Goal: Task Accomplishment & Management: Use online tool/utility

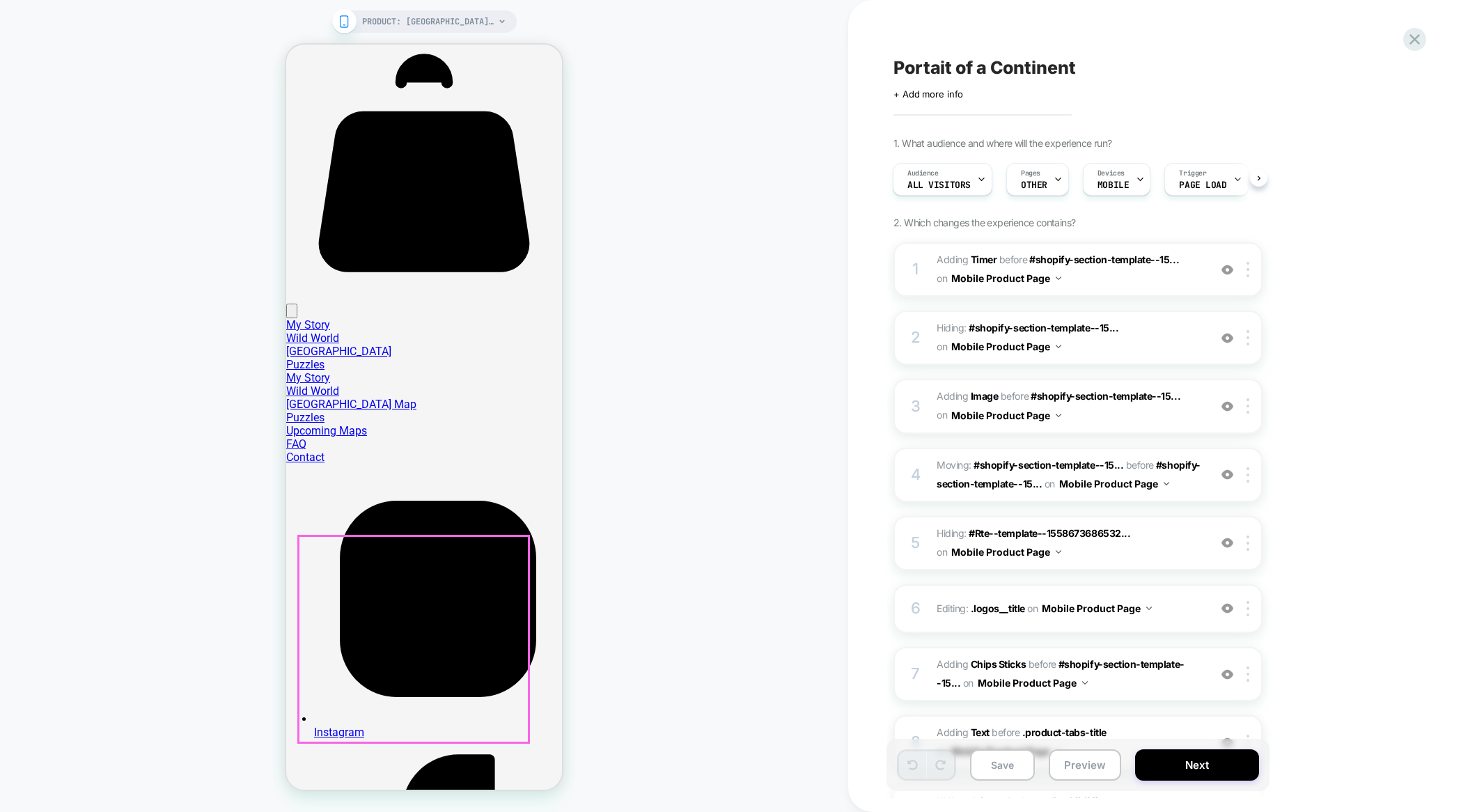
scroll to position [1877, 0]
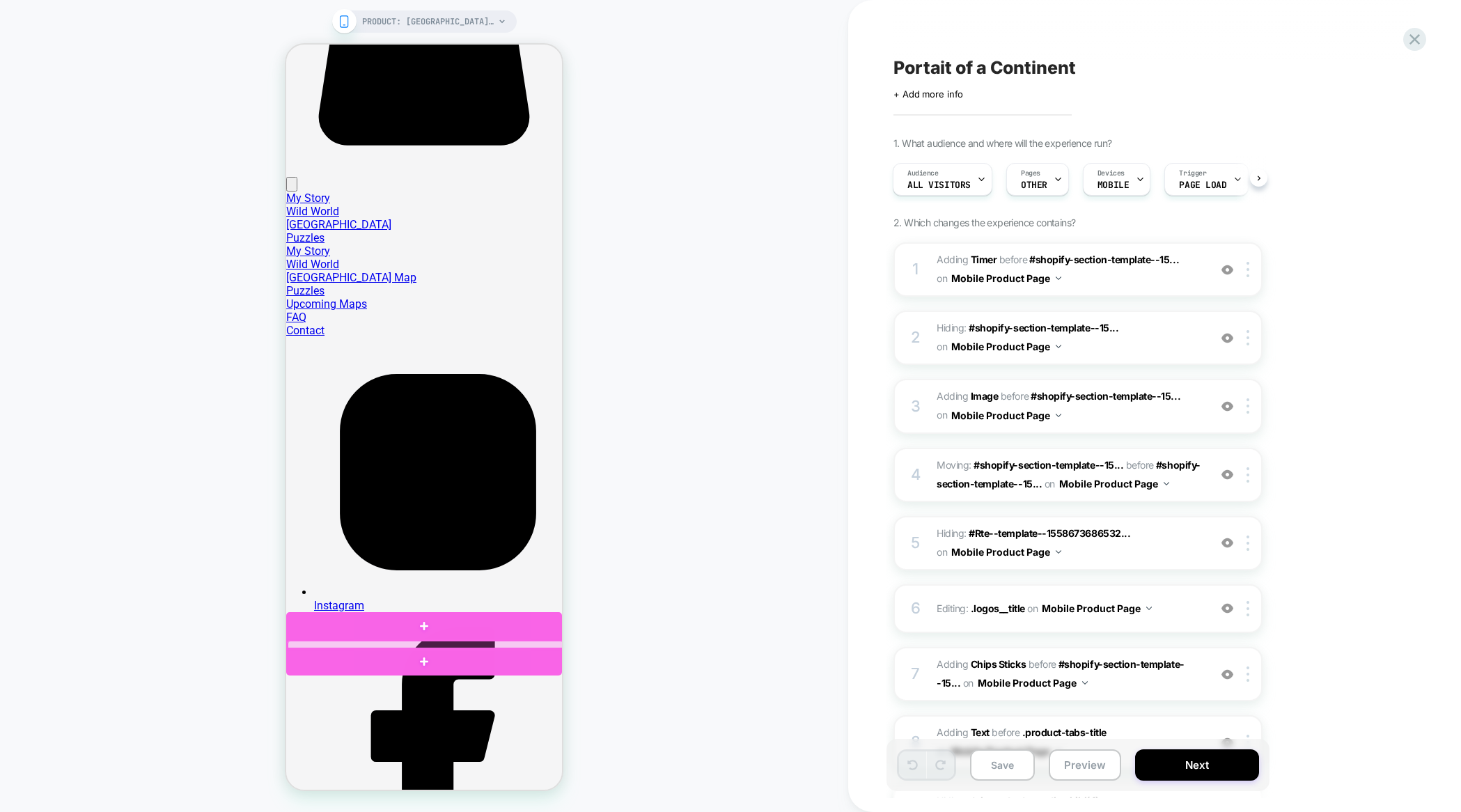
click at [346, 644] on div at bounding box center [426, 645] width 276 height 9
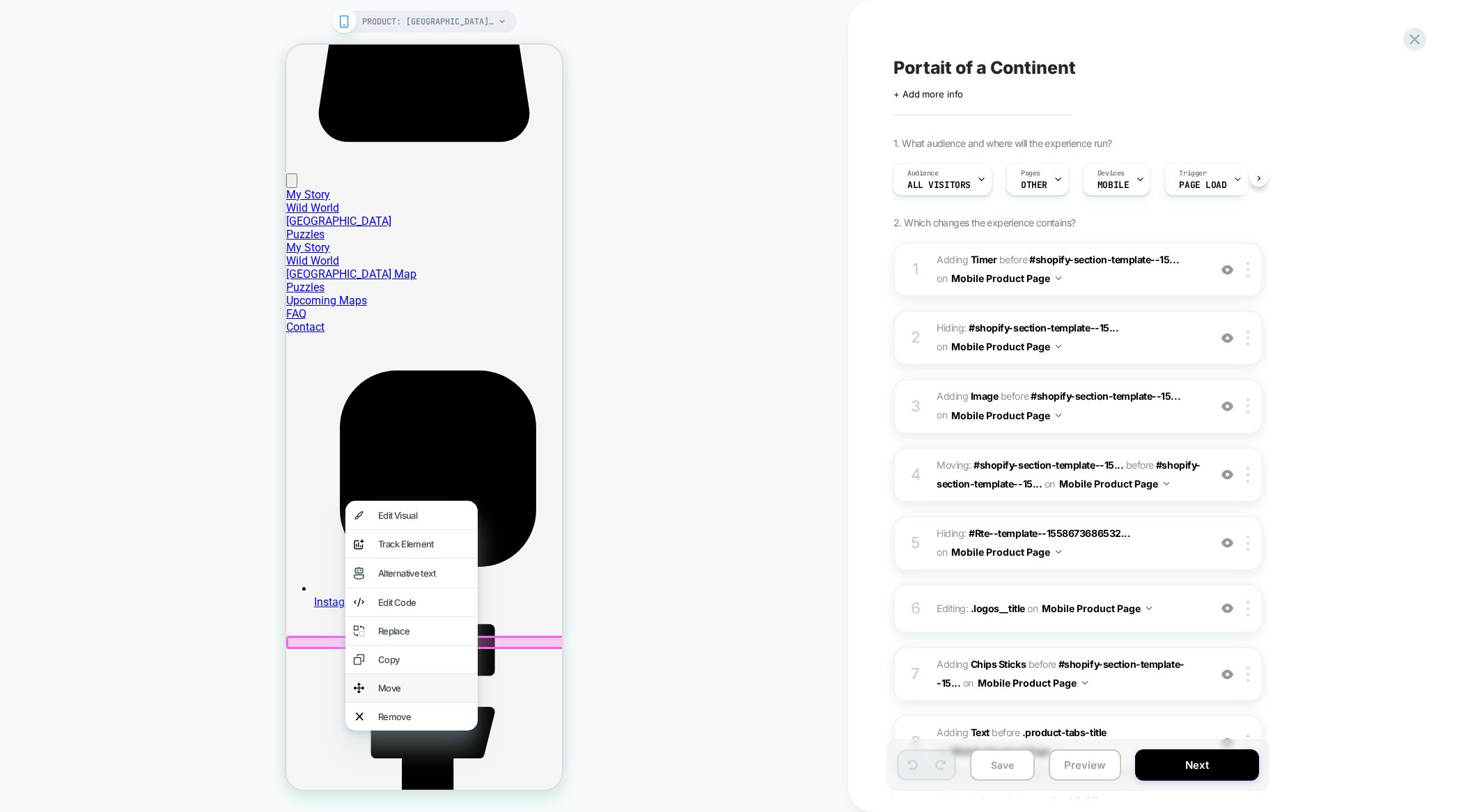
click at [405, 692] on div "Move" at bounding box center [412, 688] width 132 height 28
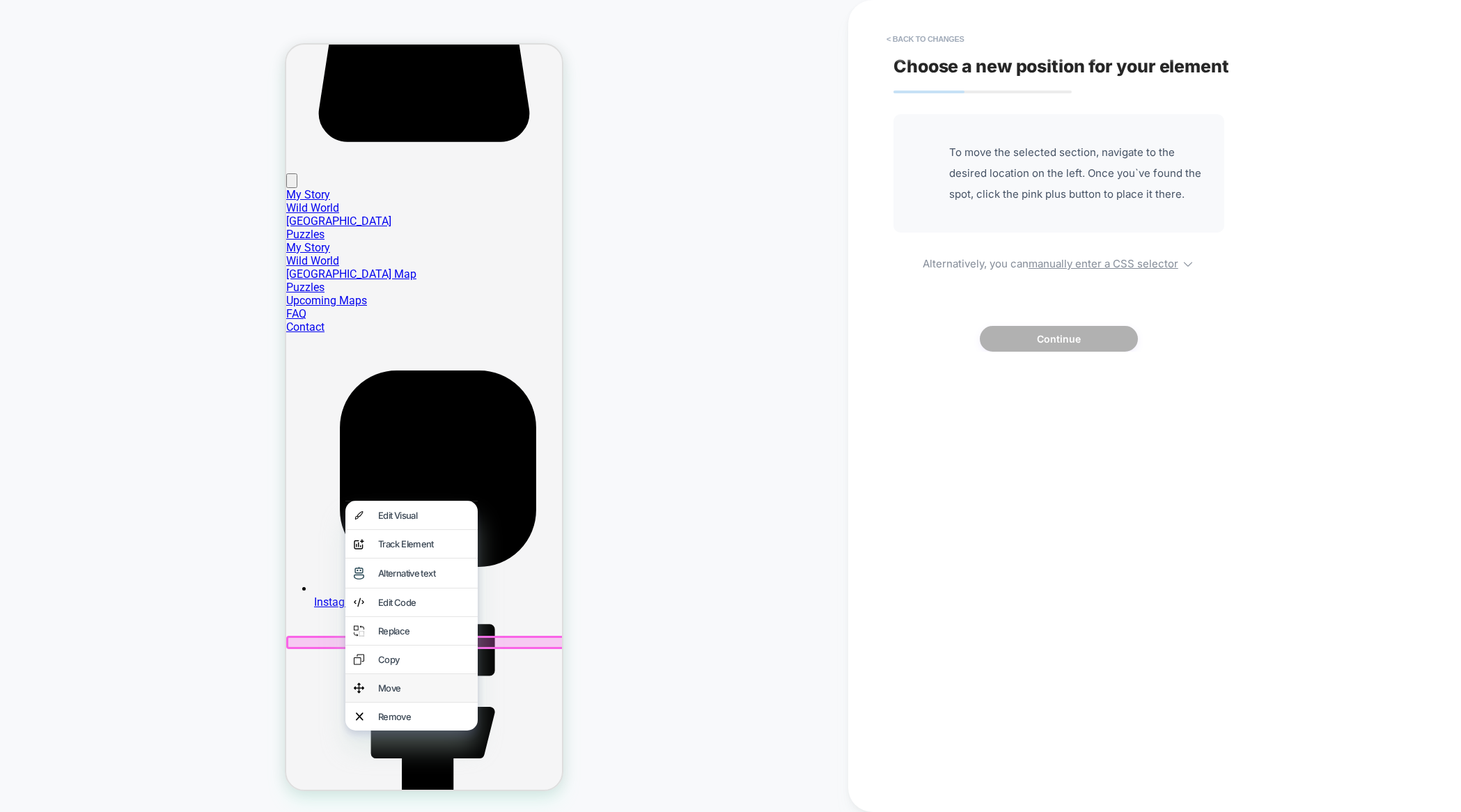
scroll to position [1880, 0]
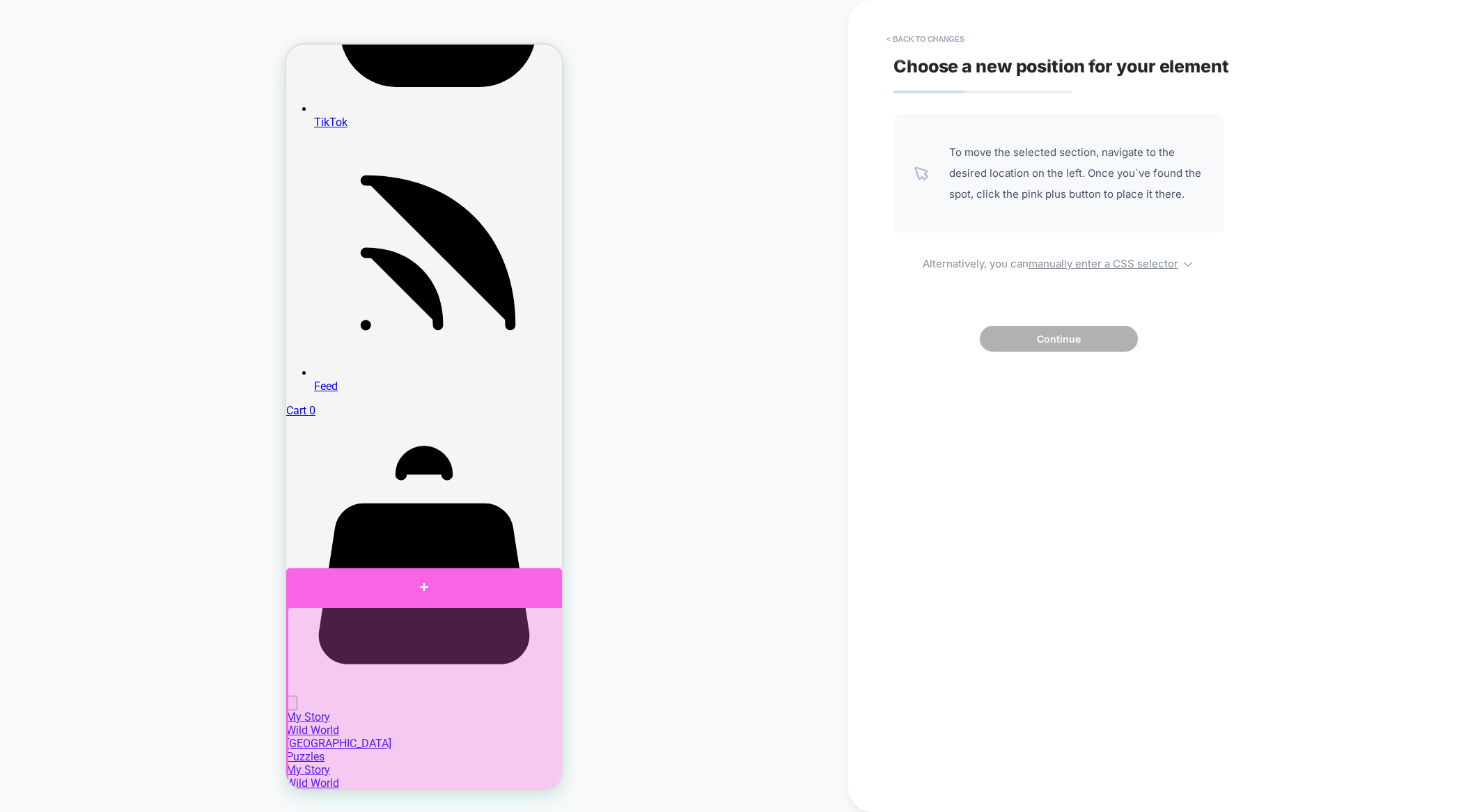
click at [423, 601] on div at bounding box center [424, 587] width 276 height 38
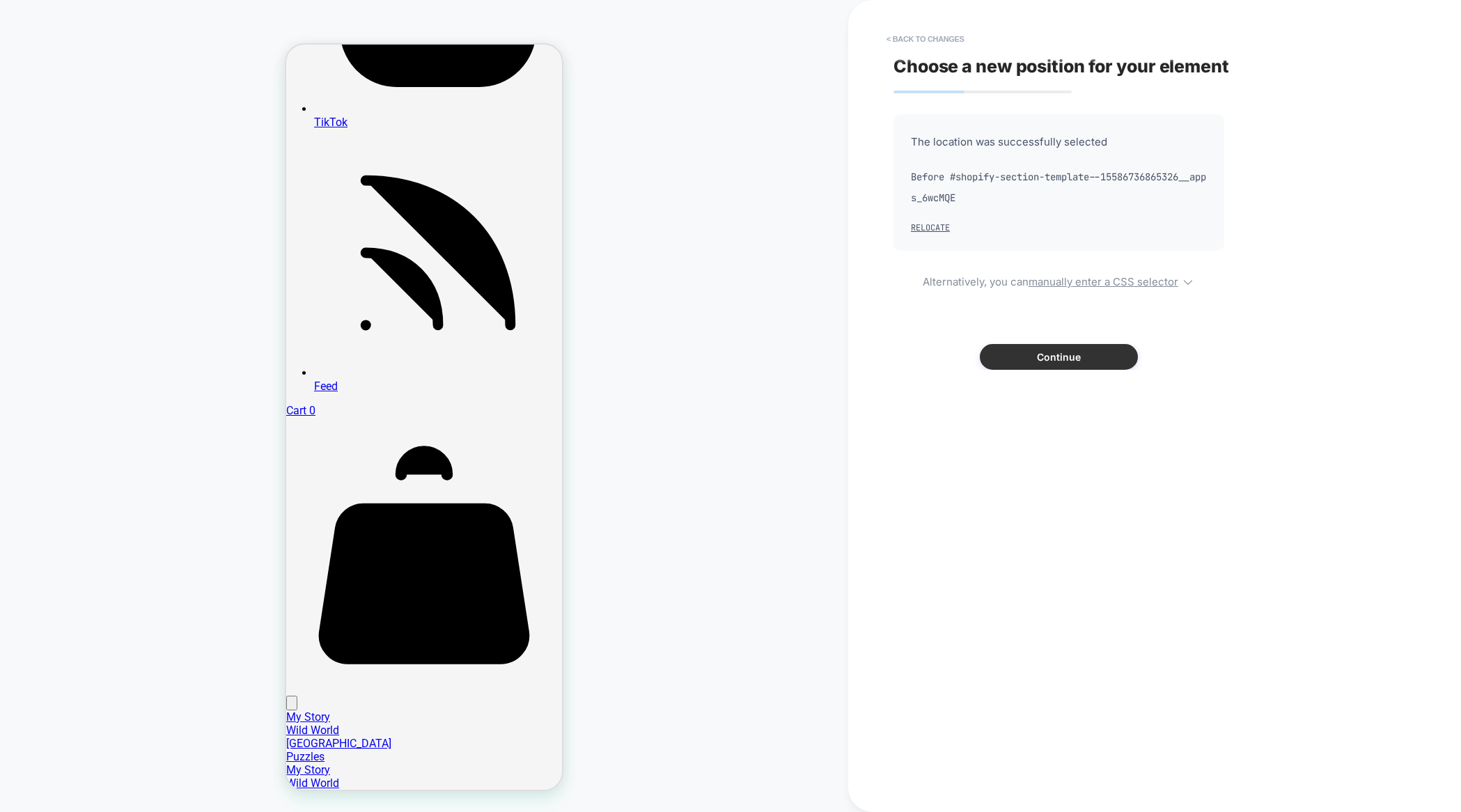
click at [1039, 360] on button "Continue" at bounding box center [1059, 357] width 158 height 26
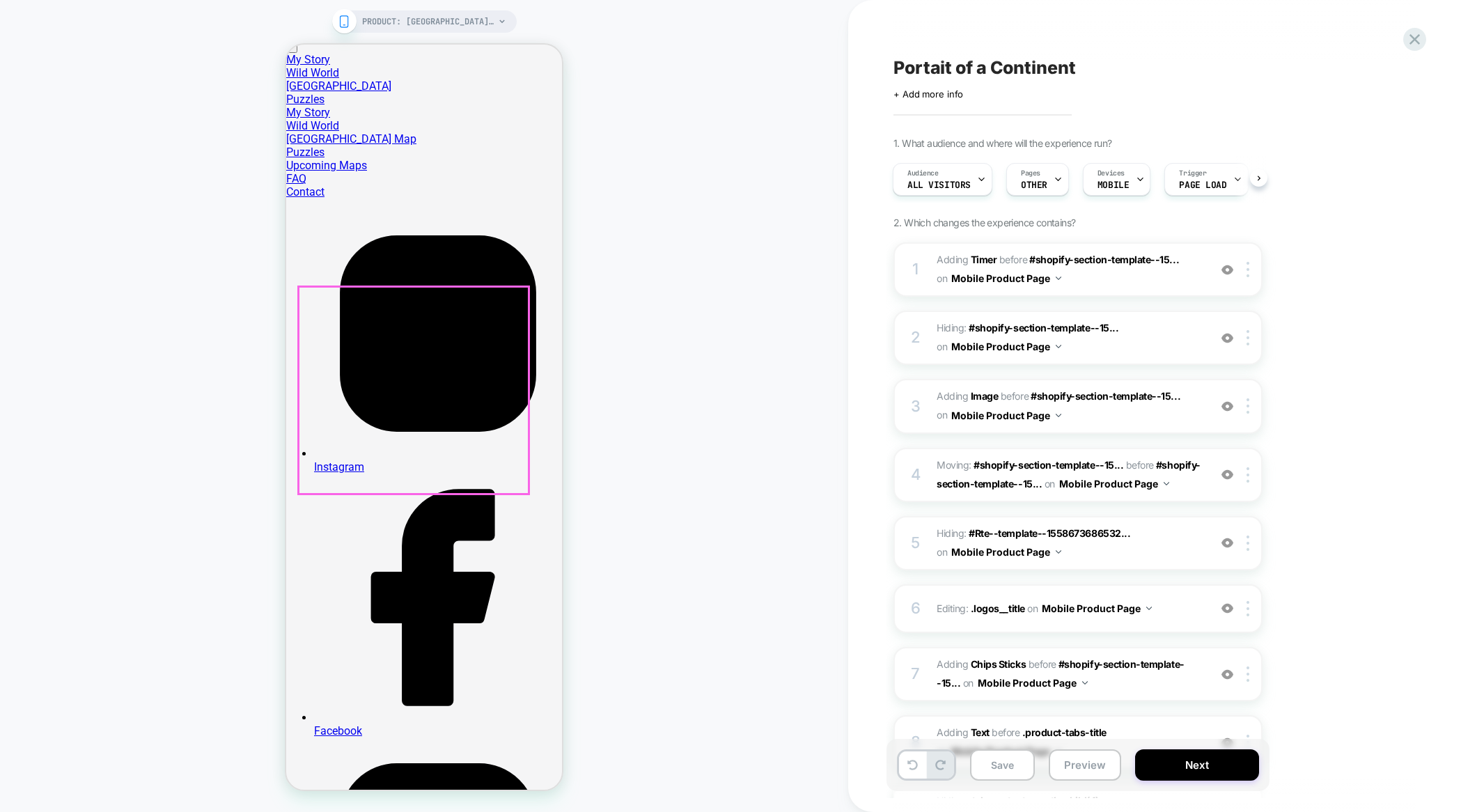
scroll to position [1721, 0]
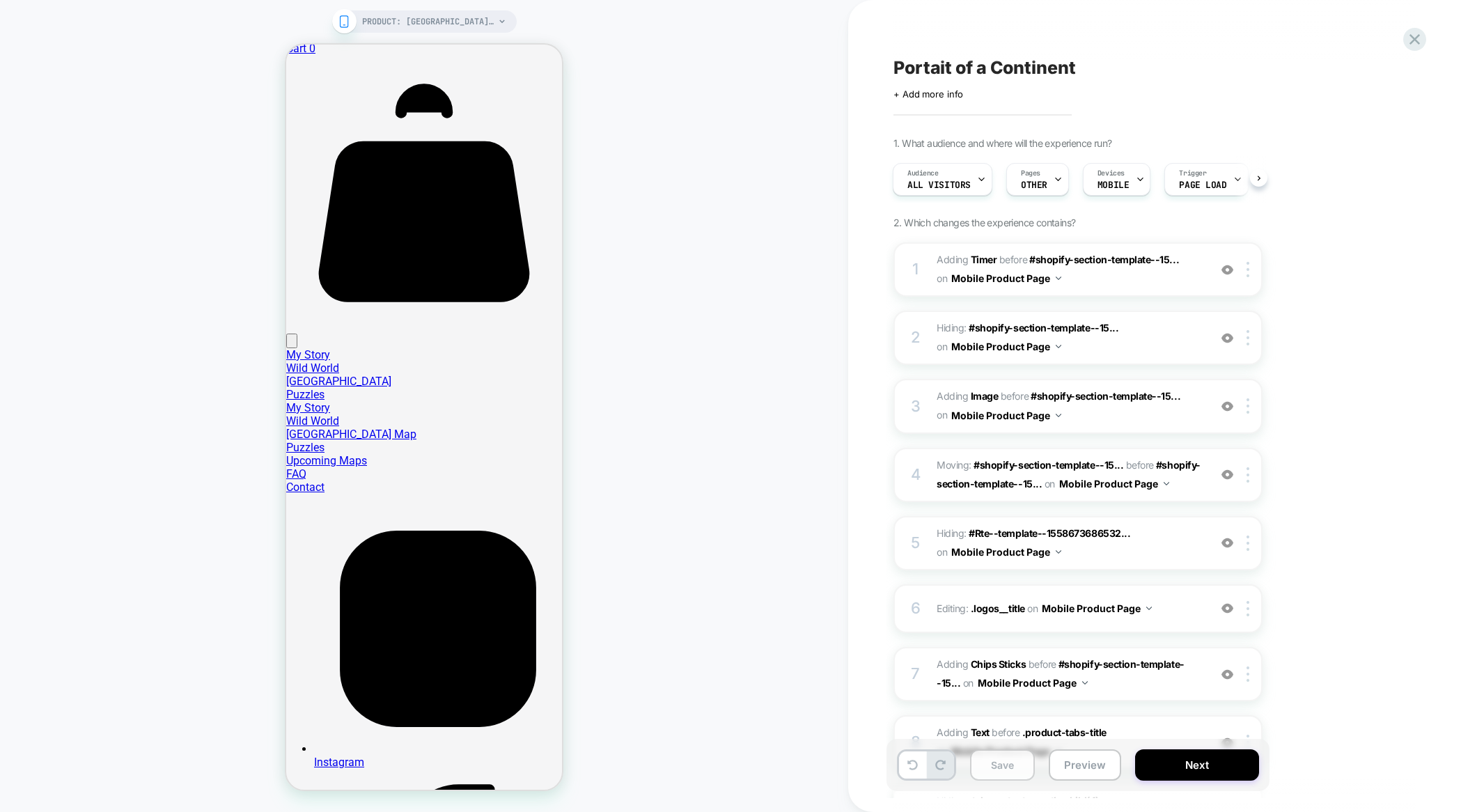
click at [998, 768] on button "Save" at bounding box center [1002, 765] width 65 height 31
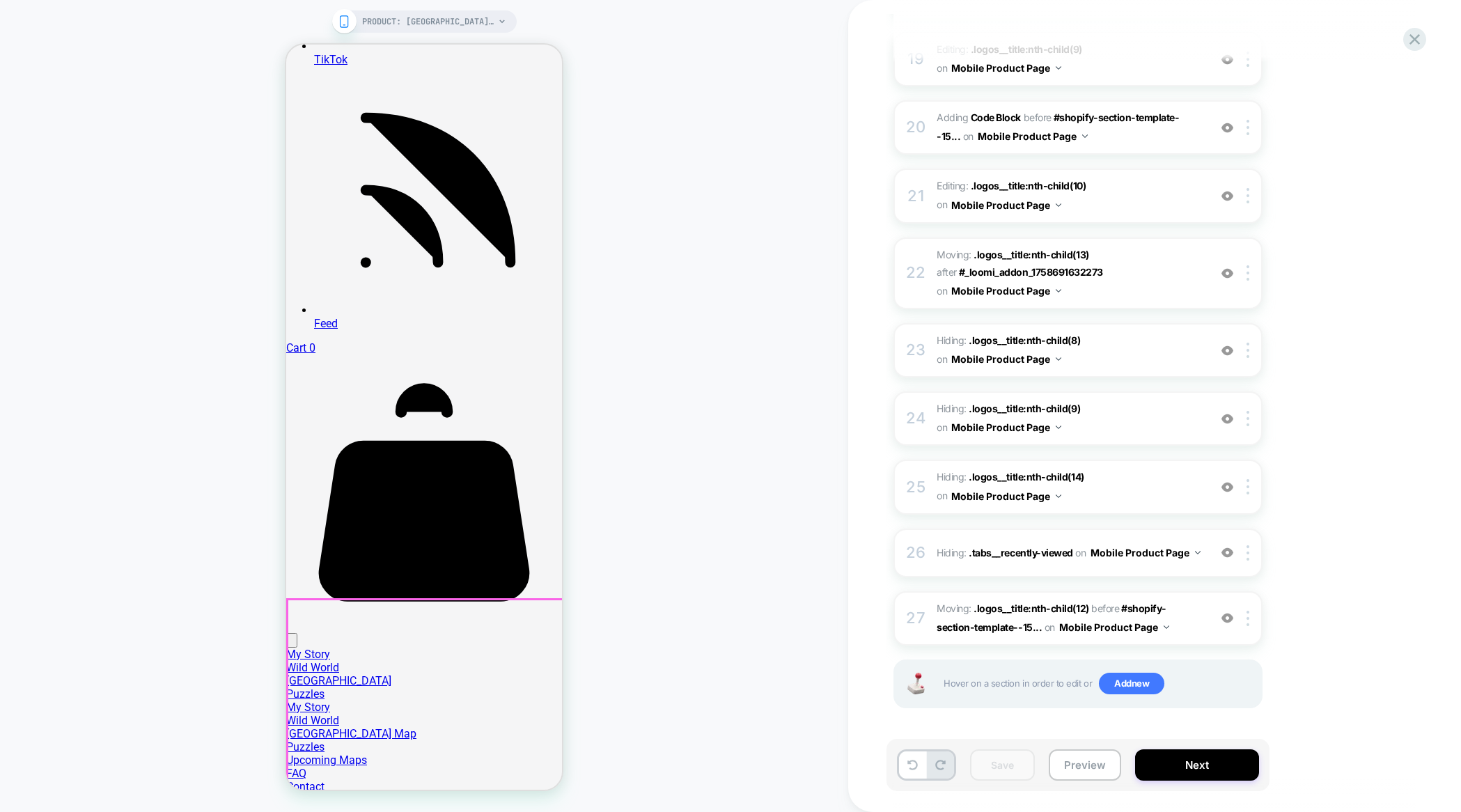
scroll to position [1376, 0]
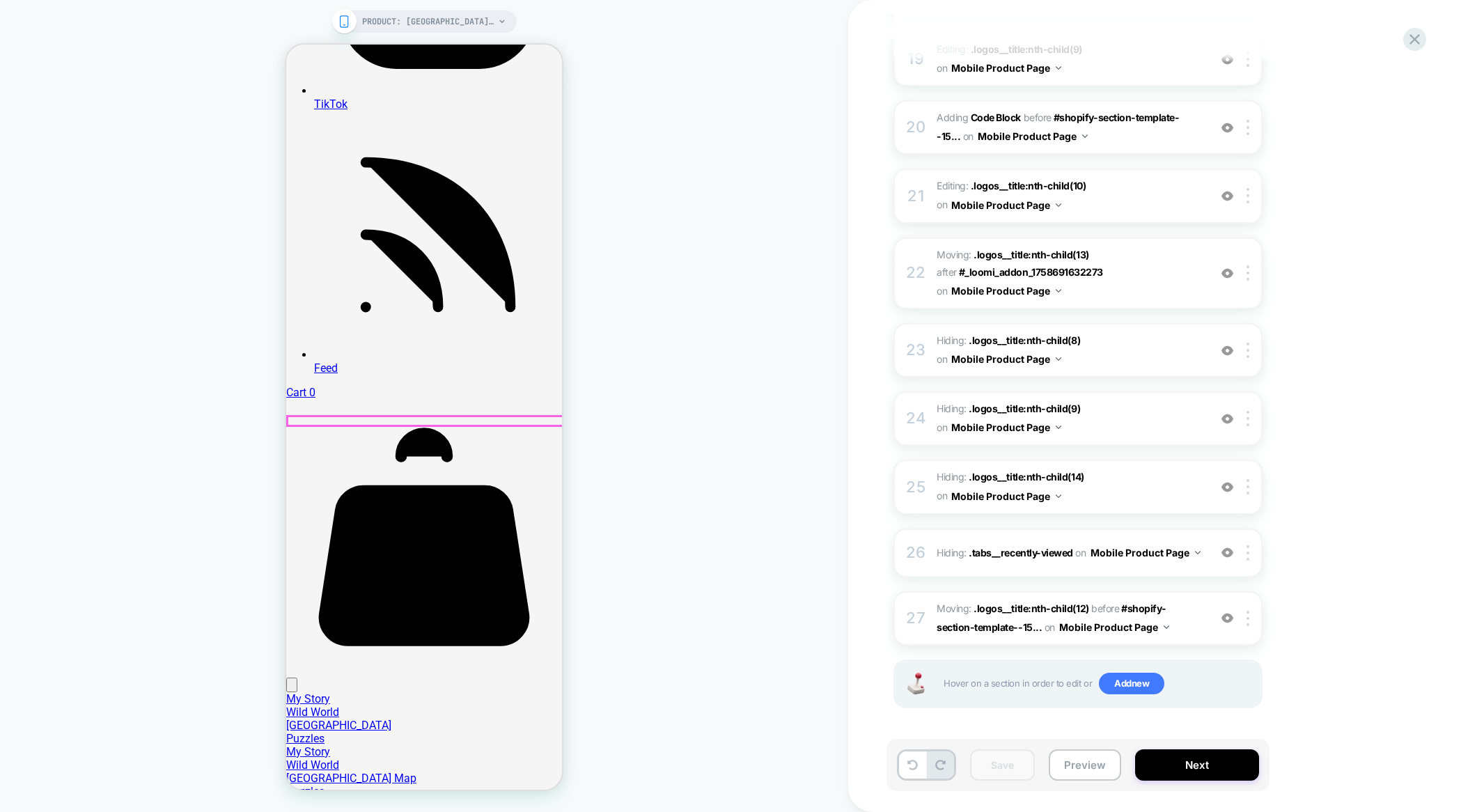
click at [359, 417] on div at bounding box center [426, 421] width 276 height 9
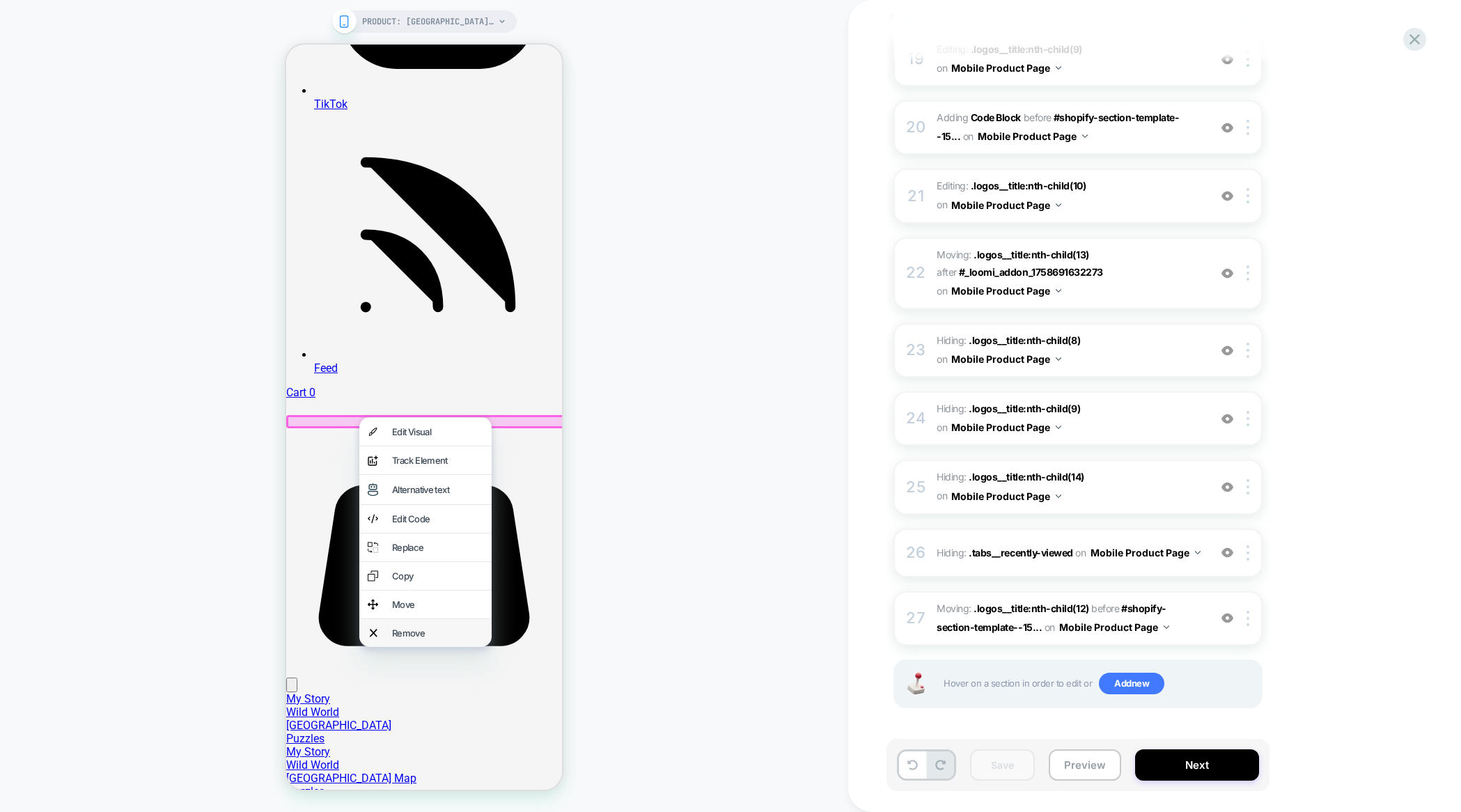
click at [443, 634] on div "Remove" at bounding box center [437, 633] width 91 height 11
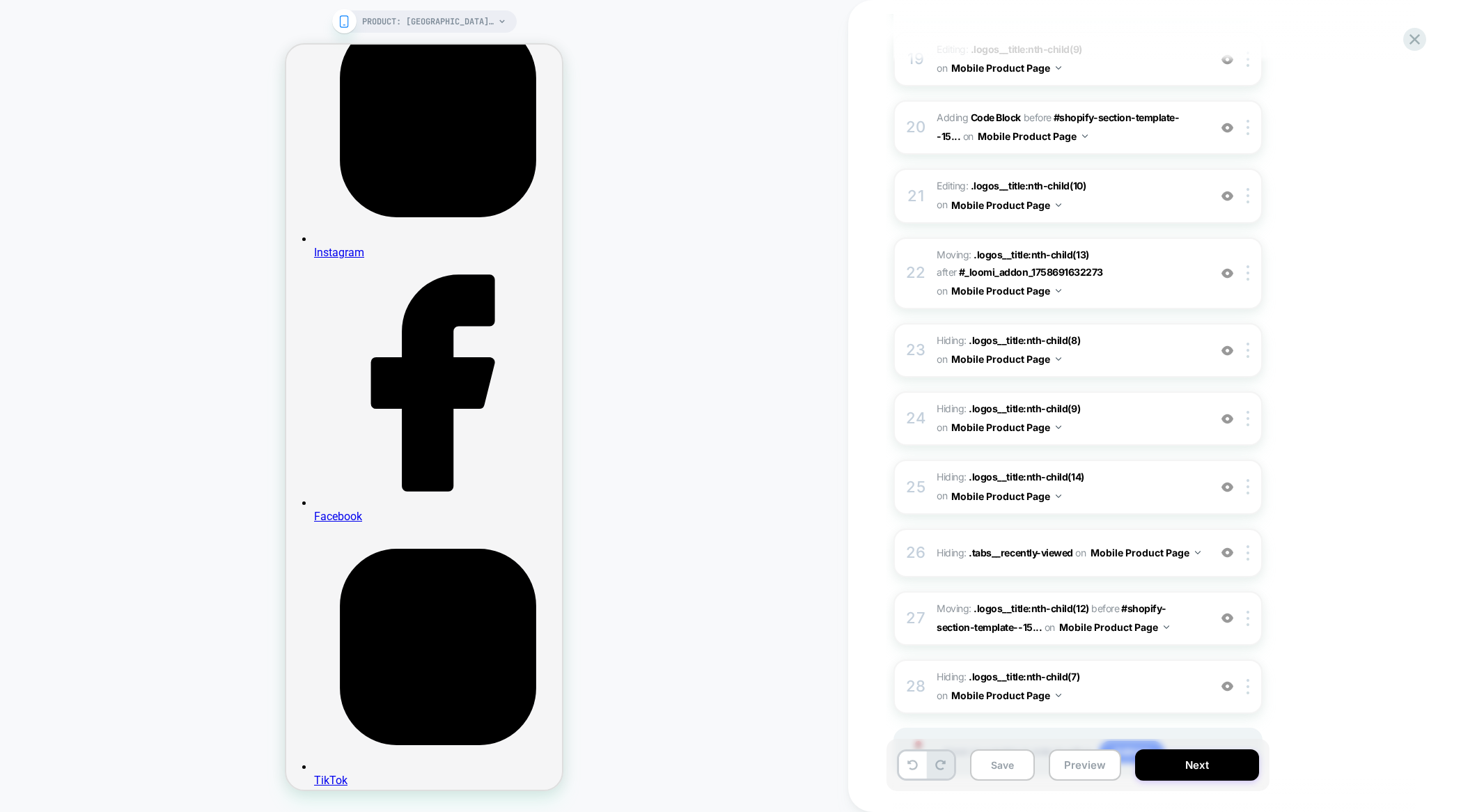
scroll to position [2235, 0]
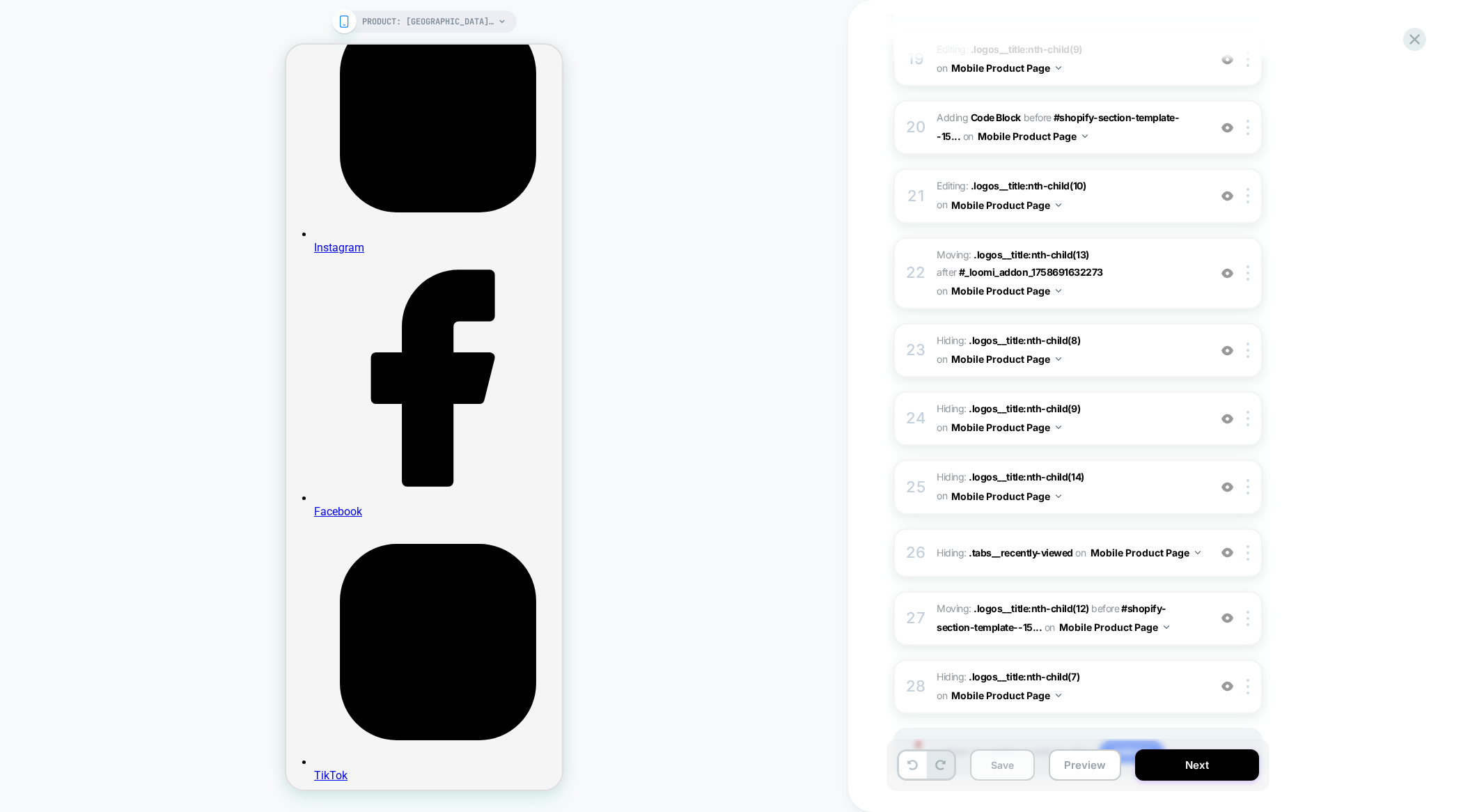
click at [1008, 769] on button "Save" at bounding box center [1002, 765] width 65 height 31
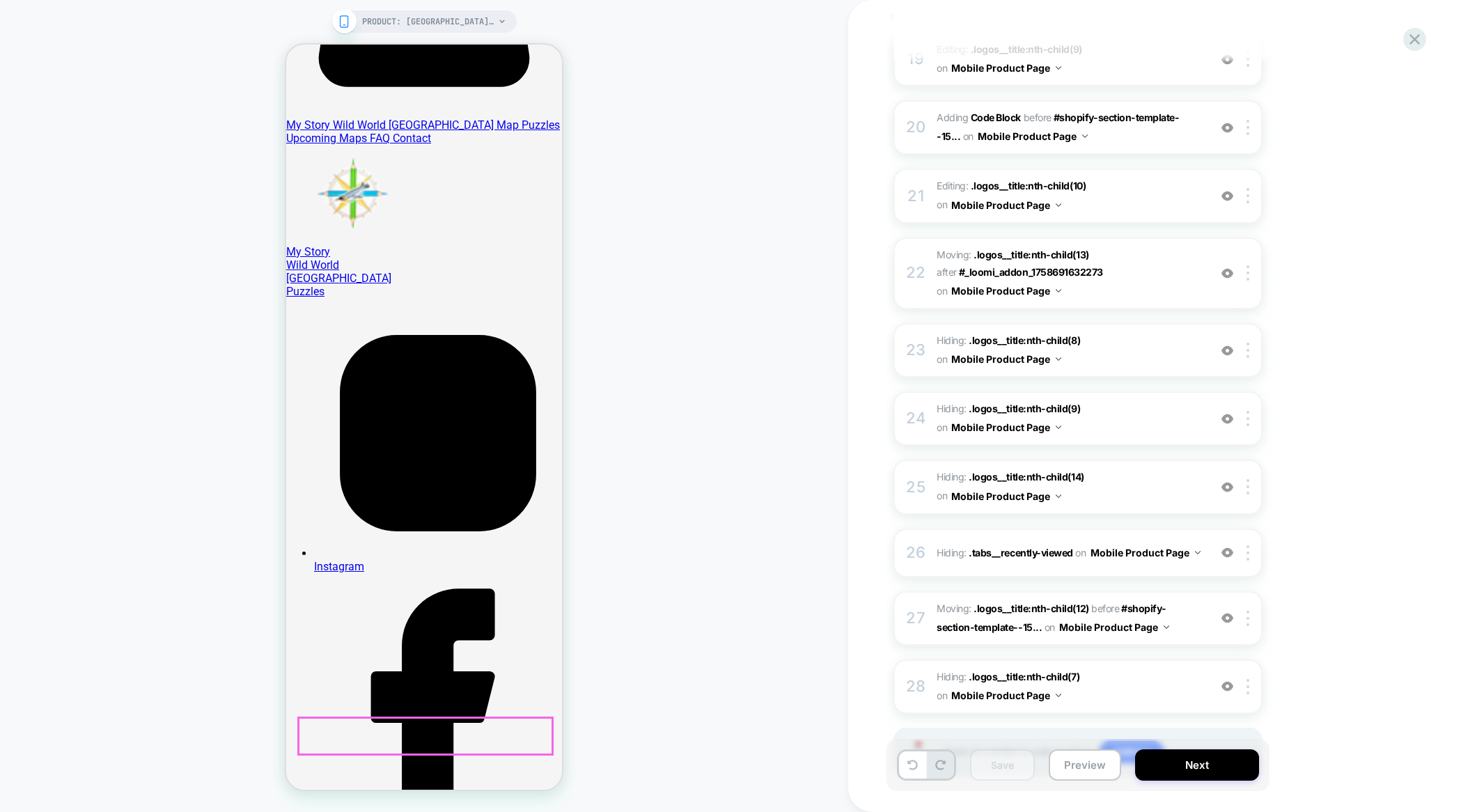
scroll to position [0, 0]
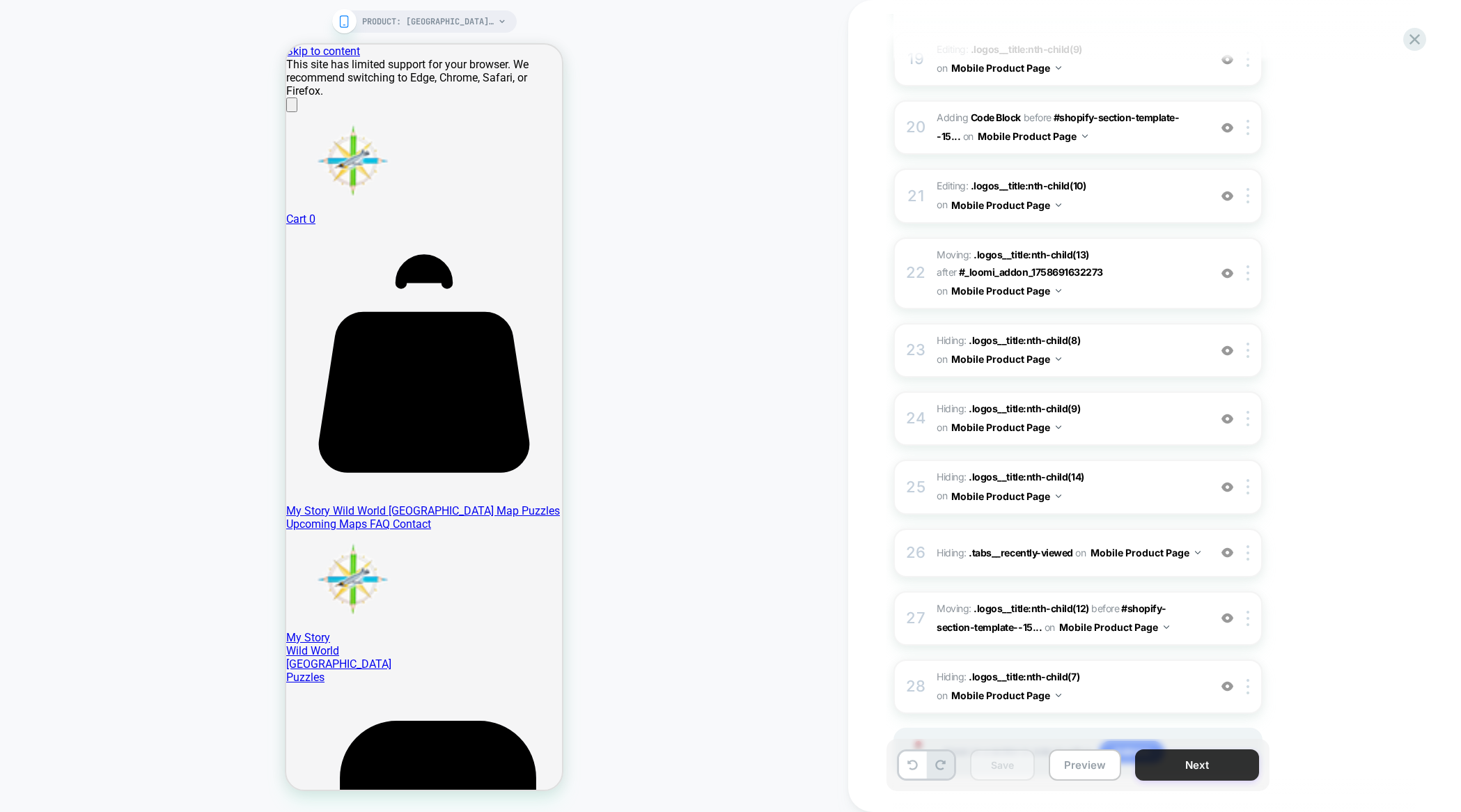
click at [1249, 768] on button "Next" at bounding box center [1197, 765] width 124 height 31
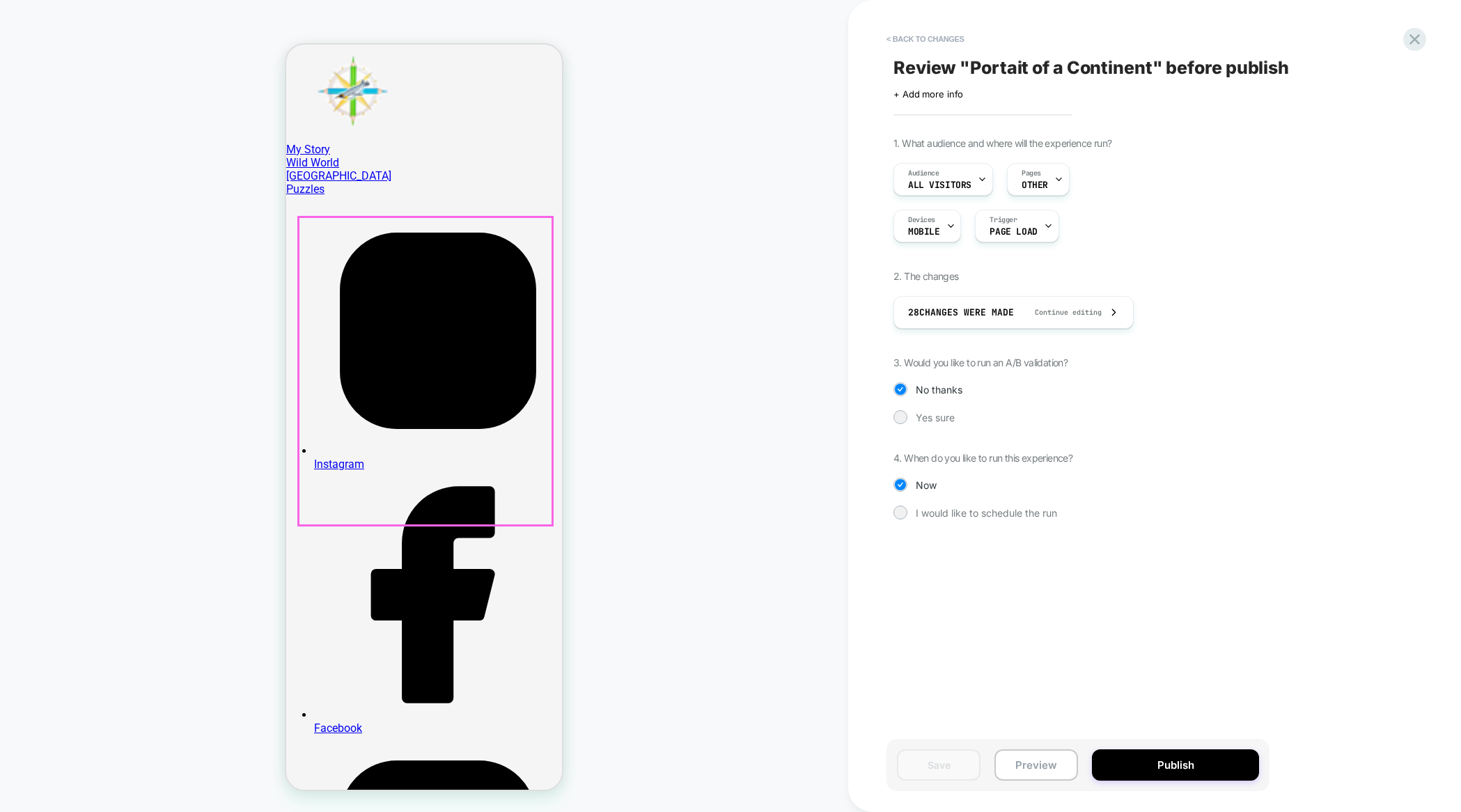
scroll to position [346, 0]
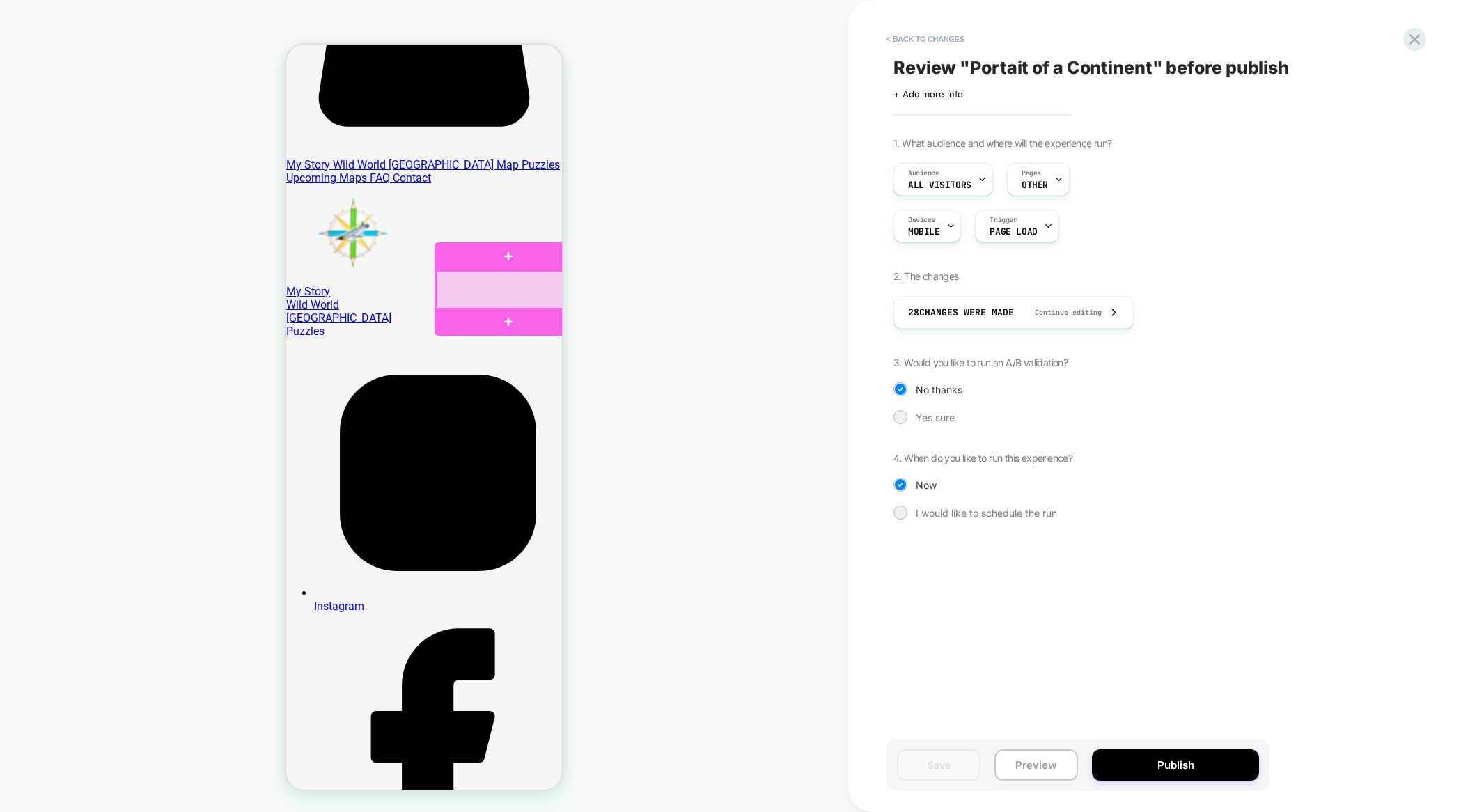
click at [506, 294] on div at bounding box center [510, 290] width 148 height 39
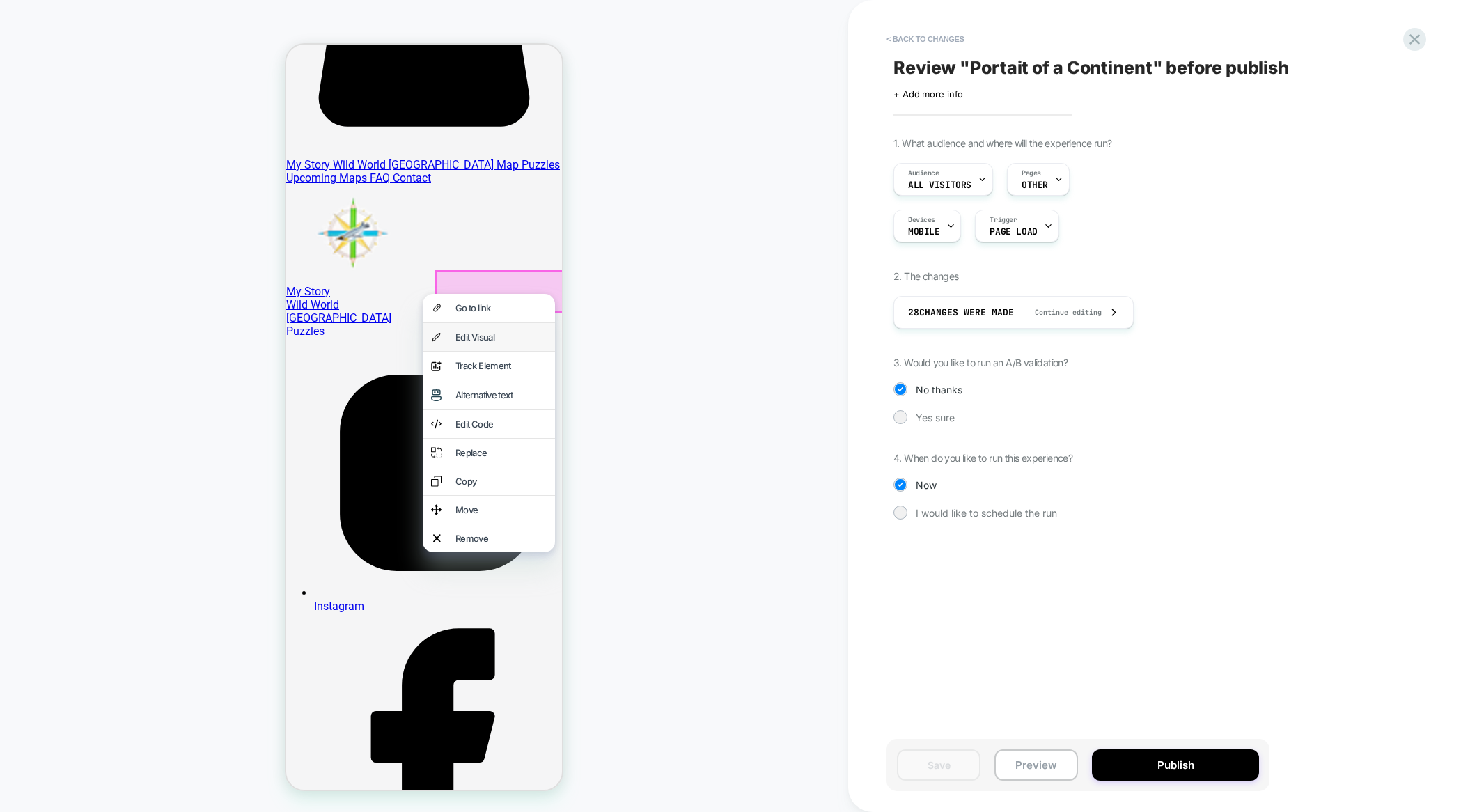
click at [498, 336] on div "Edit Visual" at bounding box center [501, 337] width 91 height 11
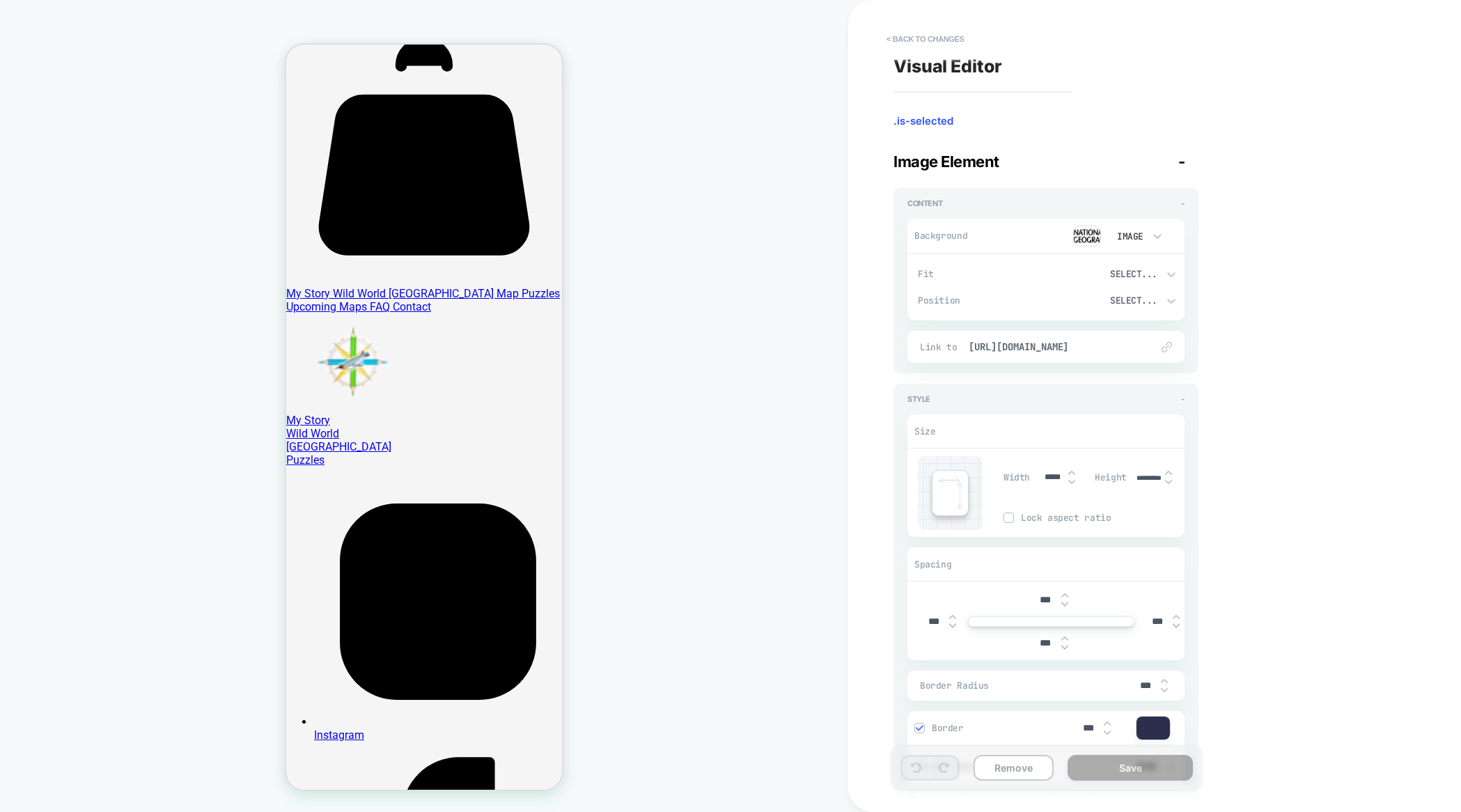
scroll to position [0, 0]
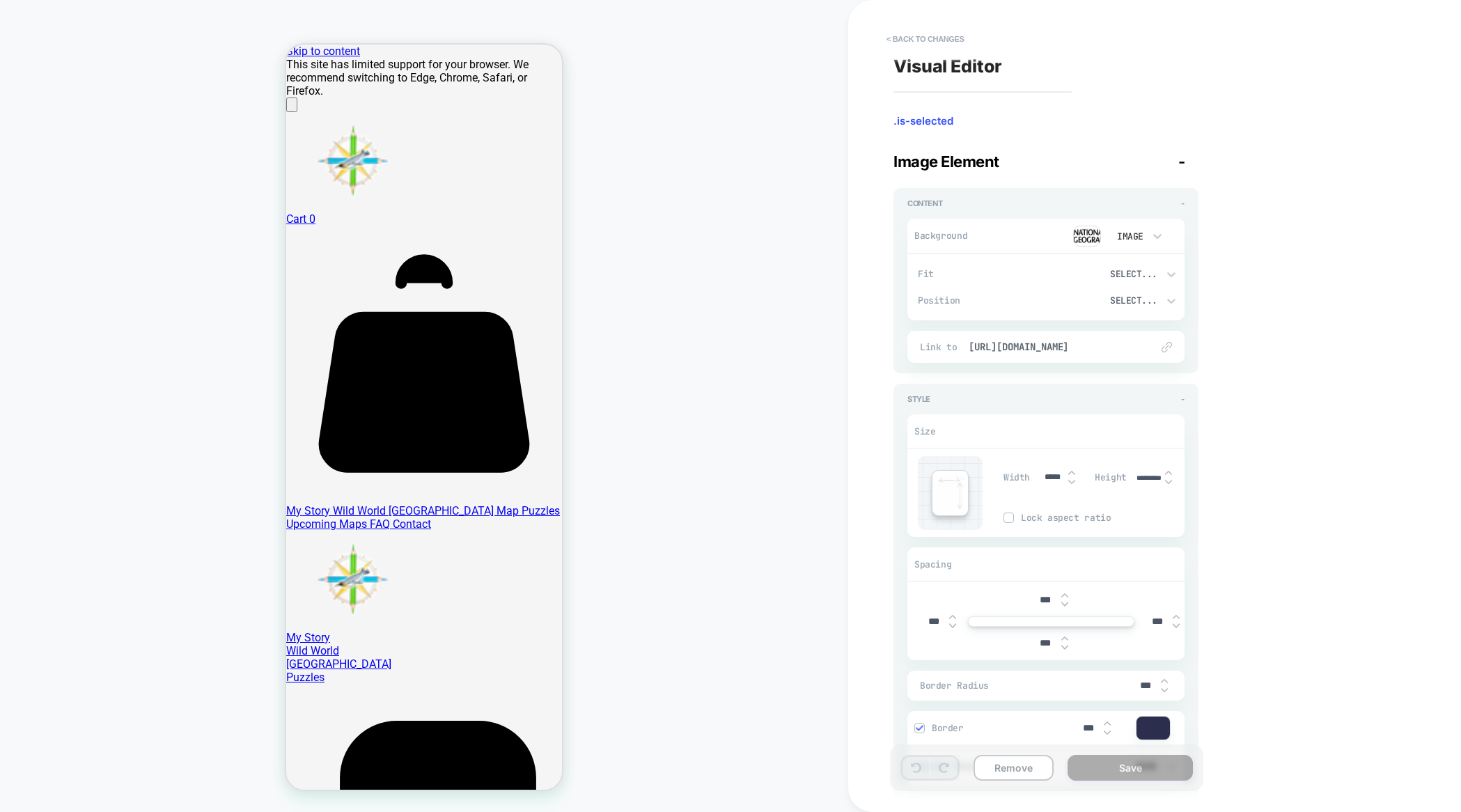
click at [1071, 482] on img at bounding box center [1072, 482] width 7 height 6
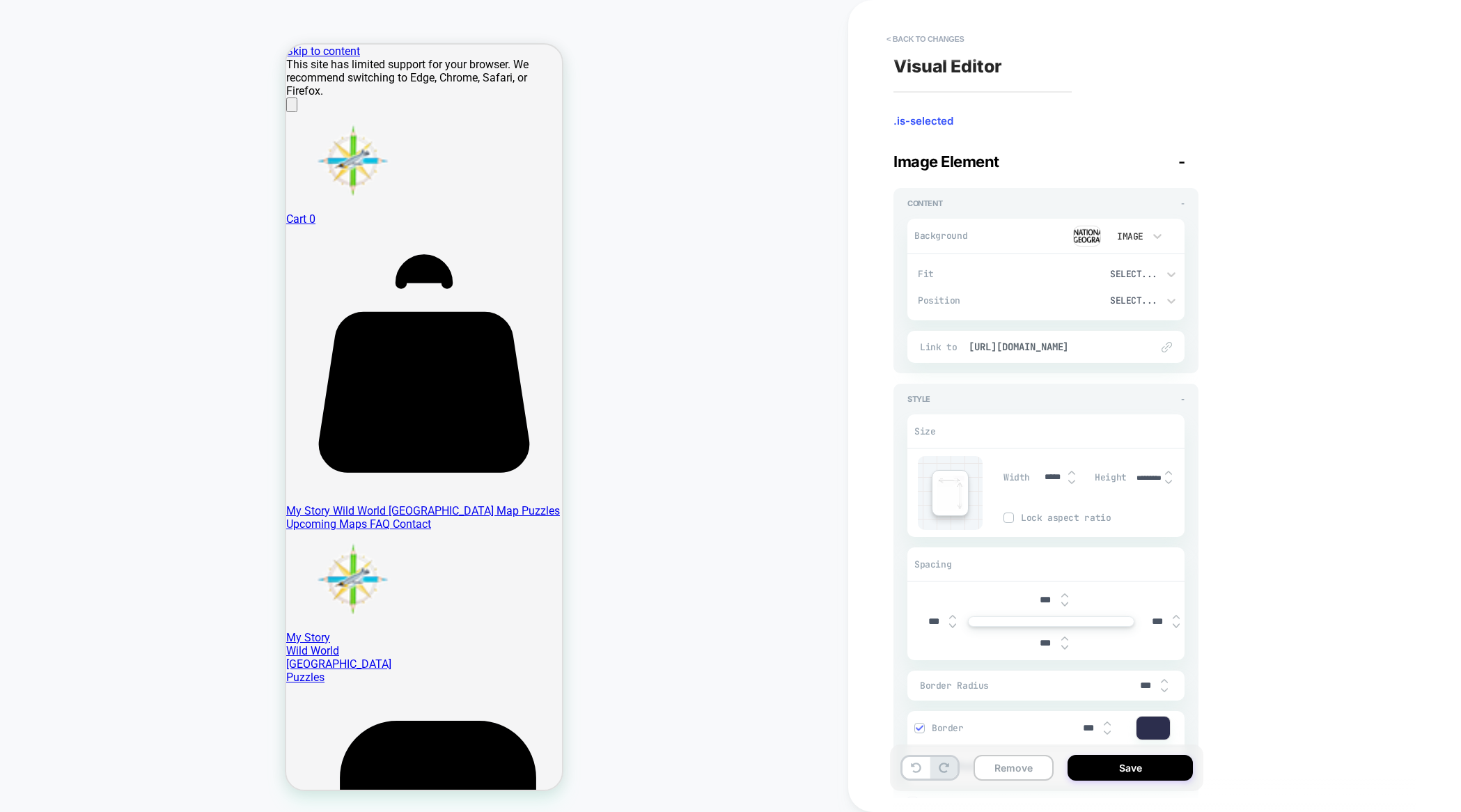
click at [1071, 482] on img at bounding box center [1072, 482] width 7 height 6
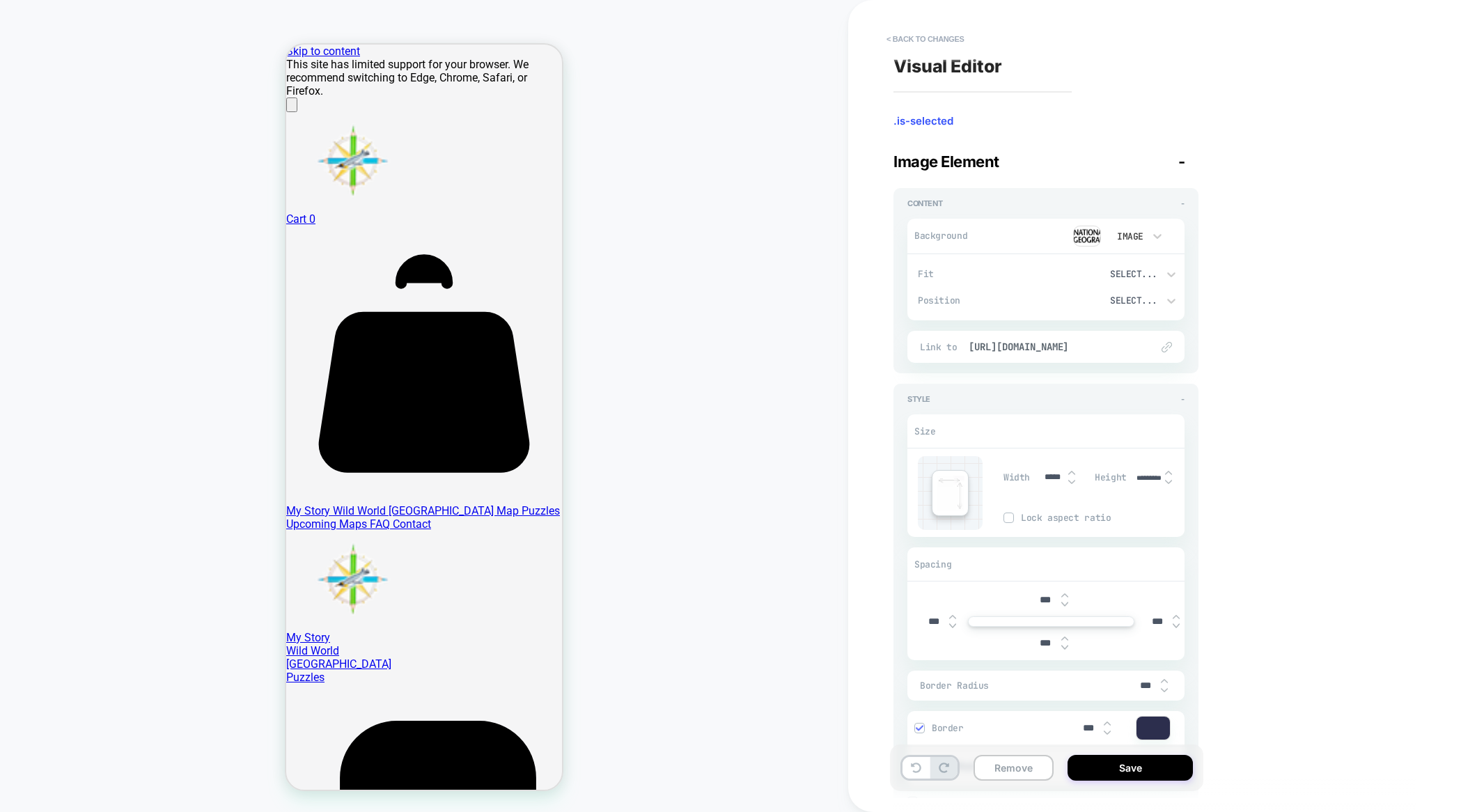
click at [1071, 482] on img at bounding box center [1072, 482] width 7 height 6
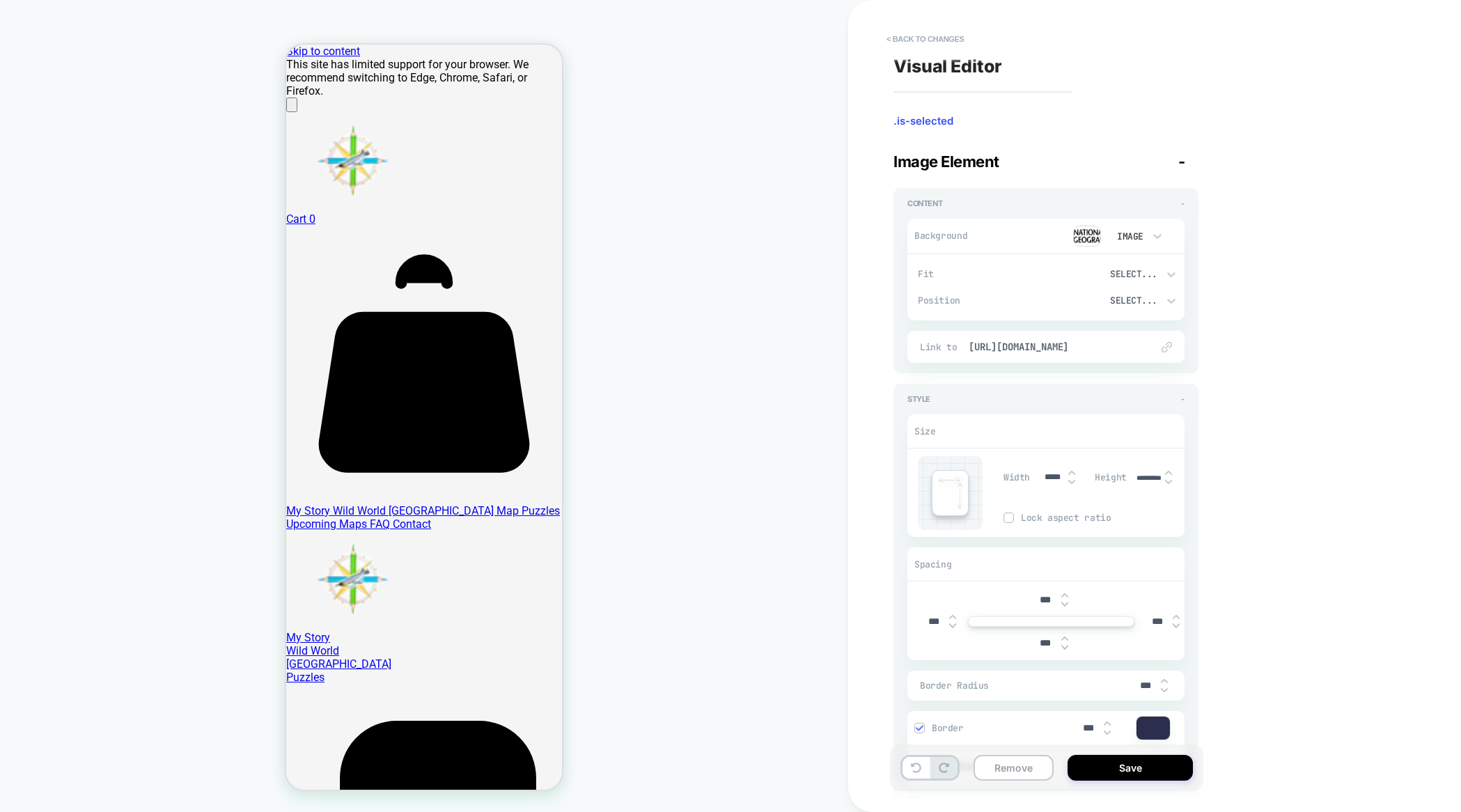
click at [1071, 482] on img at bounding box center [1072, 482] width 7 height 6
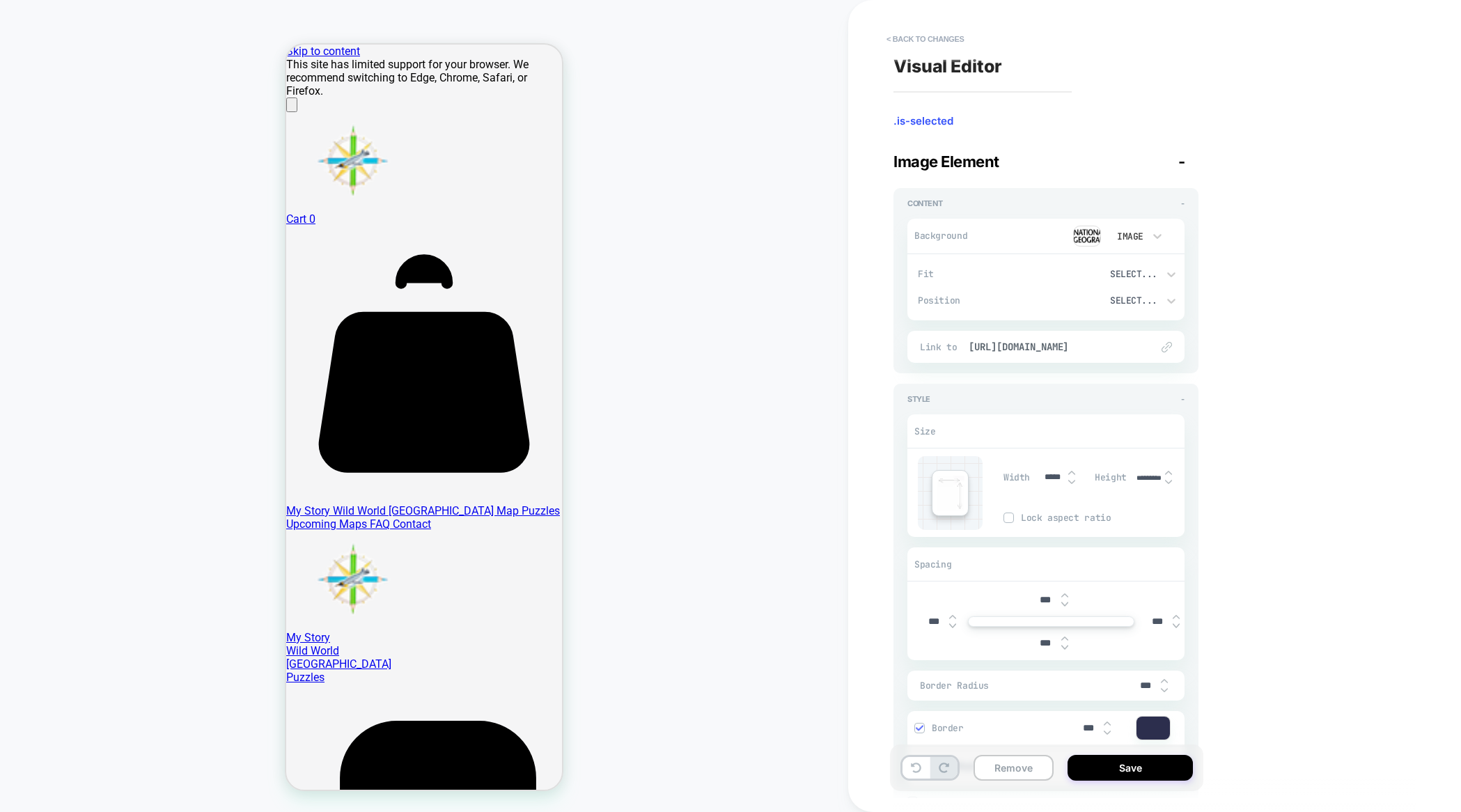
click at [1071, 482] on img at bounding box center [1072, 482] width 7 height 6
click at [1073, 470] on img at bounding box center [1072, 473] width 7 height 6
click at [1072, 470] on img at bounding box center [1072, 473] width 7 height 6
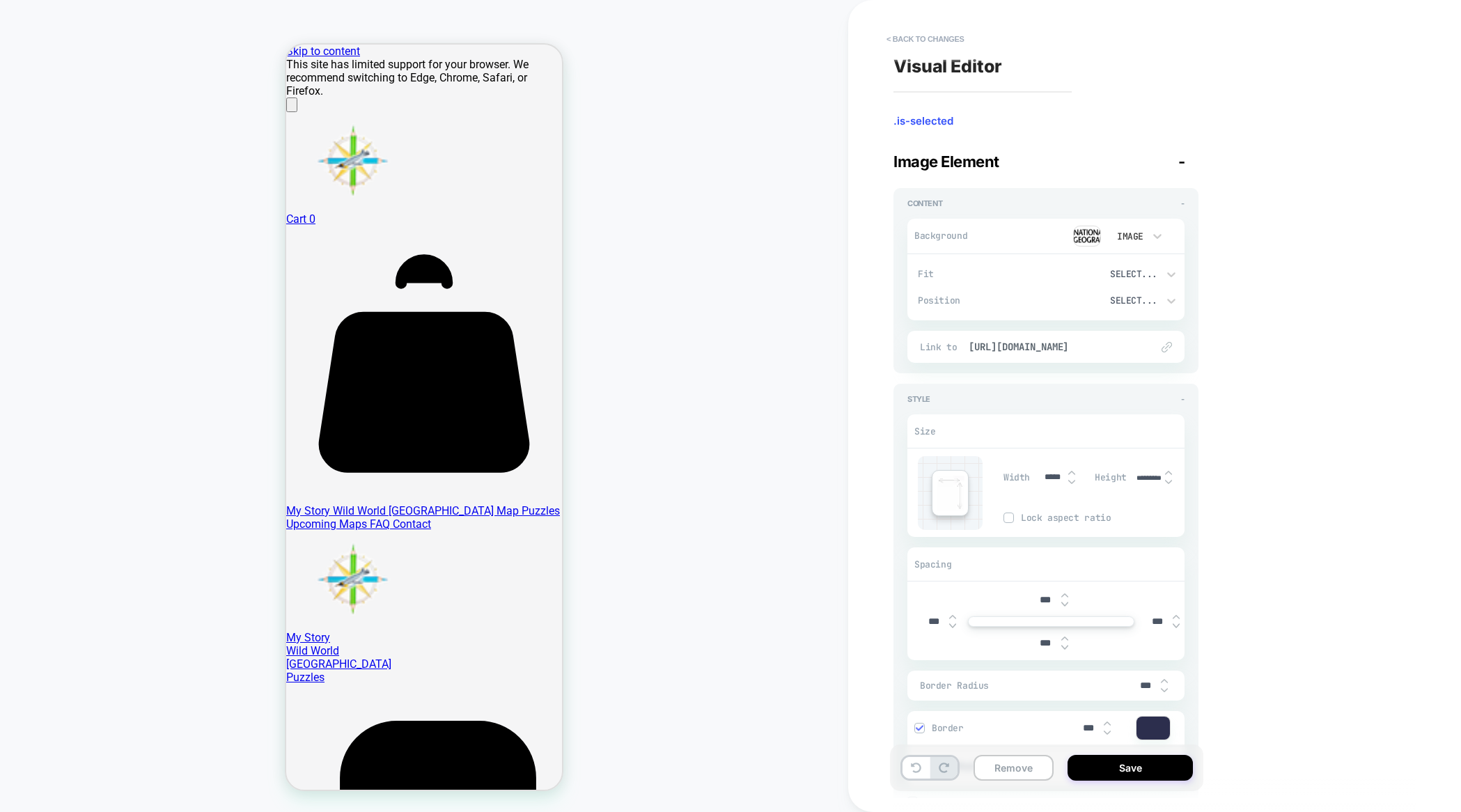
click at [1072, 470] on img at bounding box center [1072, 473] width 7 height 6
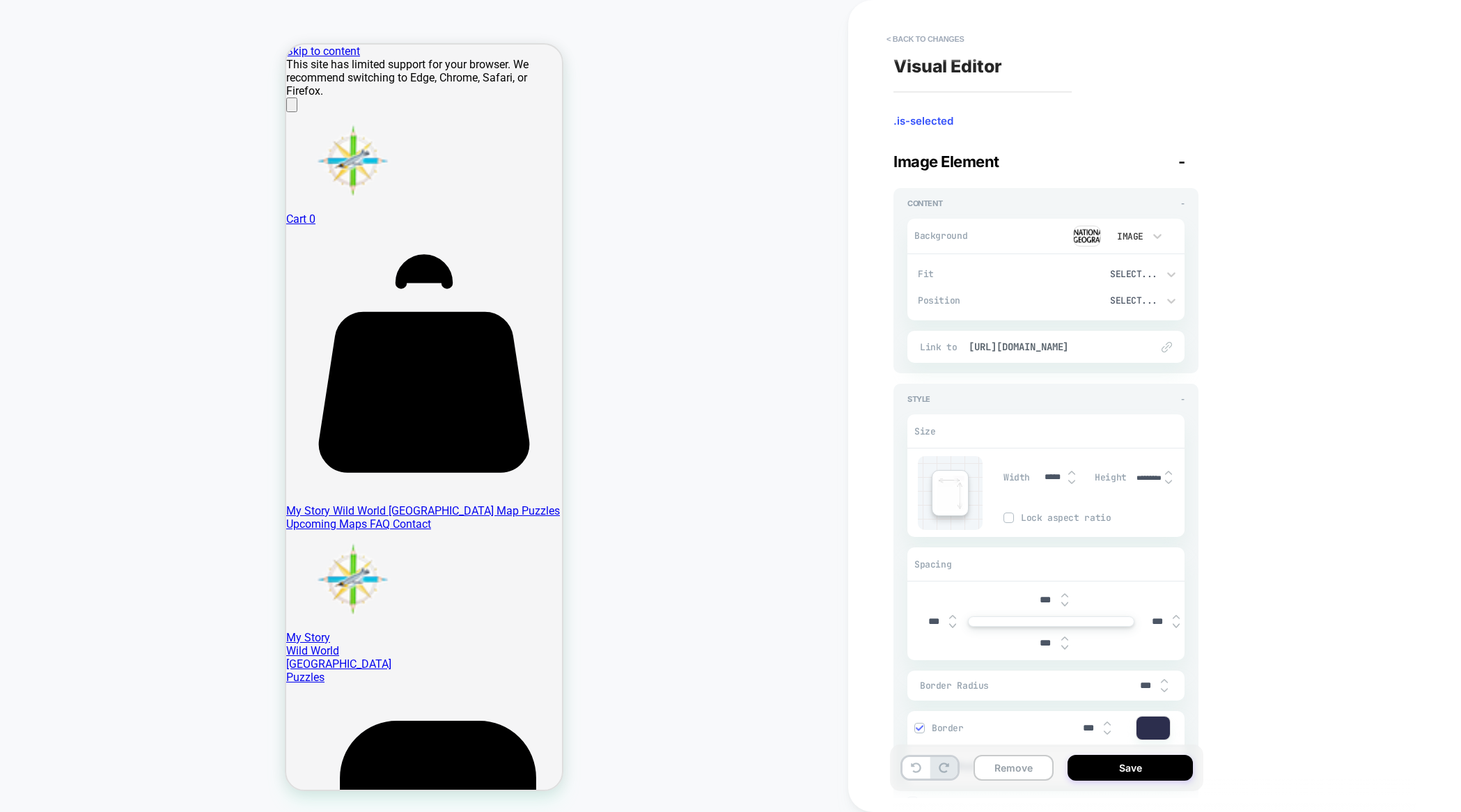
click at [1072, 470] on img at bounding box center [1072, 473] width 7 height 6
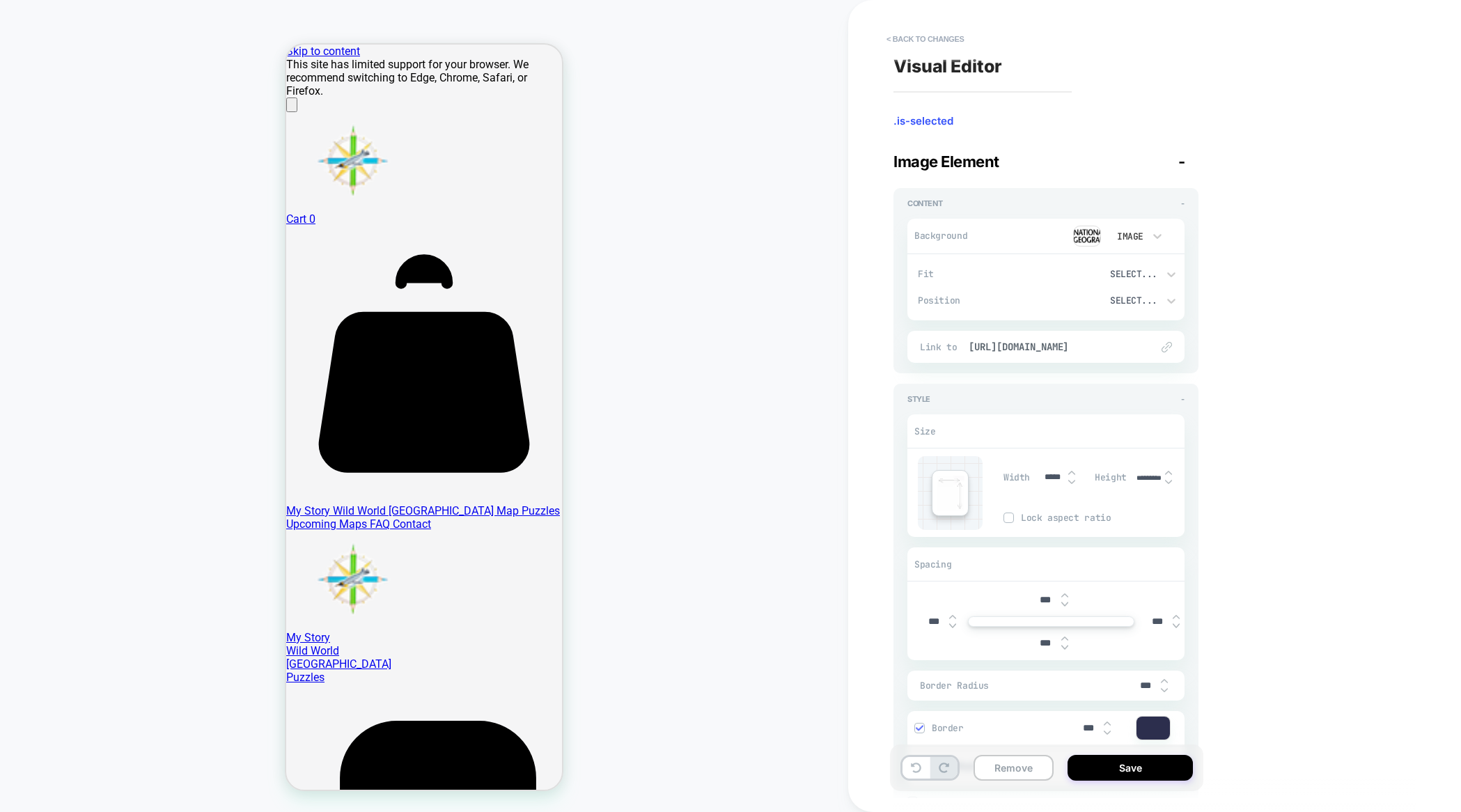
click at [1072, 470] on img at bounding box center [1072, 473] width 7 height 6
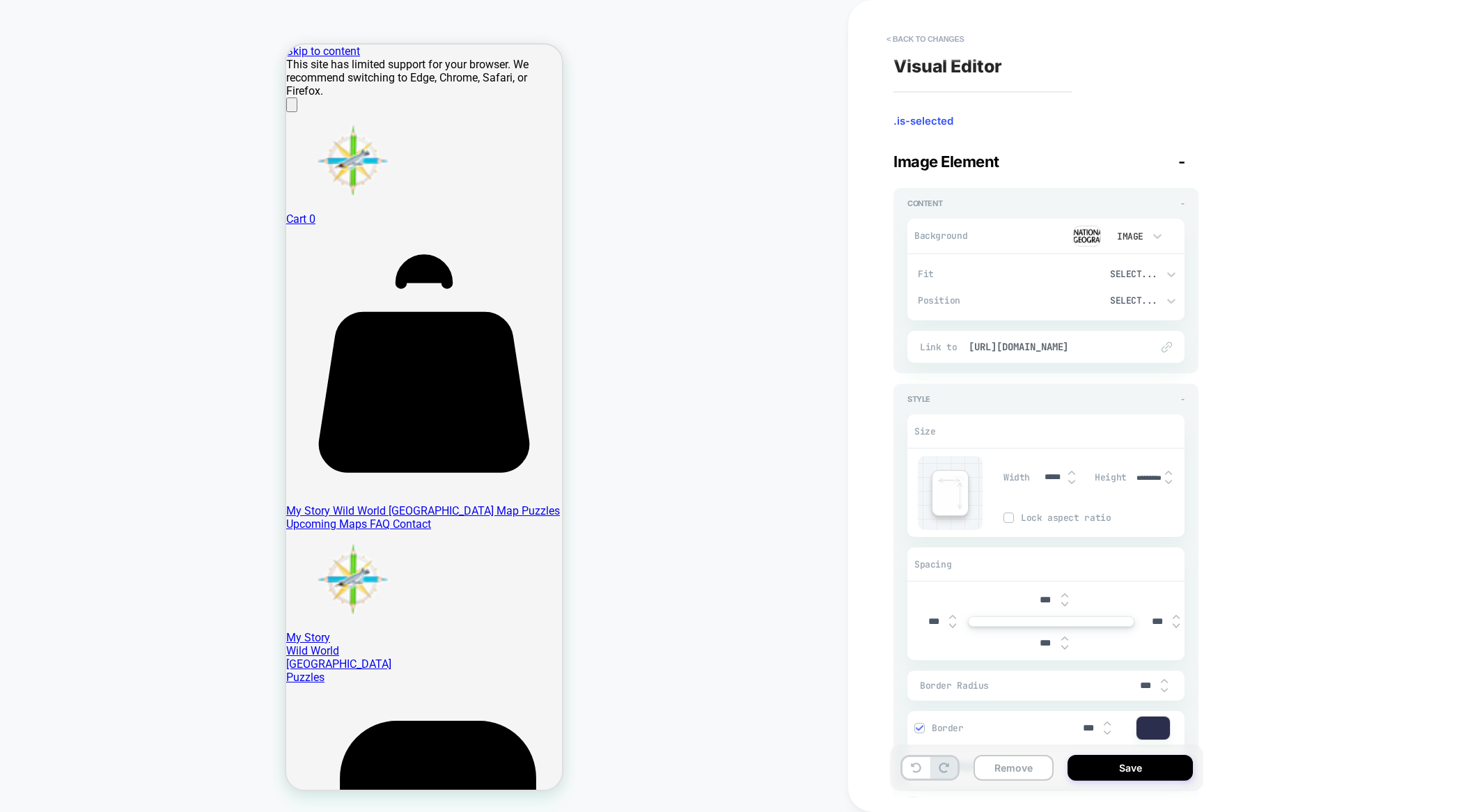
click at [1072, 470] on img at bounding box center [1072, 473] width 7 height 6
click at [1007, 523] on div "Width ***** Height ********* Lock aspect ratio" at bounding box center [1094, 493] width 181 height 74
click at [1009, 520] on img at bounding box center [1008, 517] width 7 height 7
click at [1071, 481] on img at bounding box center [1072, 482] width 7 height 6
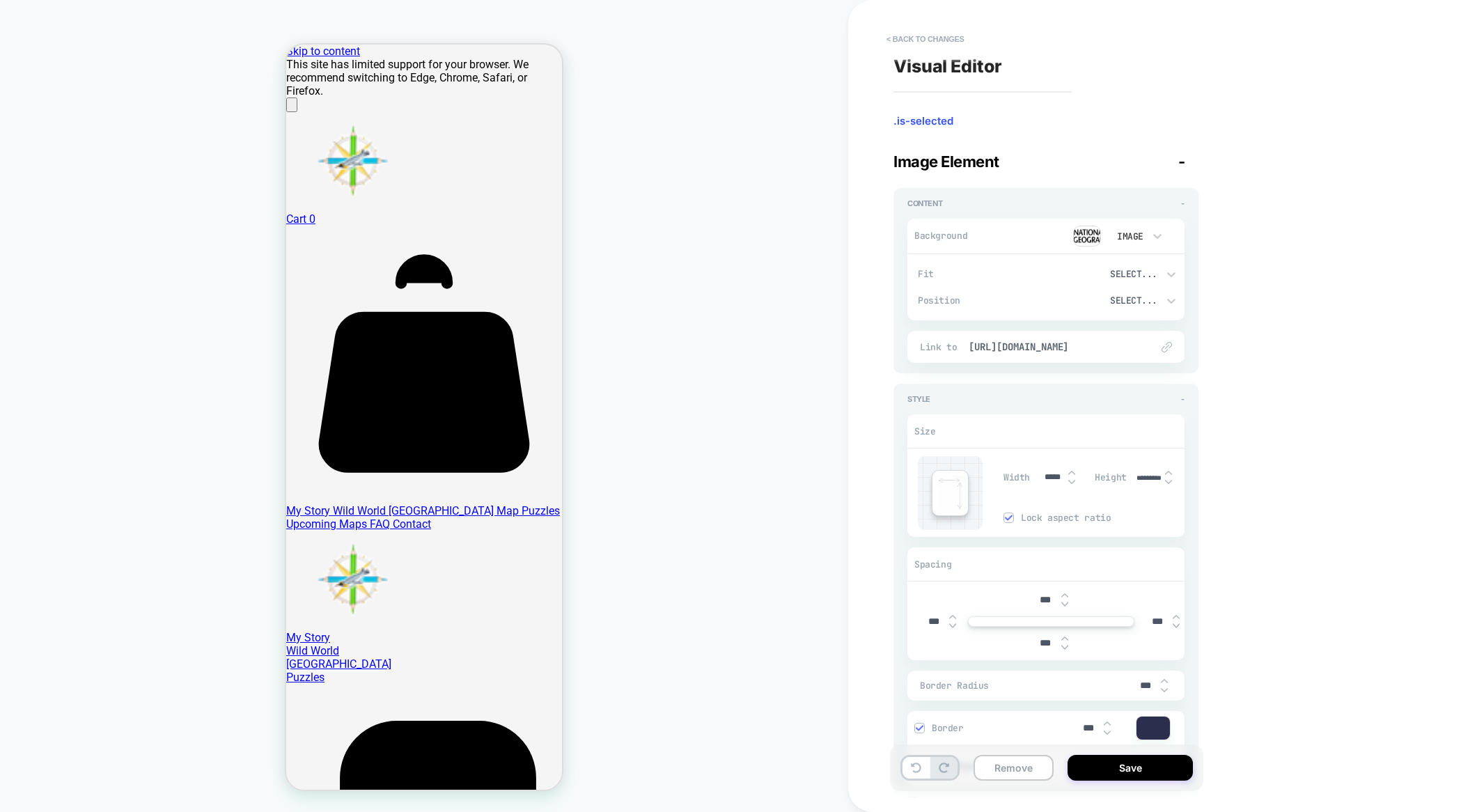
type input "*****"
type input "****"
click at [1071, 481] on img at bounding box center [1072, 482] width 7 height 6
type input "*****"
type input "****"
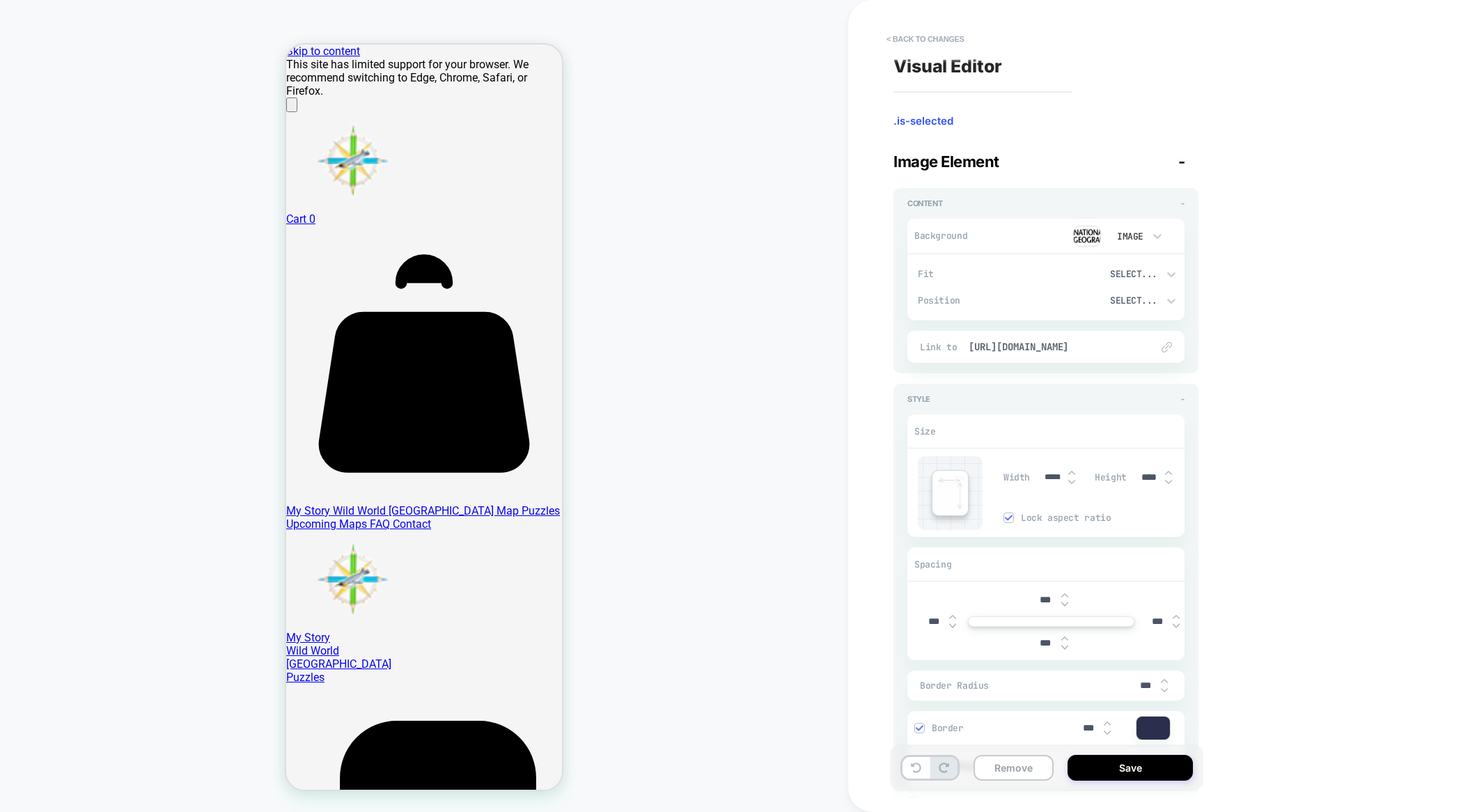
click at [1071, 481] on img at bounding box center [1072, 482] width 7 height 6
type input "*****"
type input "****"
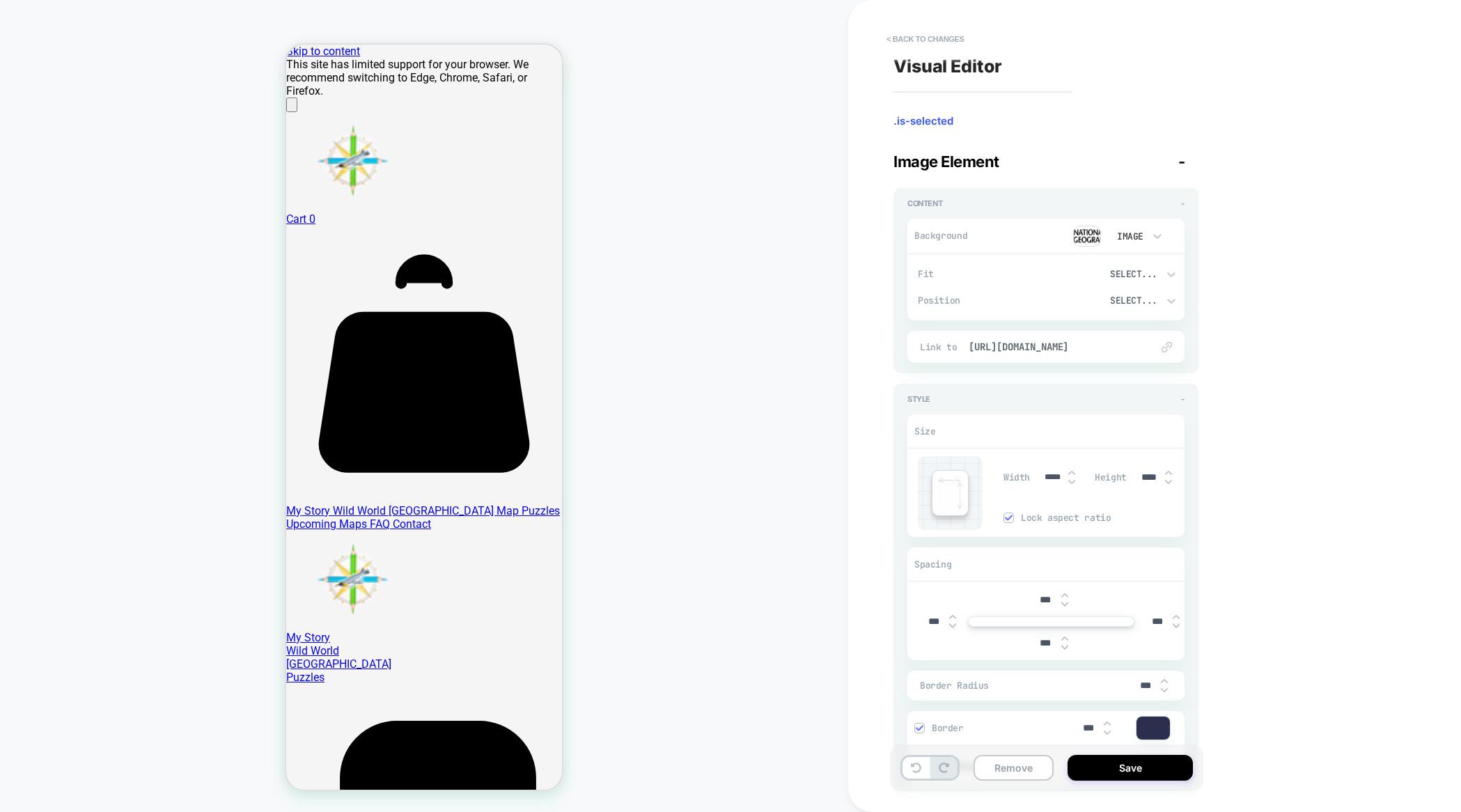
click at [1071, 481] on img at bounding box center [1072, 482] width 7 height 6
type input "*****"
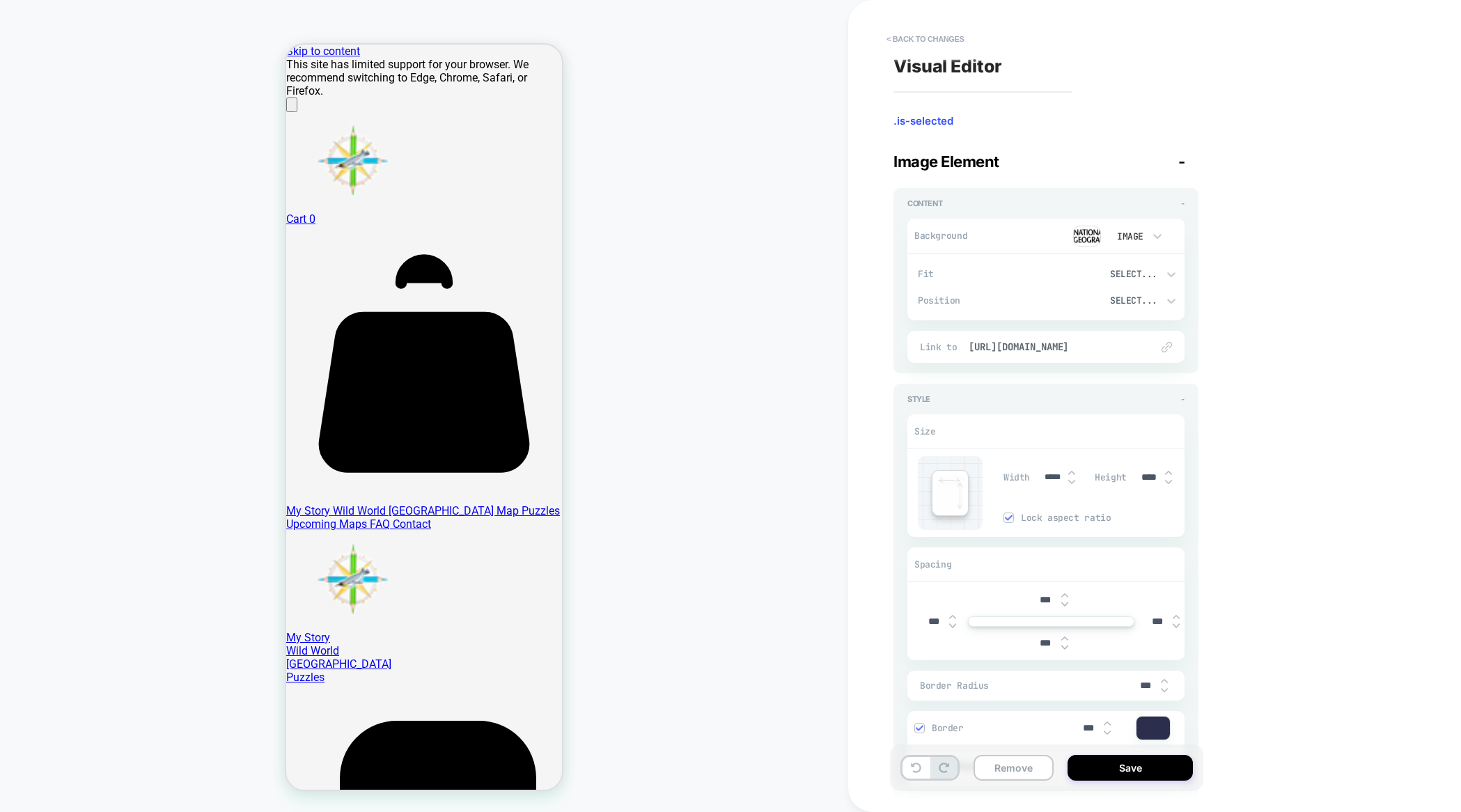
type input "****"
click at [1071, 481] on img at bounding box center [1072, 482] width 7 height 6
type input "*****"
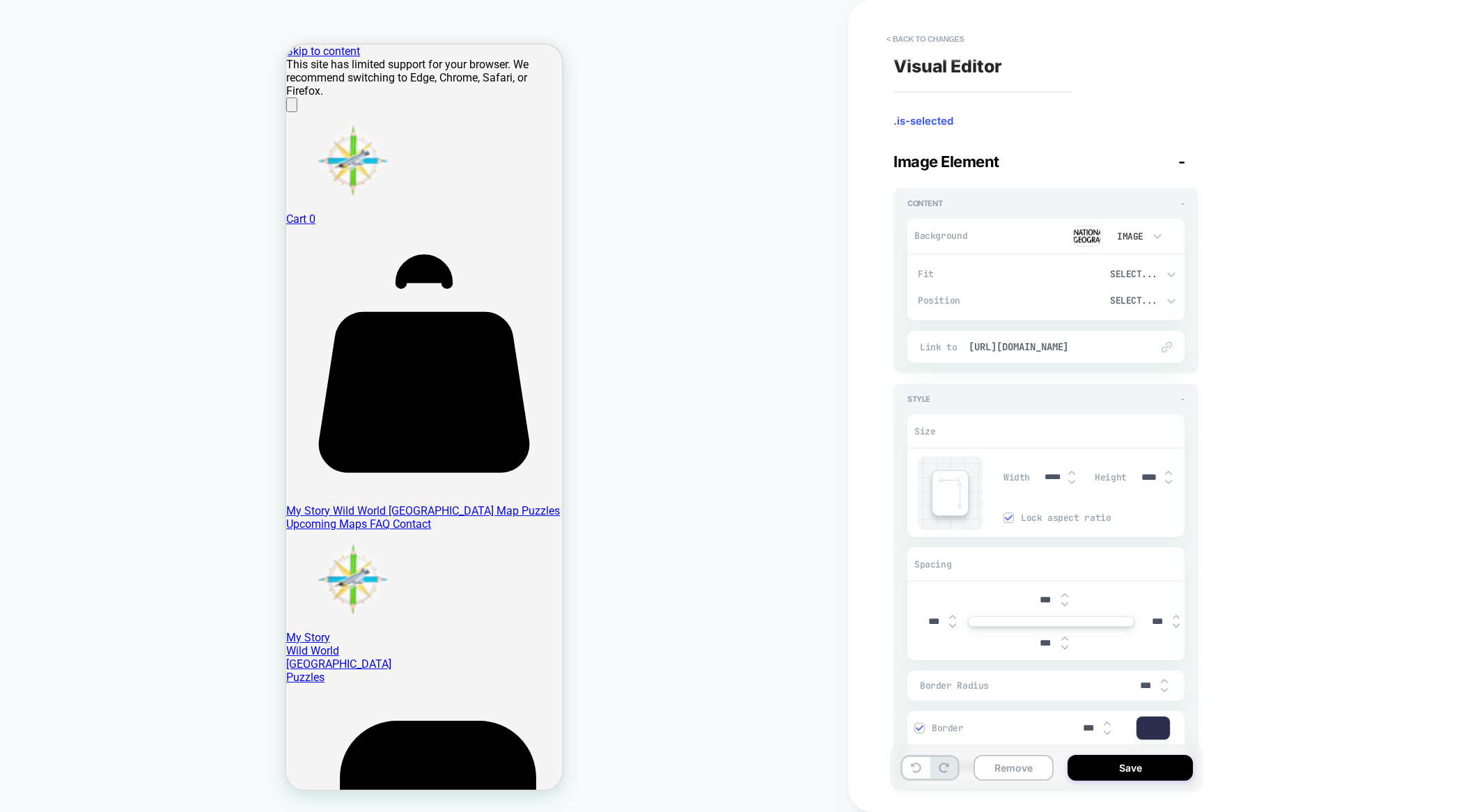
type input "****"
click at [1071, 481] on img at bounding box center [1072, 482] width 7 height 6
type input "*****"
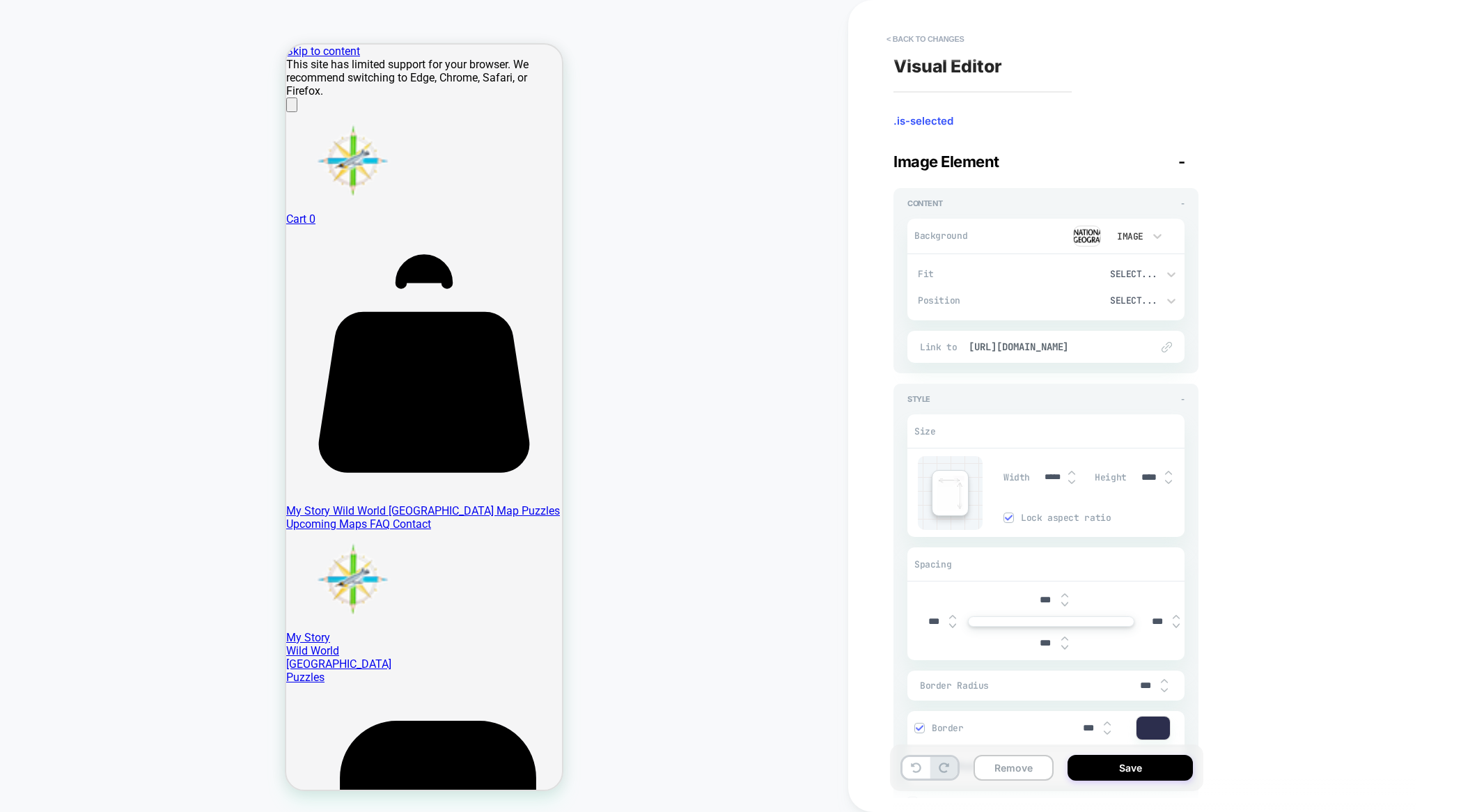
type input "****"
click at [1071, 481] on img at bounding box center [1072, 482] width 7 height 6
type input "*****"
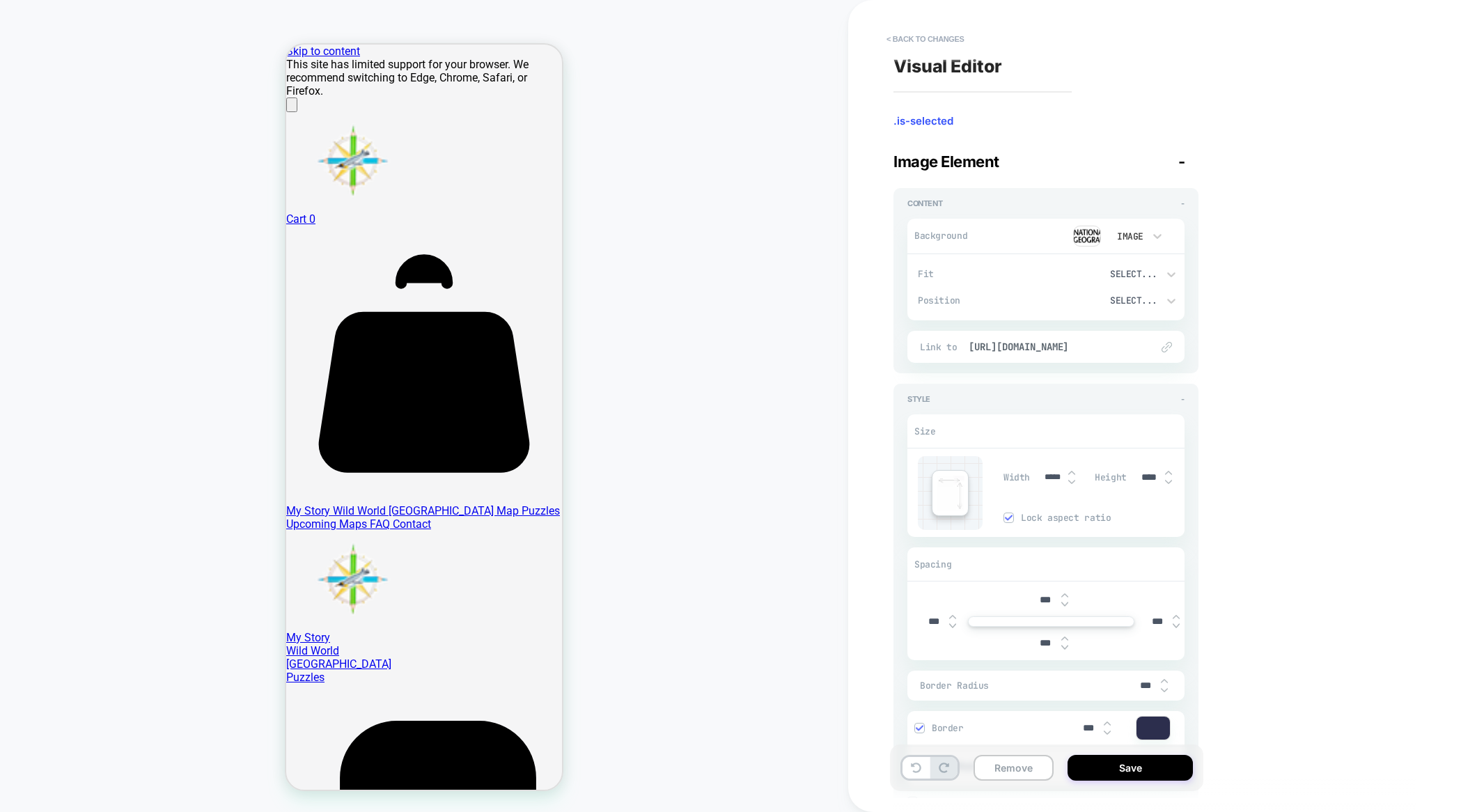
type input "****"
click at [1071, 481] on img at bounding box center [1072, 482] width 7 height 6
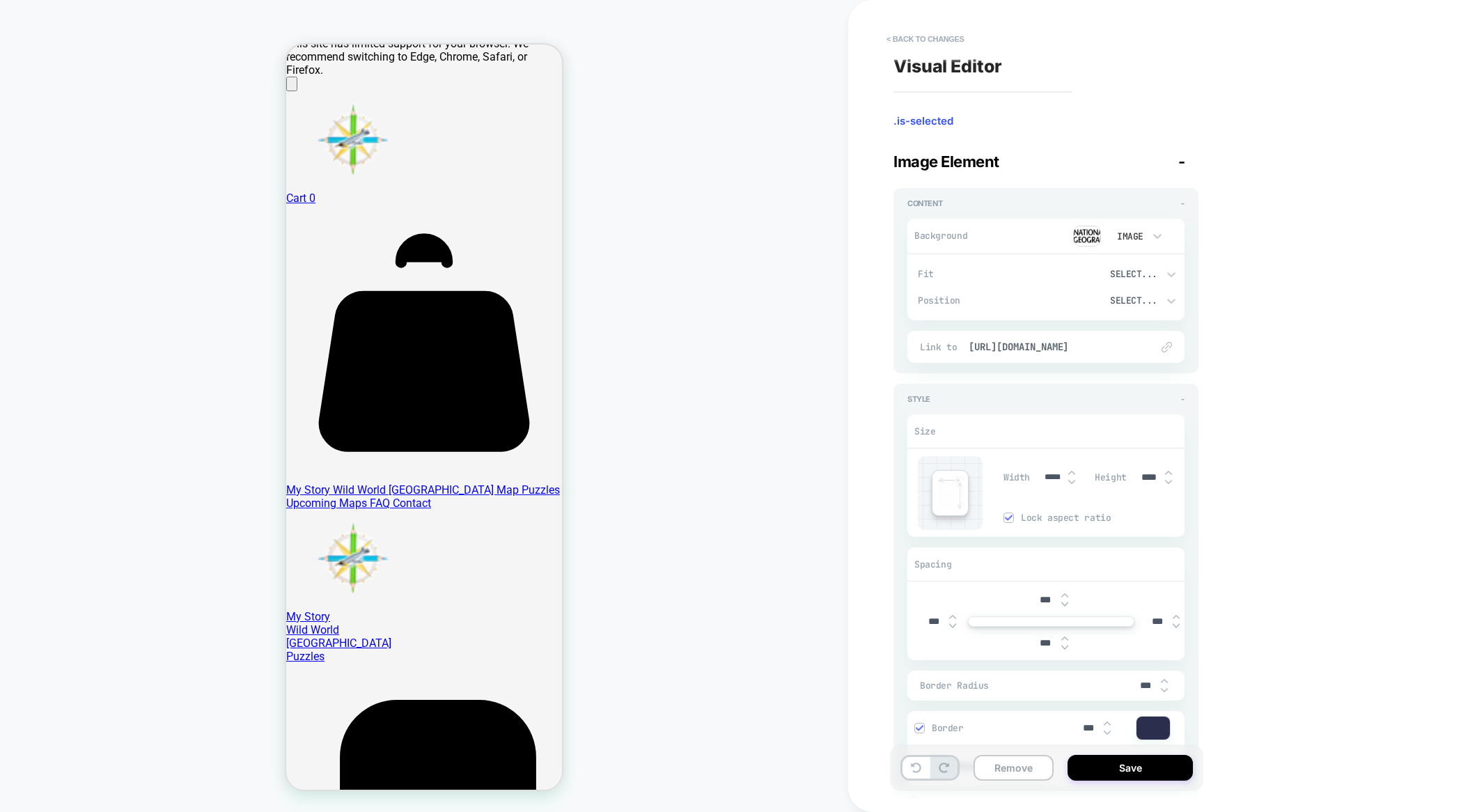
click at [1072, 482] on img at bounding box center [1072, 482] width 7 height 6
type input "*****"
type input "****"
click at [1072, 482] on img at bounding box center [1072, 482] width 7 height 6
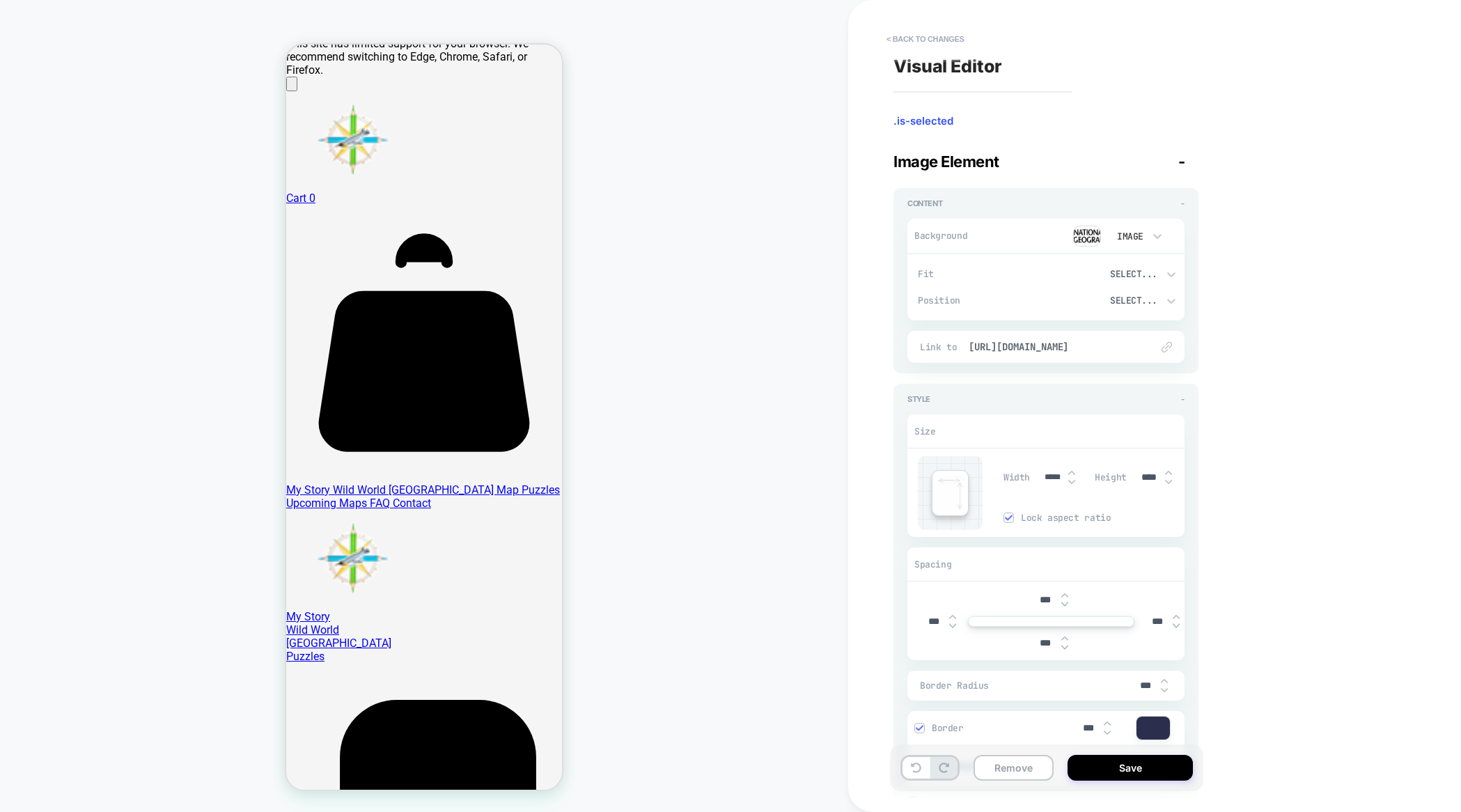
click at [1072, 482] on img at bounding box center [1072, 482] width 7 height 6
type input "*****"
type input "****"
click at [1072, 482] on img at bounding box center [1072, 482] width 7 height 6
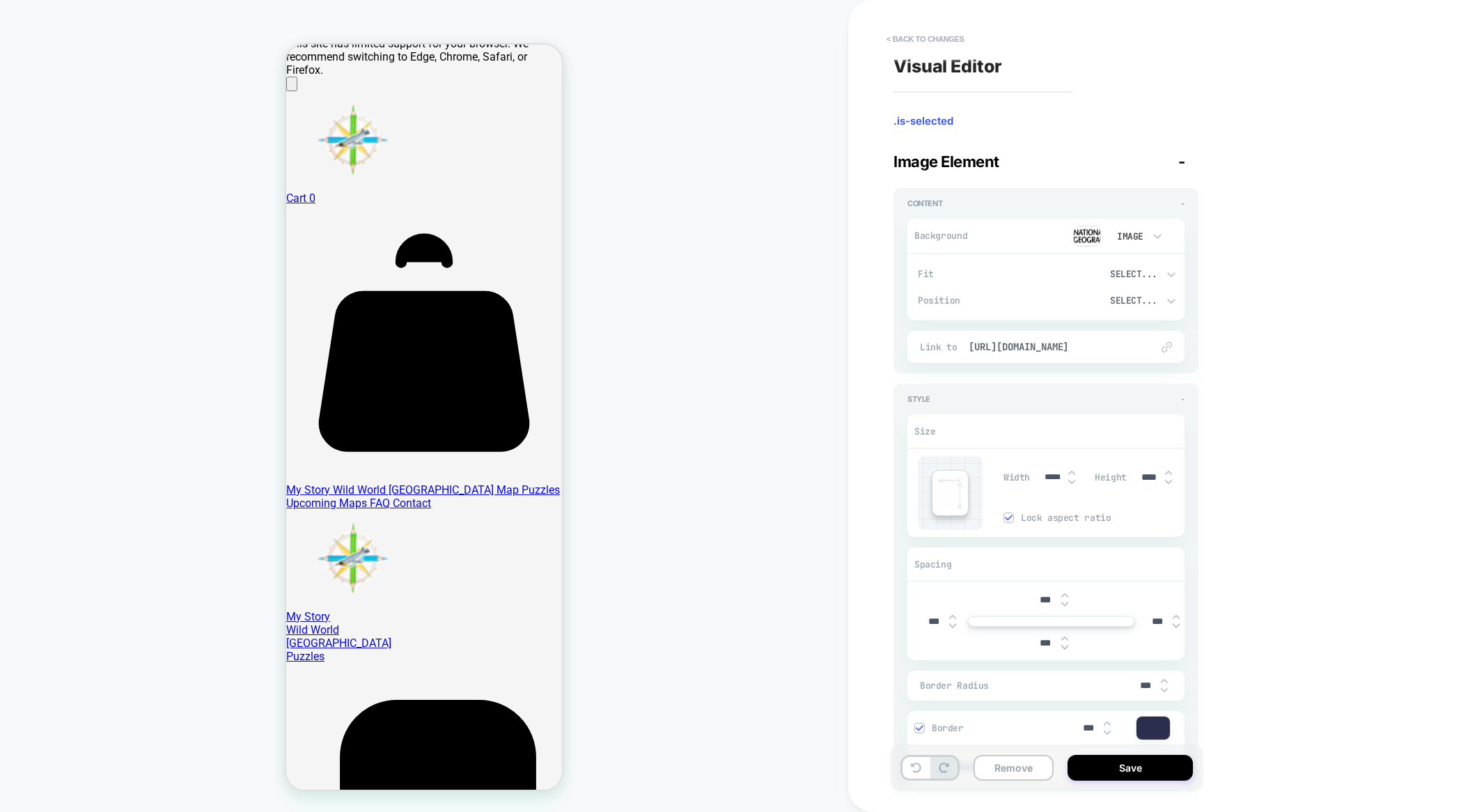
click at [1072, 482] on img at bounding box center [1072, 482] width 7 height 6
type input "*****"
type input "****"
click at [1072, 482] on img at bounding box center [1072, 482] width 7 height 6
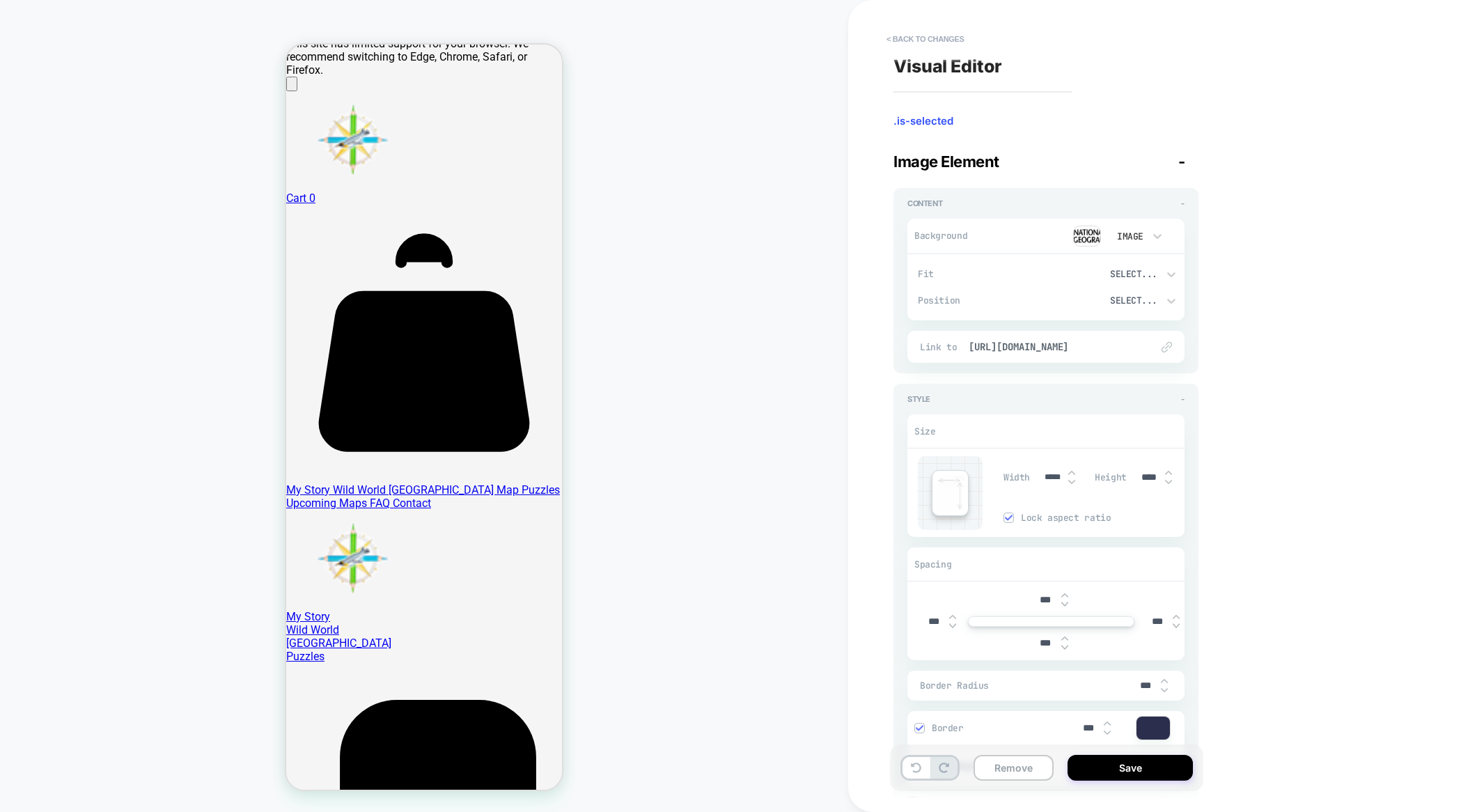
click at [1072, 482] on img at bounding box center [1072, 482] width 7 height 6
type input "*****"
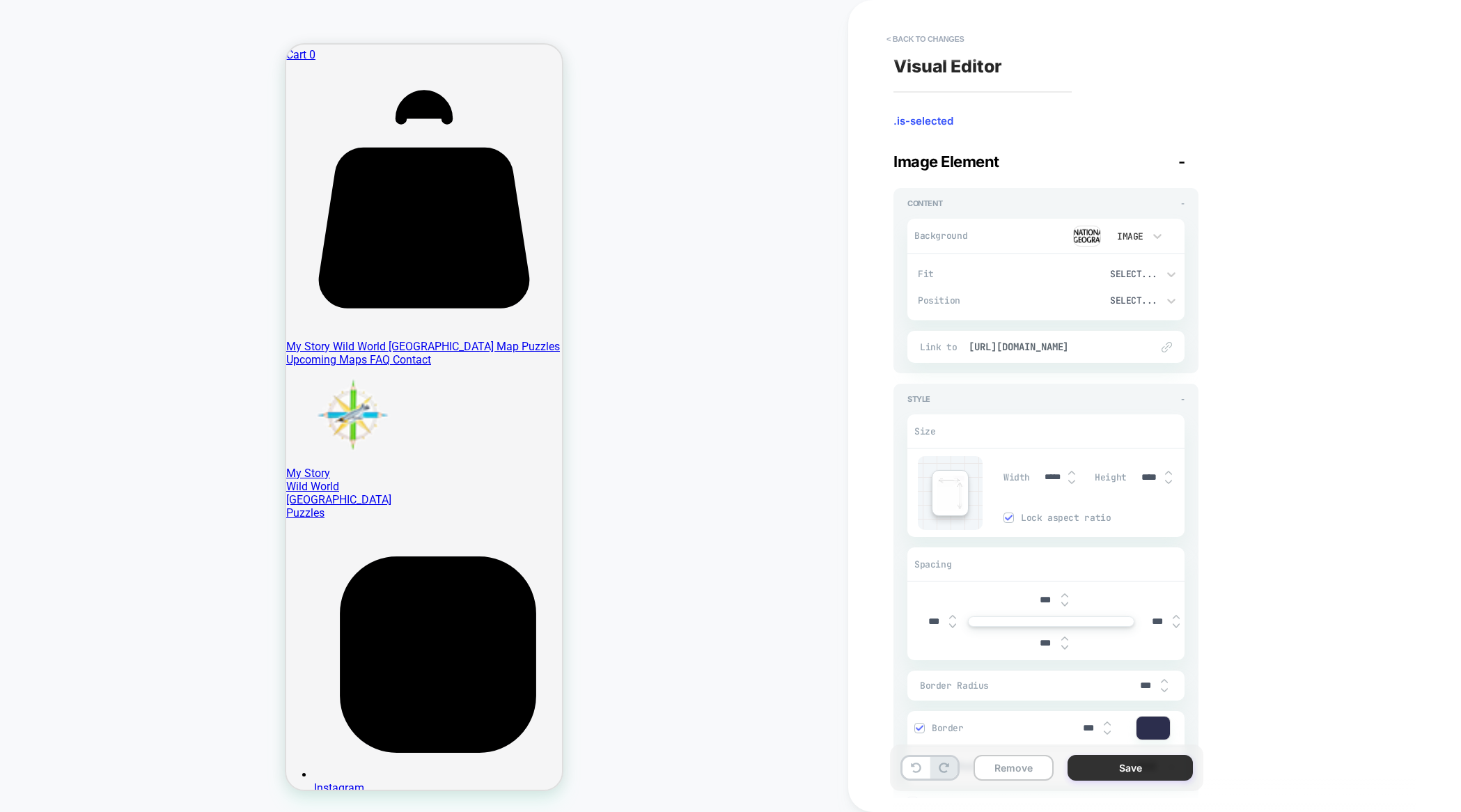
click at [1158, 771] on button "Save" at bounding box center [1130, 768] width 125 height 26
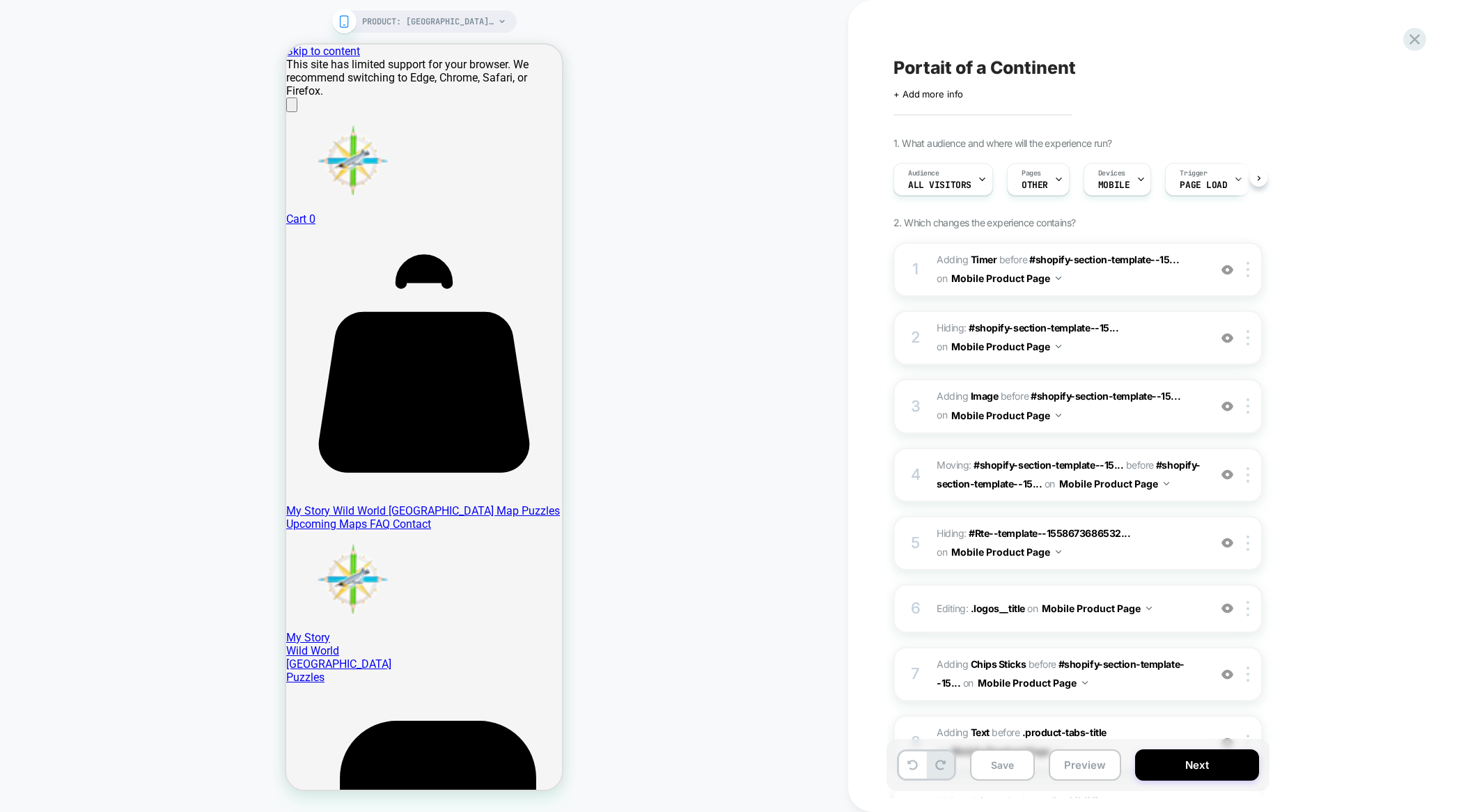
scroll to position [0, 1]
click at [1232, 766] on button "Next" at bounding box center [1197, 765] width 124 height 31
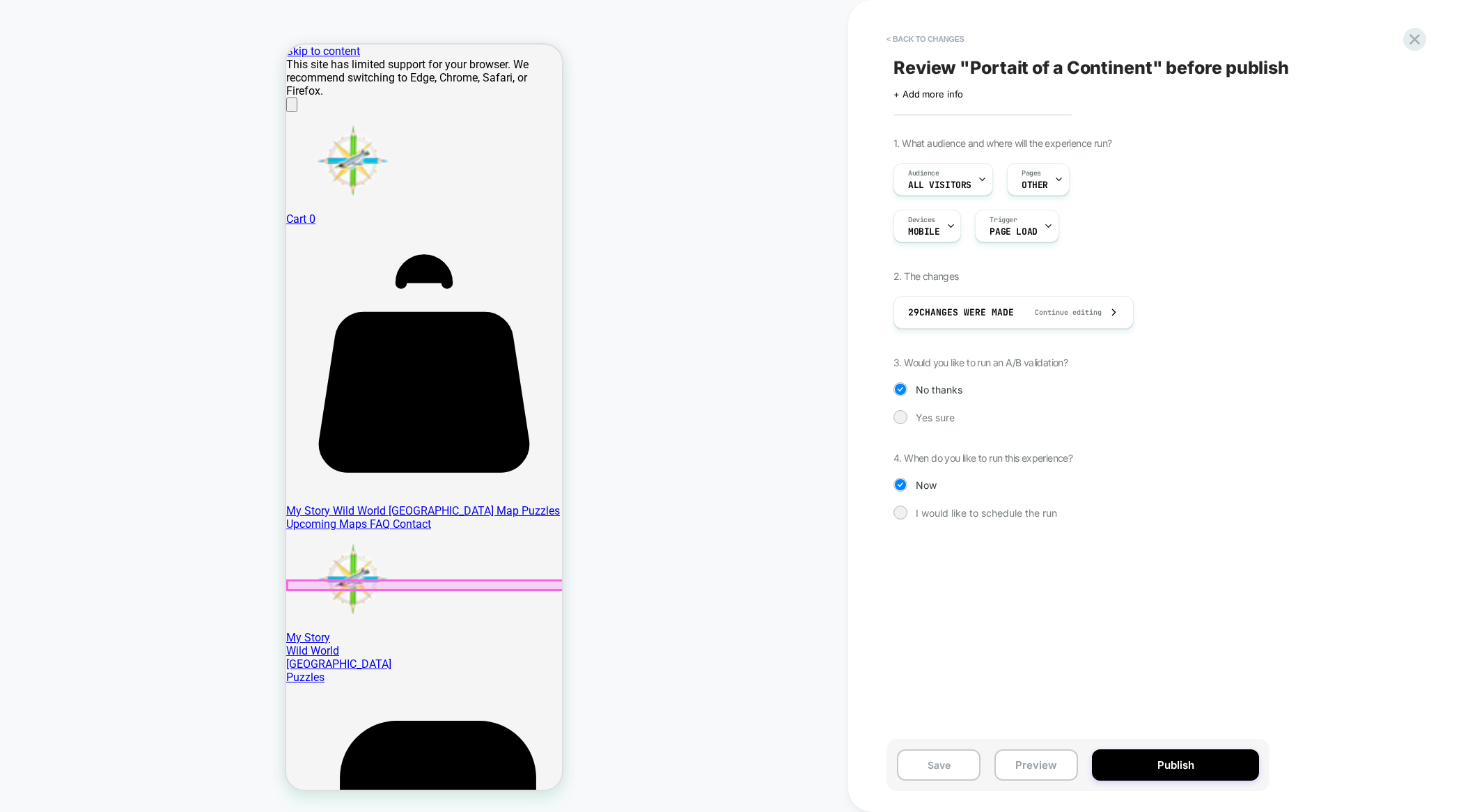
click at [461, 582] on div at bounding box center [426, 585] width 276 height 9
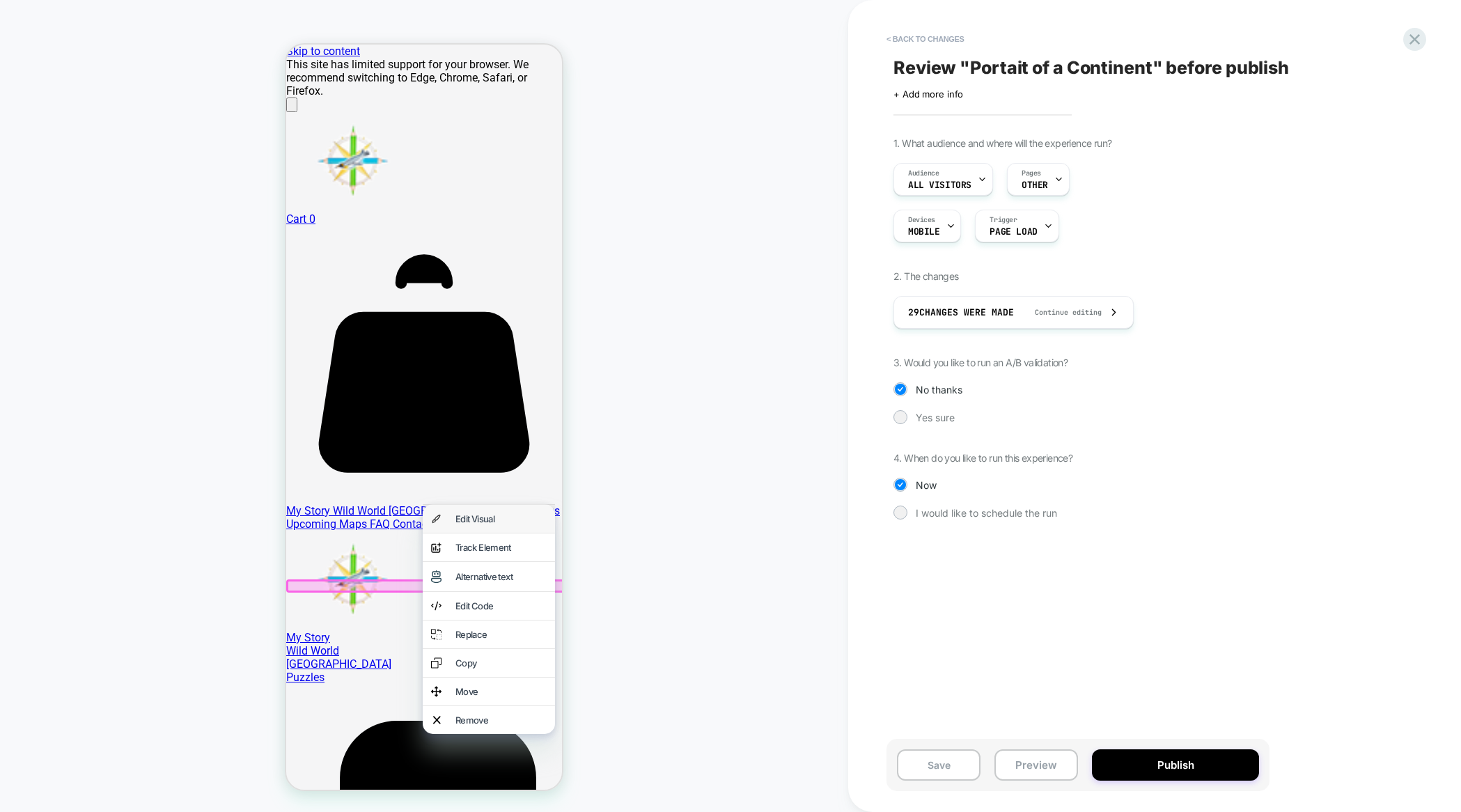
click at [484, 511] on div "Edit Visual" at bounding box center [489, 519] width 132 height 28
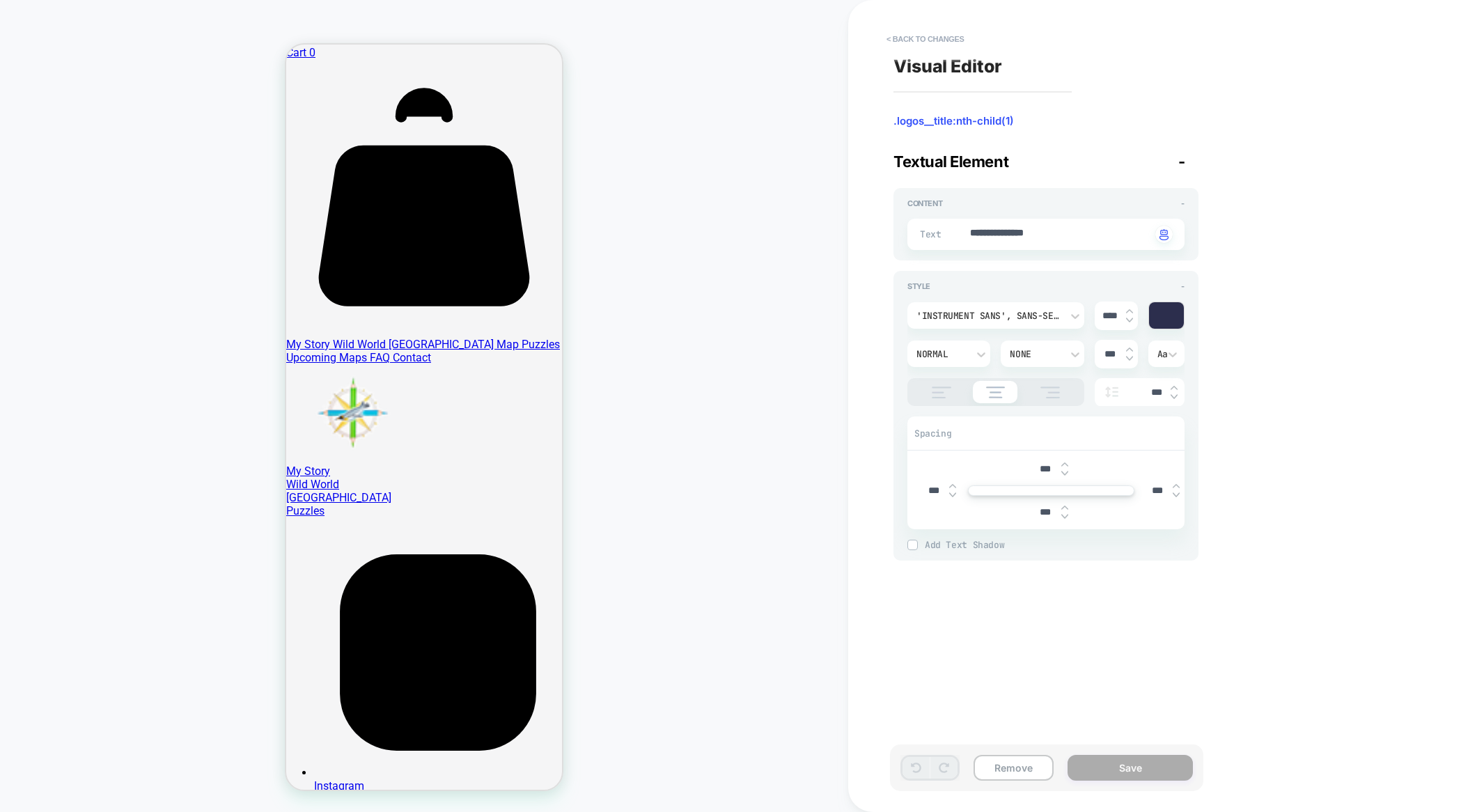
scroll to position [0, 0]
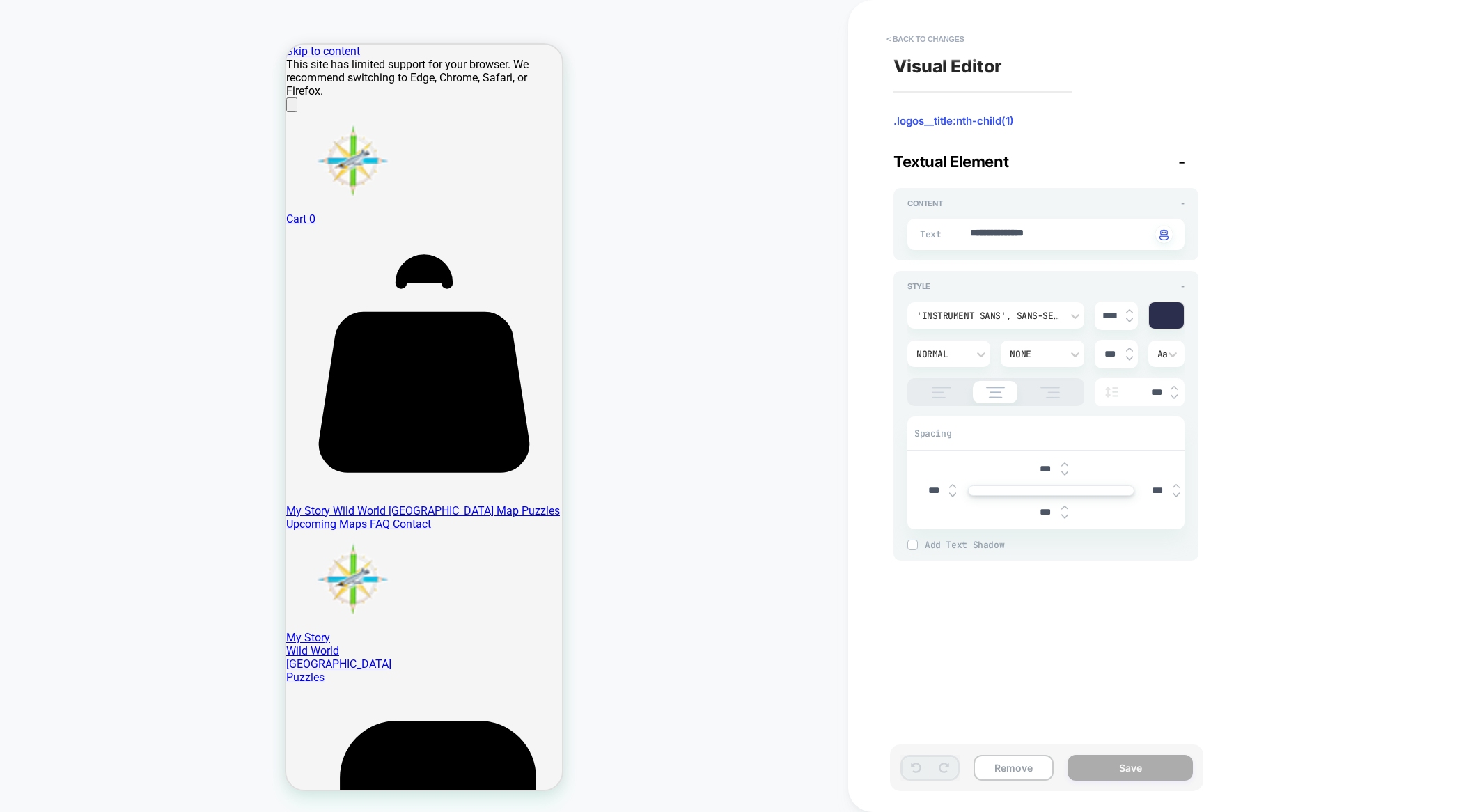
click at [1062, 516] on img at bounding box center [1065, 517] width 7 height 6
type textarea "*"
type input "****"
click at [1064, 514] on img at bounding box center [1065, 517] width 7 height 6
type textarea "*"
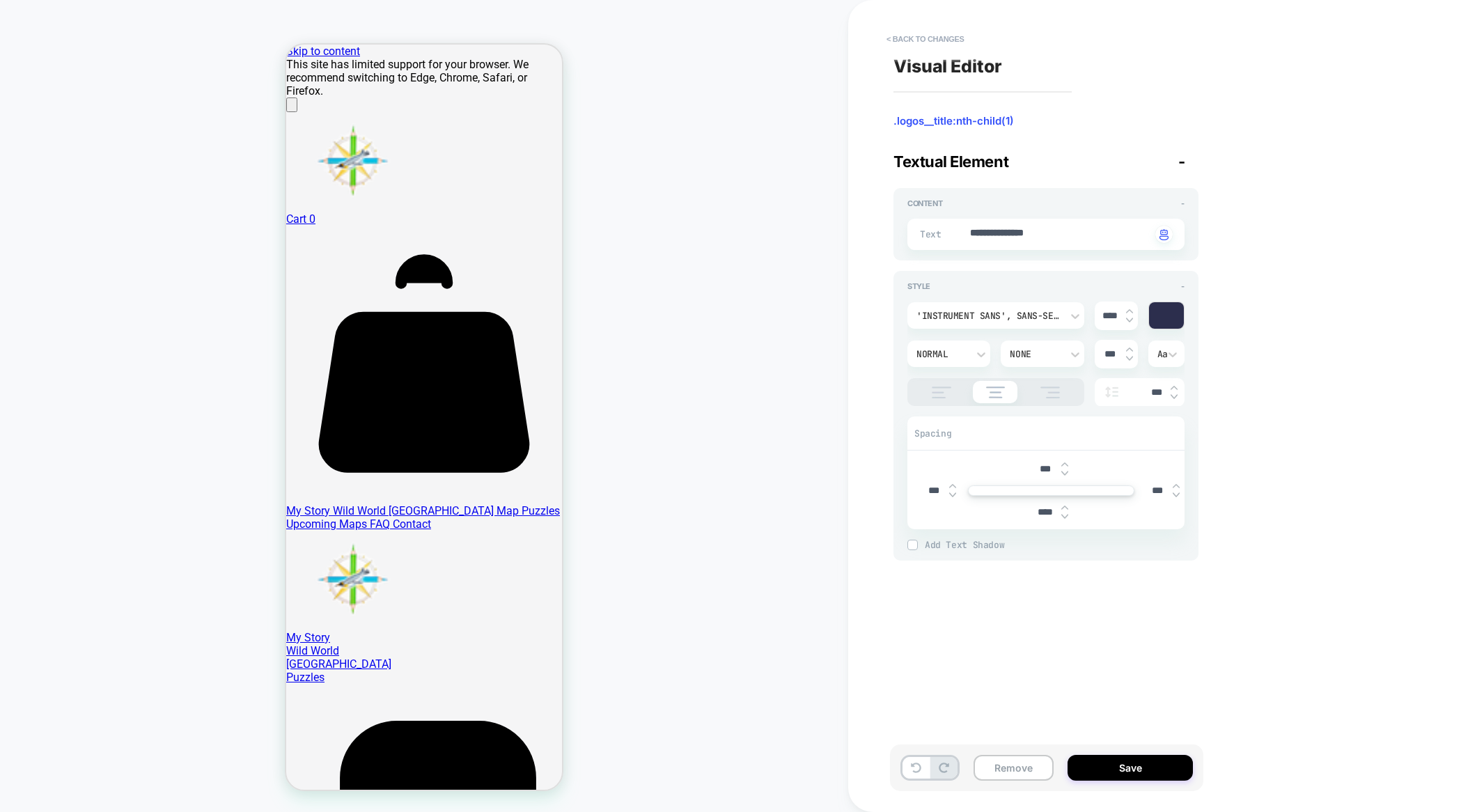
type input "****"
click at [1064, 514] on img at bounding box center [1065, 517] width 7 height 6
type textarea "*"
type input "****"
click at [1064, 514] on img at bounding box center [1065, 517] width 7 height 6
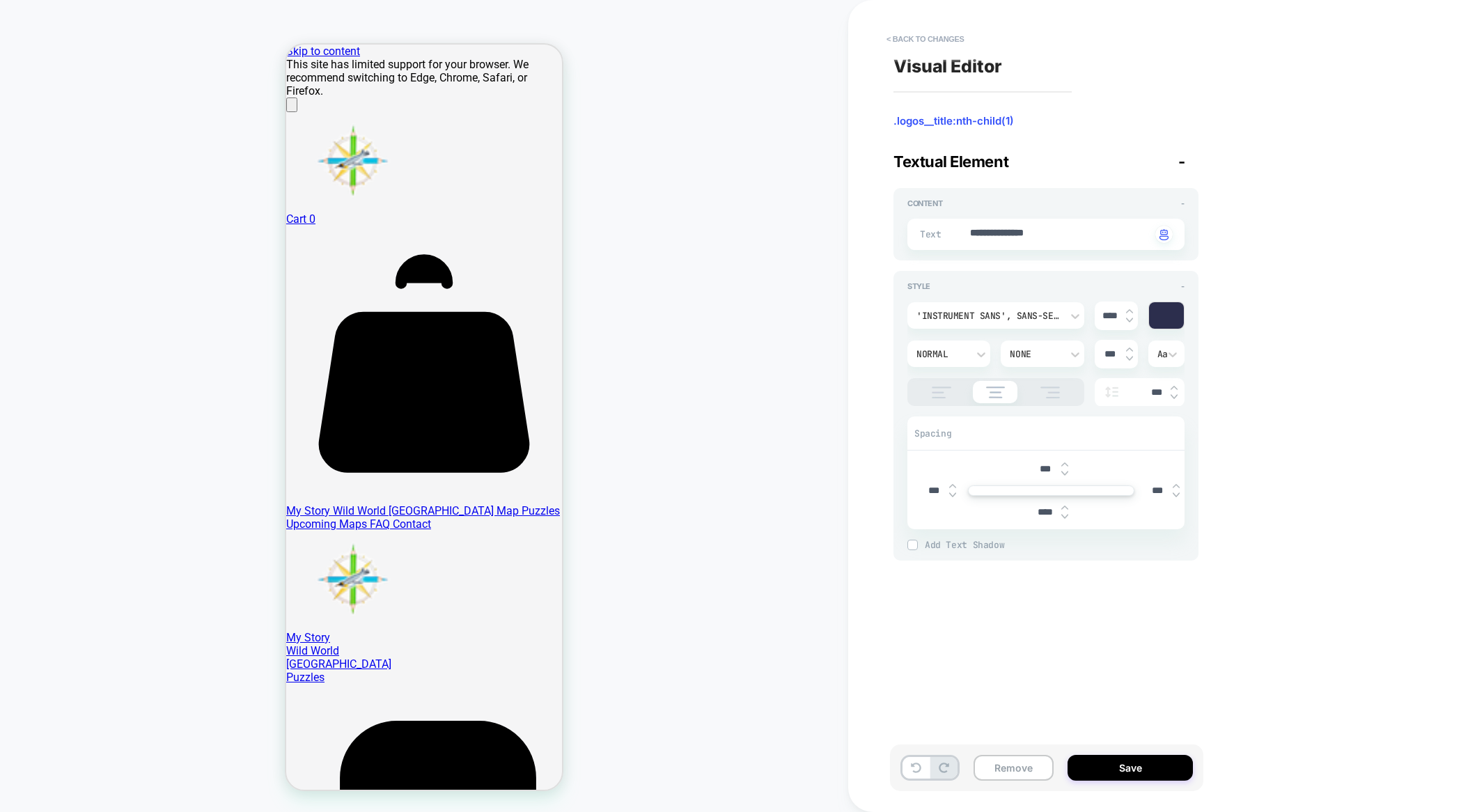
type textarea "*"
type input "****"
click at [1064, 514] on img at bounding box center [1065, 517] width 7 height 6
type textarea "*"
type input "****"
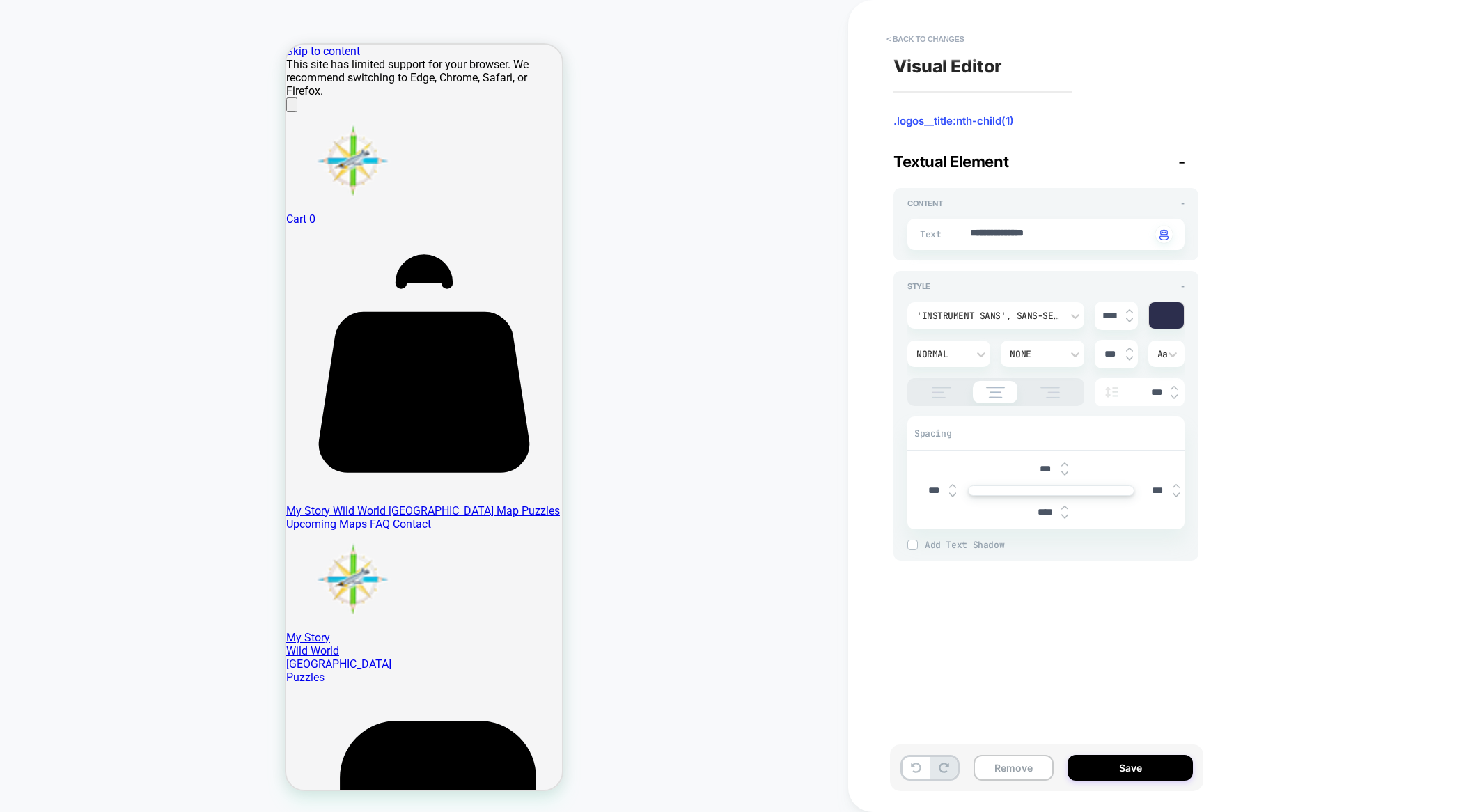
click at [1064, 514] on img at bounding box center [1065, 517] width 7 height 6
type textarea "*"
type input "****"
click at [1064, 514] on img at bounding box center [1065, 517] width 7 height 6
type textarea "*"
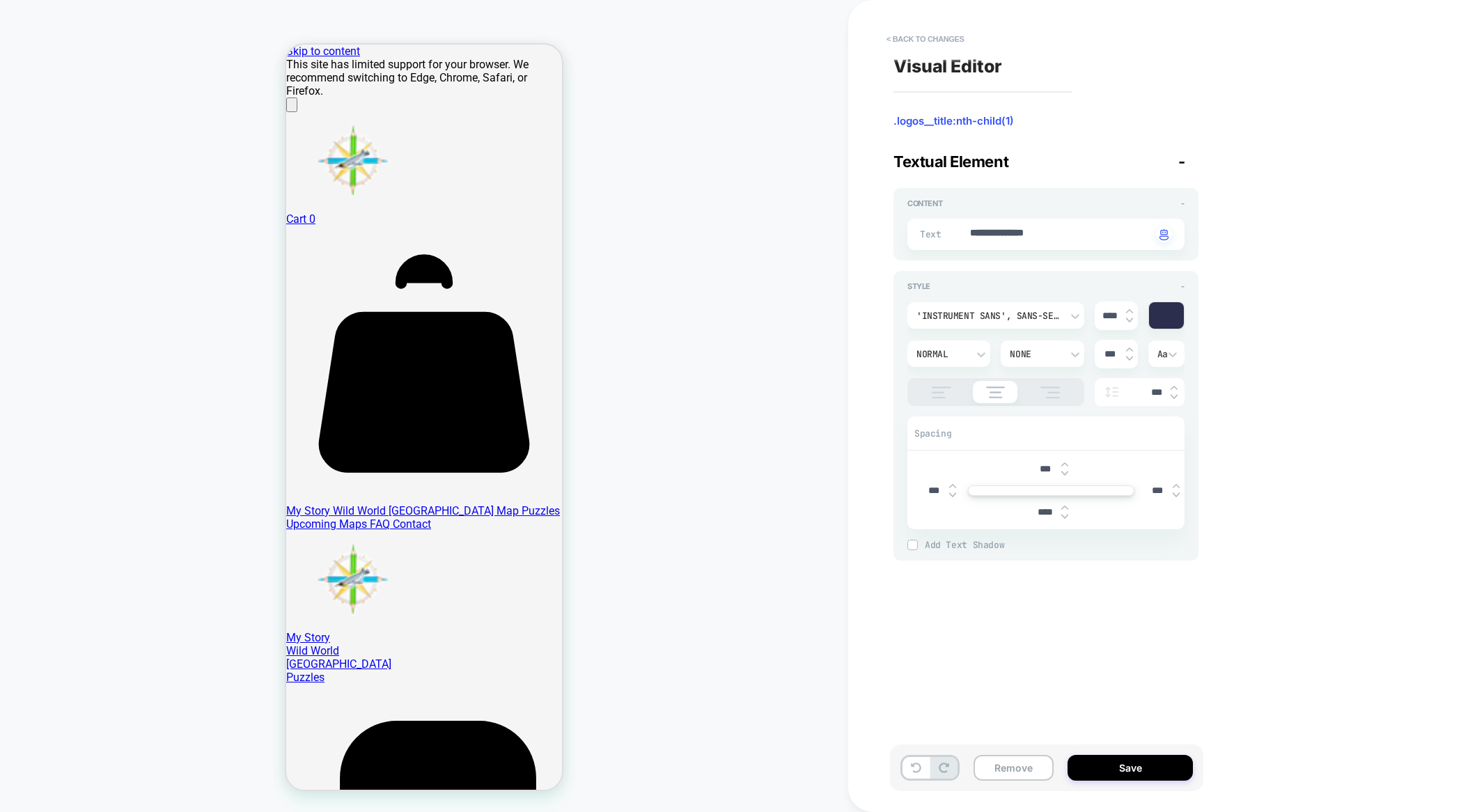
type input "****"
click at [1064, 514] on img at bounding box center [1065, 517] width 7 height 6
type textarea "*"
type input "****"
click at [1064, 514] on img at bounding box center [1065, 517] width 7 height 6
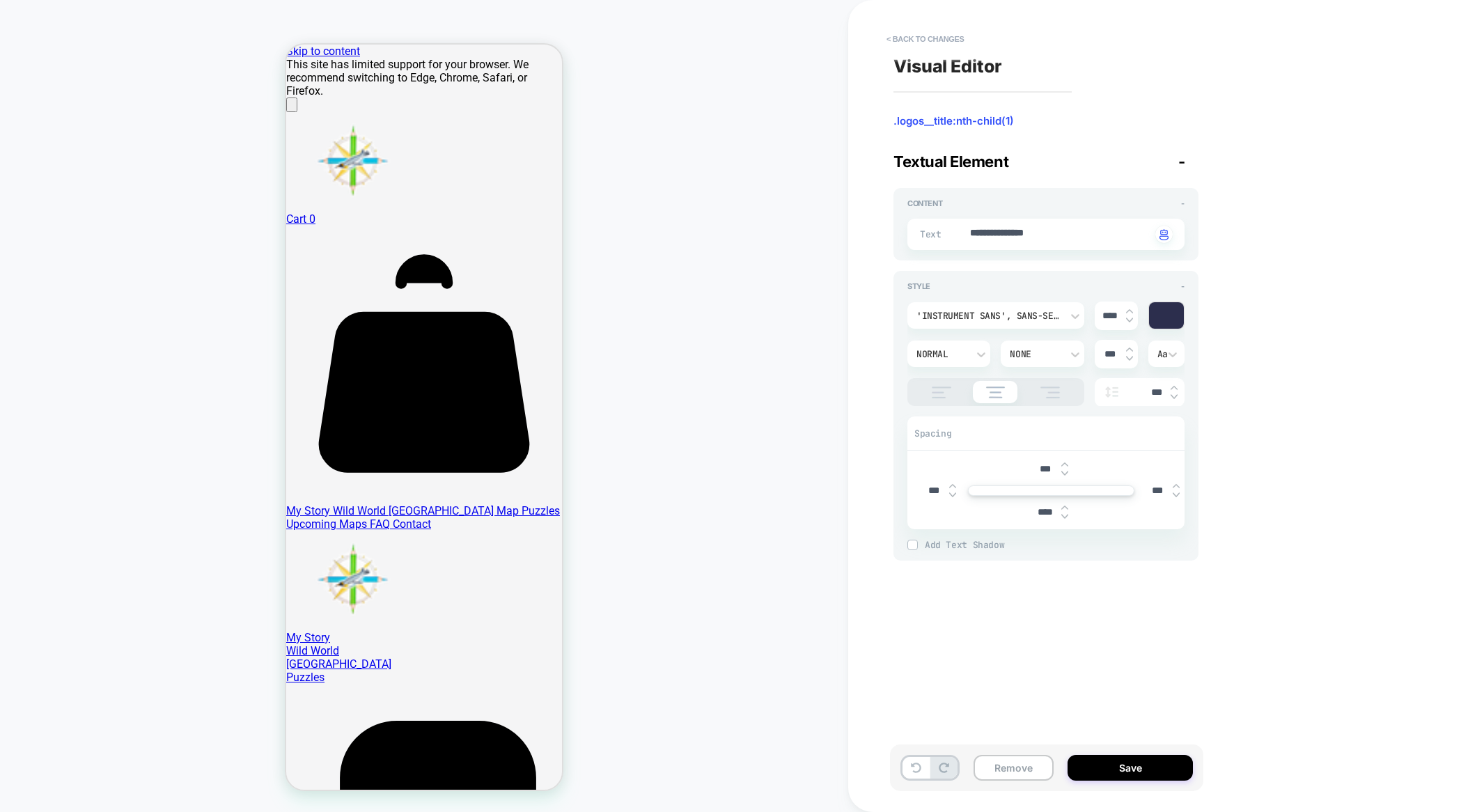
type textarea "*"
type input "****"
click at [1064, 514] on img at bounding box center [1065, 517] width 7 height 6
type textarea "*"
type input "*****"
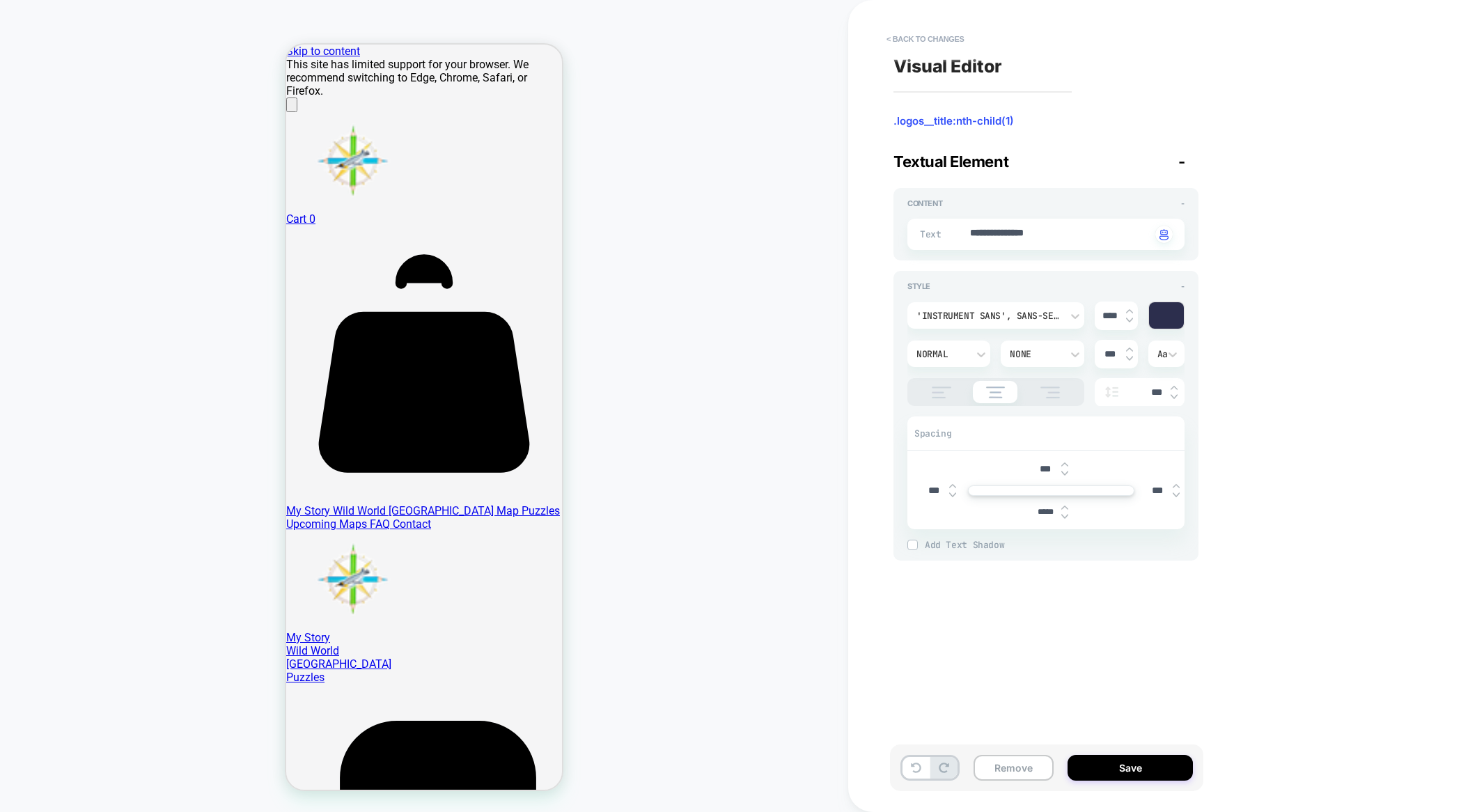
click at [1066, 518] on img at bounding box center [1065, 517] width 7 height 6
type textarea "*"
type input "*****"
click at [1066, 518] on img at bounding box center [1065, 517] width 7 height 6
type textarea "*"
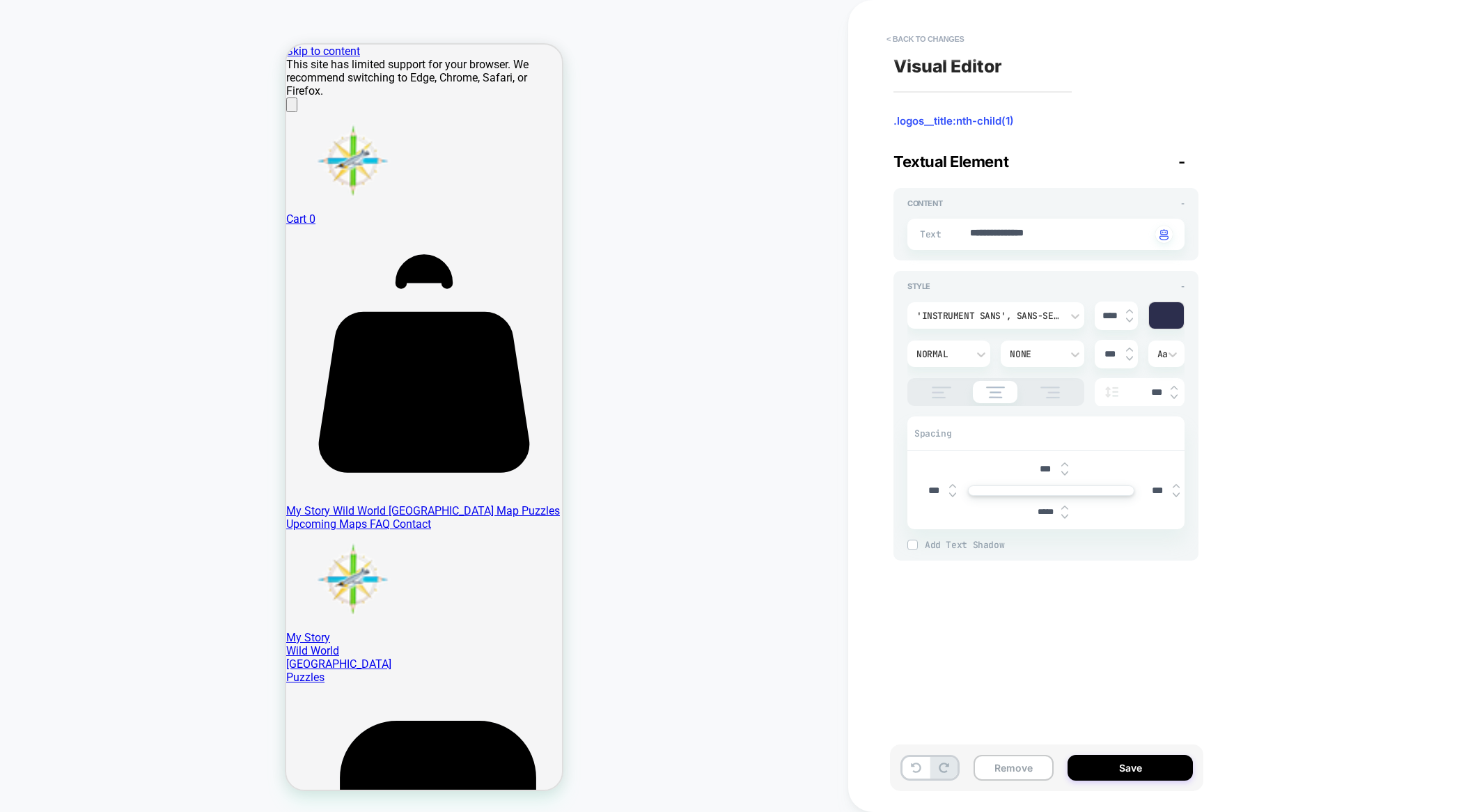
type input "*****"
click at [1066, 518] on img at bounding box center [1065, 517] width 7 height 6
type textarea "*"
type input "*****"
click at [1066, 518] on img at bounding box center [1065, 517] width 7 height 6
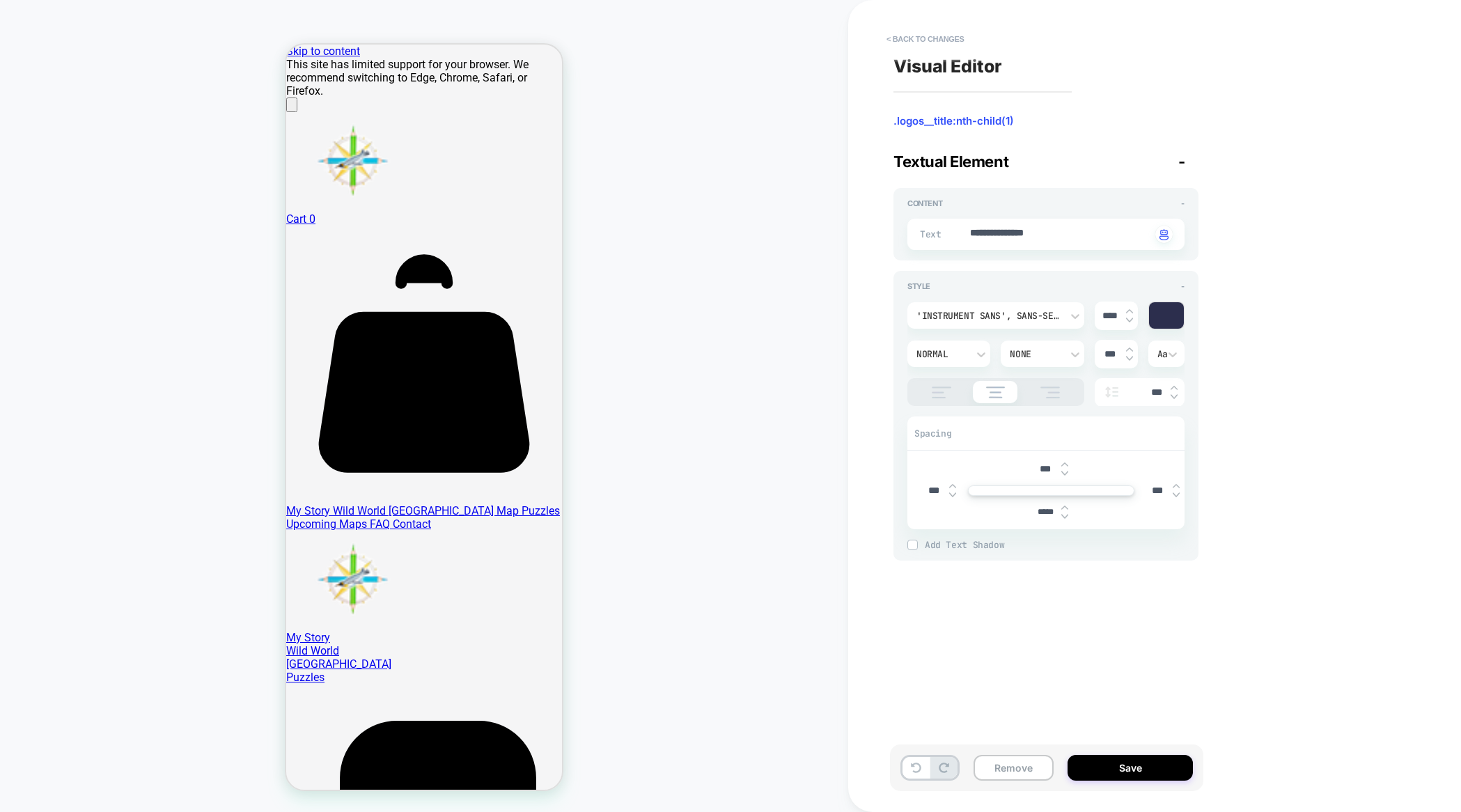
type textarea "*"
type input "*****"
click at [1066, 518] on img at bounding box center [1065, 517] width 7 height 6
type textarea "*"
type input "*****"
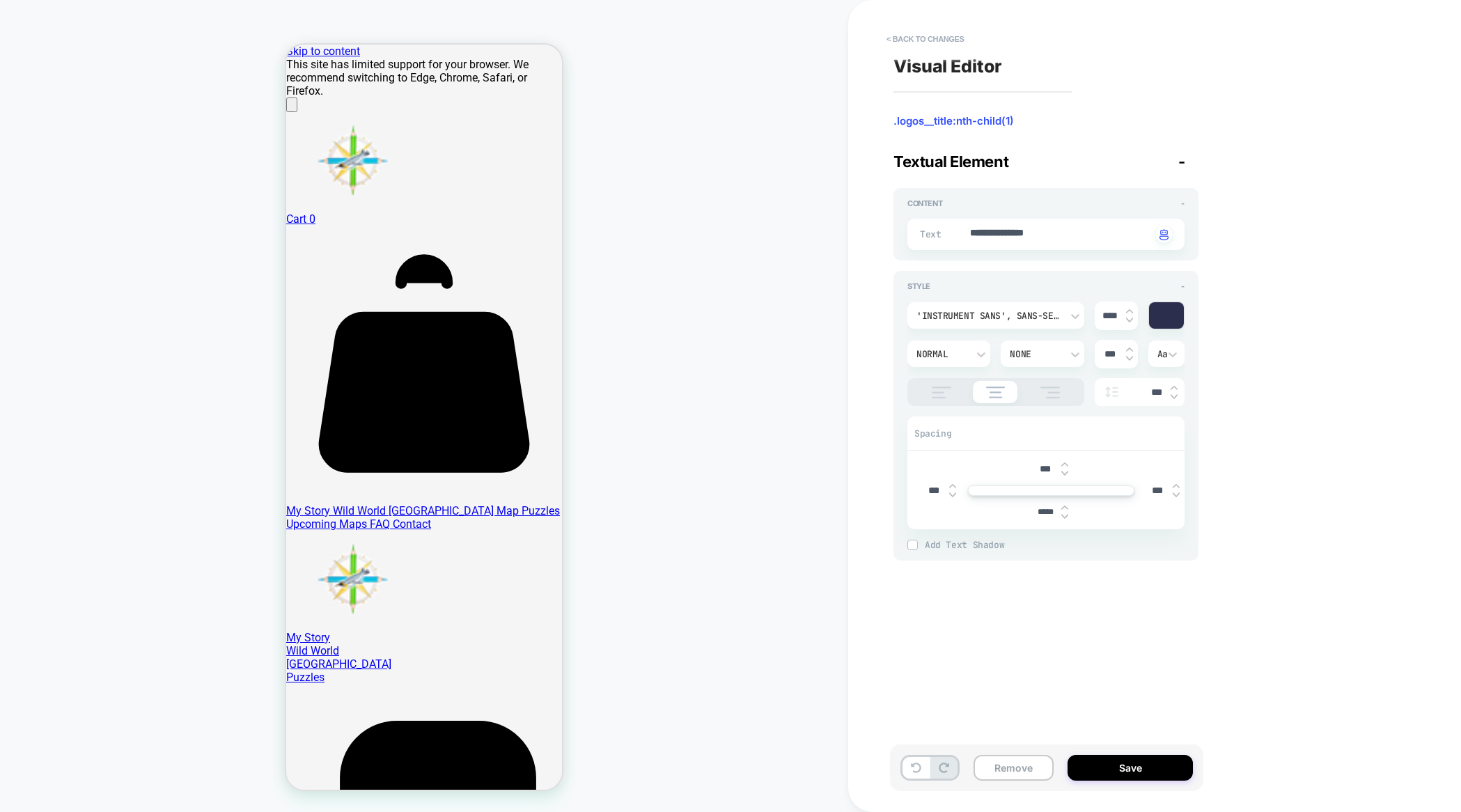
click at [1066, 518] on img at bounding box center [1065, 517] width 7 height 6
type textarea "*"
type input "*****"
click at [1066, 518] on img at bounding box center [1065, 517] width 7 height 6
type textarea "*"
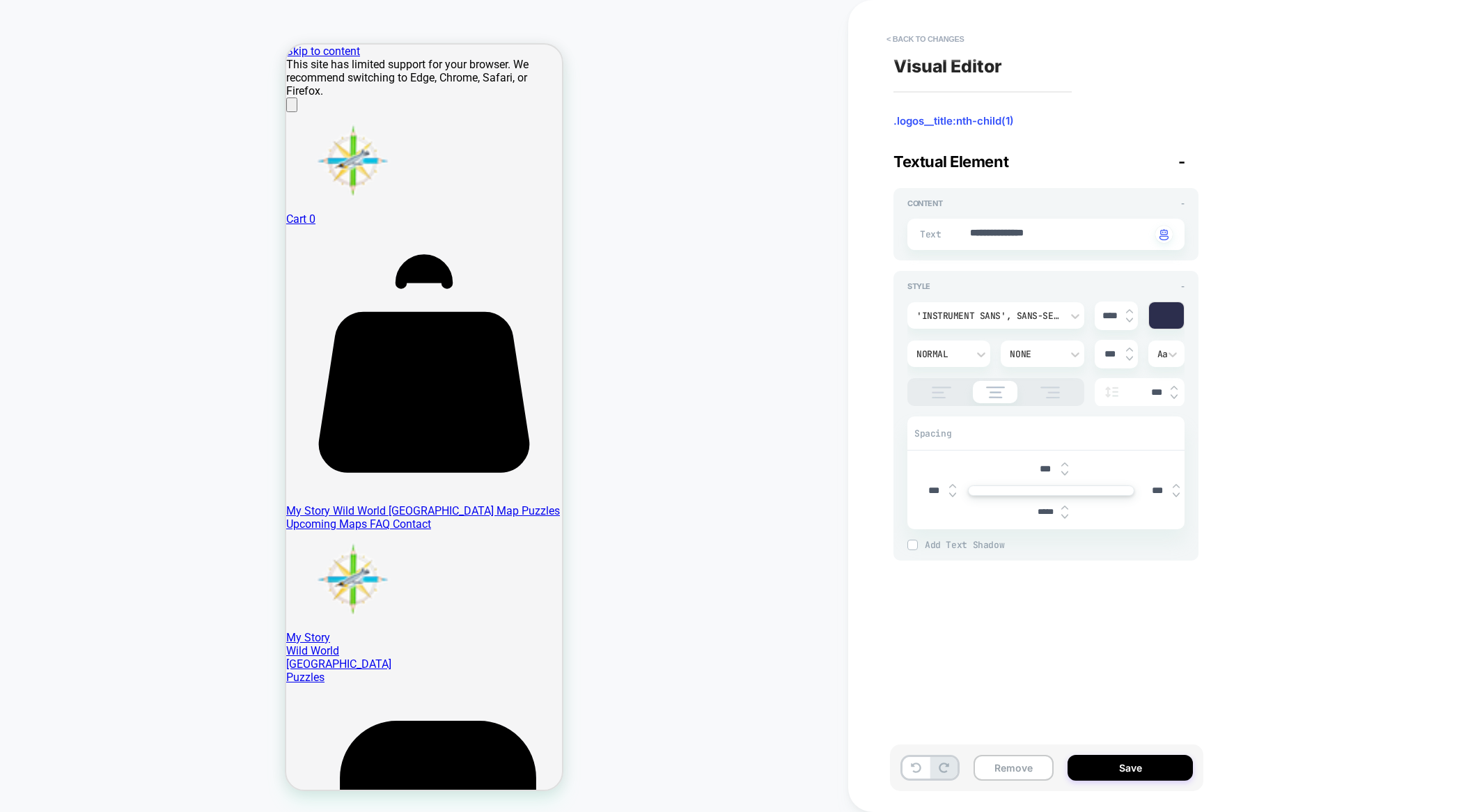
type input "*****"
click at [1066, 518] on img at bounding box center [1065, 517] width 7 height 6
type textarea "*"
type input "*****"
click at [1066, 518] on img at bounding box center [1065, 517] width 7 height 6
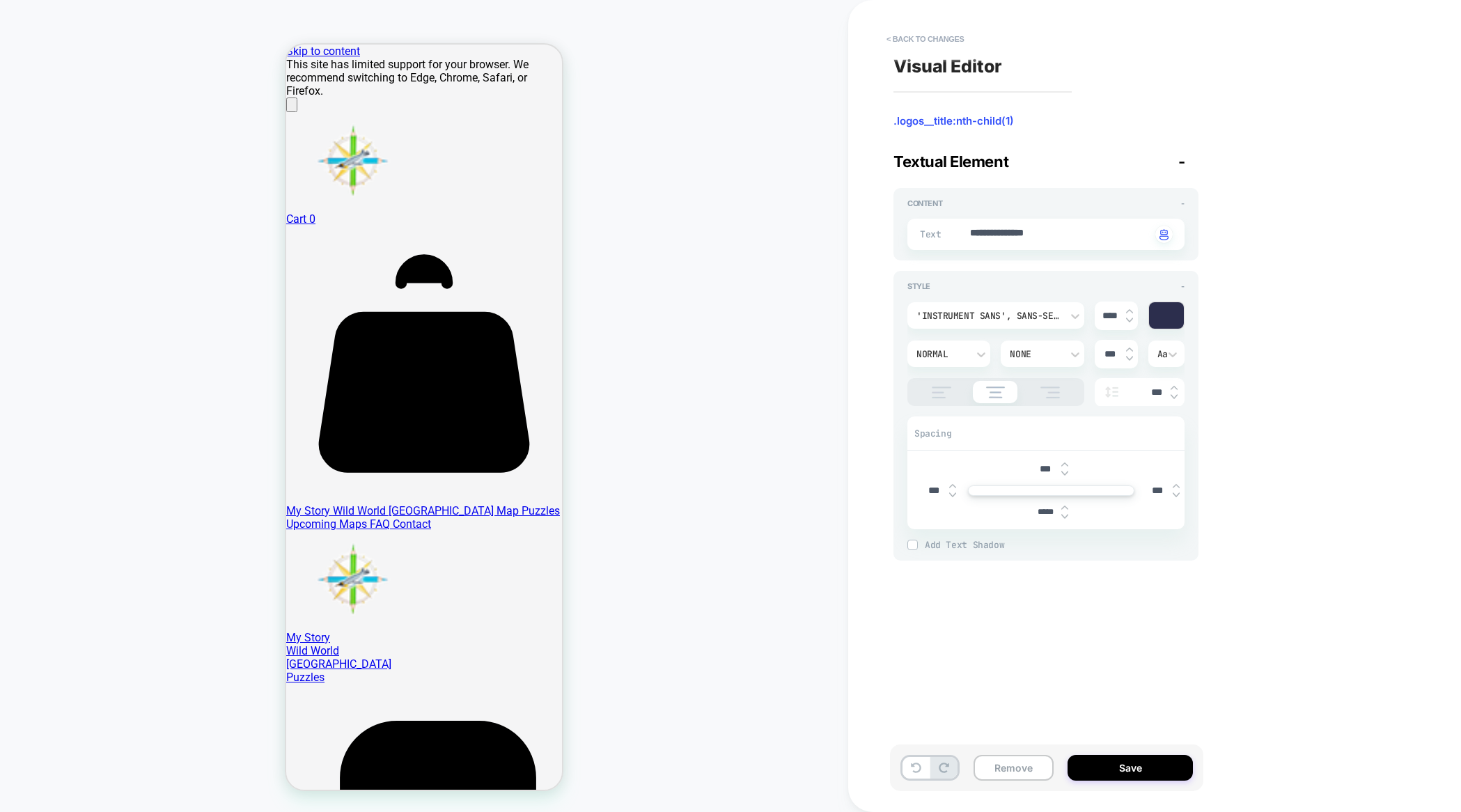
type textarea "*"
type input "*****"
click at [1066, 518] on img at bounding box center [1065, 517] width 7 height 6
type textarea "*"
type input "*****"
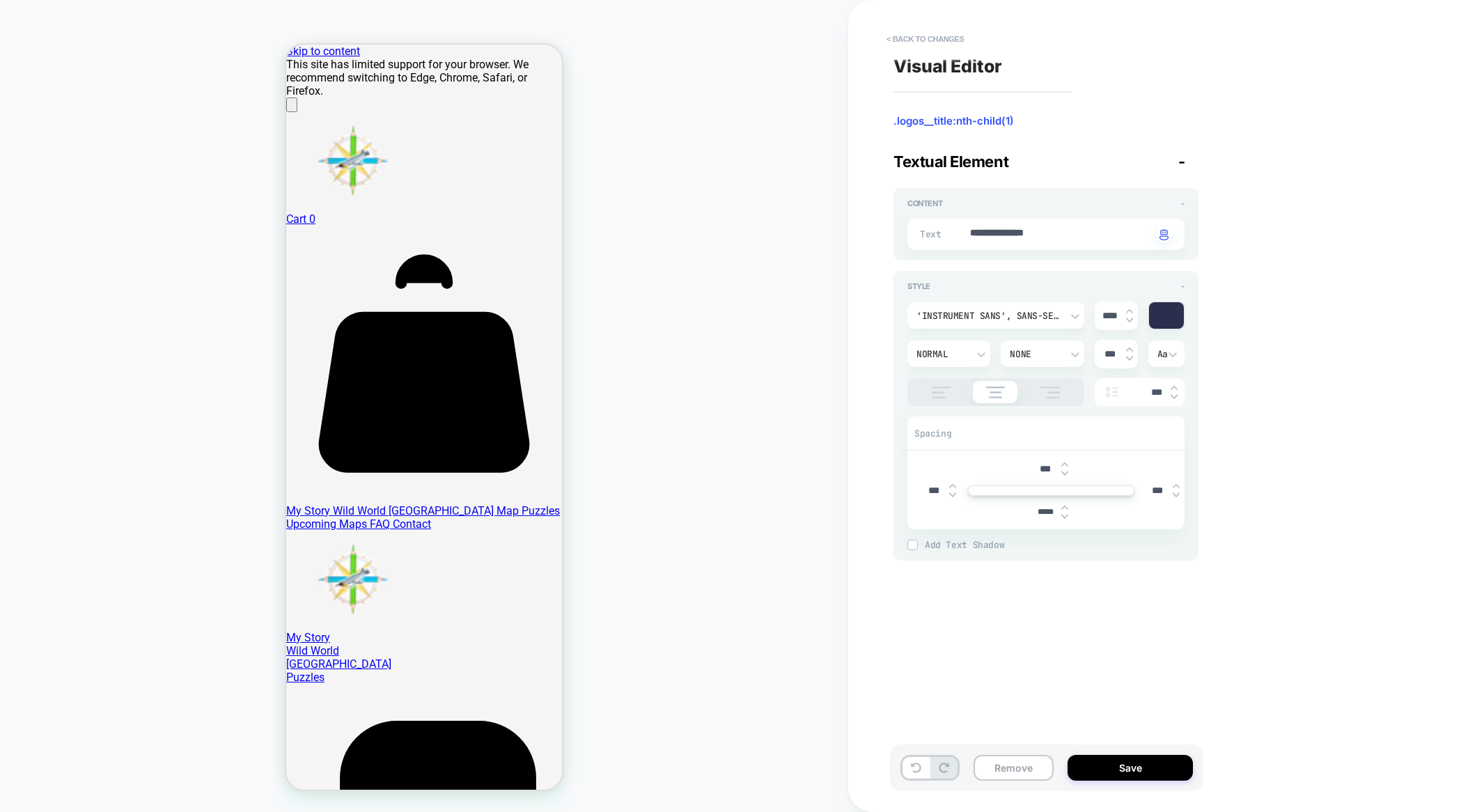
drag, startPoint x: 1046, startPoint y: 510, endPoint x: 1030, endPoint y: 510, distance: 15.3
click at [1030, 510] on input "*****" at bounding box center [1045, 512] width 31 height 10
type textarea "*"
type input "***"
type textarea "*"
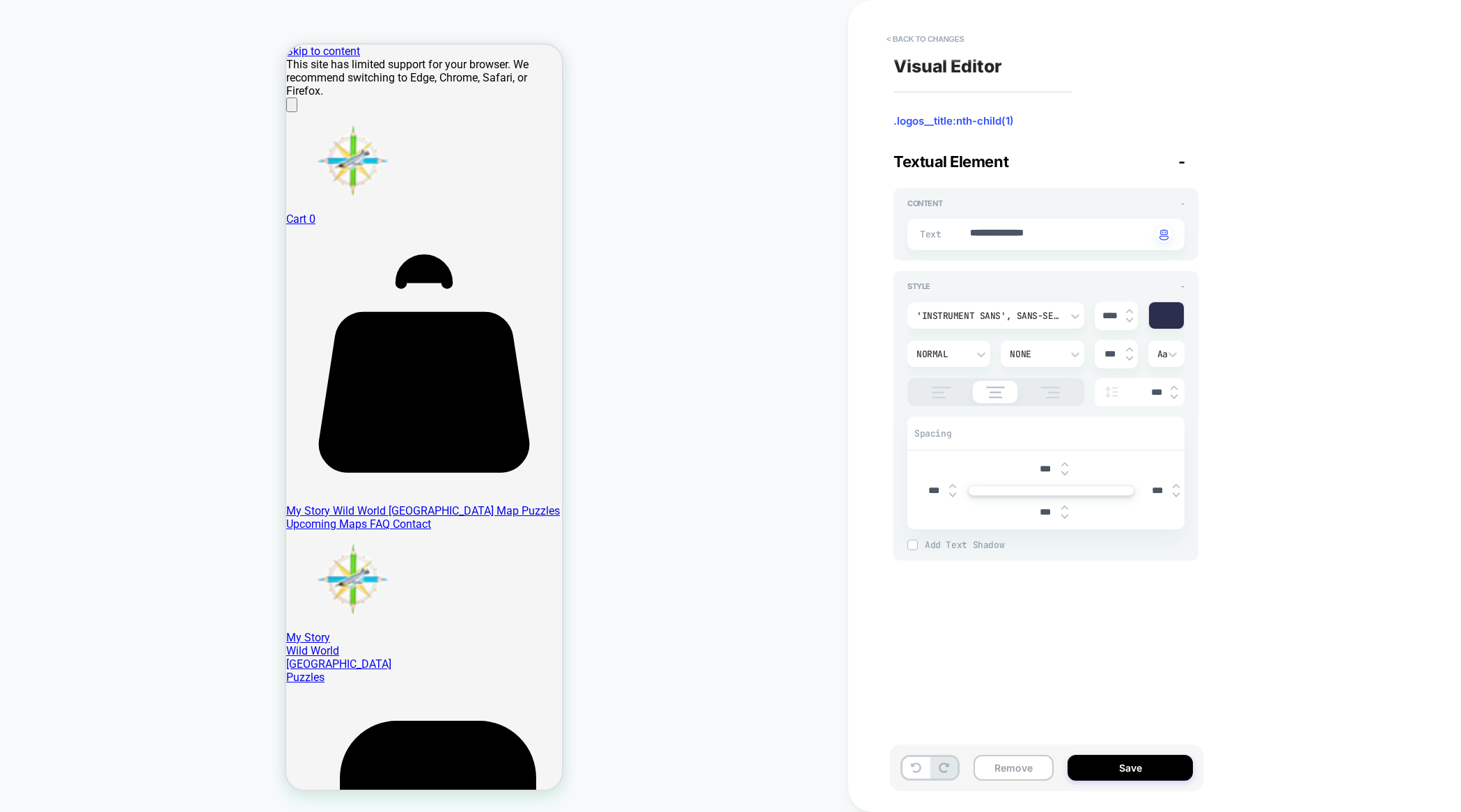
type input "***"
click at [988, 658] on div "**********" at bounding box center [1148, 406] width 522 height 784
click at [915, 40] on button "< Back to changes" at bounding box center [926, 39] width 92 height 22
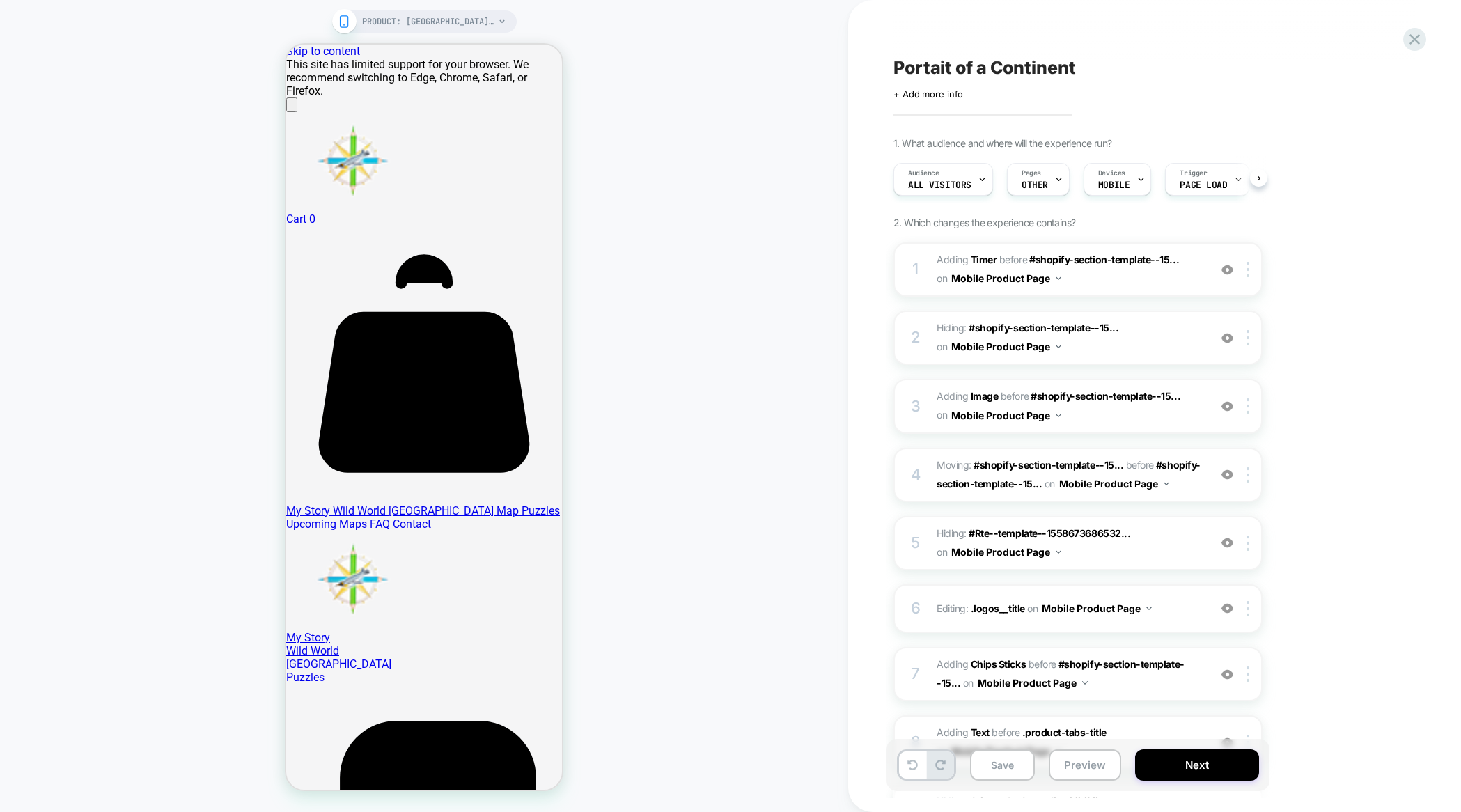
scroll to position [0, 1]
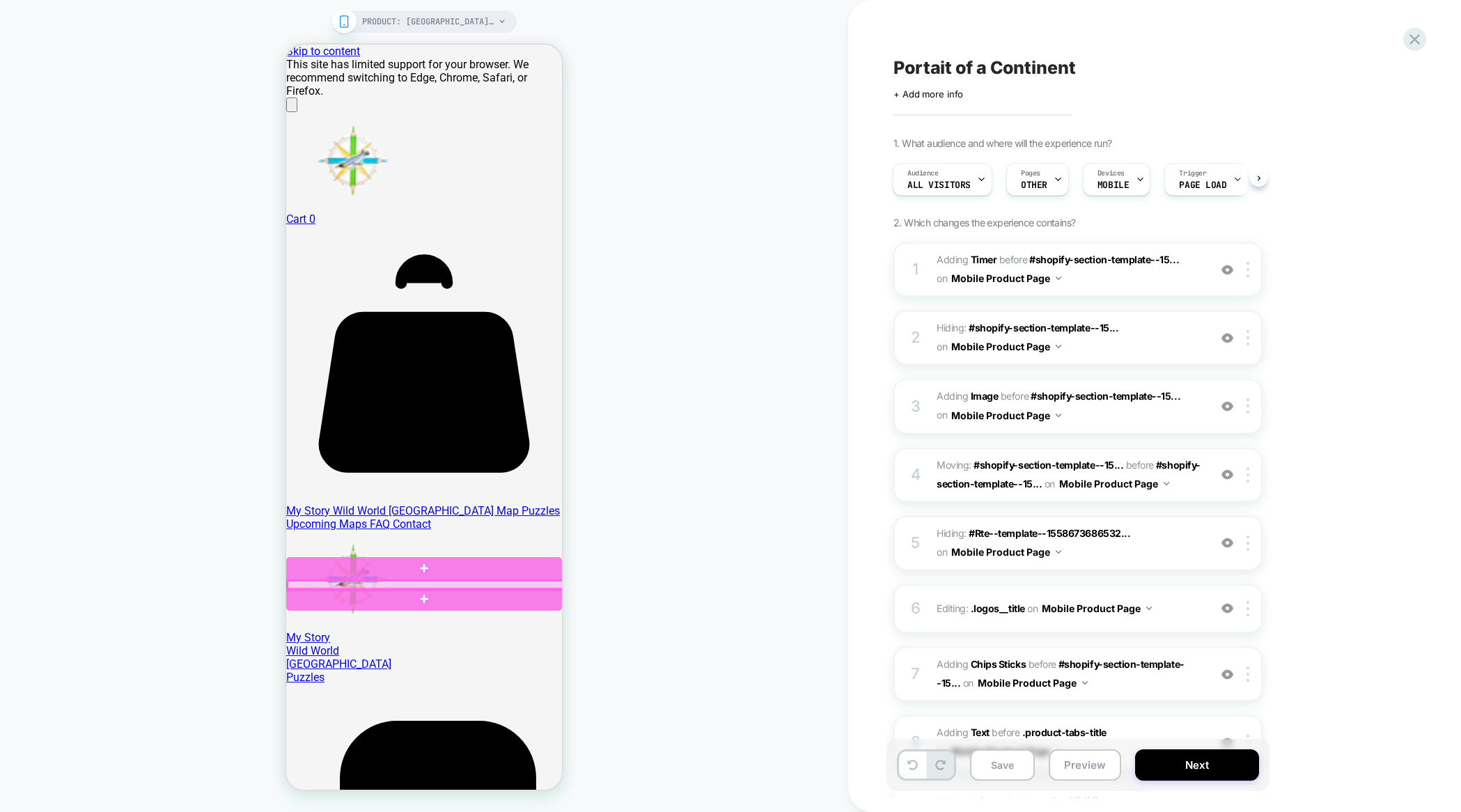
click at [433, 582] on div at bounding box center [426, 585] width 276 height 9
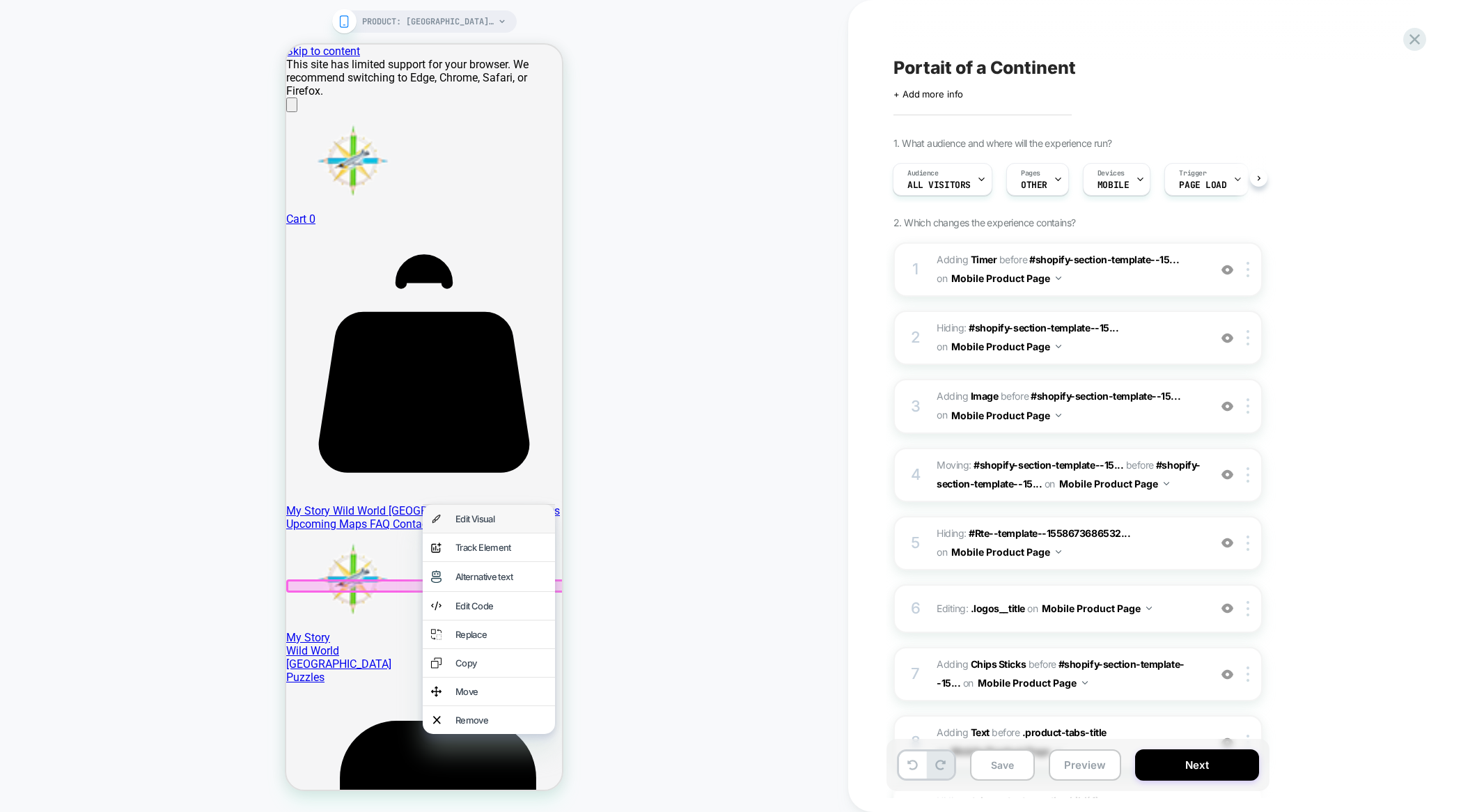
click at [478, 515] on div "Edit Visual" at bounding box center [501, 518] width 91 height 11
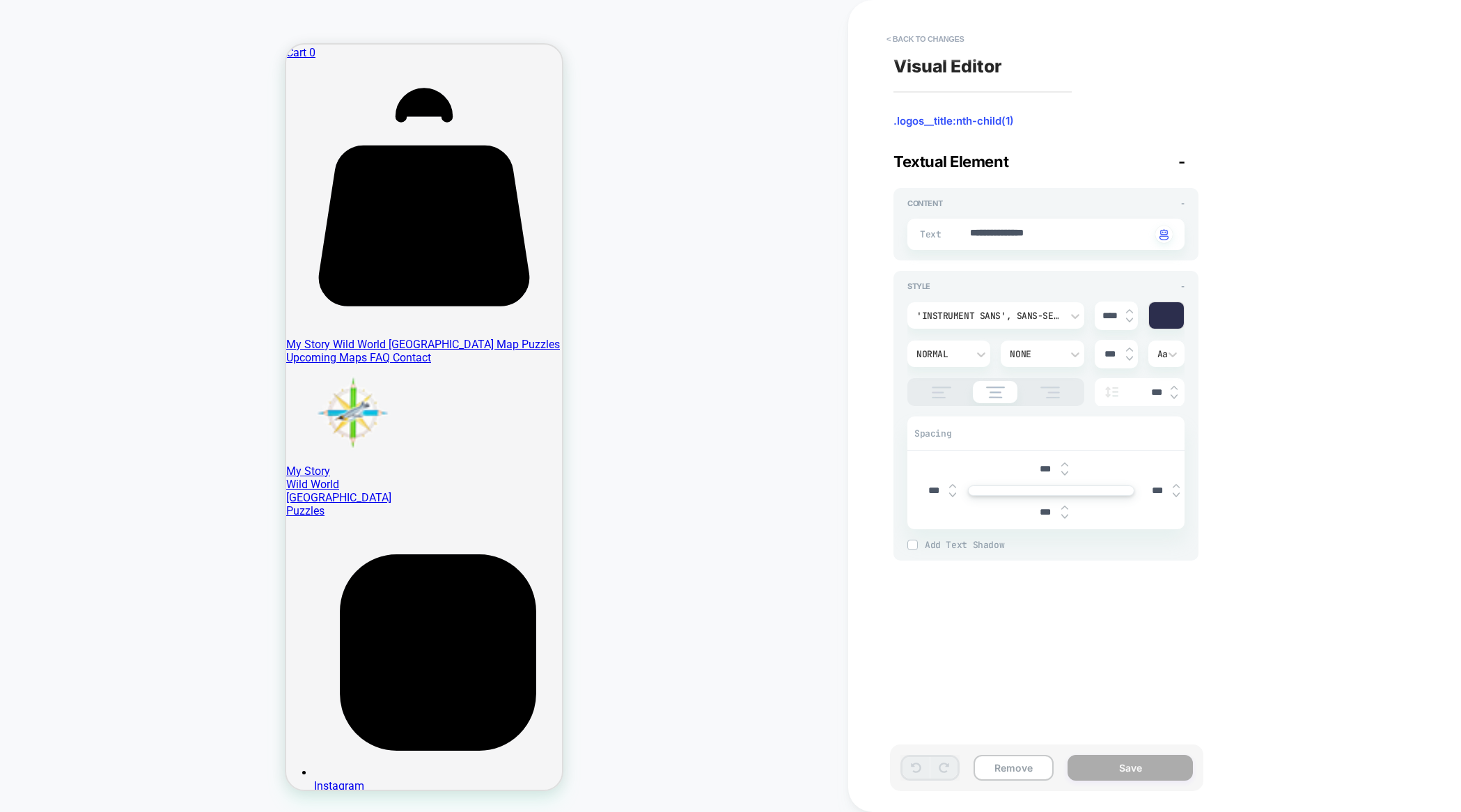
scroll to position [0, 0]
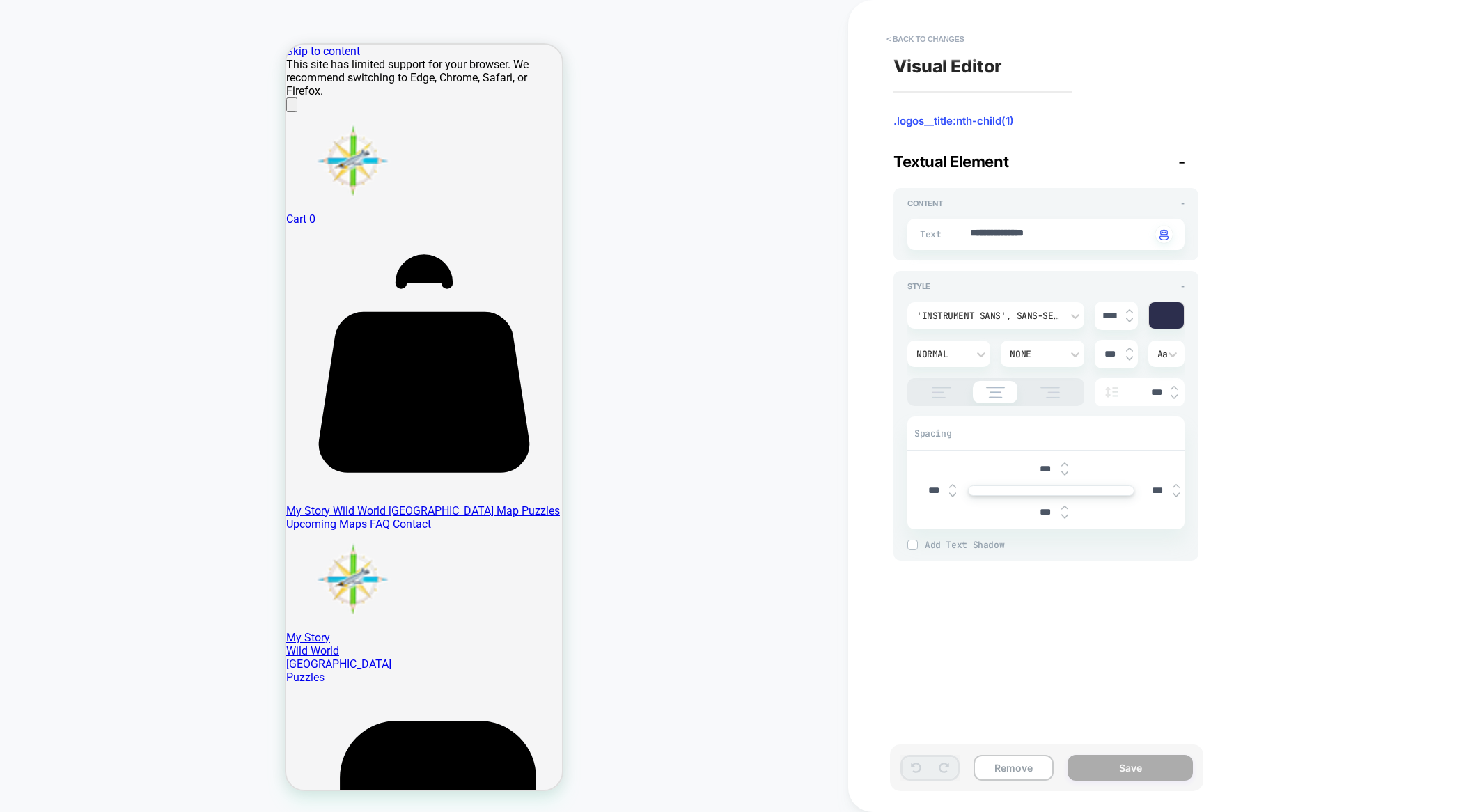
click at [1062, 516] on img at bounding box center [1065, 517] width 7 height 6
type textarea "*"
type input "****"
click at [1062, 516] on img at bounding box center [1065, 517] width 7 height 6
type textarea "*"
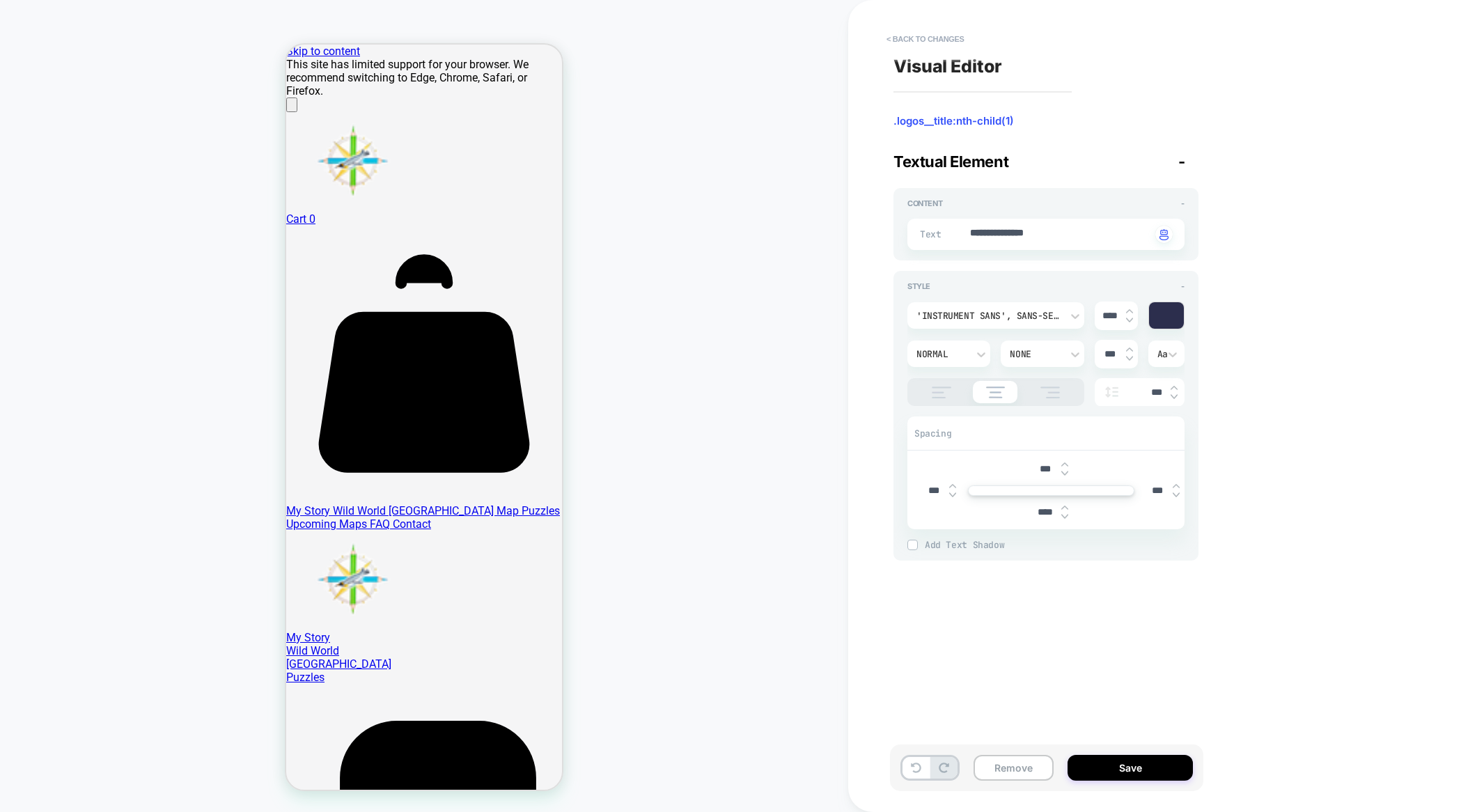
type input "****"
click at [1062, 516] on img at bounding box center [1065, 517] width 7 height 6
type textarea "*"
type input "****"
click at [1062, 516] on img at bounding box center [1065, 517] width 7 height 6
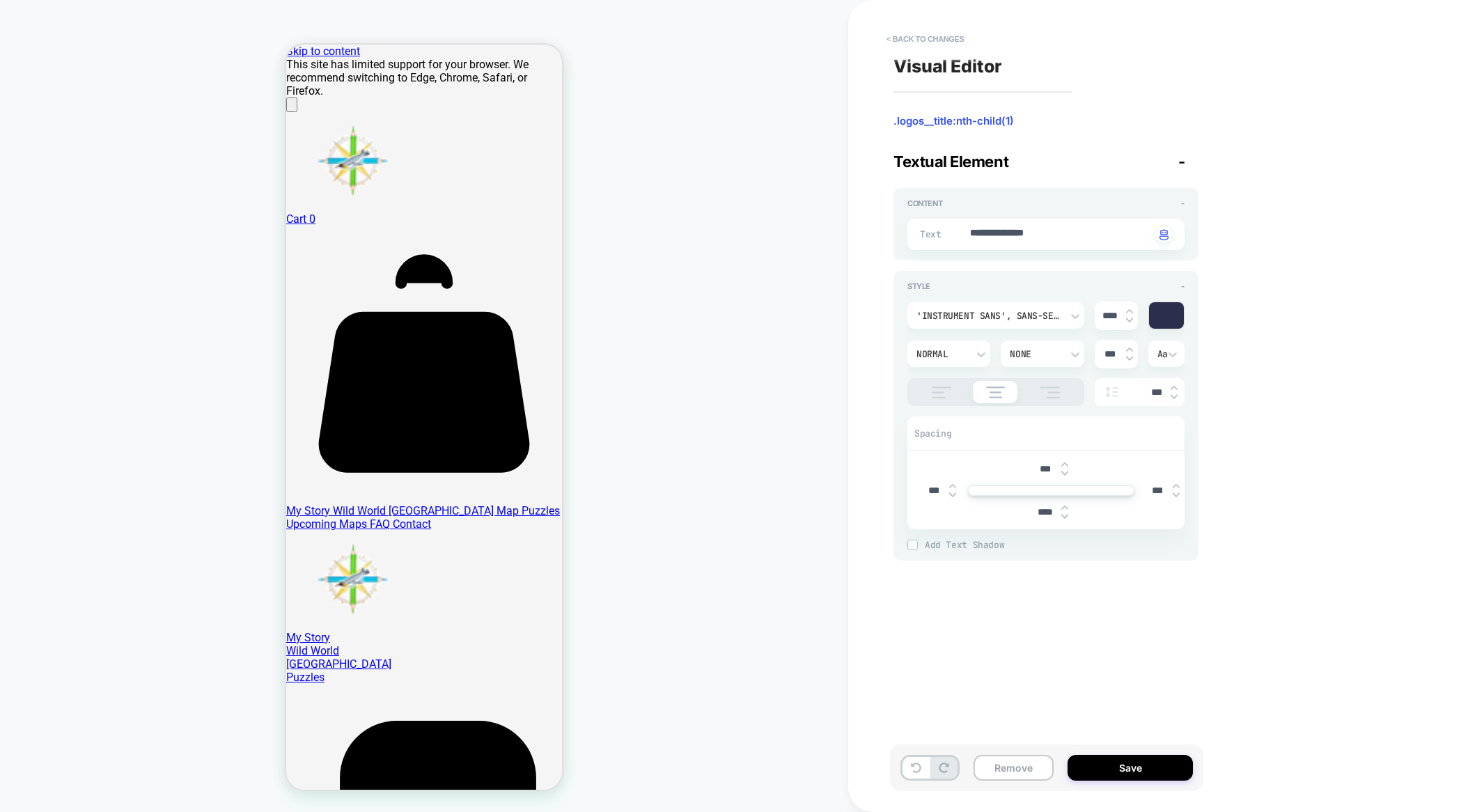
type textarea "*"
type input "****"
click at [1062, 516] on img at bounding box center [1065, 517] width 7 height 6
type textarea "*"
type input "****"
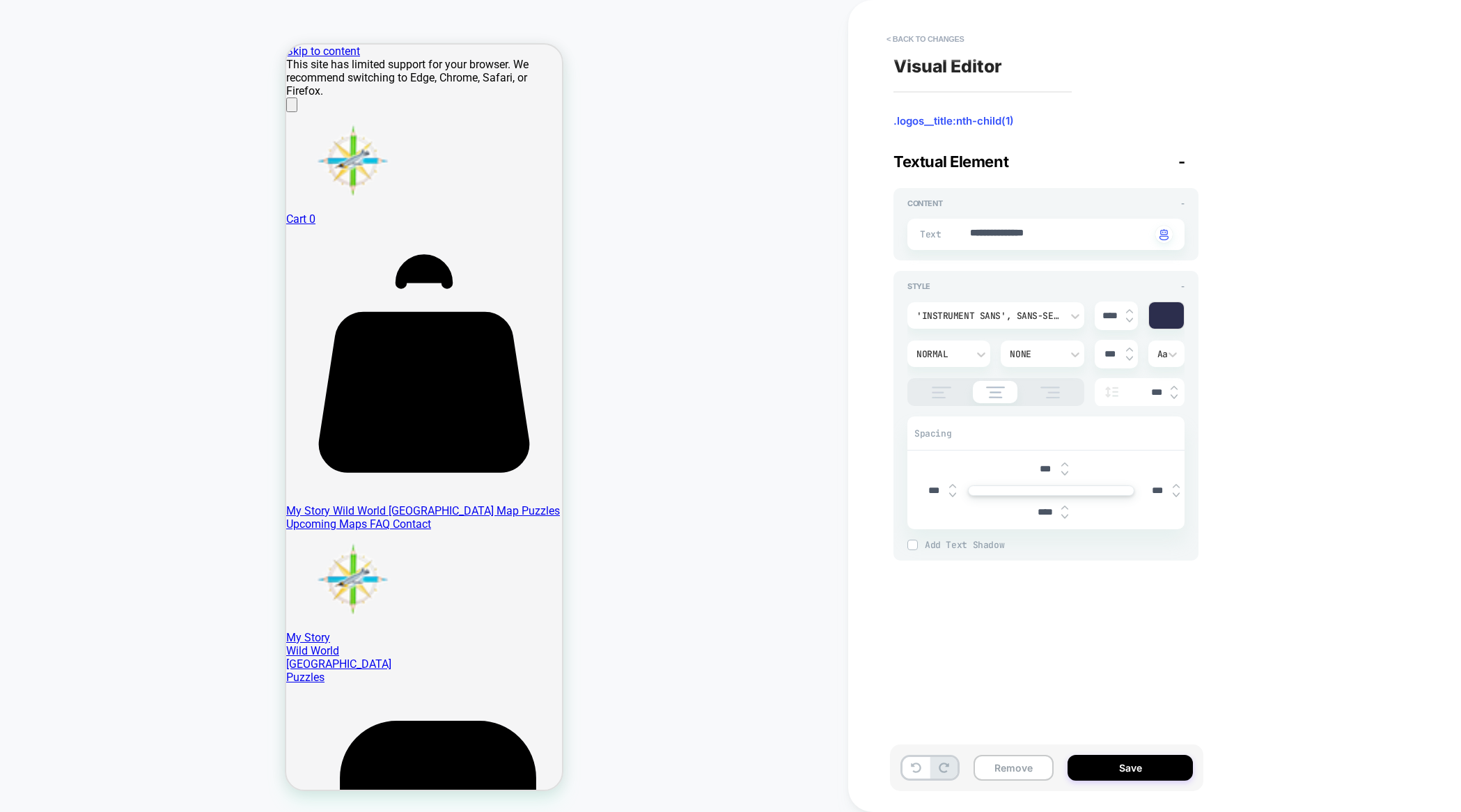
click at [1062, 516] on img at bounding box center [1065, 517] width 7 height 6
type textarea "*"
type input "****"
click at [1062, 516] on img at bounding box center [1065, 517] width 7 height 6
type textarea "*"
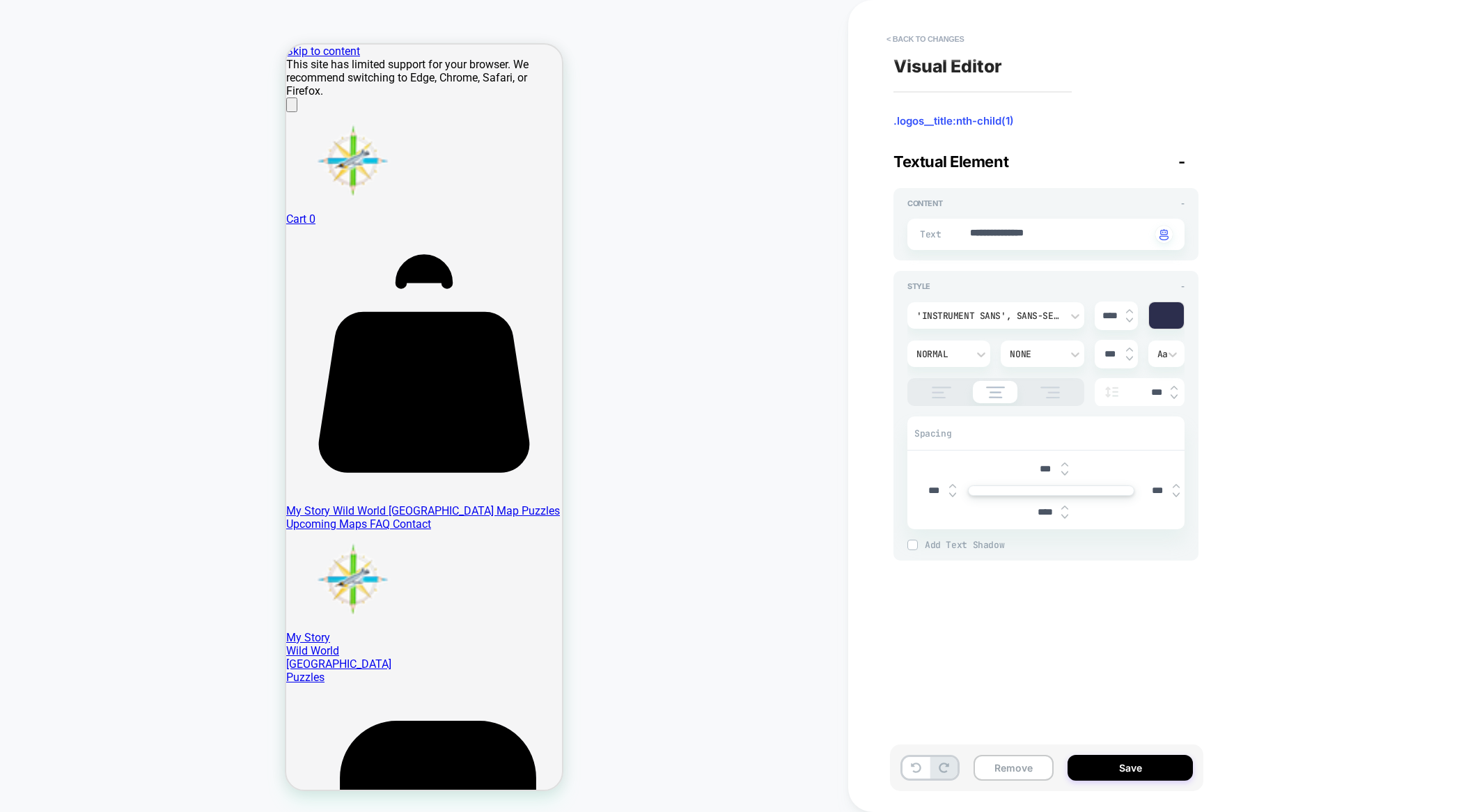
type input "****"
click at [1062, 516] on img at bounding box center [1065, 517] width 7 height 6
type textarea "*"
type input "****"
click at [1062, 516] on img at bounding box center [1065, 517] width 7 height 6
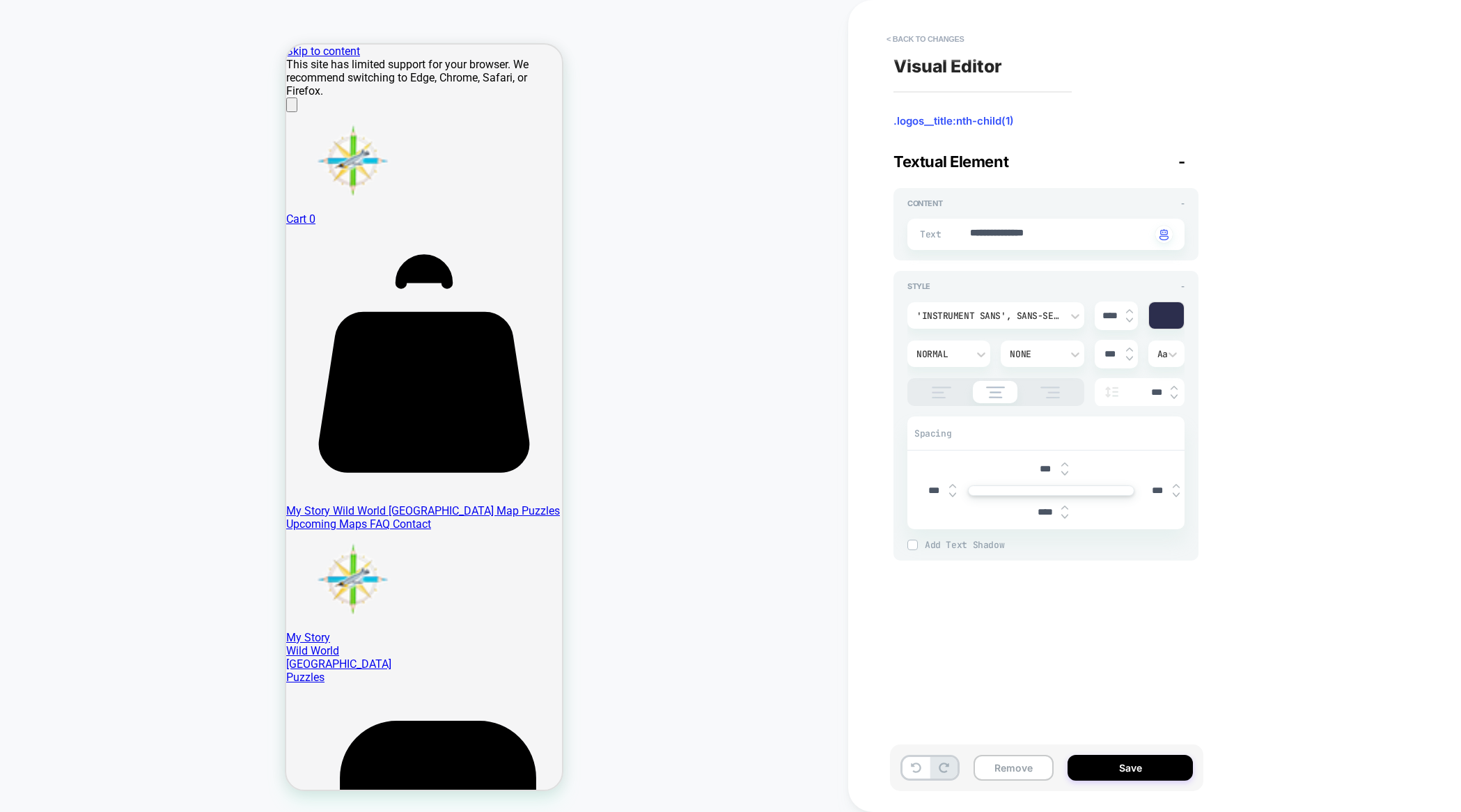
type textarea "*"
type input "****"
click at [1062, 516] on img at bounding box center [1065, 517] width 7 height 6
type textarea "*"
type input "*****"
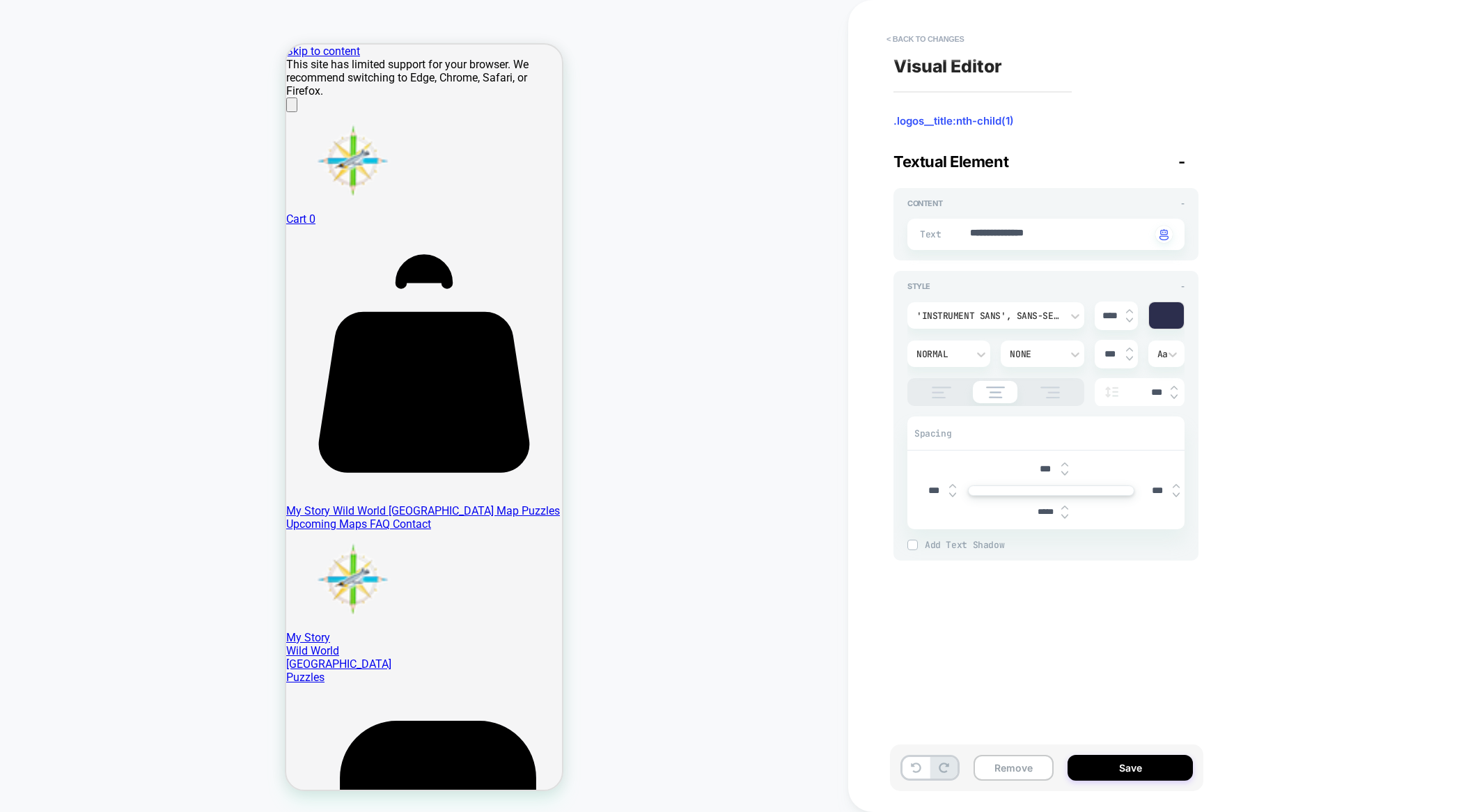
click at [1062, 516] on img at bounding box center [1065, 517] width 7 height 6
type textarea "*"
type input "*****"
click at [1062, 516] on img at bounding box center [1065, 517] width 7 height 6
type textarea "*"
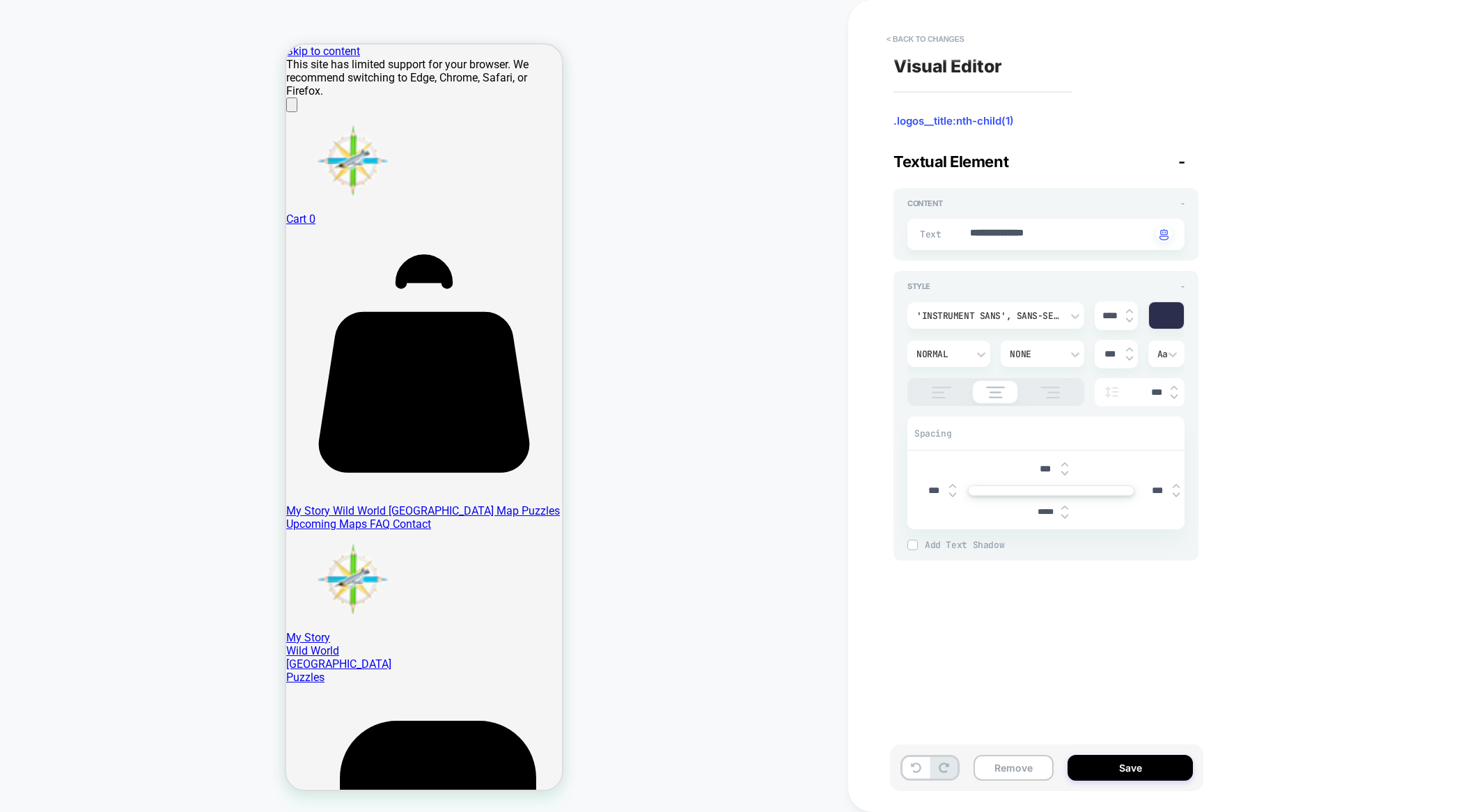
type input "*****"
click at [1062, 516] on img at bounding box center [1065, 517] width 7 height 6
type textarea "*"
type input "*****"
click at [1062, 516] on img at bounding box center [1065, 517] width 7 height 6
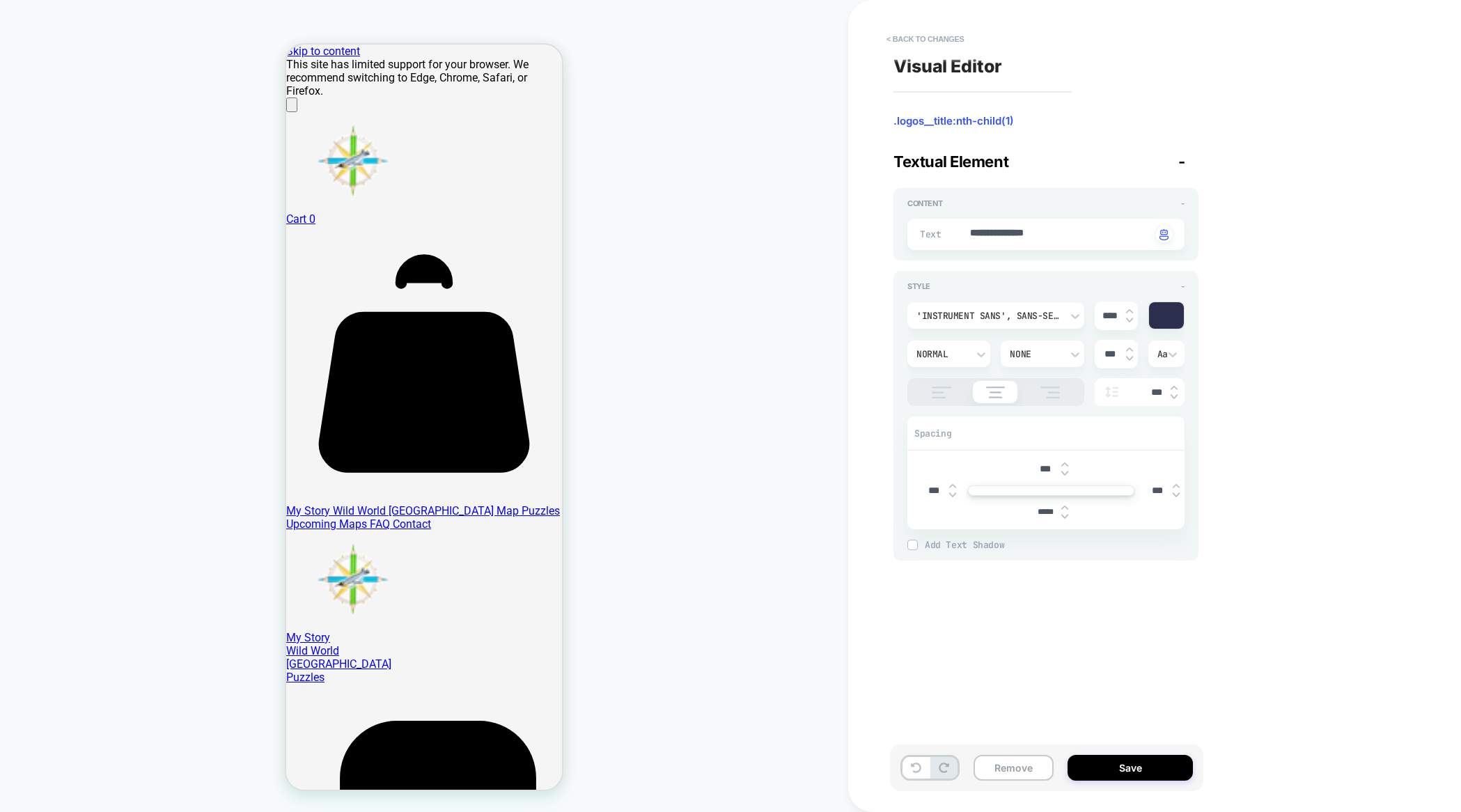
type textarea "*"
type input "*****"
click at [1062, 516] on img at bounding box center [1065, 517] width 7 height 6
type textarea "*"
type input "*****"
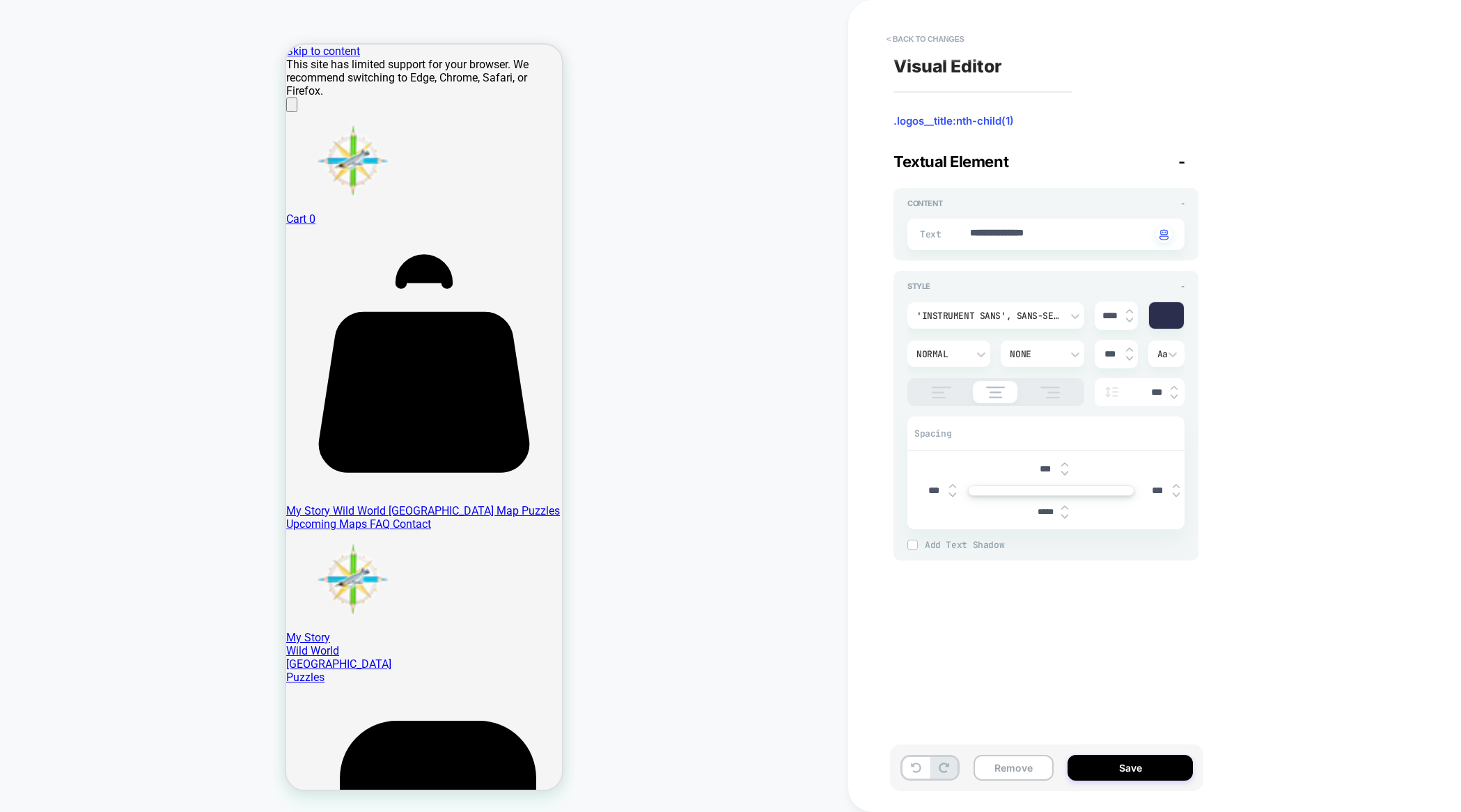
click at [1062, 516] on img at bounding box center [1065, 517] width 7 height 6
type textarea "*"
type input "*****"
click at [1062, 516] on img at bounding box center [1065, 517] width 7 height 6
type textarea "*"
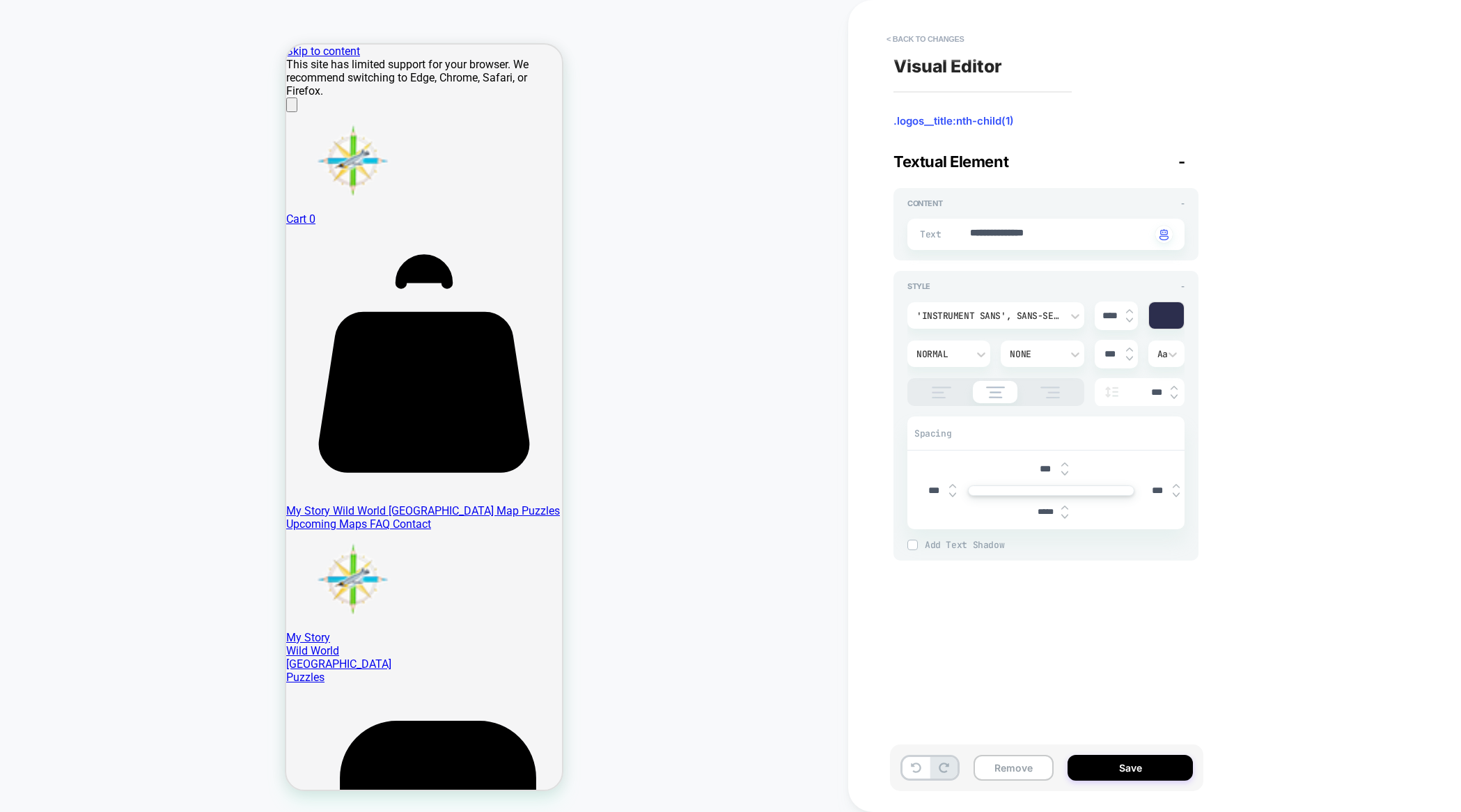
type input "*****"
click at [1062, 516] on img at bounding box center [1065, 517] width 7 height 6
type textarea "*"
type input "*****"
click at [1062, 516] on img at bounding box center [1065, 517] width 7 height 6
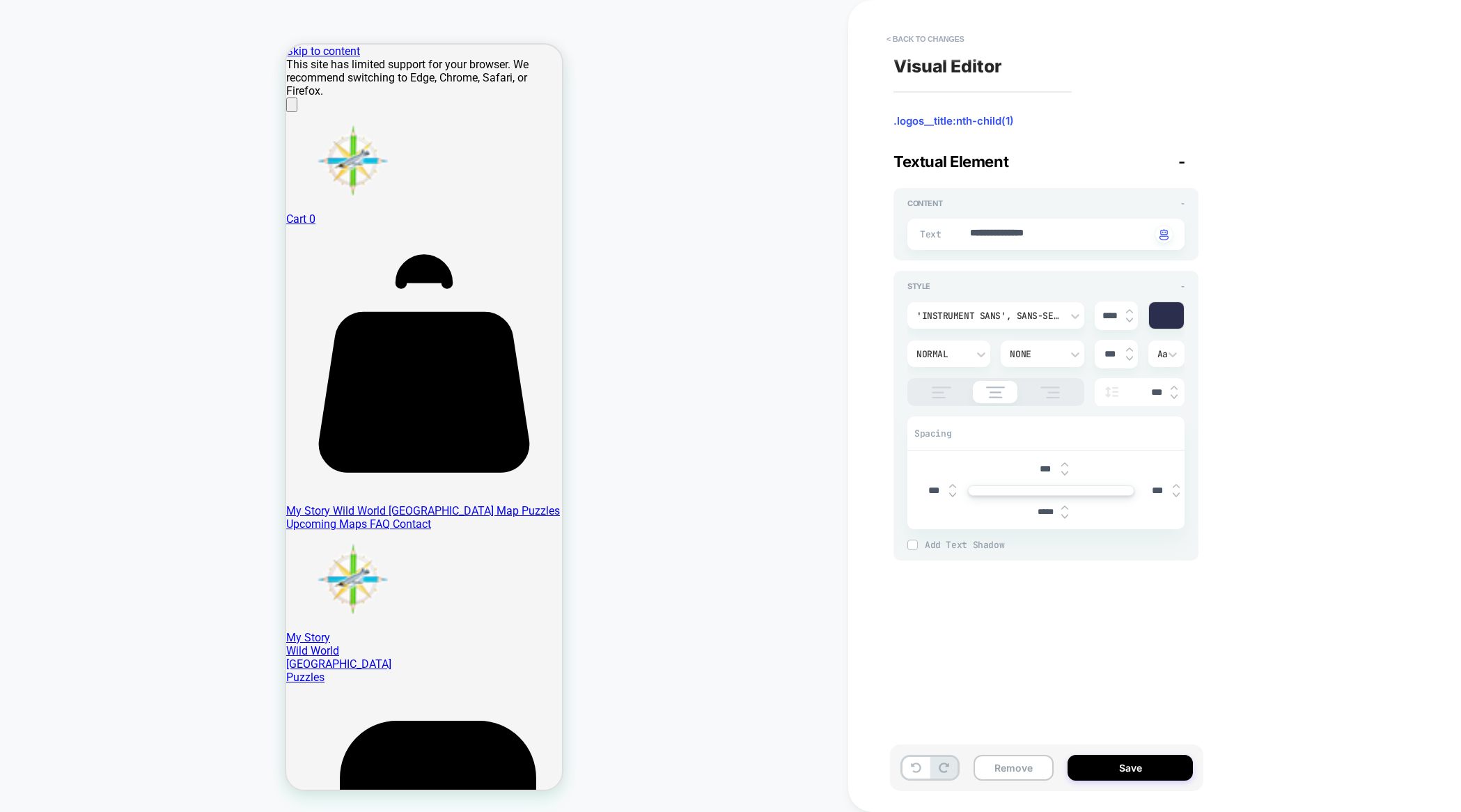
type textarea "*"
type input "*****"
click at [1062, 516] on img at bounding box center [1065, 517] width 7 height 6
type textarea "*"
type input "*****"
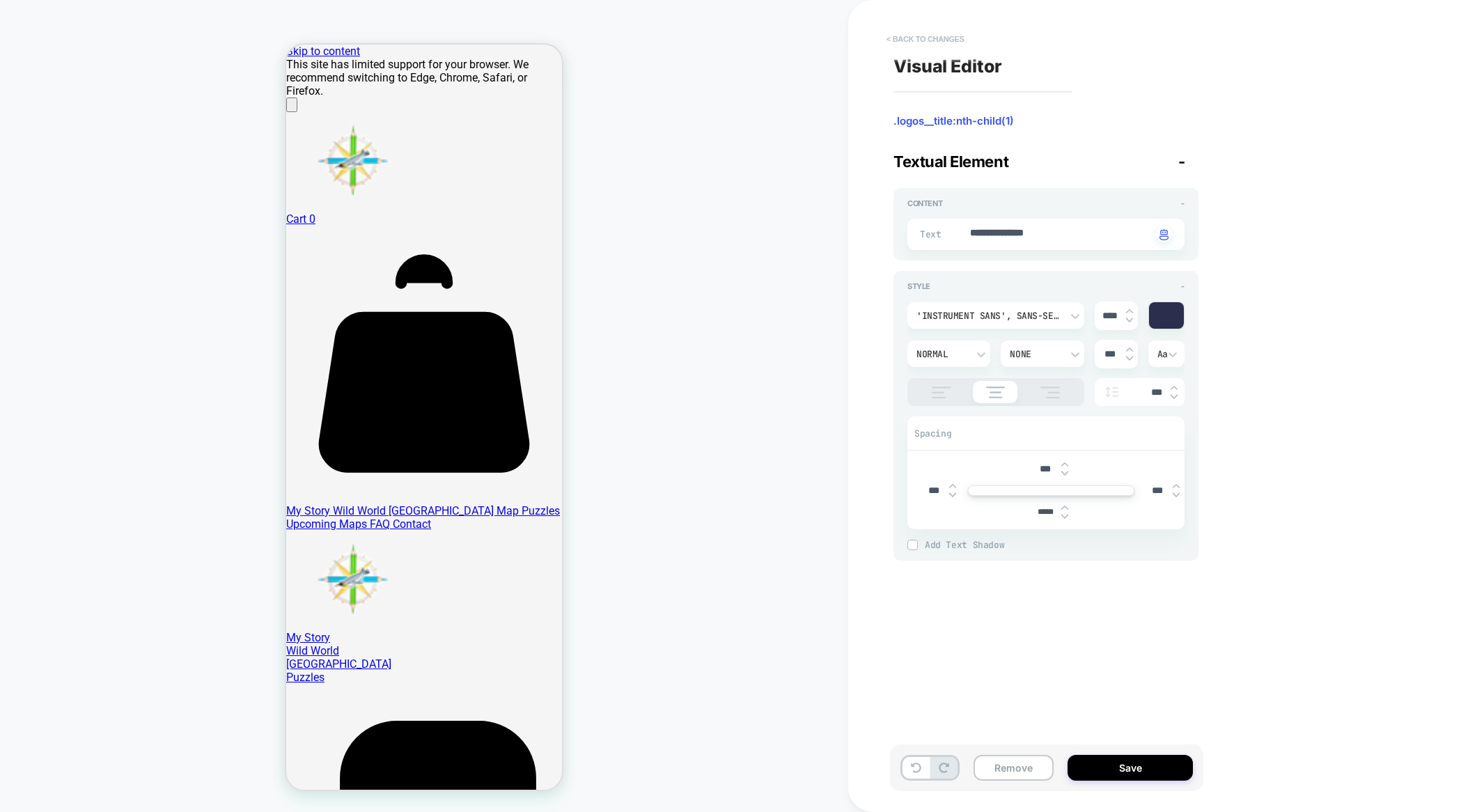
click at [895, 31] on button "< Back to changes" at bounding box center [926, 39] width 92 height 22
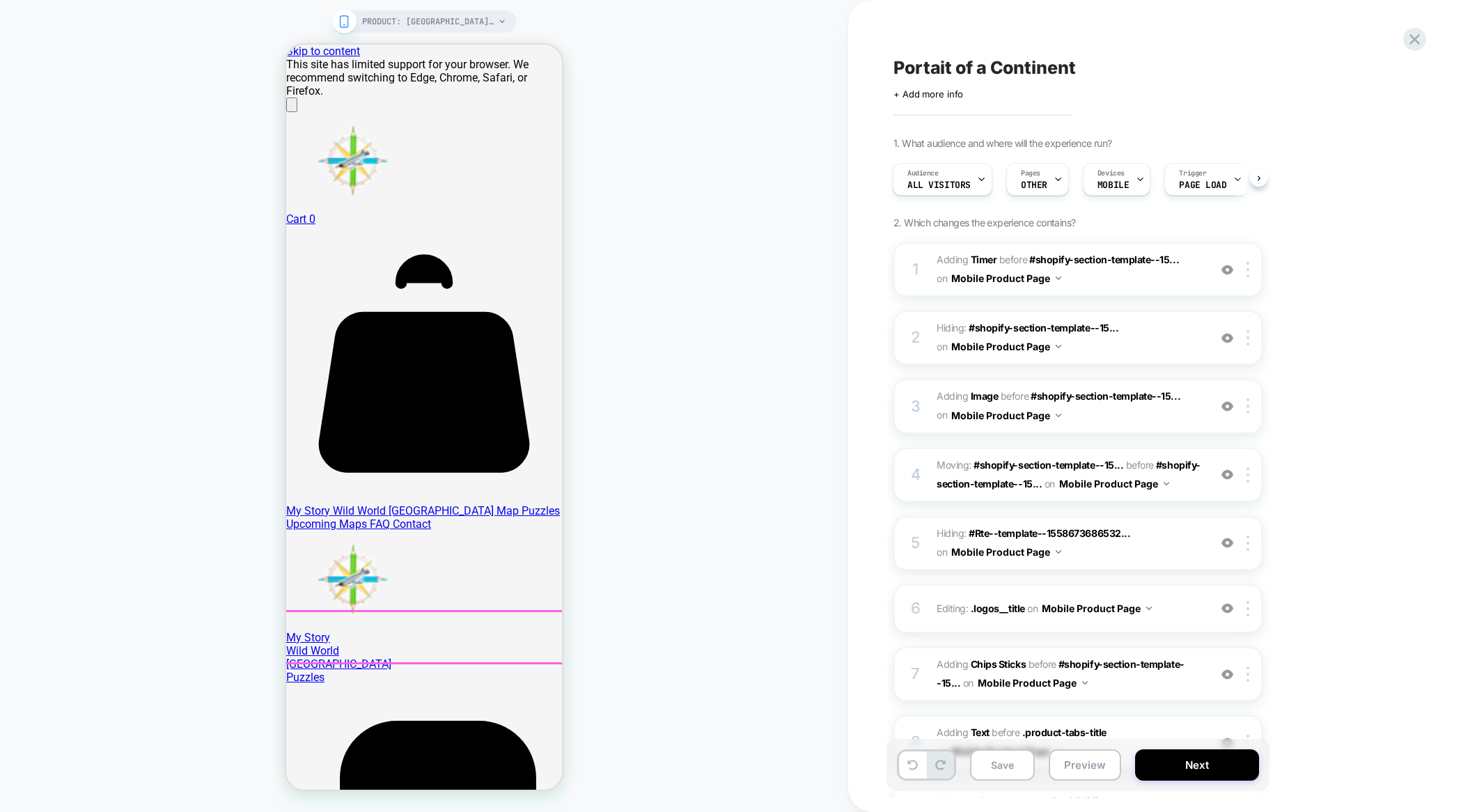
scroll to position [3, 0]
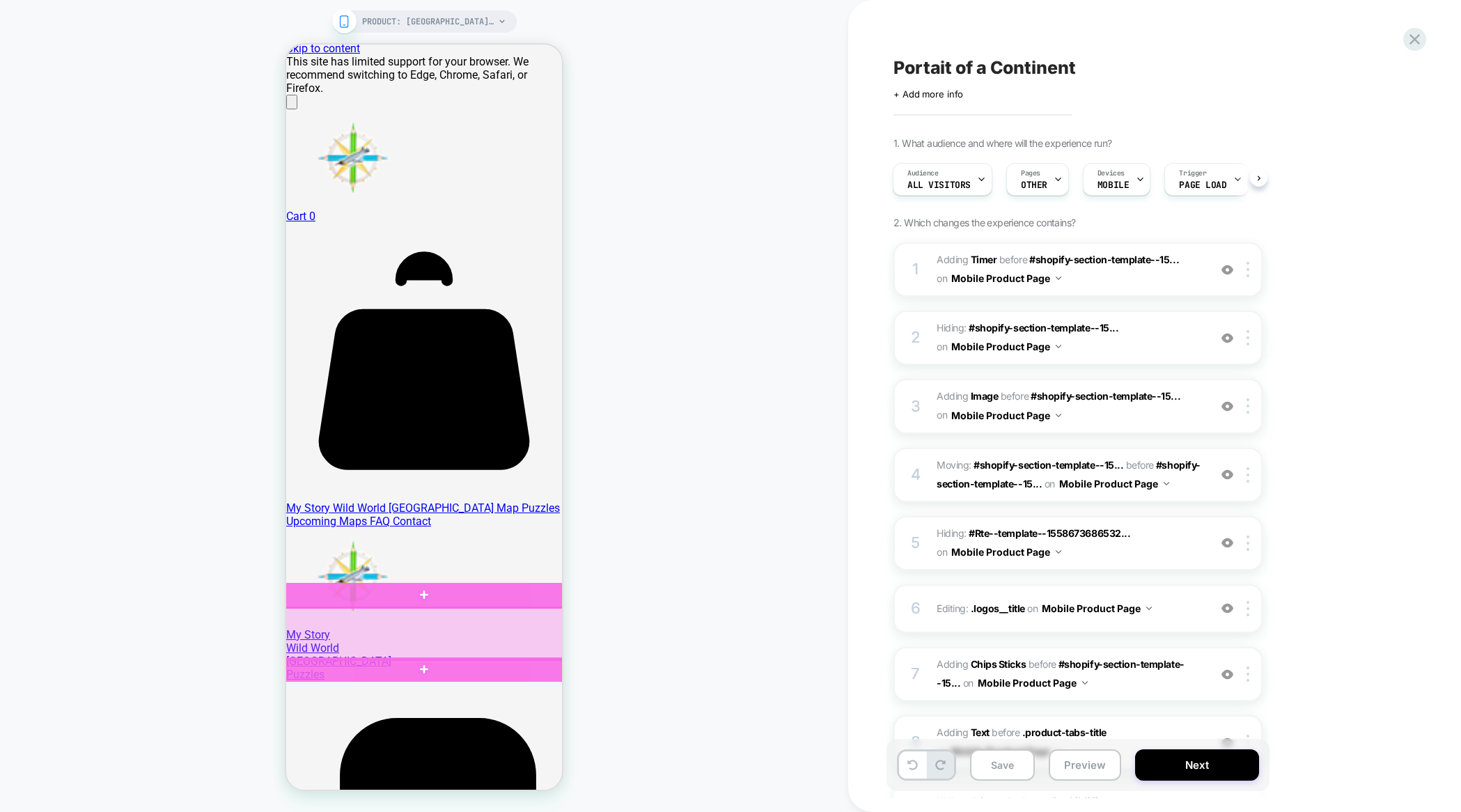
click at [415, 616] on div at bounding box center [426, 634] width 298 height 52
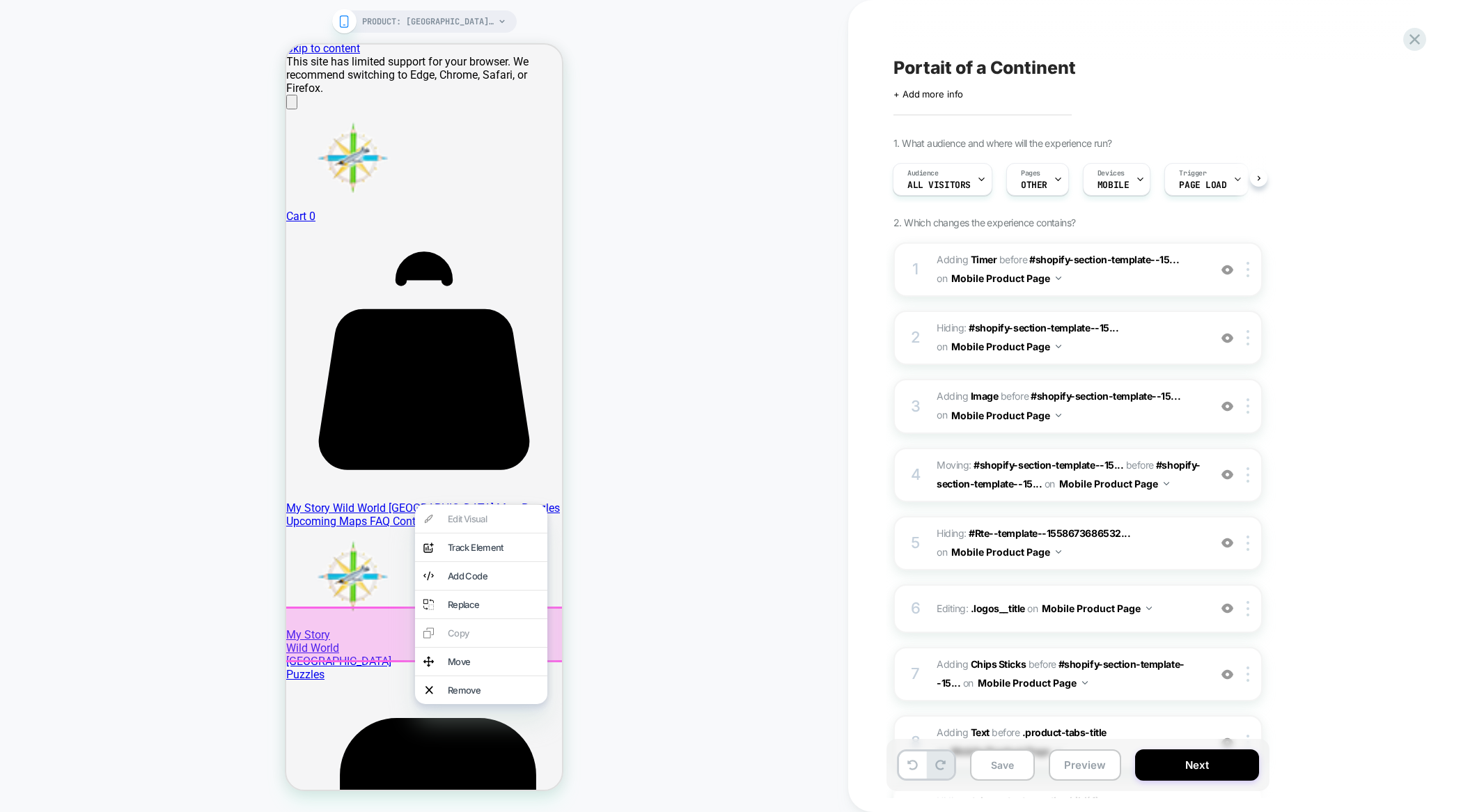
click at [481, 522] on div "Edit Visual analytics-plus-line-svgrepo-com Track Element Add Code Replace Copy…" at bounding box center [481, 604] width 132 height 200
click at [713, 632] on div "PRODUCT: [GEOGRAPHIC_DATA]: Portrait of a Continent – poster PRODUCT: [GEOGRAPH…" at bounding box center [424, 406] width 848 height 784
drag, startPoint x: 670, startPoint y: 571, endPoint x: 599, endPoint y: 625, distance: 89.0
click at [658, 578] on div "PRODUCT: [GEOGRAPHIC_DATA]: Portrait of a Continent – poster PRODUCT: [GEOGRAPH…" at bounding box center [424, 406] width 848 height 784
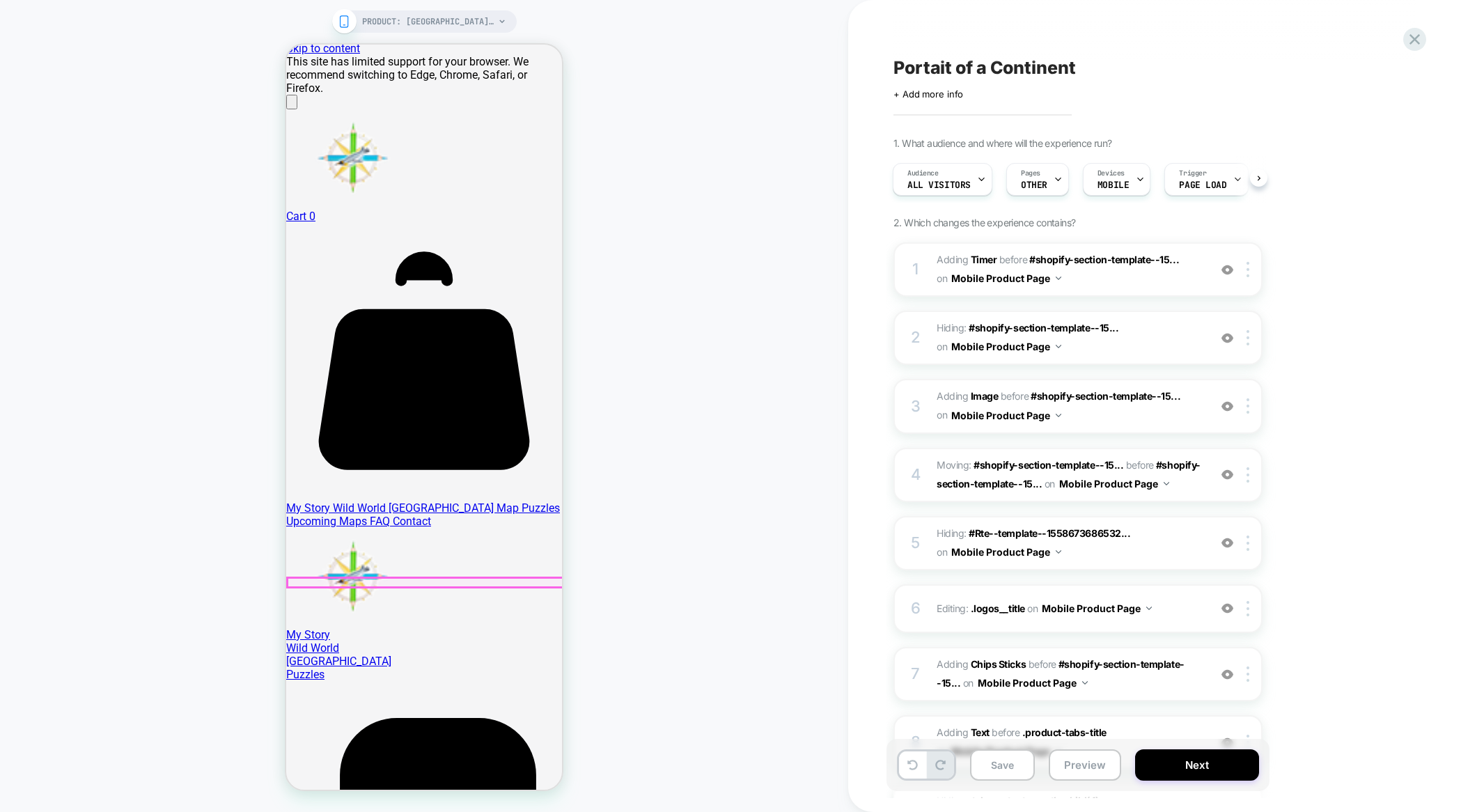
click at [409, 579] on div at bounding box center [426, 582] width 276 height 9
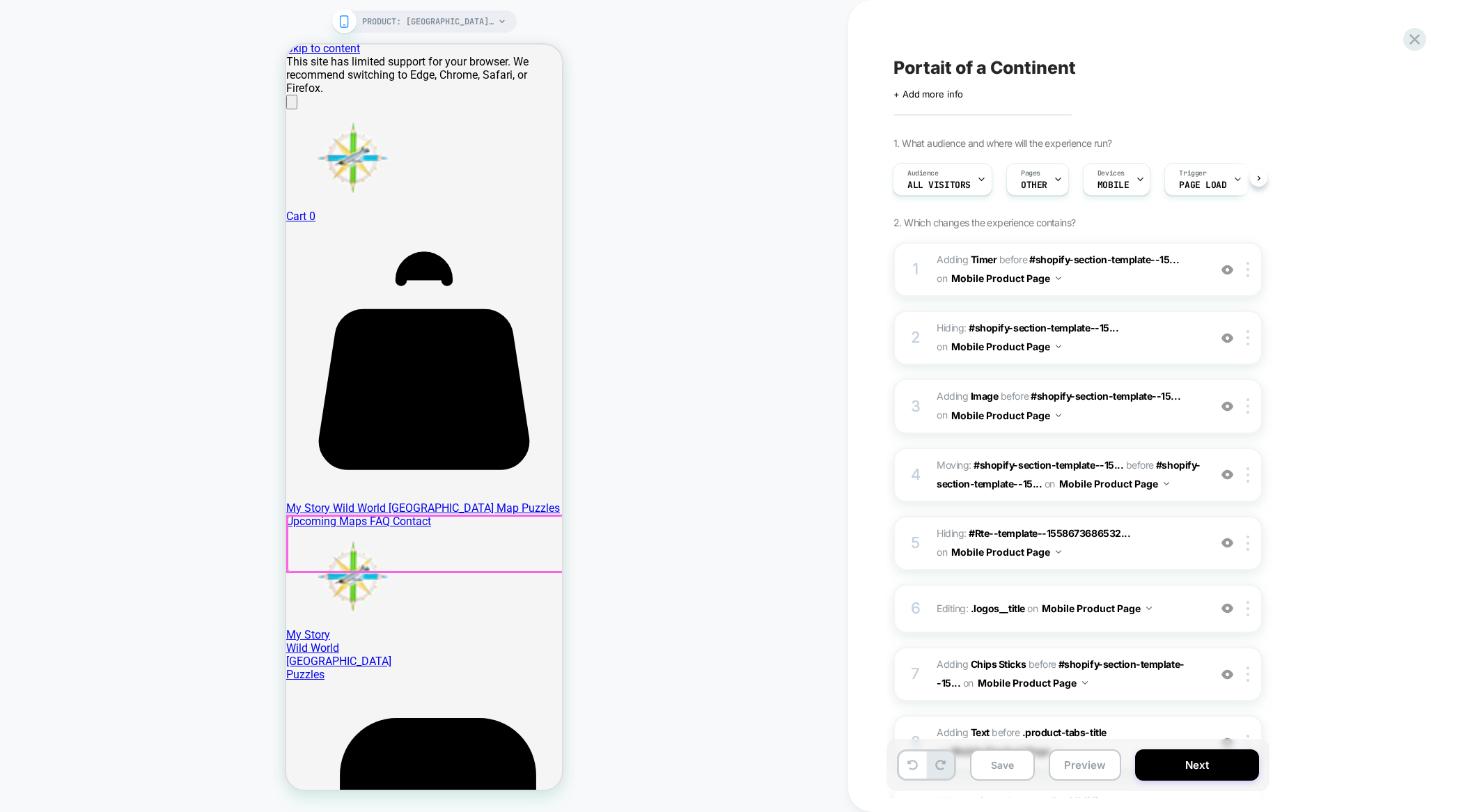
click at [405, 568] on div at bounding box center [426, 543] width 276 height 55
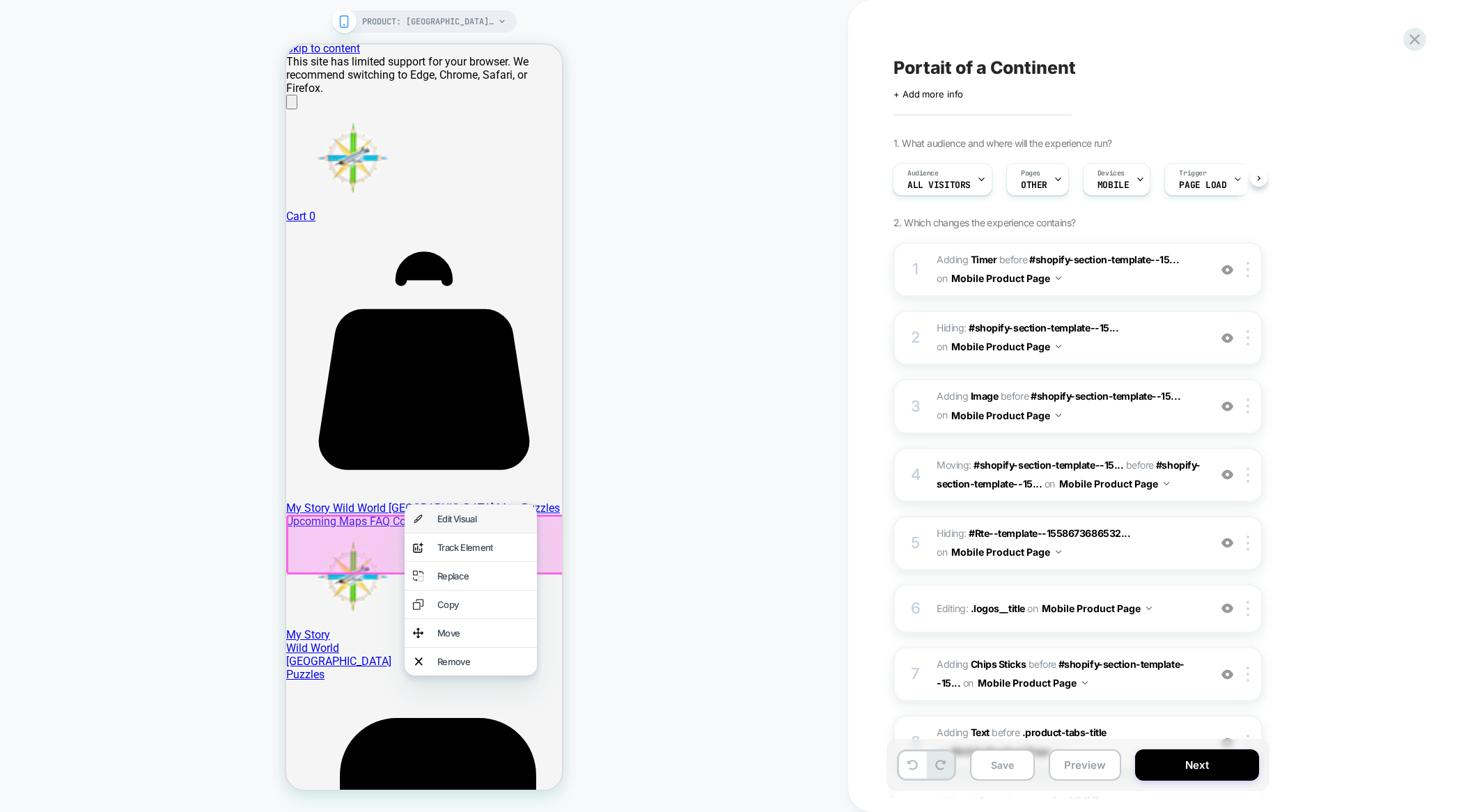
click at [428, 518] on div "Edit Visual" at bounding box center [471, 519] width 132 height 28
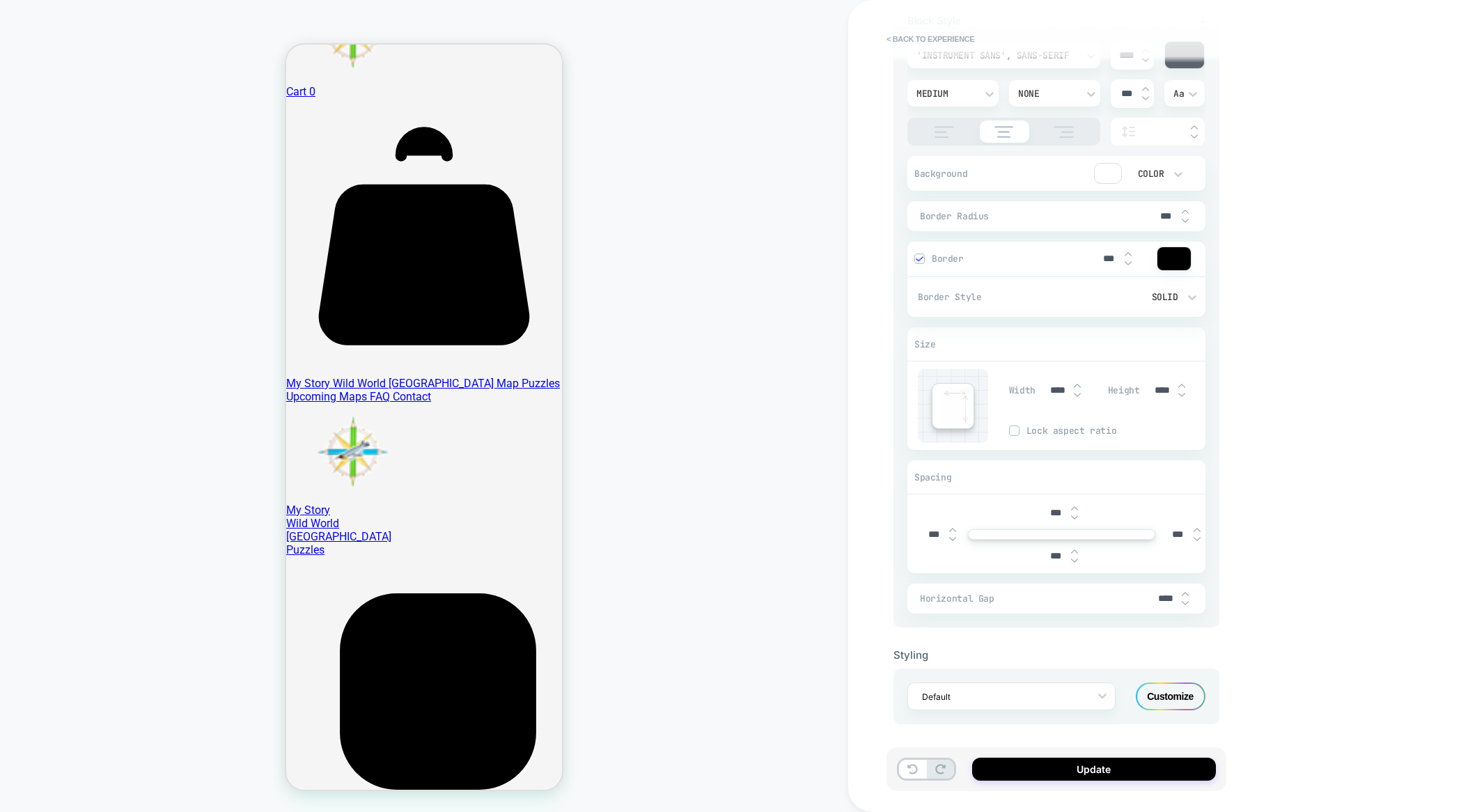
scroll to position [690, 0]
click at [1078, 548] on img at bounding box center [1074, 551] width 7 height 6
type textarea "*"
type input "***"
click at [1078, 548] on img at bounding box center [1074, 551] width 7 height 6
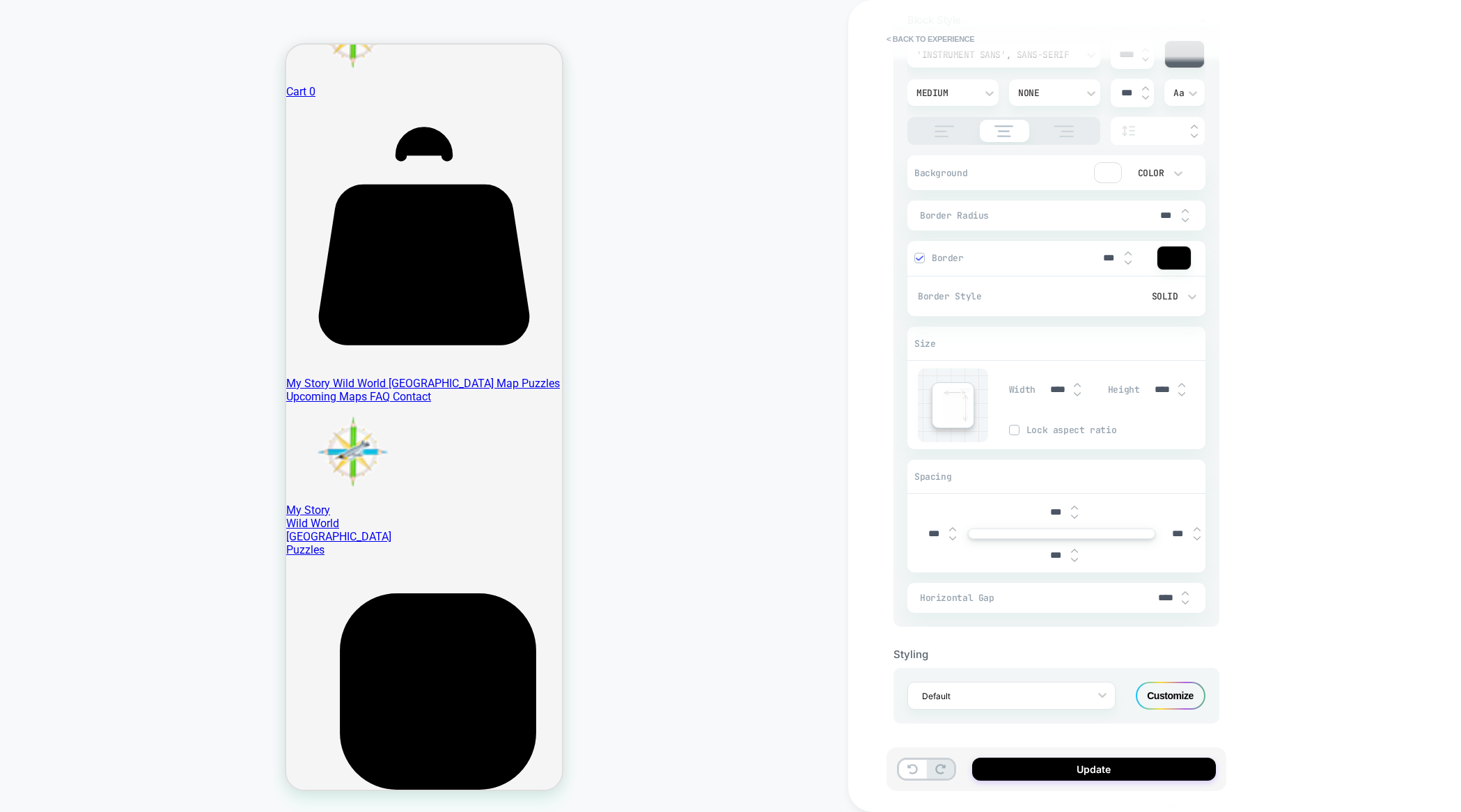
type textarea "*"
type input "***"
click at [1078, 548] on img at bounding box center [1074, 551] width 7 height 6
type textarea "*"
type input "***"
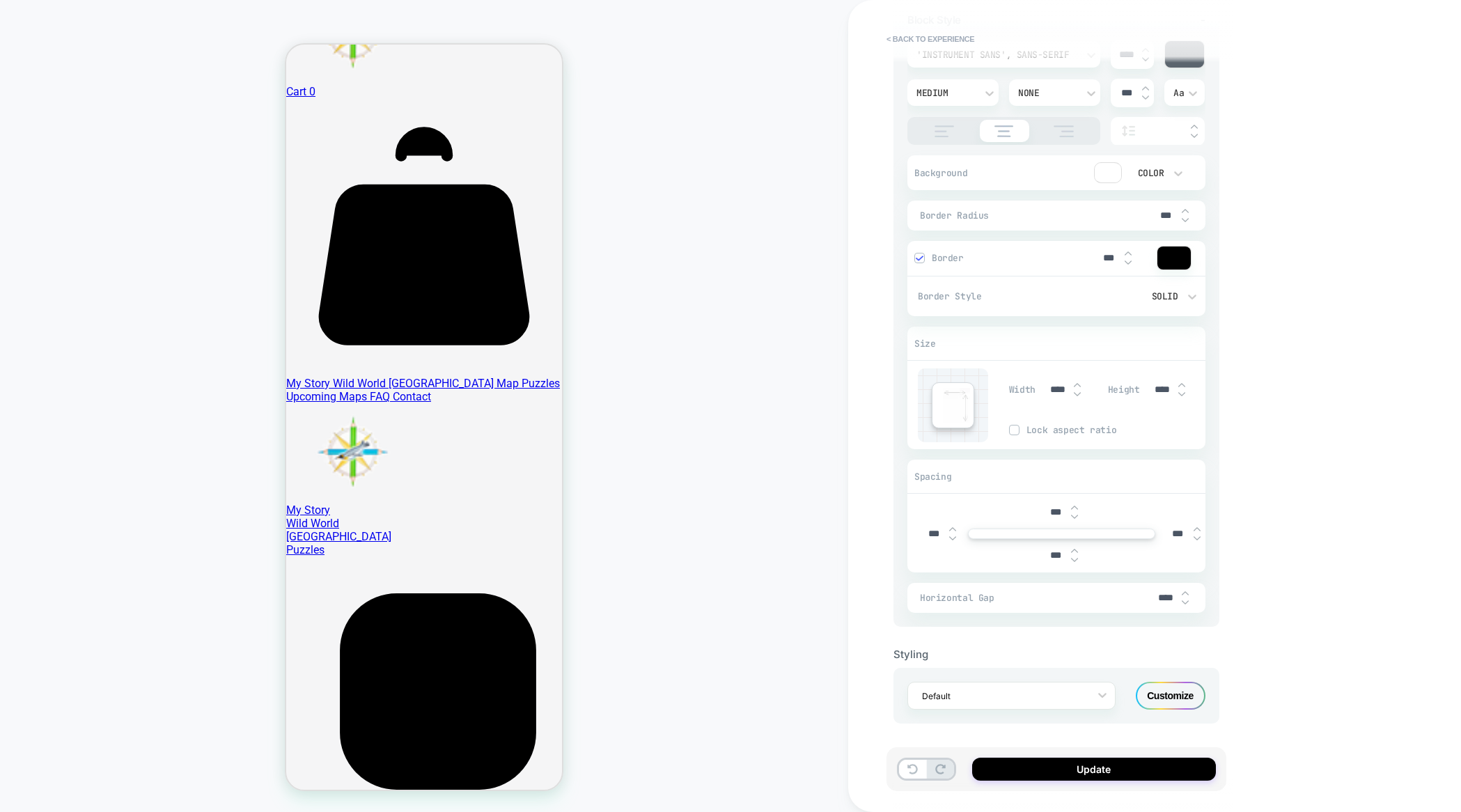
click at [1078, 548] on img at bounding box center [1074, 551] width 7 height 6
type textarea "*"
type input "***"
click at [1078, 548] on img at bounding box center [1074, 551] width 7 height 6
type textarea "*"
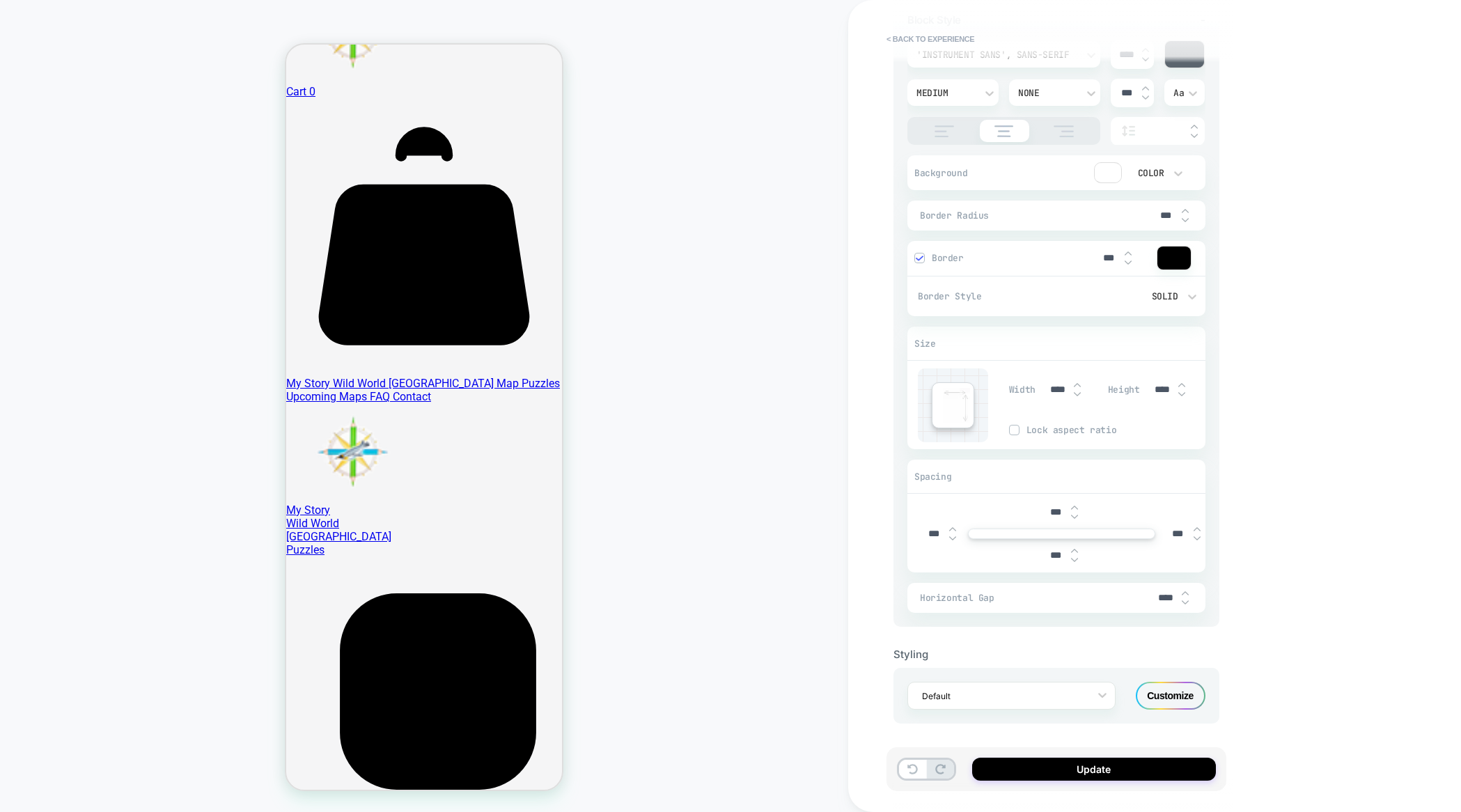
type input "***"
click at [1078, 548] on img at bounding box center [1074, 551] width 7 height 6
type textarea "*"
type input "***"
click at [1078, 548] on img at bounding box center [1074, 551] width 7 height 6
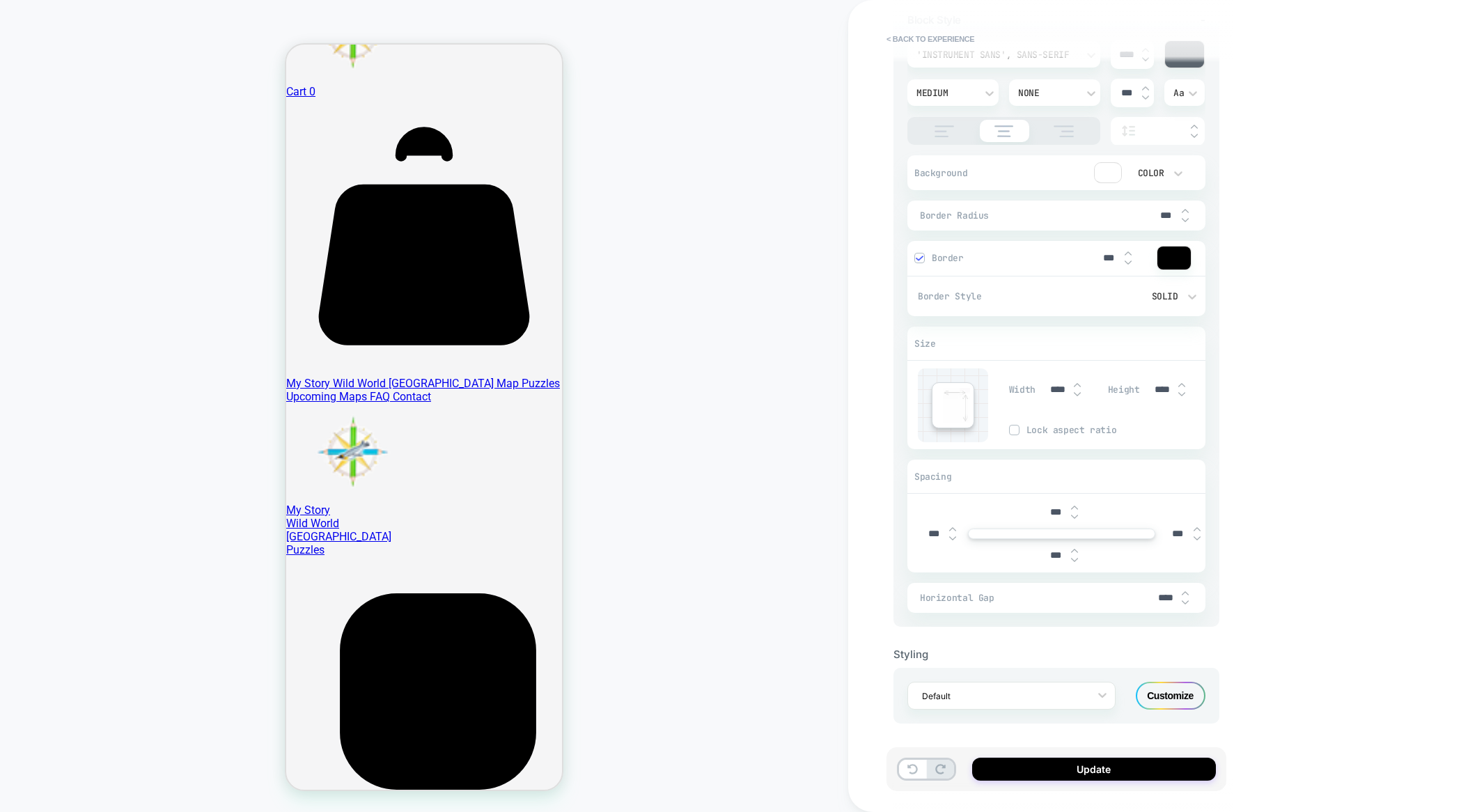
type textarea "*"
type input "***"
click at [1078, 548] on img at bounding box center [1074, 551] width 7 height 6
type textarea "*"
type input "***"
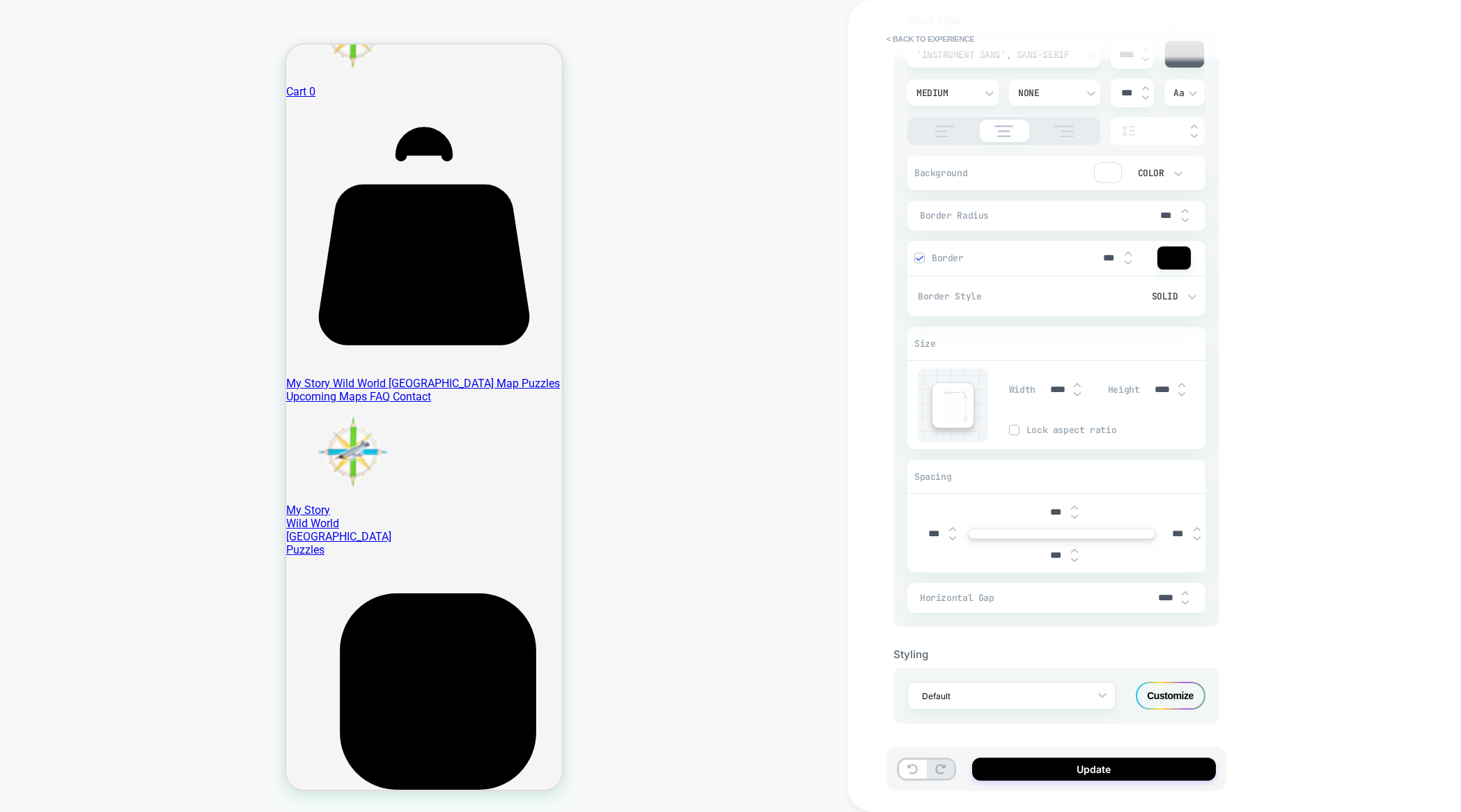
click at [1078, 548] on img at bounding box center [1074, 551] width 7 height 6
type textarea "*"
type input "***"
click at [1078, 548] on img at bounding box center [1074, 551] width 7 height 6
type textarea "*"
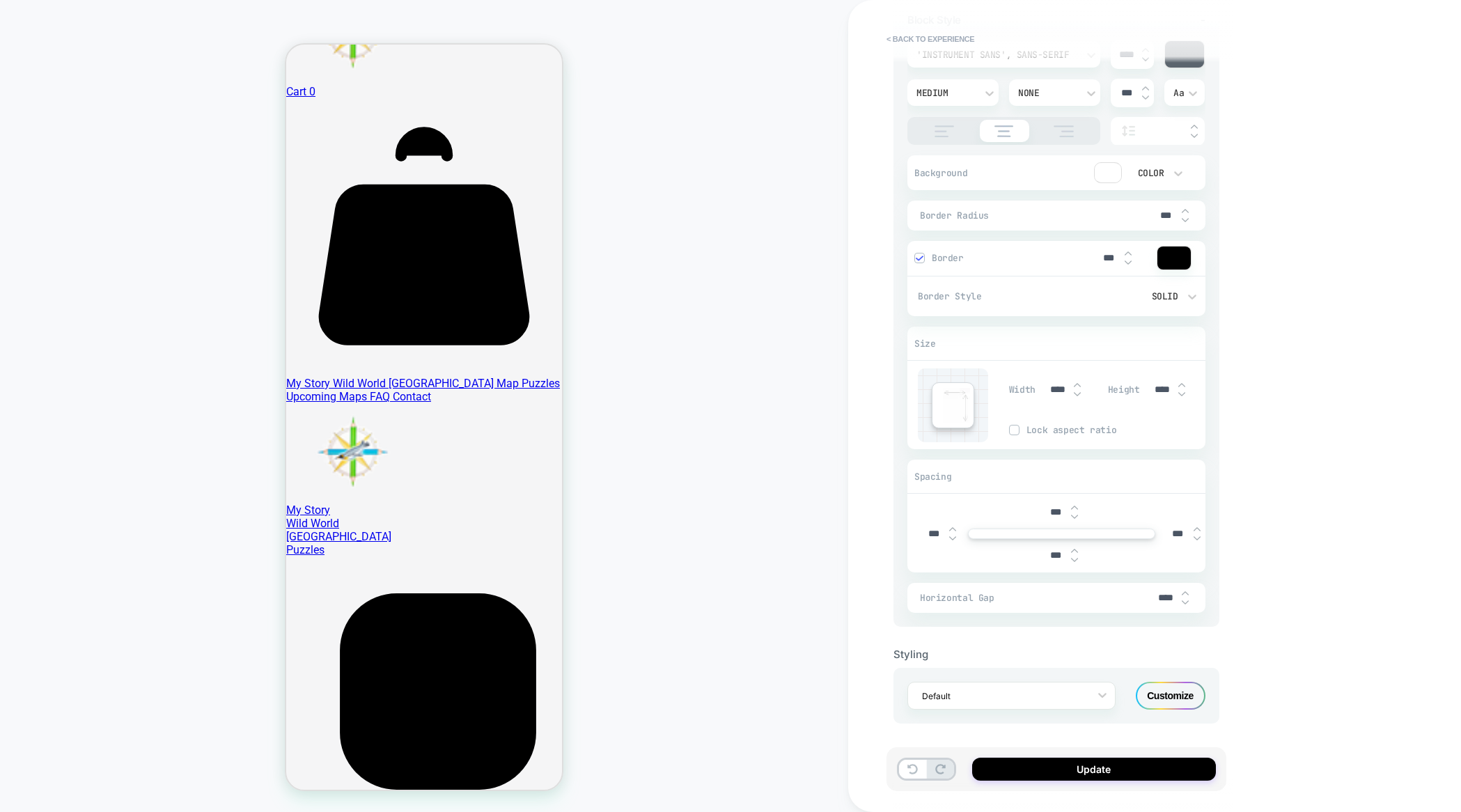
type input "****"
click at [1078, 548] on img at bounding box center [1074, 551] width 7 height 6
type textarea "*"
type input "****"
click at [1078, 548] on img at bounding box center [1074, 551] width 7 height 6
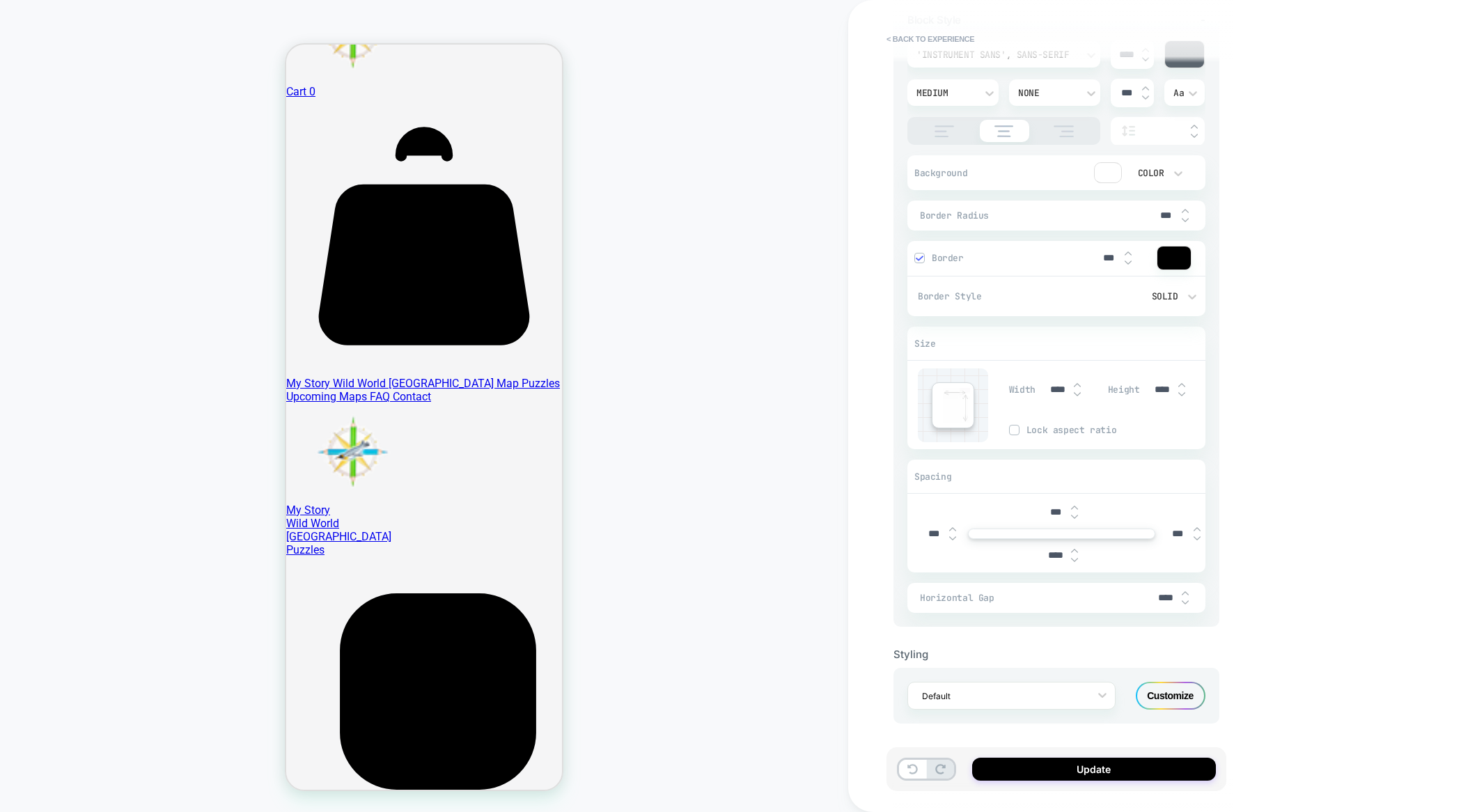
type textarea "*"
type input "****"
click at [1078, 548] on img at bounding box center [1074, 551] width 7 height 6
type textarea "*"
type input "****"
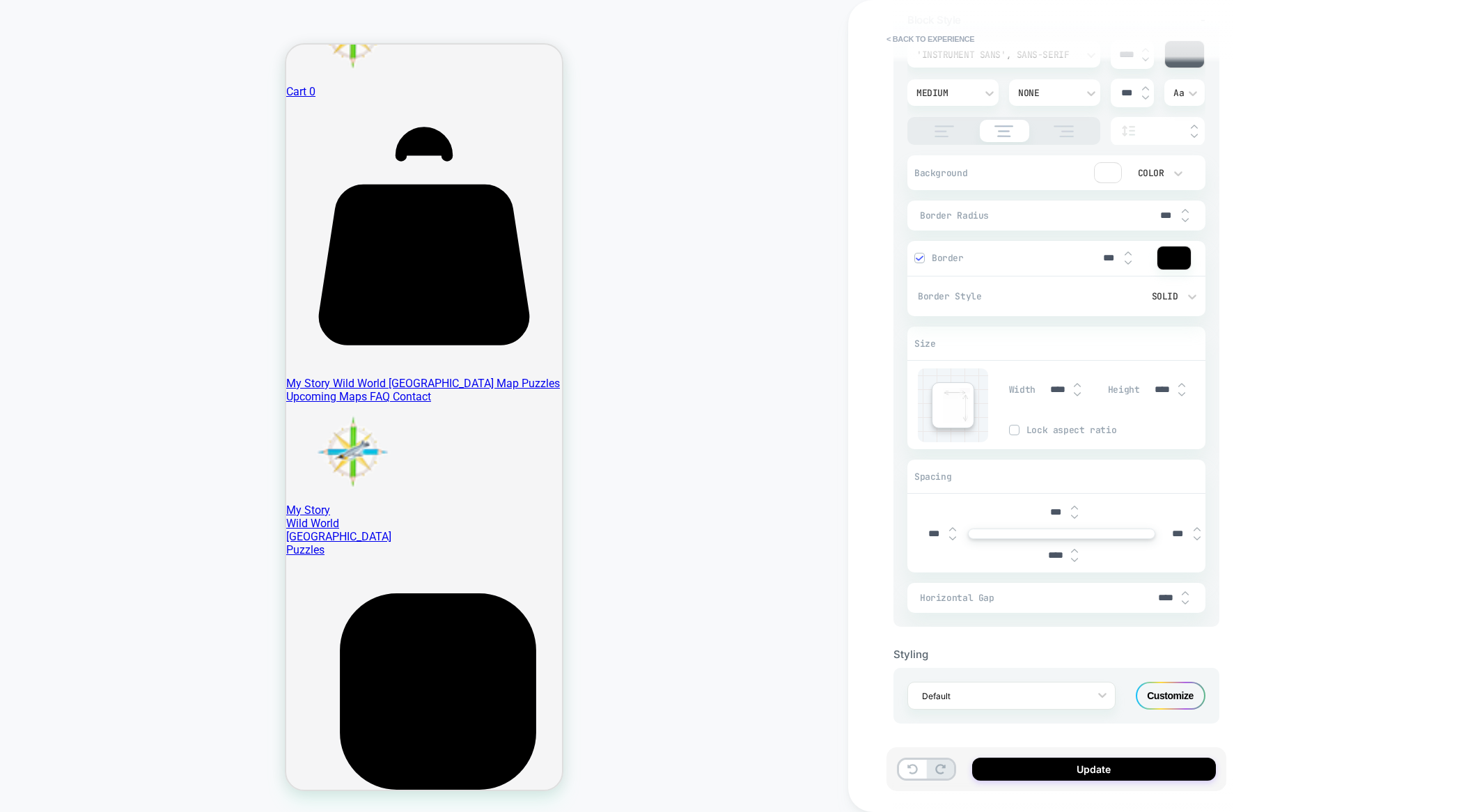
click at [1078, 548] on img at bounding box center [1074, 551] width 7 height 6
type textarea "*"
type input "****"
click at [1078, 548] on img at bounding box center [1074, 551] width 7 height 6
type textarea "*"
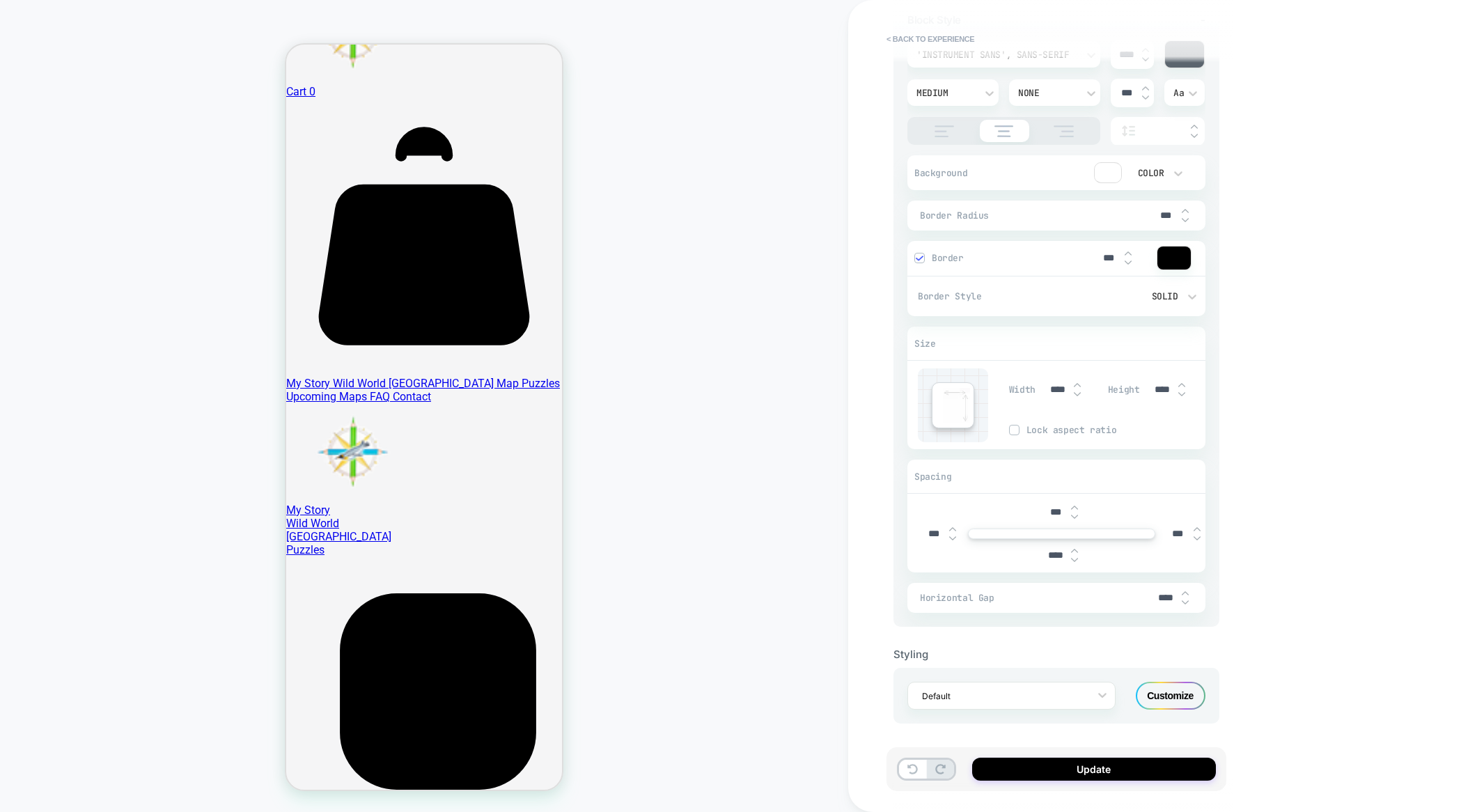
type input "****"
click at [1078, 548] on img at bounding box center [1074, 551] width 7 height 6
type textarea "*"
type input "****"
click at [1078, 548] on img at bounding box center [1074, 551] width 7 height 6
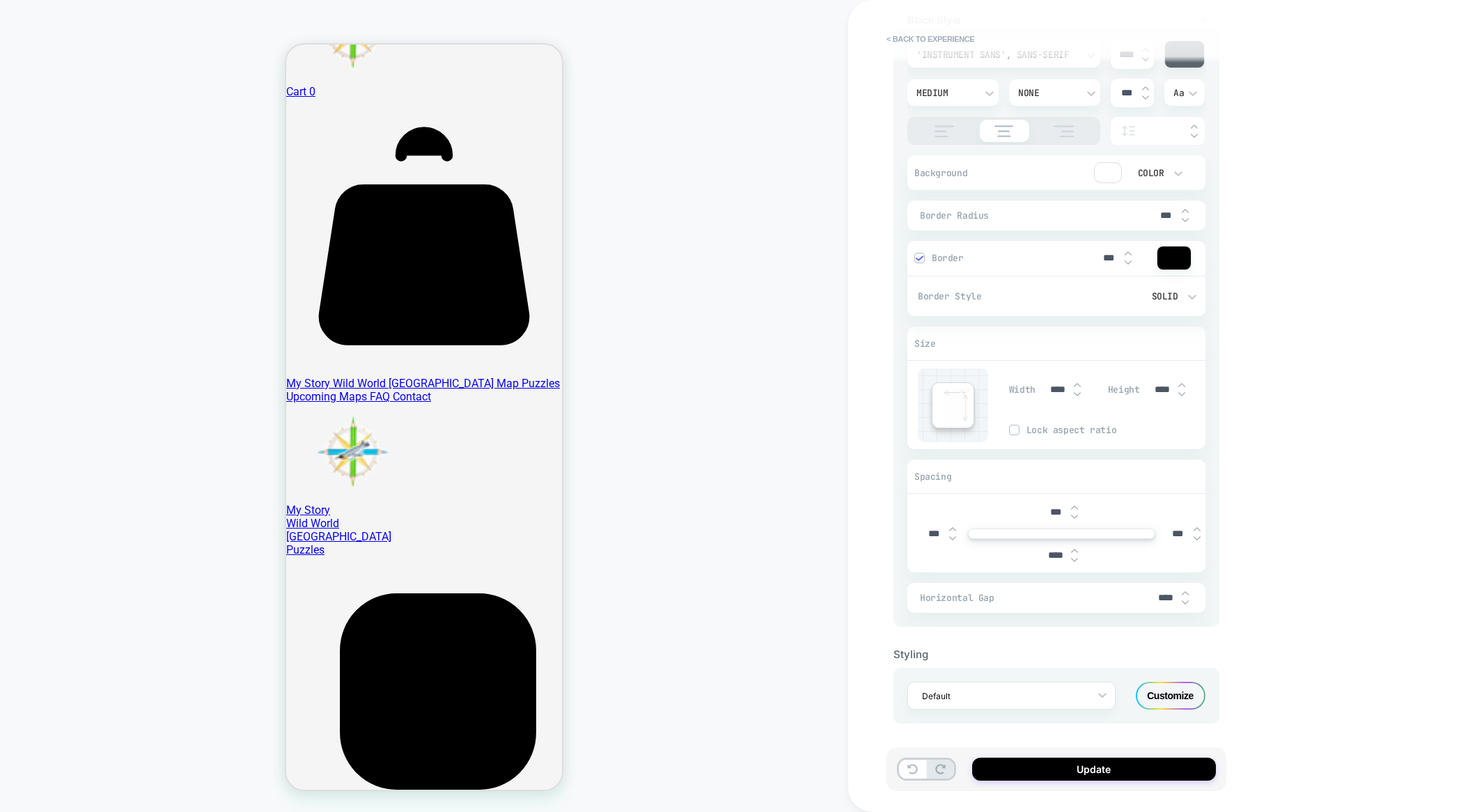
type textarea "*"
type input "****"
click at [1078, 548] on img at bounding box center [1074, 551] width 7 height 6
type textarea "*"
type input "****"
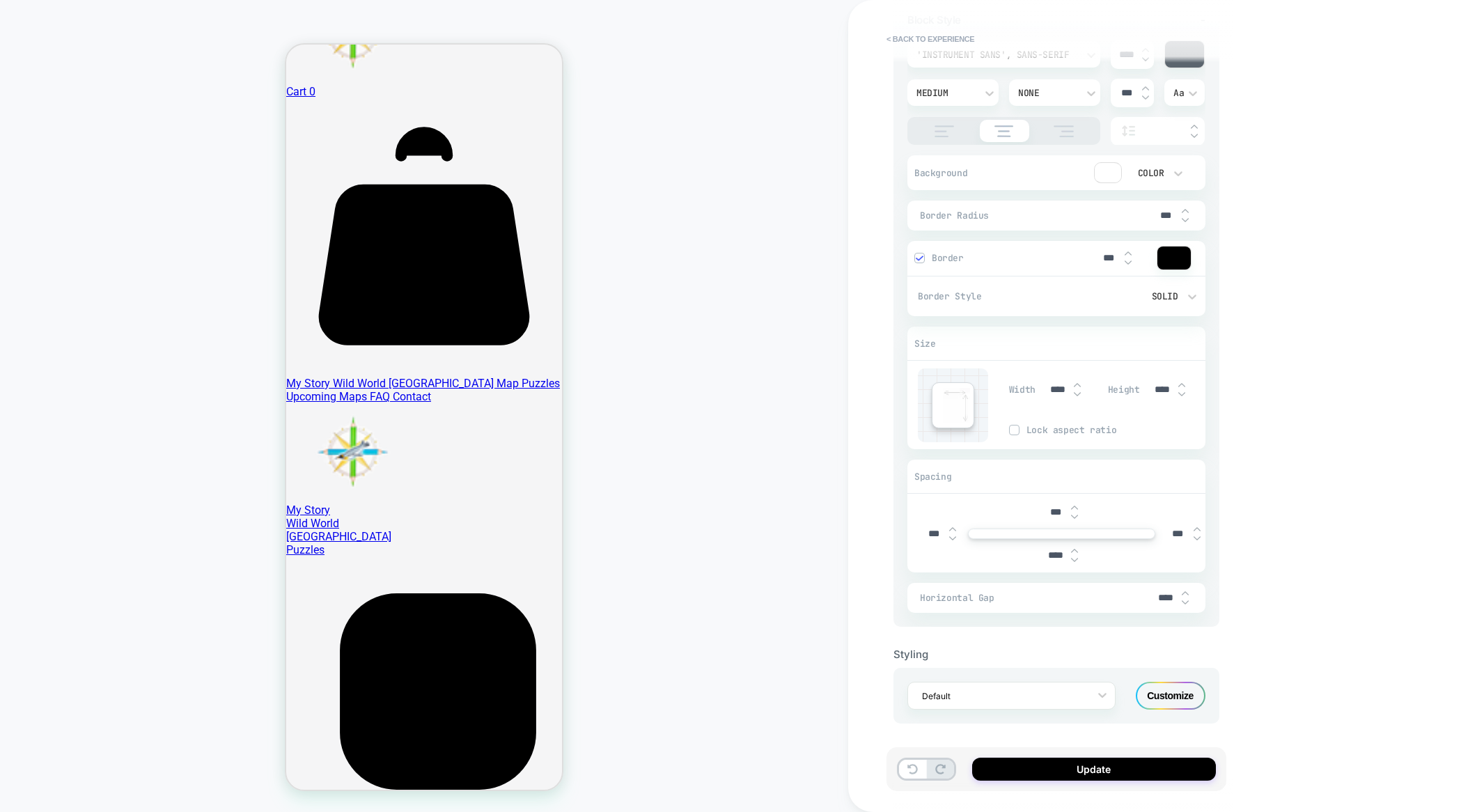
click at [1078, 548] on img at bounding box center [1074, 551] width 7 height 6
type textarea "*"
type input "****"
click at [1078, 548] on img at bounding box center [1074, 551] width 7 height 6
type textarea "*"
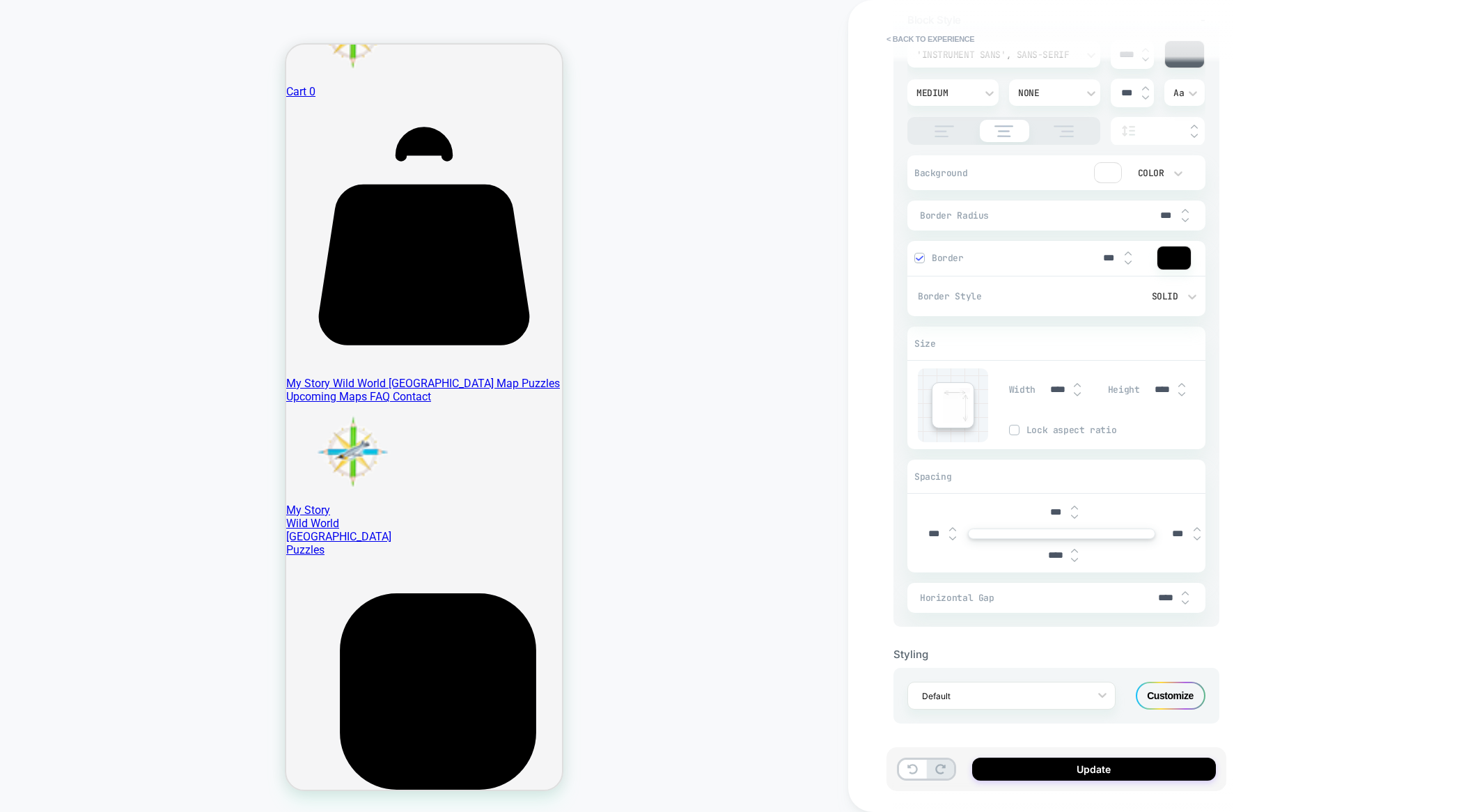
type input "****"
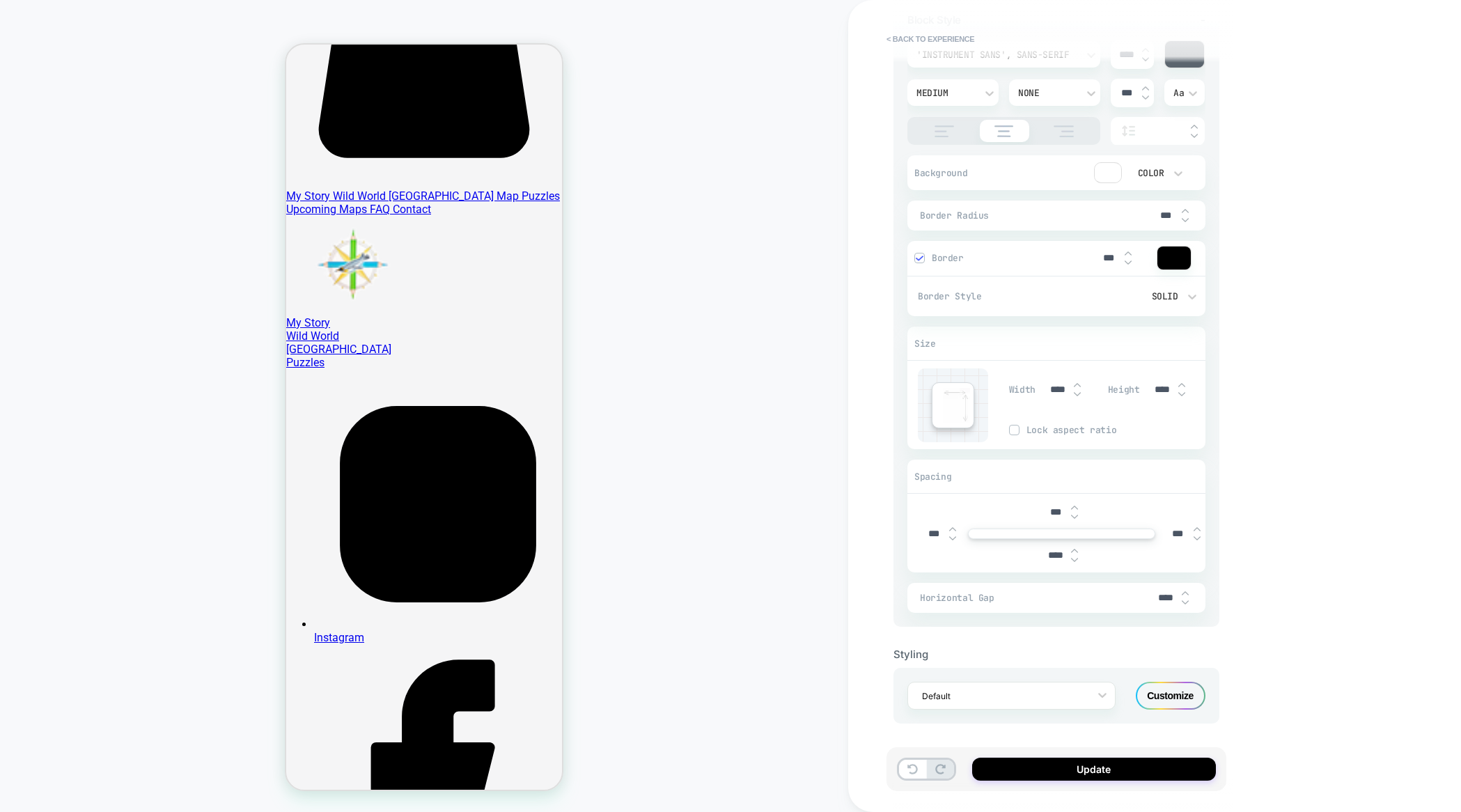
scroll to position [254, 0]
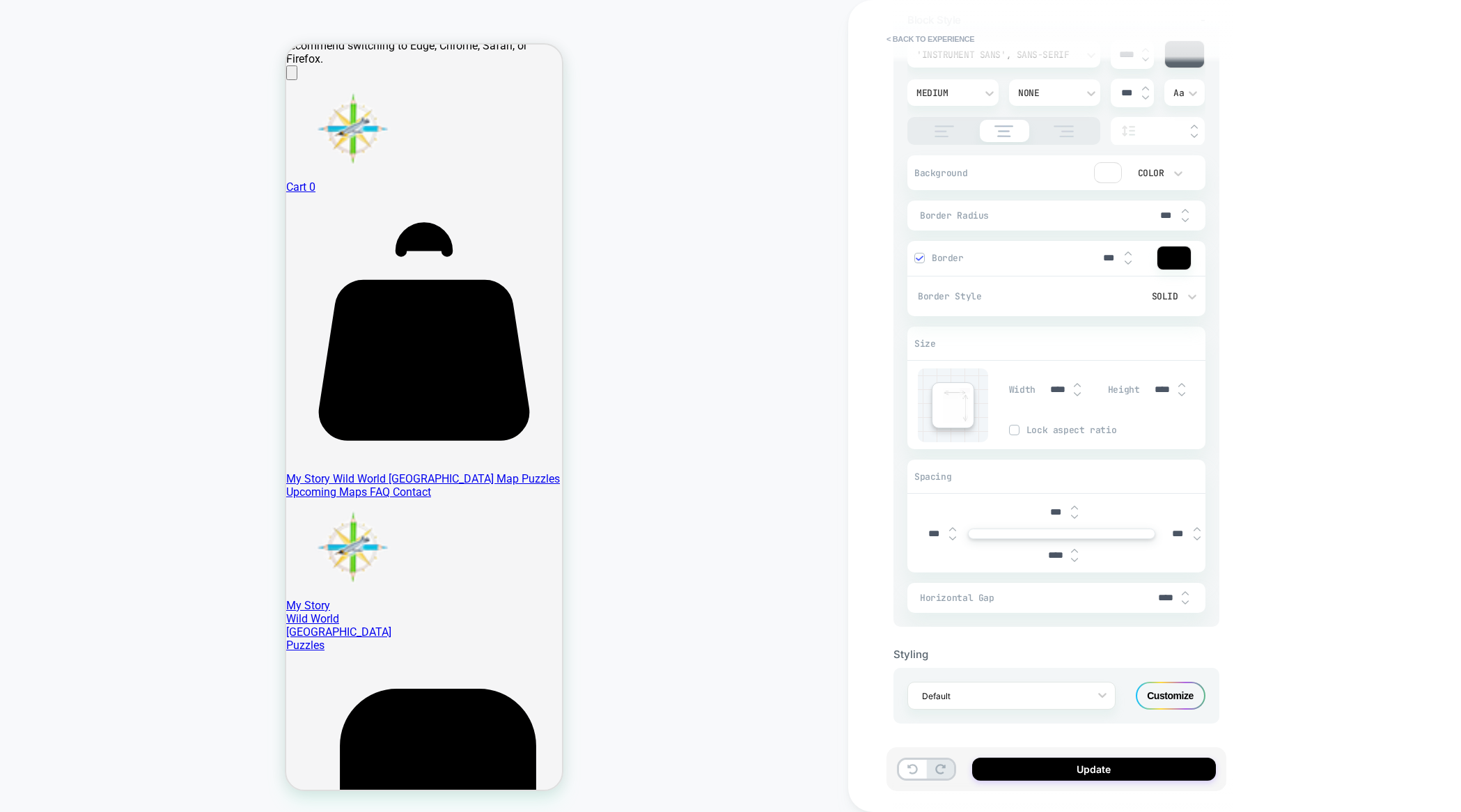
scroll to position [0, 0]
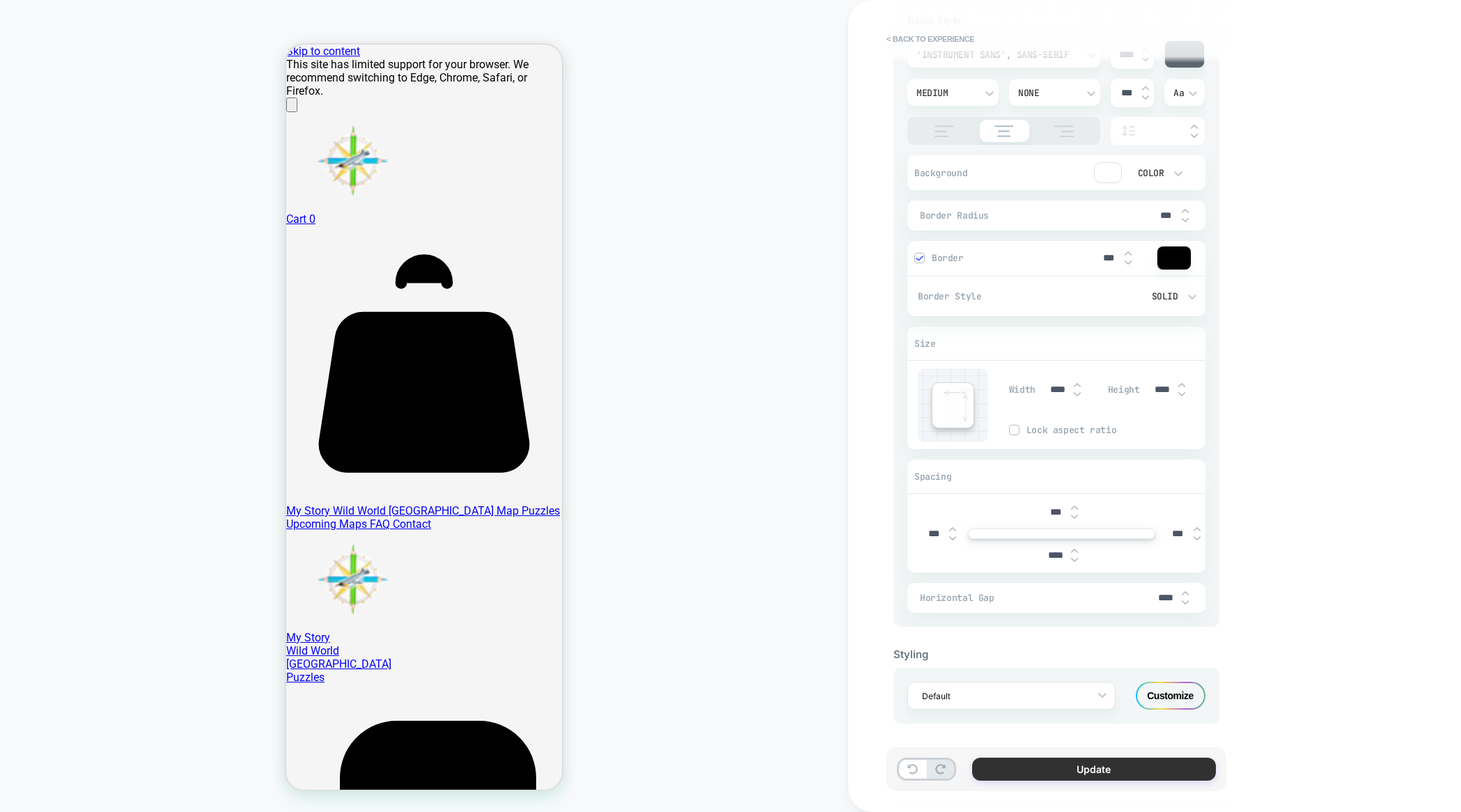
click at [1065, 766] on button "Update" at bounding box center [1094, 769] width 244 height 23
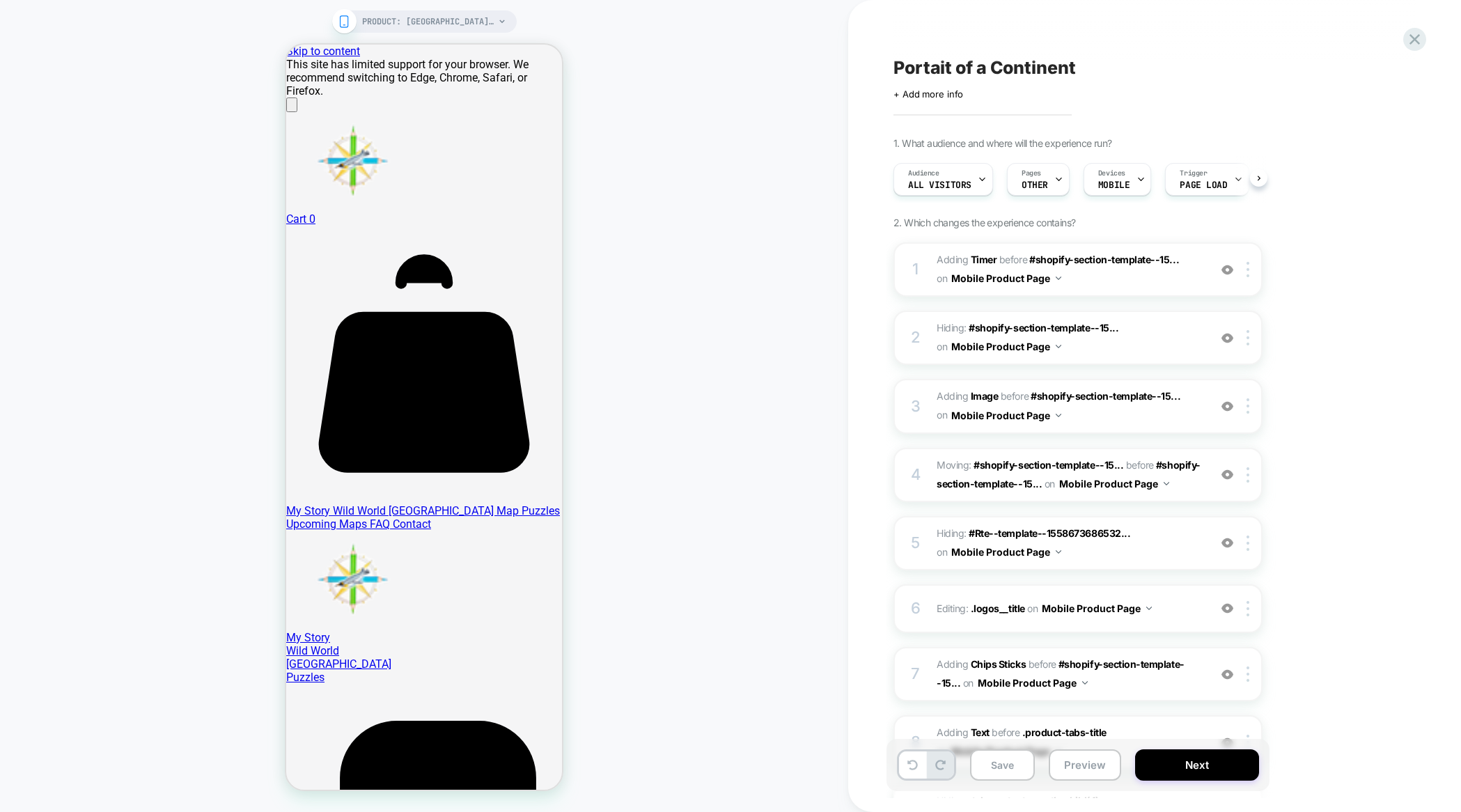
scroll to position [0, 1]
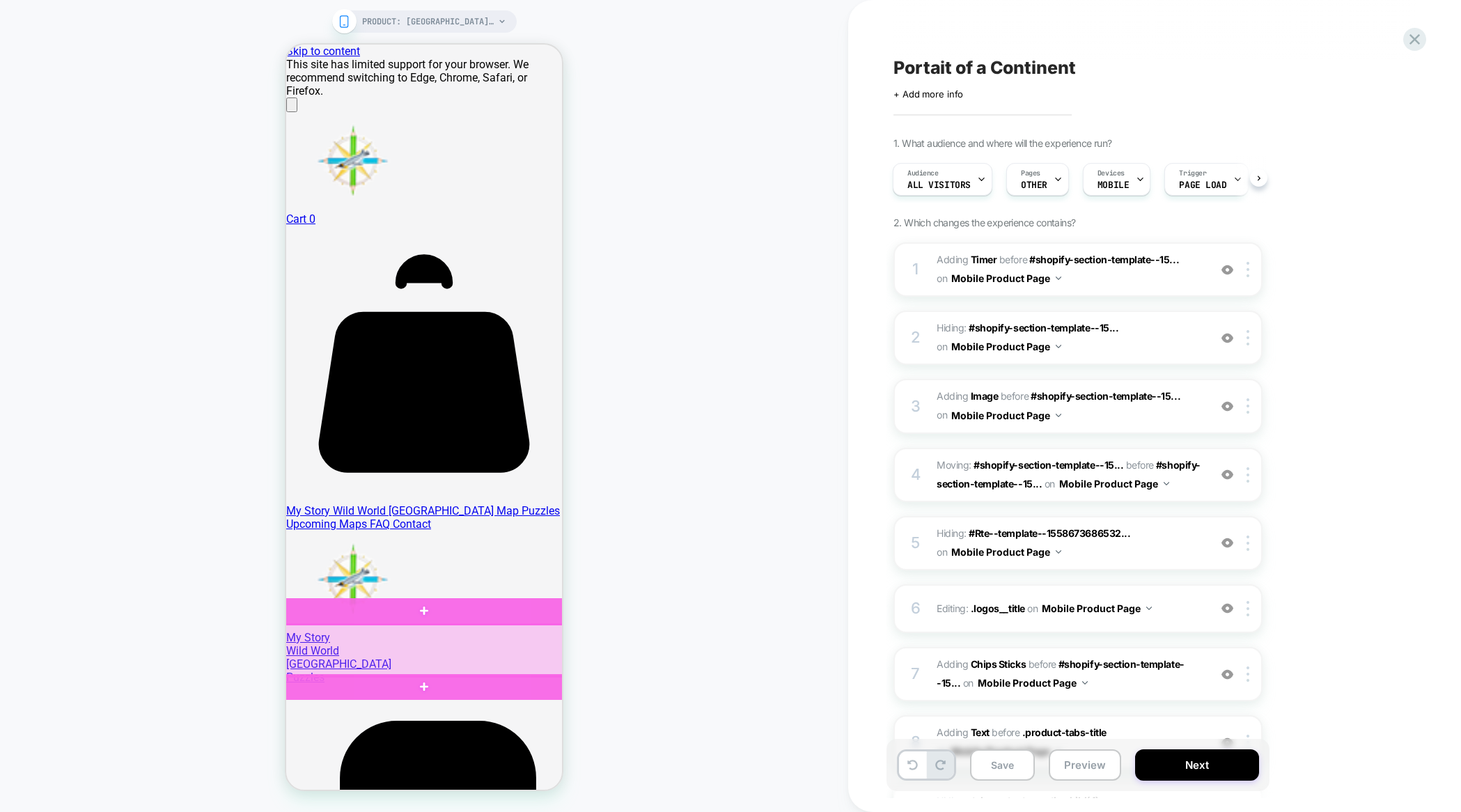
click at [424, 626] on div at bounding box center [426, 651] width 298 height 52
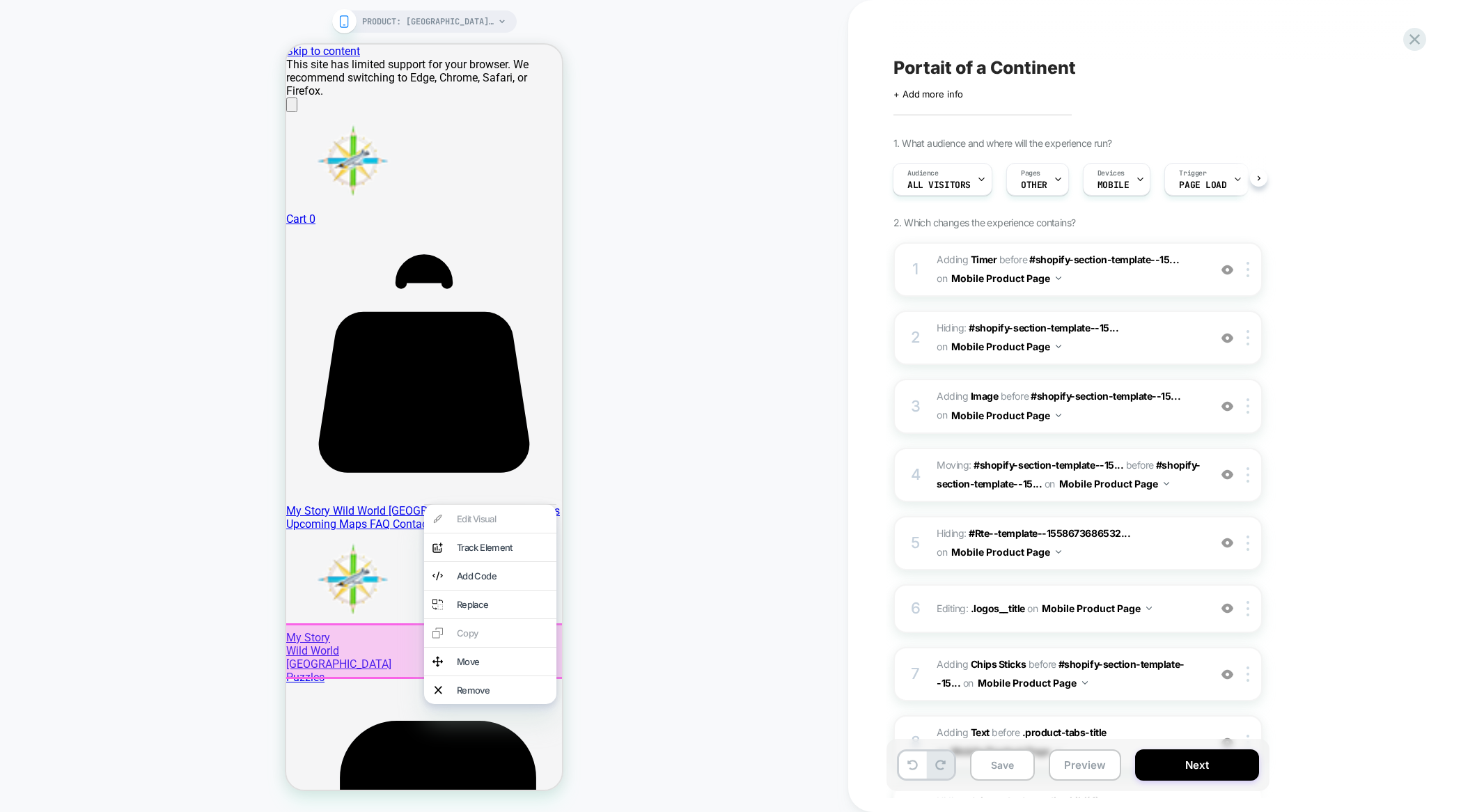
click at [469, 518] on div "Edit Visual analytics-plus-line-svgrepo-com Track Element Add Code Replace Copy…" at bounding box center [490, 604] width 132 height 200
click at [727, 580] on div "PRODUCT: [GEOGRAPHIC_DATA]: Portrait of a Continent – poster PRODUCT: [GEOGRAPH…" at bounding box center [424, 406] width 848 height 784
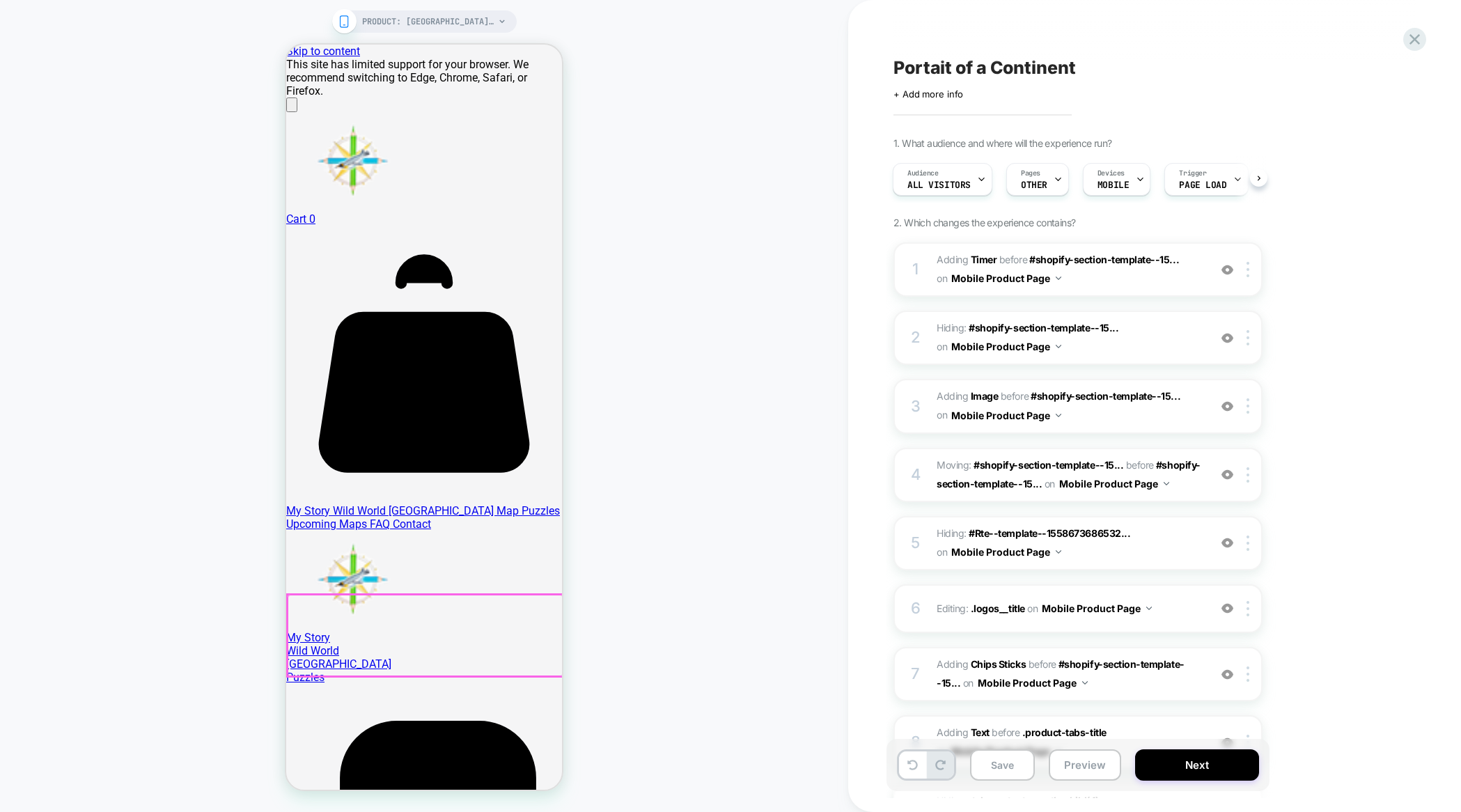
click at [389, 603] on div at bounding box center [426, 636] width 276 height 82
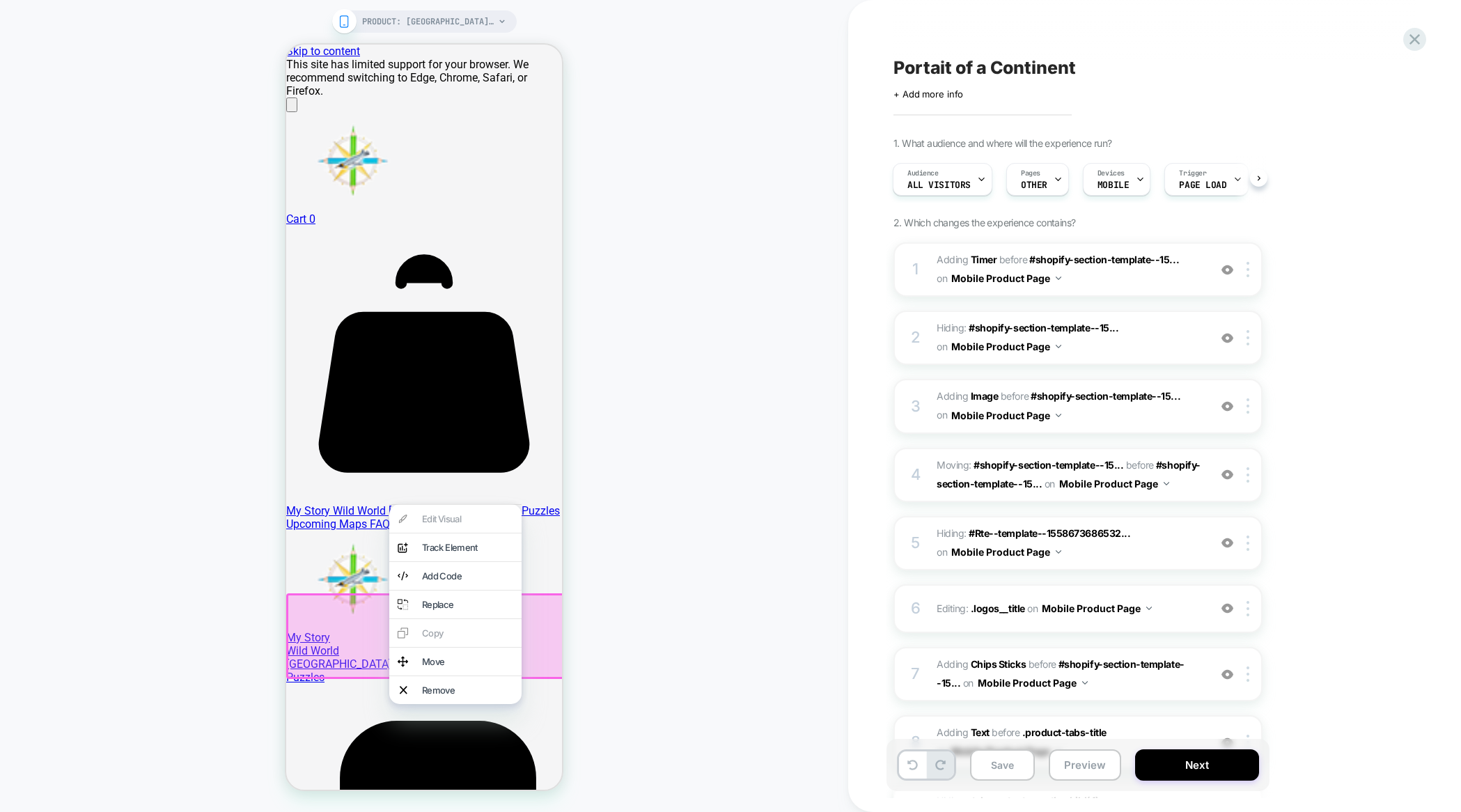
click at [375, 603] on div at bounding box center [426, 636] width 280 height 86
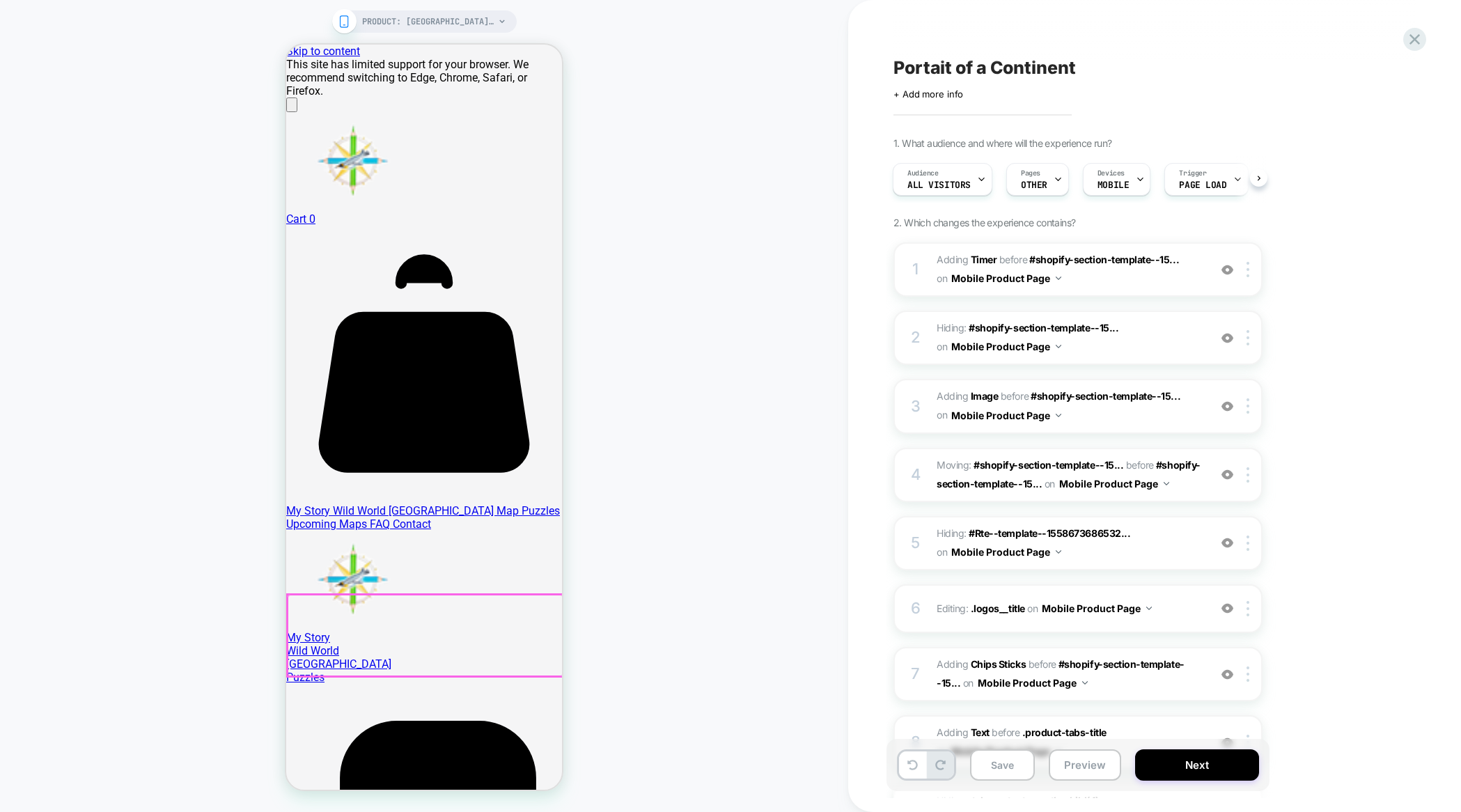
click at [375, 603] on div at bounding box center [426, 636] width 276 height 82
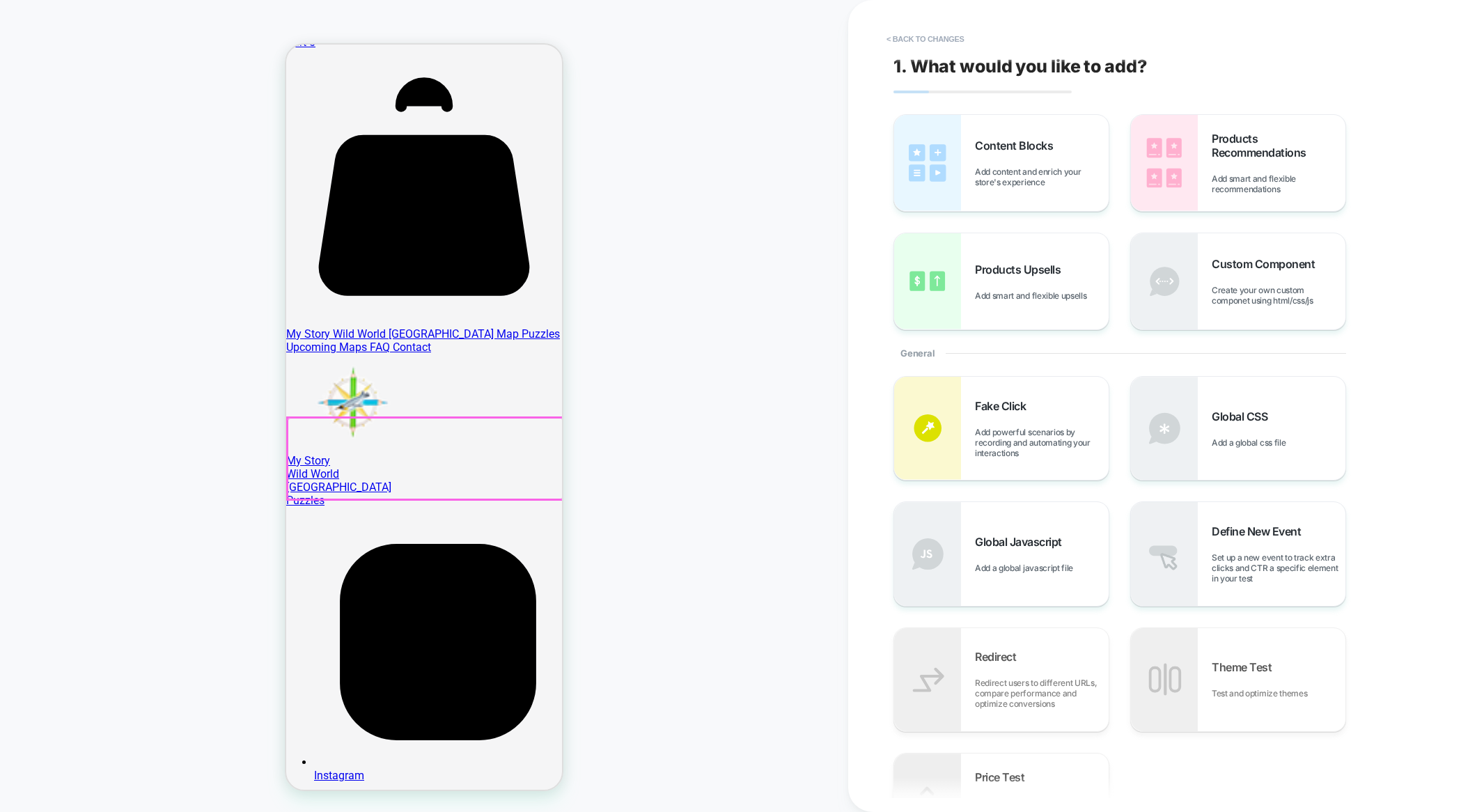
scroll to position [199, 0]
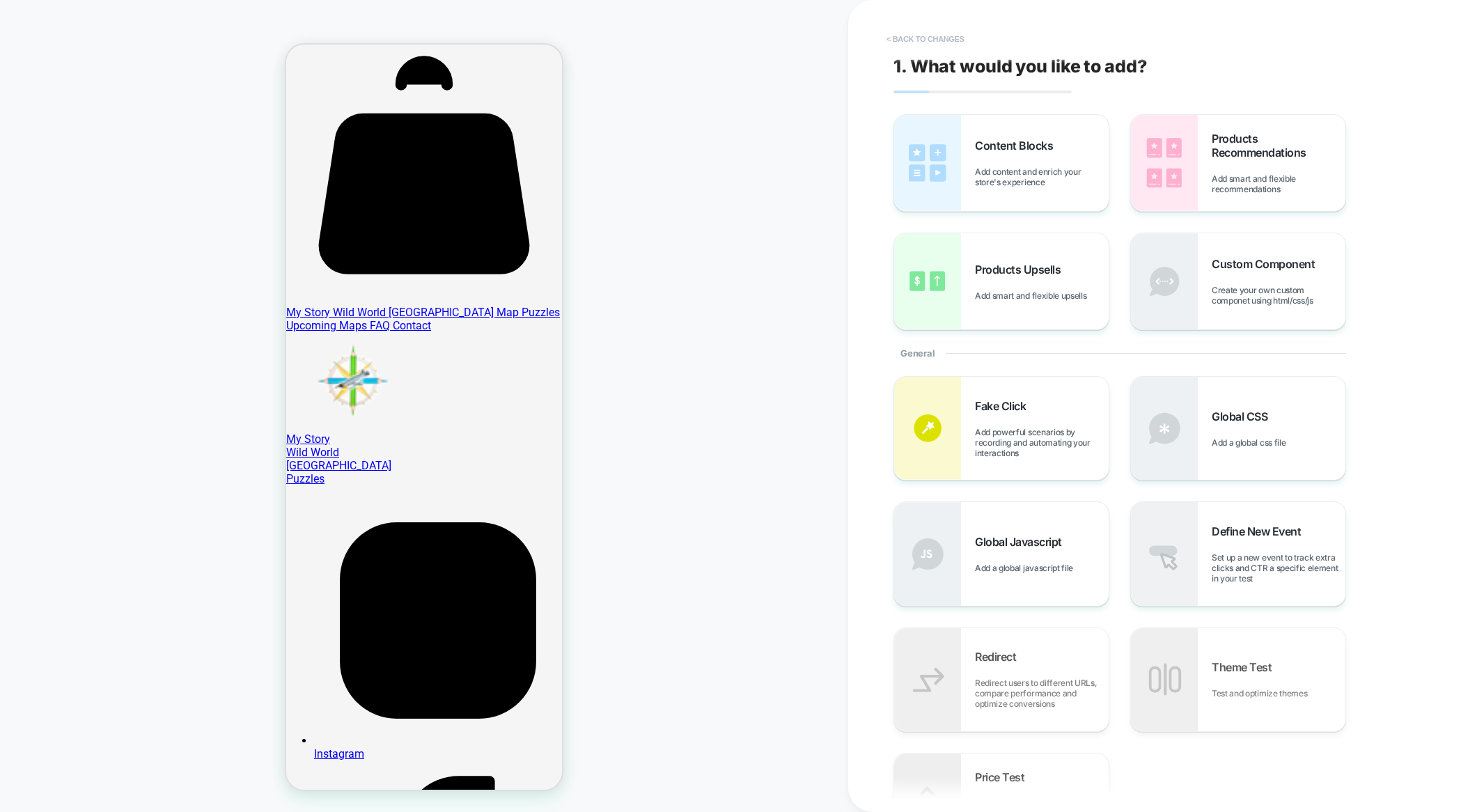
drag, startPoint x: 940, startPoint y: 25, endPoint x: 933, endPoint y: 31, distance: 9.4
click at [933, 31] on div "< Back to changes 1. What would you like to add? Content Blocks Add content and…" at bounding box center [1155, 406] width 522 height 812
click at [932, 35] on button "< Back to changes" at bounding box center [926, 39] width 92 height 22
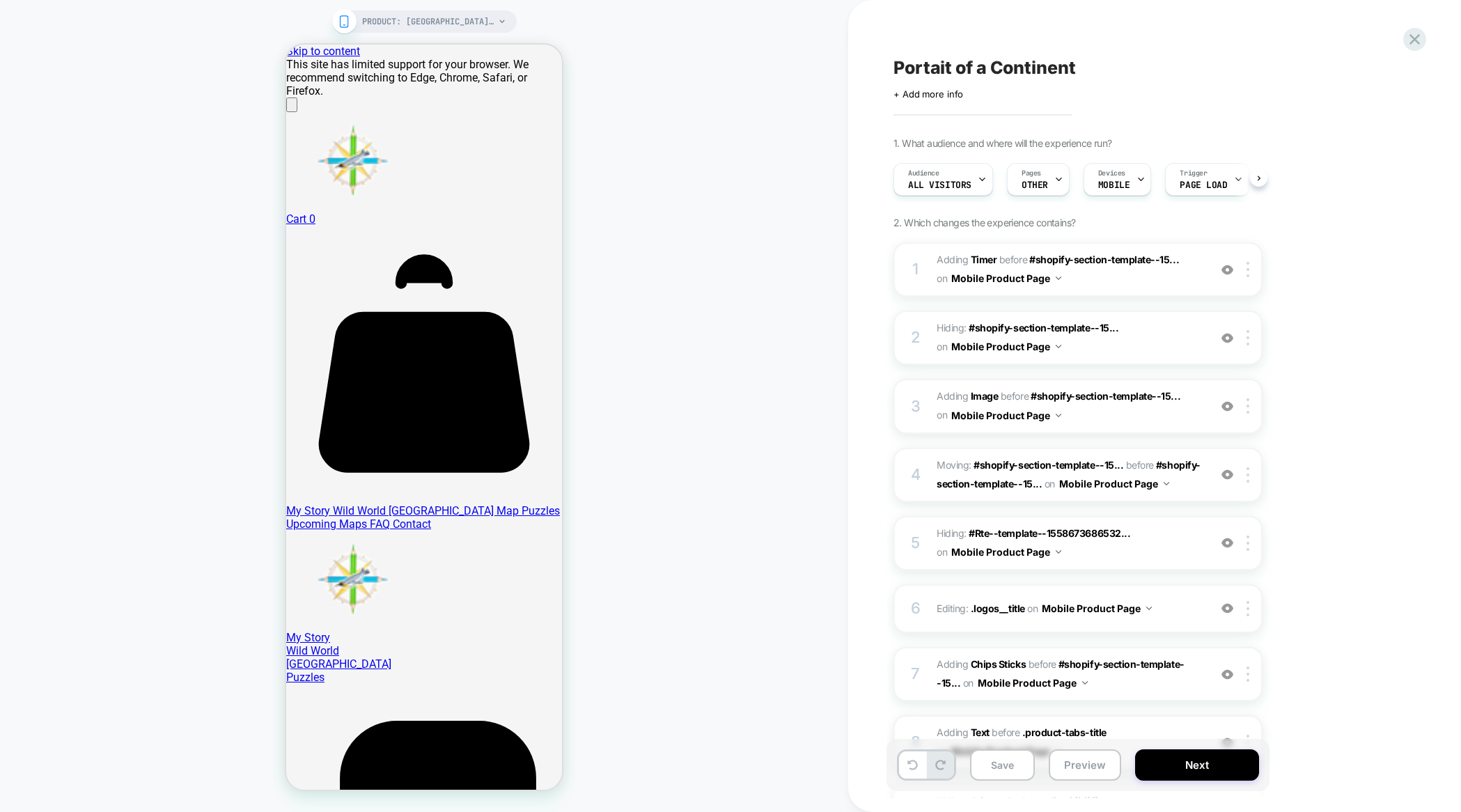
scroll to position [0, 1]
click at [645, 609] on div "PRODUCT: [GEOGRAPHIC_DATA]: Portrait of a Continent – poster PRODUCT: [GEOGRAPH…" at bounding box center [424, 406] width 848 height 784
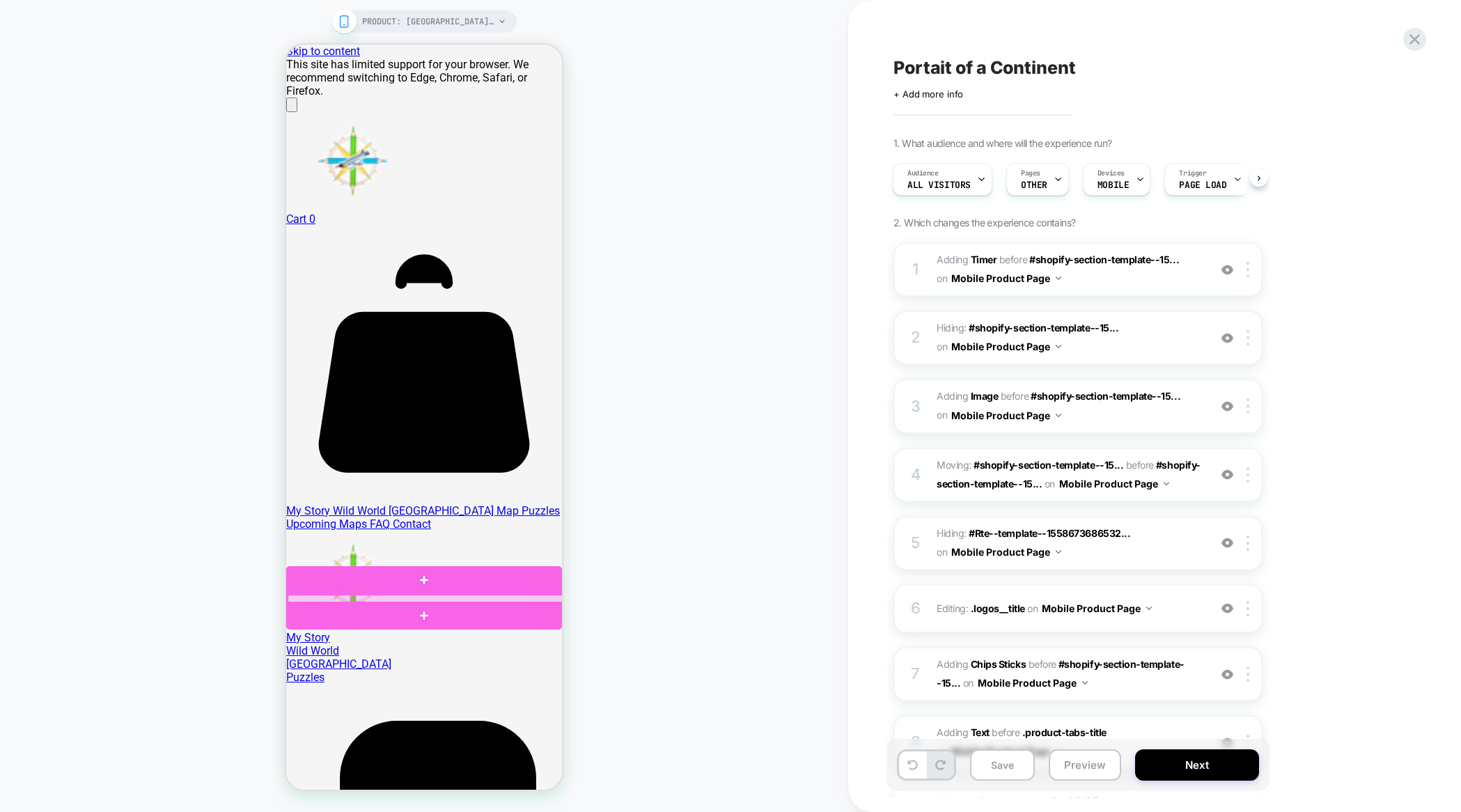
click at [467, 596] on div at bounding box center [426, 599] width 276 height 9
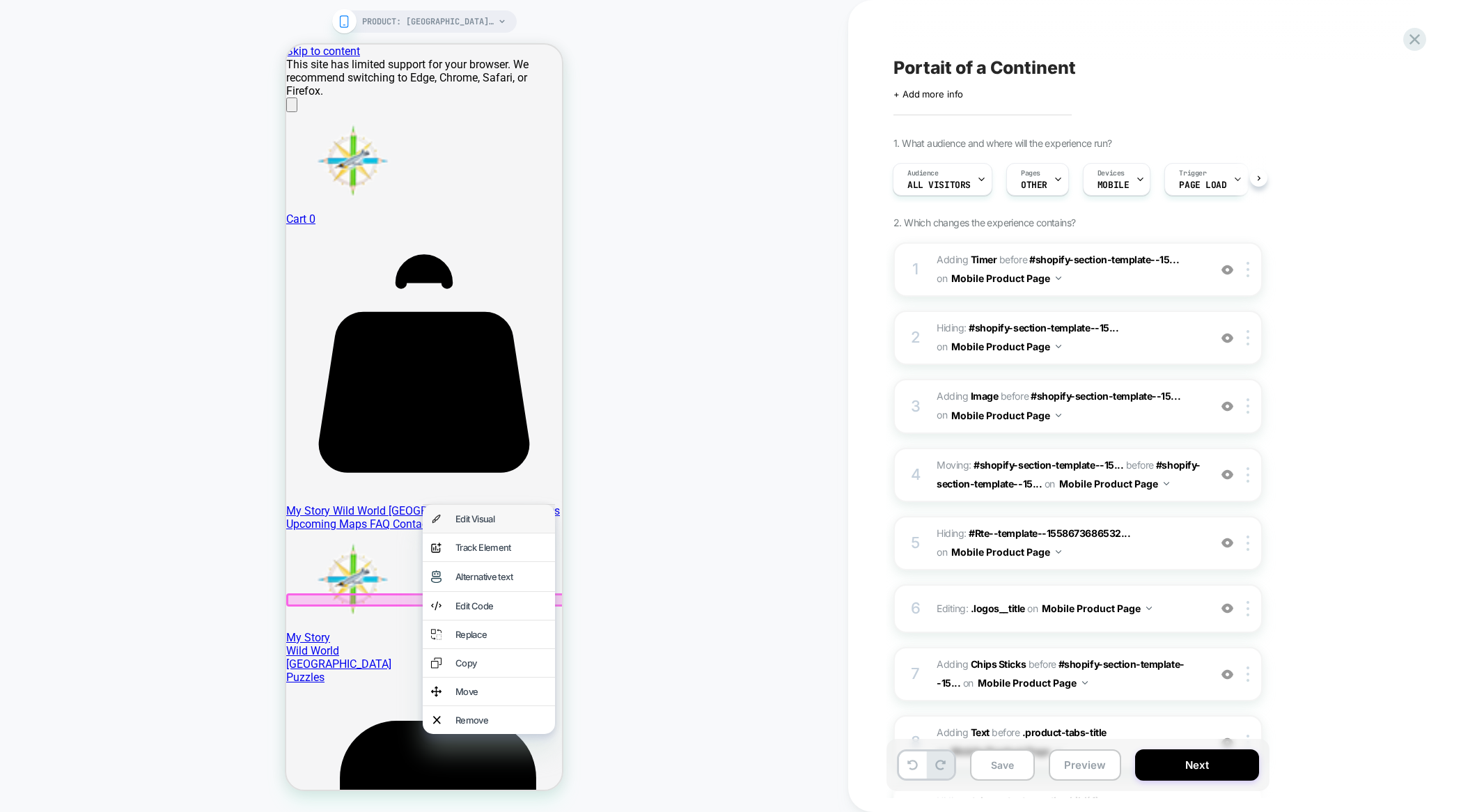
click at [483, 520] on div "Edit Visual" at bounding box center [501, 518] width 91 height 11
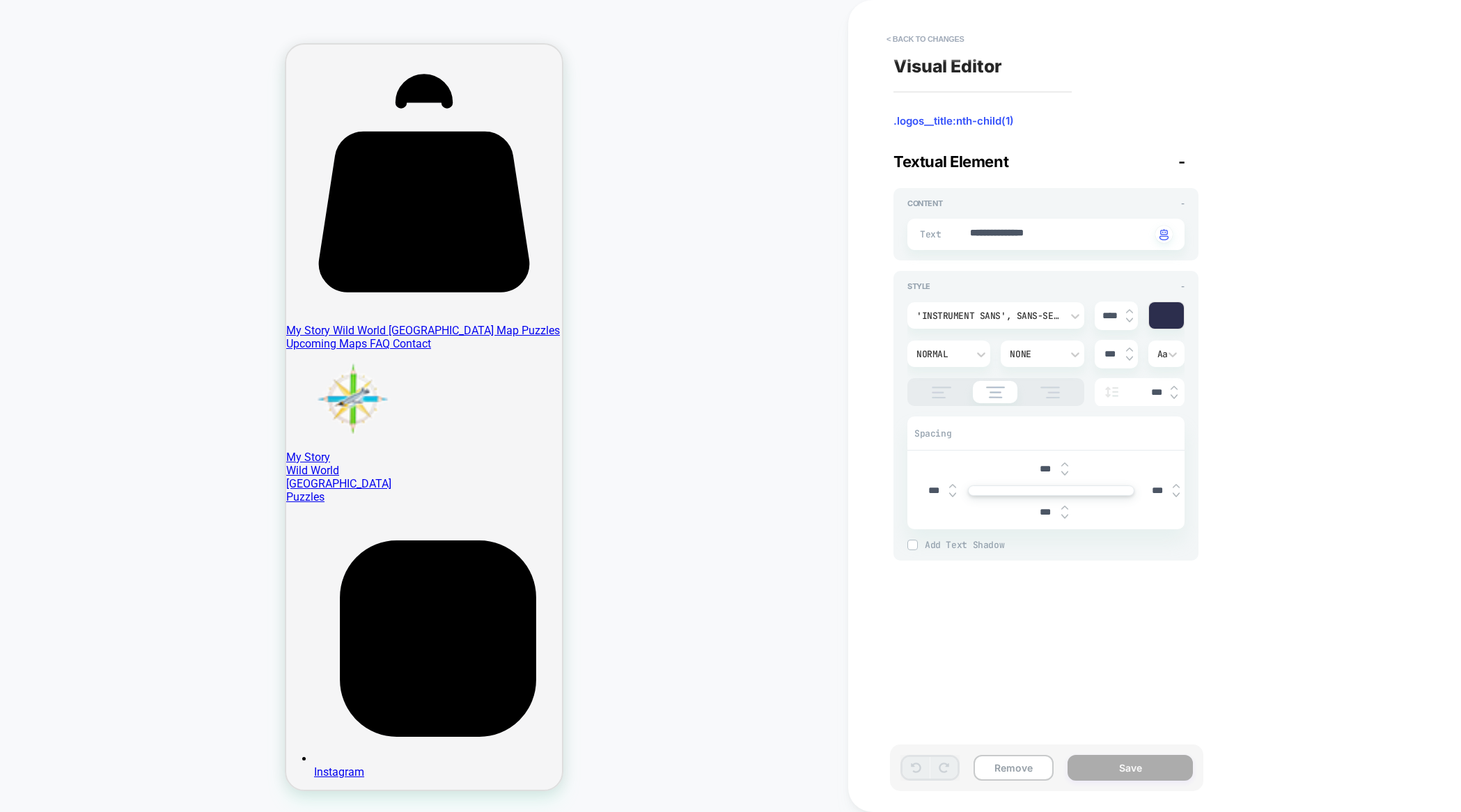
scroll to position [0, 0]
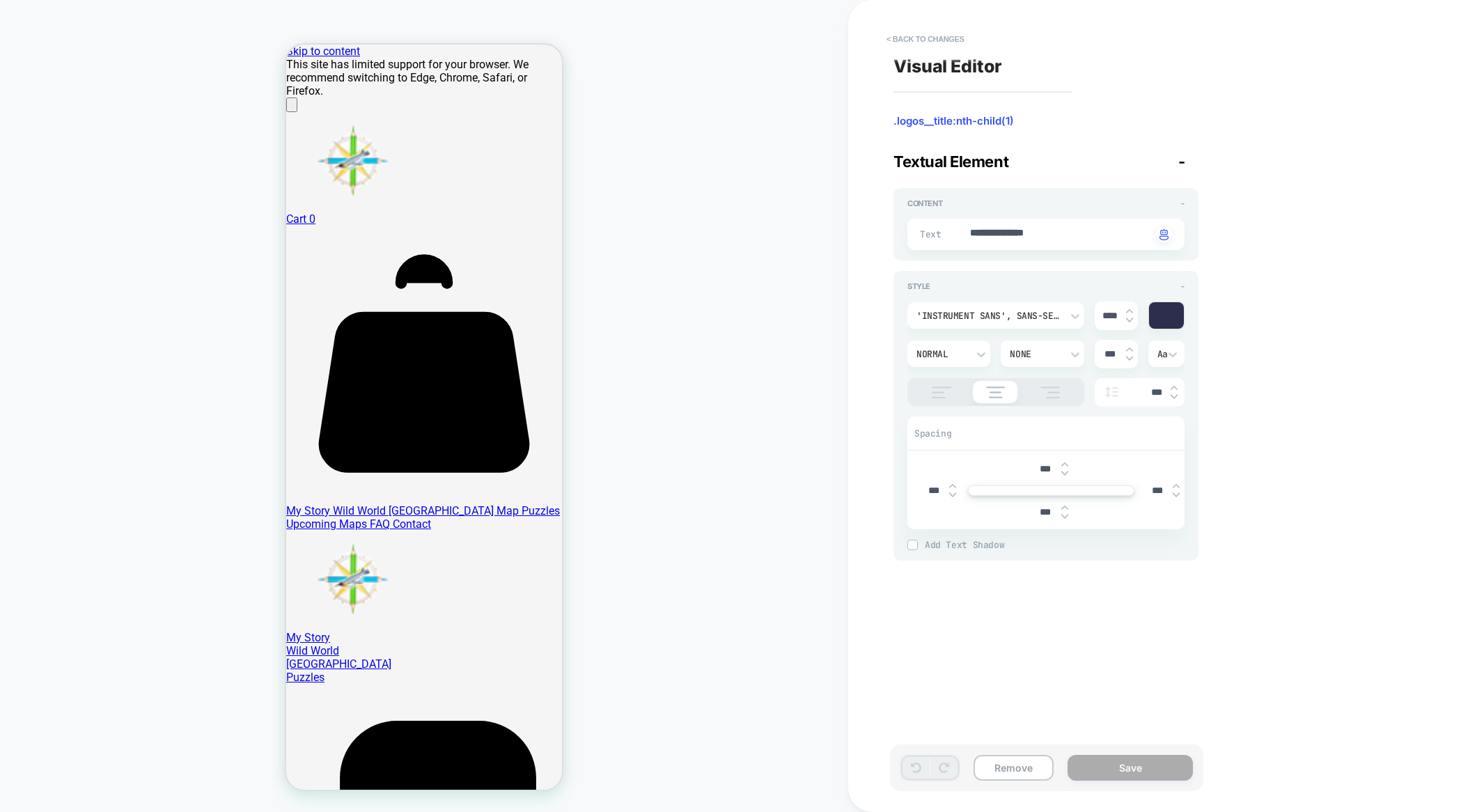
drag, startPoint x: 1042, startPoint y: 511, endPoint x: 1004, endPoint y: 511, distance: 38.3
click at [1004, 511] on div "***" at bounding box center [1051, 512] width 267 height 29
type textarea "*"
type input "***"
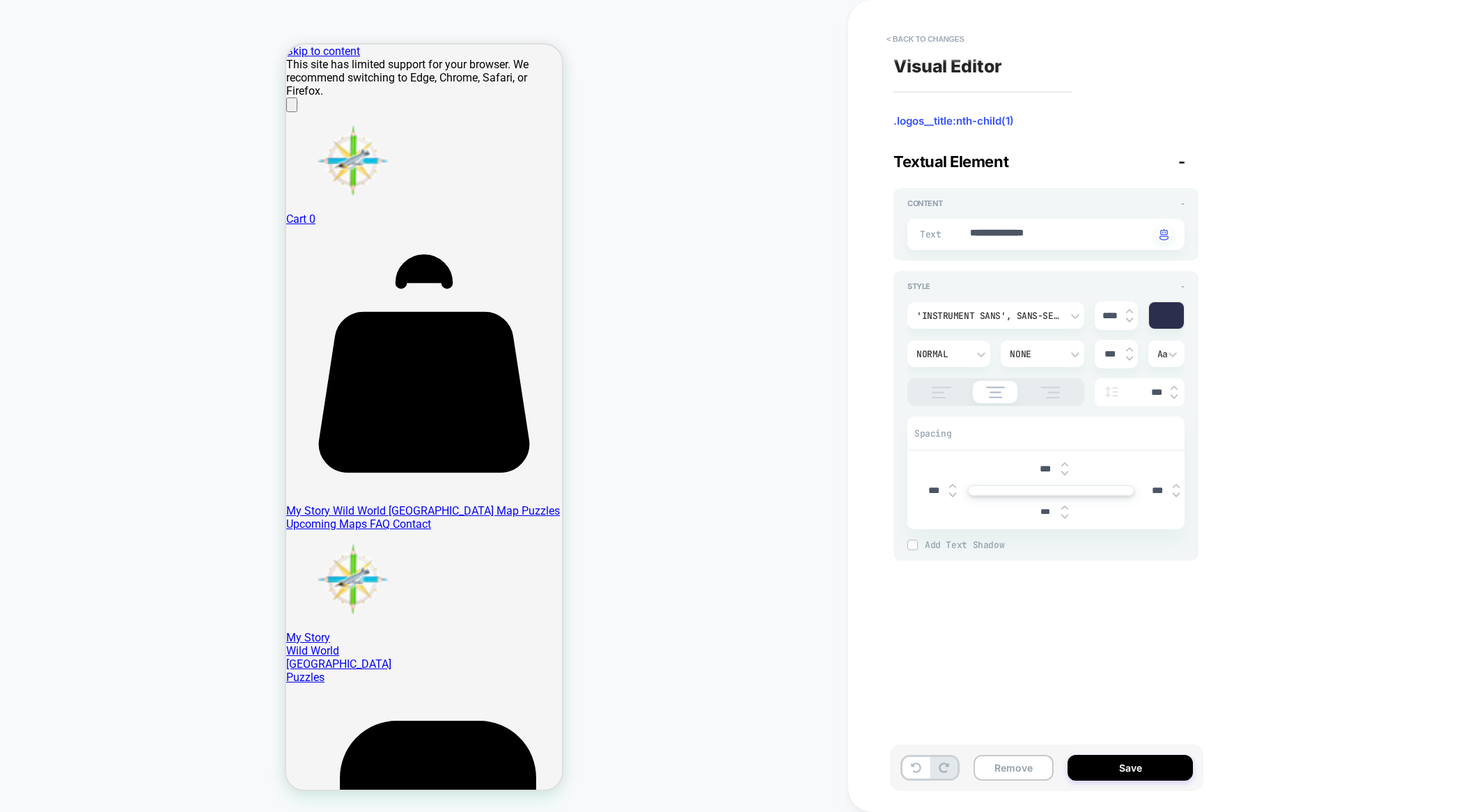
type textarea "*"
type input "****"
type textarea "*"
type input "*****"
type textarea "*"
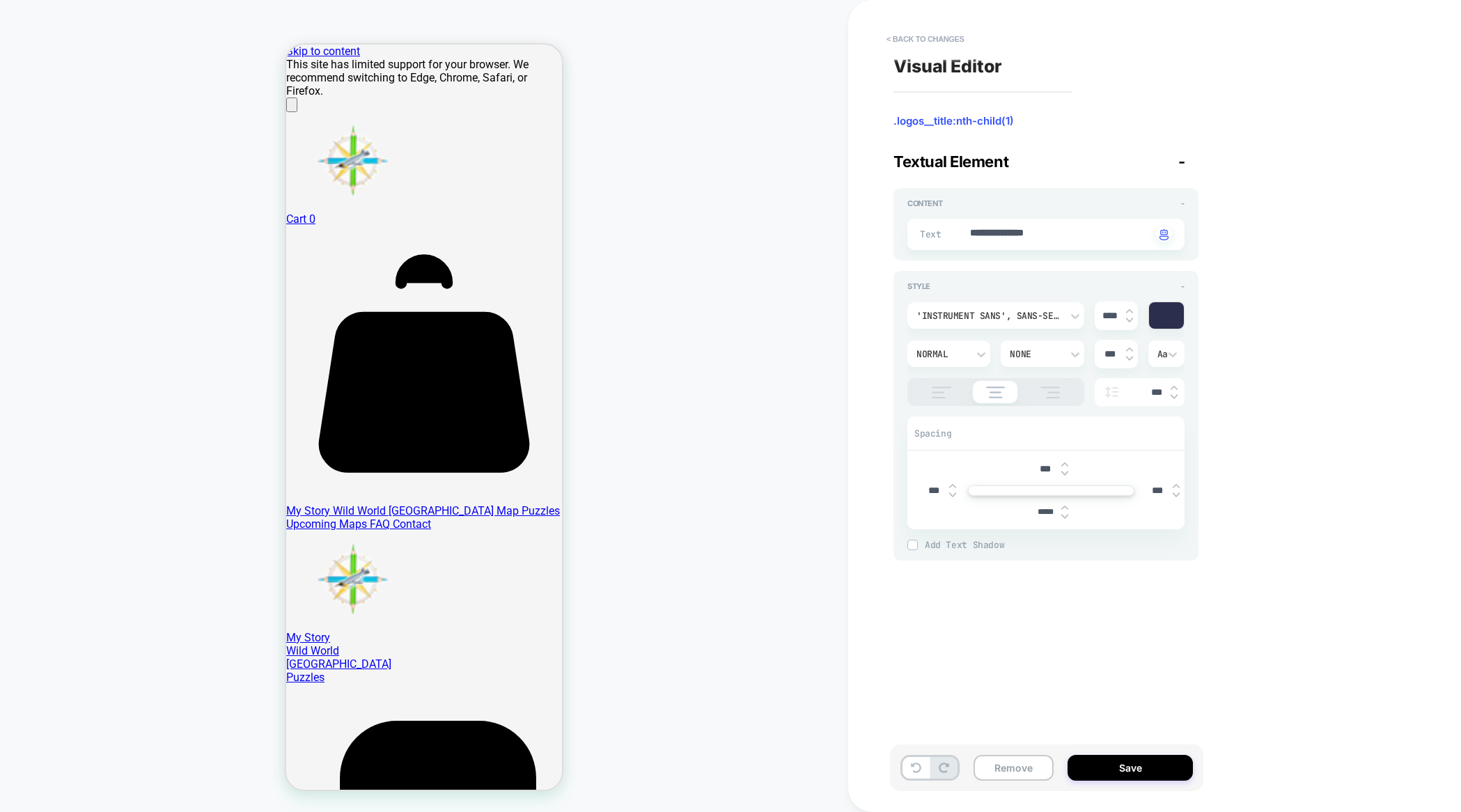
type input "****"
type textarea "*"
type input "***"
type textarea "*"
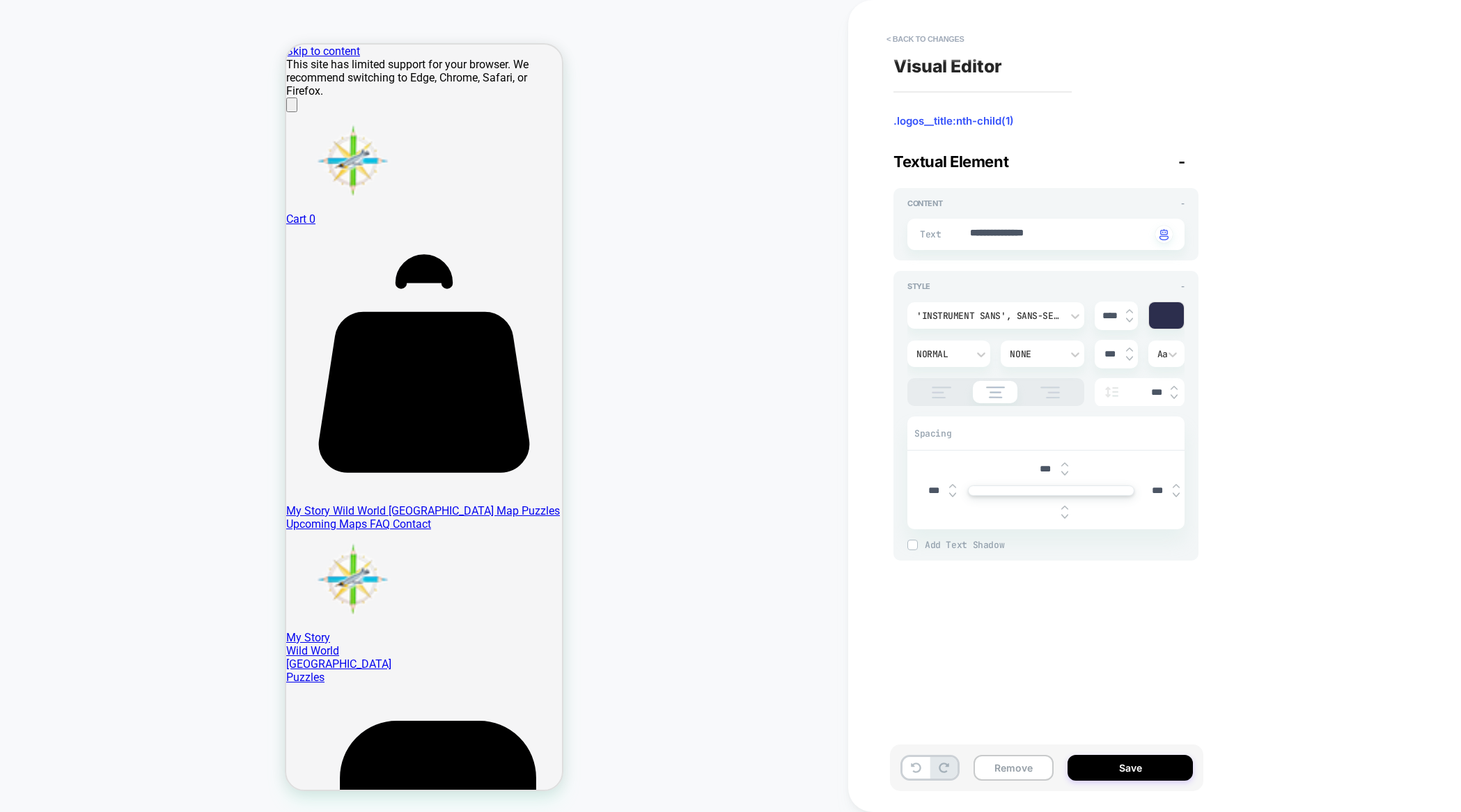
type input "***"
type textarea "*"
type input "*"
type textarea "*"
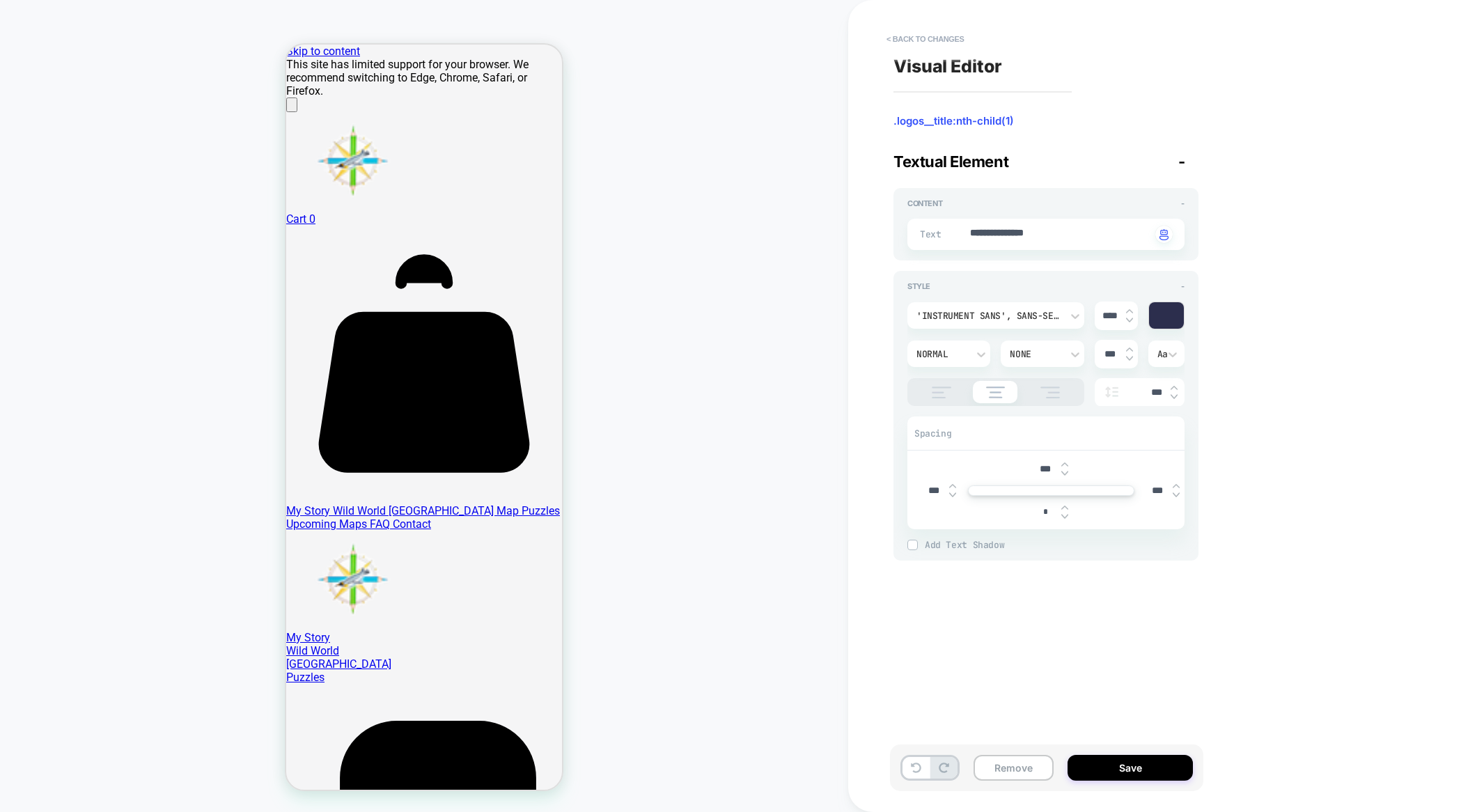
type input "****"
type textarea "*"
type input "*****"
type textarea "*"
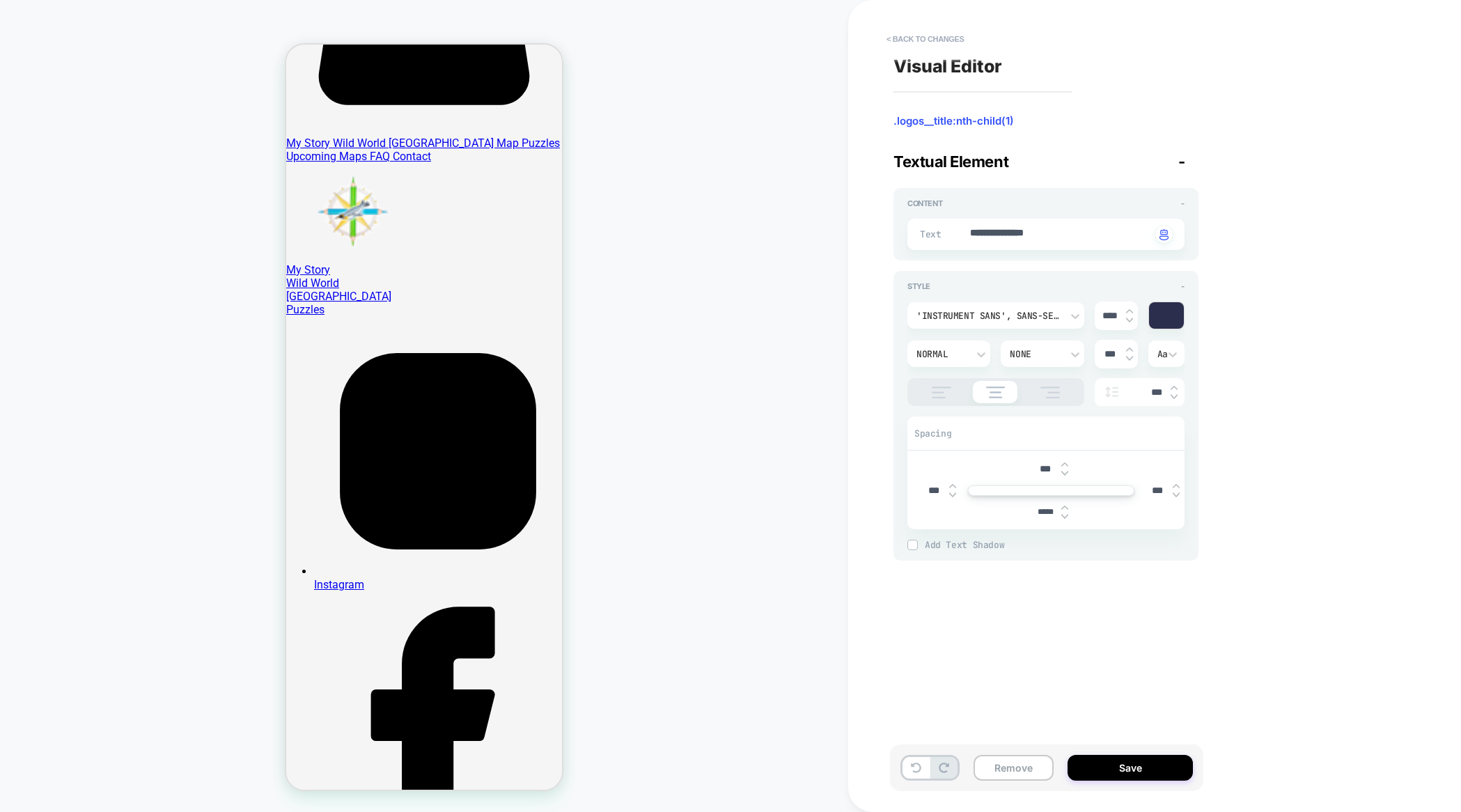
scroll to position [383, 0]
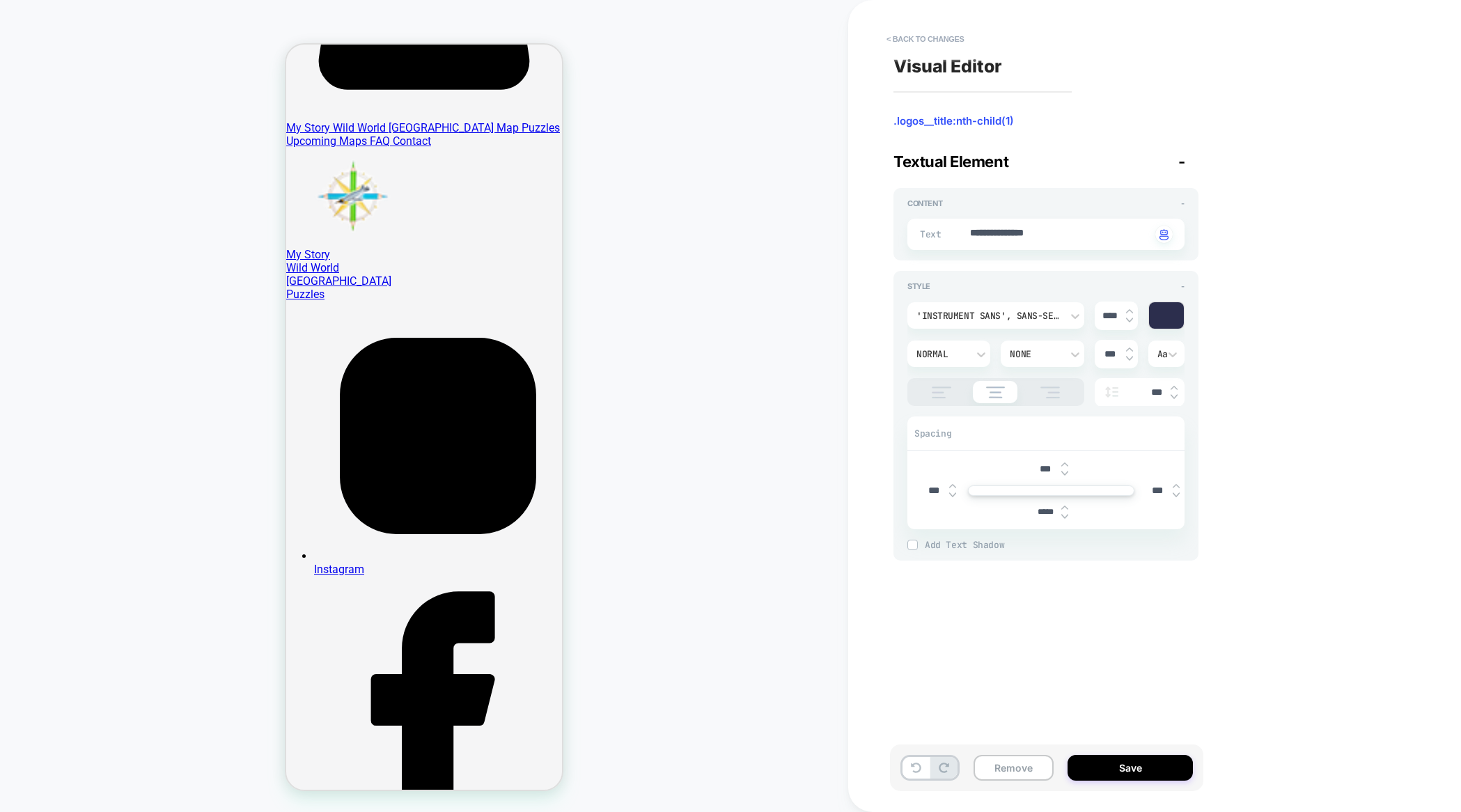
type input "*****"
drag, startPoint x: 1014, startPoint y: 178, endPoint x: 1021, endPoint y: 157, distance: 22.0
click at [1021, 159] on div "**********" at bounding box center [1046, 357] width 305 height 408
click at [917, 34] on button "< Back to changes" at bounding box center [926, 39] width 92 height 22
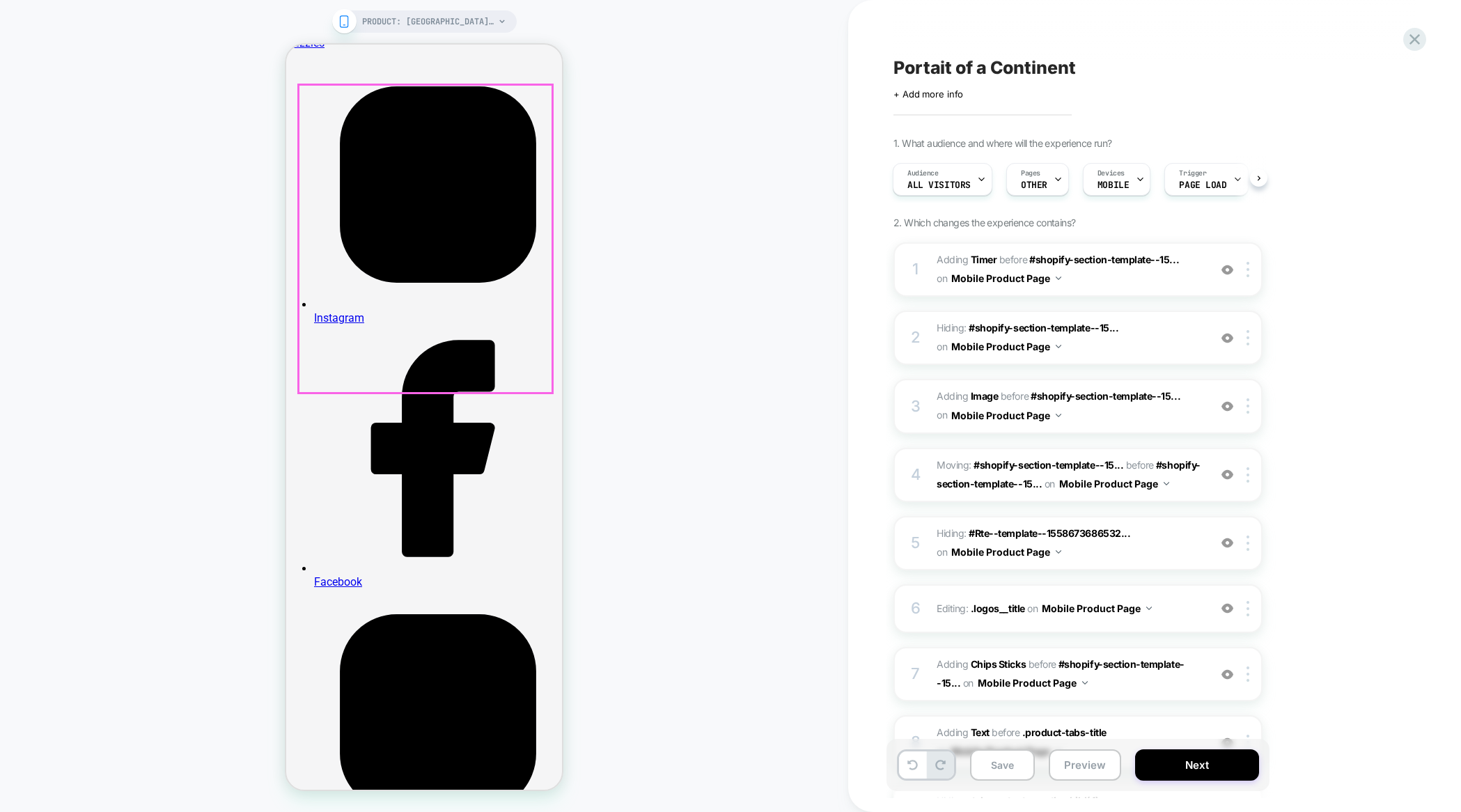
scroll to position [649, 0]
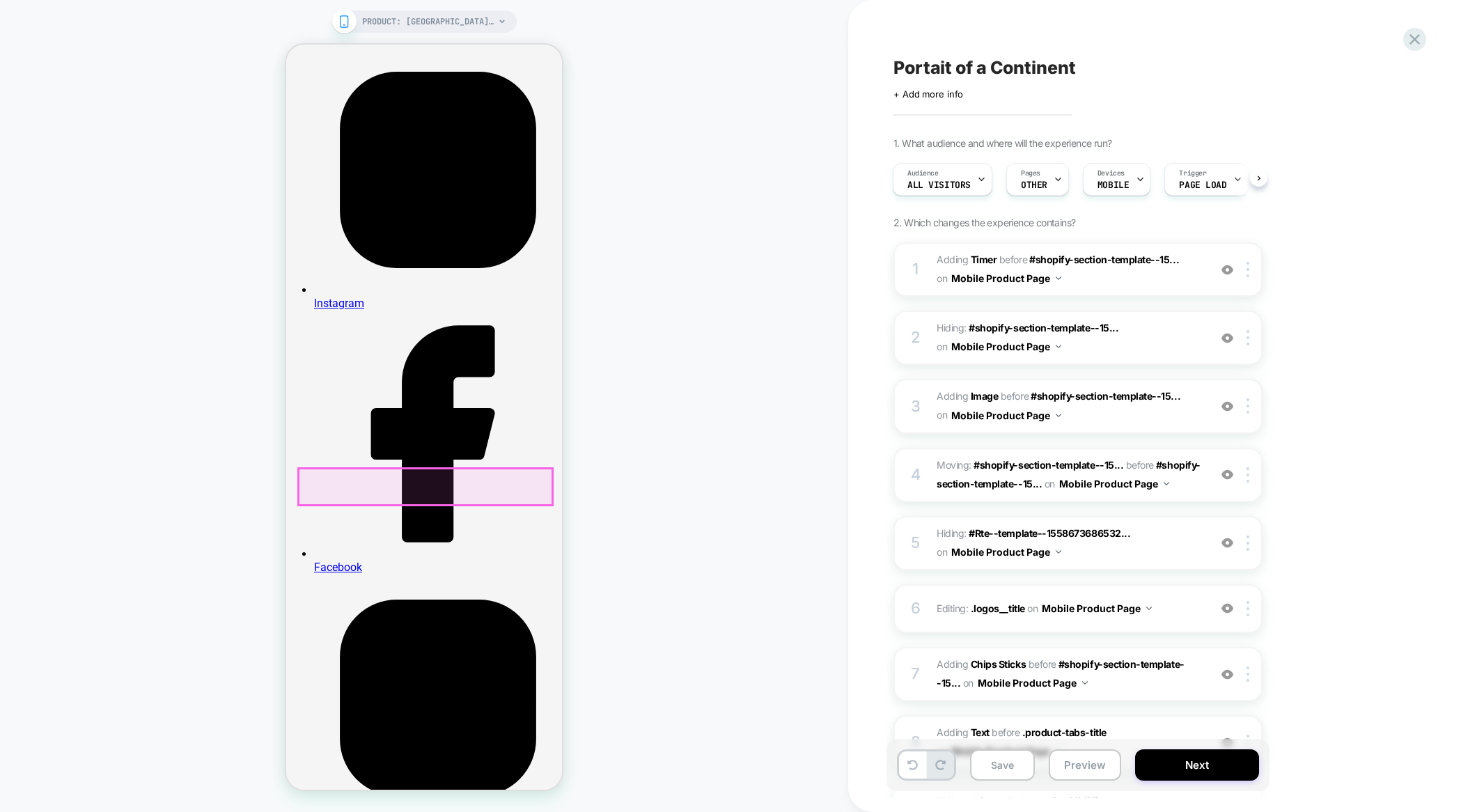
drag, startPoint x: 384, startPoint y: 498, endPoint x: 435, endPoint y: 496, distance: 50.9
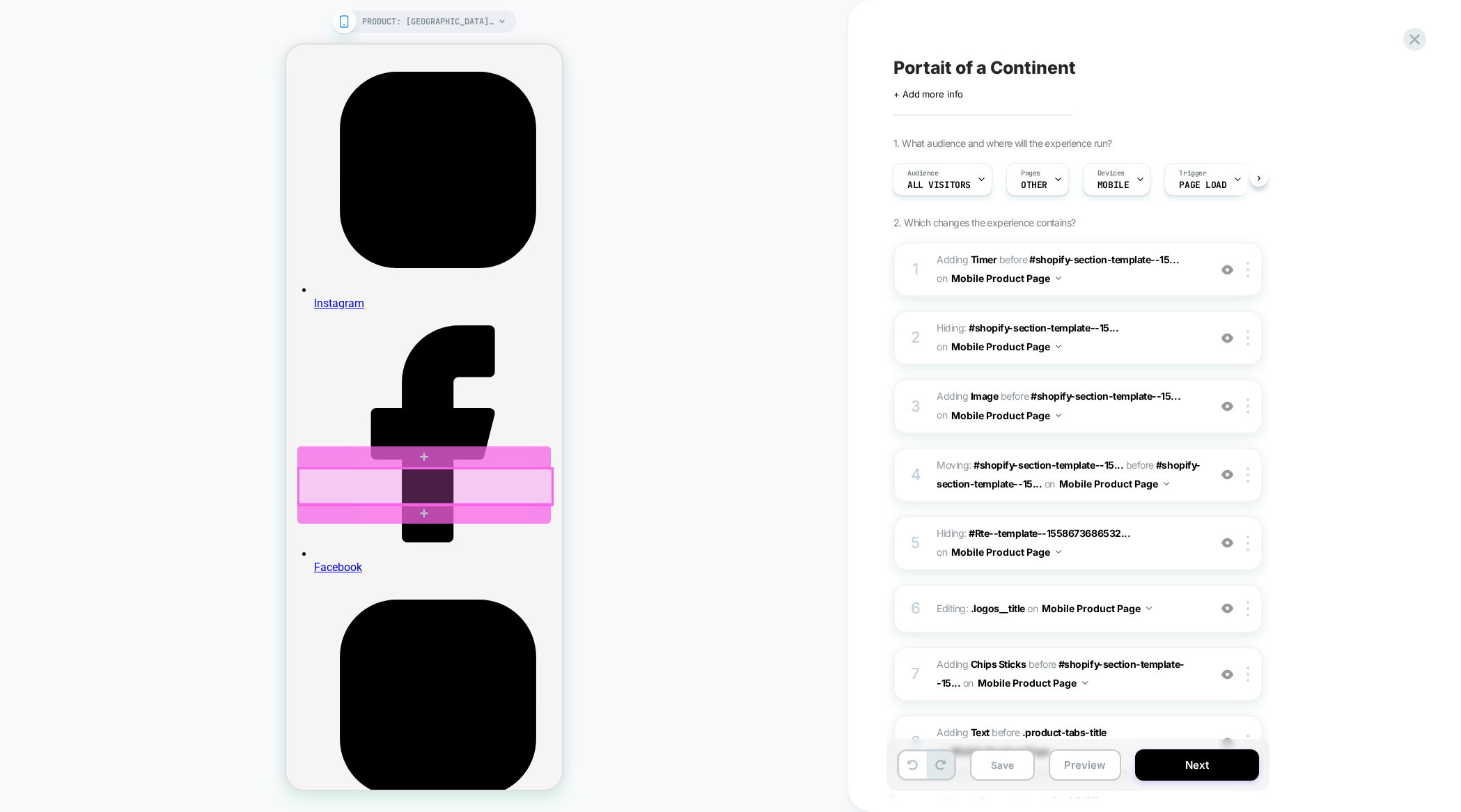
click at [435, 496] on div at bounding box center [426, 487] width 254 height 36
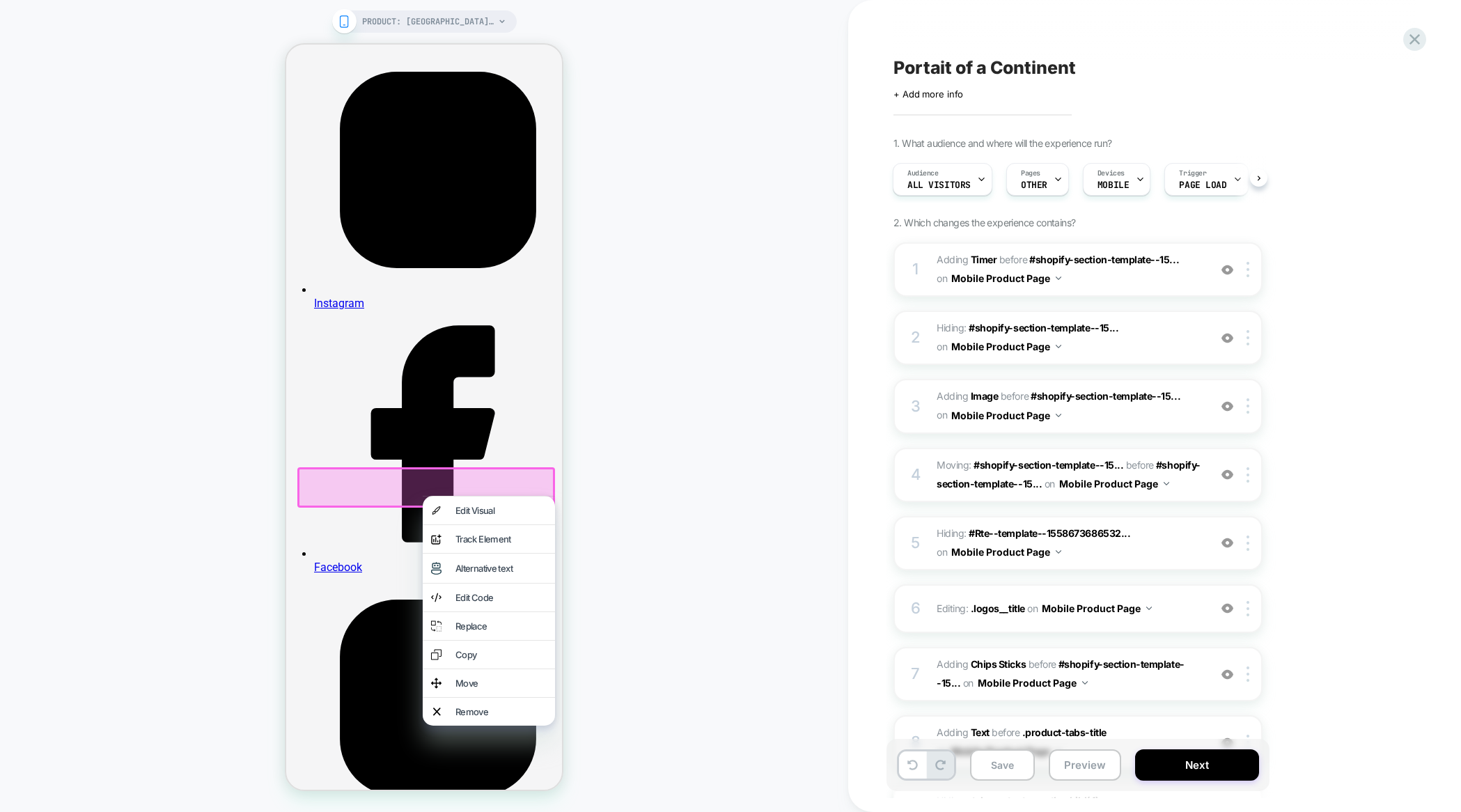
click at [629, 469] on div "PRODUCT: [GEOGRAPHIC_DATA]: Portrait of a Continent – poster PRODUCT: [GEOGRAPH…" at bounding box center [424, 406] width 848 height 784
click at [566, 452] on div "PRODUCT: [GEOGRAPHIC_DATA]: Portrait of a Continent – poster PRODUCT: [GEOGRAPH…" at bounding box center [424, 406] width 848 height 784
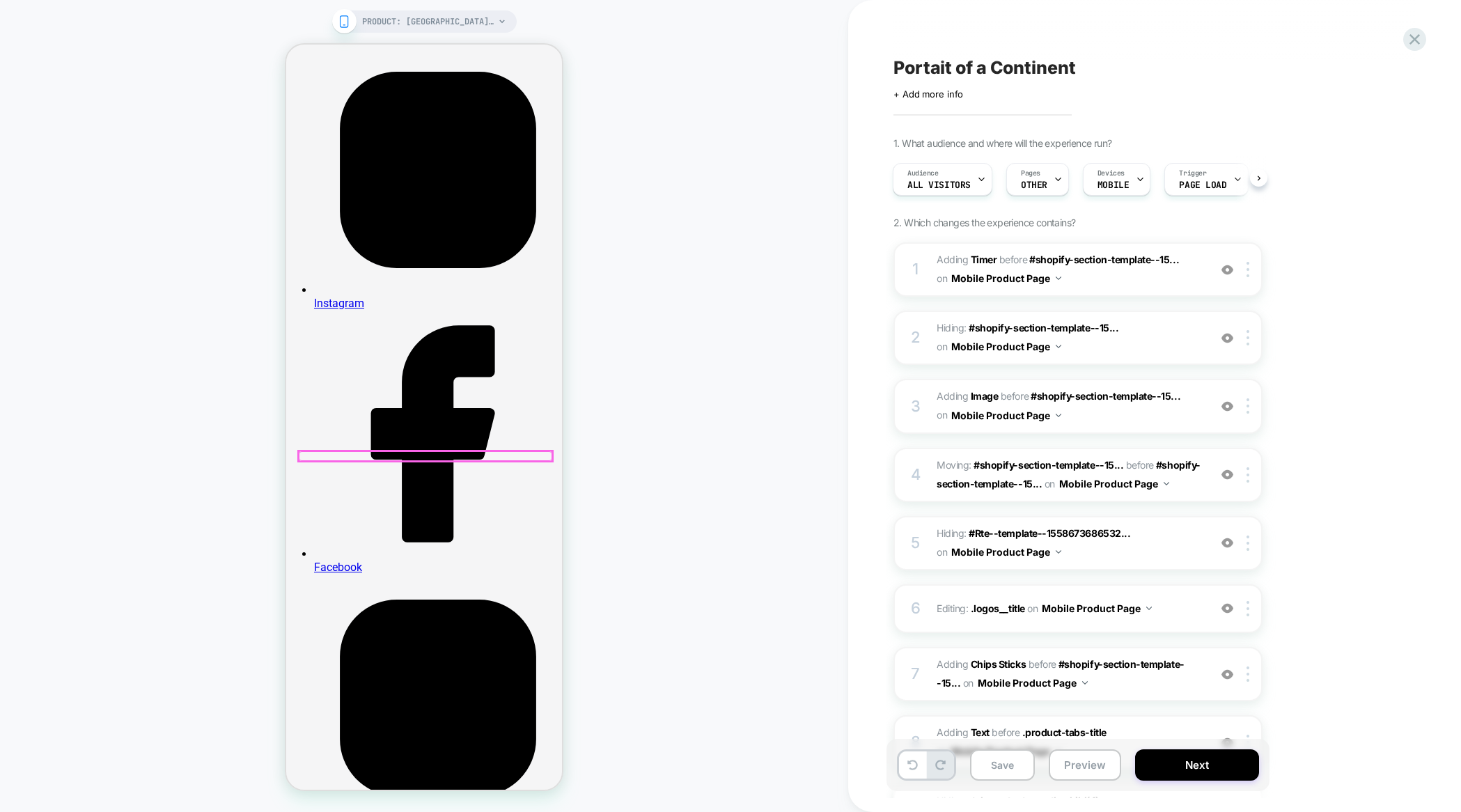
click at [318, 456] on div at bounding box center [426, 456] width 254 height 10
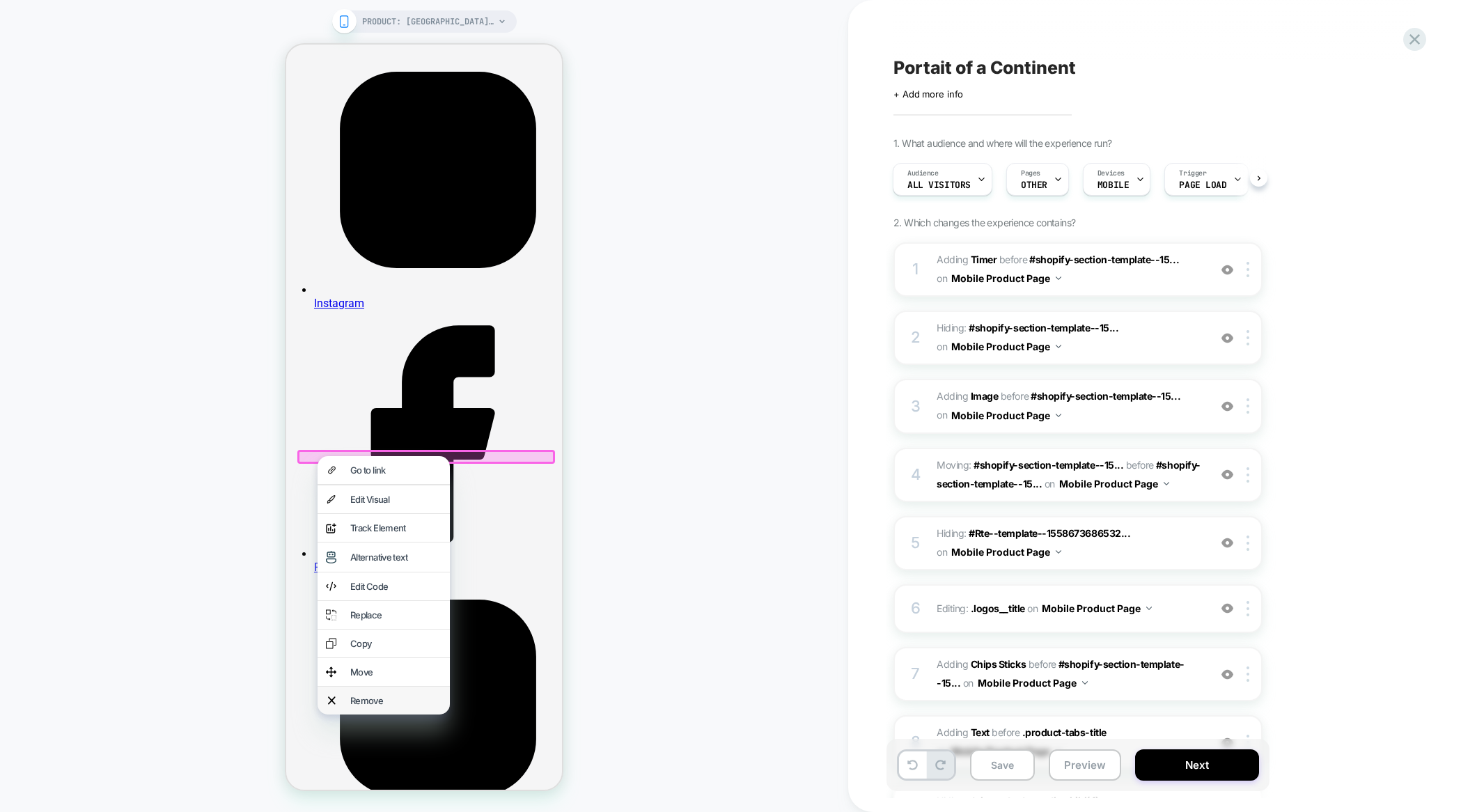
click at [352, 695] on div "Remove" at bounding box center [395, 700] width 91 height 11
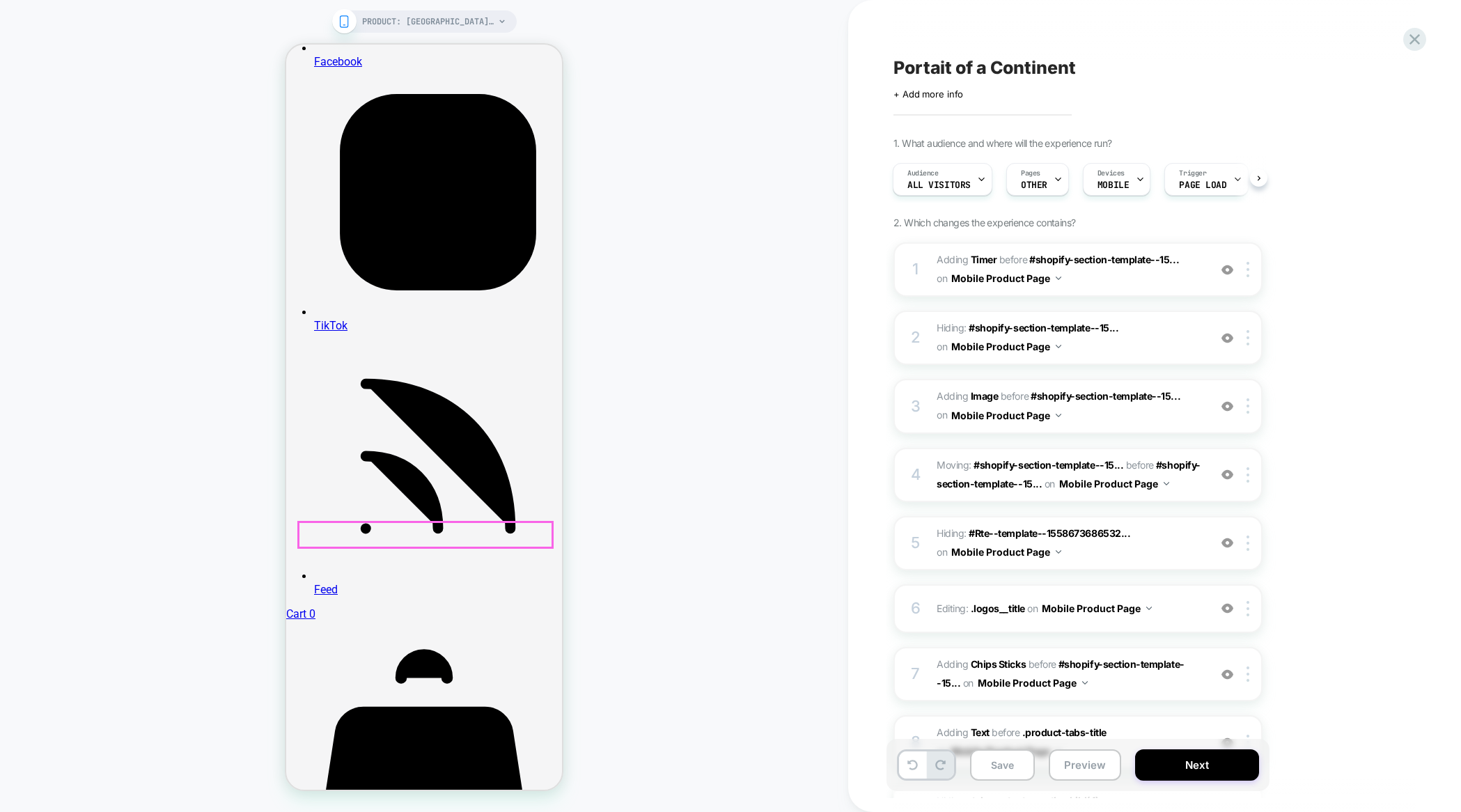
scroll to position [1053, 0]
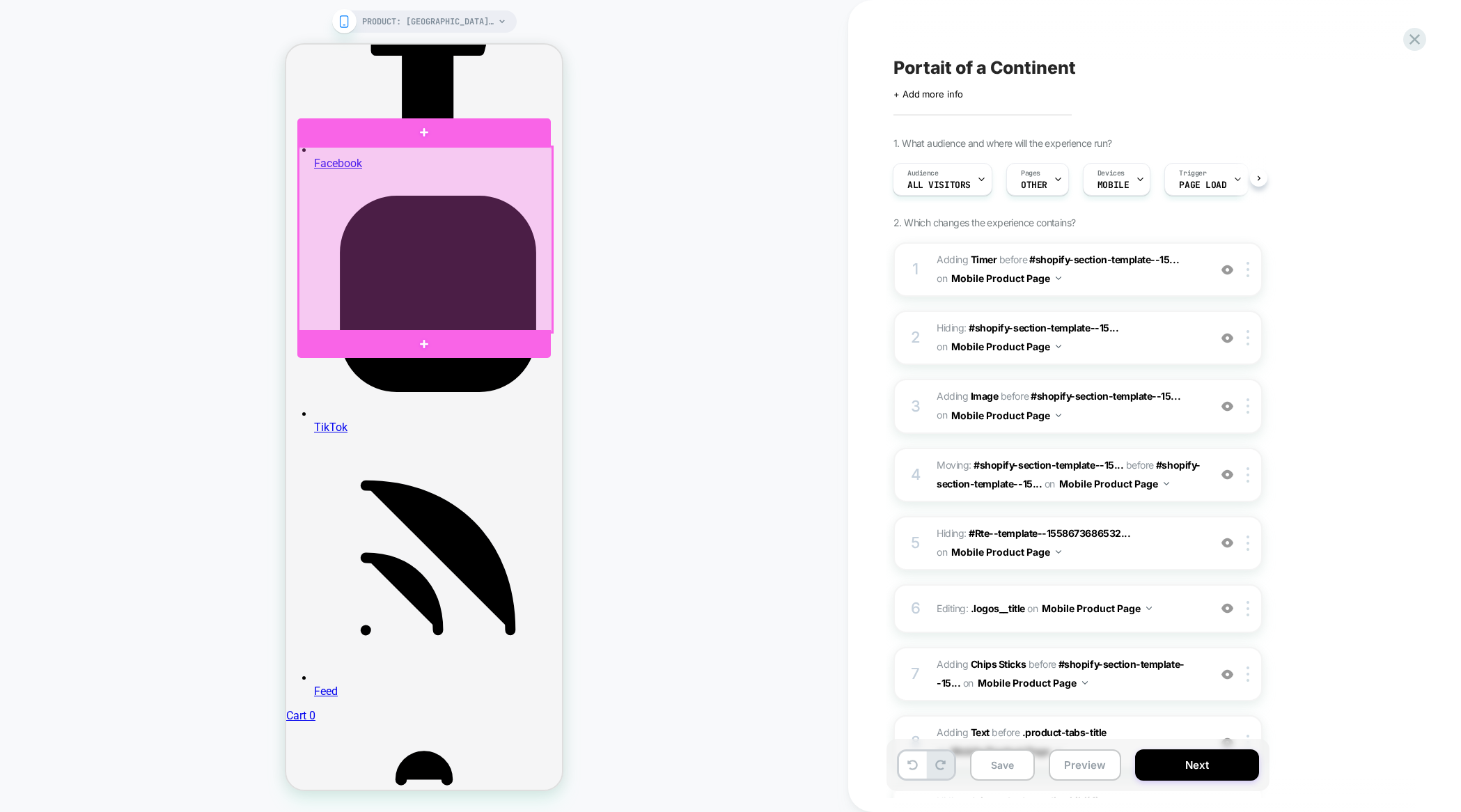
click at [397, 152] on div at bounding box center [426, 239] width 254 height 185
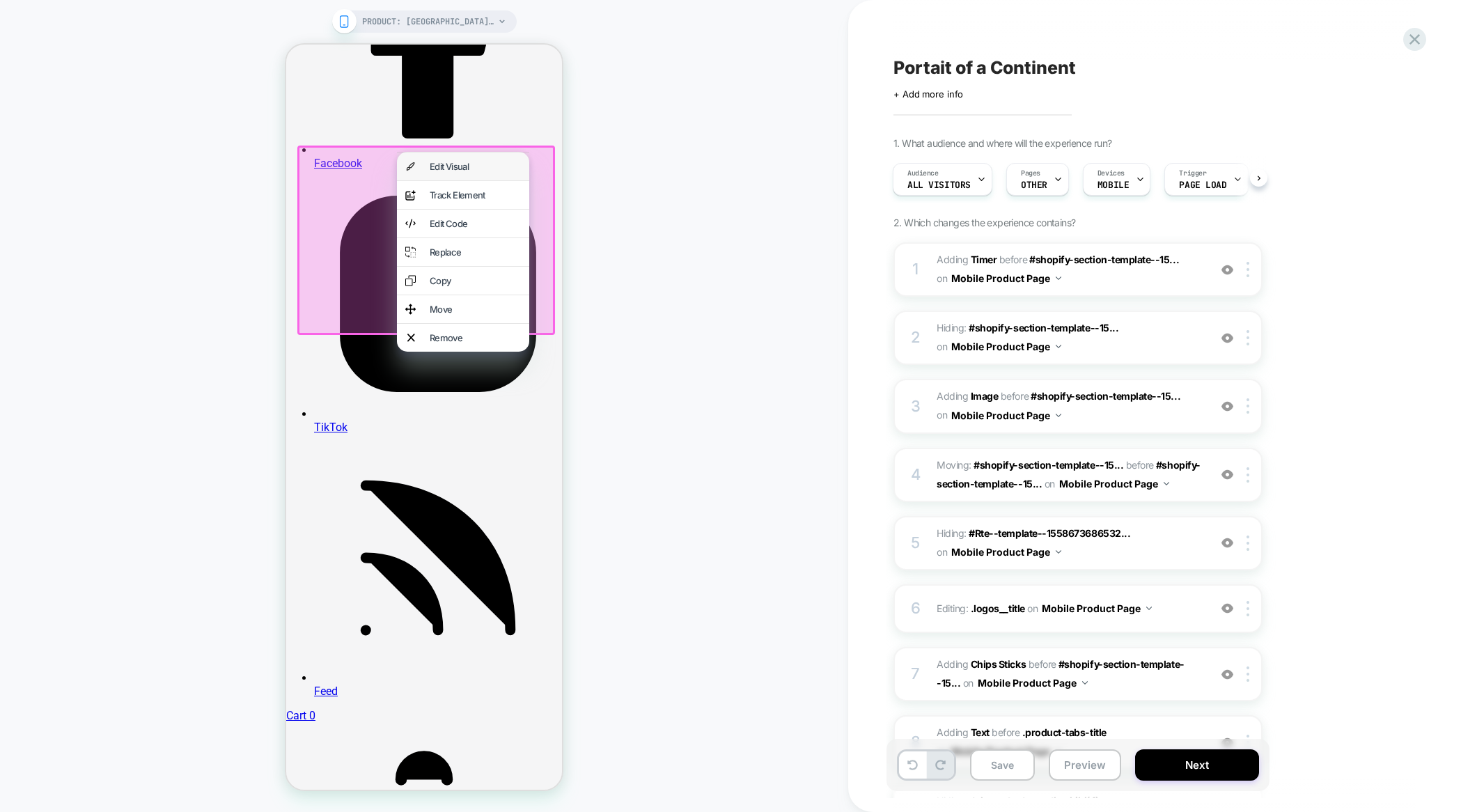
click at [427, 166] on div "Edit Visual" at bounding box center [463, 167] width 132 height 28
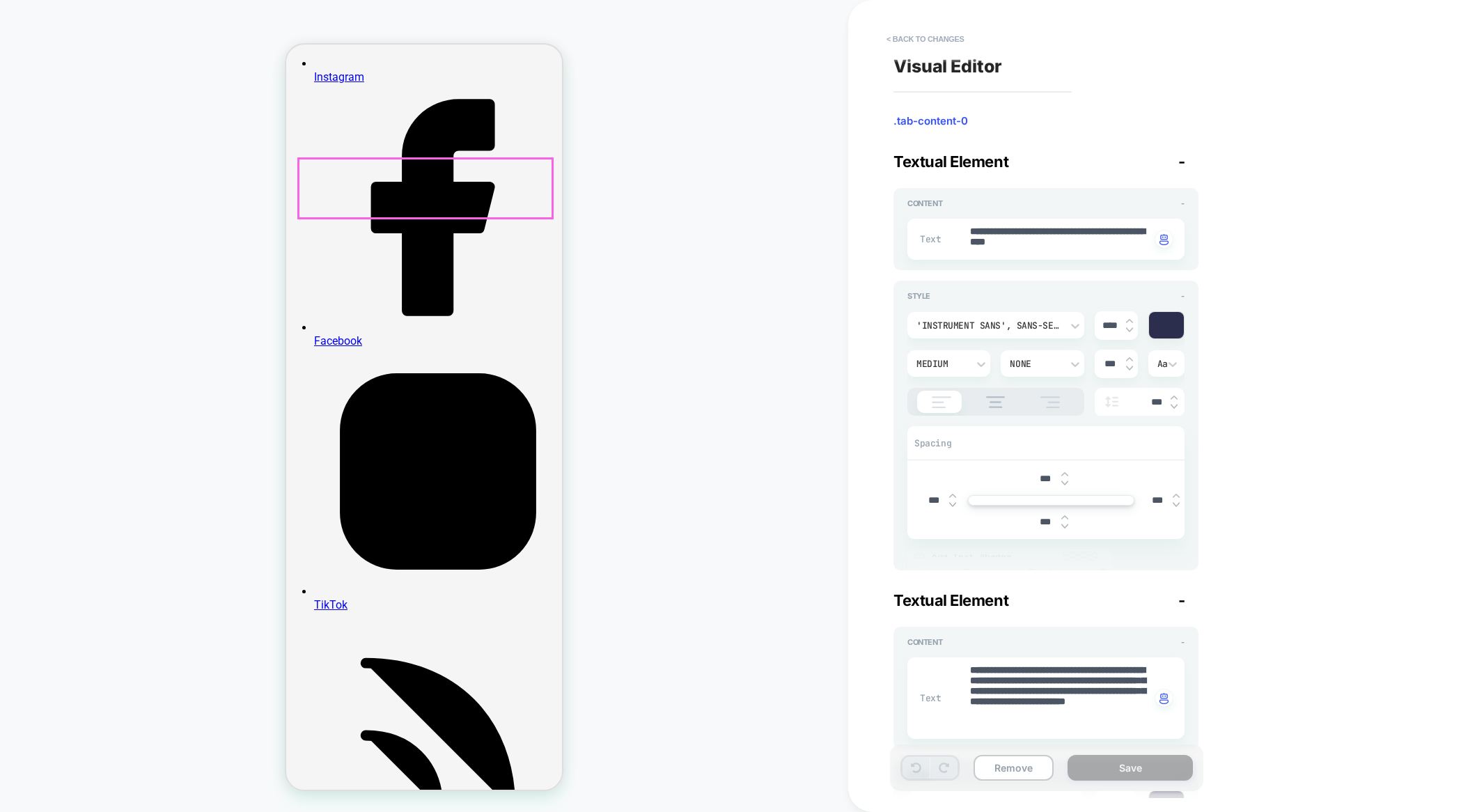
scroll to position [874, 0]
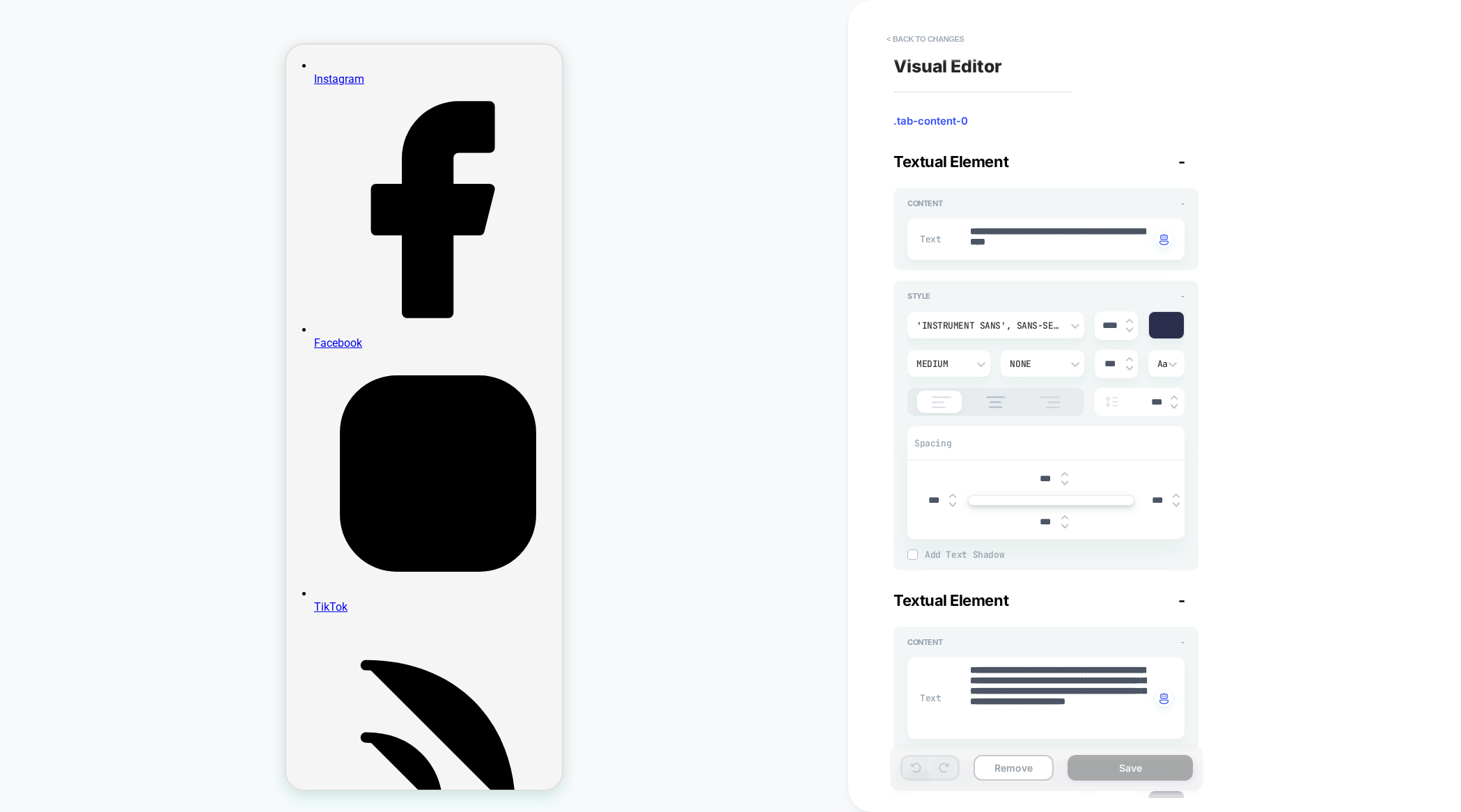
click at [1174, 395] on img at bounding box center [1174, 398] width 7 height 6
type textarea "*"
type input "***"
click at [1174, 395] on img at bounding box center [1174, 398] width 7 height 6
type textarea "*"
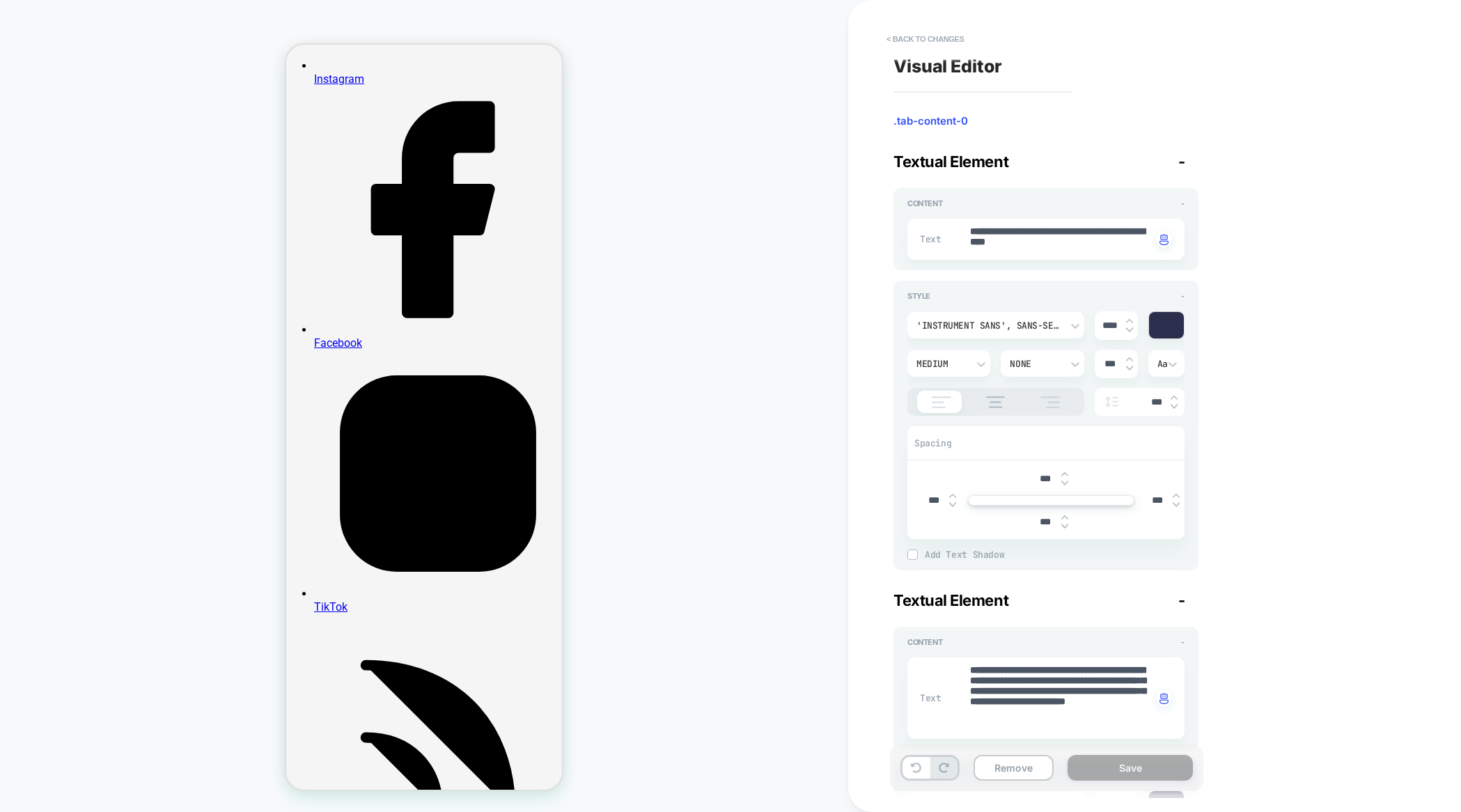
type input "***"
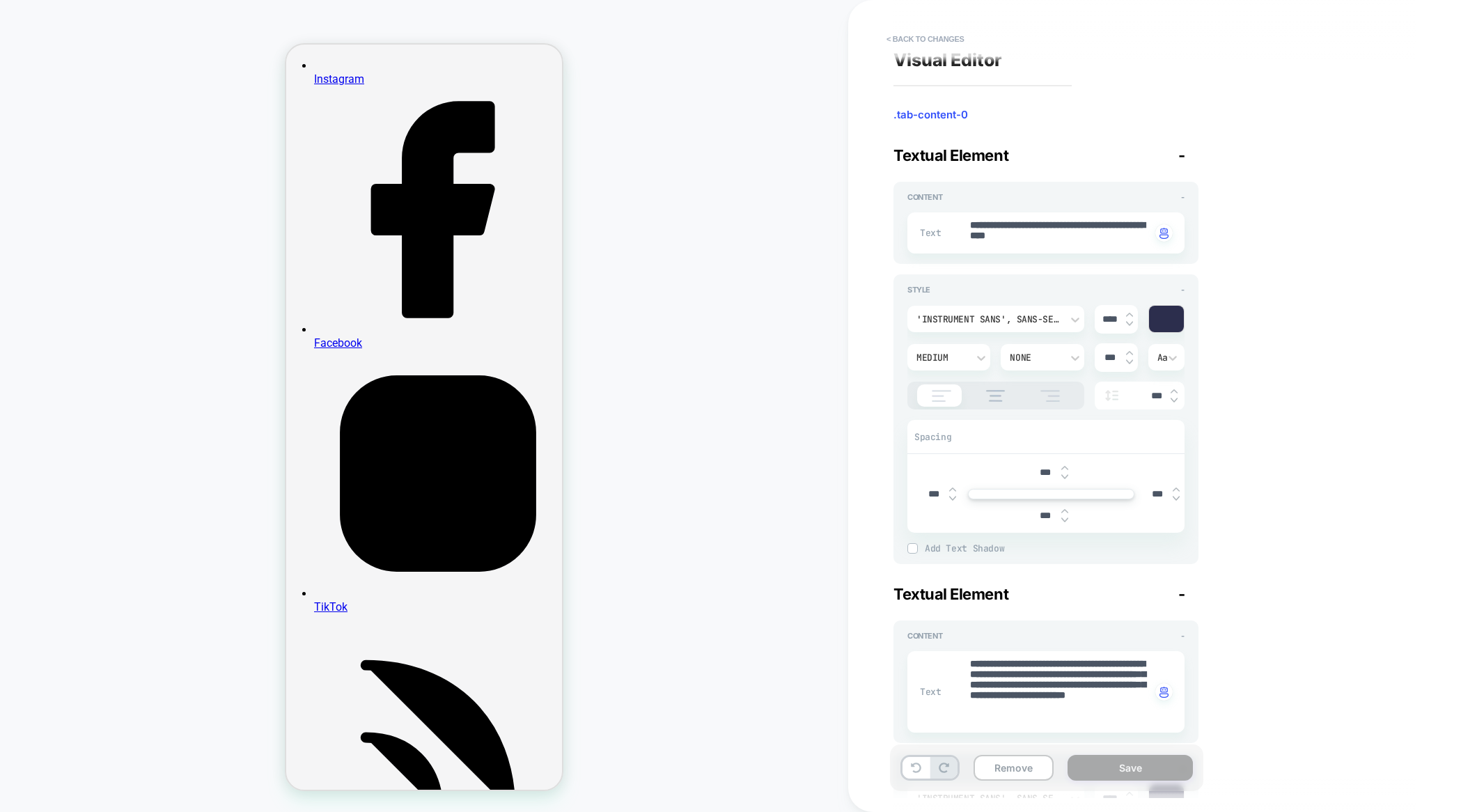
scroll to position [7, 0]
click at [1174, 389] on img at bounding box center [1174, 391] width 7 height 6
type textarea "*"
type input "***"
click at [1174, 389] on img at bounding box center [1174, 391] width 7 height 6
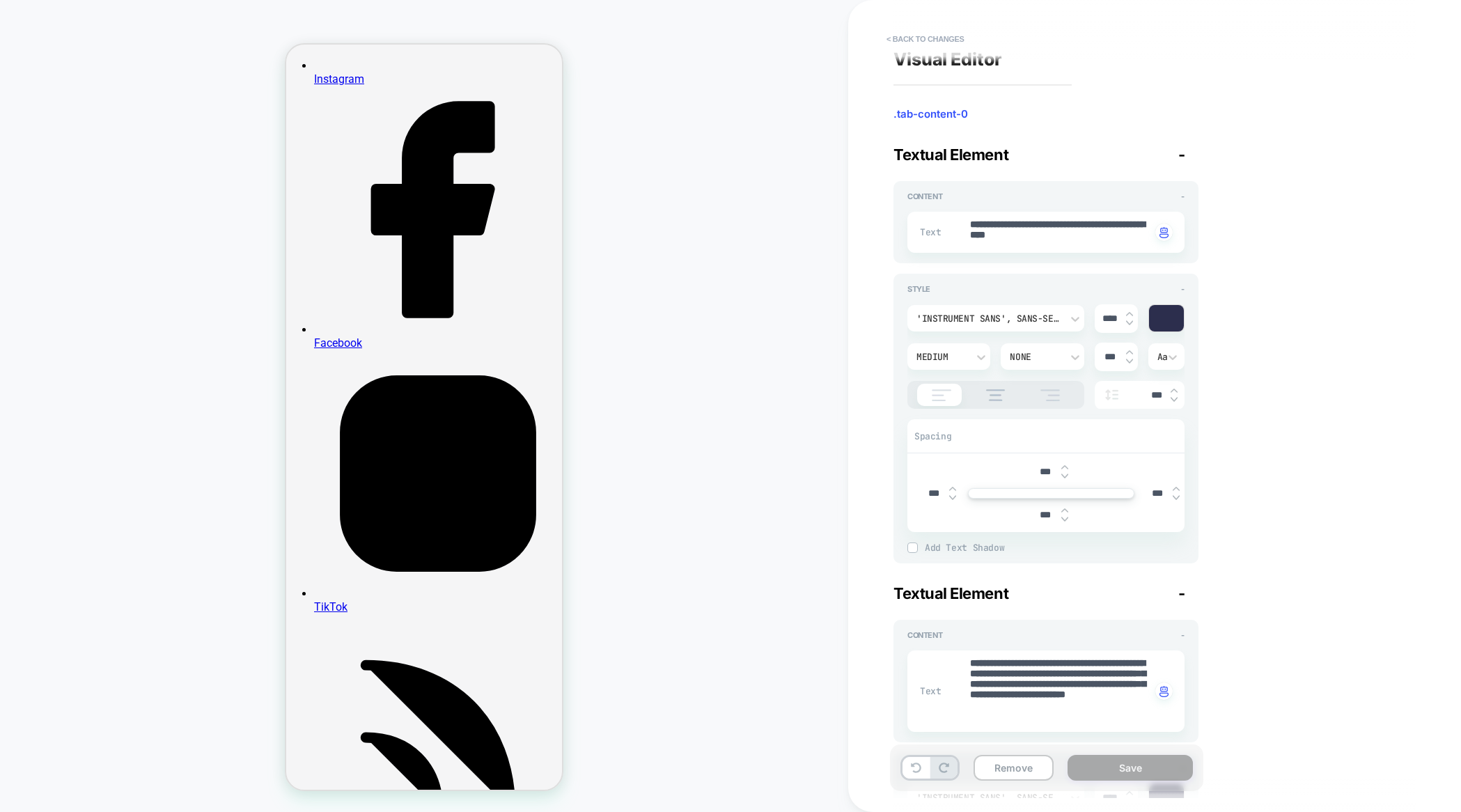
type textarea "*"
type input "***"
click at [1174, 389] on img at bounding box center [1174, 391] width 7 height 6
type textarea "*"
type input "***"
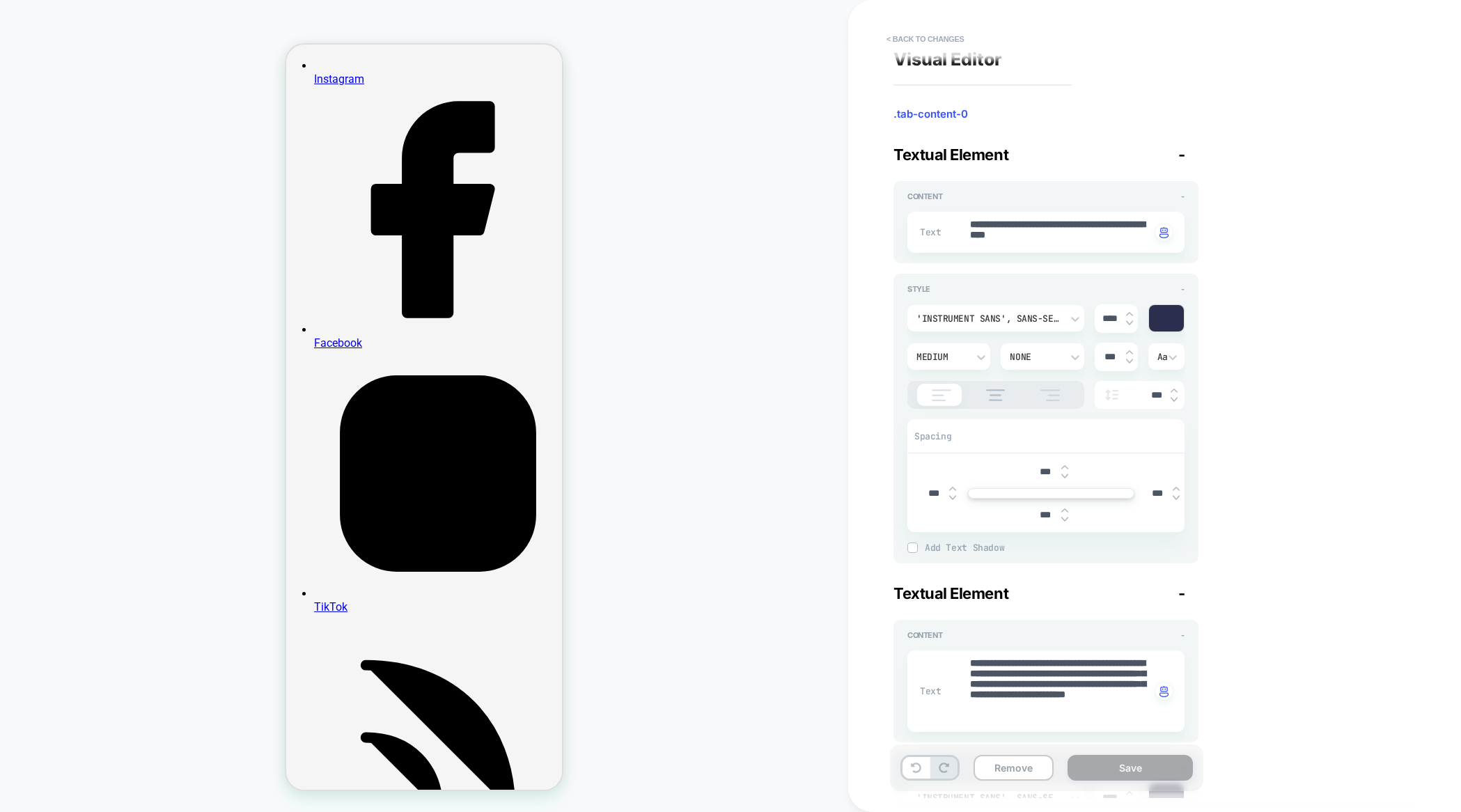
click at [1174, 389] on img at bounding box center [1174, 391] width 7 height 6
type textarea "*"
type input "***"
click at [1174, 389] on img at bounding box center [1174, 391] width 7 height 6
type textarea "*"
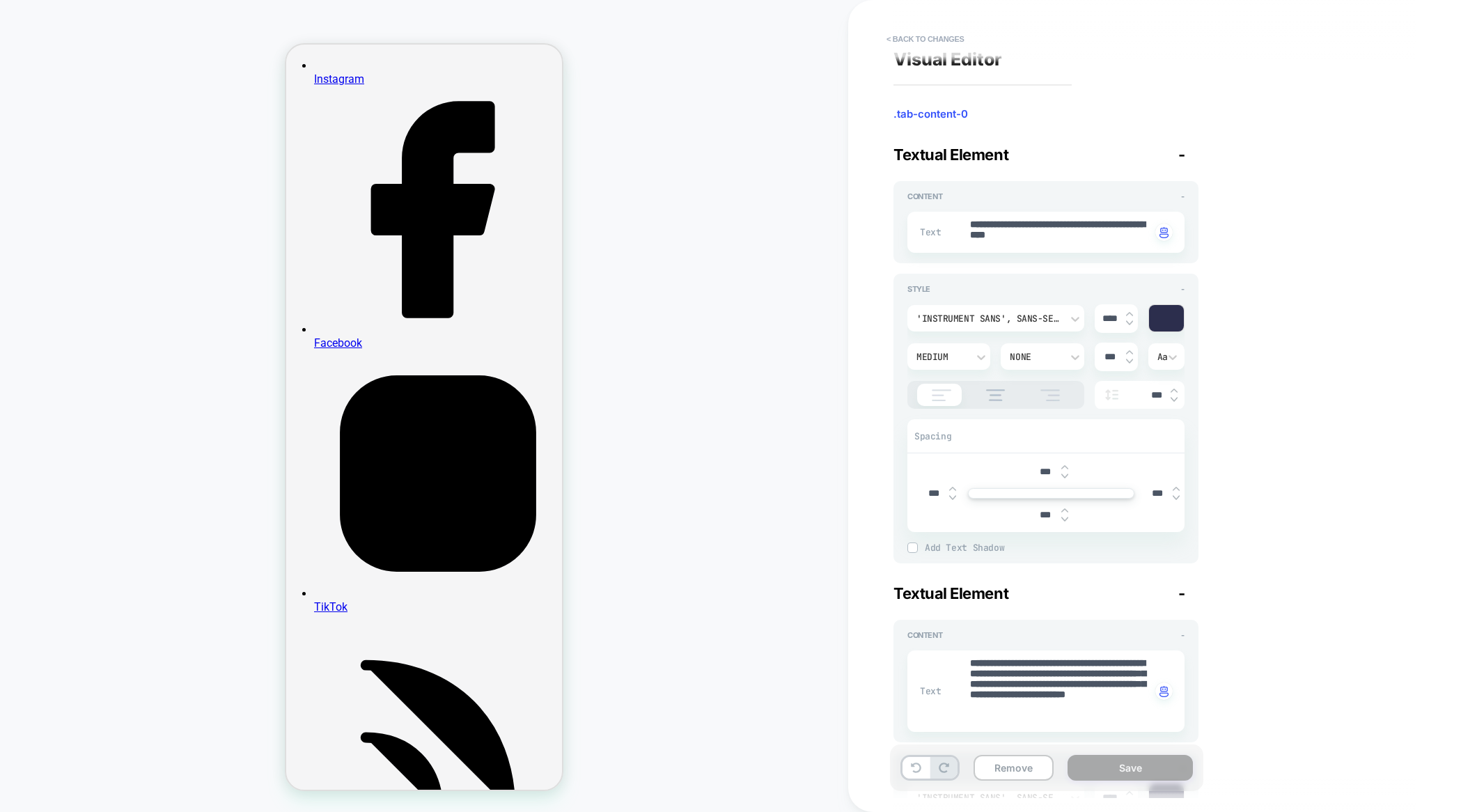
type input "***"
click at [1174, 389] on img at bounding box center [1174, 391] width 7 height 6
type textarea "*"
type input "***"
click at [1174, 389] on img at bounding box center [1174, 391] width 7 height 6
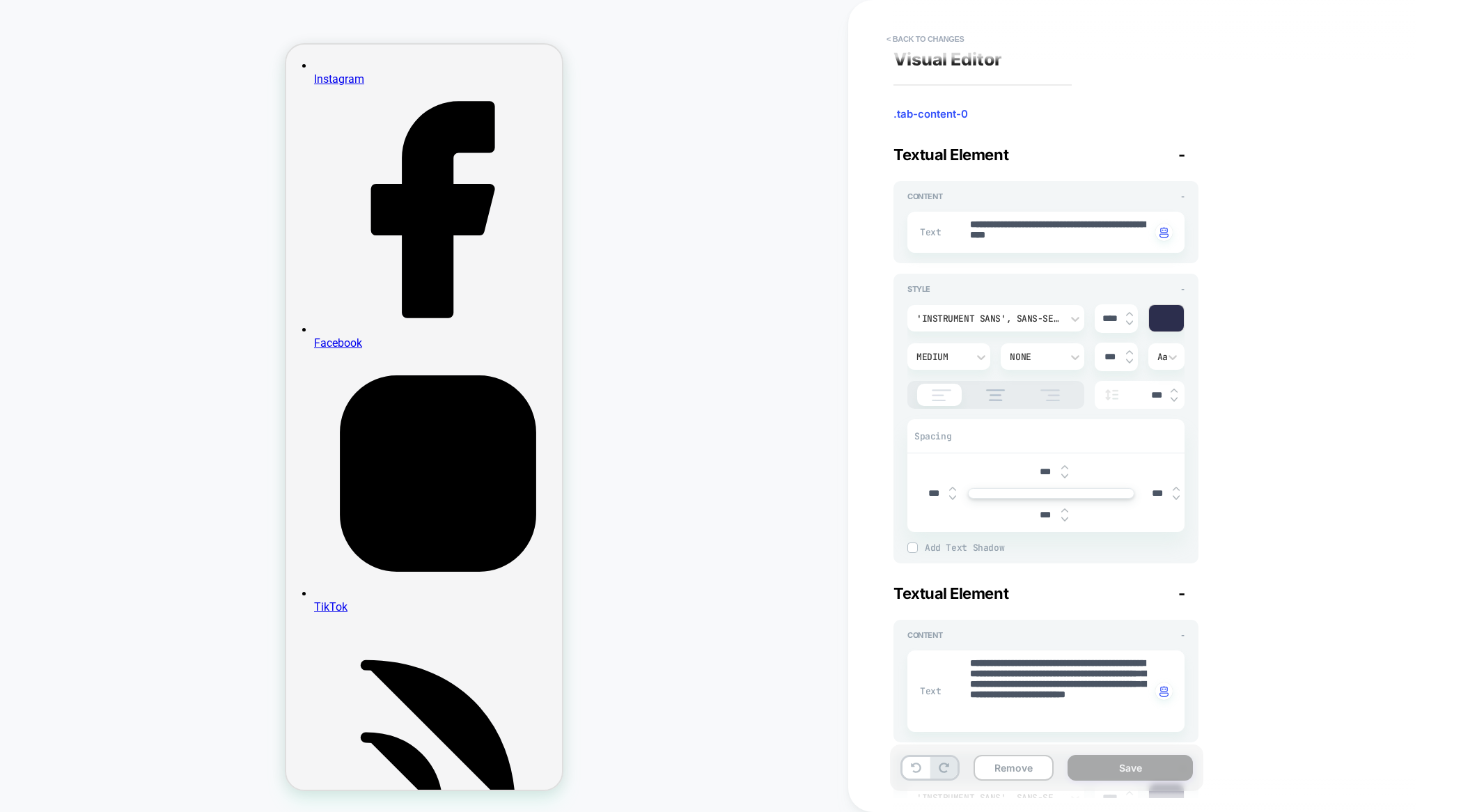
type textarea "*"
type input "****"
click at [1229, 394] on div "**********" at bounding box center [1148, 406] width 522 height 784
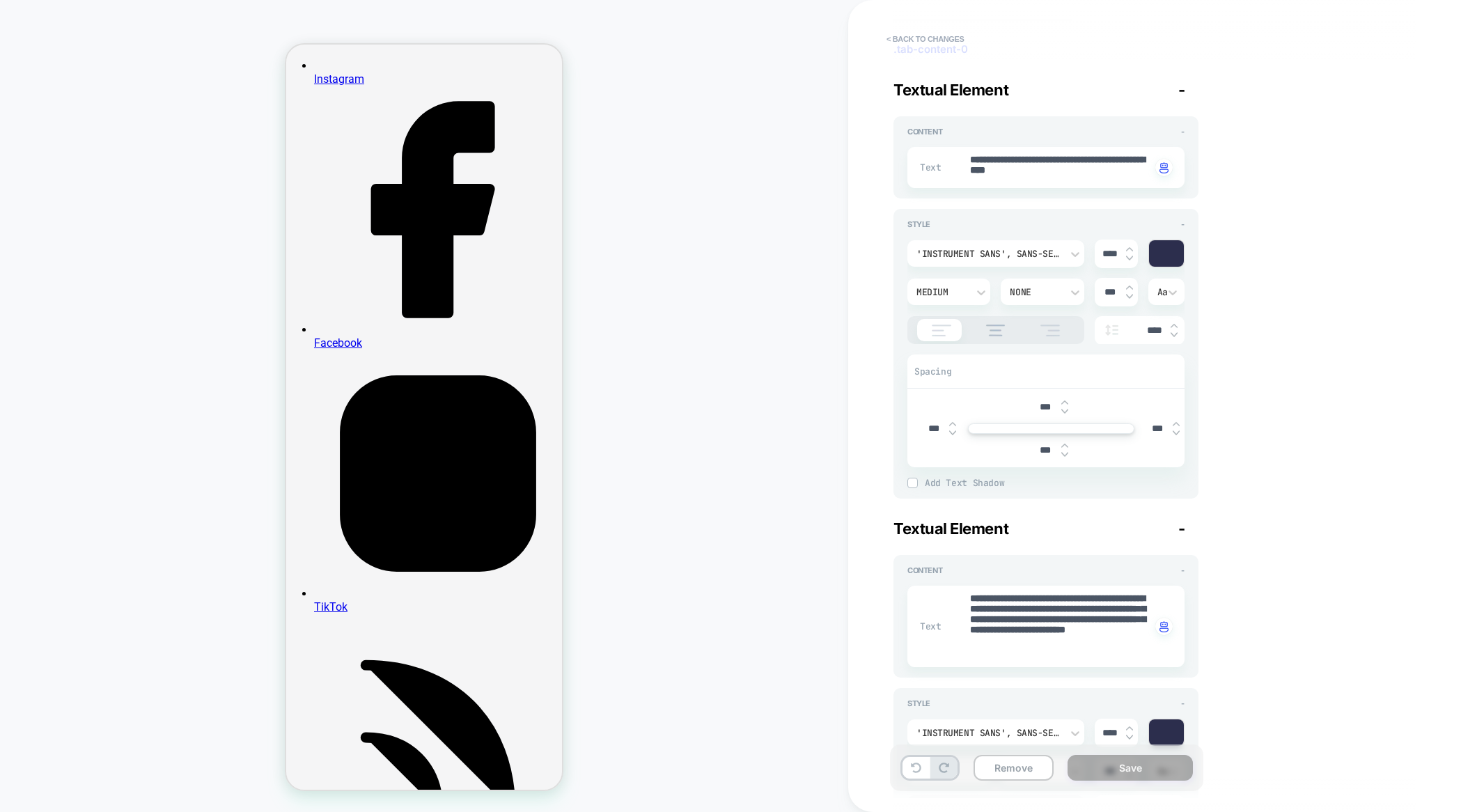
scroll to position [72, 0]
click at [1112, 330] on img at bounding box center [1112, 329] width 21 height 11
click at [1177, 325] on div at bounding box center [1174, 326] width 7 height 15
click at [1176, 320] on img at bounding box center [1174, 322] width 7 height 6
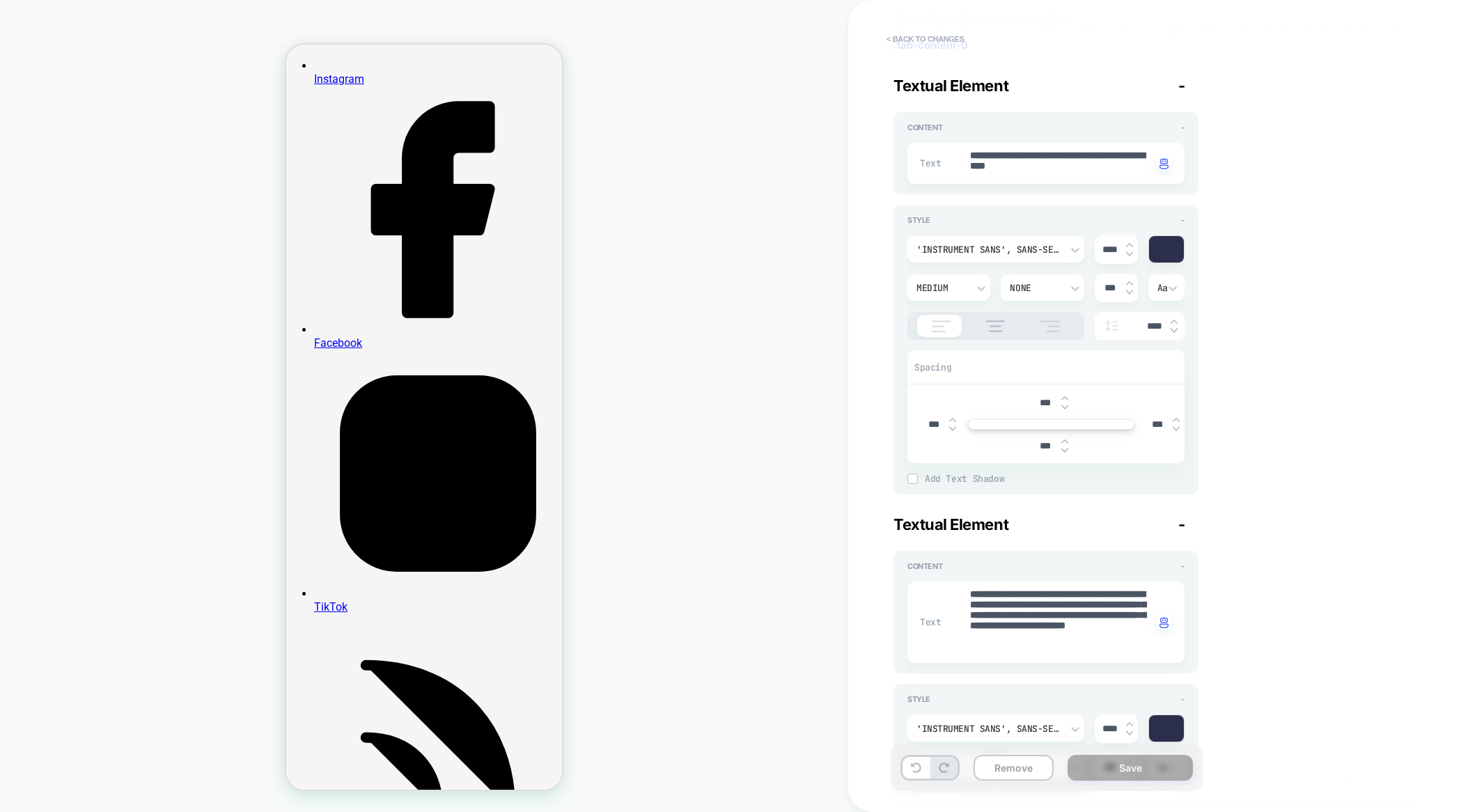
type textarea "*"
type input "****"
click at [1176, 320] on img at bounding box center [1174, 322] width 7 height 6
type textarea "*"
type input "****"
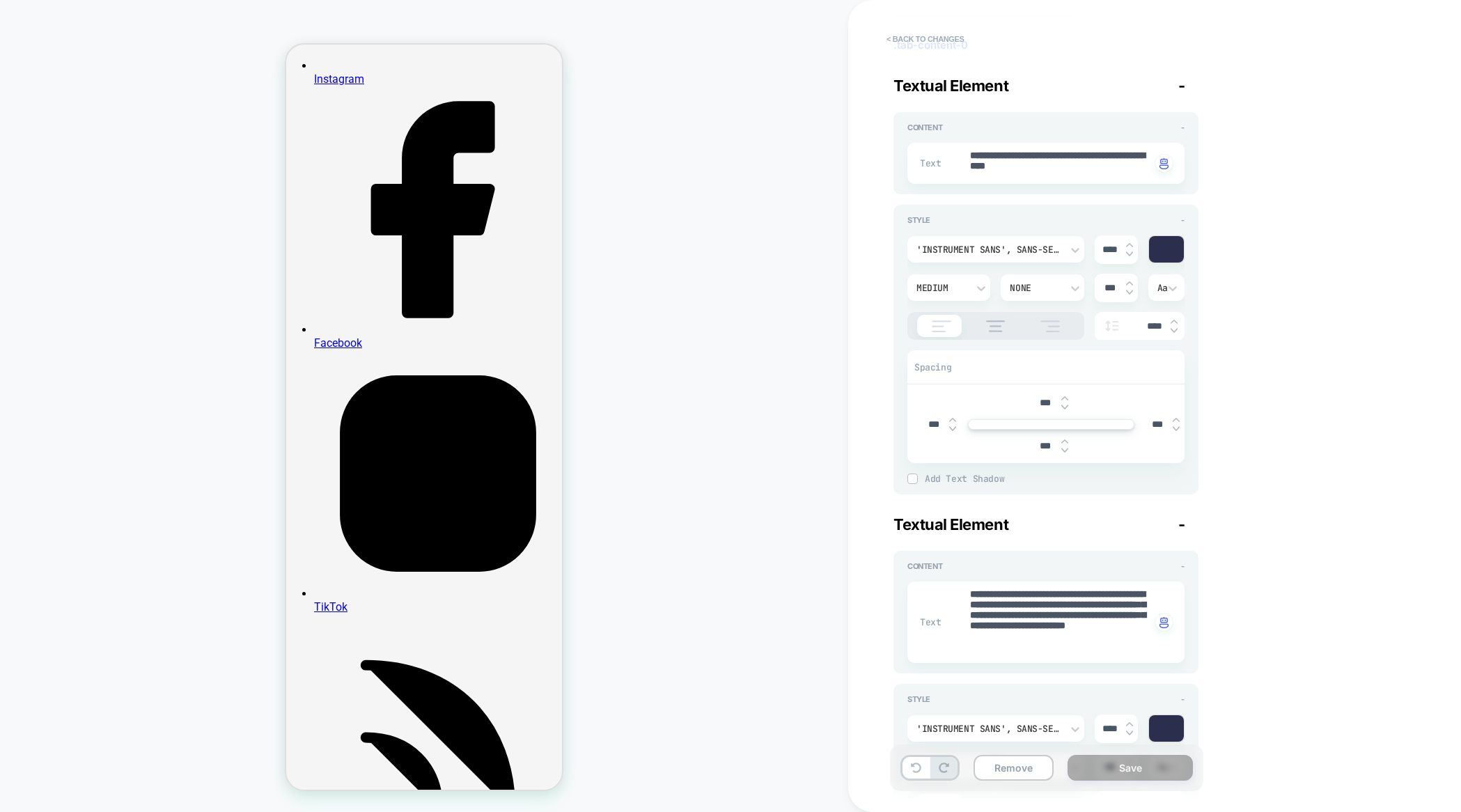
click at [1176, 320] on img at bounding box center [1174, 322] width 7 height 6
type textarea "*"
type input "****"
click at [1176, 320] on img at bounding box center [1174, 322] width 7 height 6
type textarea "*"
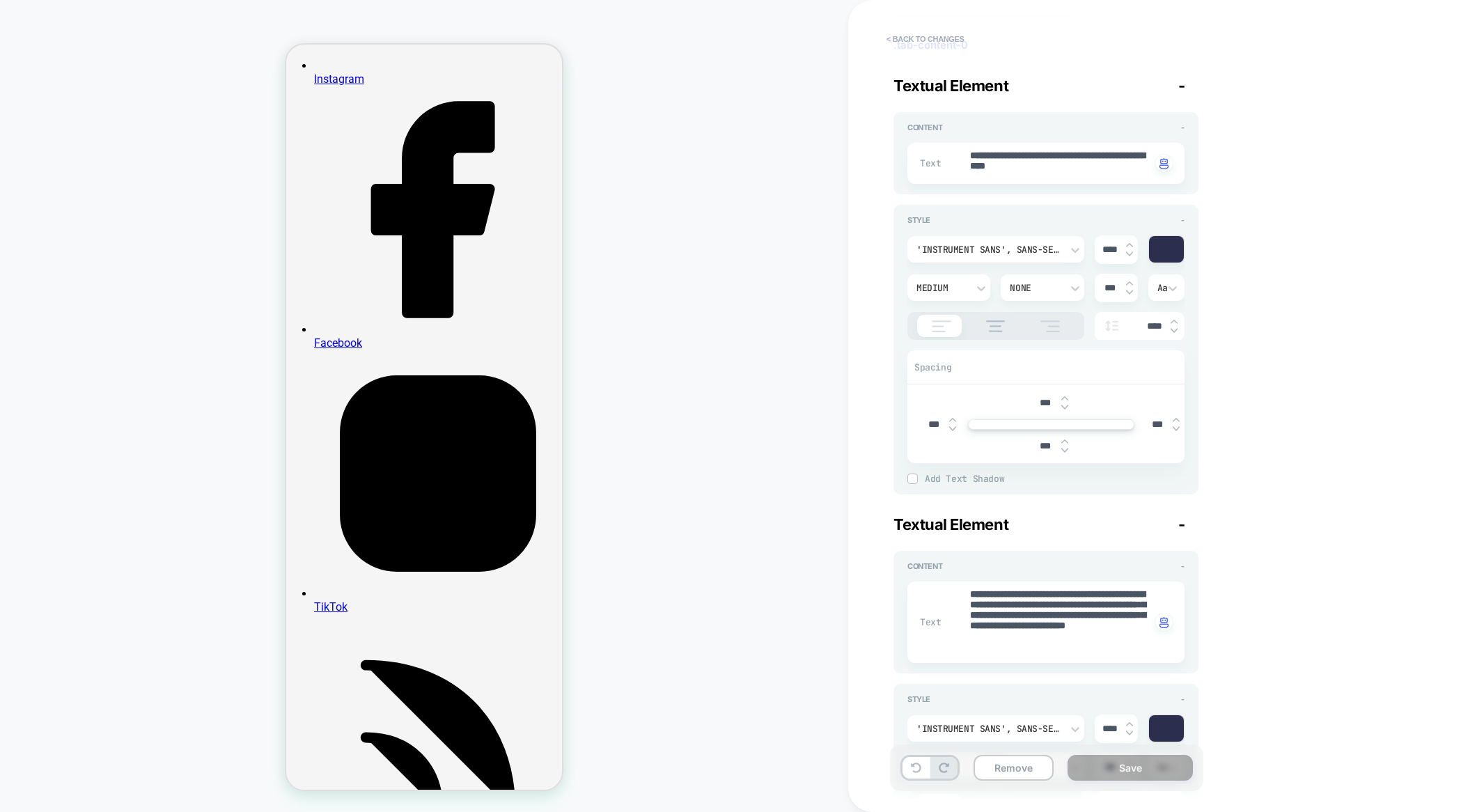
type input "****"
click at [1176, 320] on img at bounding box center [1174, 322] width 7 height 6
type textarea "*"
type input "****"
click at [1176, 320] on img at bounding box center [1174, 322] width 7 height 6
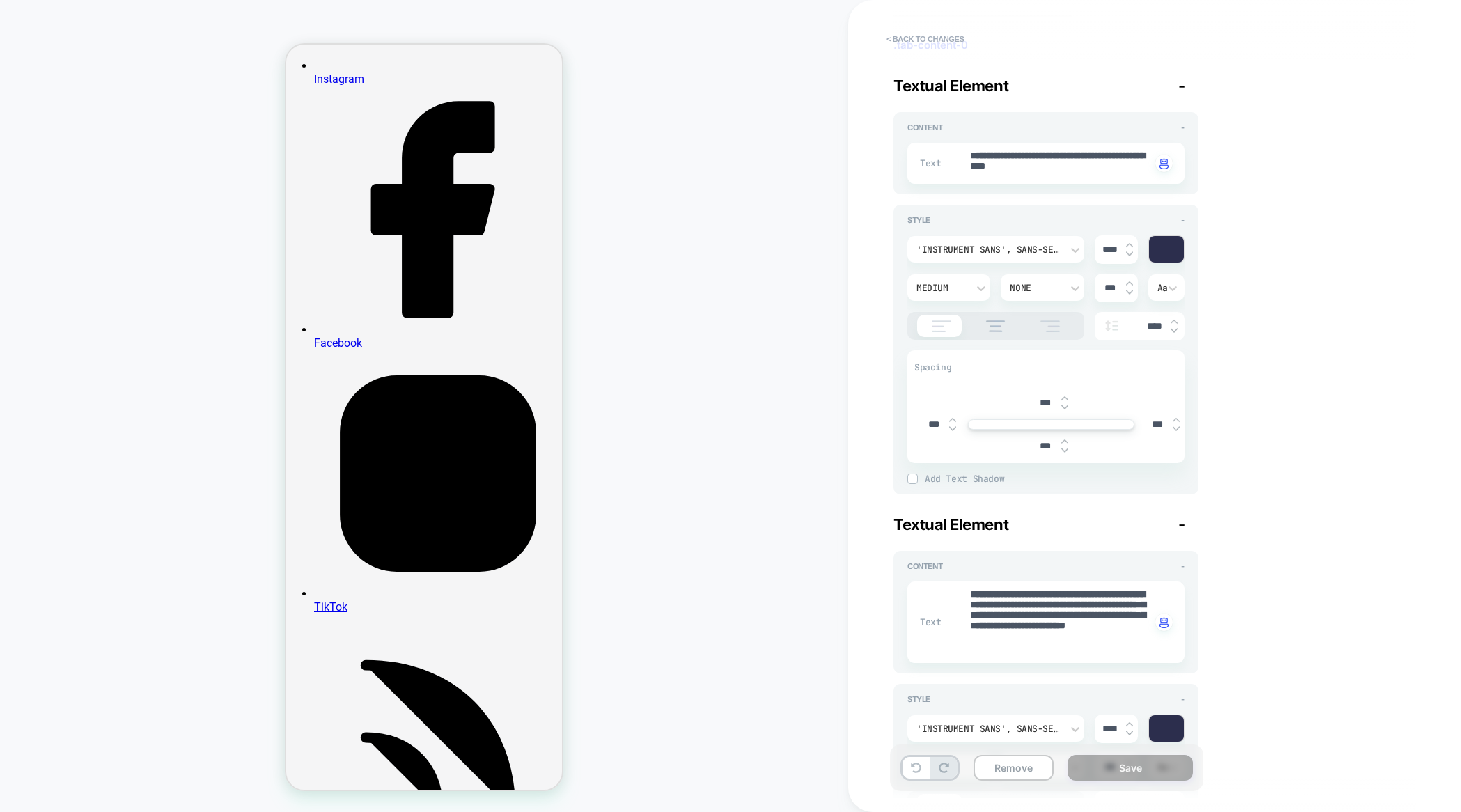
type textarea "*"
click at [1176, 320] on img at bounding box center [1174, 322] width 7 height 6
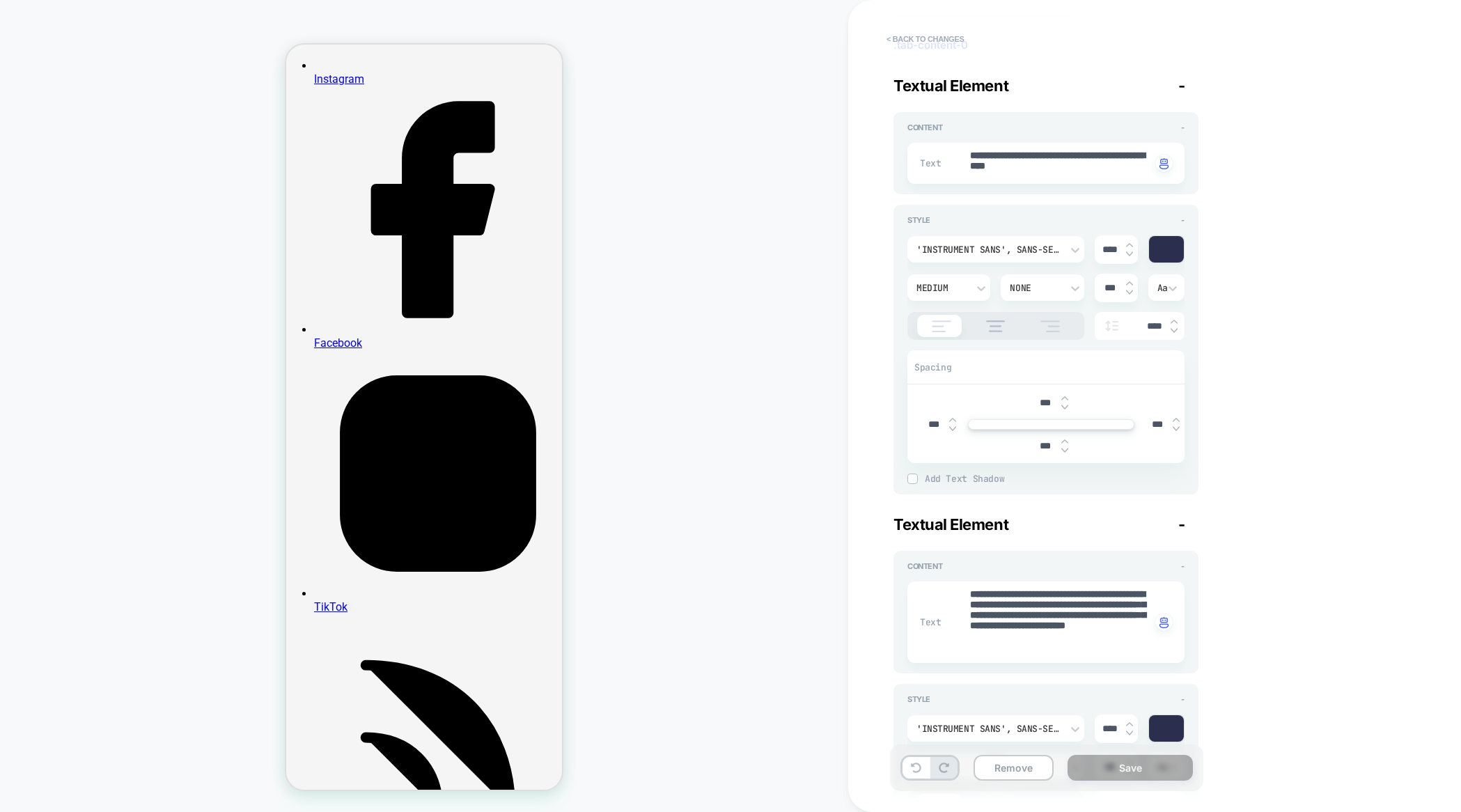
click at [1176, 320] on img at bounding box center [1174, 322] width 7 height 6
click at [1283, 400] on div "**********" at bounding box center [1148, 406] width 522 height 784
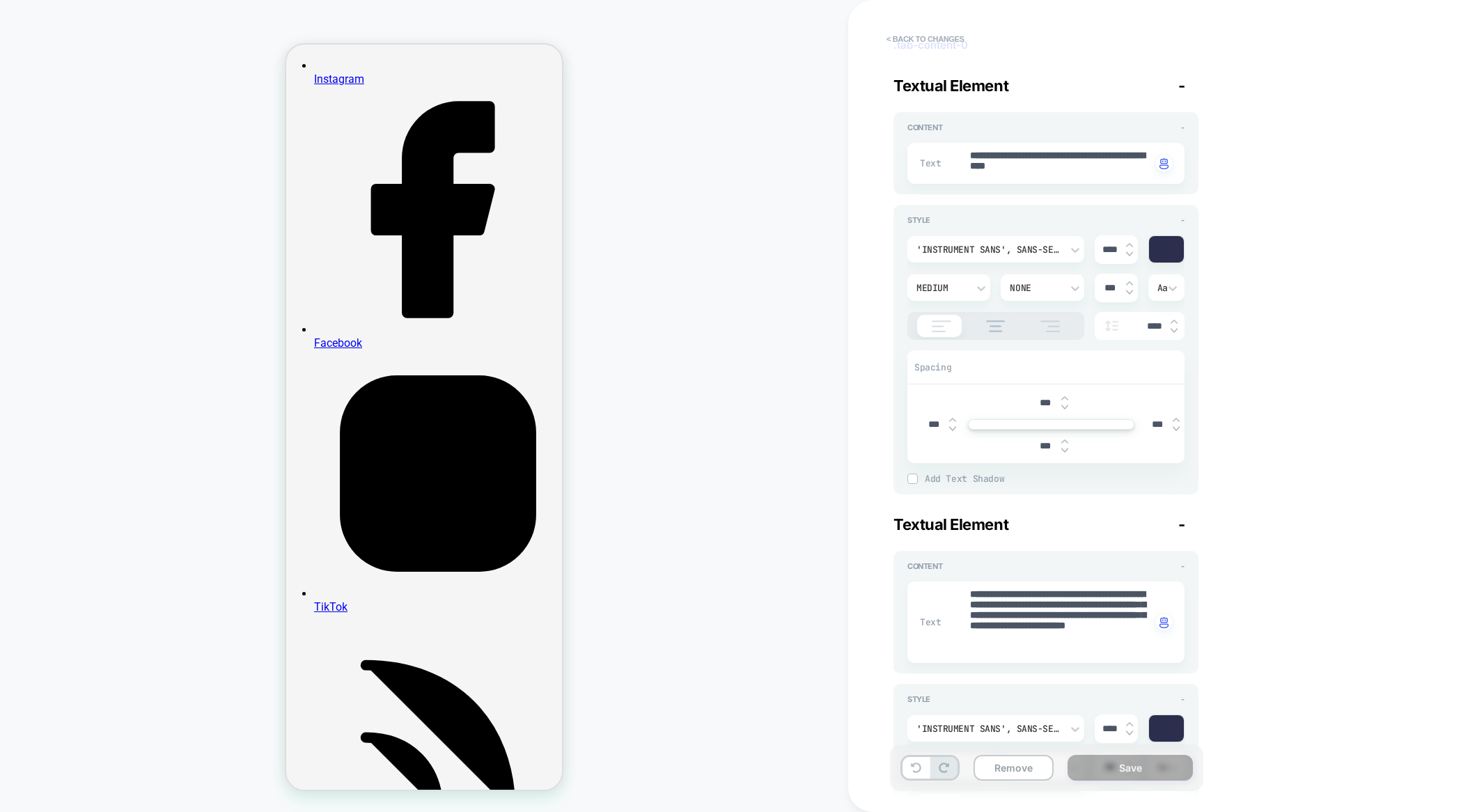
drag, startPoint x: 407, startPoint y: 432, endPoint x: 872, endPoint y: 424, distance: 465.4
drag, startPoint x: 1150, startPoint y: 323, endPoint x: 1126, endPoint y: 323, distance: 24.4
click at [1126, 323] on div "****" at bounding box center [1140, 326] width 90 height 29
click at [1302, 323] on div "**********" at bounding box center [1148, 406] width 522 height 784
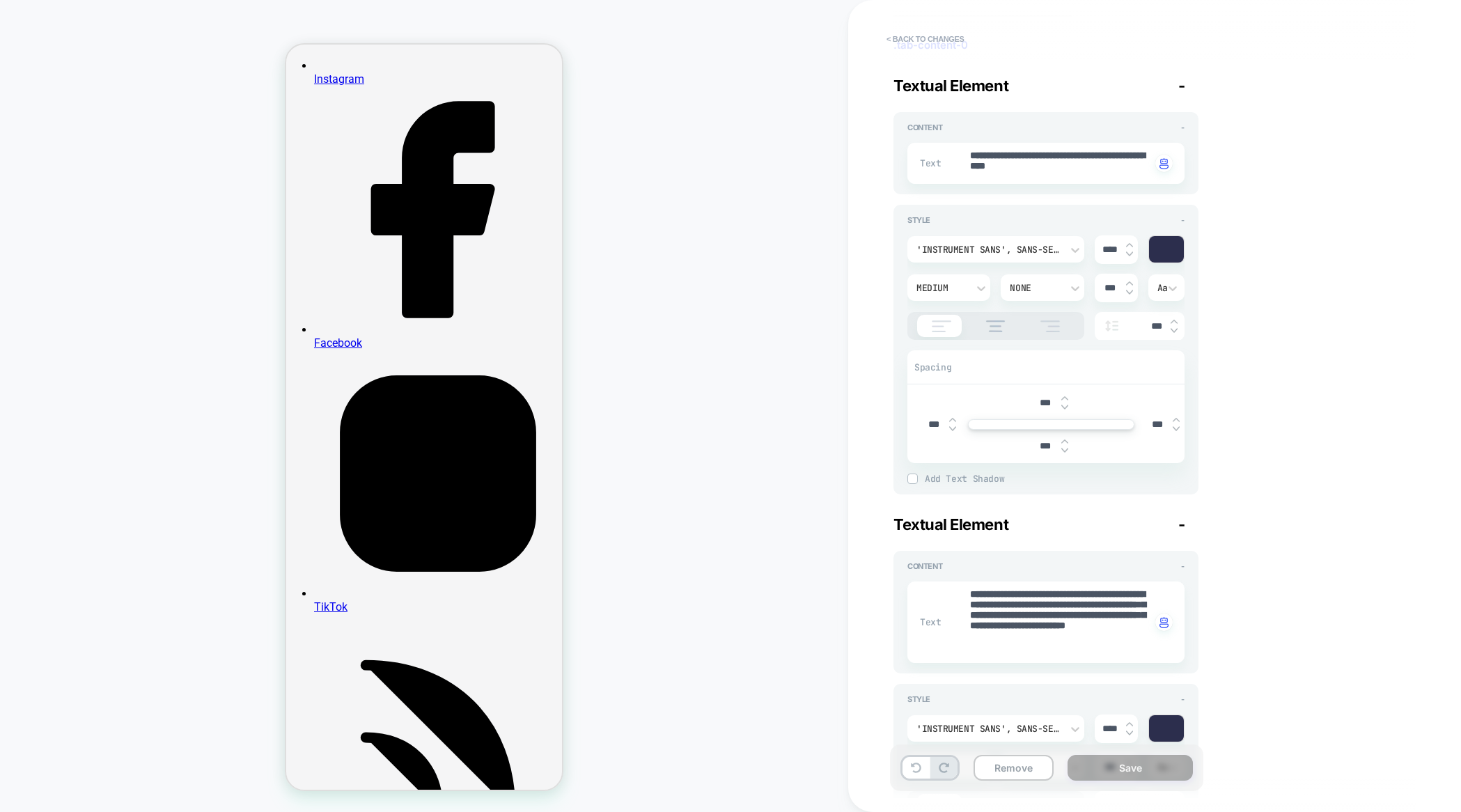
click at [694, 371] on div "PRODUCT: [GEOGRAPHIC_DATA]: Portrait of a Continent – poster PRODUCT: [GEOGRAPH…" at bounding box center [424, 406] width 848 height 784
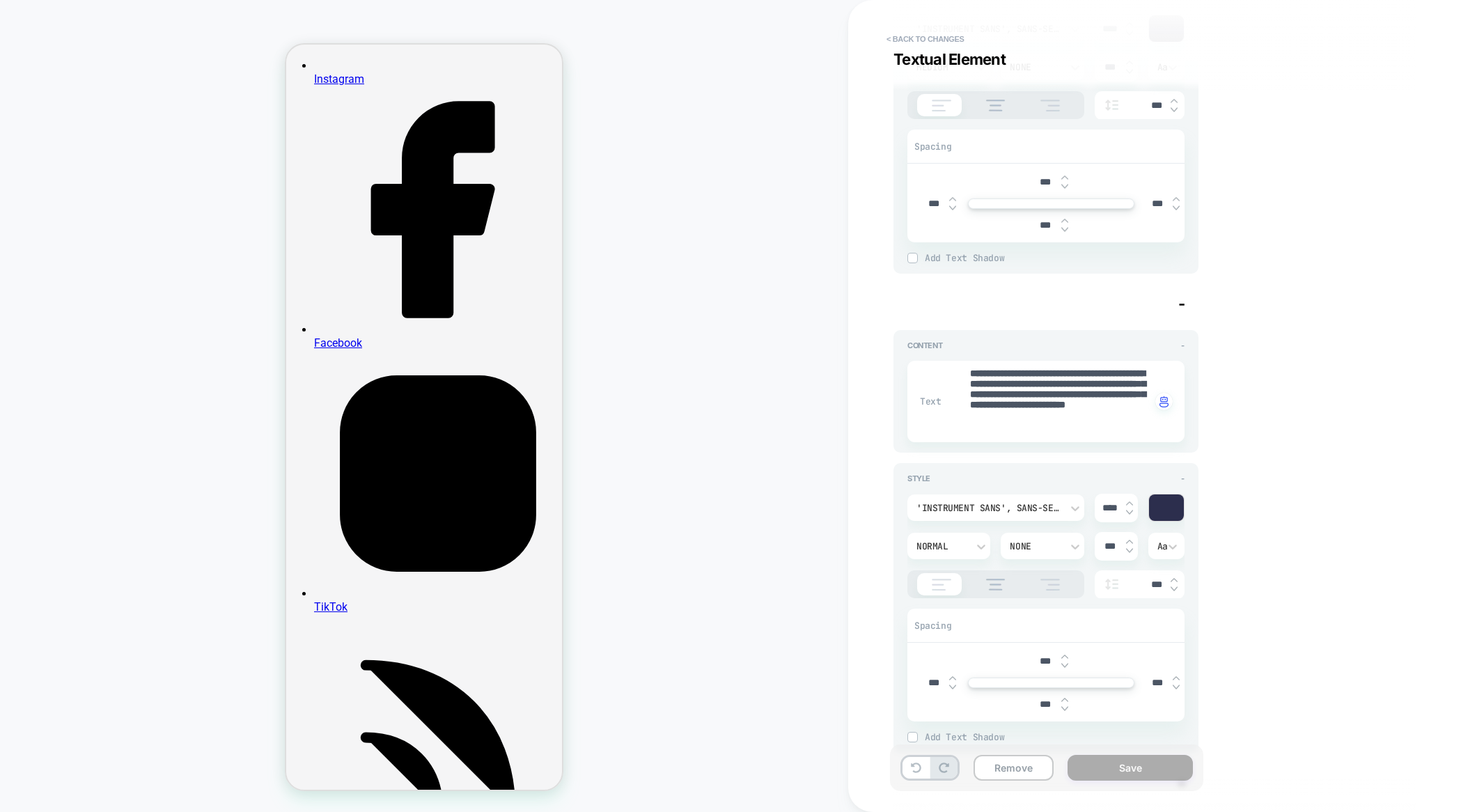
scroll to position [430, 0]
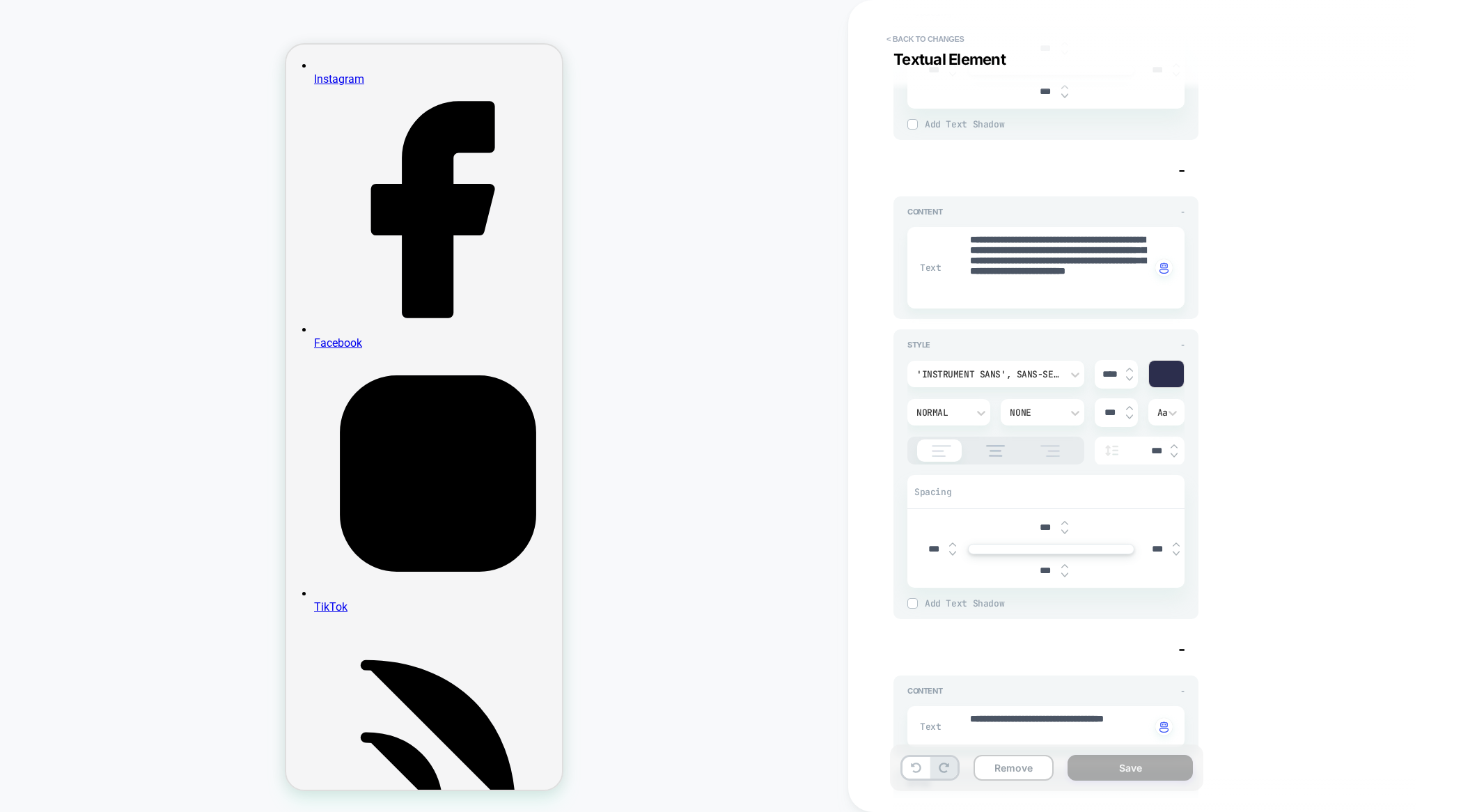
click at [1174, 444] on img at bounding box center [1174, 447] width 7 height 6
click at [1265, 433] on div "**********" at bounding box center [1148, 406] width 522 height 784
click at [1172, 440] on div "***" at bounding box center [1140, 451] width 90 height 29
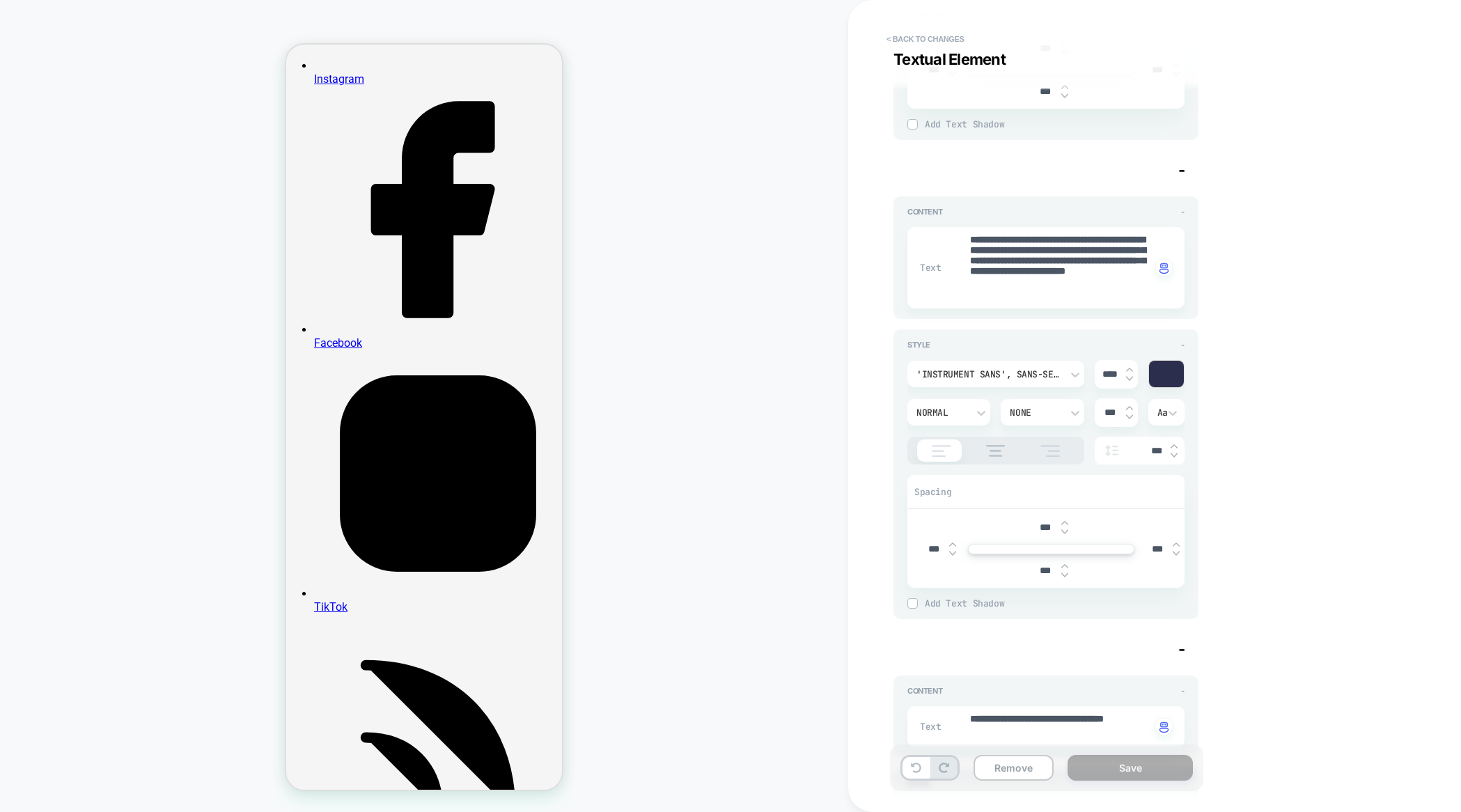
click at [1174, 445] on img at bounding box center [1174, 447] width 7 height 6
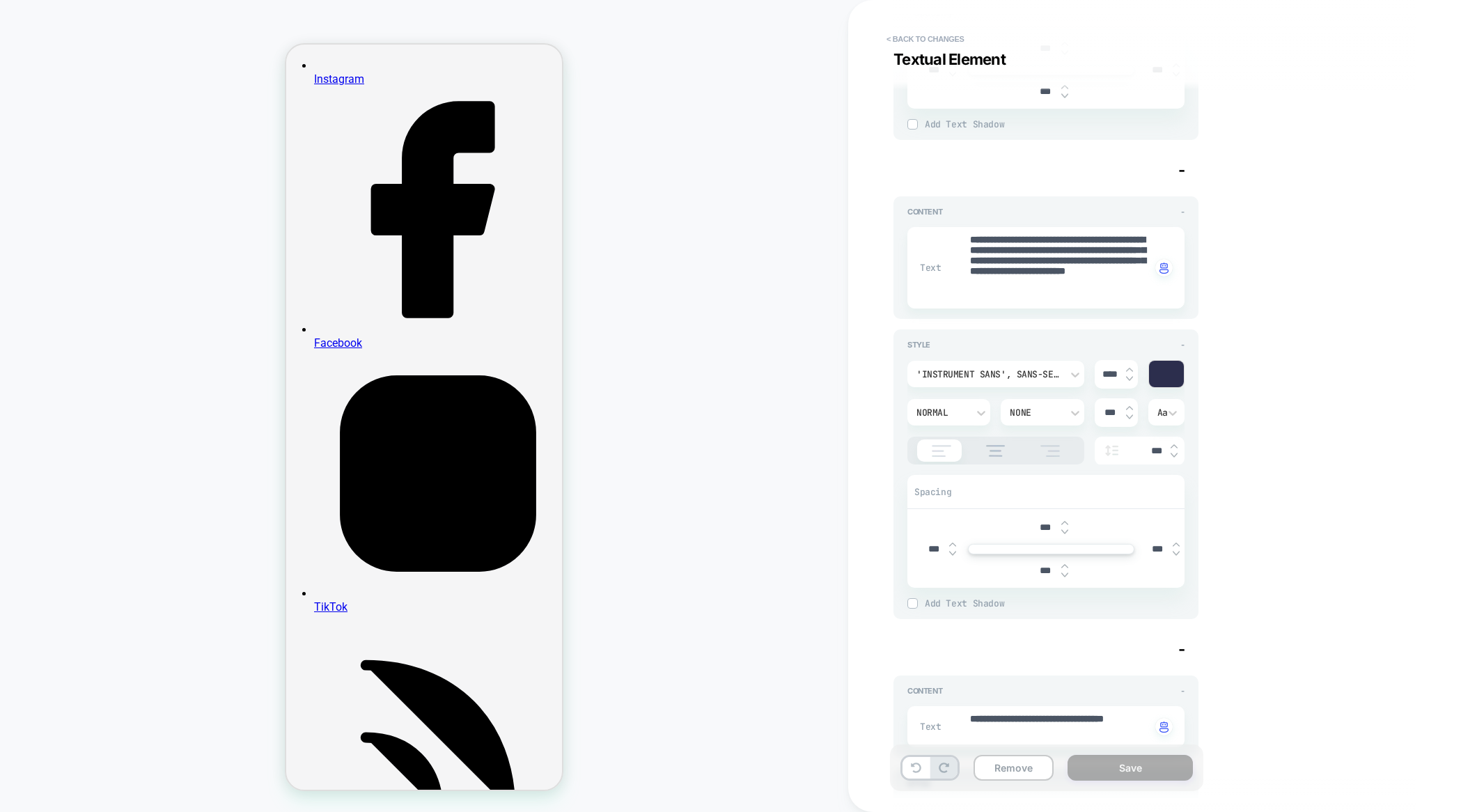
click at [1174, 445] on img at bounding box center [1174, 447] width 7 height 6
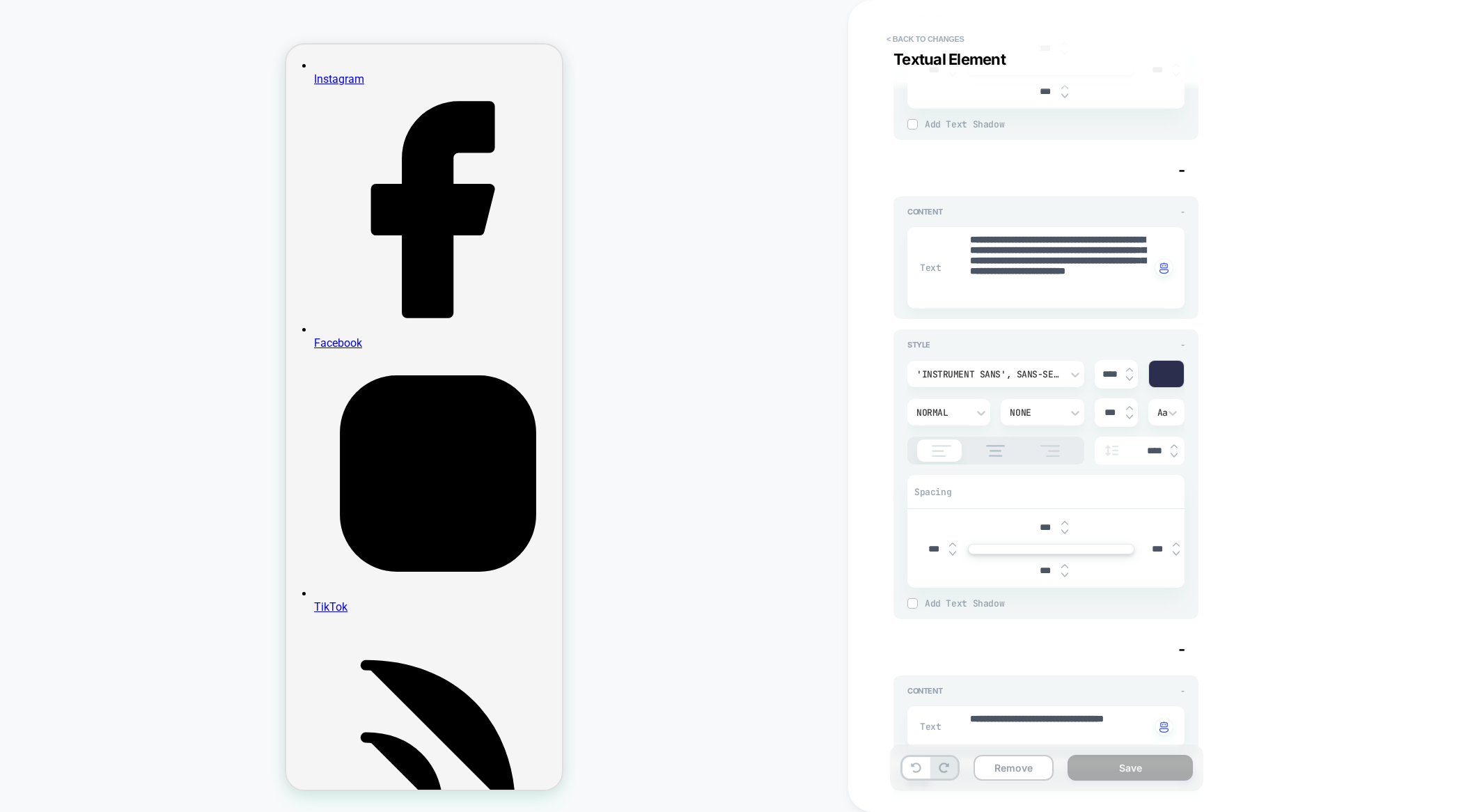
click at [1174, 445] on img at bounding box center [1174, 447] width 7 height 6
click at [1262, 435] on div "**********" at bounding box center [1148, 406] width 522 height 784
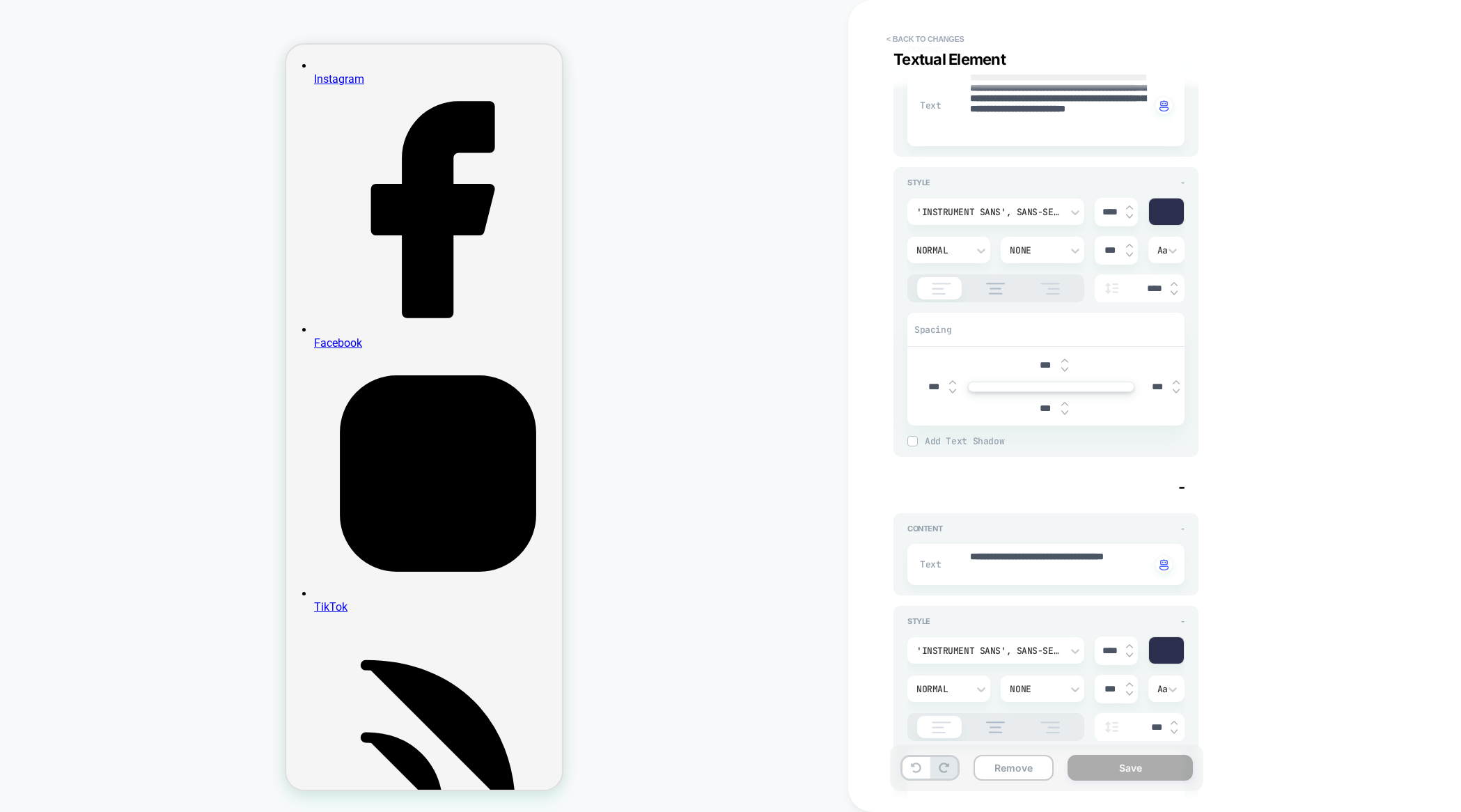
scroll to position [575, 0]
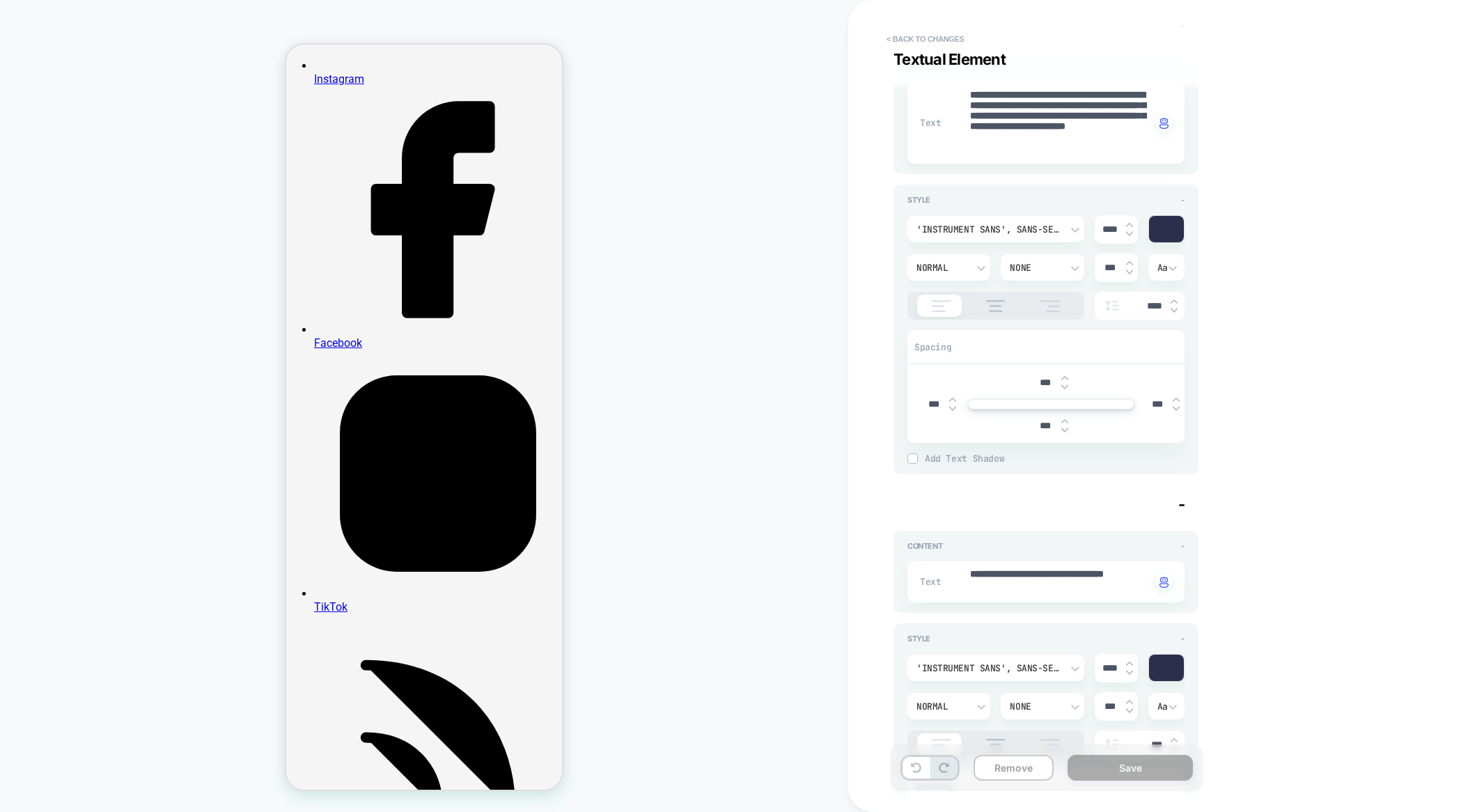
drag, startPoint x: 1154, startPoint y: 303, endPoint x: 1135, endPoint y: 304, distance: 18.1
click at [1135, 304] on input "****" at bounding box center [1147, 306] width 34 height 12
click at [1303, 394] on div "**********" at bounding box center [1148, 406] width 522 height 784
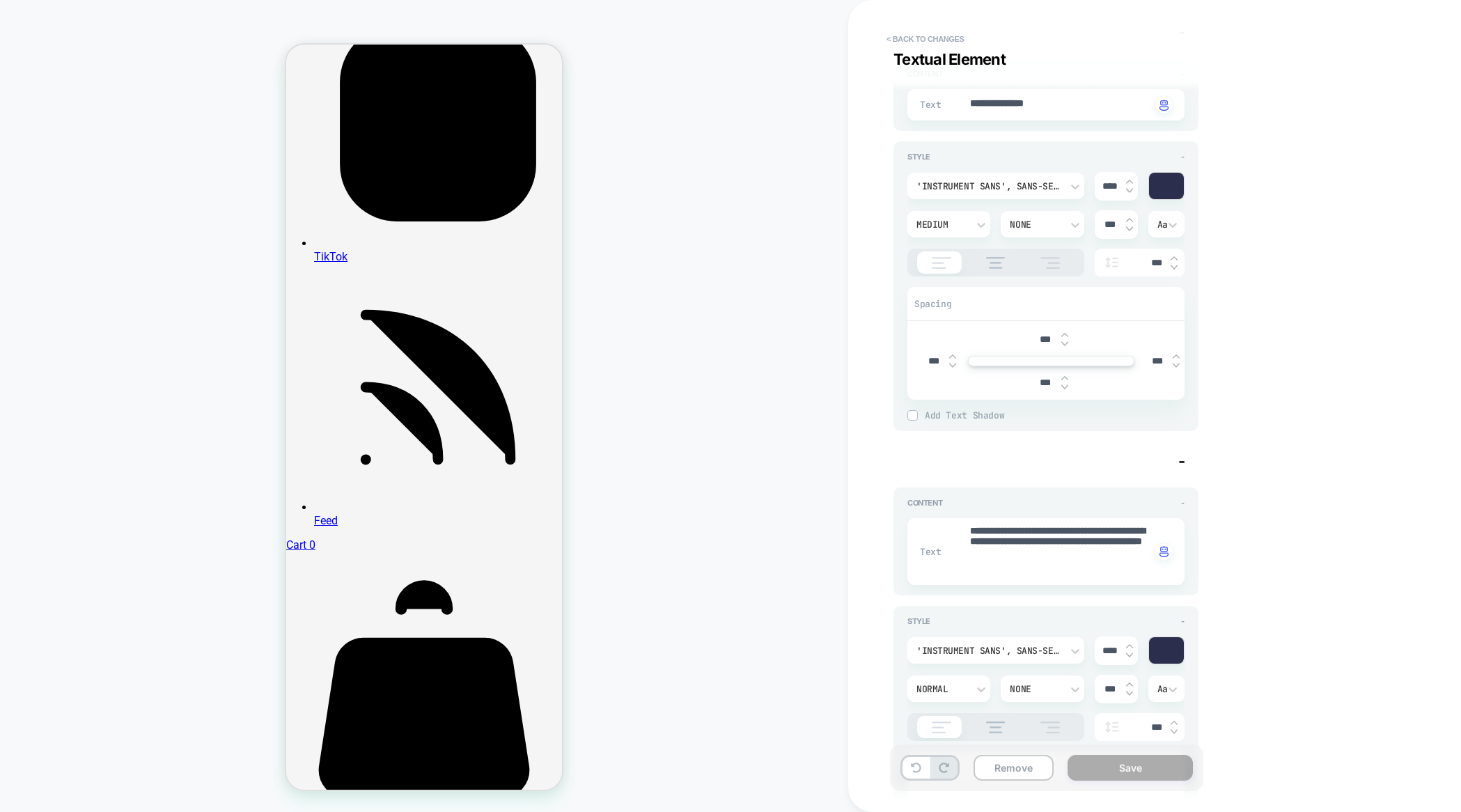
scroll to position [1225, 0]
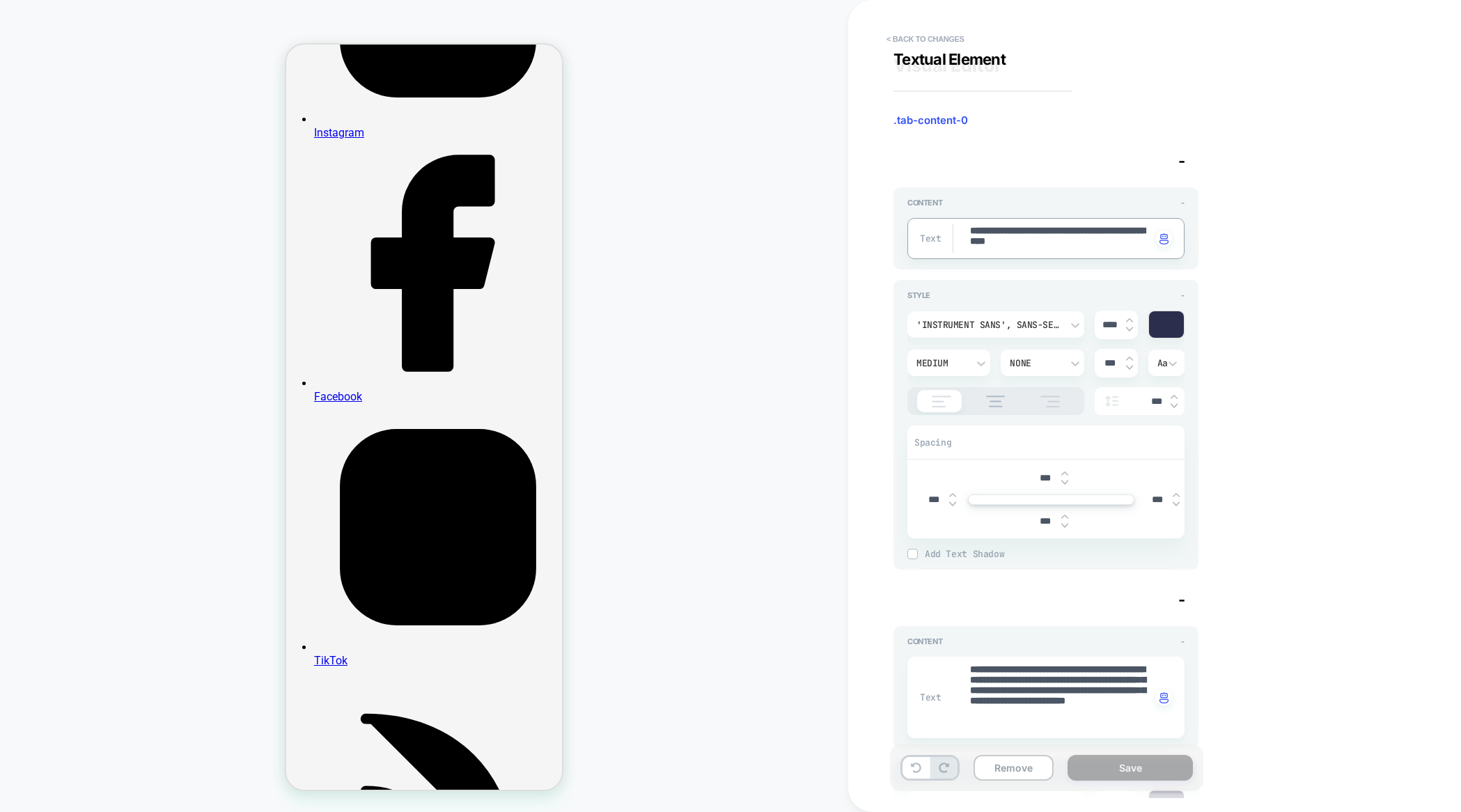
scroll to position [1, 0]
drag, startPoint x: 1018, startPoint y: 235, endPoint x: 1081, endPoint y: 261, distance: 68.7
click at [1267, 368] on div "**********" at bounding box center [1148, 406] width 522 height 784
click at [1171, 395] on img at bounding box center [1174, 398] width 7 height 6
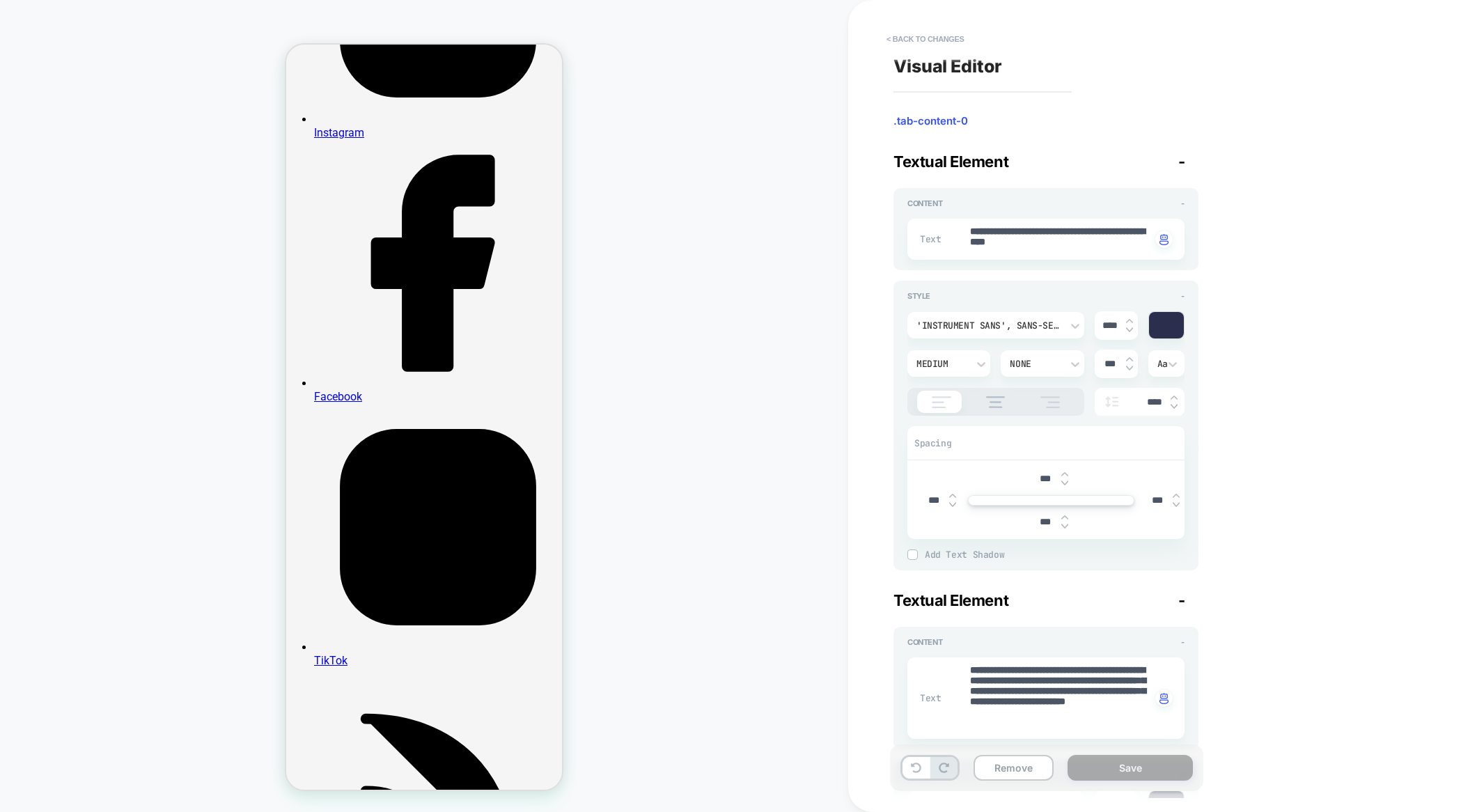
drag, startPoint x: 1149, startPoint y: 401, endPoint x: 1133, endPoint y: 401, distance: 16.0
click at [1133, 401] on input "****" at bounding box center [1147, 402] width 34 height 12
click at [1282, 400] on div "**********" at bounding box center [1148, 406] width 522 height 784
click at [1149, 396] on div "****" at bounding box center [1140, 402] width 90 height 29
click at [1151, 397] on input "****" at bounding box center [1147, 402] width 34 height 12
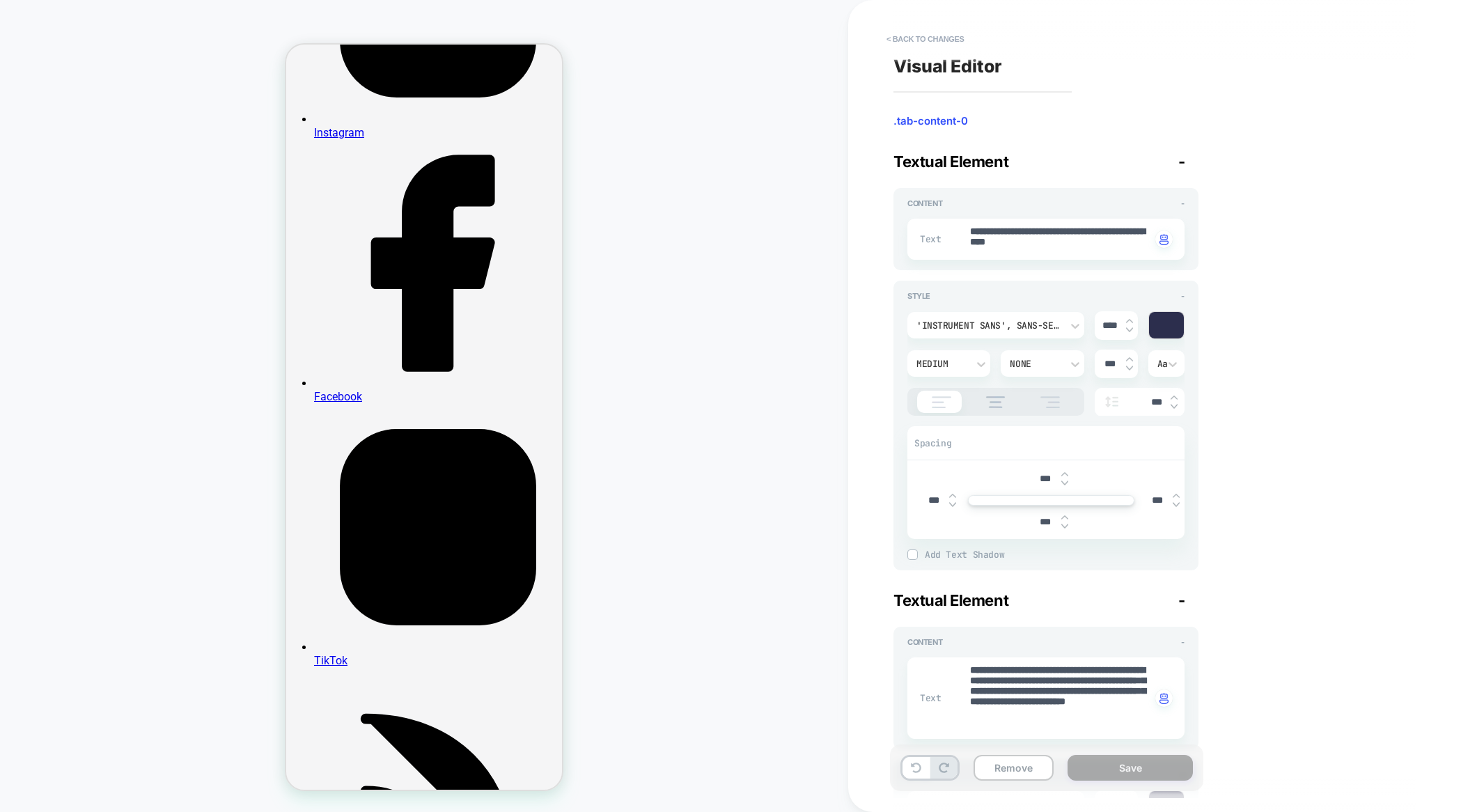
click at [1292, 397] on div "**********" at bounding box center [1148, 406] width 522 height 784
click at [768, 401] on div "PRODUCT: [GEOGRAPHIC_DATA]: Portrait of a Continent – poster PRODUCT: [GEOGRAPH…" at bounding box center [424, 406] width 848 height 784
click at [1065, 472] on img at bounding box center [1065, 475] width 7 height 6
click at [1064, 482] on img at bounding box center [1065, 484] width 7 height 6
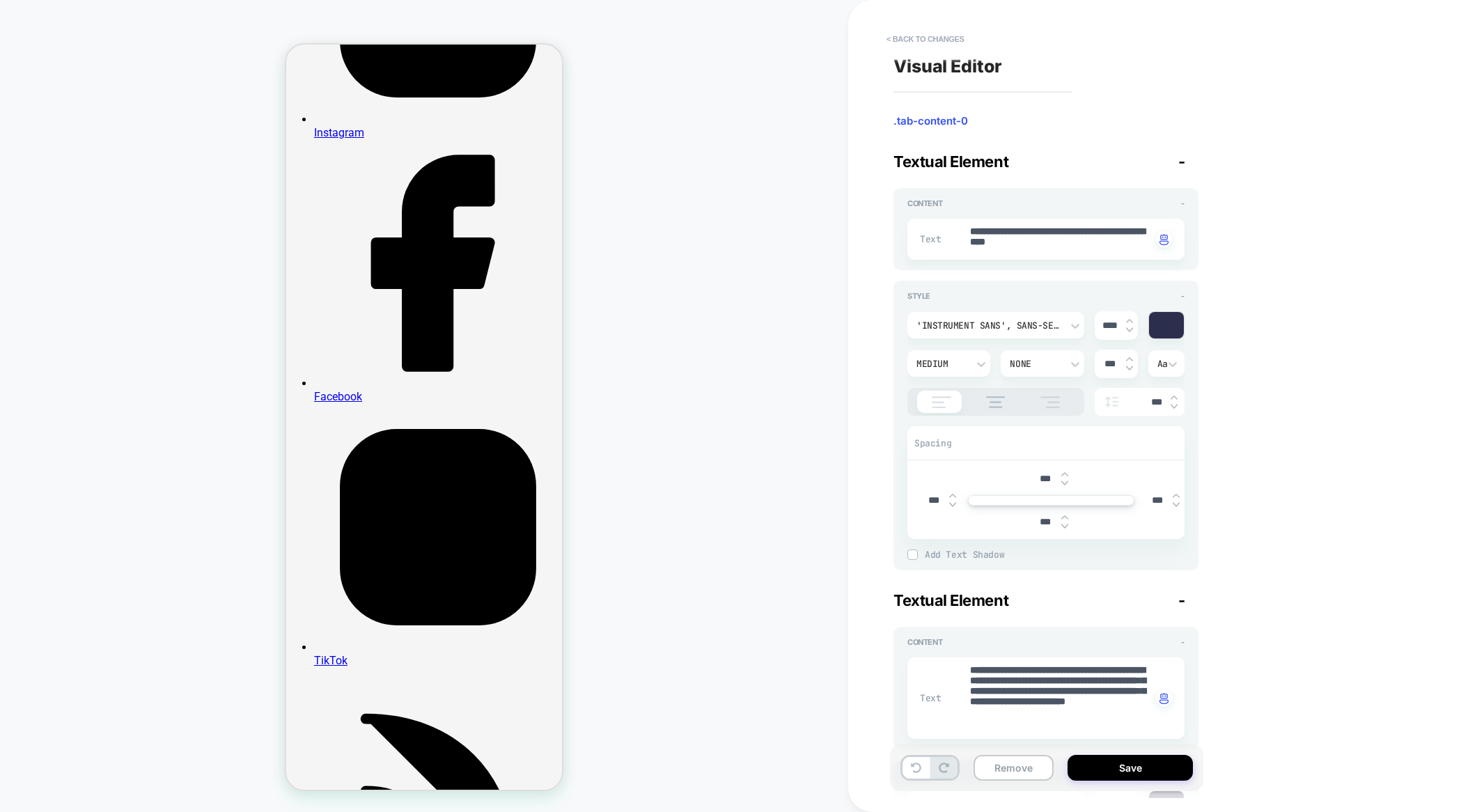
click at [1064, 482] on img at bounding box center [1065, 484] width 7 height 6
click at [1067, 515] on img at bounding box center [1065, 518] width 7 height 6
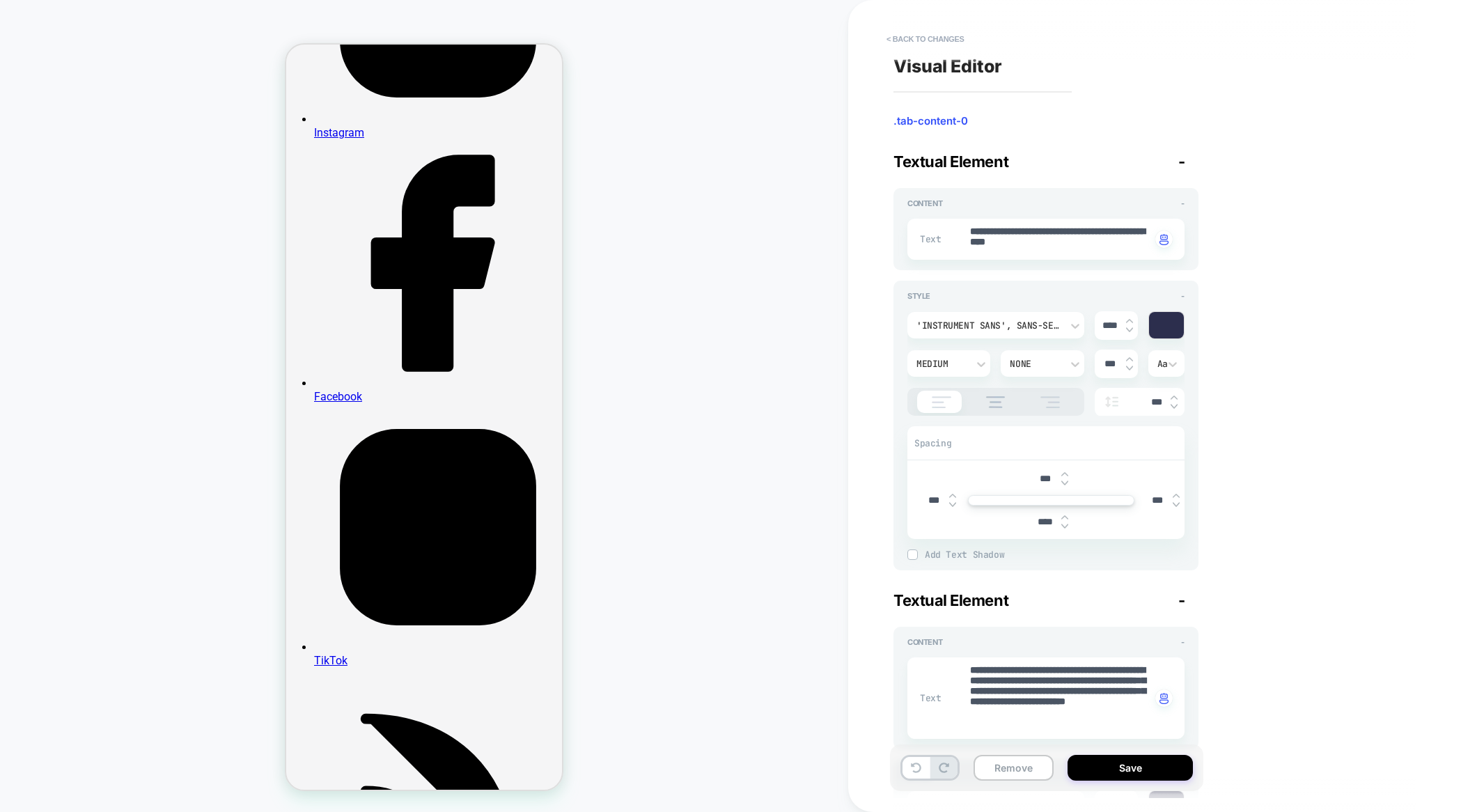
click at [1067, 515] on img at bounding box center [1065, 518] width 7 height 6
click at [1063, 525] on img at bounding box center [1065, 527] width 7 height 6
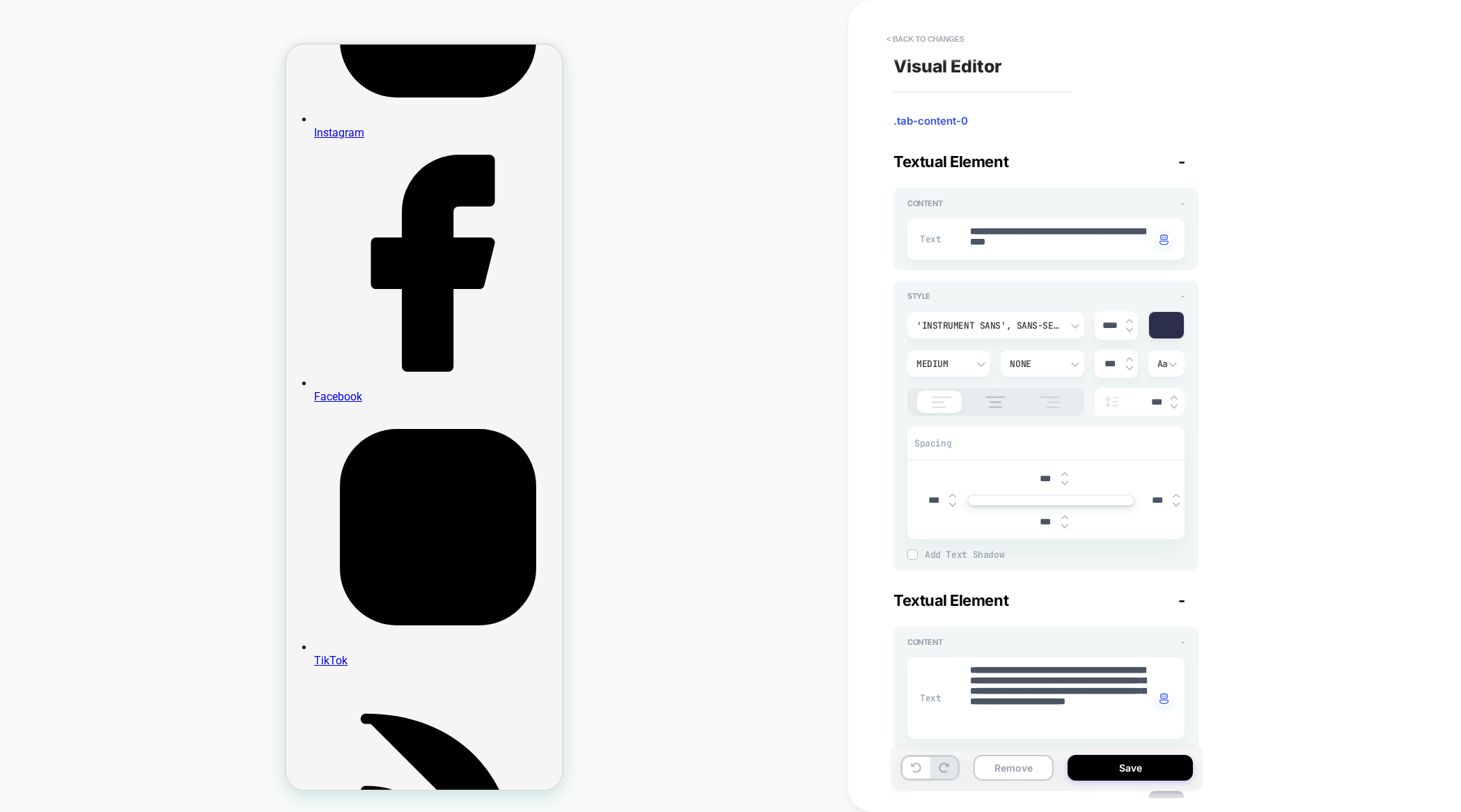
click at [1063, 525] on img at bounding box center [1065, 527] width 7 height 6
click at [1066, 515] on img at bounding box center [1065, 518] width 7 height 6
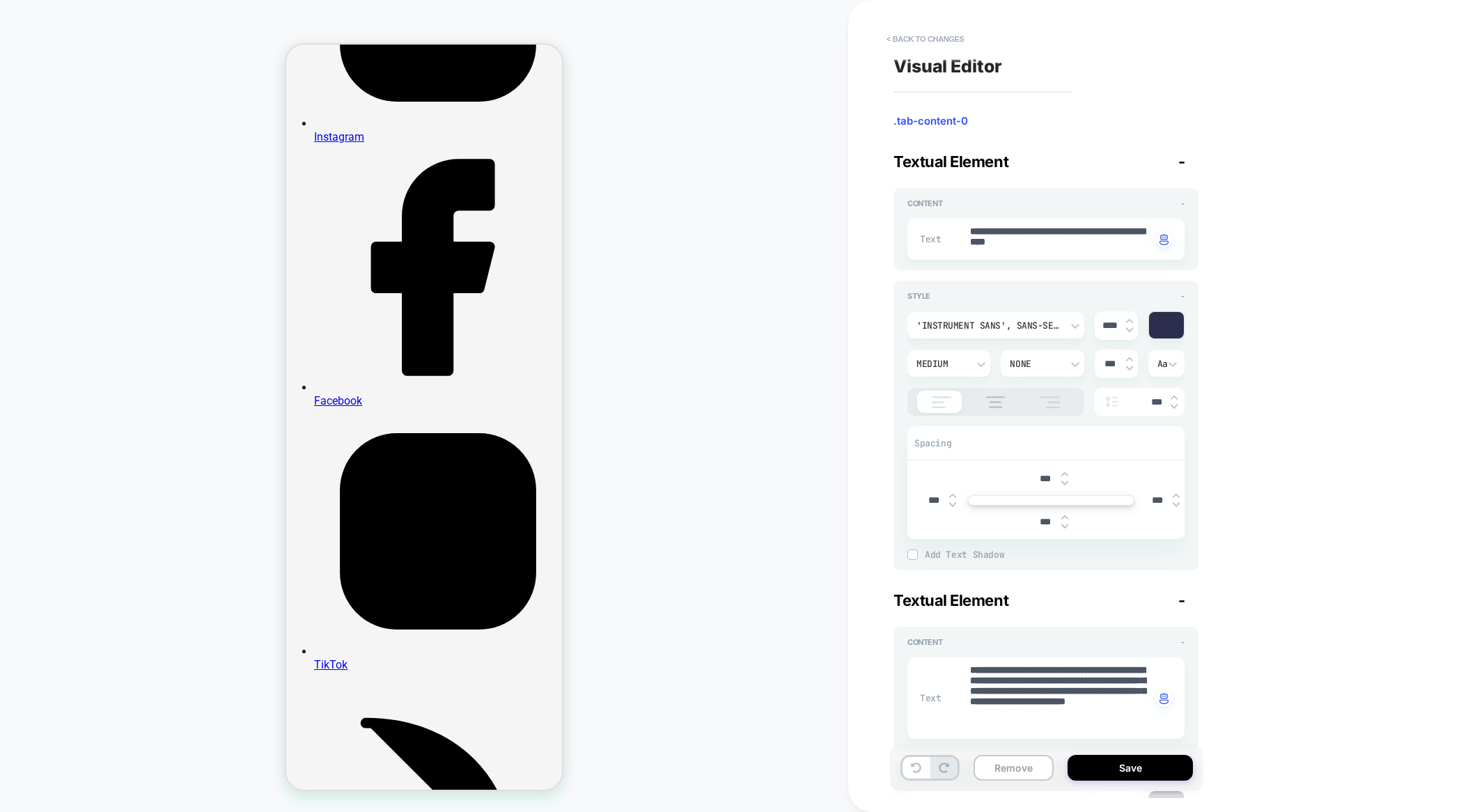
drag, startPoint x: 300, startPoint y: 336, endPoint x: 550, endPoint y: 339, distance: 250.1
click at [646, 362] on div "PRODUCT: [GEOGRAPHIC_DATA]: Portrait of a Continent – poster PRODUCT: [GEOGRAPH…" at bounding box center [424, 406] width 848 height 784
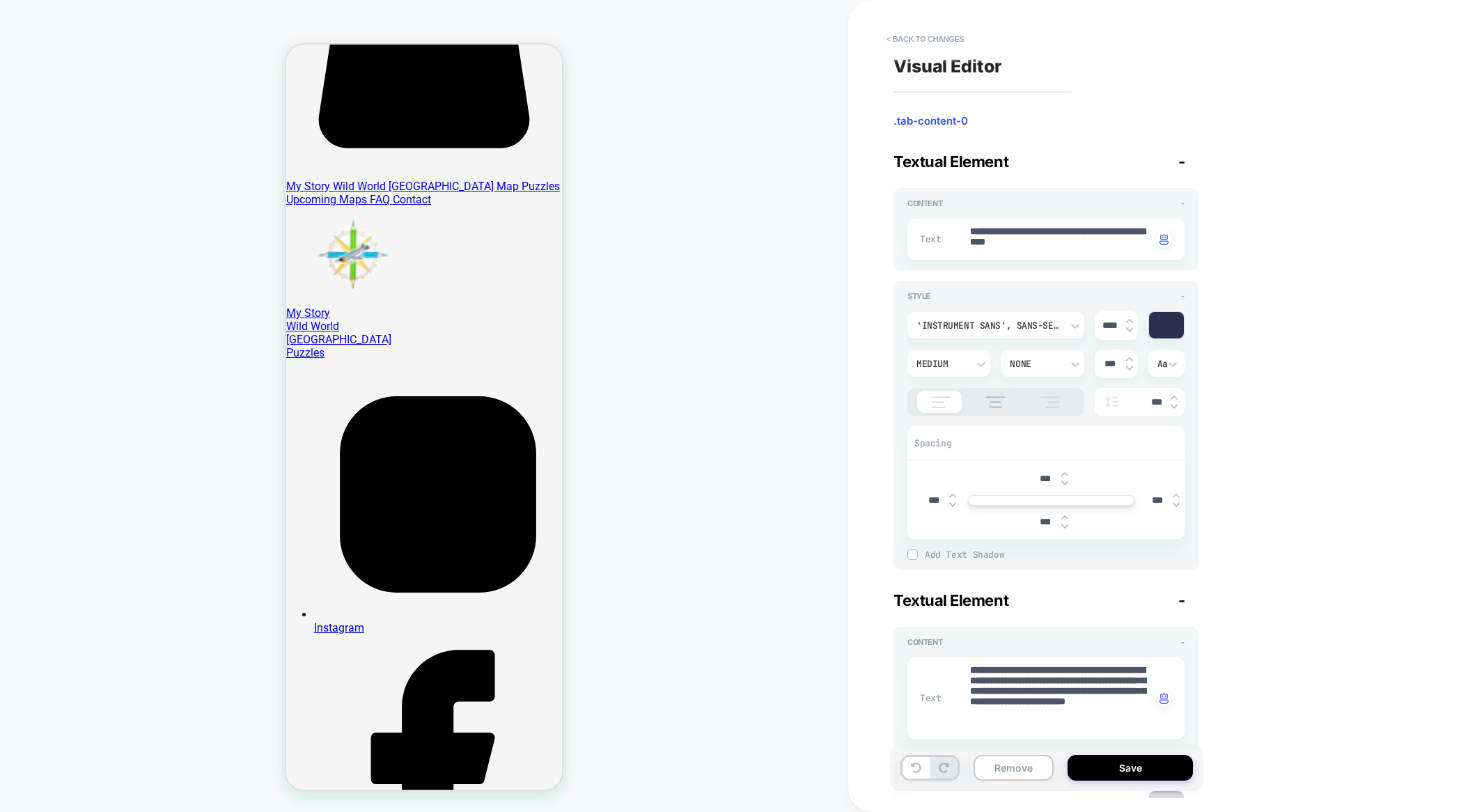
scroll to position [340, 0]
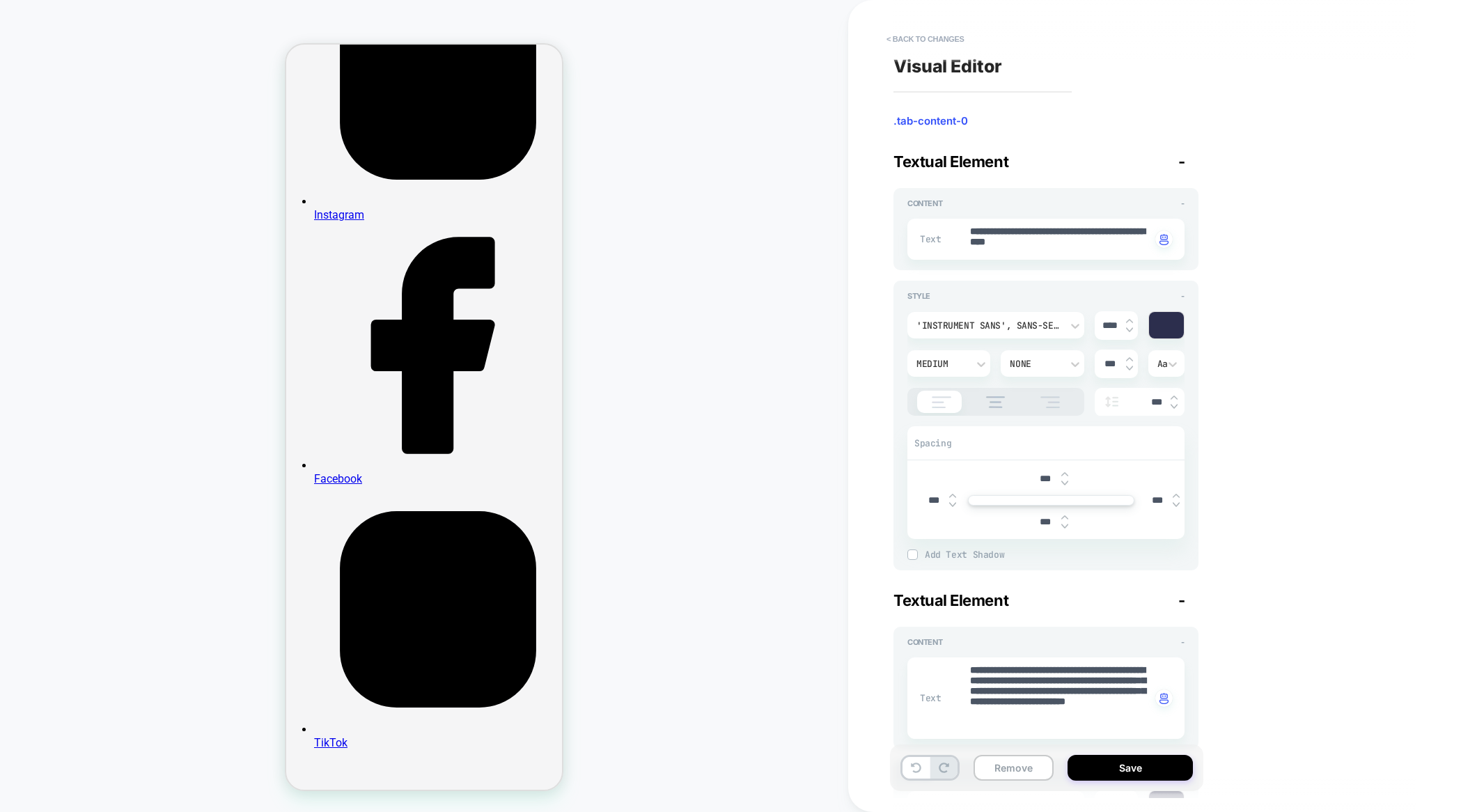
scroll to position [811, 0]
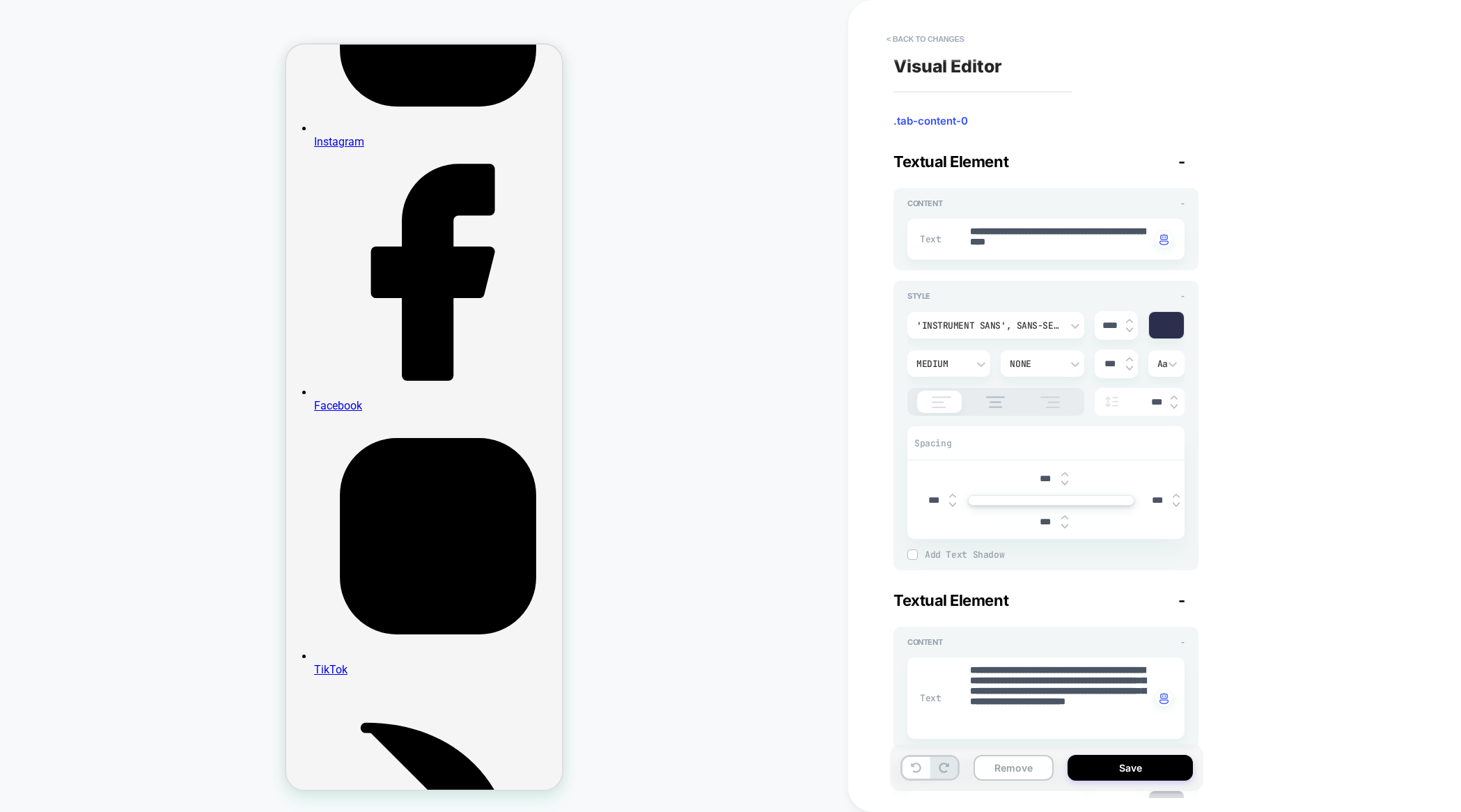
click at [911, 39] on button "< Back to changes" at bounding box center [926, 39] width 92 height 22
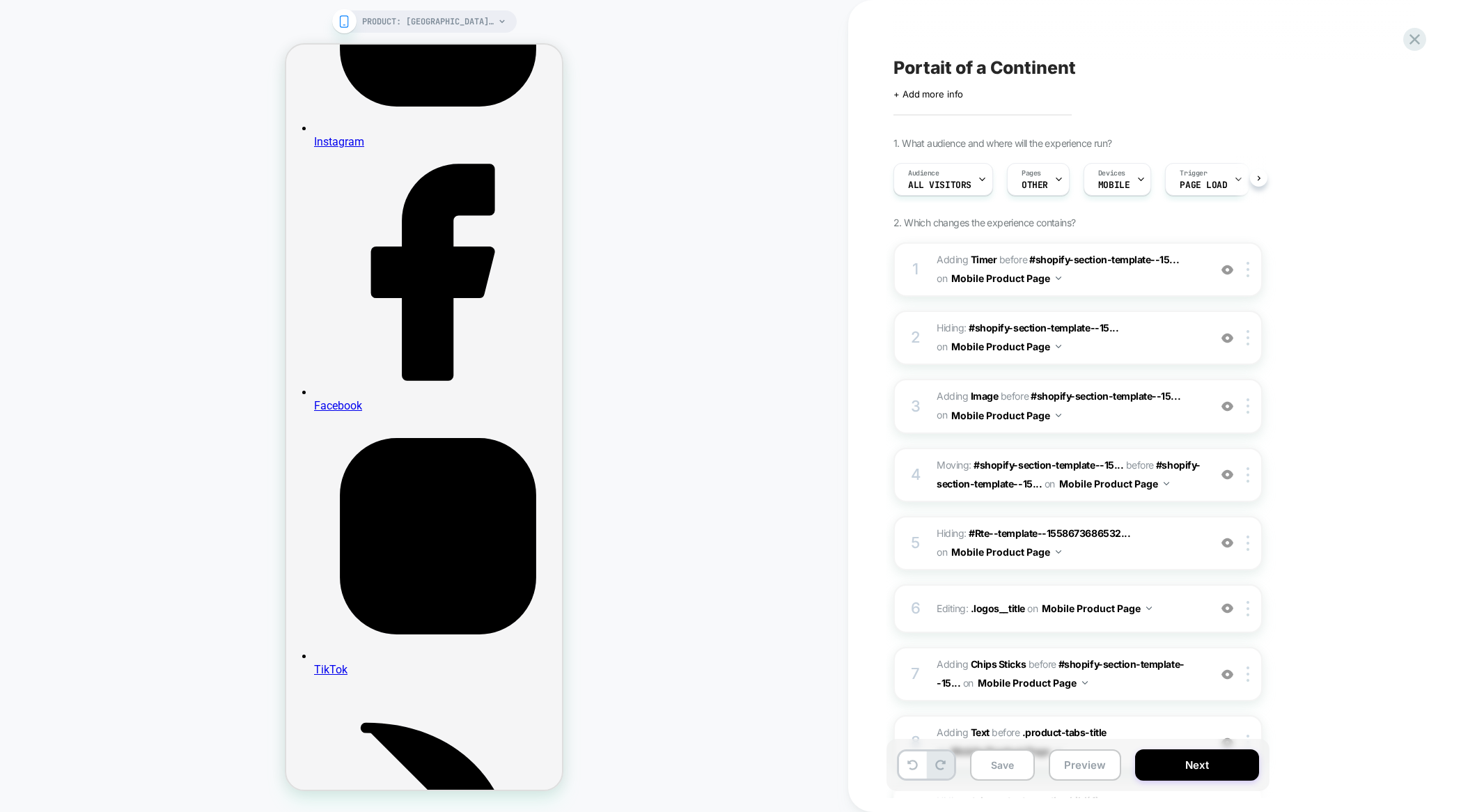
scroll to position [0, 1]
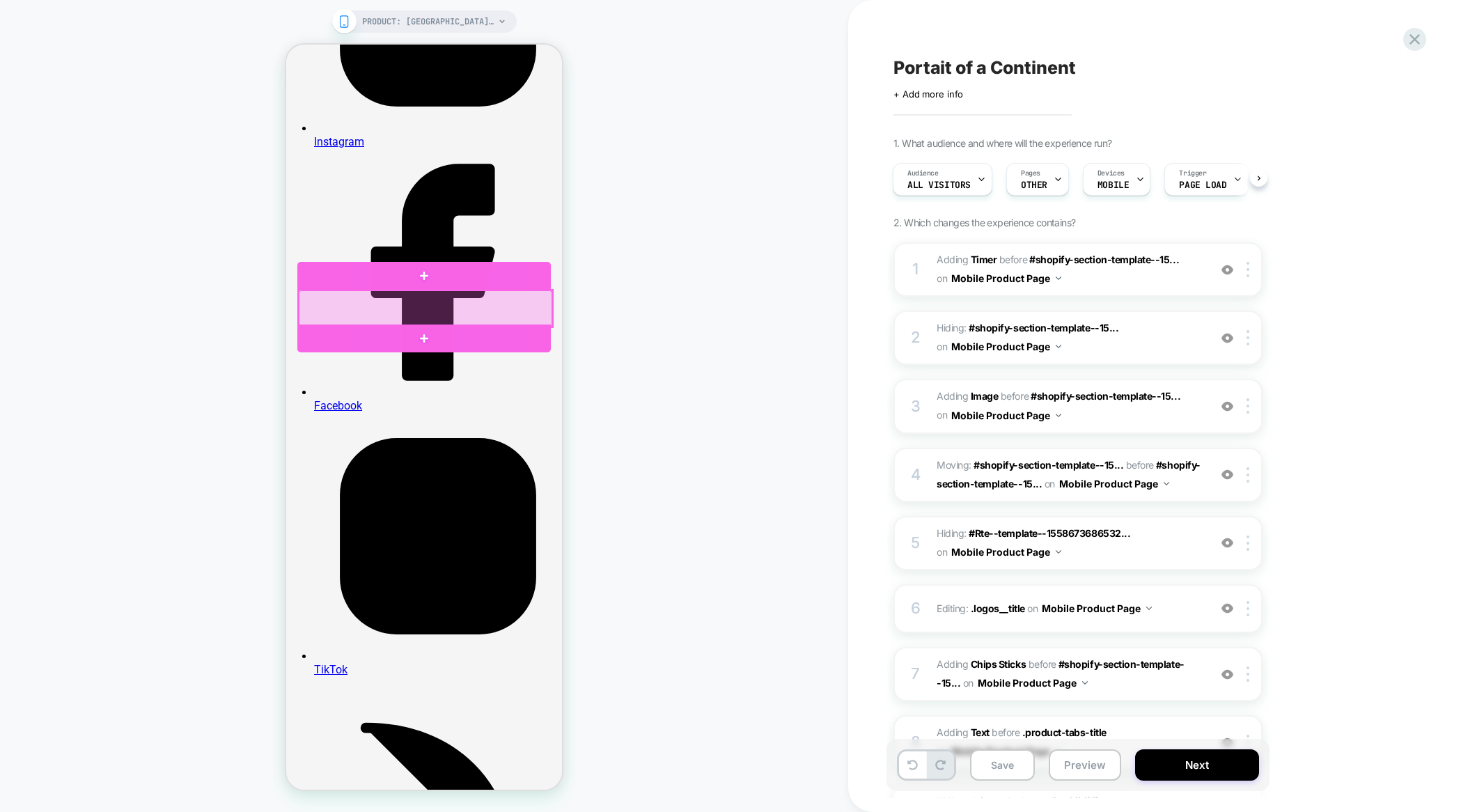
click at [418, 315] on div at bounding box center [426, 308] width 254 height 36
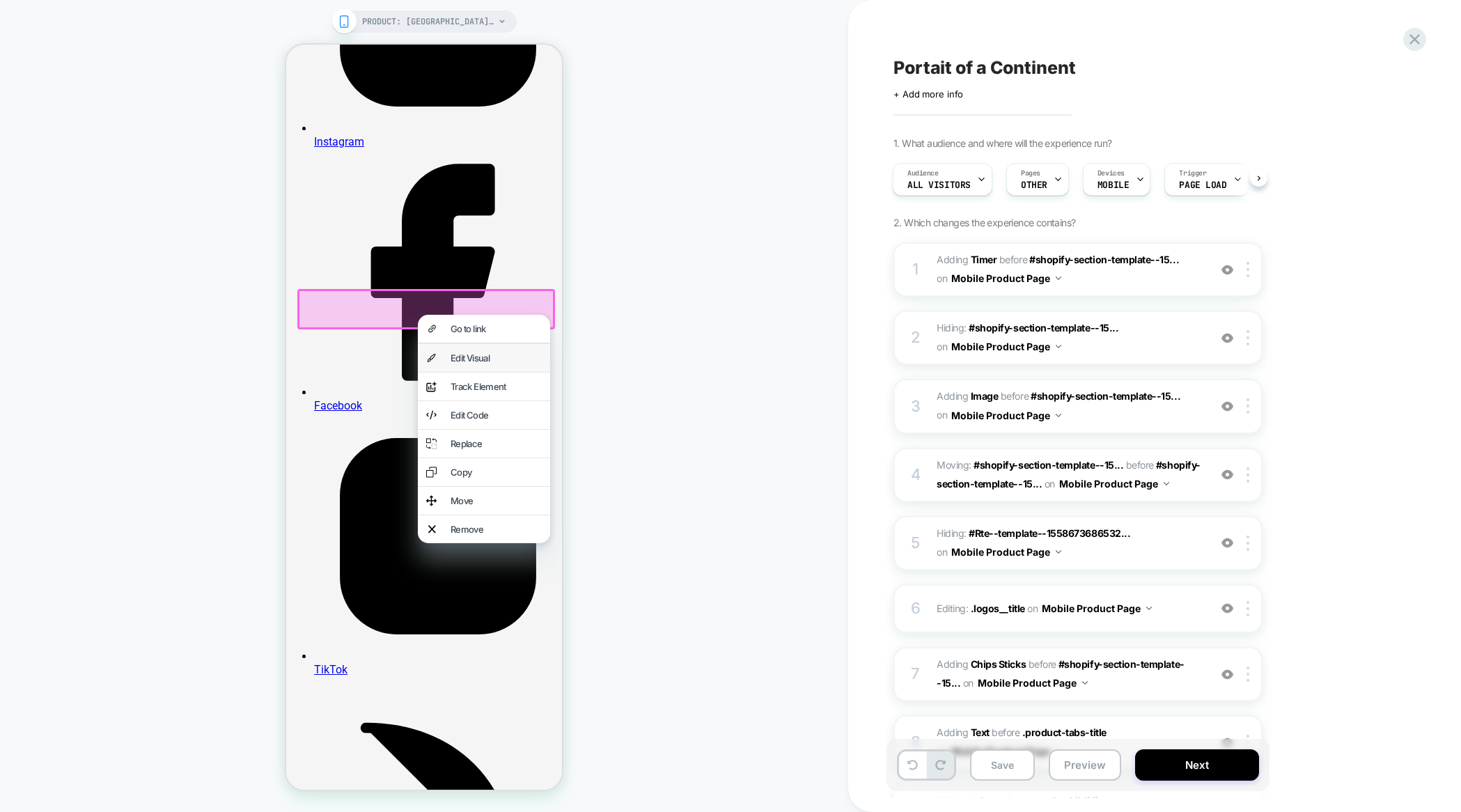
click at [458, 361] on div "Edit Visual" at bounding box center [496, 357] width 91 height 11
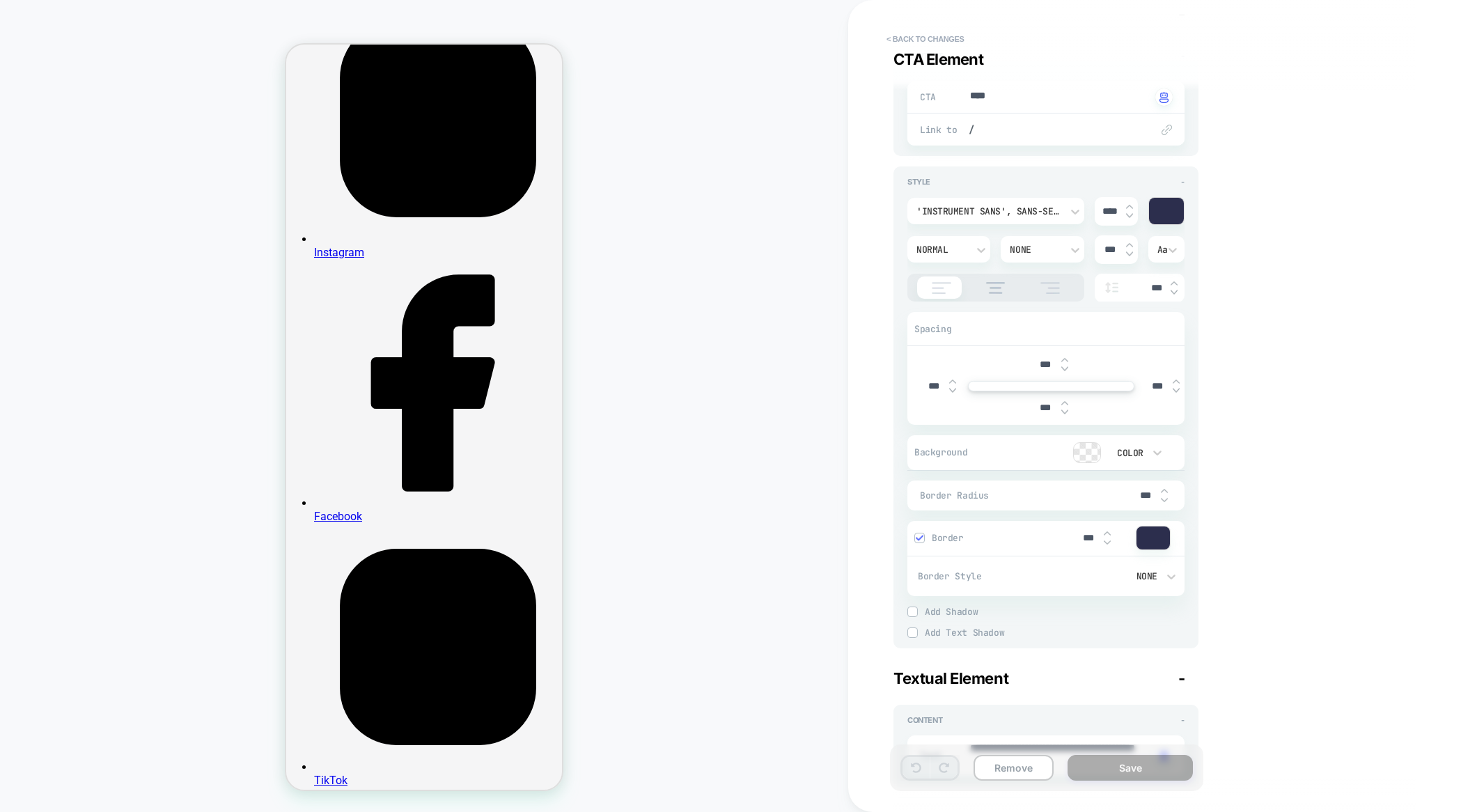
scroll to position [528, 0]
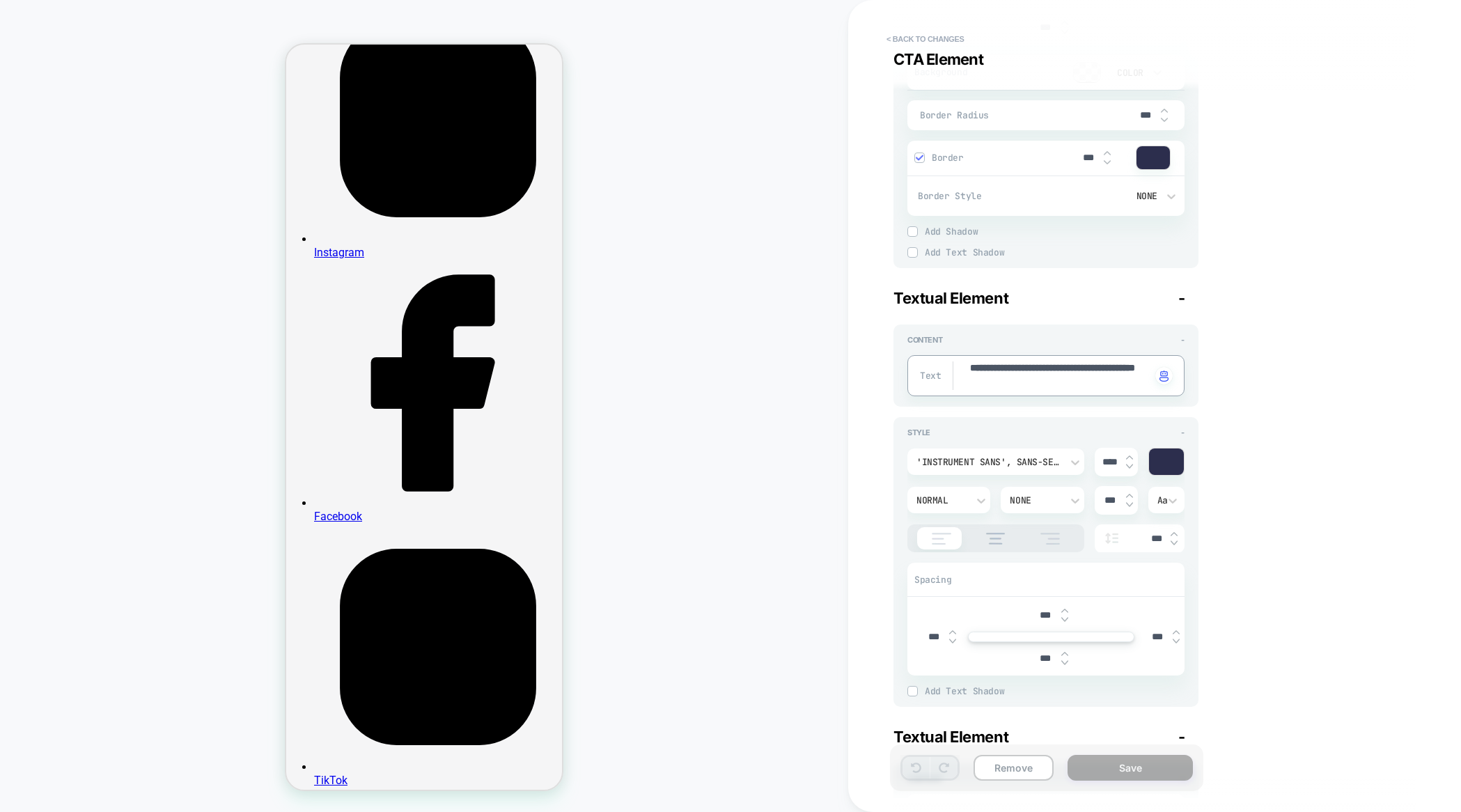
drag, startPoint x: 1035, startPoint y: 382, endPoint x: 1129, endPoint y: 391, distance: 94.5
click at [1294, 366] on div "**********" at bounding box center [1148, 406] width 522 height 784
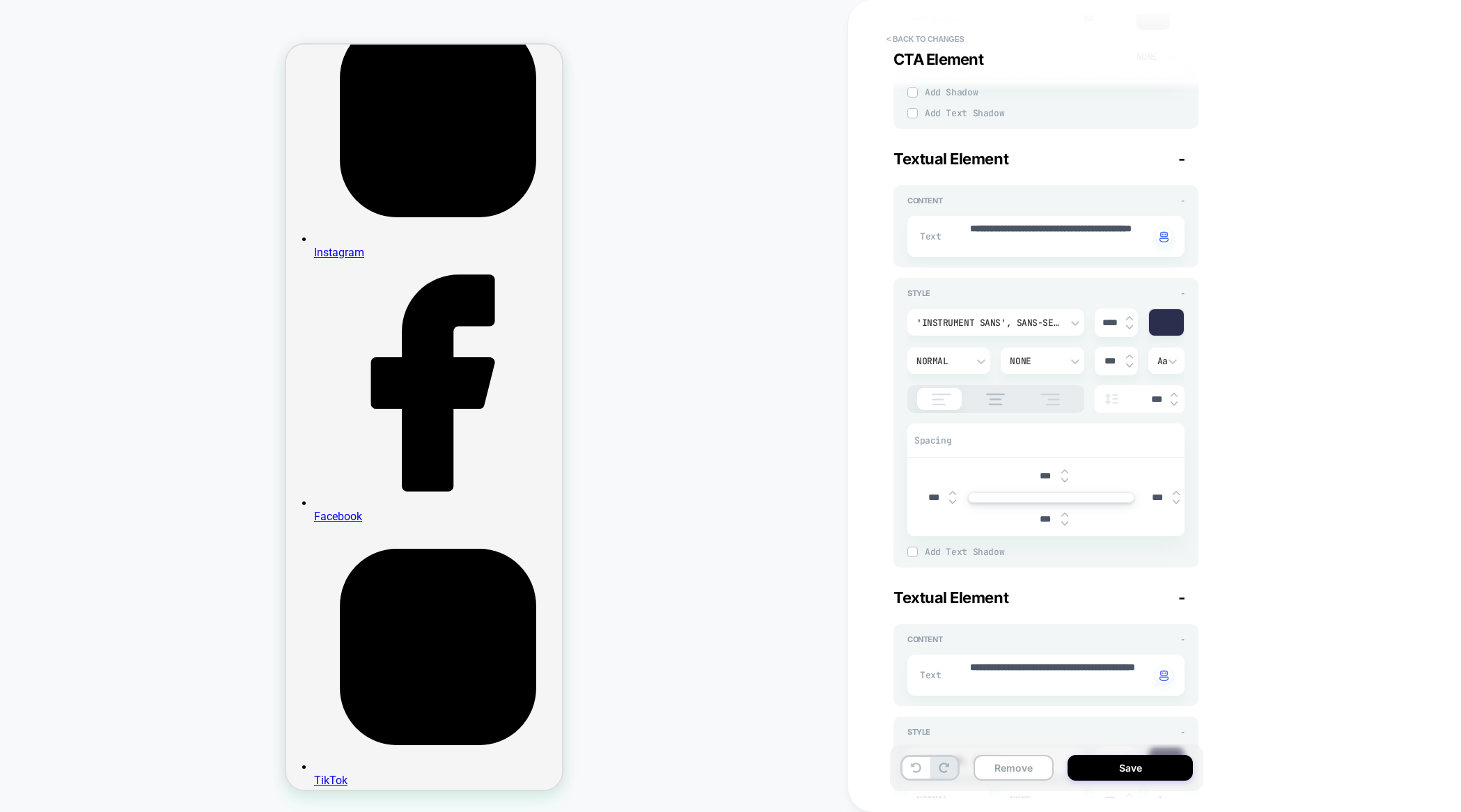
scroll to position [694, 0]
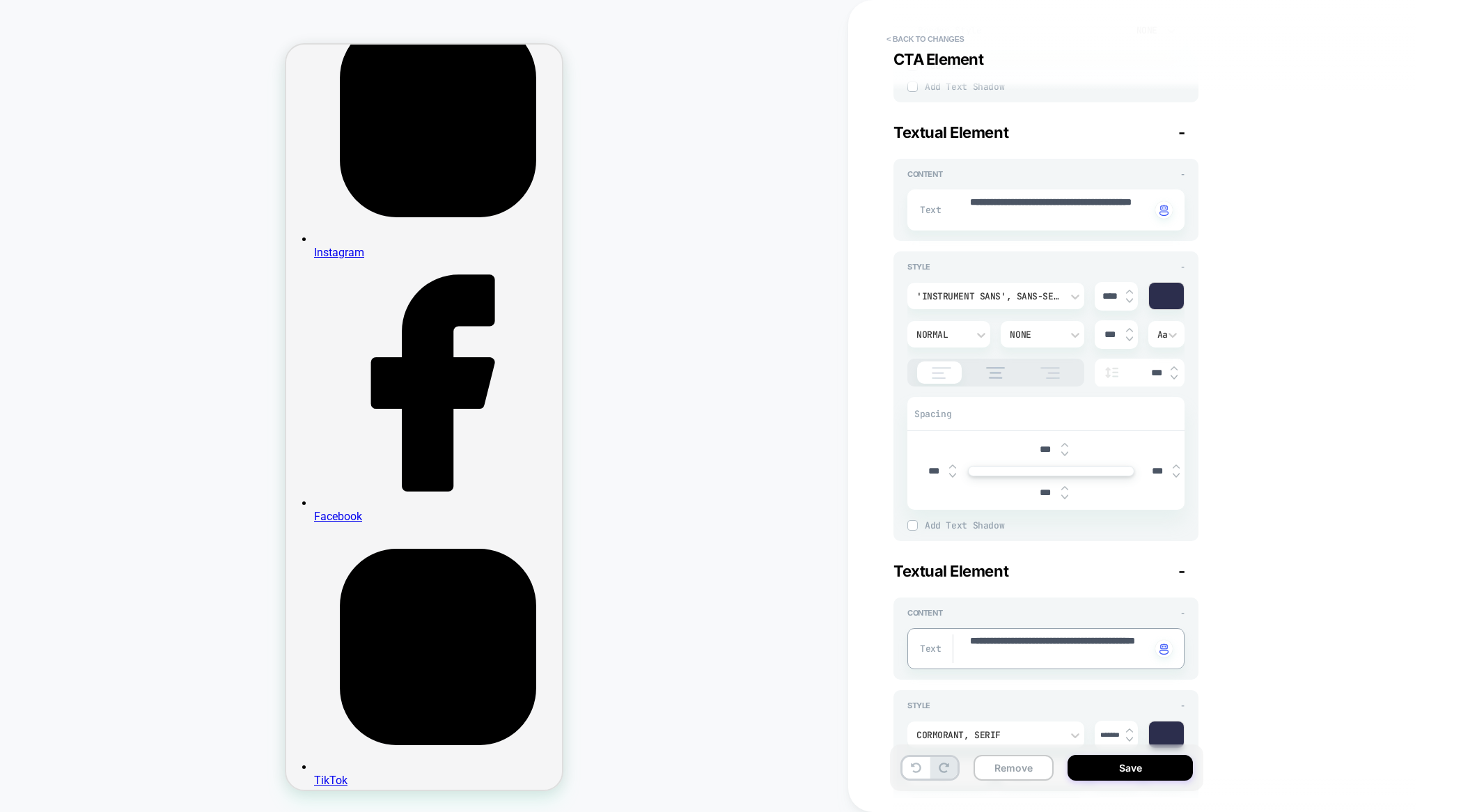
click at [1057, 651] on textarea "**********" at bounding box center [1060, 649] width 183 height 29
click at [1301, 587] on div "**********" at bounding box center [1148, 406] width 522 height 784
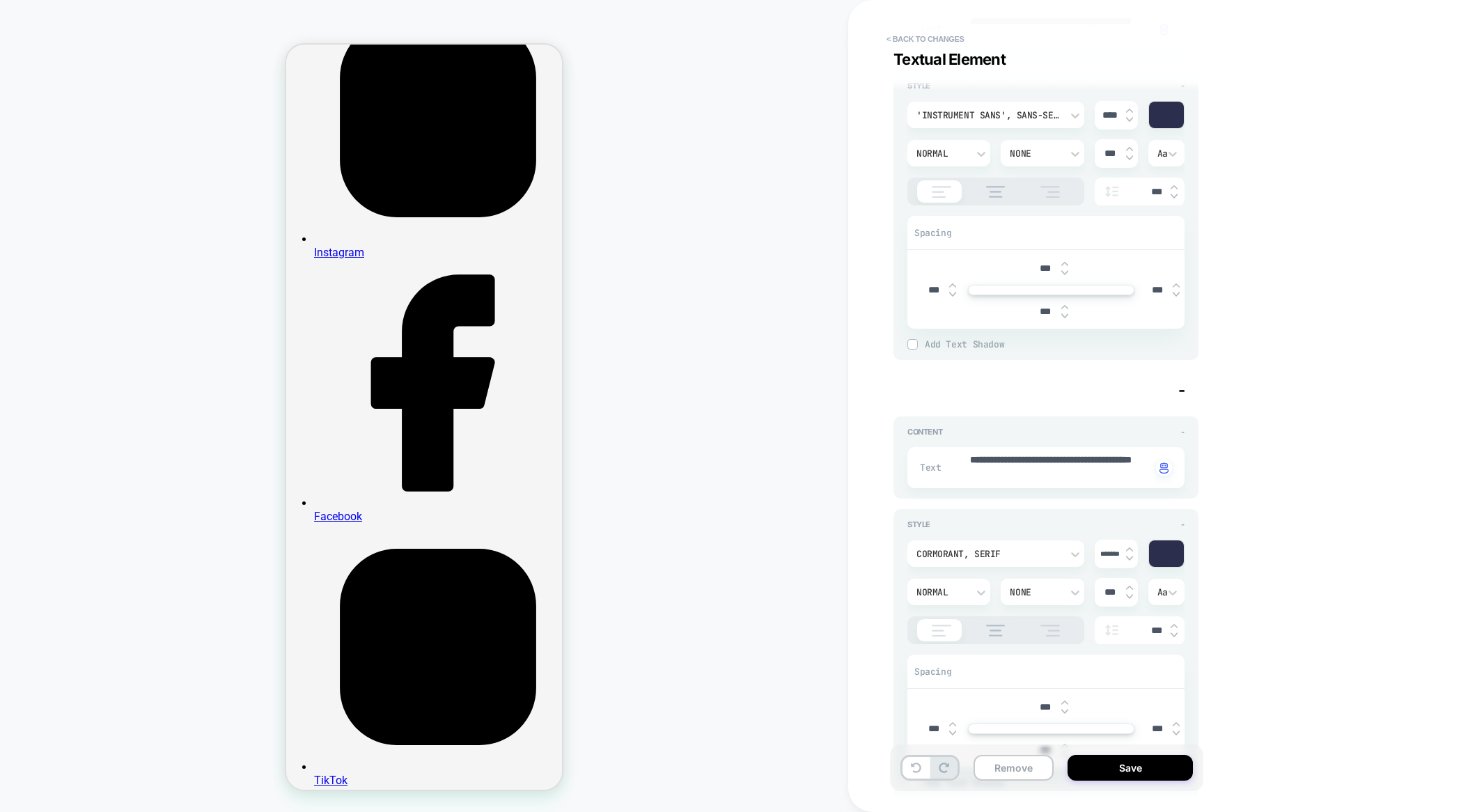
scroll to position [950, 0]
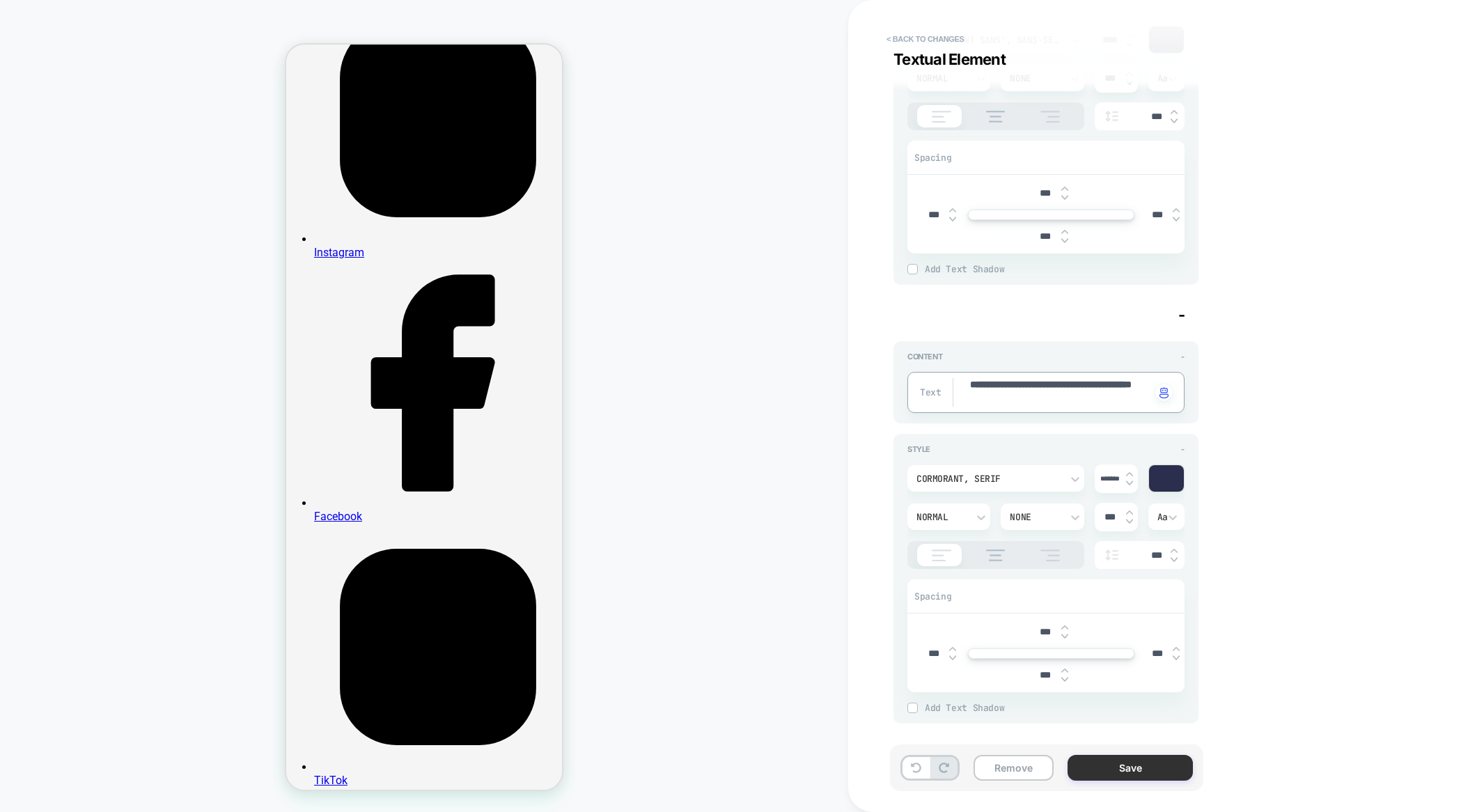
click at [1126, 763] on button "Save" at bounding box center [1130, 768] width 125 height 26
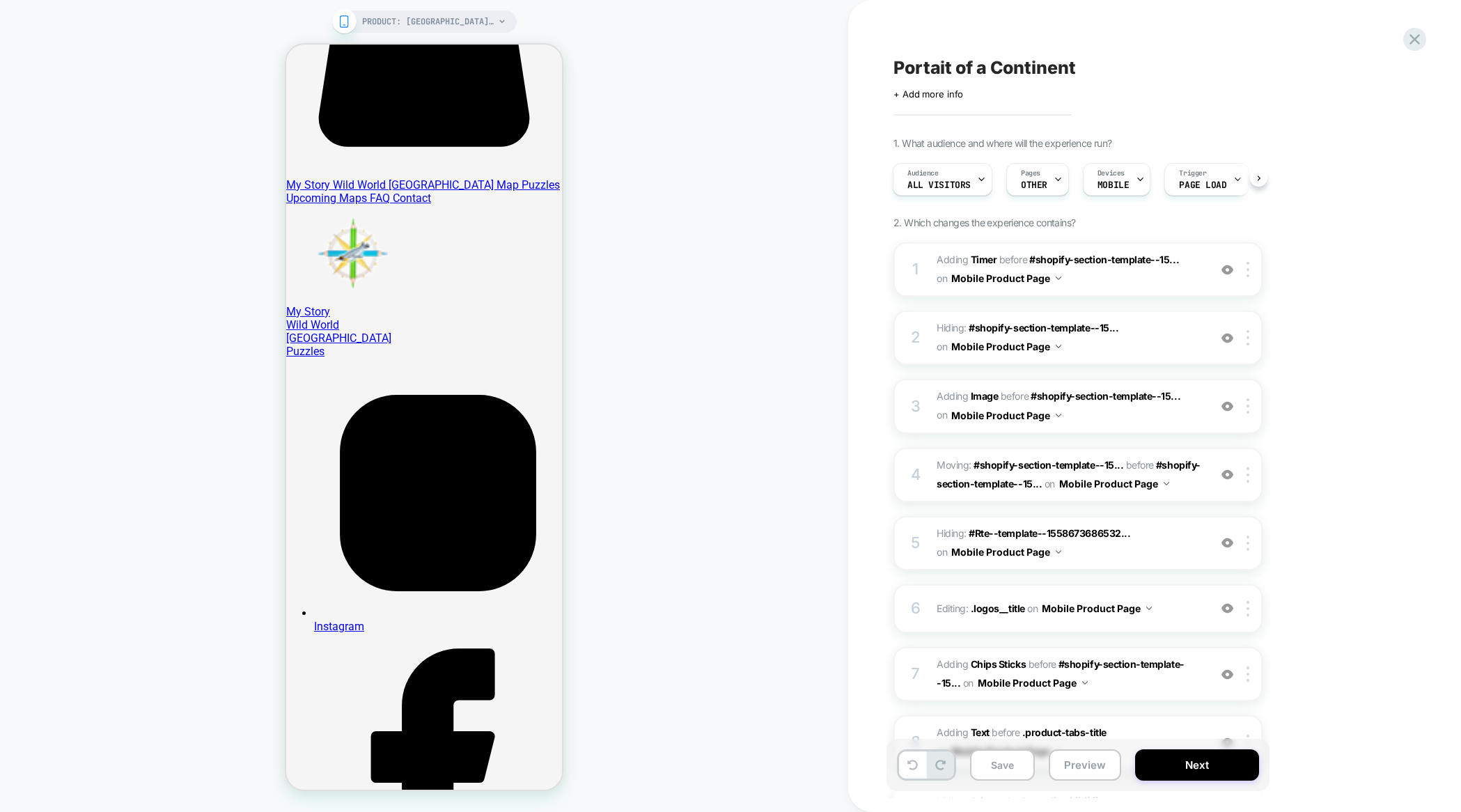
scroll to position [329, 0]
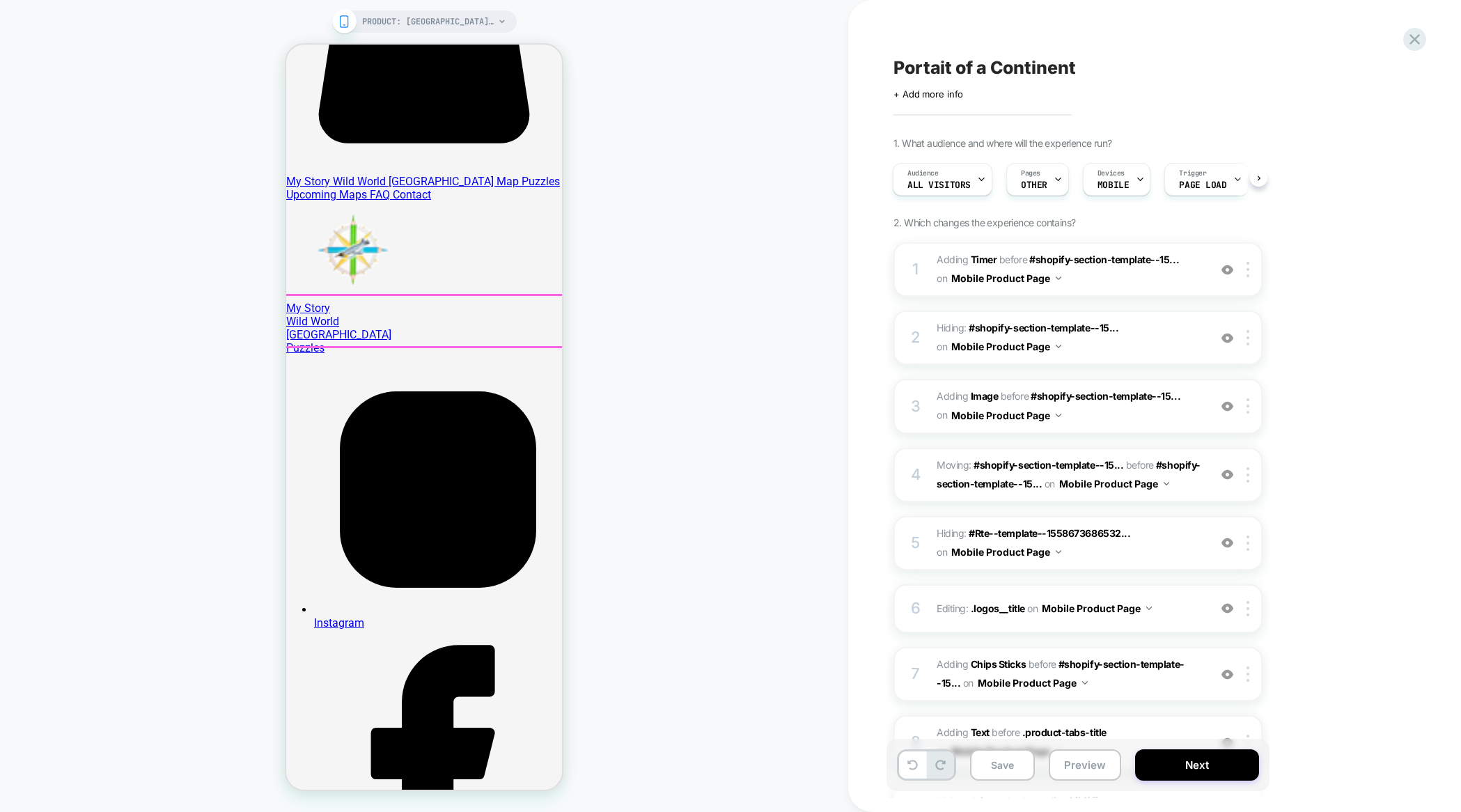
click at [428, 336] on div at bounding box center [426, 321] width 298 height 52
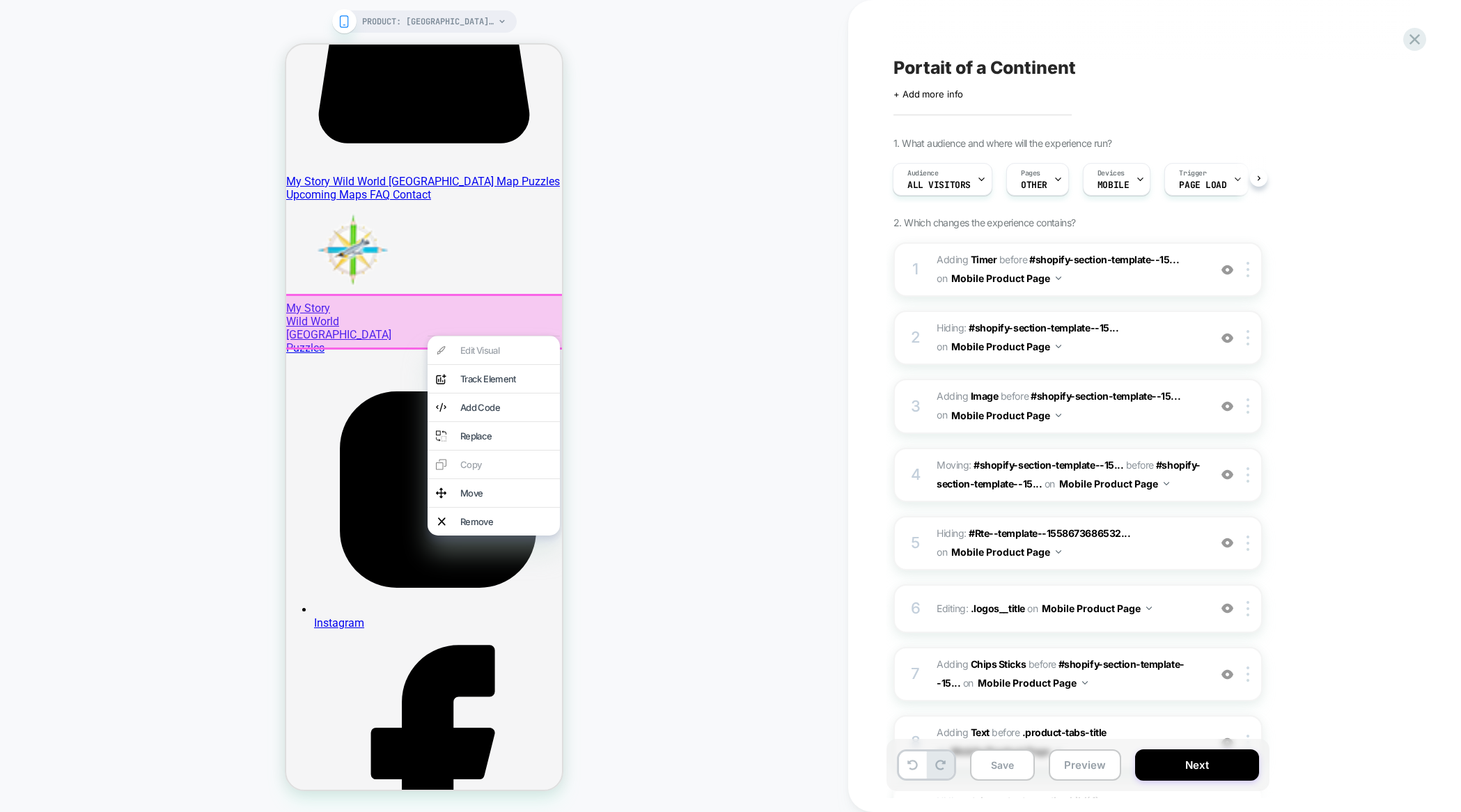
click at [428, 336] on div at bounding box center [494, 336] width 132 height 1
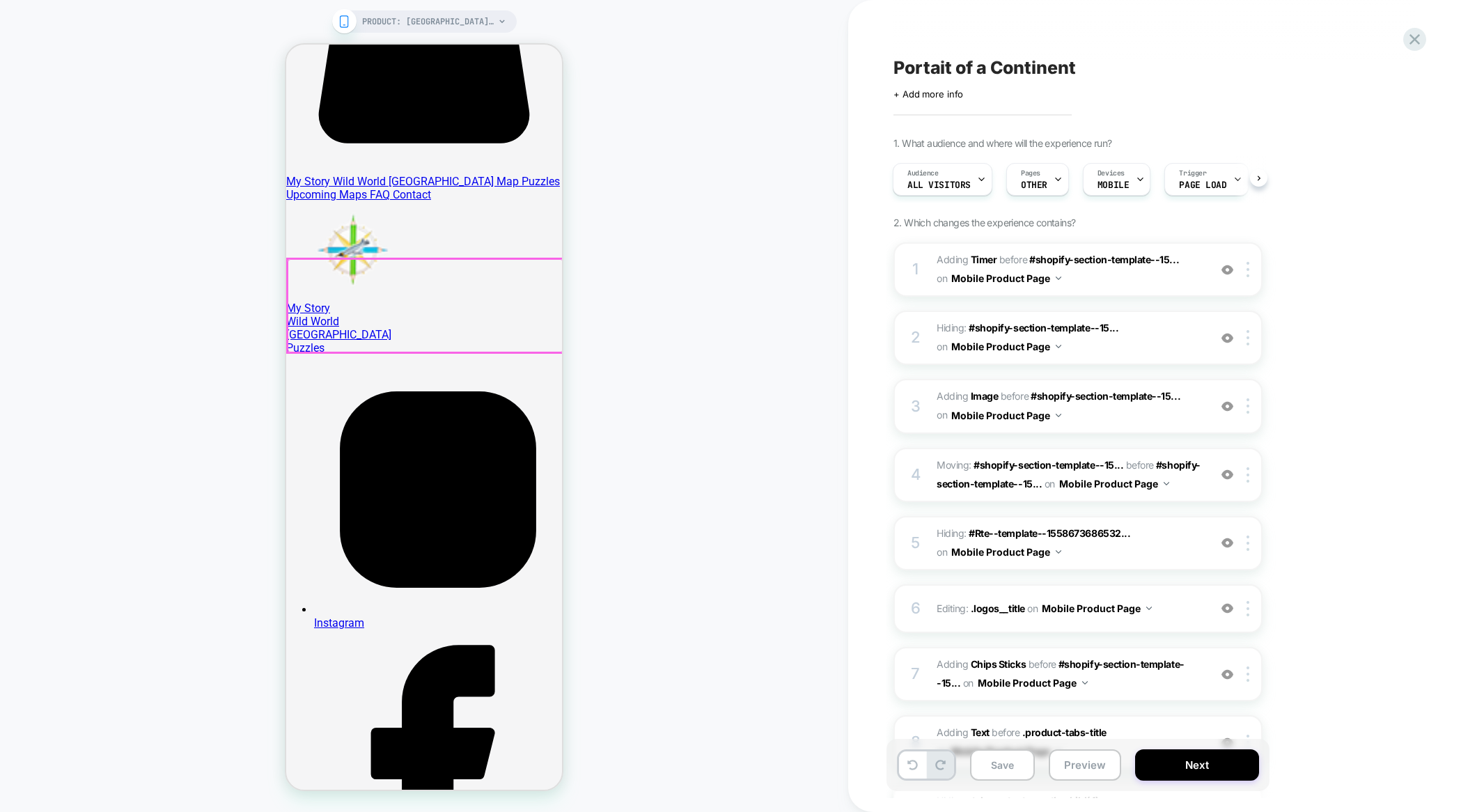
click at [467, 265] on div at bounding box center [426, 305] width 276 height 93
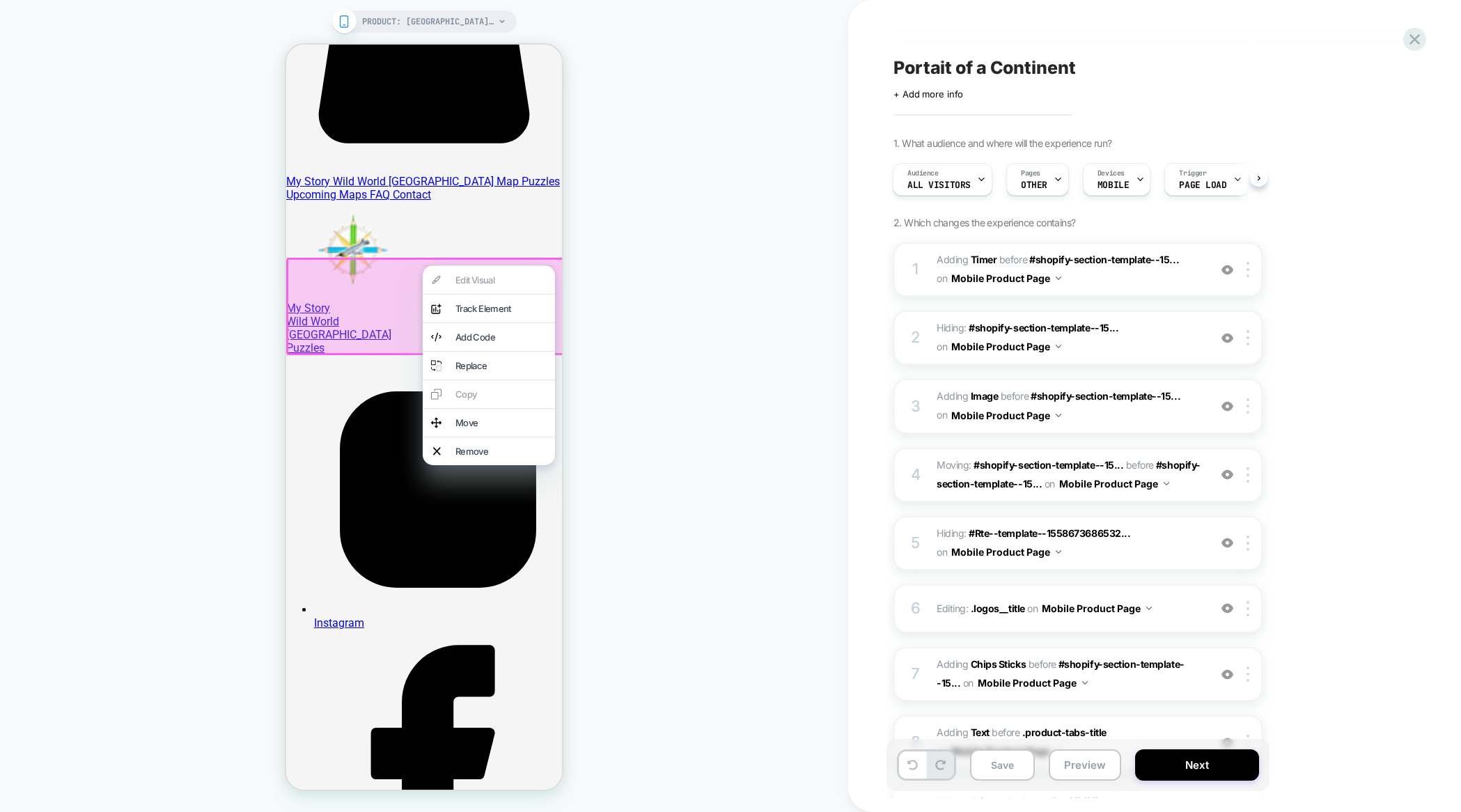
click at [678, 309] on div "PRODUCT: [GEOGRAPHIC_DATA]: Portrait of a Continent – poster PRODUCT: [GEOGRAPH…" at bounding box center [424, 406] width 848 height 784
click at [704, 375] on div "PRODUCT: [GEOGRAPHIC_DATA]: Portrait of a Continent – poster PRODUCT: [GEOGRAPH…" at bounding box center [424, 406] width 848 height 784
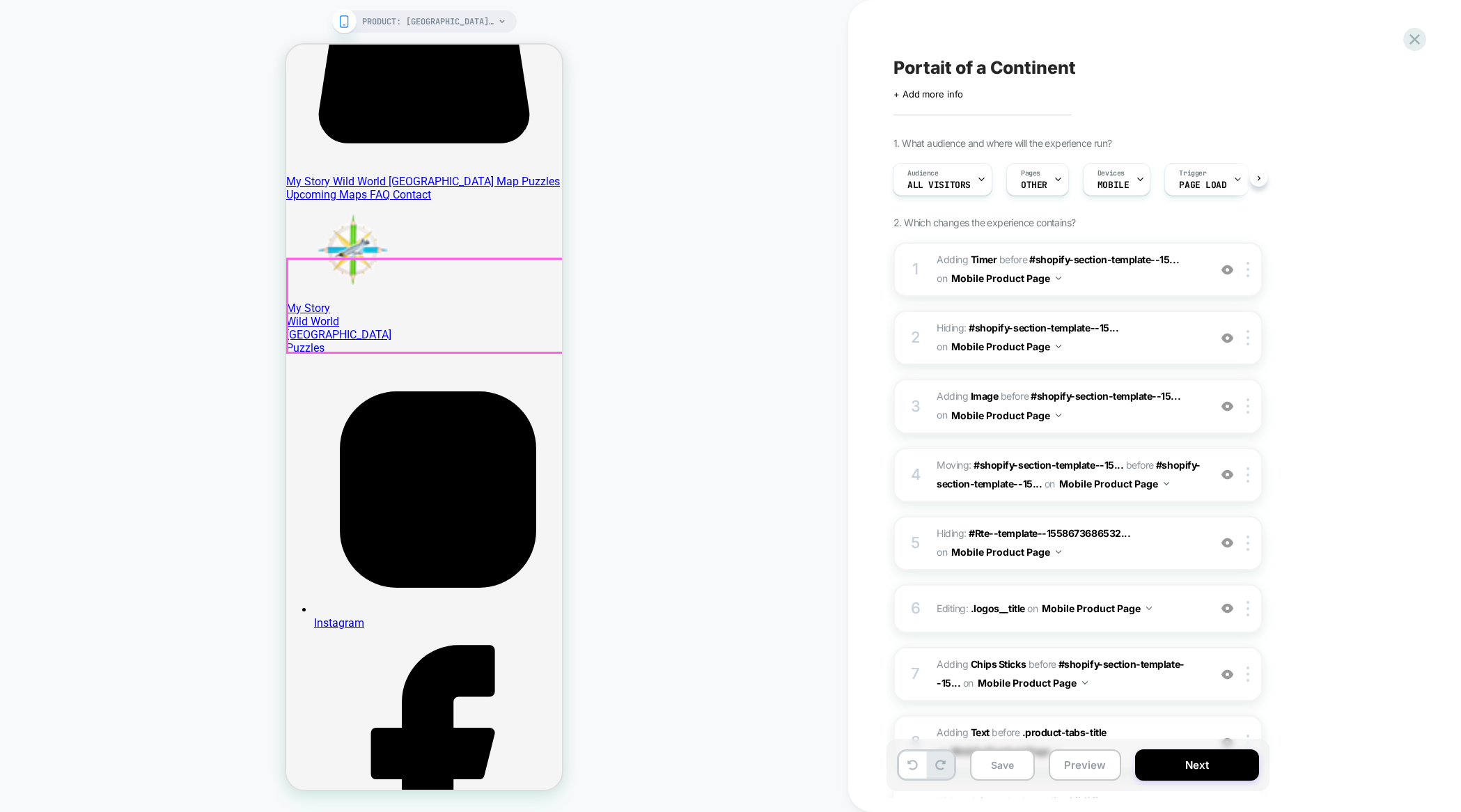
click at [400, 341] on div at bounding box center [426, 305] width 276 height 93
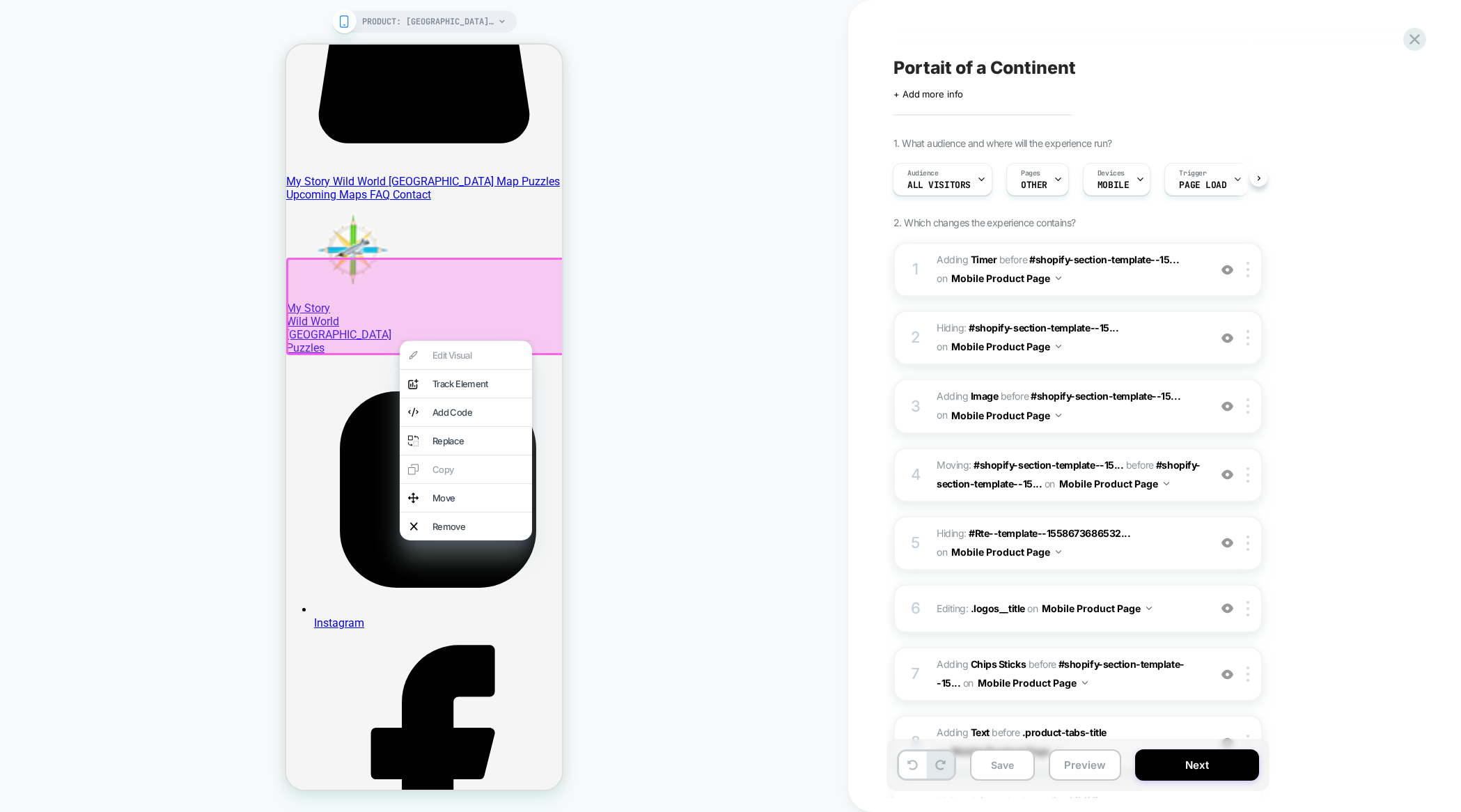
click at [394, 341] on div at bounding box center [426, 307] width 280 height 98
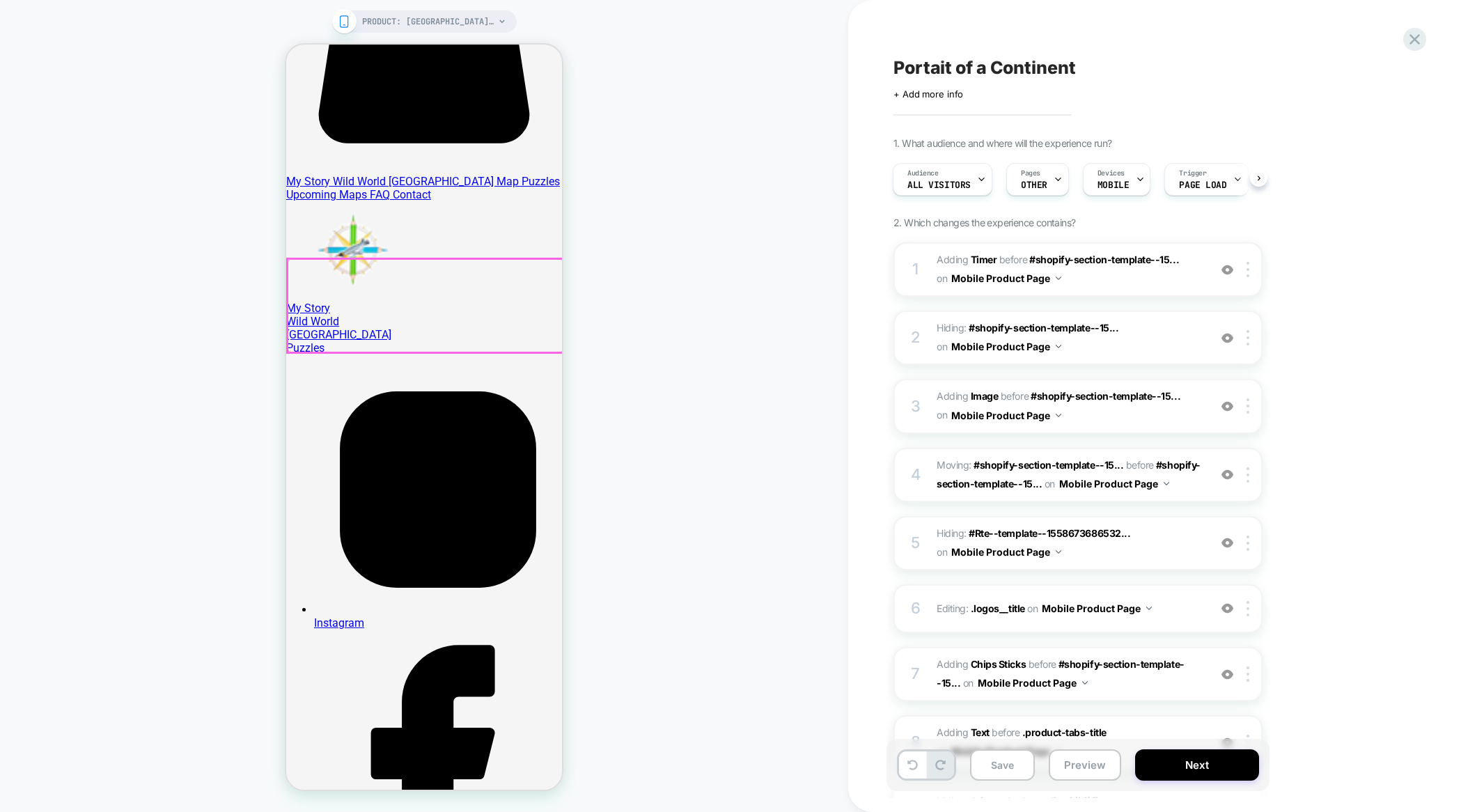
click at [394, 341] on div at bounding box center [426, 305] width 276 height 93
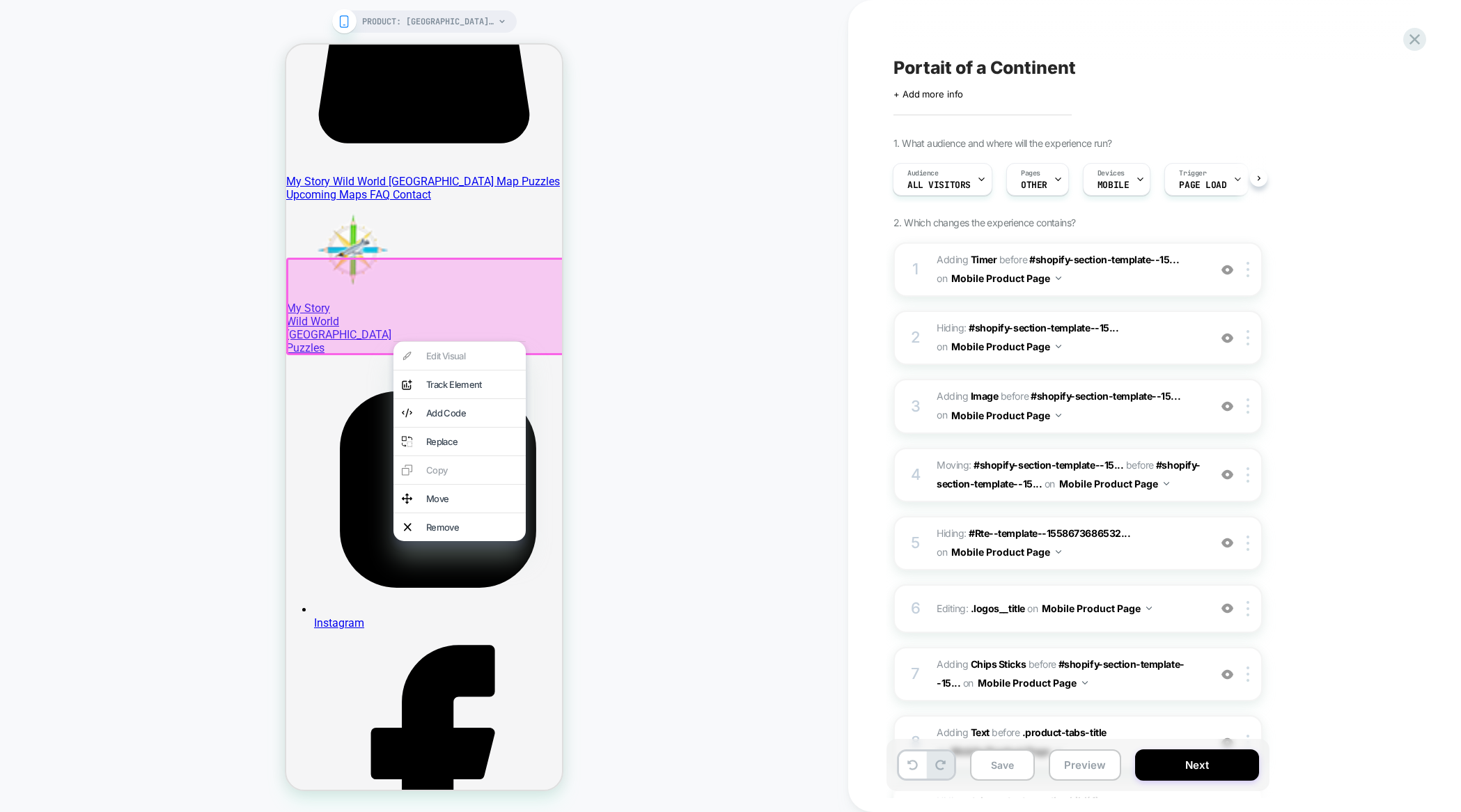
drag, startPoint x: 636, startPoint y: 353, endPoint x: 564, endPoint y: 306, distance: 86.6
click at [636, 353] on div "PRODUCT: [GEOGRAPHIC_DATA]: Portrait of a Continent – poster PRODUCT: [GEOGRAPH…" at bounding box center [424, 406] width 848 height 784
click at [520, 274] on div at bounding box center [426, 307] width 280 height 98
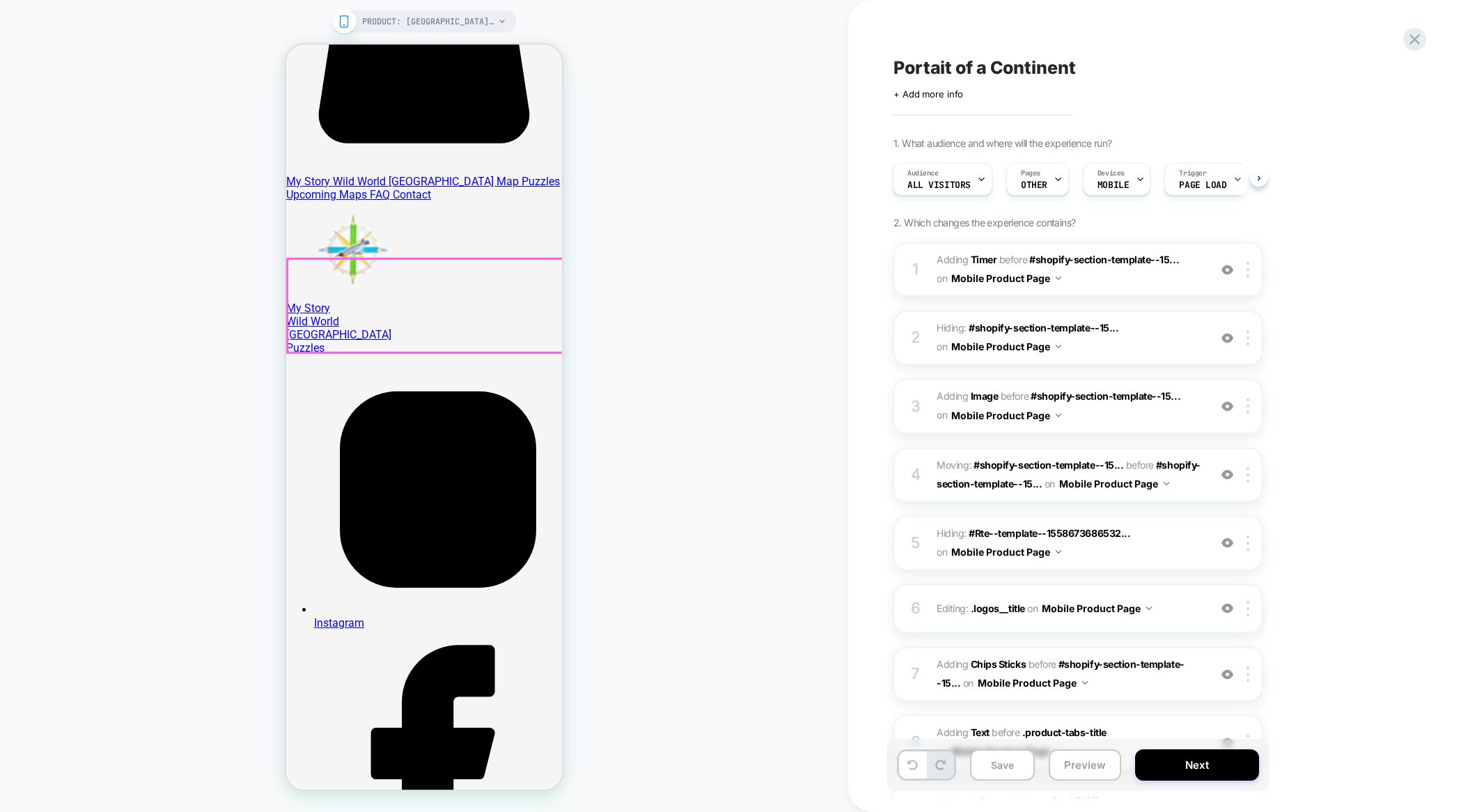
click at [520, 274] on div at bounding box center [426, 305] width 276 height 93
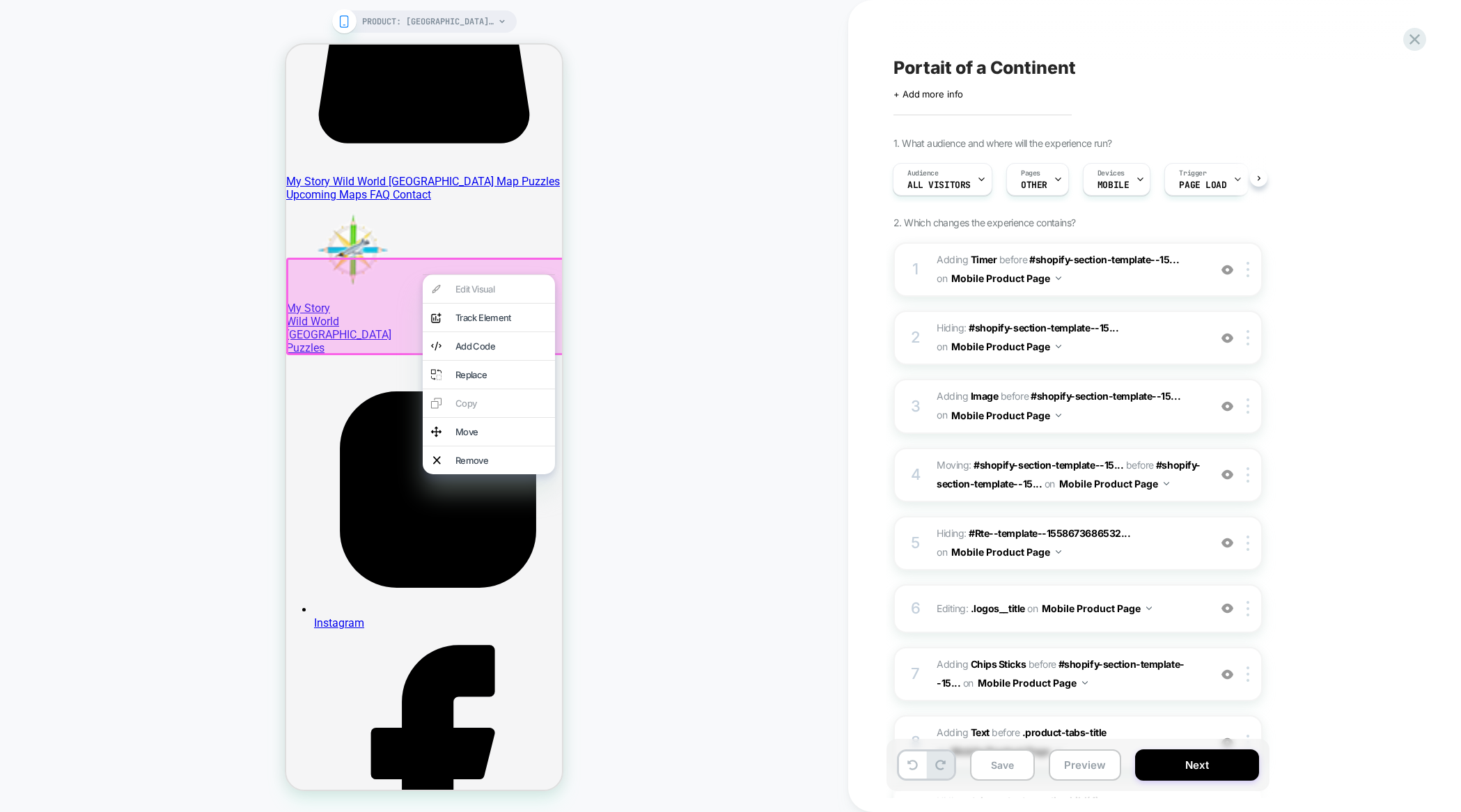
click at [637, 295] on div "PRODUCT: [GEOGRAPHIC_DATA]: Portrait of a Continent – poster PRODUCT: [GEOGRAPH…" at bounding box center [424, 406] width 848 height 784
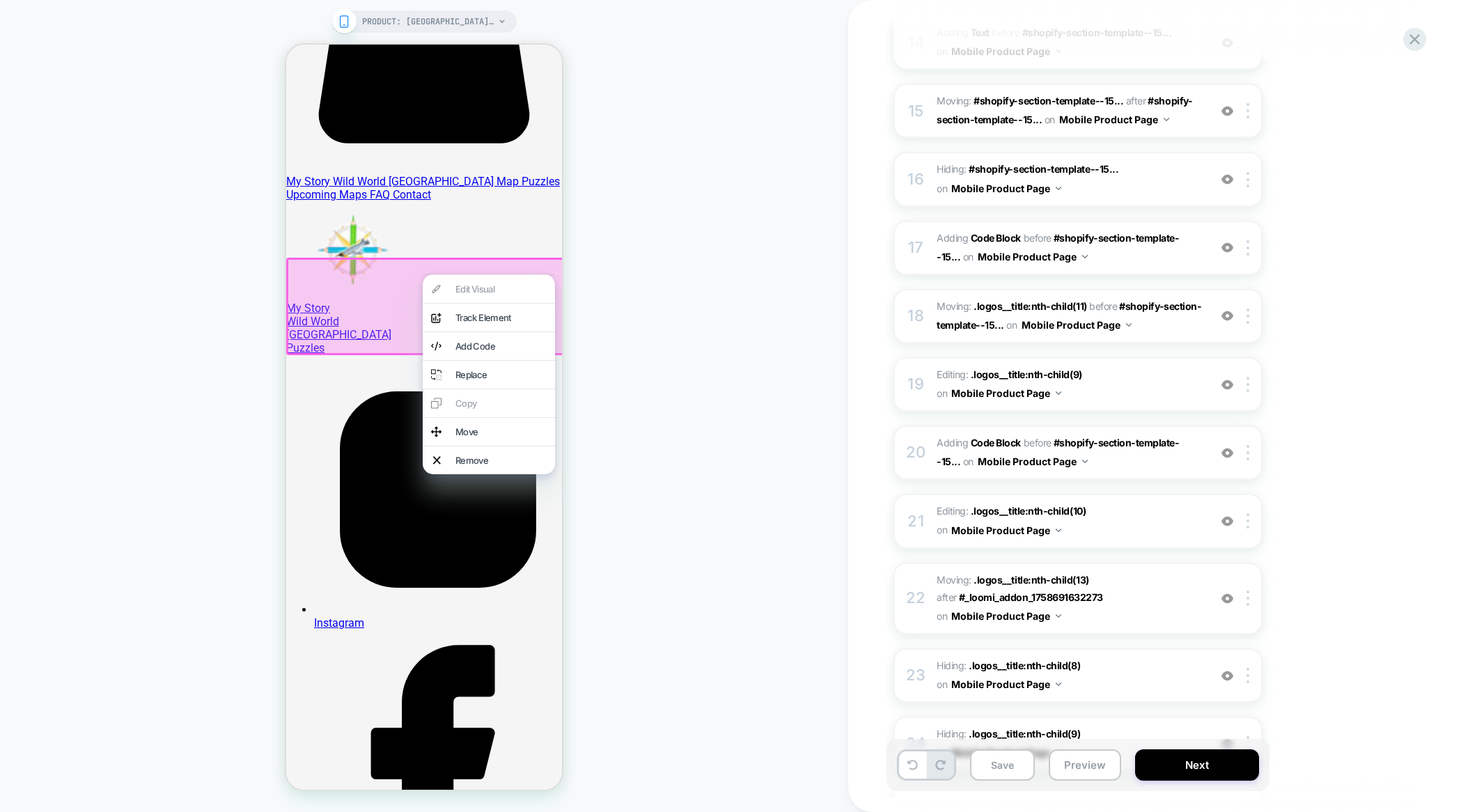
scroll to position [1132, 0]
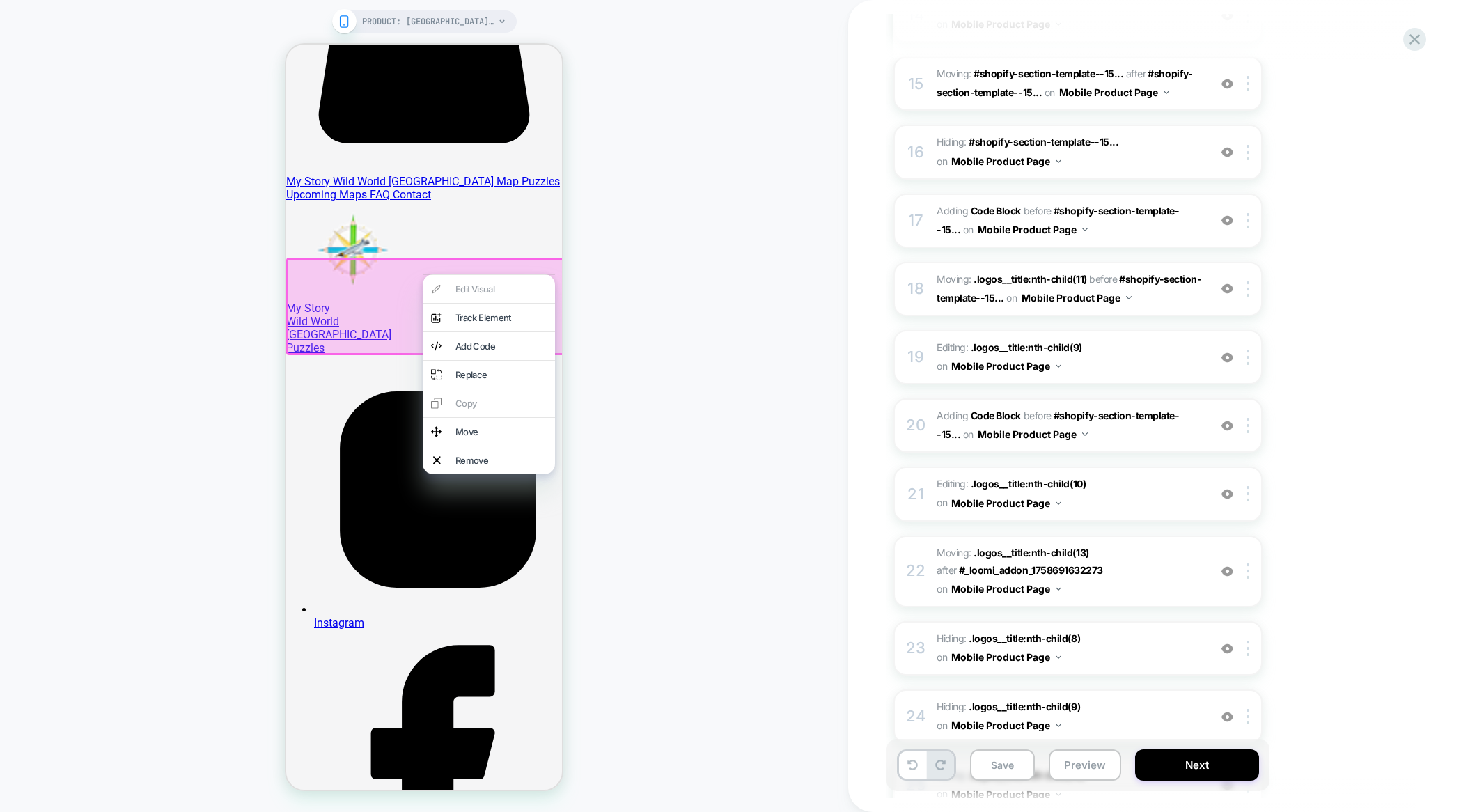
drag, startPoint x: 644, startPoint y: 322, endPoint x: 568, endPoint y: 314, distance: 75.6
click at [643, 322] on div "PRODUCT: [GEOGRAPHIC_DATA]: Portrait of a Continent – poster PRODUCT: [GEOGRAPH…" at bounding box center [424, 406] width 848 height 784
click at [455, 284] on div "Edit Visual analytics-plus-line-svgrepo-com Track Element Add Code Replace Copy…" at bounding box center [489, 374] width 132 height 200
click at [338, 287] on div at bounding box center [426, 307] width 280 height 98
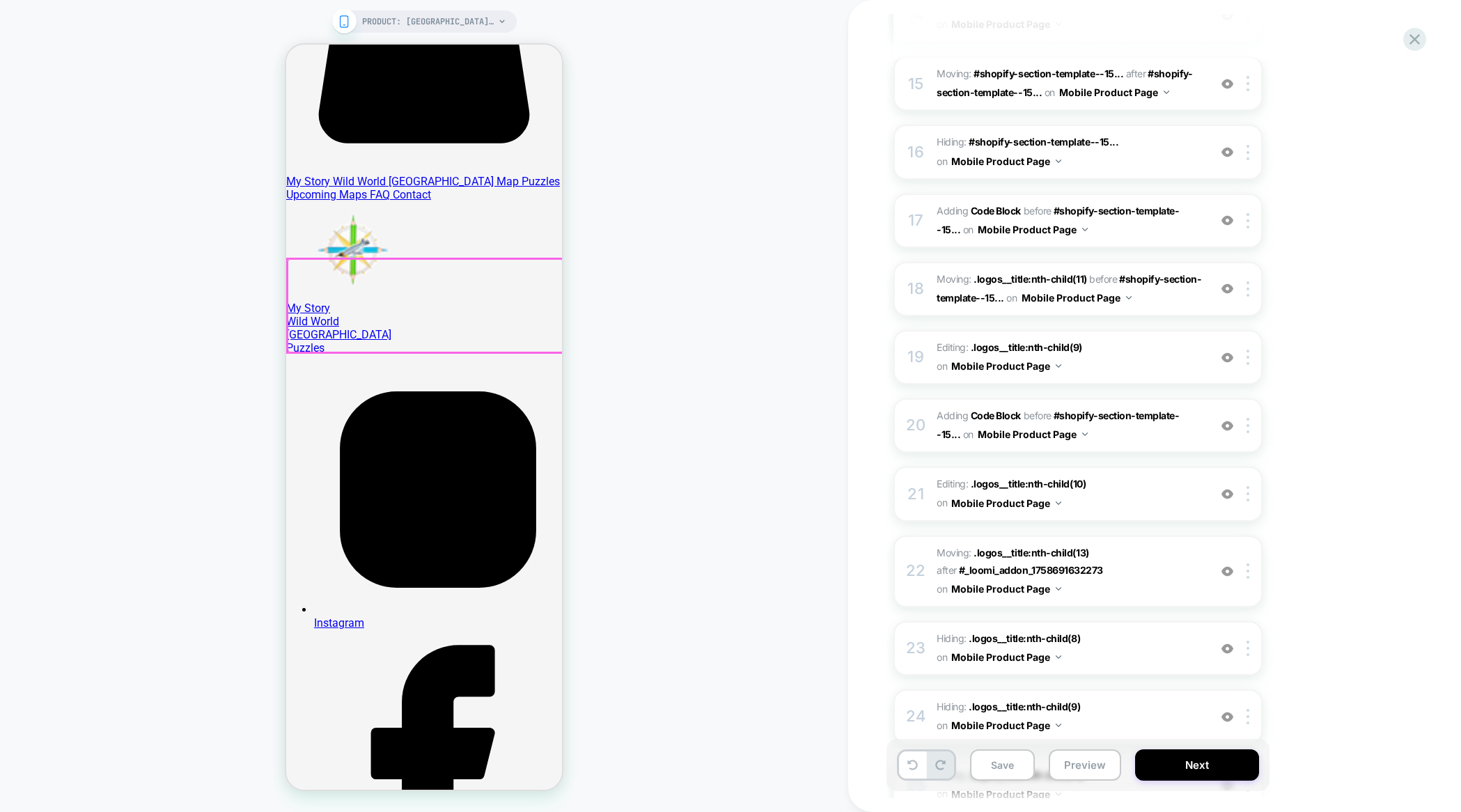
click at [419, 271] on div at bounding box center [426, 305] width 276 height 93
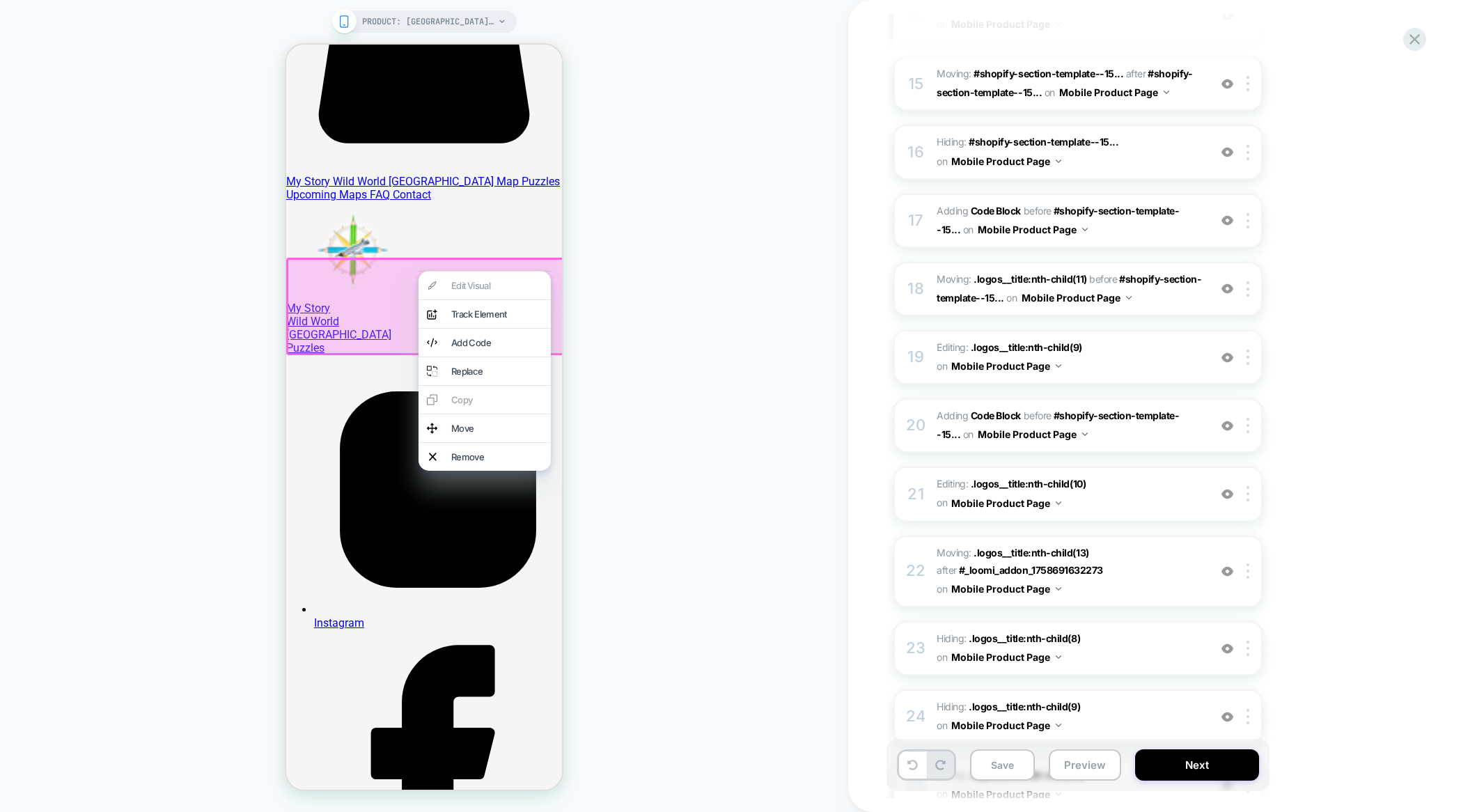
click at [426, 265] on div at bounding box center [426, 307] width 280 height 98
click at [665, 262] on div "PRODUCT: [GEOGRAPHIC_DATA]: Portrait of a Continent – poster PRODUCT: [GEOGRAPH…" at bounding box center [424, 406] width 848 height 784
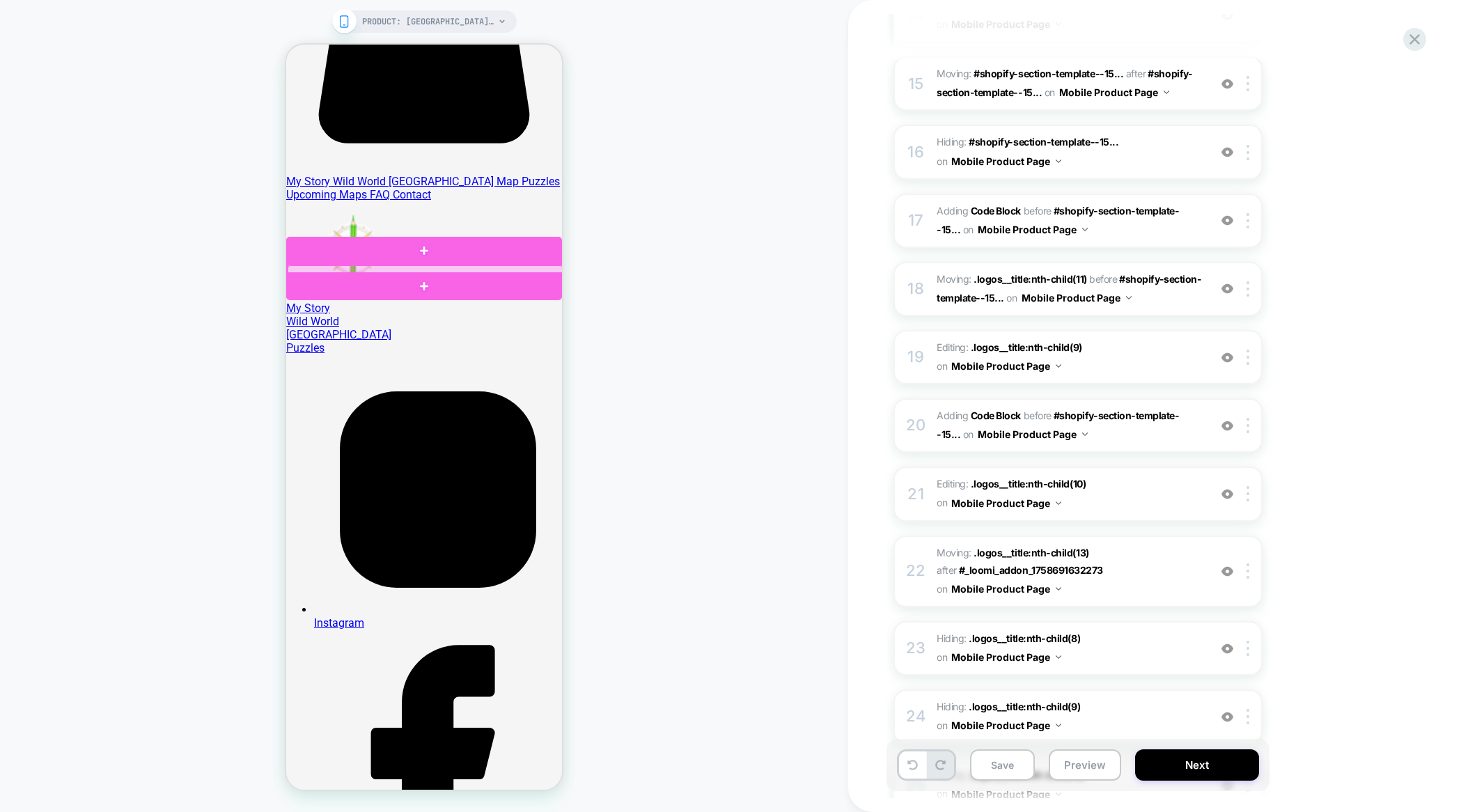
click at [436, 265] on div at bounding box center [426, 269] width 276 height 9
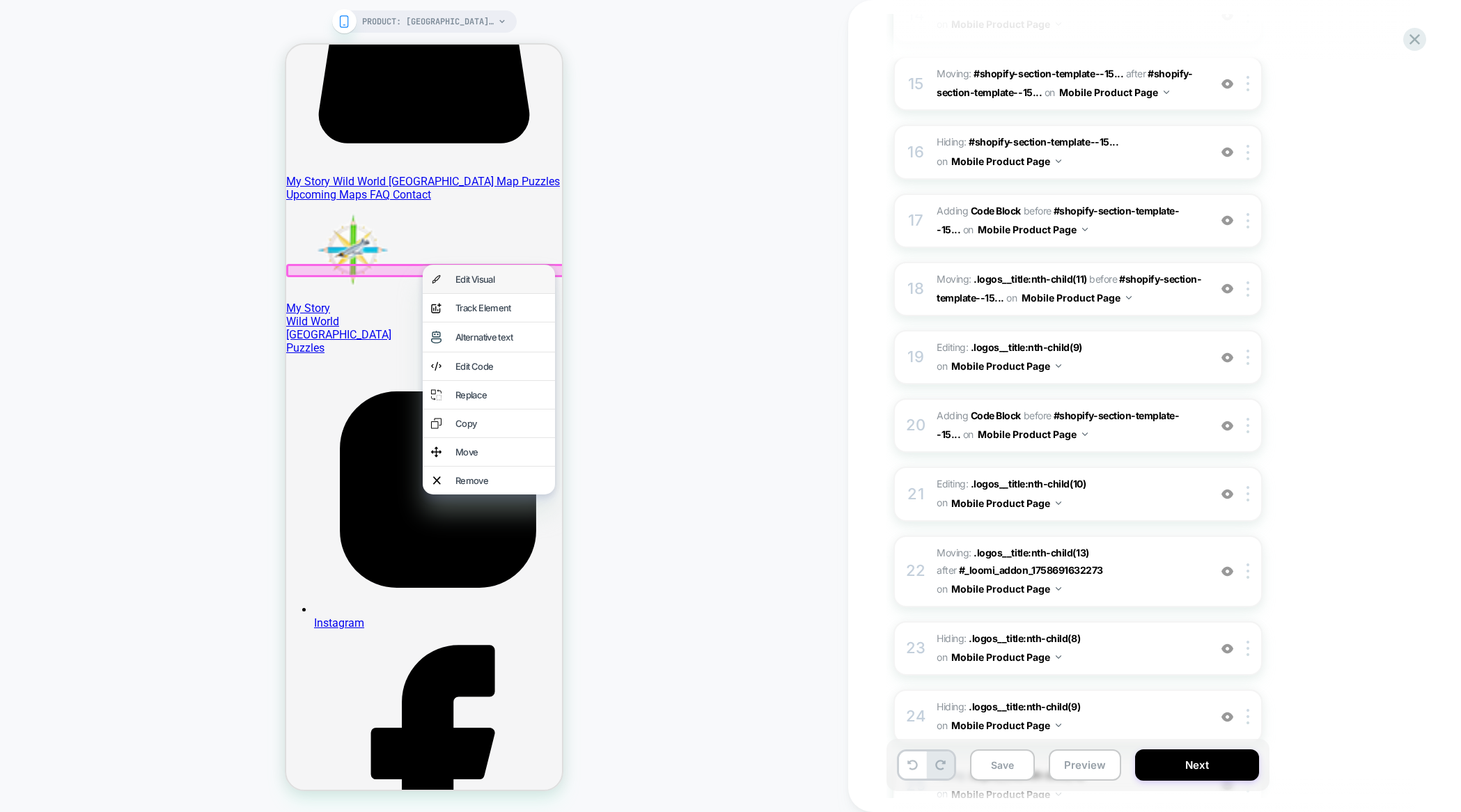
click at [459, 278] on div "Edit Visual" at bounding box center [501, 279] width 91 height 11
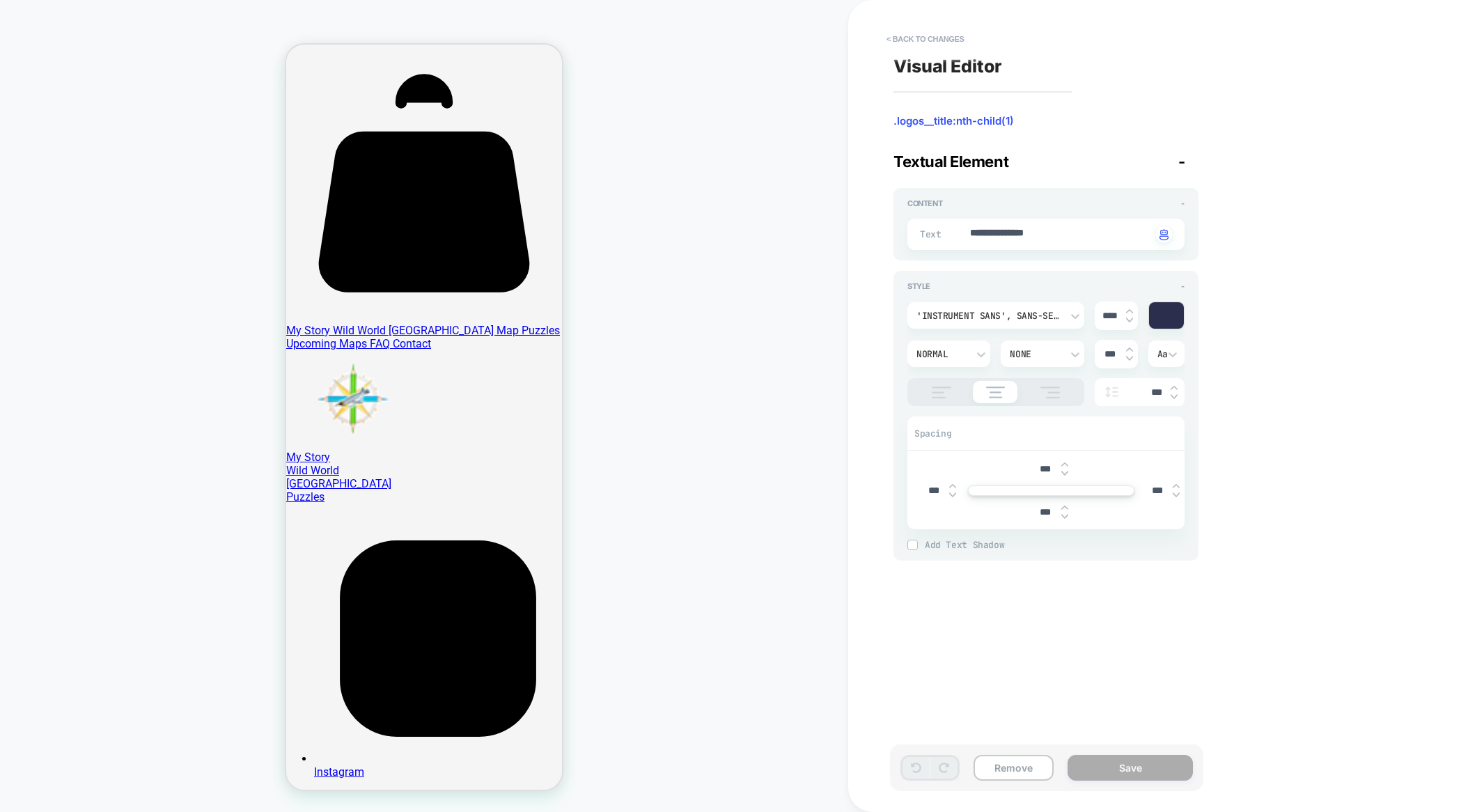
scroll to position [0, 0]
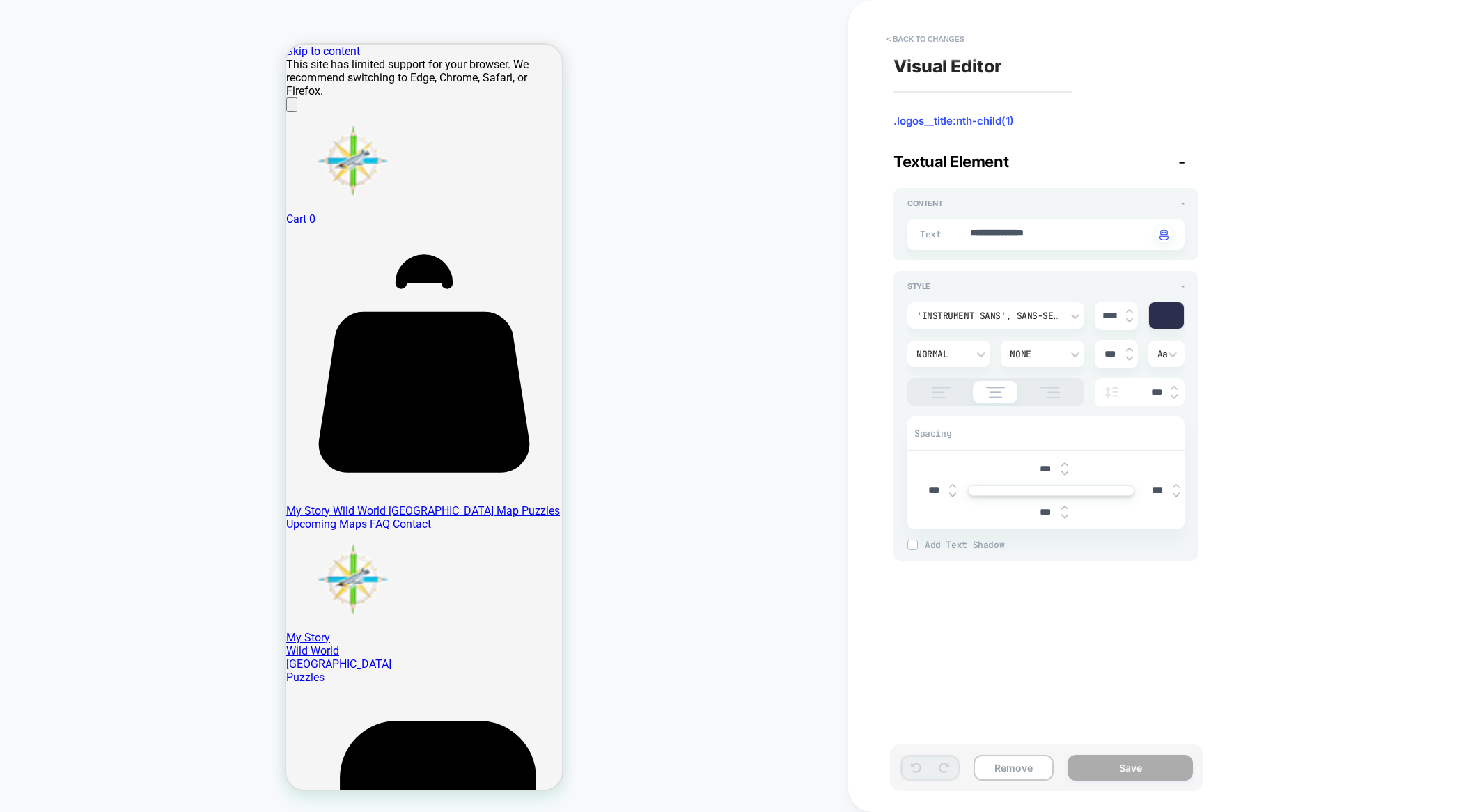
click at [1063, 514] on img at bounding box center [1065, 517] width 7 height 6
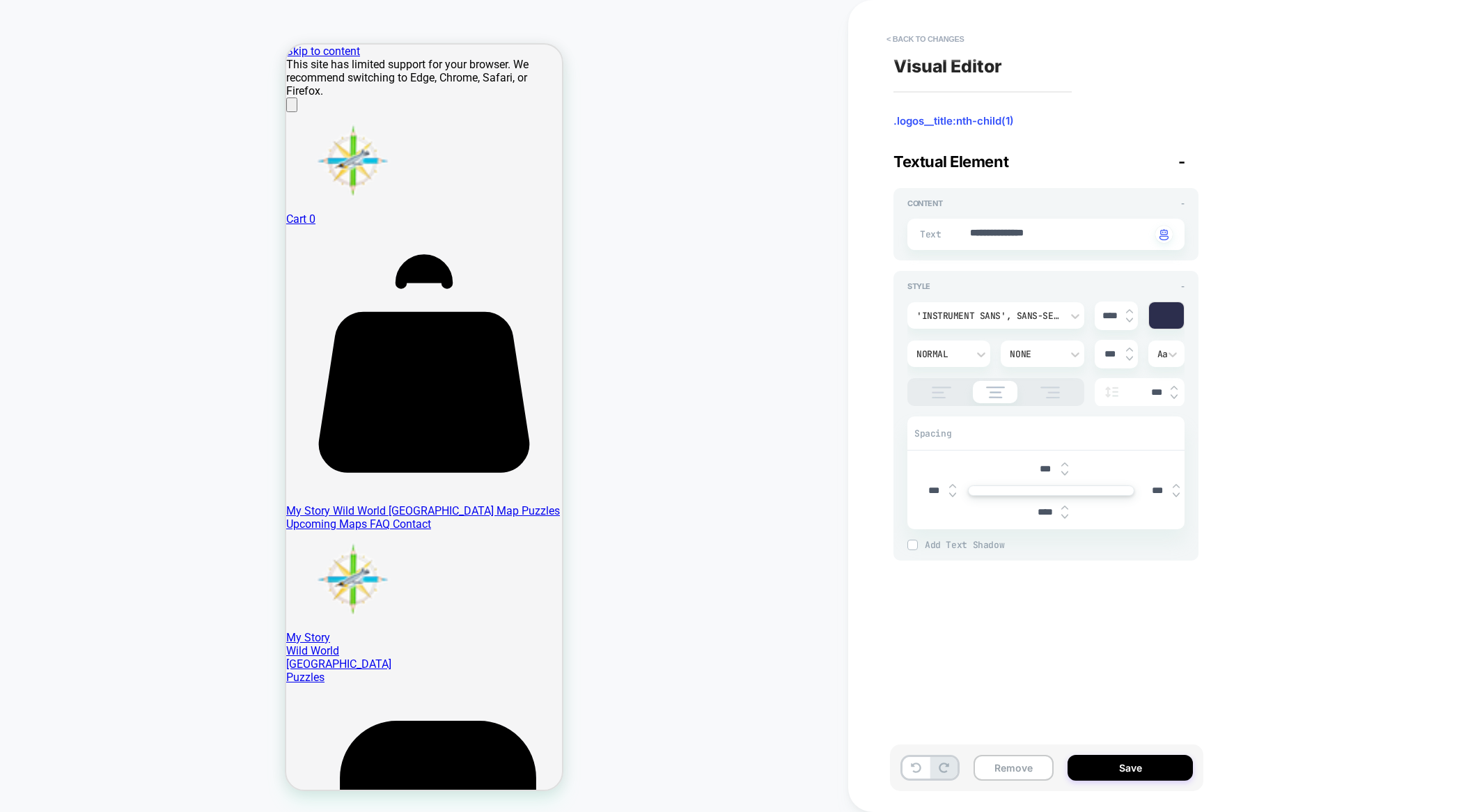
click at [1063, 514] on img at bounding box center [1065, 517] width 7 height 6
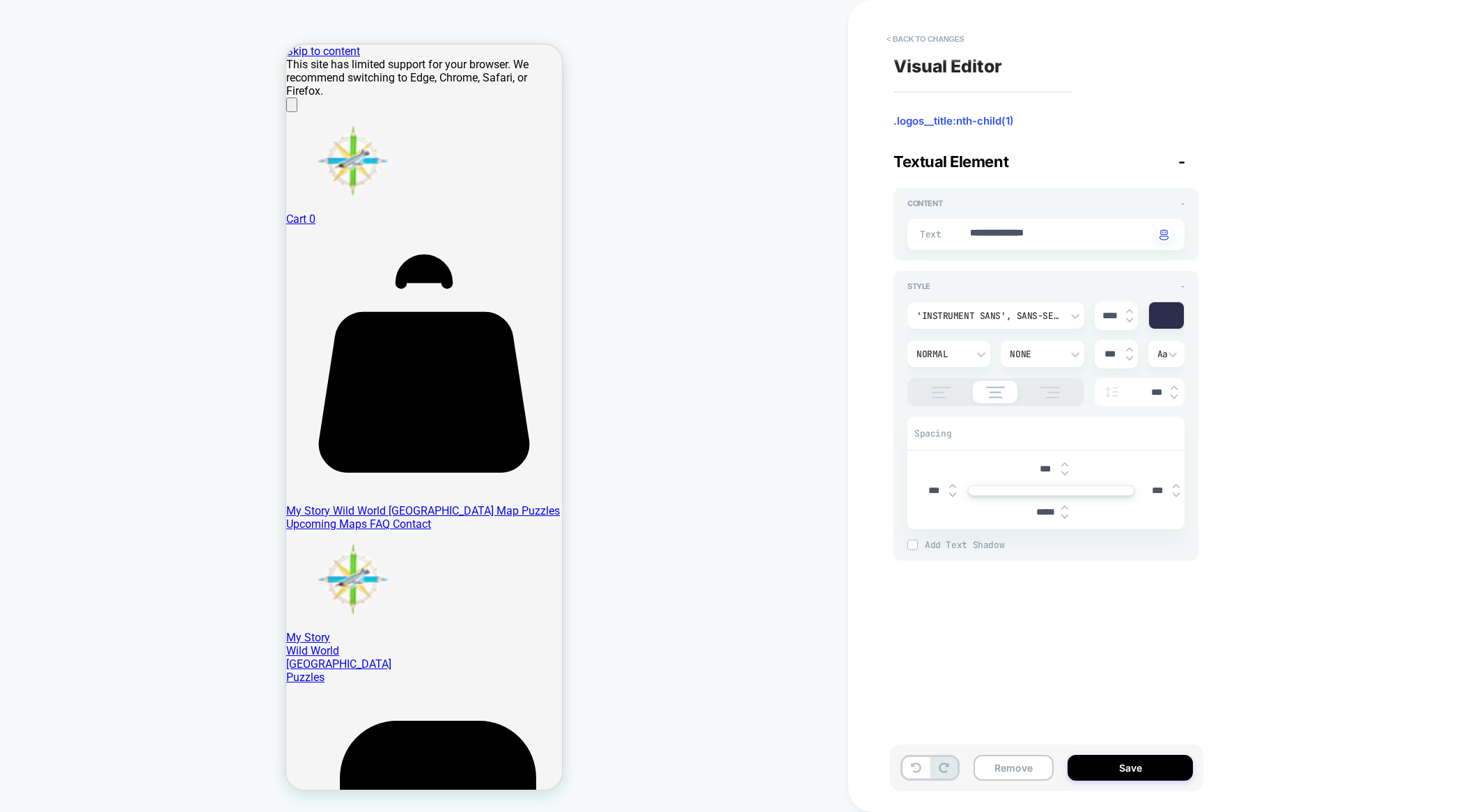
click at [1063, 514] on img at bounding box center [1065, 517] width 7 height 6
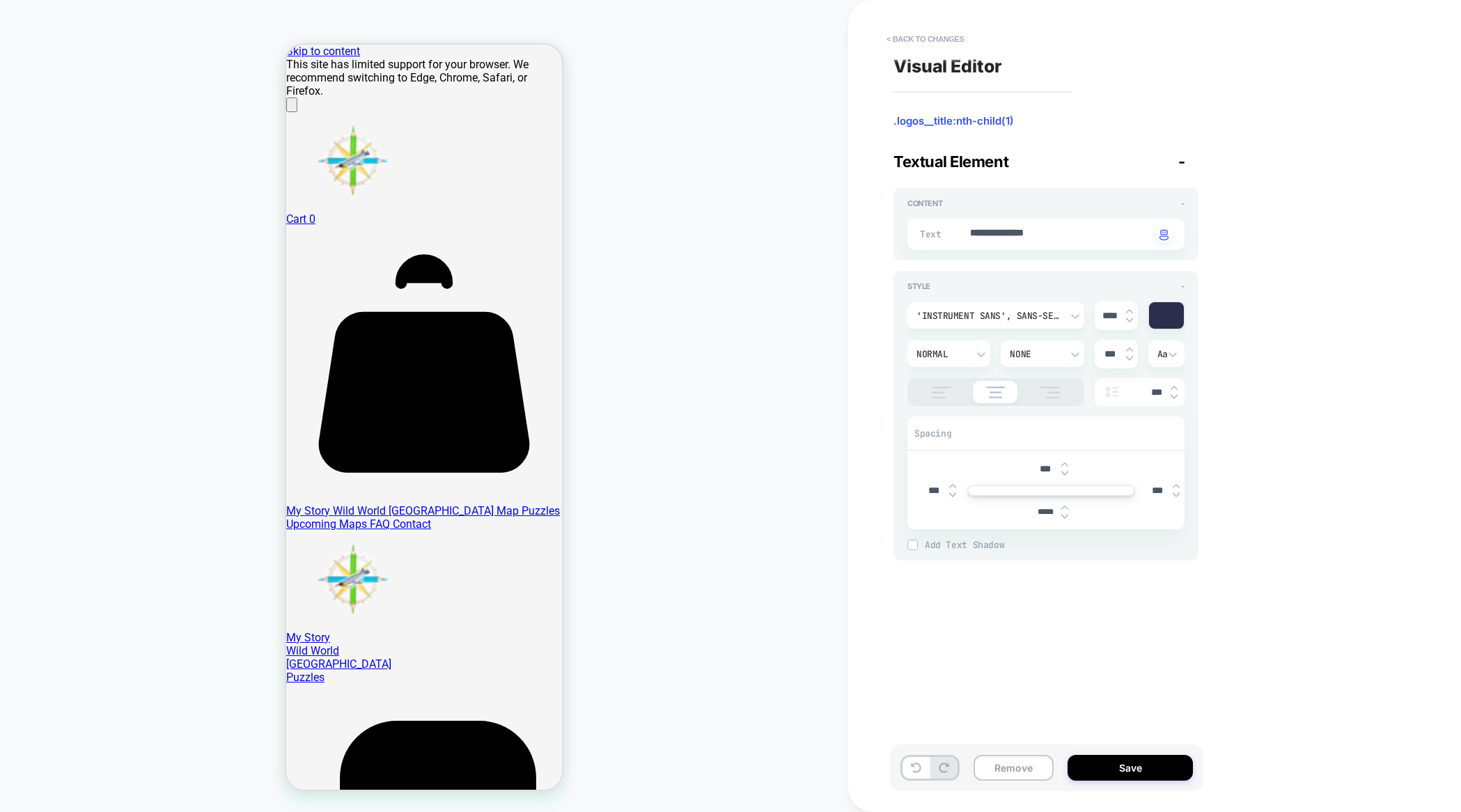
click at [1063, 514] on img at bounding box center [1065, 517] width 7 height 6
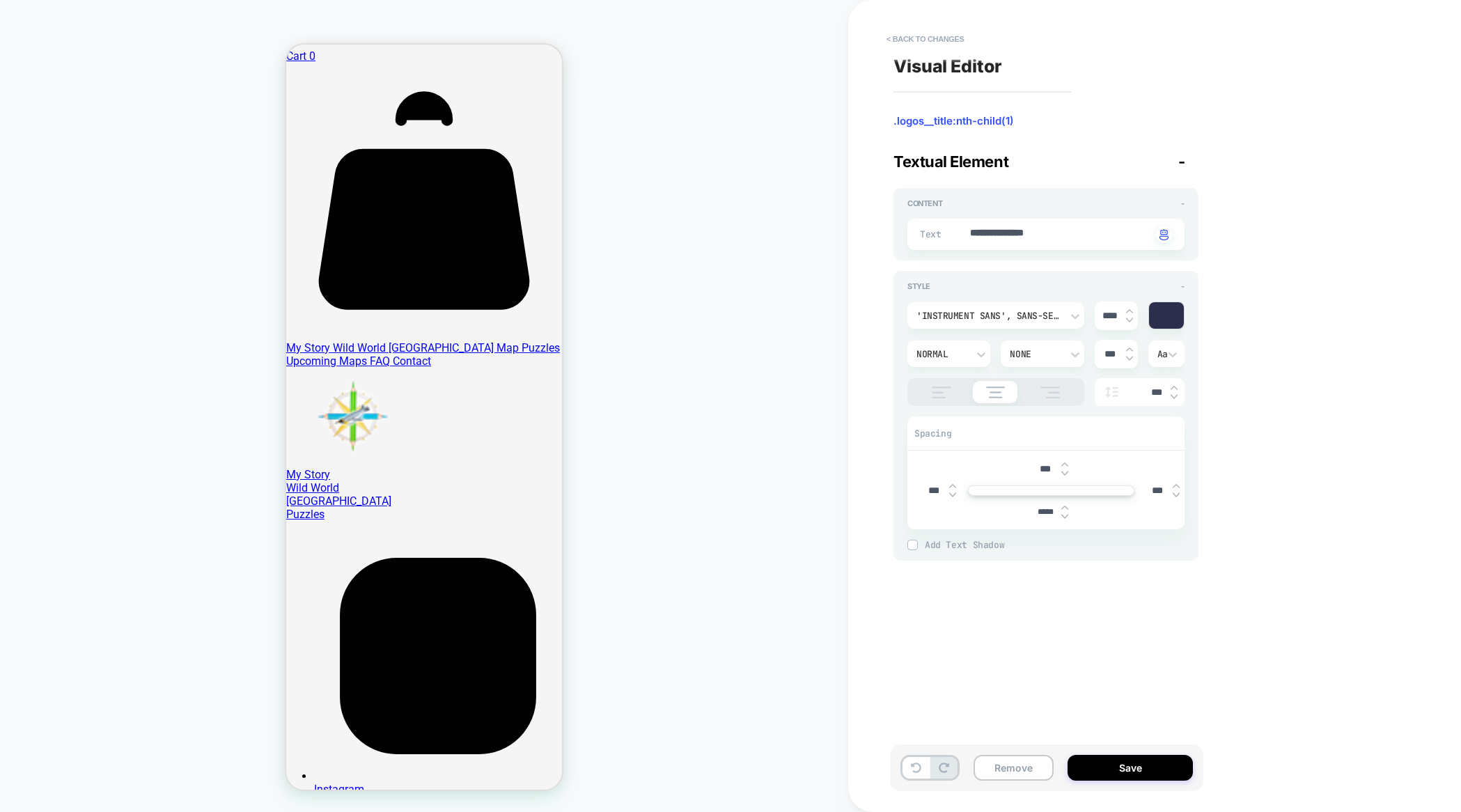
scroll to position [226, 0]
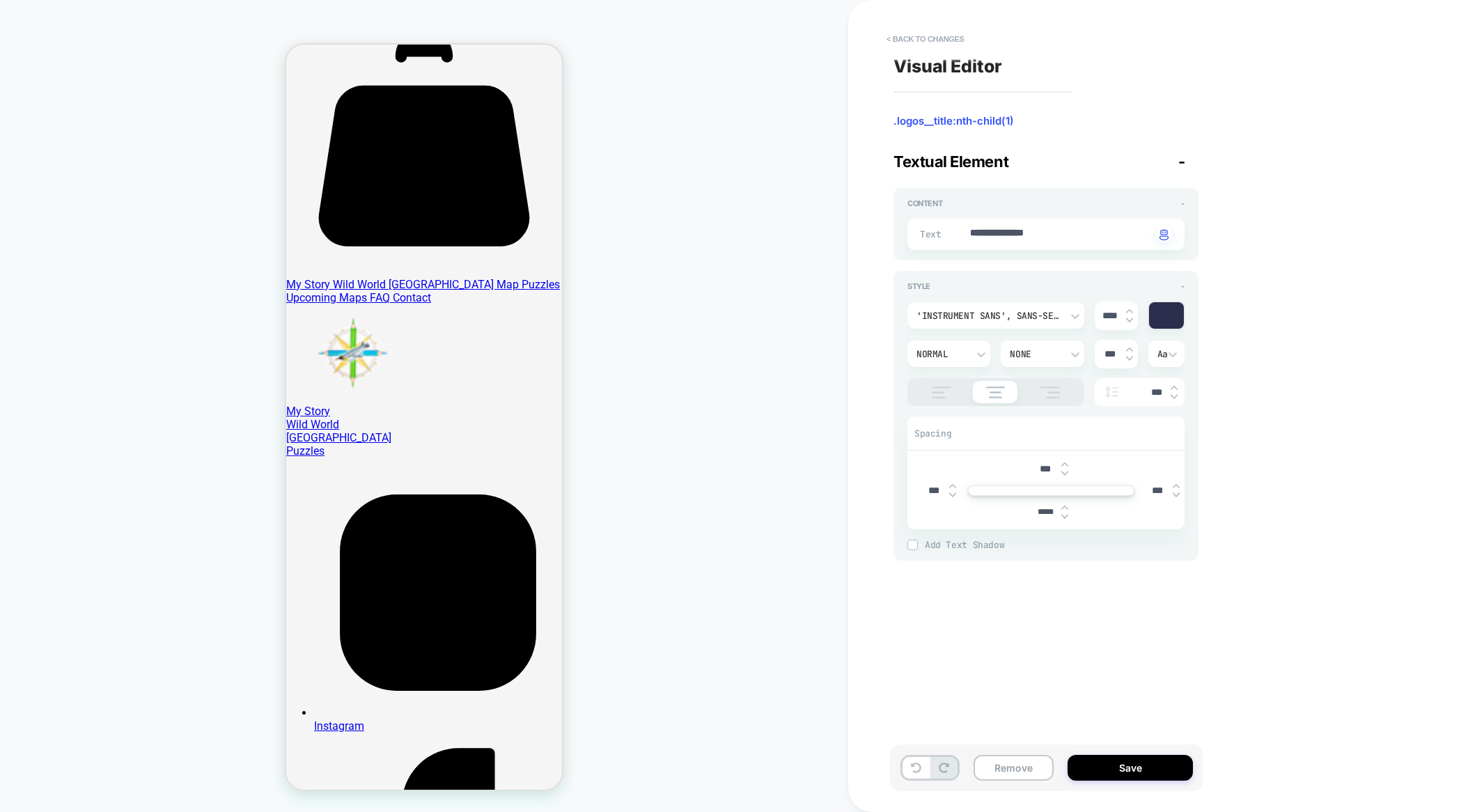
click at [1042, 511] on input "*****" at bounding box center [1045, 512] width 31 height 10
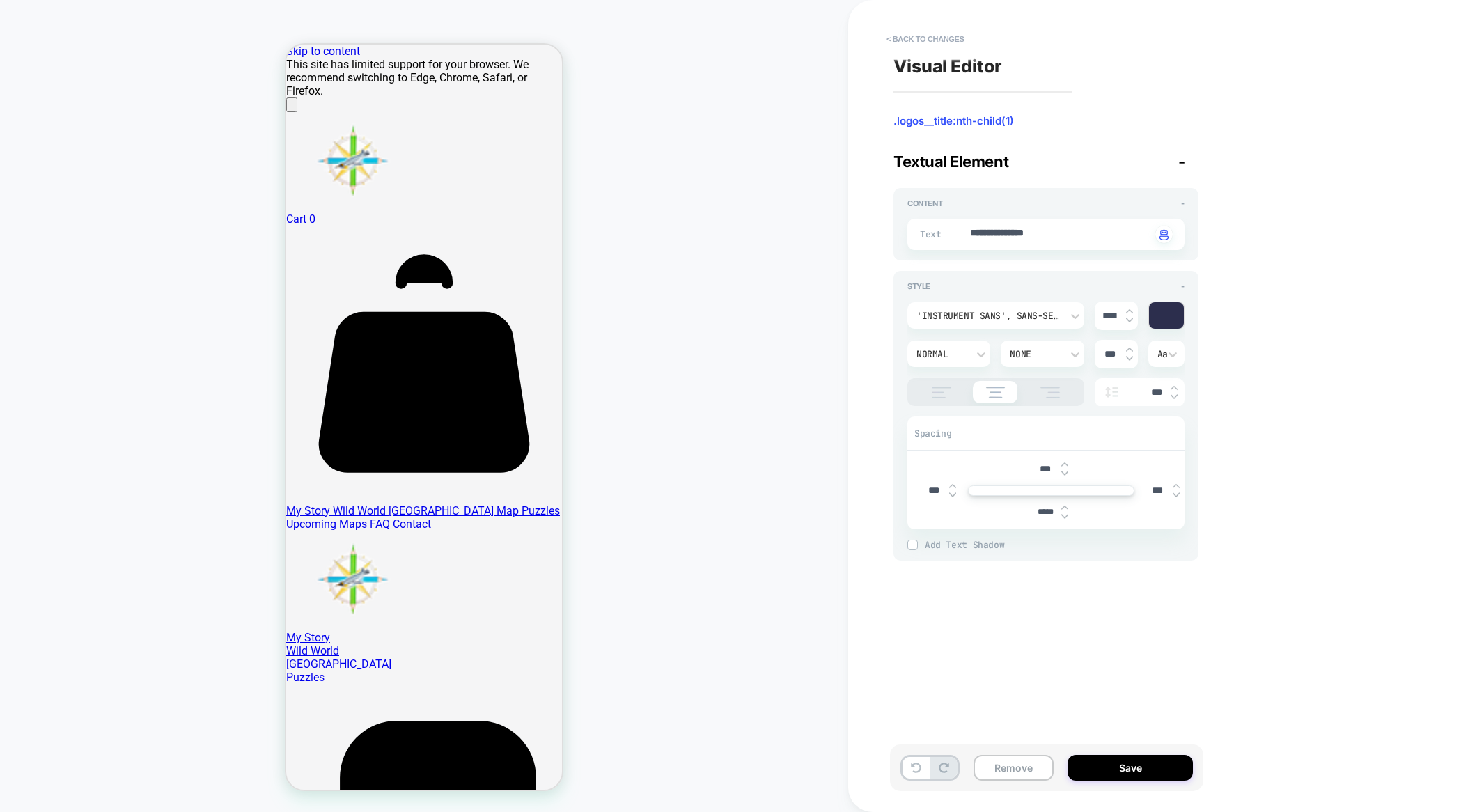
drag, startPoint x: 1043, startPoint y: 616, endPoint x: 677, endPoint y: 652, distance: 367.5
click at [1043, 616] on div "**********" at bounding box center [1148, 406] width 522 height 784
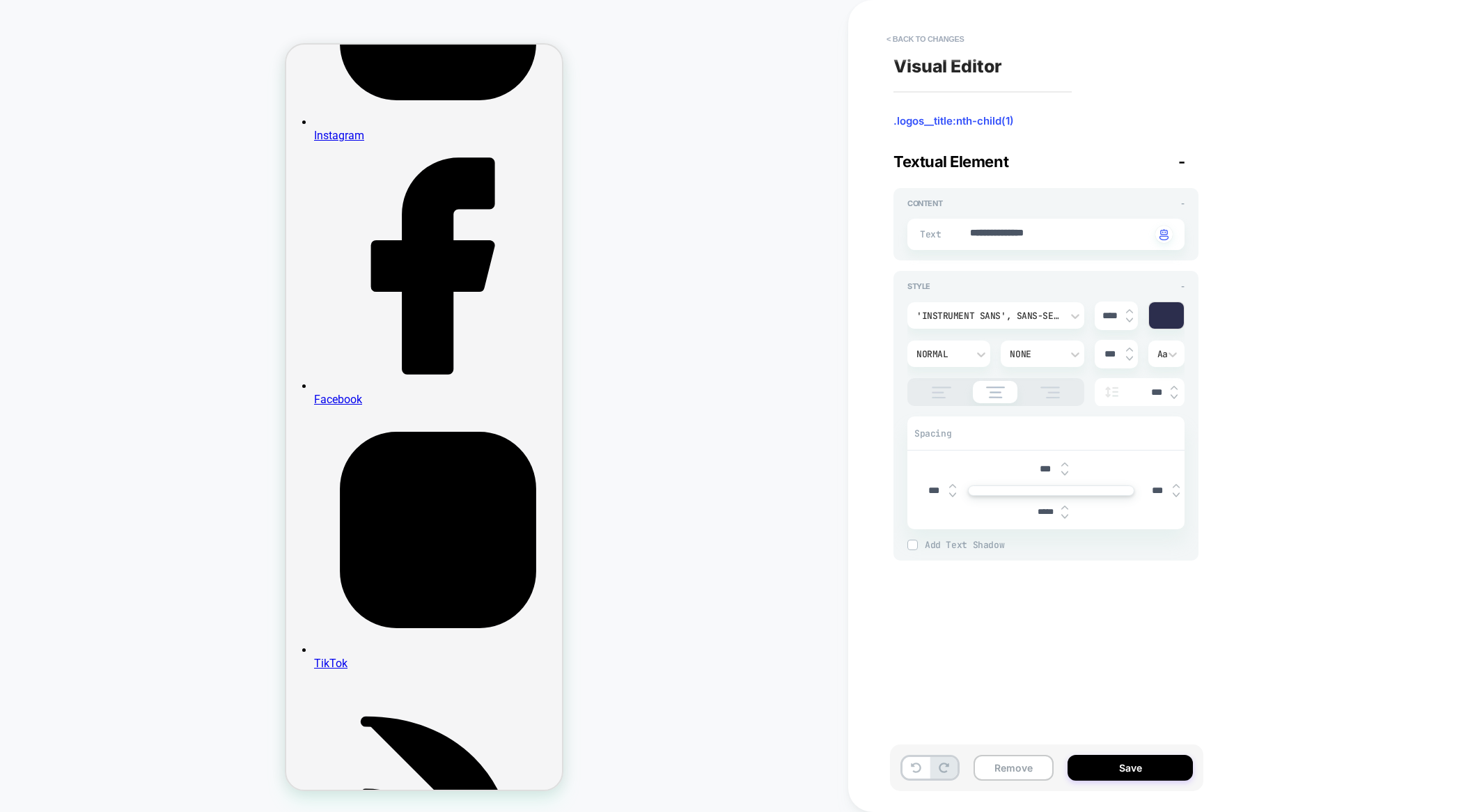
scroll to position [822, 0]
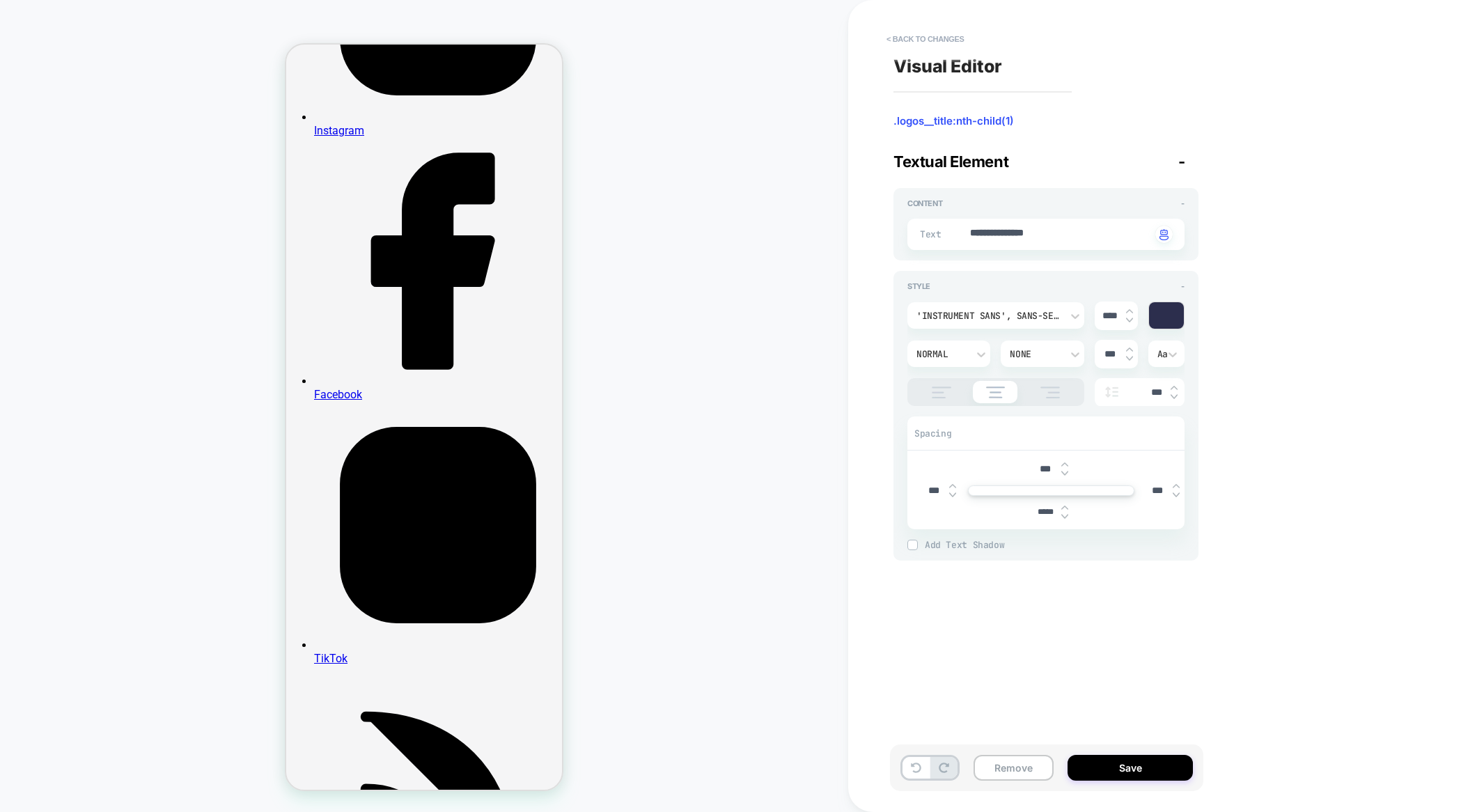
click at [1191, 751] on div "Remove Save" at bounding box center [1046, 768] width 313 height 47
click at [1183, 761] on button "Save" at bounding box center [1130, 768] width 125 height 26
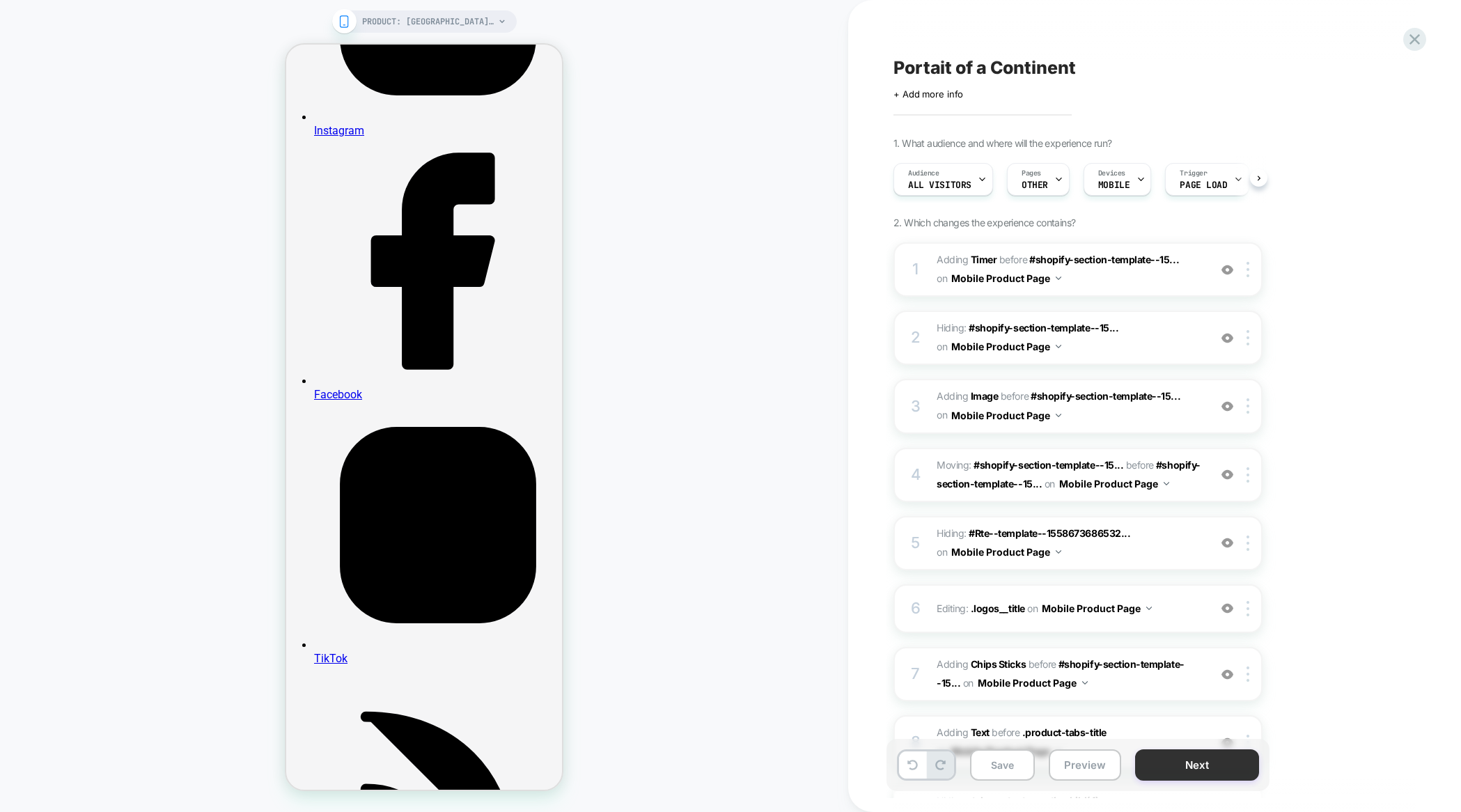
click at [1185, 766] on button "Next" at bounding box center [1197, 765] width 124 height 31
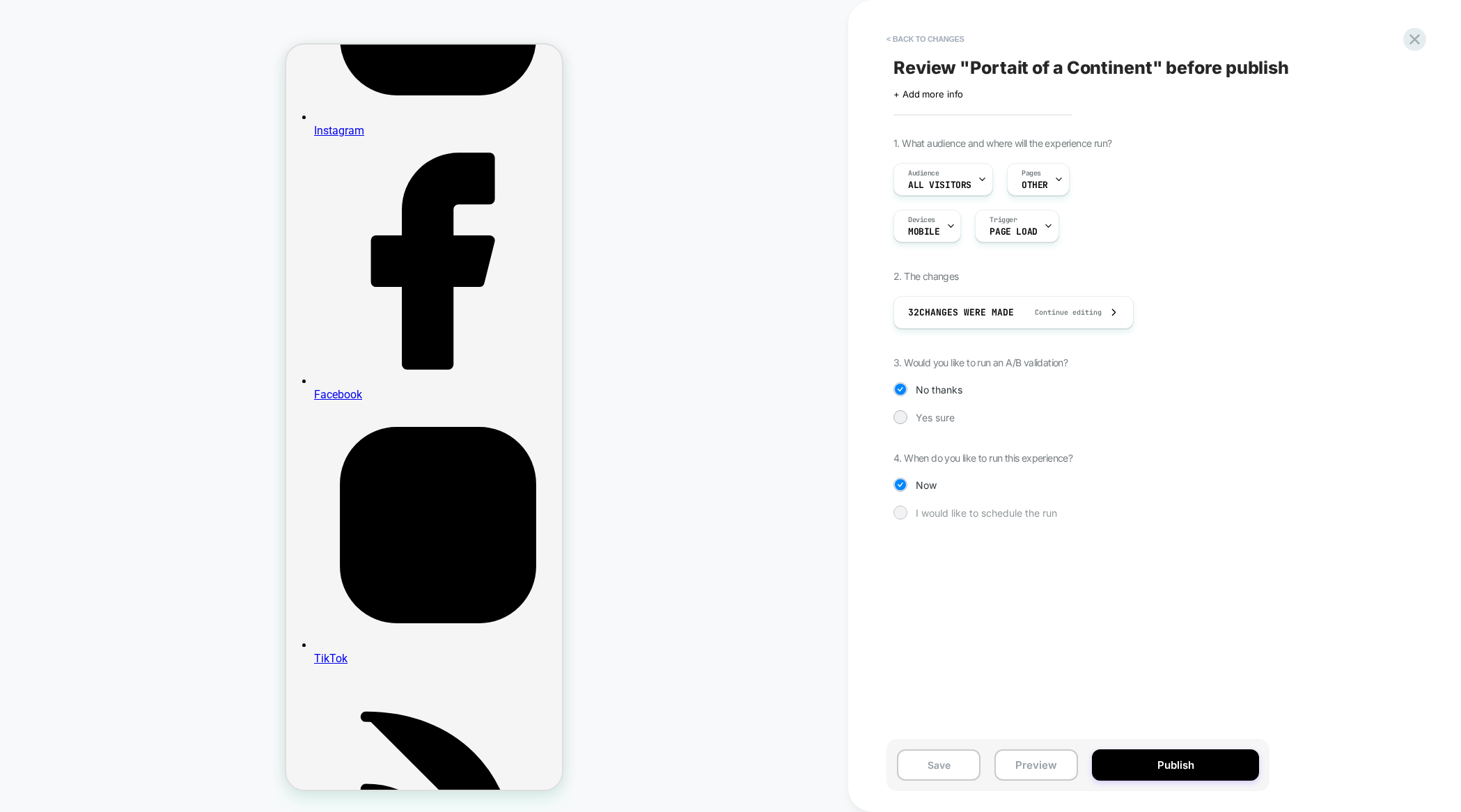
click at [902, 513] on div at bounding box center [900, 512] width 10 height 10
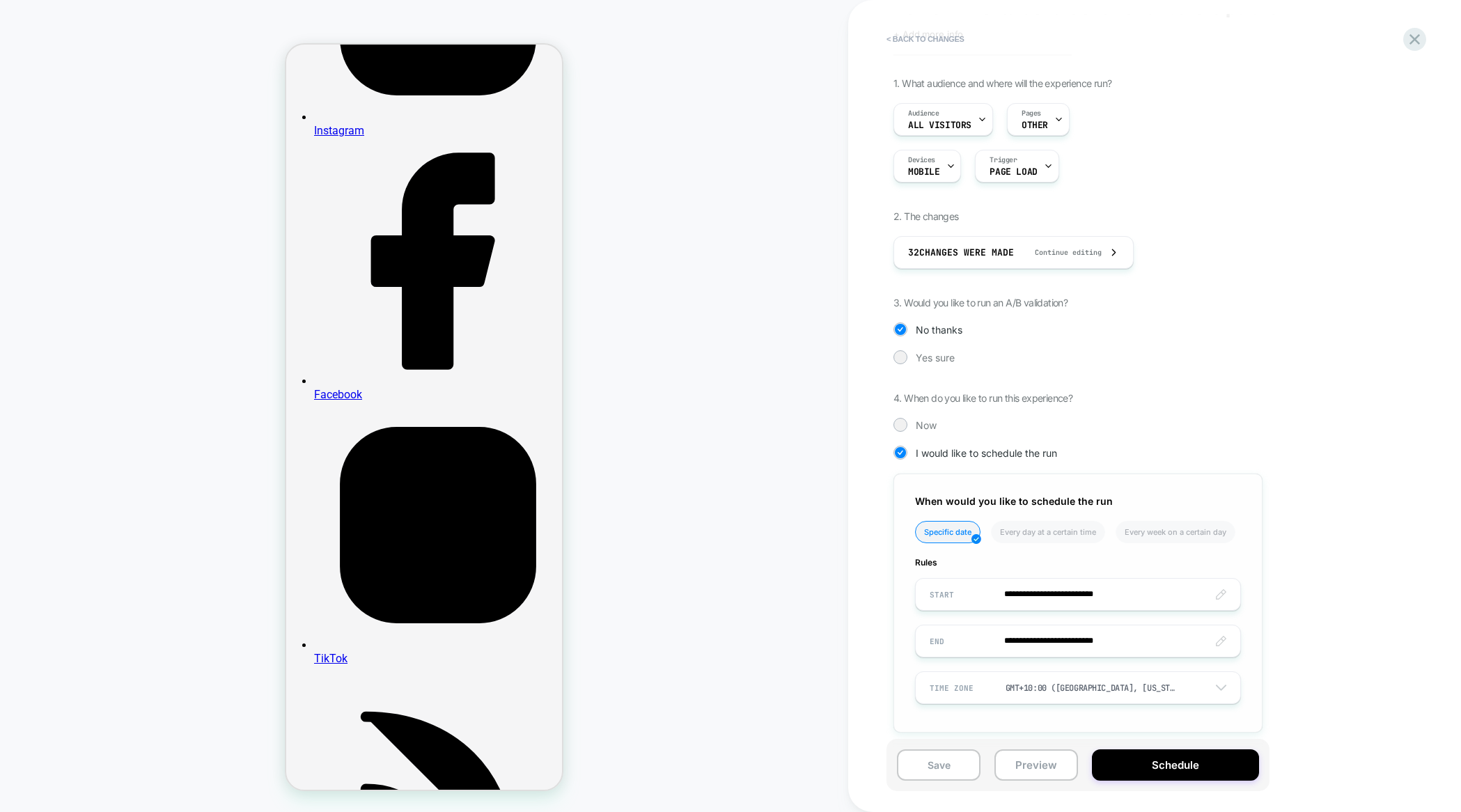
scroll to position [70, 0]
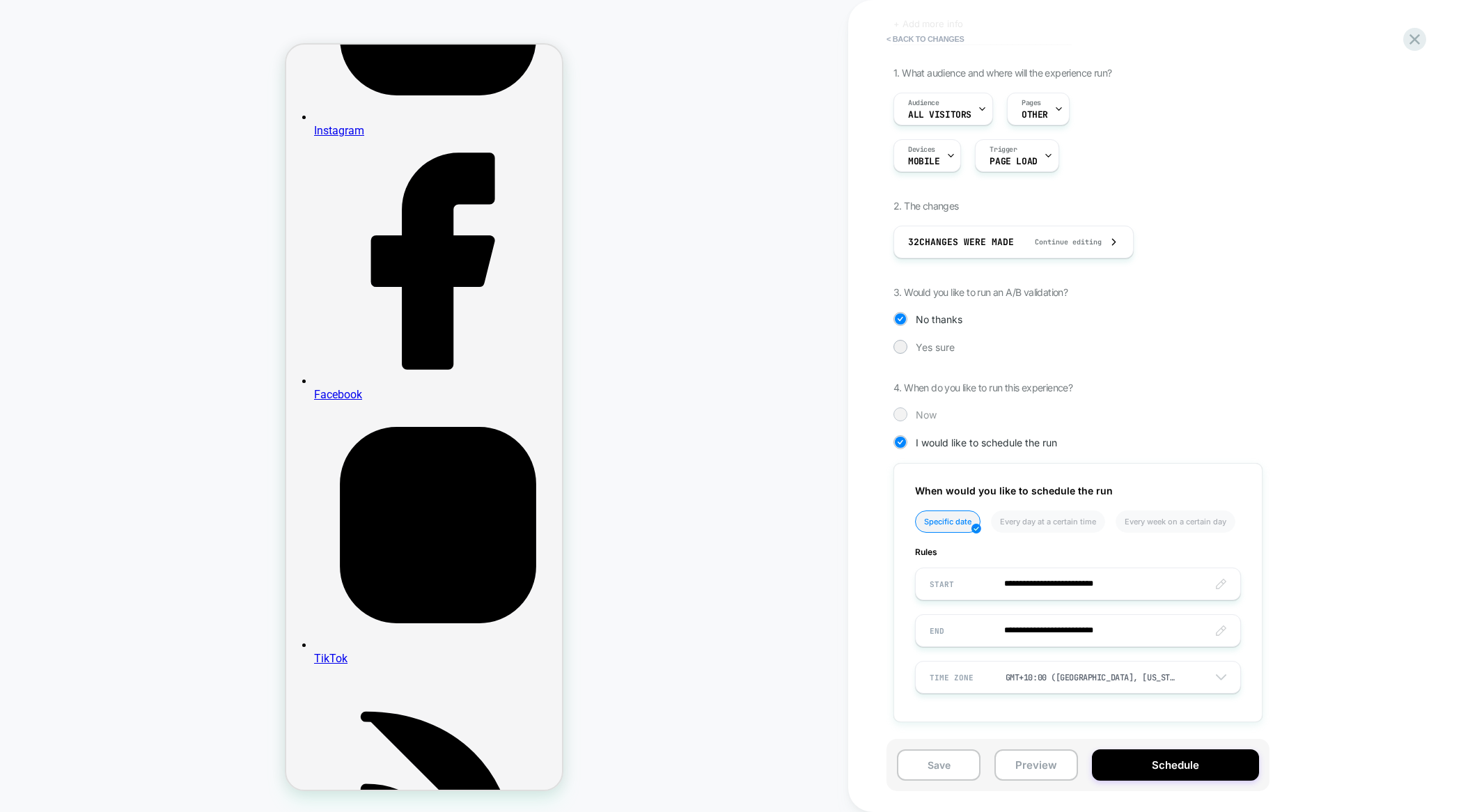
click at [903, 416] on div at bounding box center [900, 414] width 10 height 10
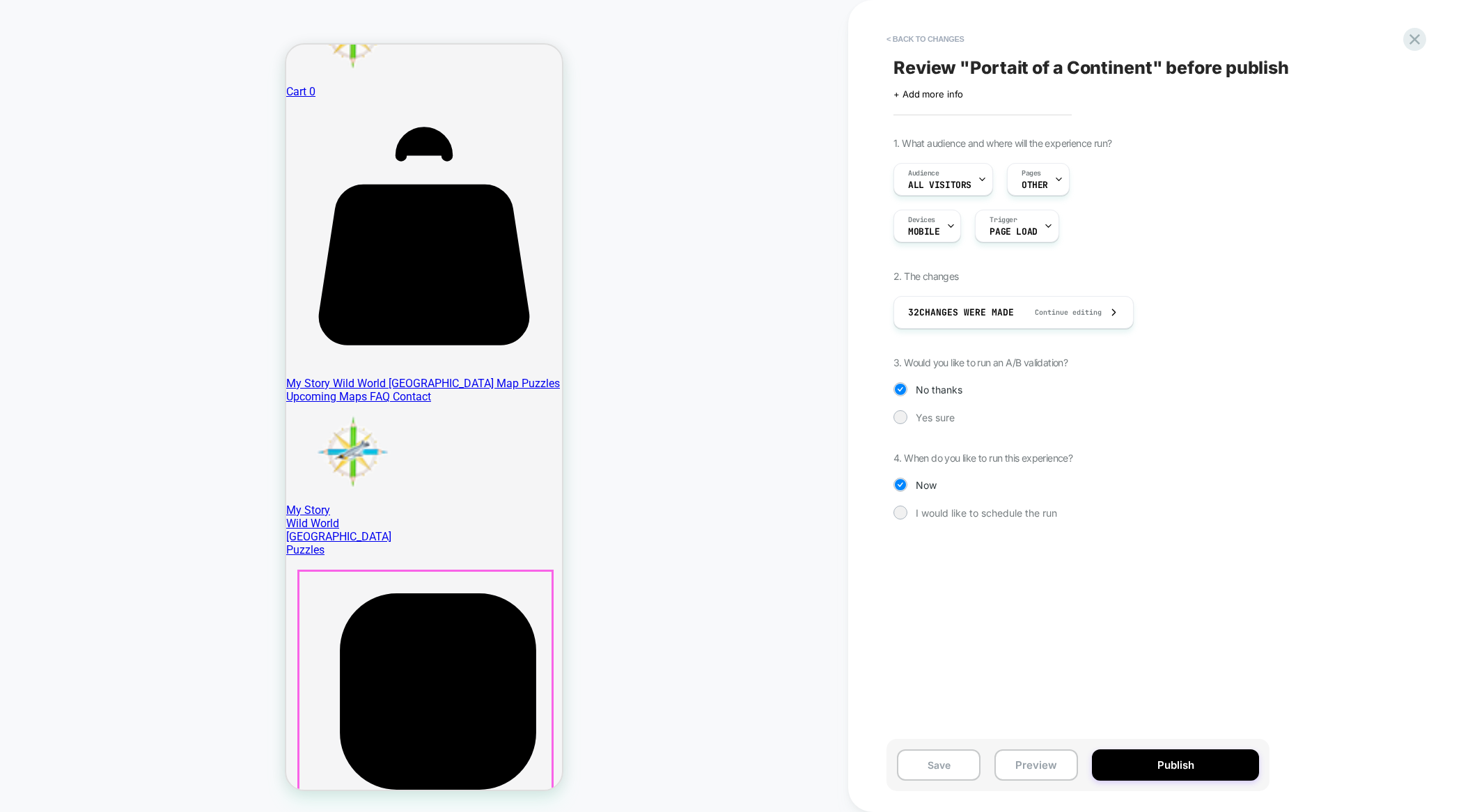
scroll to position [0, 0]
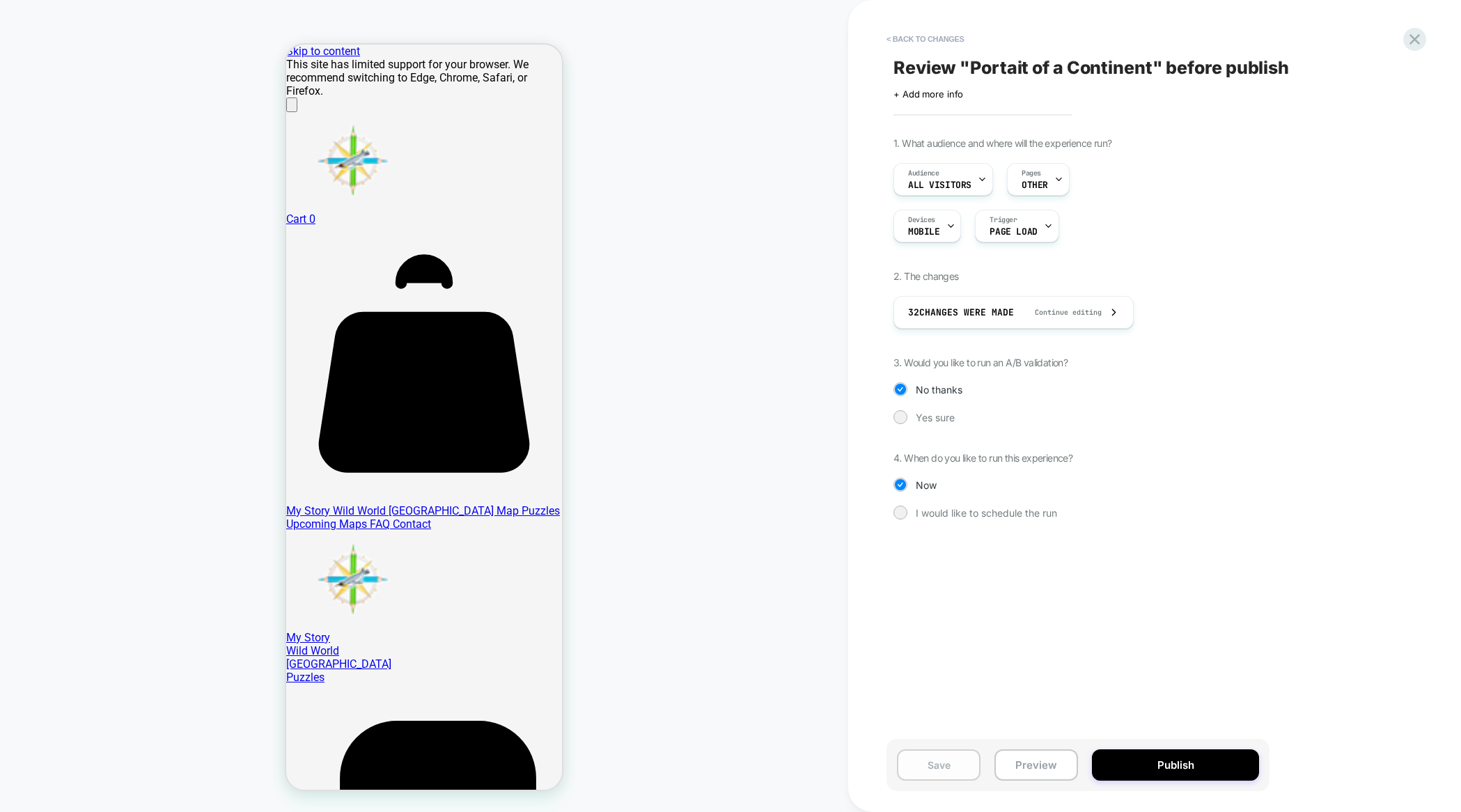
drag, startPoint x: 917, startPoint y: 784, endPoint x: 931, endPoint y: 773, distance: 17.8
click at [926, 778] on div "Save Preview Publish" at bounding box center [1078, 765] width 383 height 52
click at [933, 766] on button "Save" at bounding box center [939, 765] width 84 height 31
click at [1039, 181] on span "OTHER" at bounding box center [1035, 185] width 26 height 10
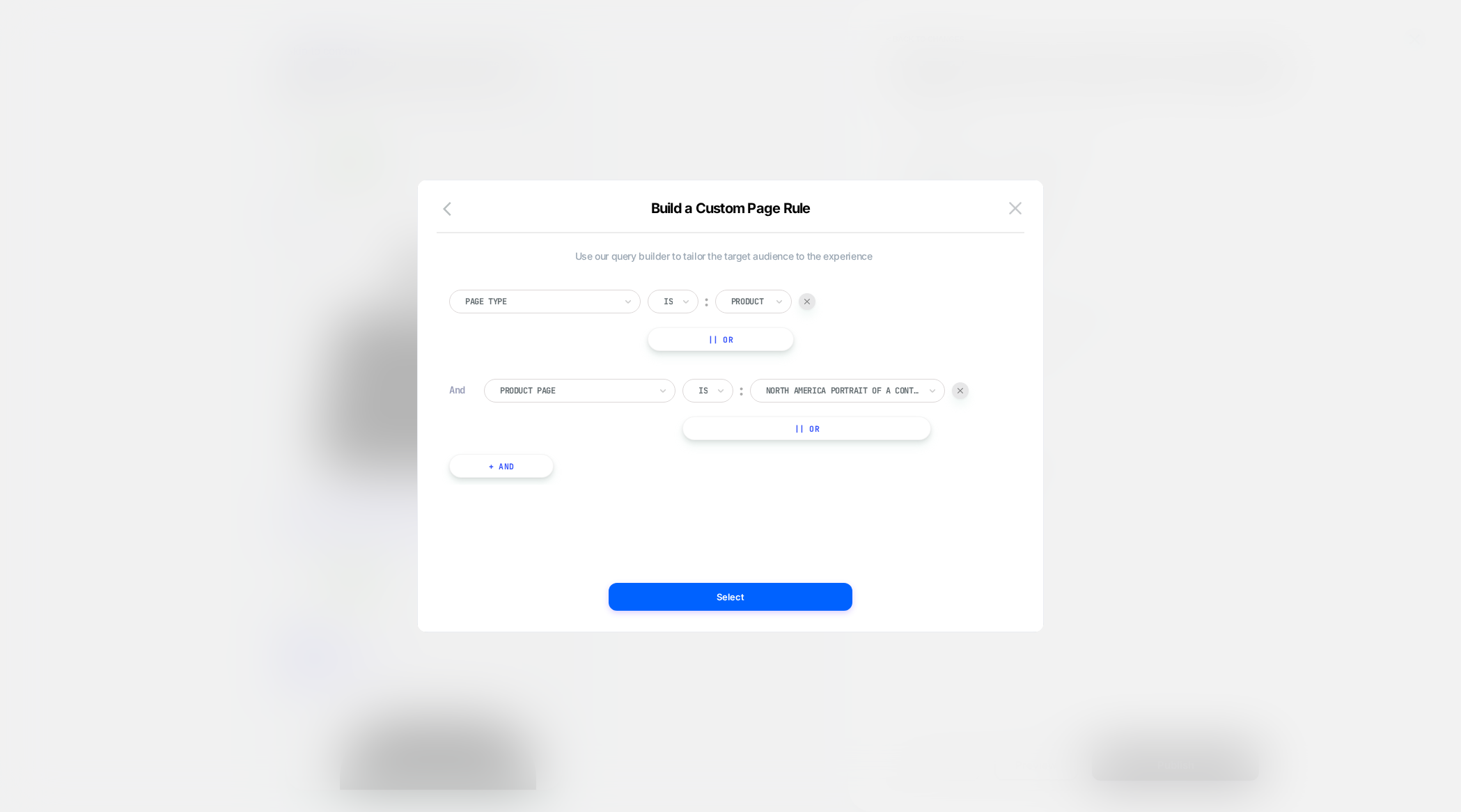
click at [1133, 168] on div at bounding box center [730, 406] width 1461 height 812
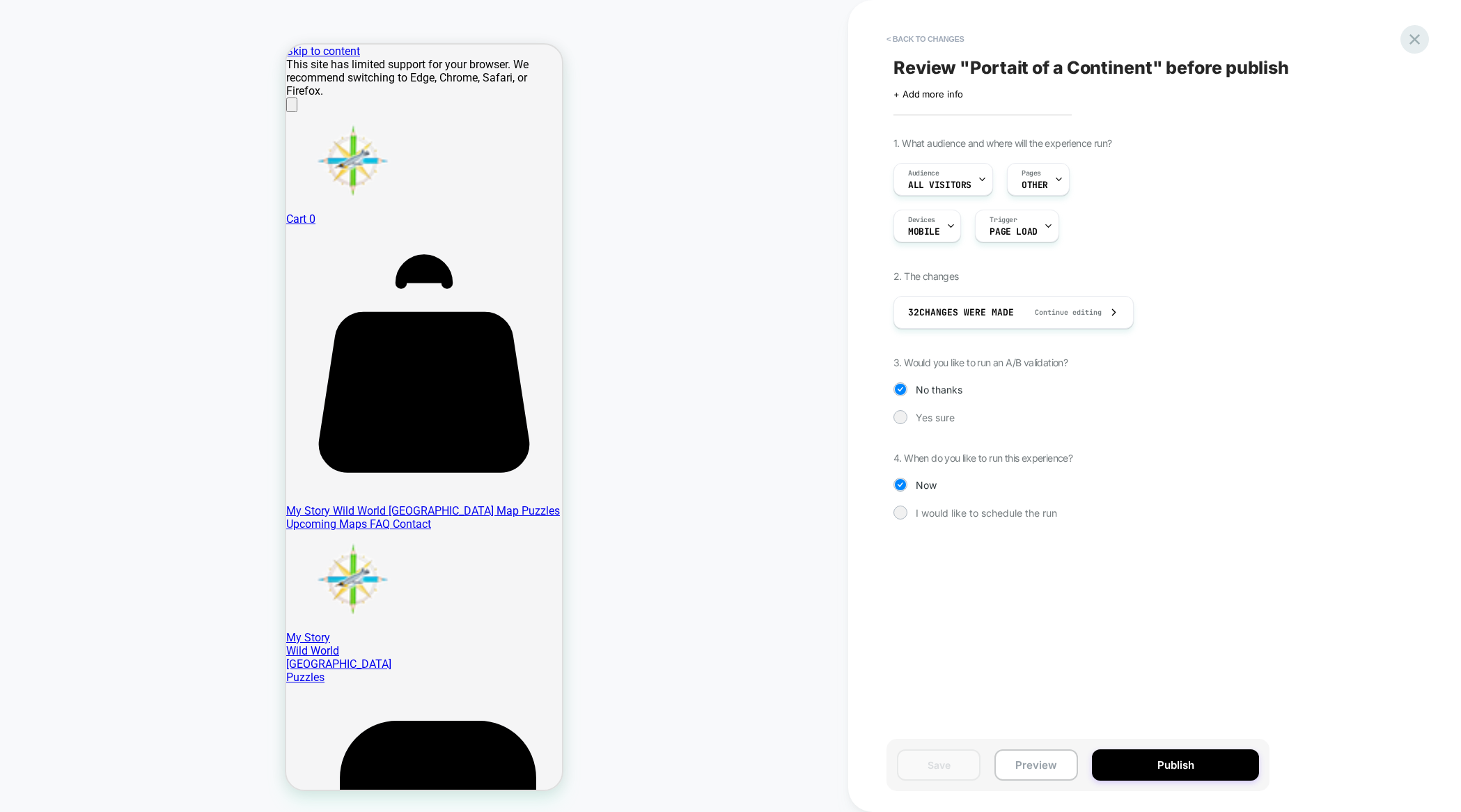
click at [1417, 35] on icon at bounding box center [1415, 39] width 19 height 19
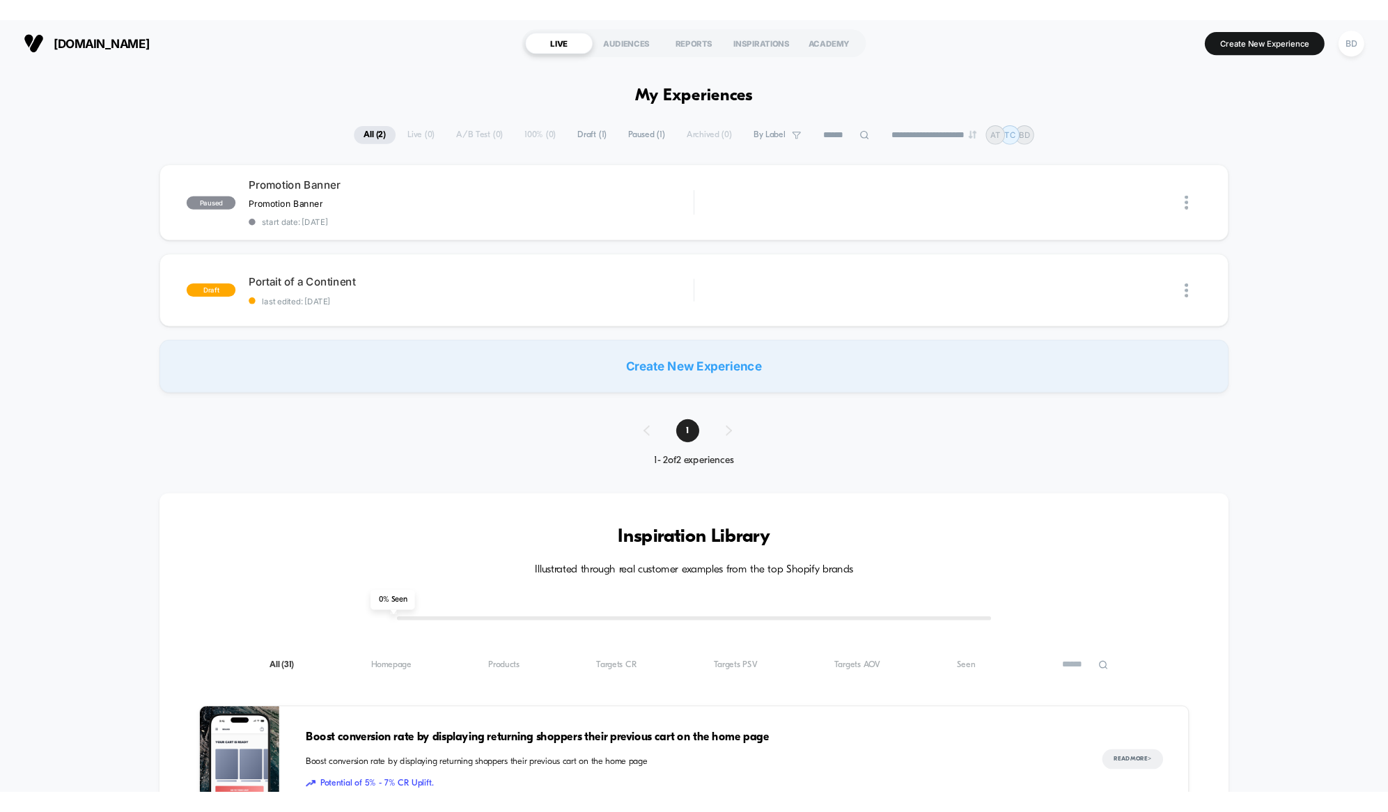
scroll to position [1, 0]
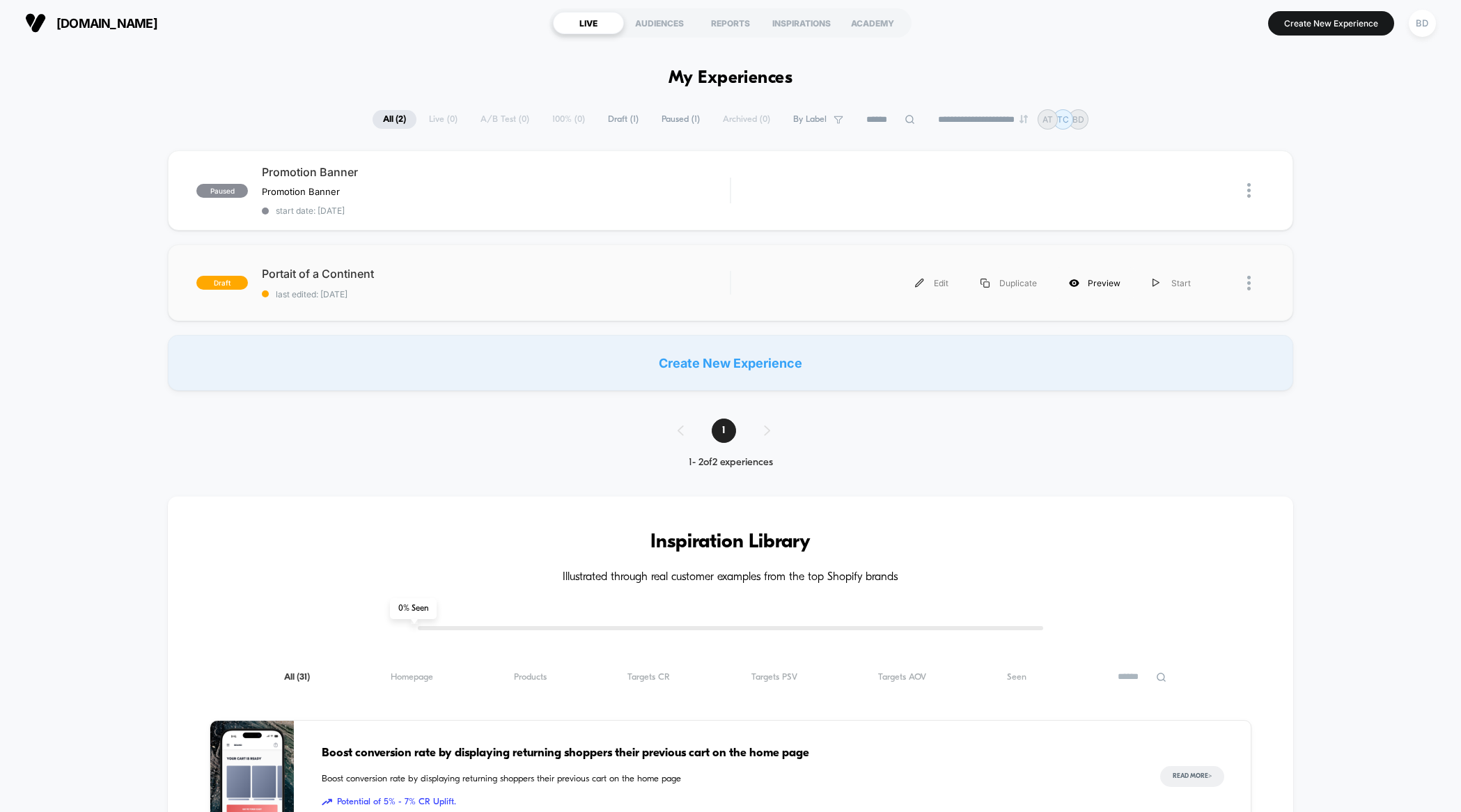
click at [1099, 281] on div "Preview" at bounding box center [1095, 282] width 84 height 31
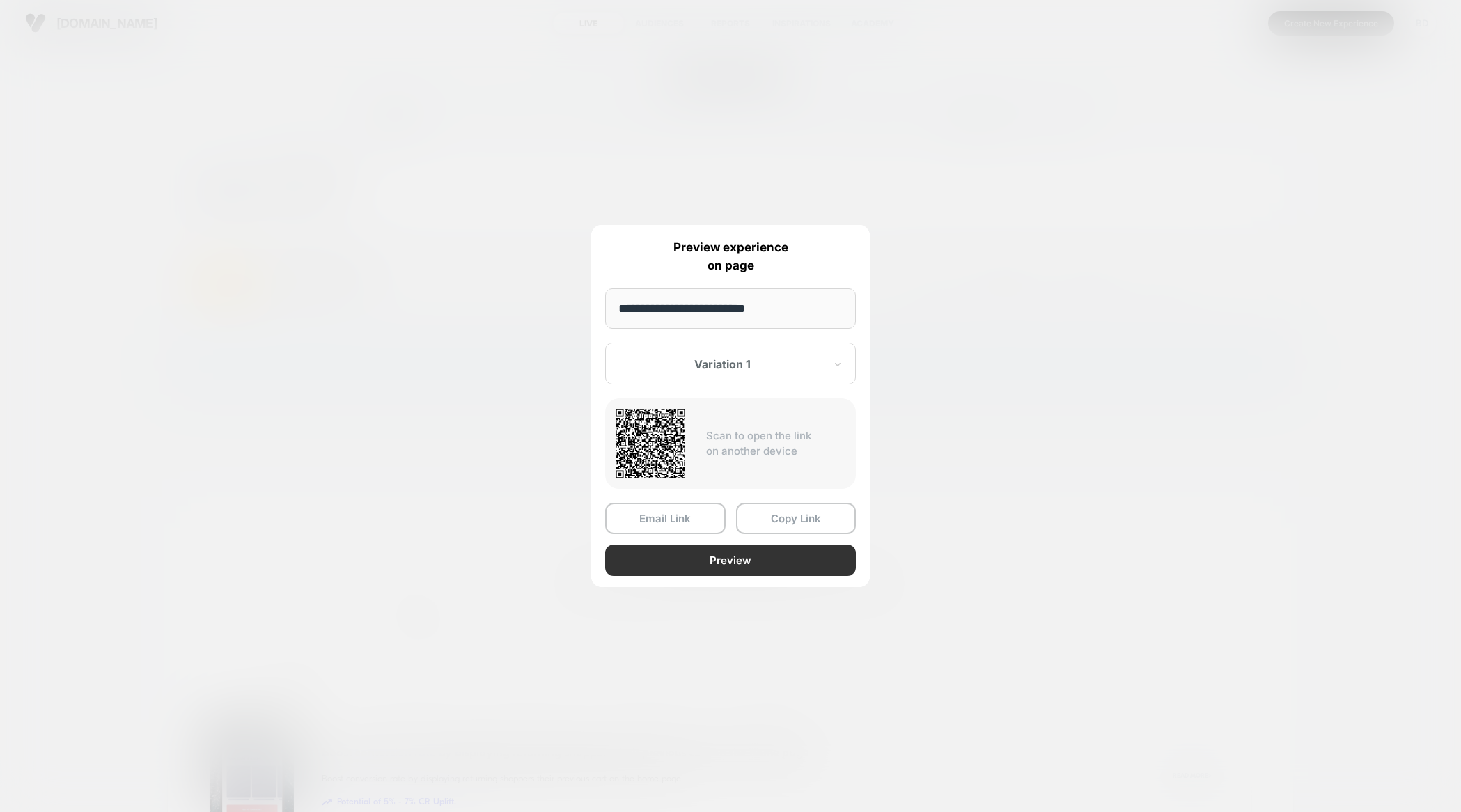
click at [692, 566] on button "Preview" at bounding box center [730, 560] width 251 height 31
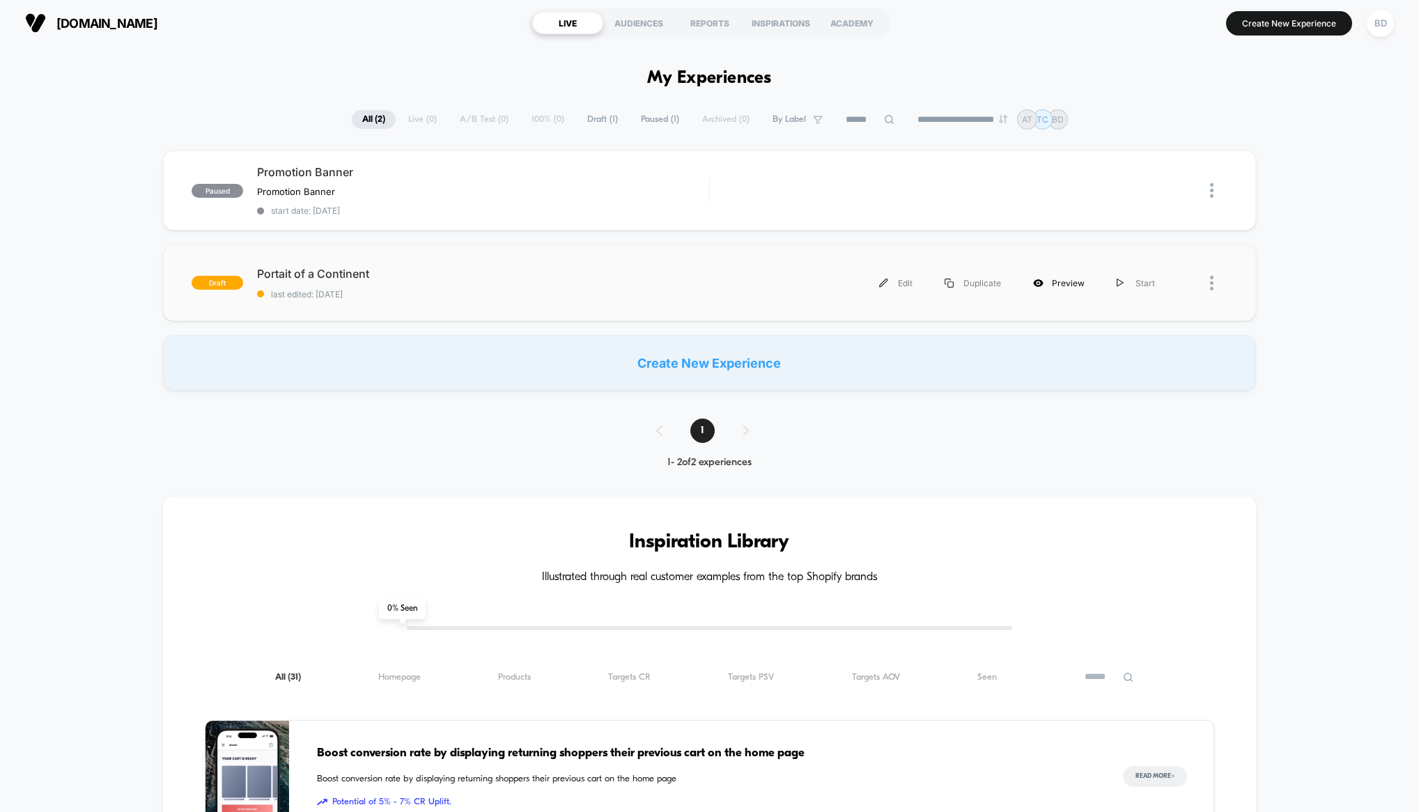
click at [1076, 285] on div "Preview" at bounding box center [1059, 282] width 84 height 31
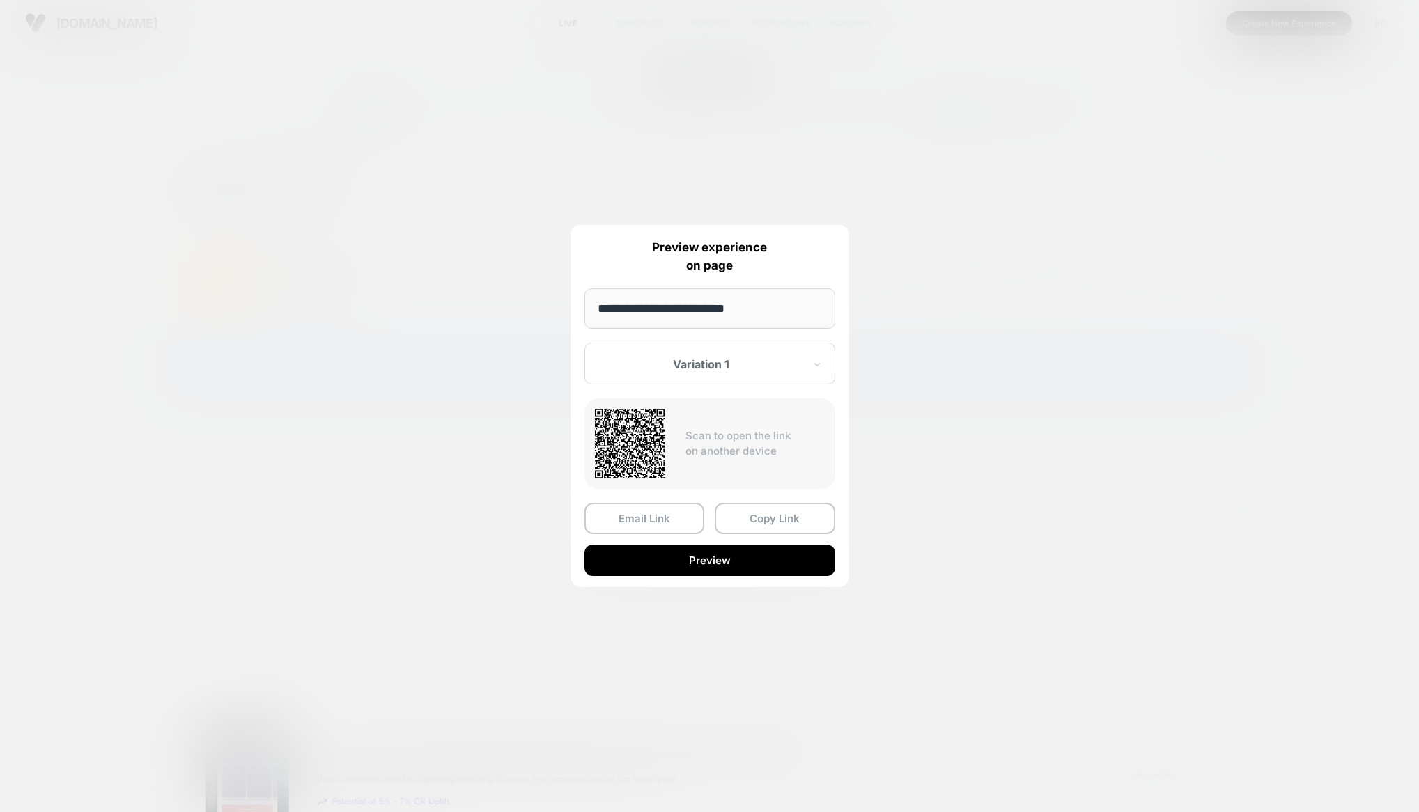
click at [713, 560] on button "Preview" at bounding box center [709, 560] width 251 height 31
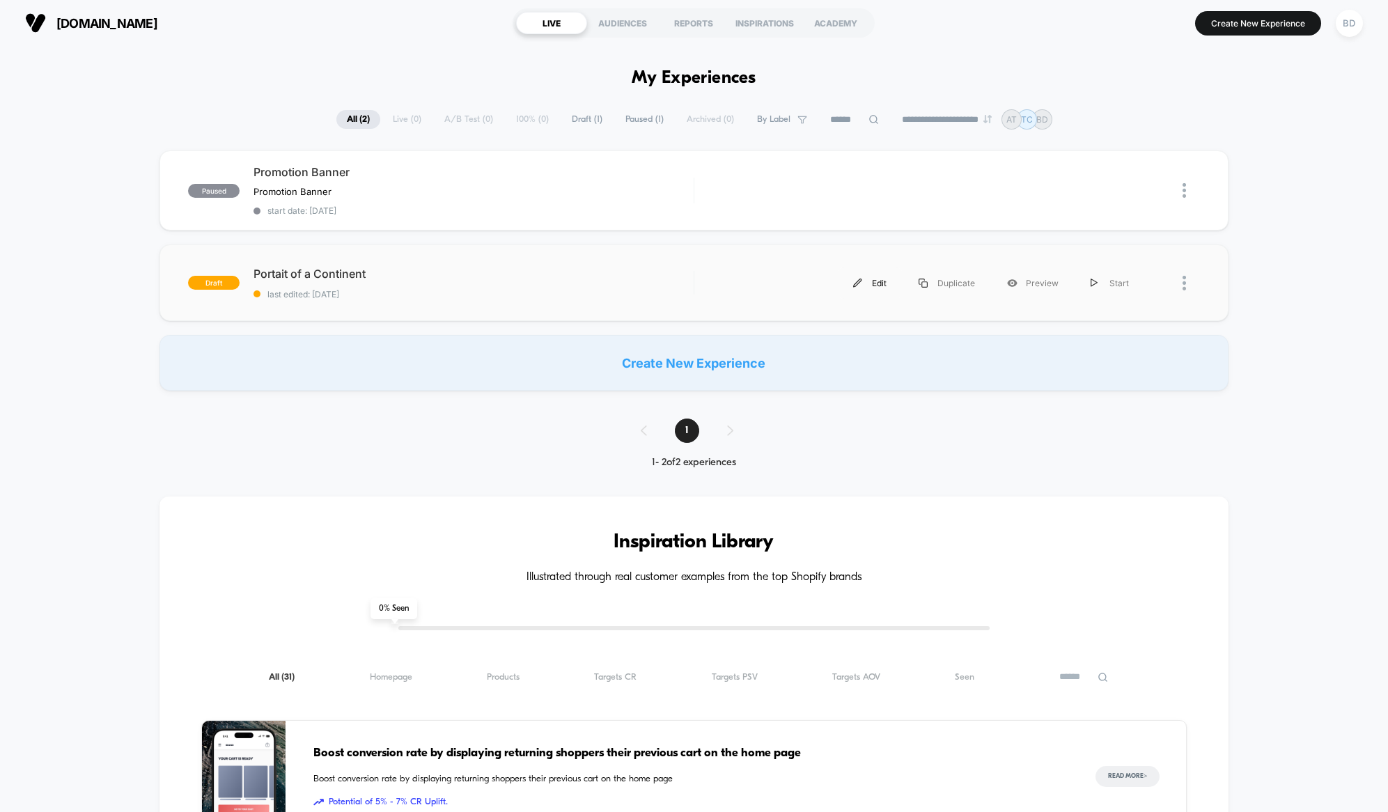
click at [869, 283] on div "Edit" at bounding box center [869, 282] width 65 height 31
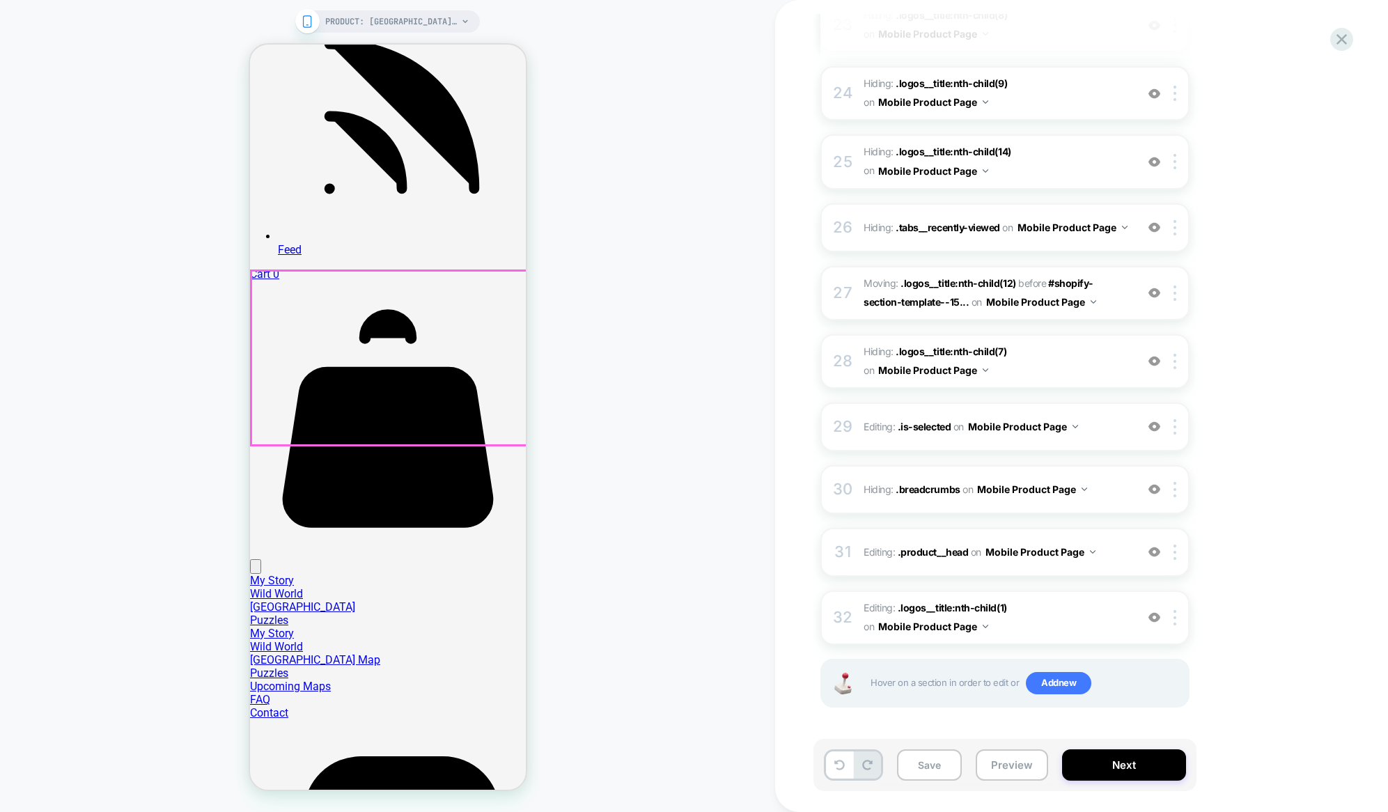
scroll to position [1492, 0]
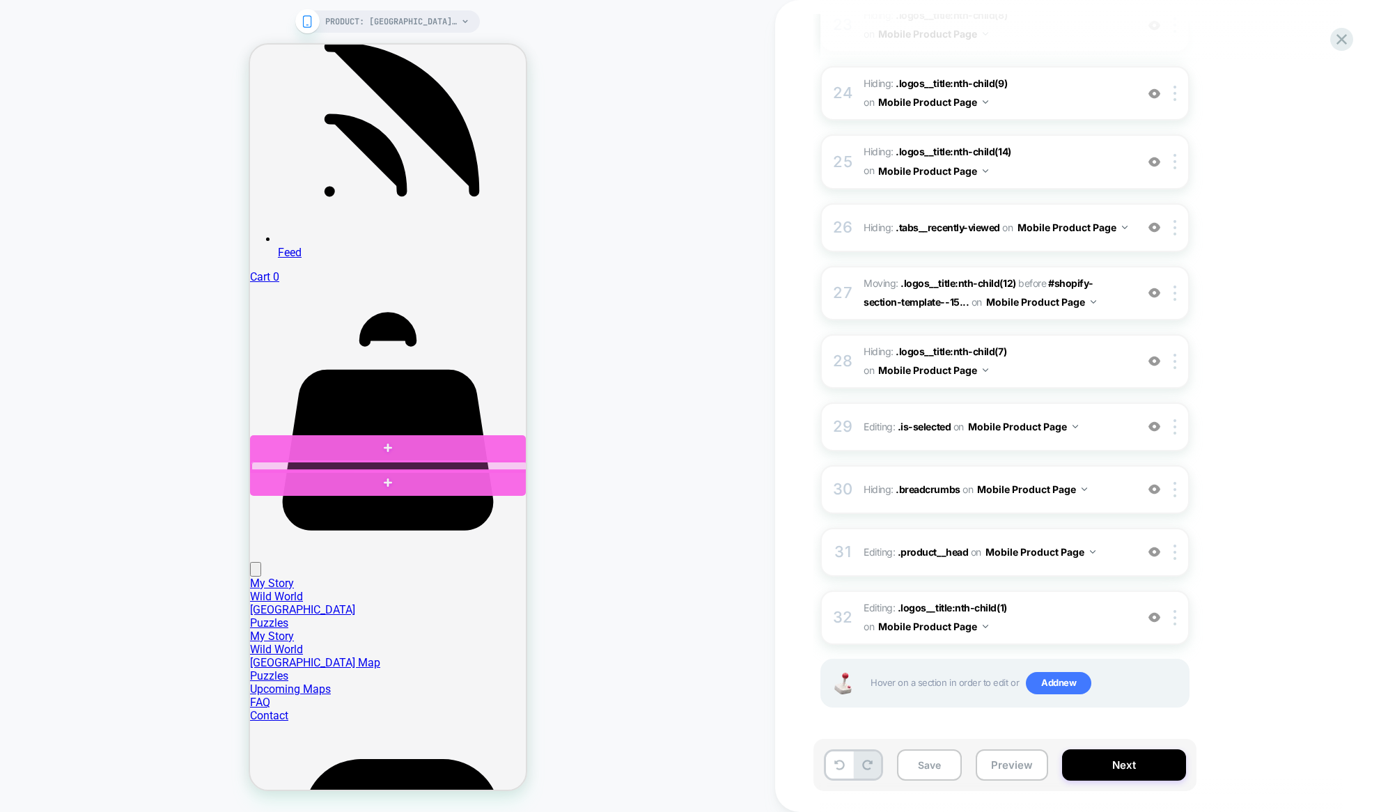
click at [398, 463] on div at bounding box center [389, 466] width 276 height 9
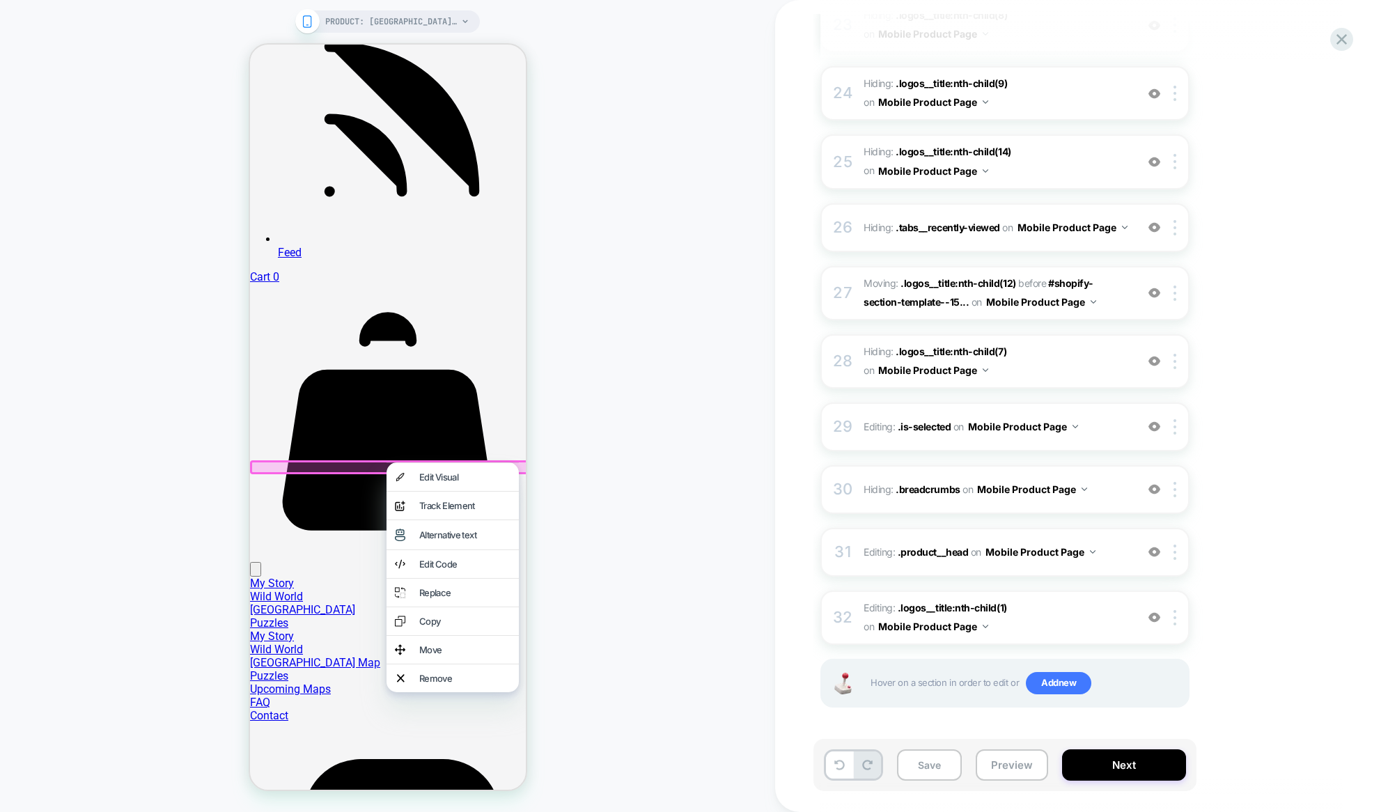
click at [366, 465] on div at bounding box center [389, 466] width 280 height 13
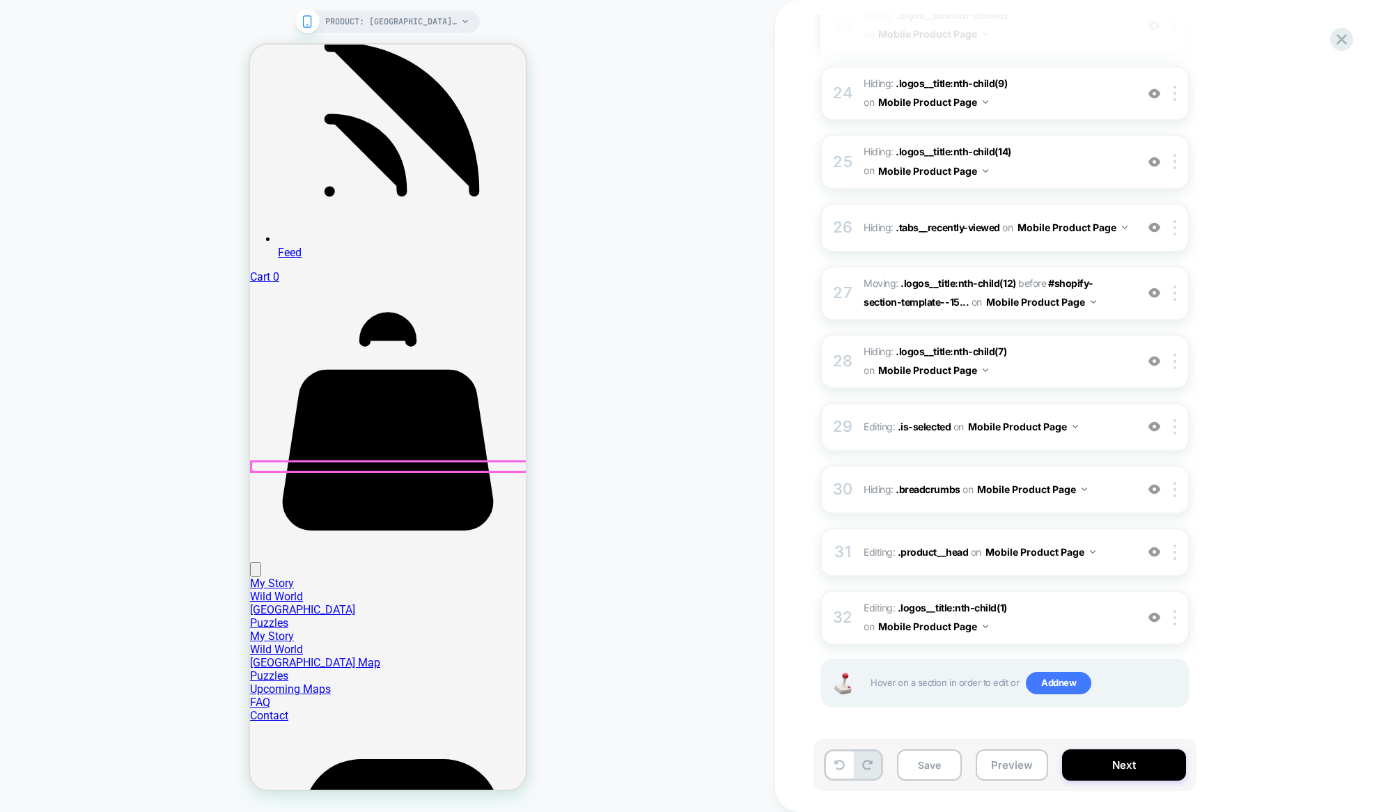
click at [366, 465] on div at bounding box center [389, 466] width 276 height 9
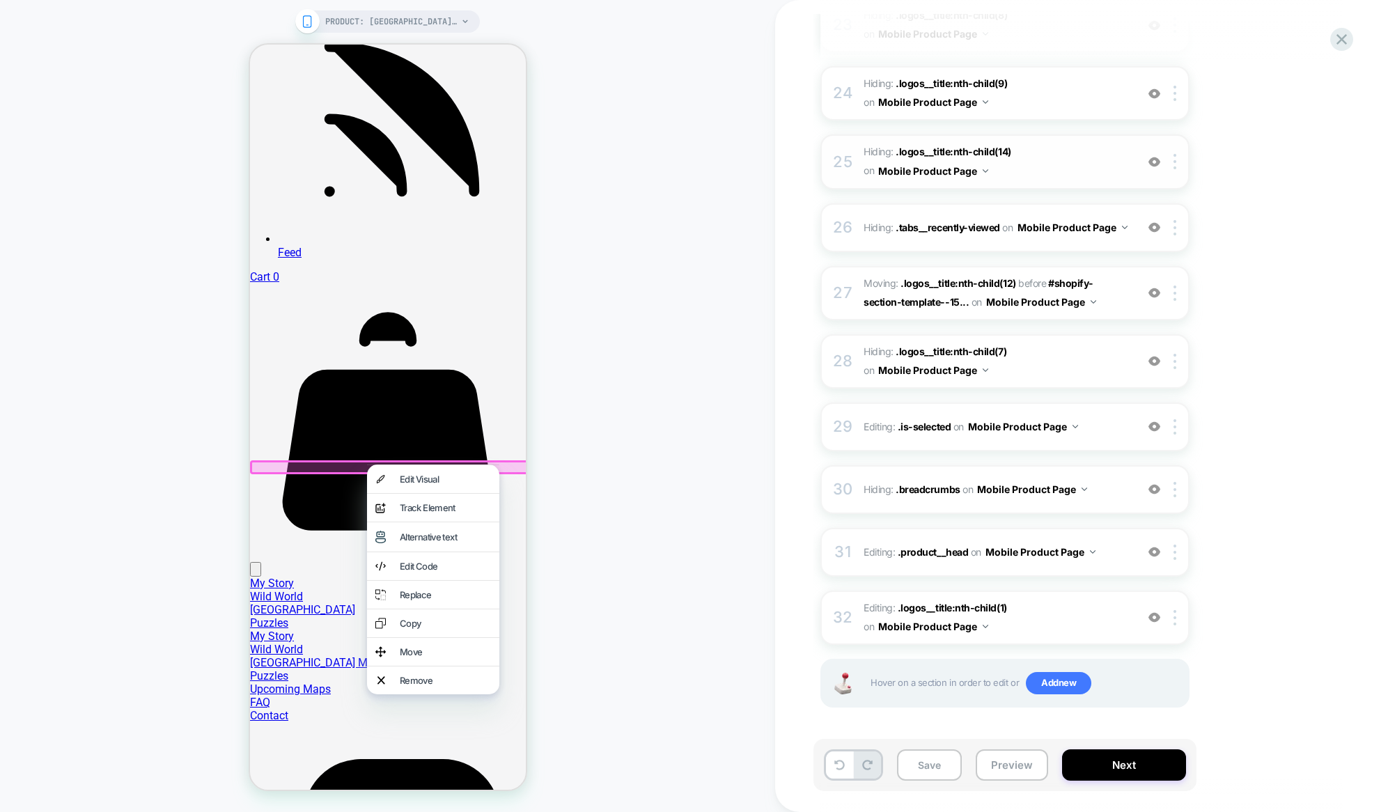
click at [986, 176] on button "Mobile Product Page" at bounding box center [933, 171] width 110 height 20
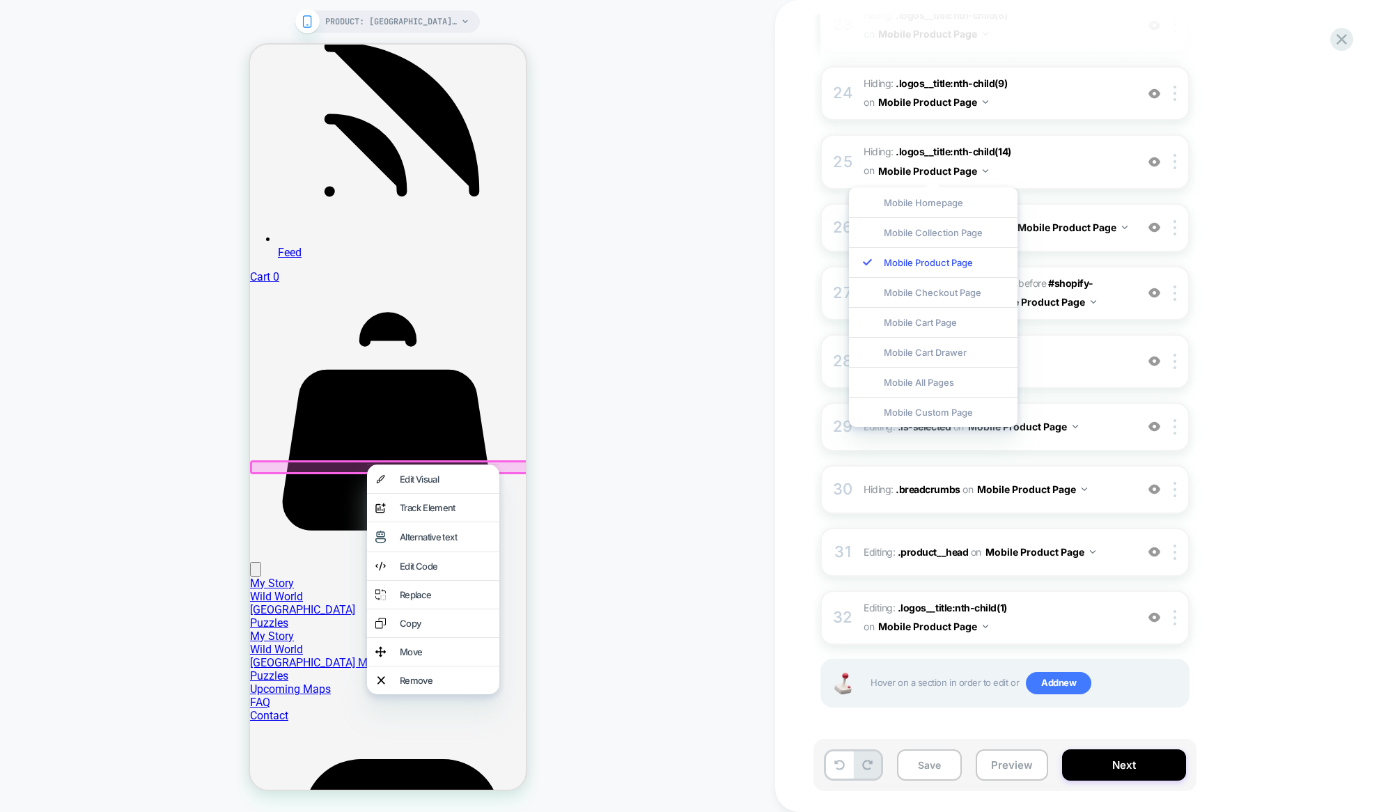
click at [690, 199] on div "PRODUCT: [GEOGRAPHIC_DATA]: Portrait of a Continent – poster PRODUCT: [GEOGRAPH…" at bounding box center [387, 406] width 775 height 784
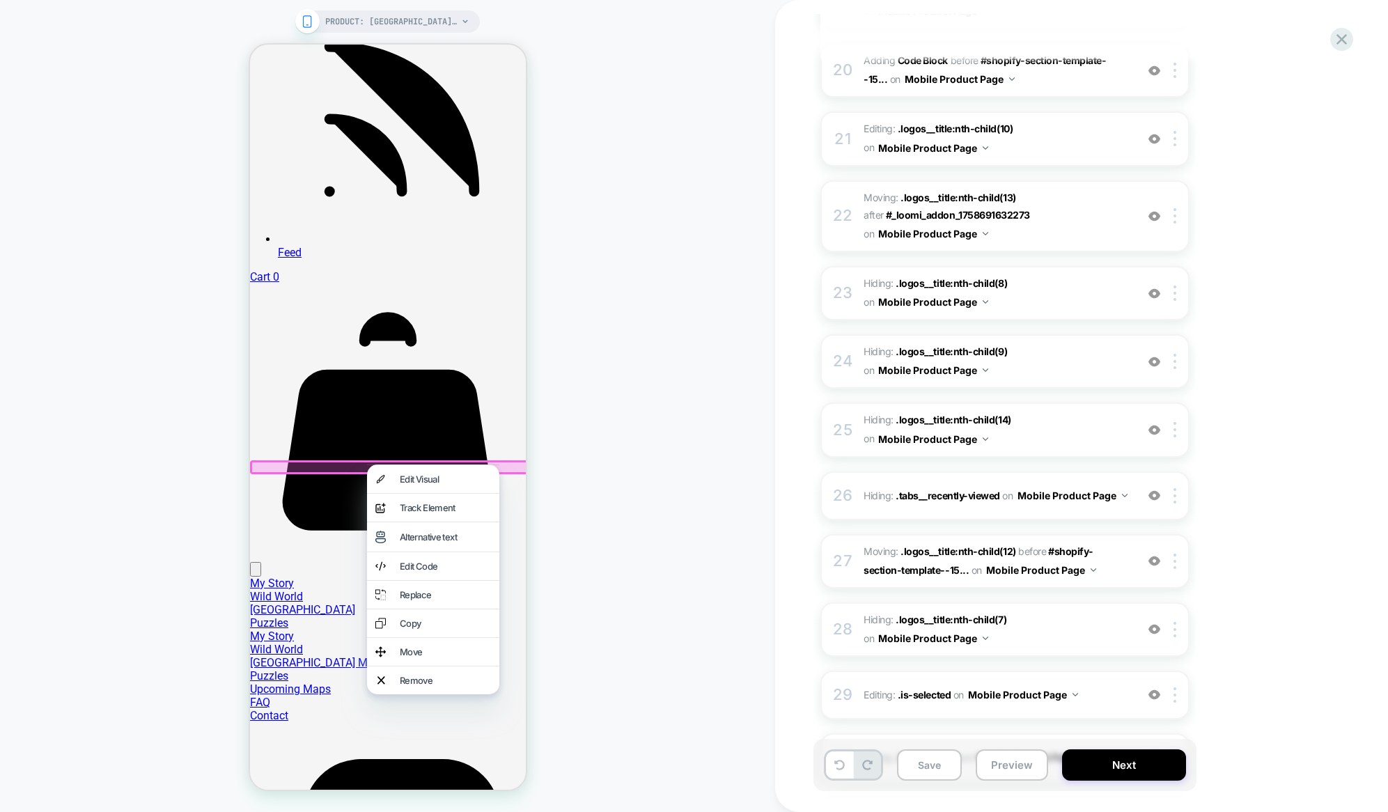
scroll to position [1477, 0]
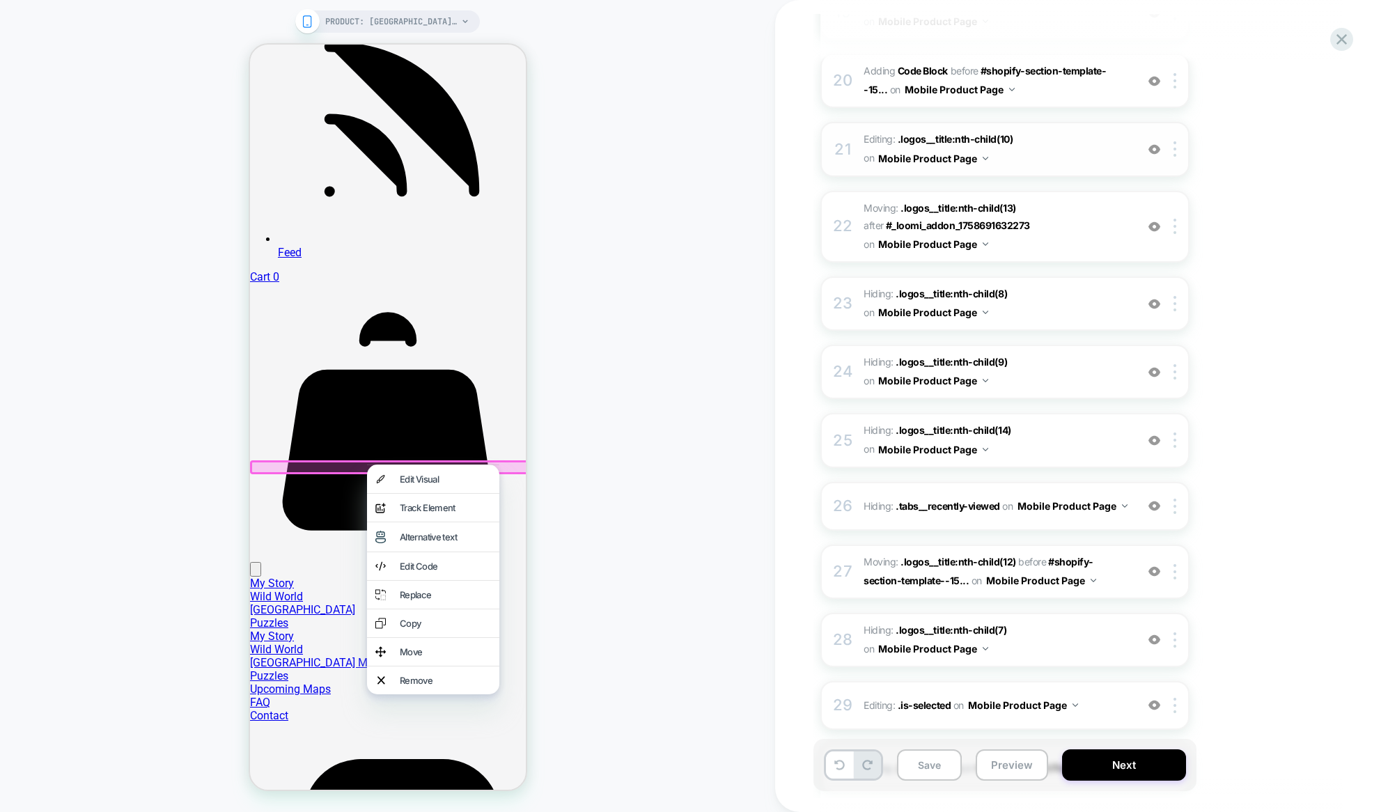
click at [1153, 149] on img at bounding box center [1155, 149] width 12 height 12
click at [1158, 149] on img at bounding box center [1155, 149] width 12 height 12
click at [1176, 148] on img at bounding box center [1175, 148] width 3 height 15
click at [1154, 181] on div "Delete" at bounding box center [1177, 183] width 124 height 38
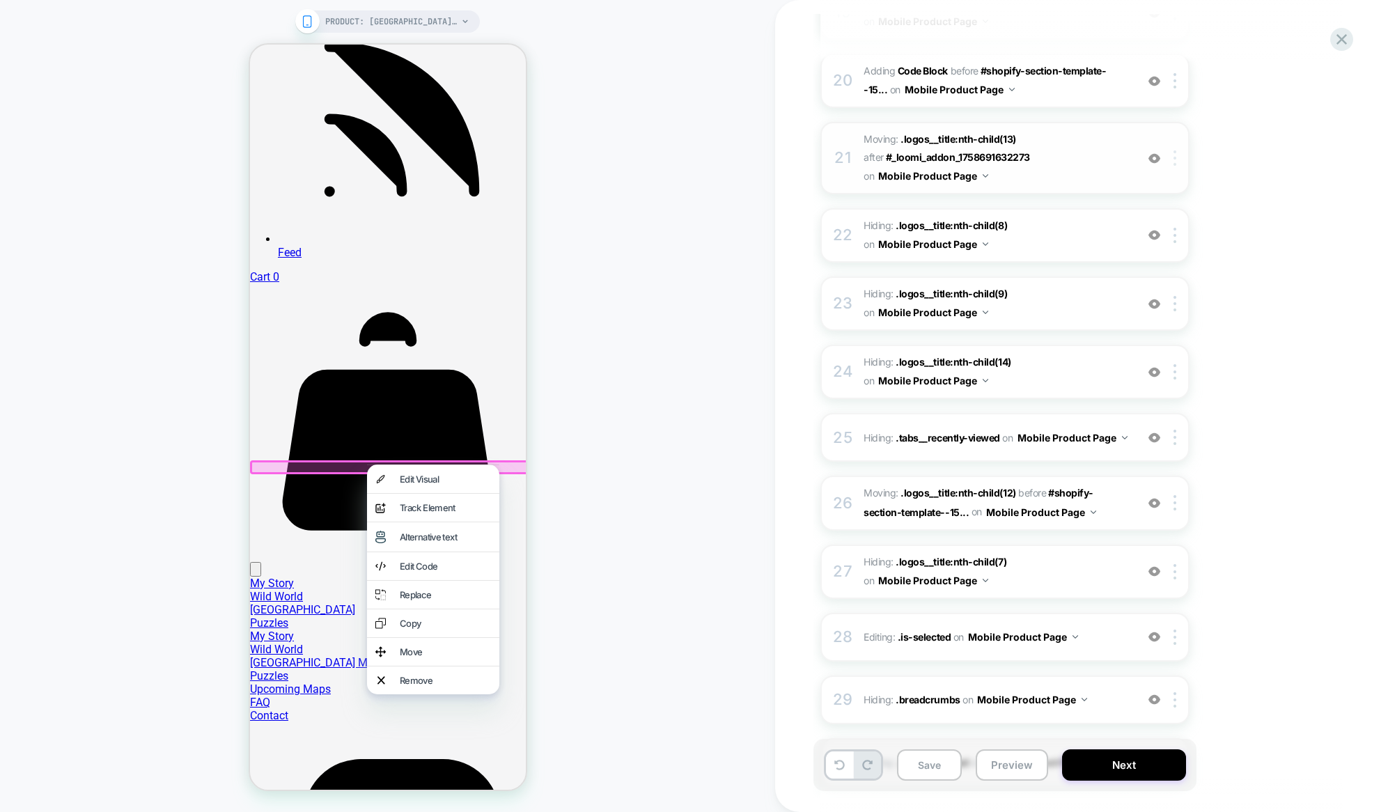
click at [1174, 161] on img at bounding box center [1175, 157] width 3 height 15
click at [1154, 157] on img at bounding box center [1155, 159] width 12 height 12
click at [1173, 160] on div at bounding box center [1177, 157] width 23 height 15
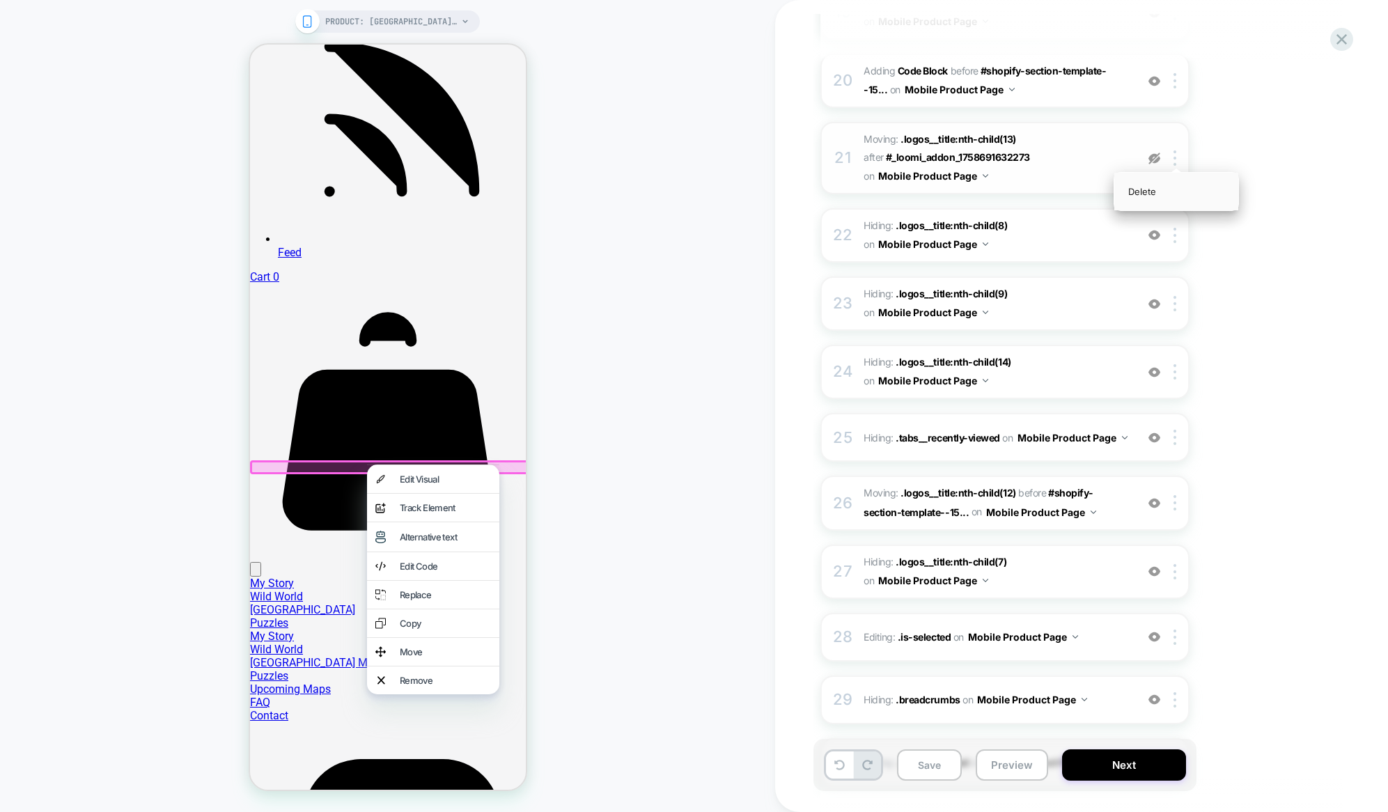
click at [1167, 197] on div "Delete" at bounding box center [1177, 192] width 124 height 38
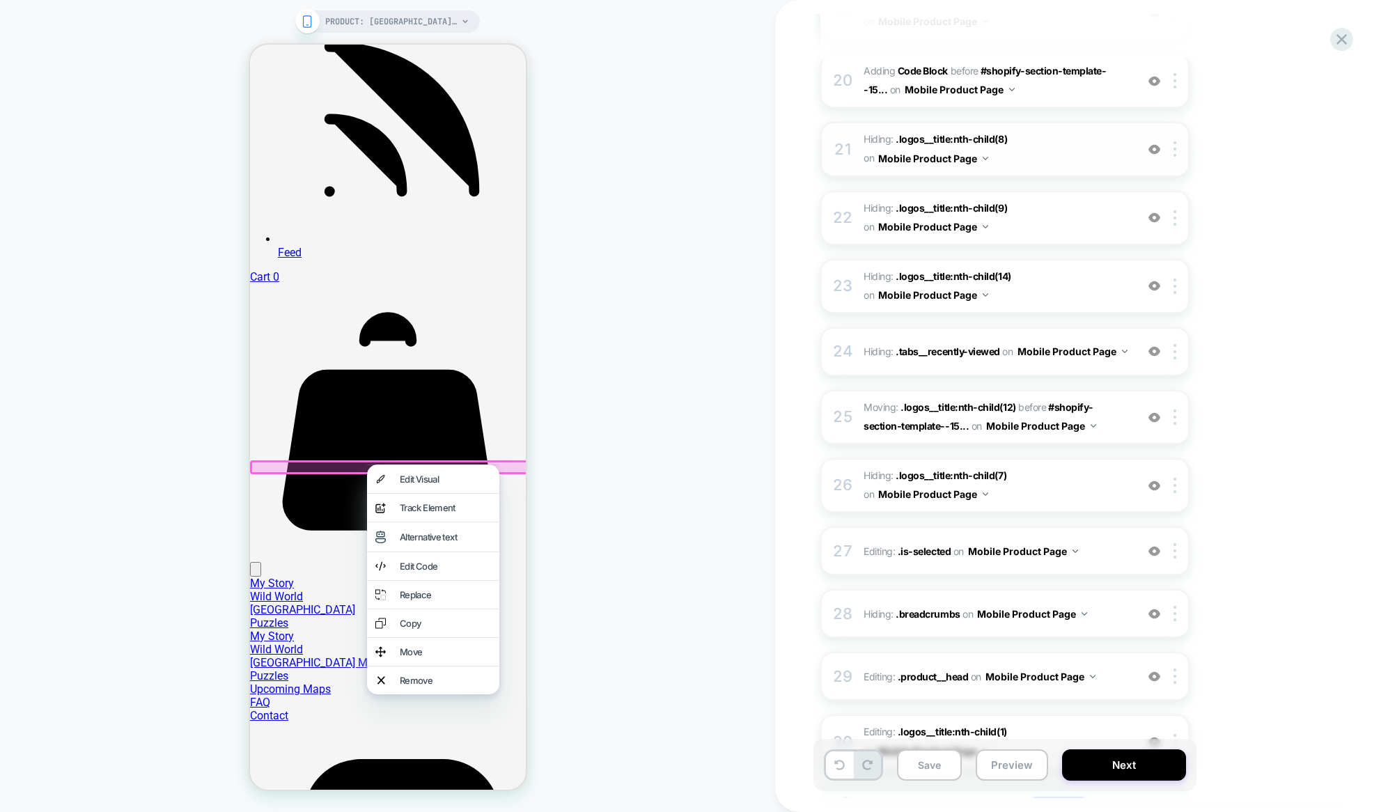
click at [1156, 148] on img at bounding box center [1155, 149] width 12 height 12
click at [1171, 150] on div at bounding box center [1177, 148] width 23 height 15
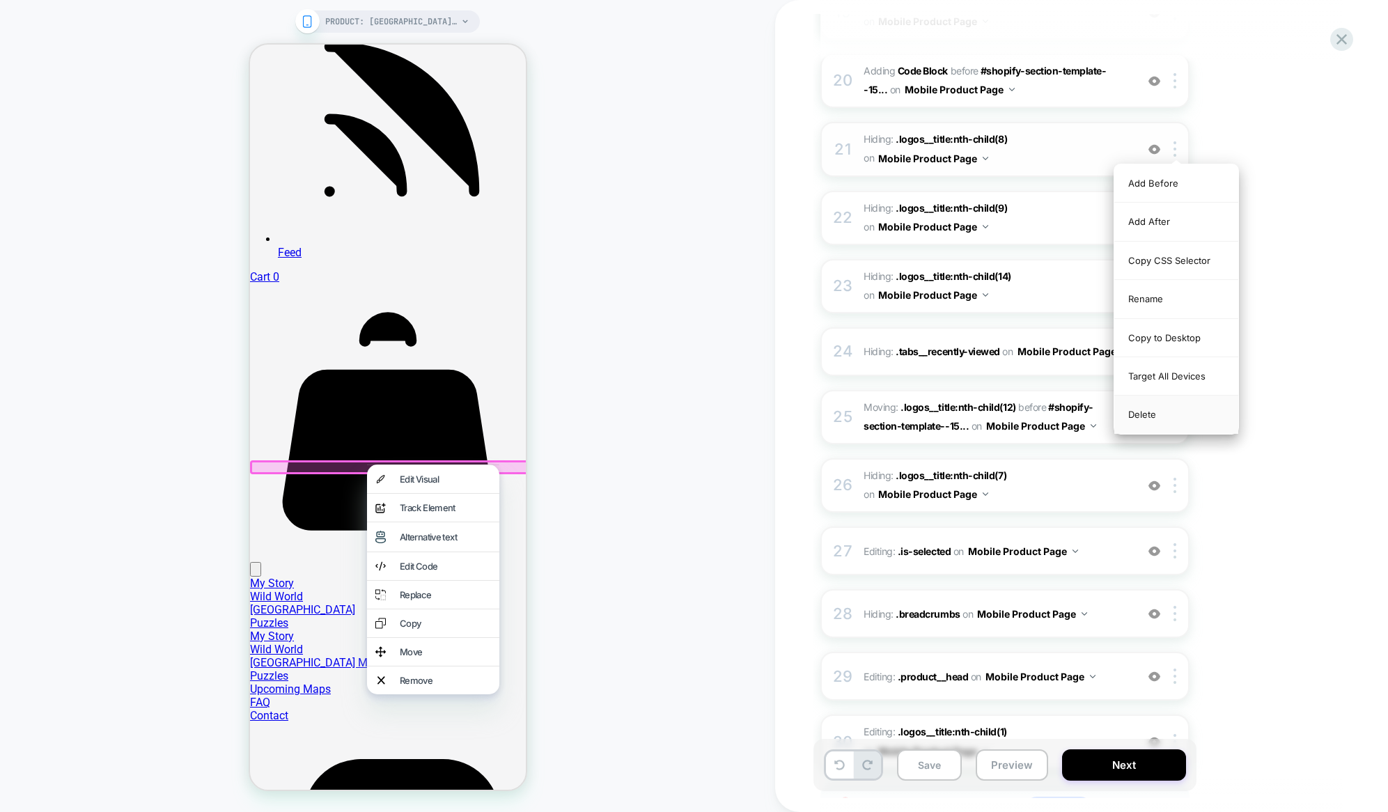
click at [1167, 416] on div "Delete" at bounding box center [1177, 415] width 124 height 38
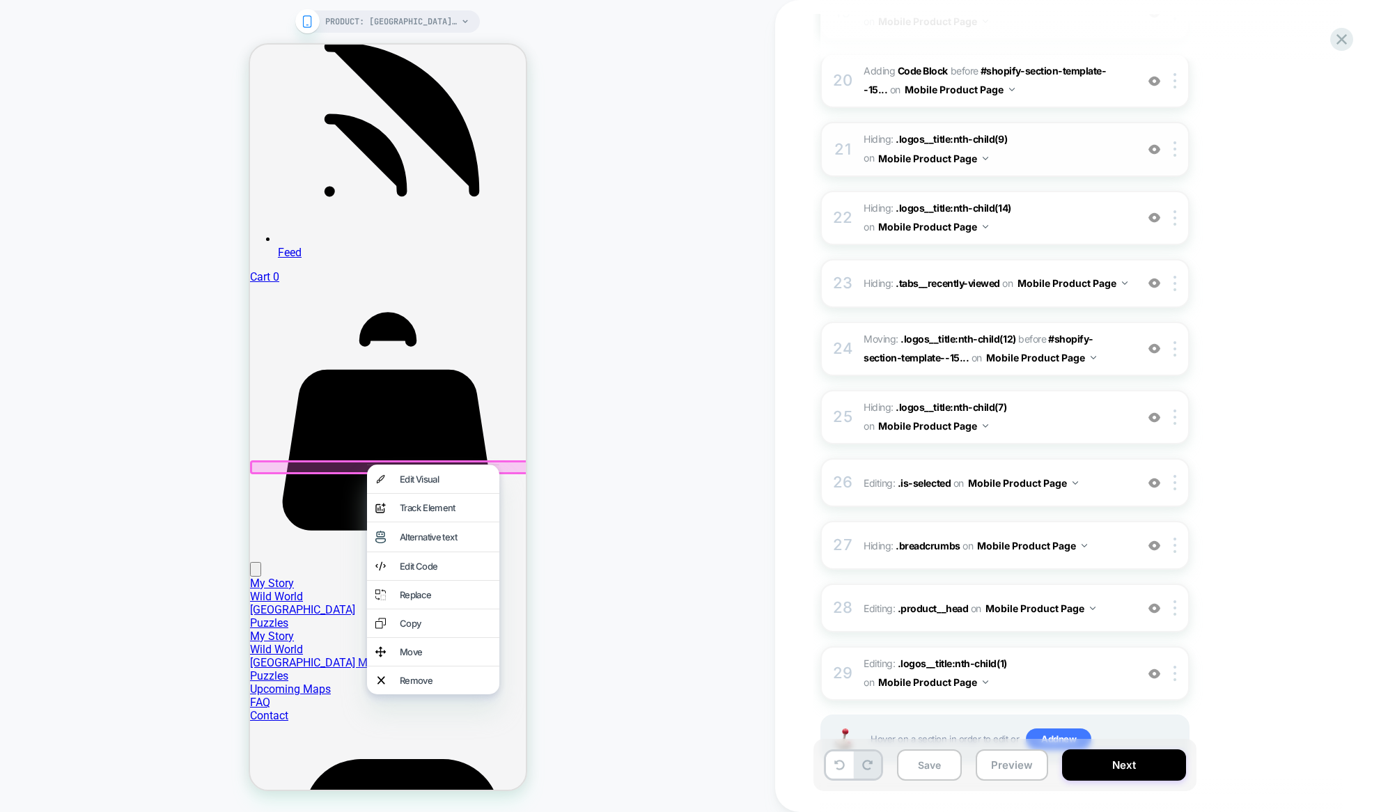
click at [1156, 150] on img at bounding box center [1155, 149] width 12 height 12
click at [1178, 149] on div at bounding box center [1177, 148] width 23 height 15
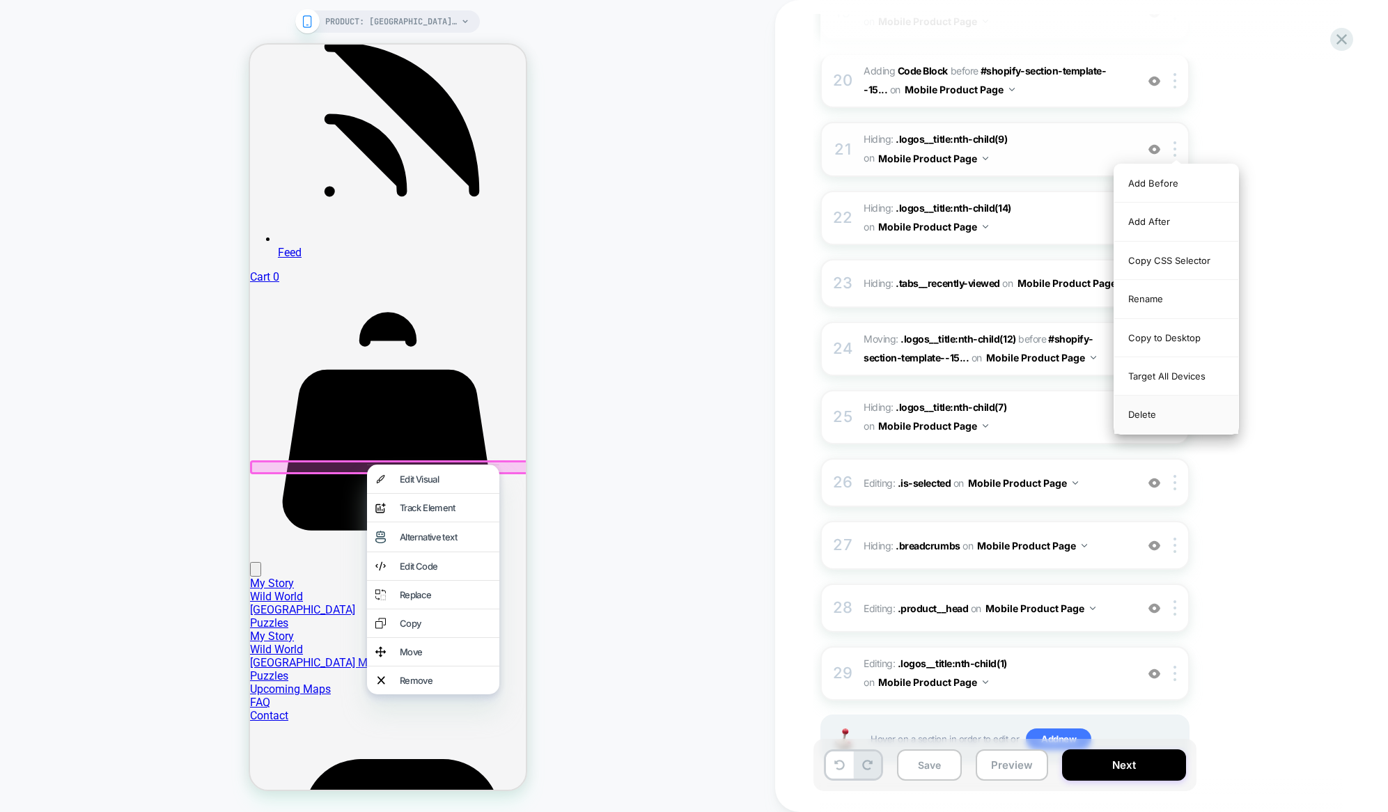
click at [1161, 417] on div "Delete" at bounding box center [1177, 415] width 124 height 38
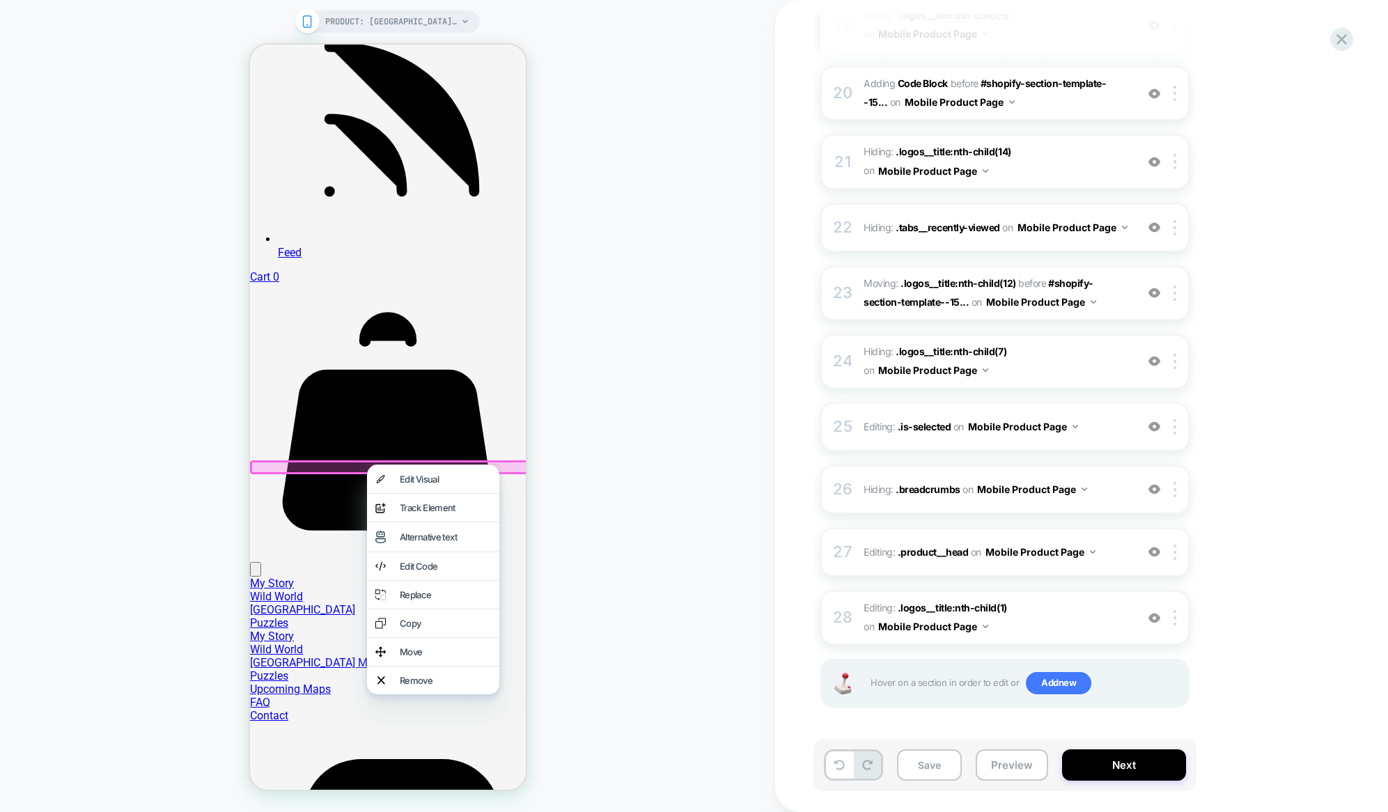
scroll to position [1464, 0]
click at [1154, 160] on img at bounding box center [1155, 162] width 12 height 12
click at [1162, 164] on div at bounding box center [1154, 161] width 23 height 15
click at [1178, 161] on div at bounding box center [1177, 161] width 23 height 15
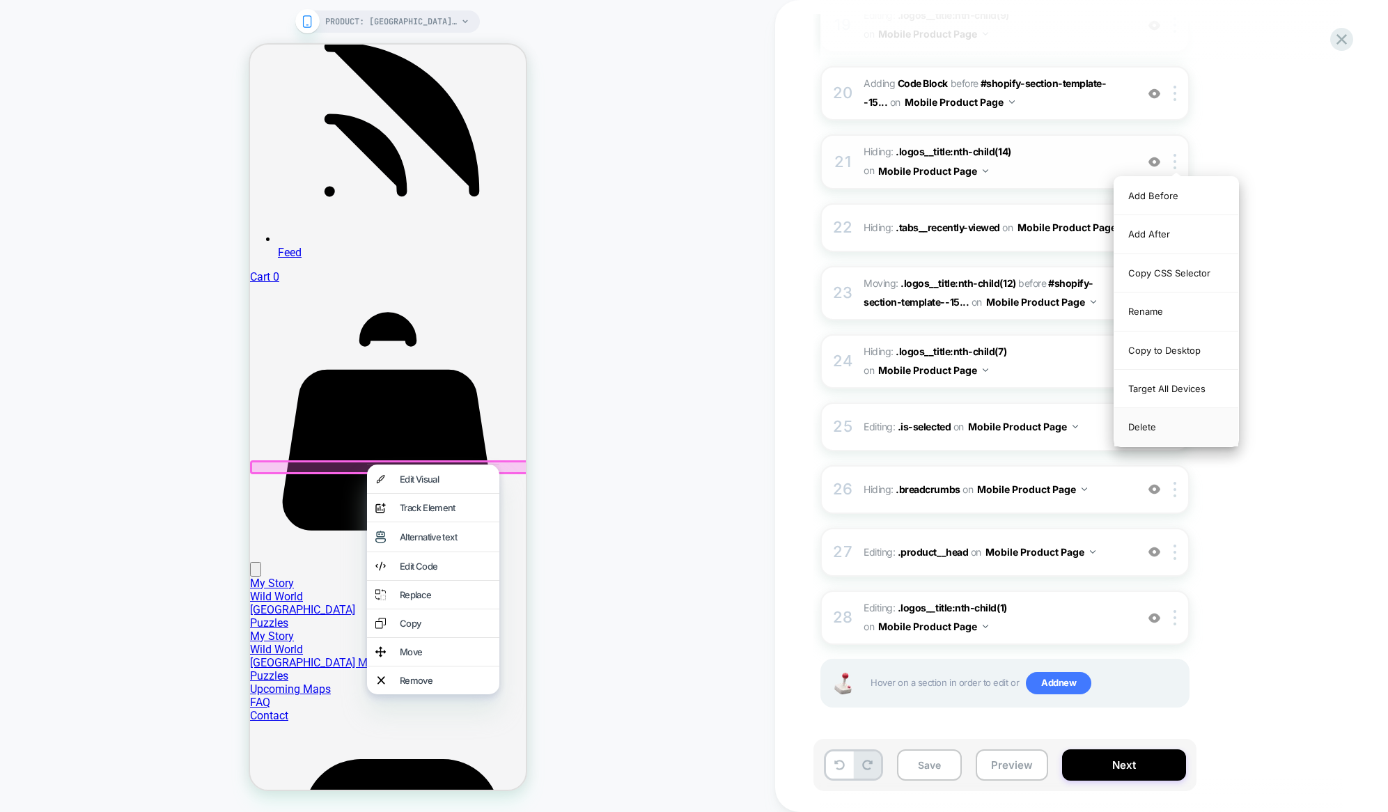
click at [1144, 427] on div "Delete" at bounding box center [1177, 427] width 124 height 38
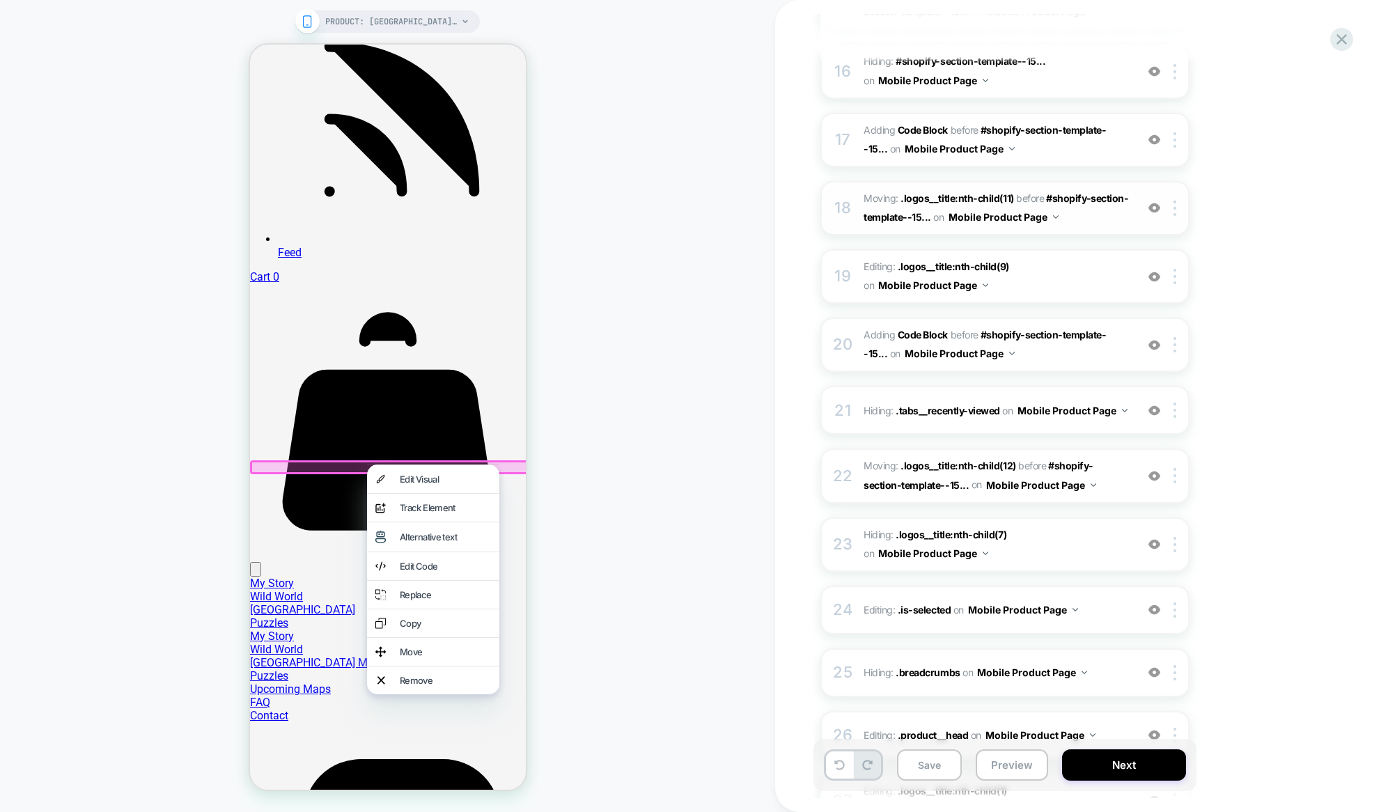
scroll to position [1186, 0]
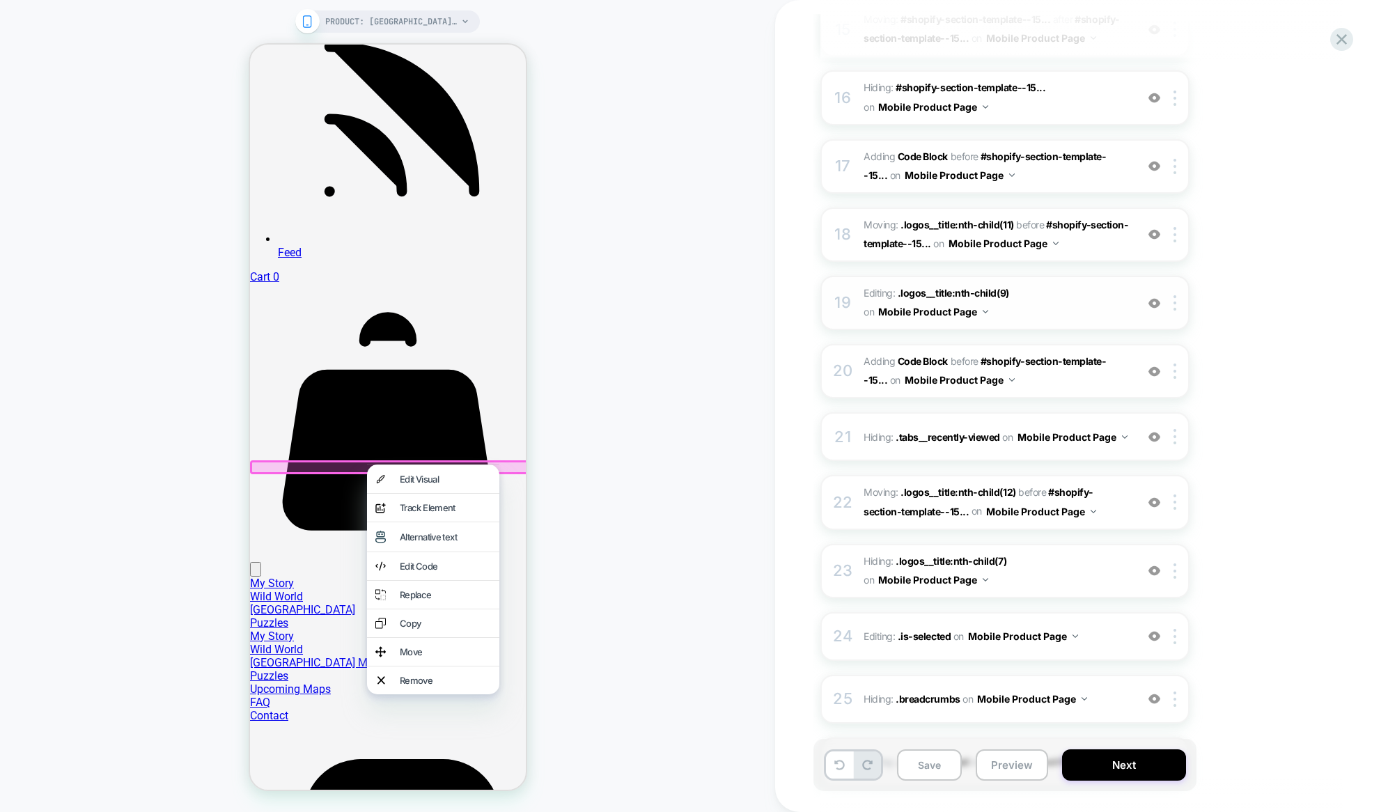
click at [1155, 302] on img at bounding box center [1155, 303] width 12 height 12
click at [1171, 301] on div at bounding box center [1177, 302] width 23 height 15
click at [1177, 336] on div "Delete" at bounding box center [1177, 337] width 124 height 38
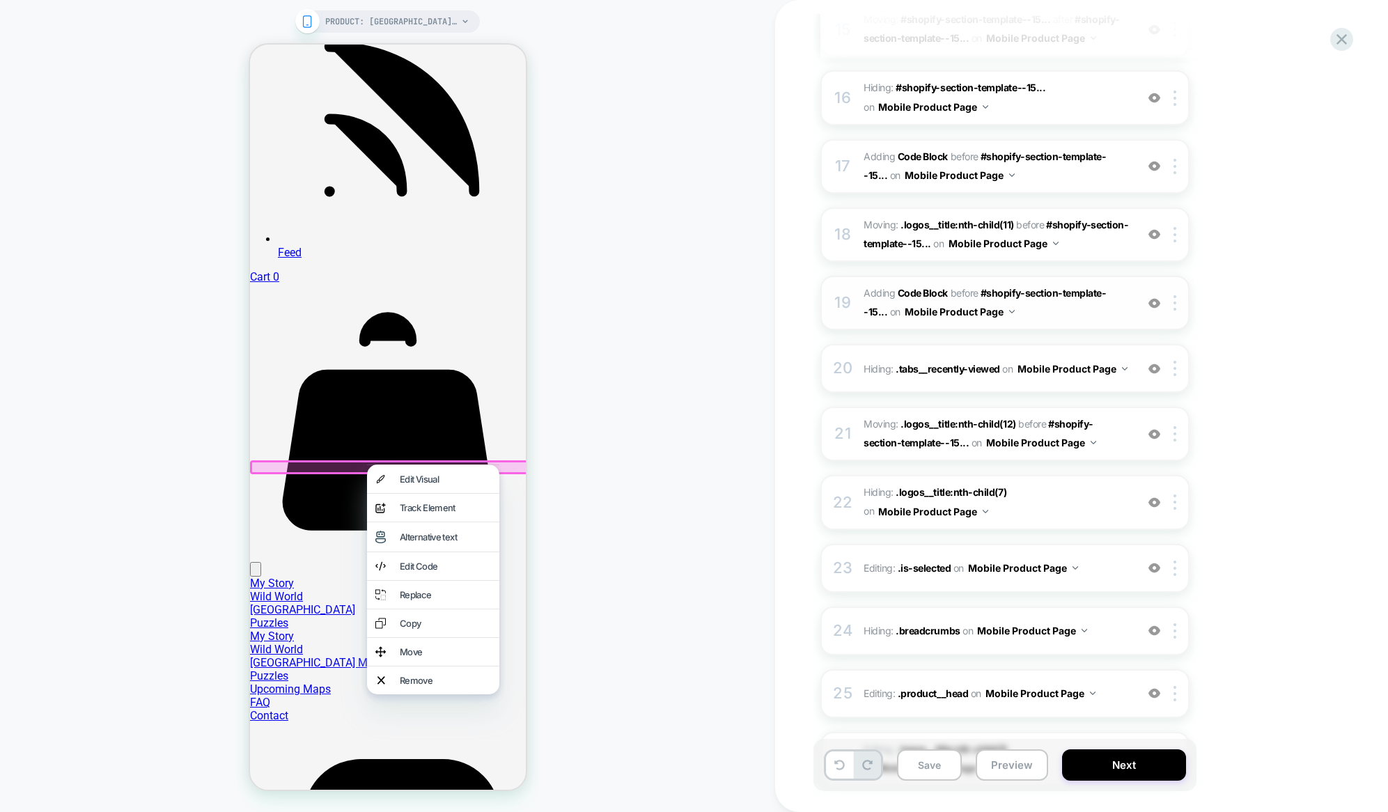
click at [1131, 304] on div "19 Adding Code Block BEFORE #shopify-section-template--15... #shopify-section-t…" at bounding box center [1005, 303] width 369 height 54
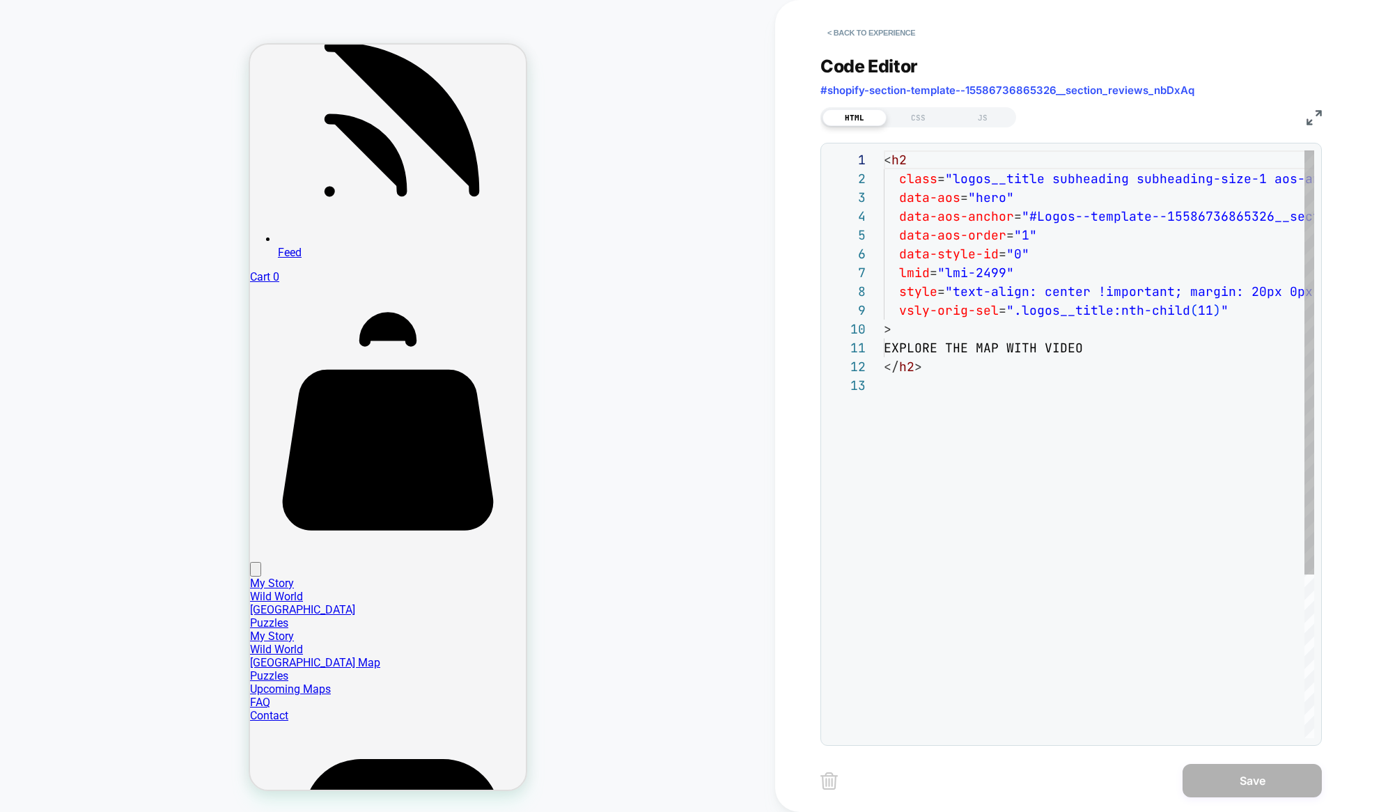
scroll to position [188, 0]
click at [841, 31] on button "< Back to experience" at bounding box center [872, 33] width 102 height 22
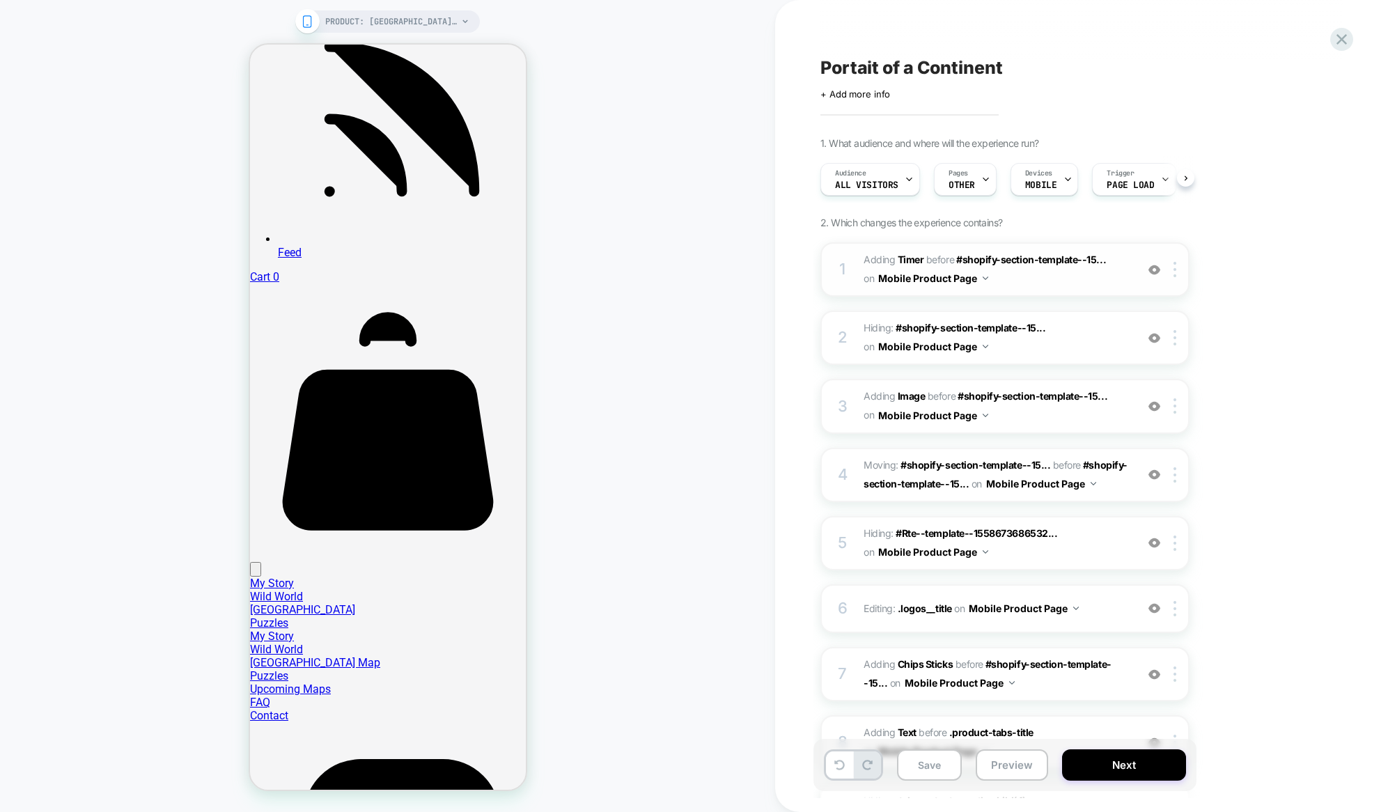
scroll to position [0, 1]
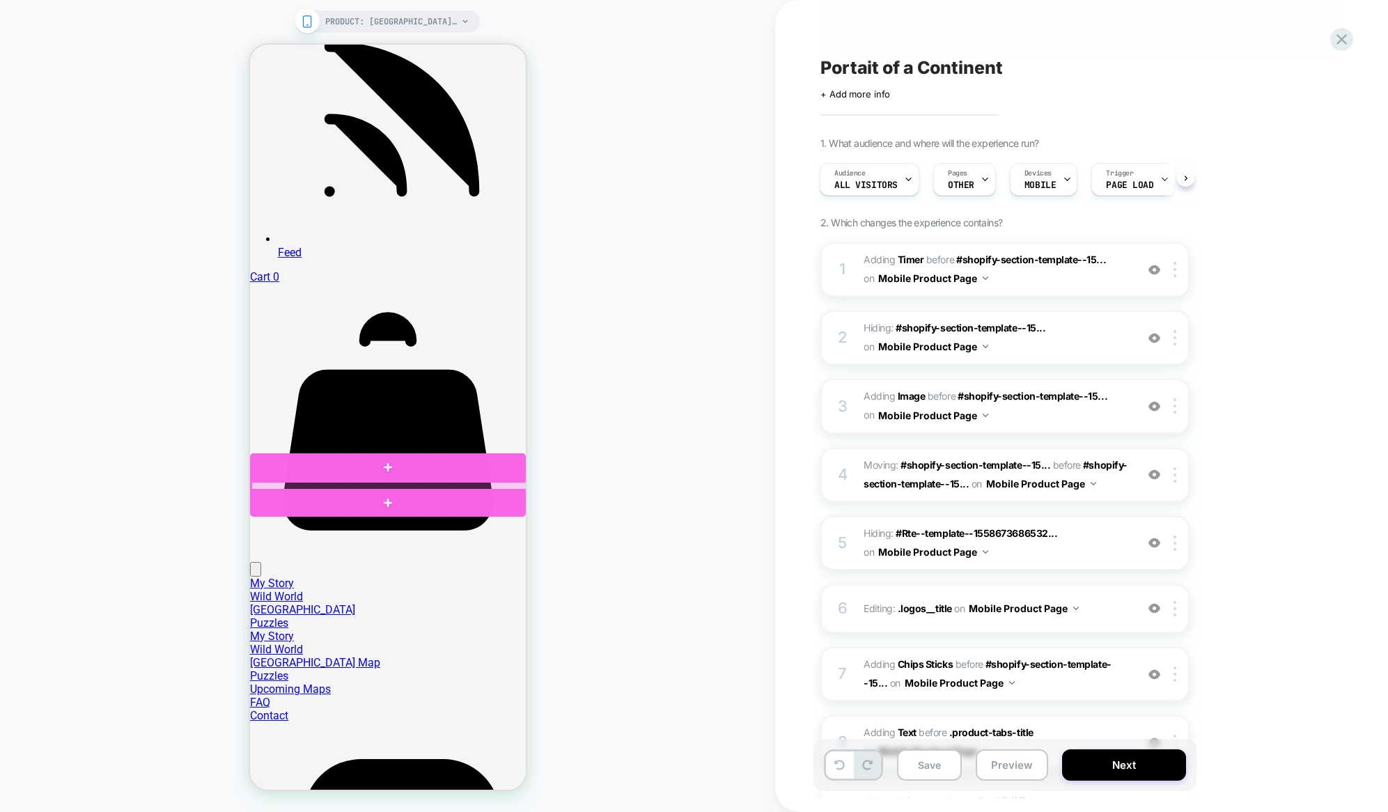
click at [466, 484] on div at bounding box center [389, 486] width 276 height 9
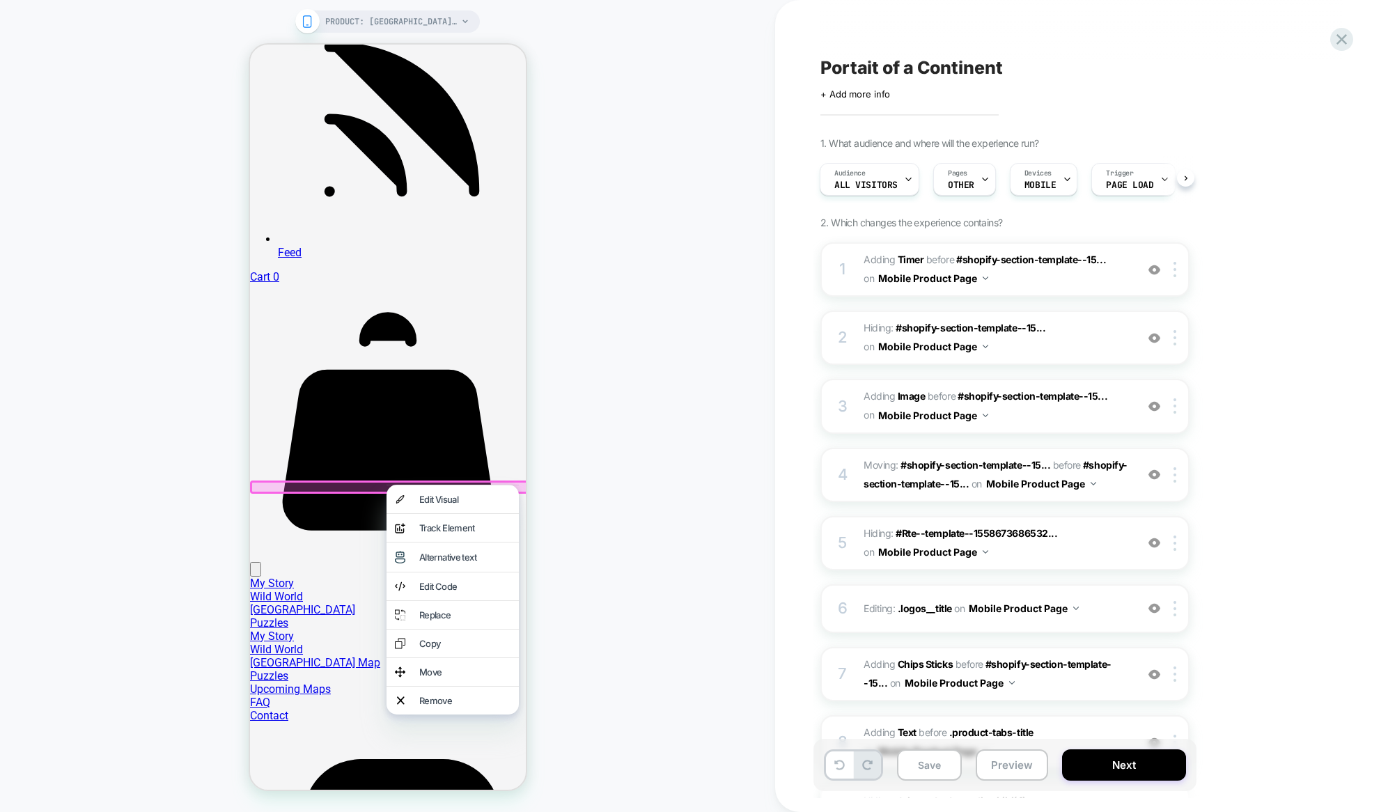
scroll to position [1491, 0]
click at [419, 697] on div "Remove" at bounding box center [464, 700] width 91 height 11
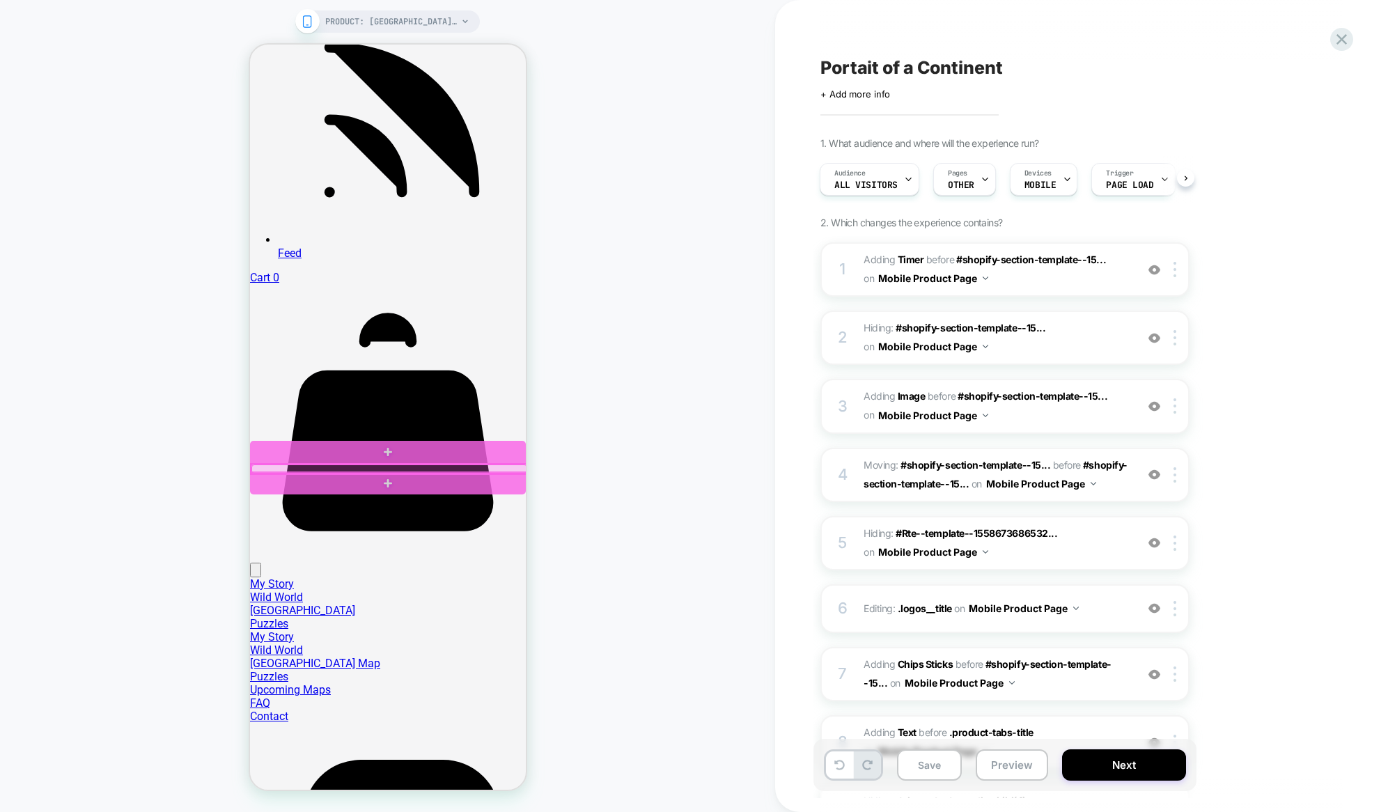
click at [421, 468] on div at bounding box center [389, 469] width 276 height 9
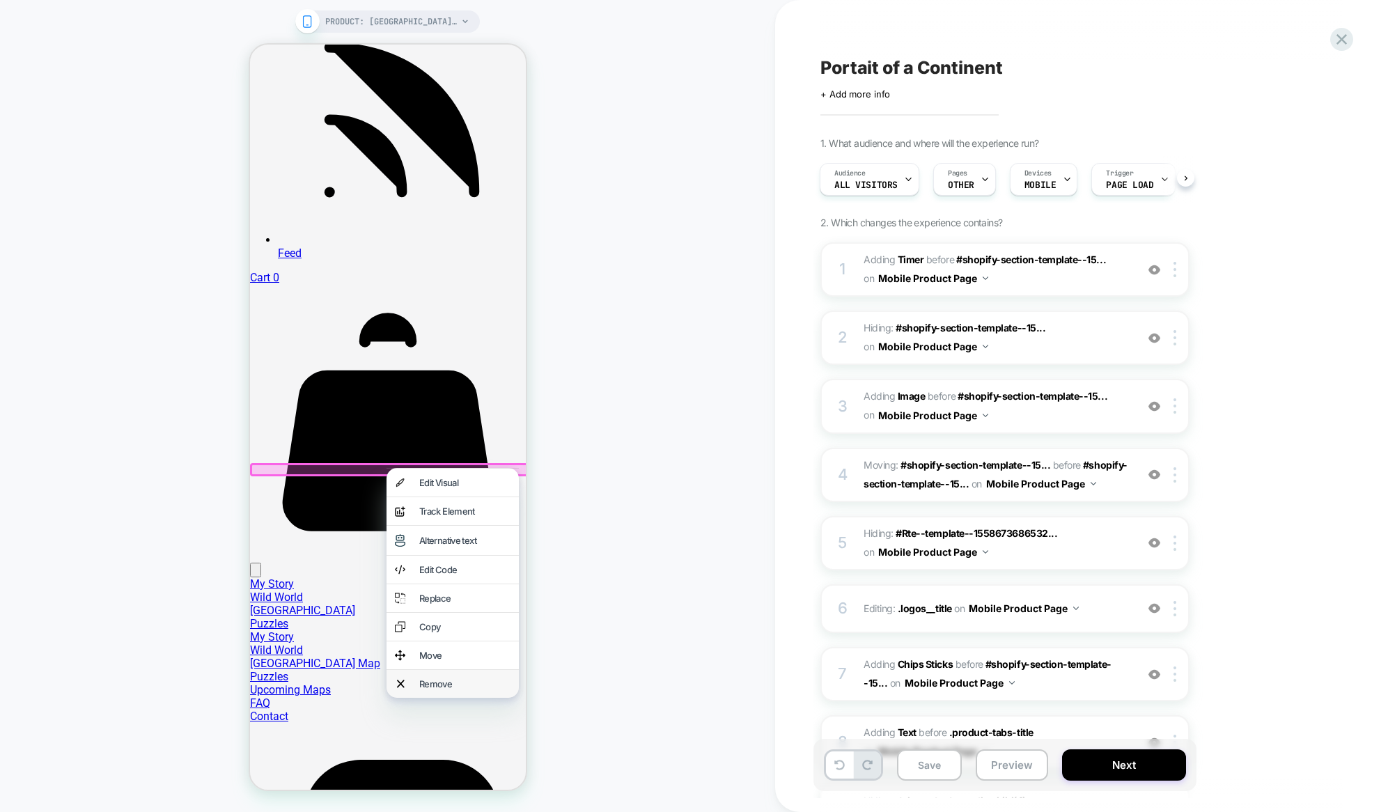
click at [417, 678] on div "Remove" at bounding box center [452, 684] width 132 height 28
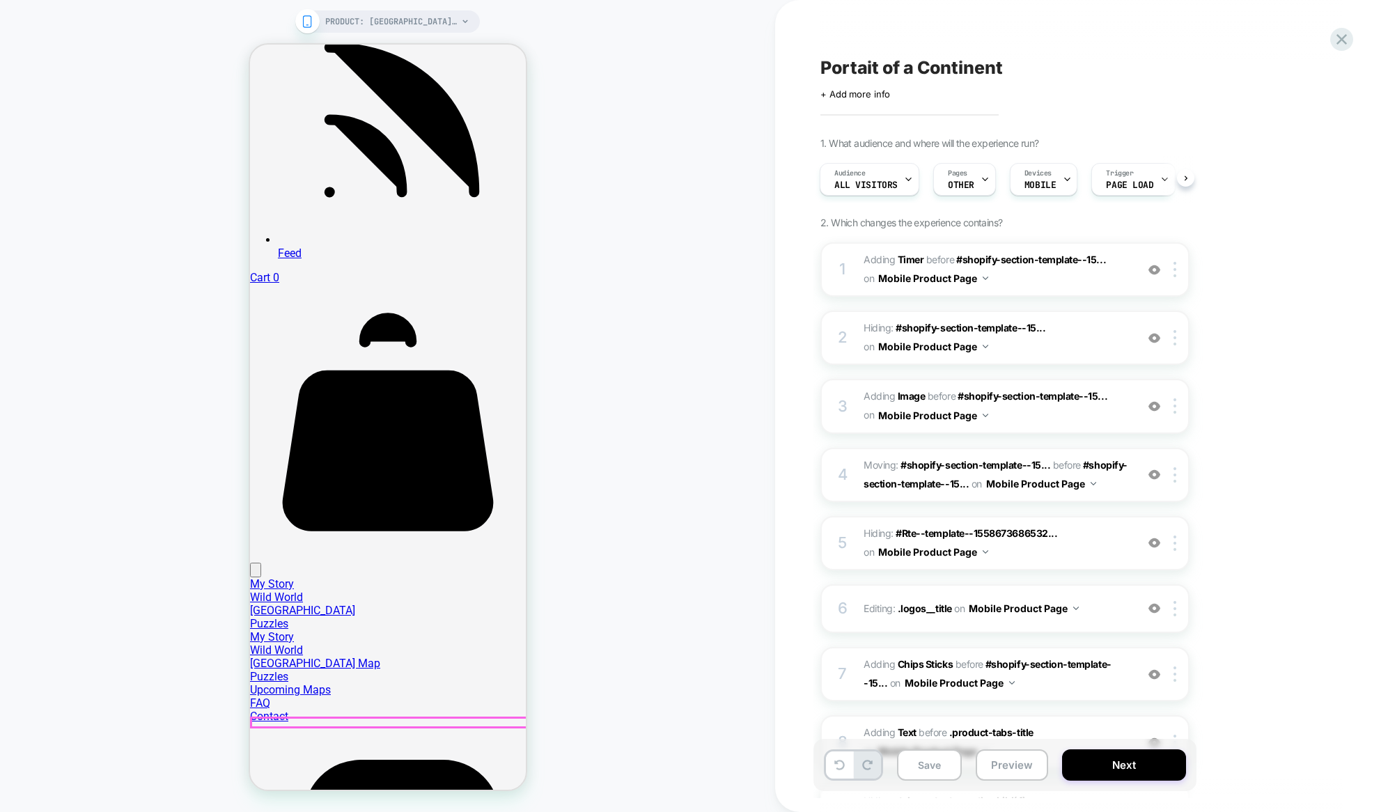
click at [309, 721] on div at bounding box center [389, 722] width 276 height 9
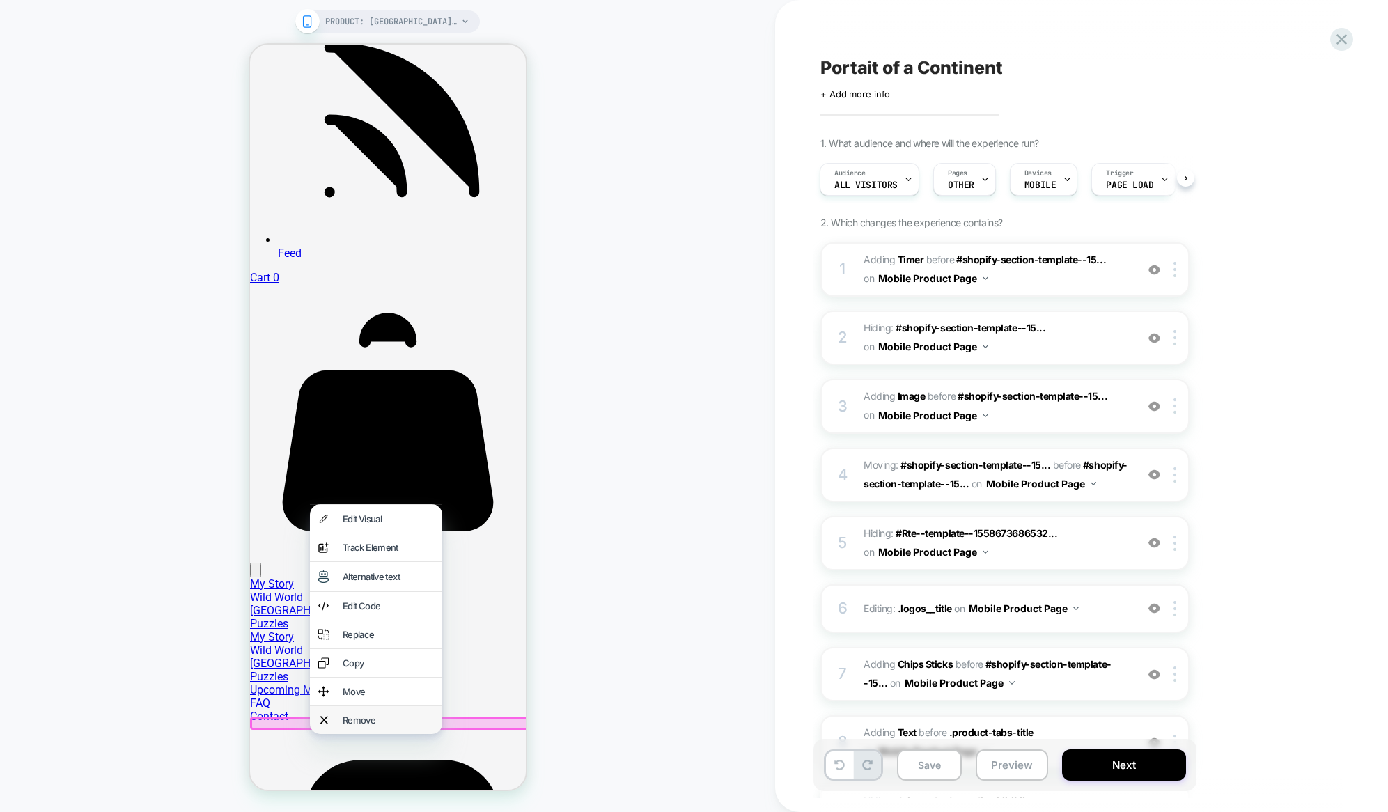
click at [345, 716] on div "Remove" at bounding box center [387, 720] width 91 height 11
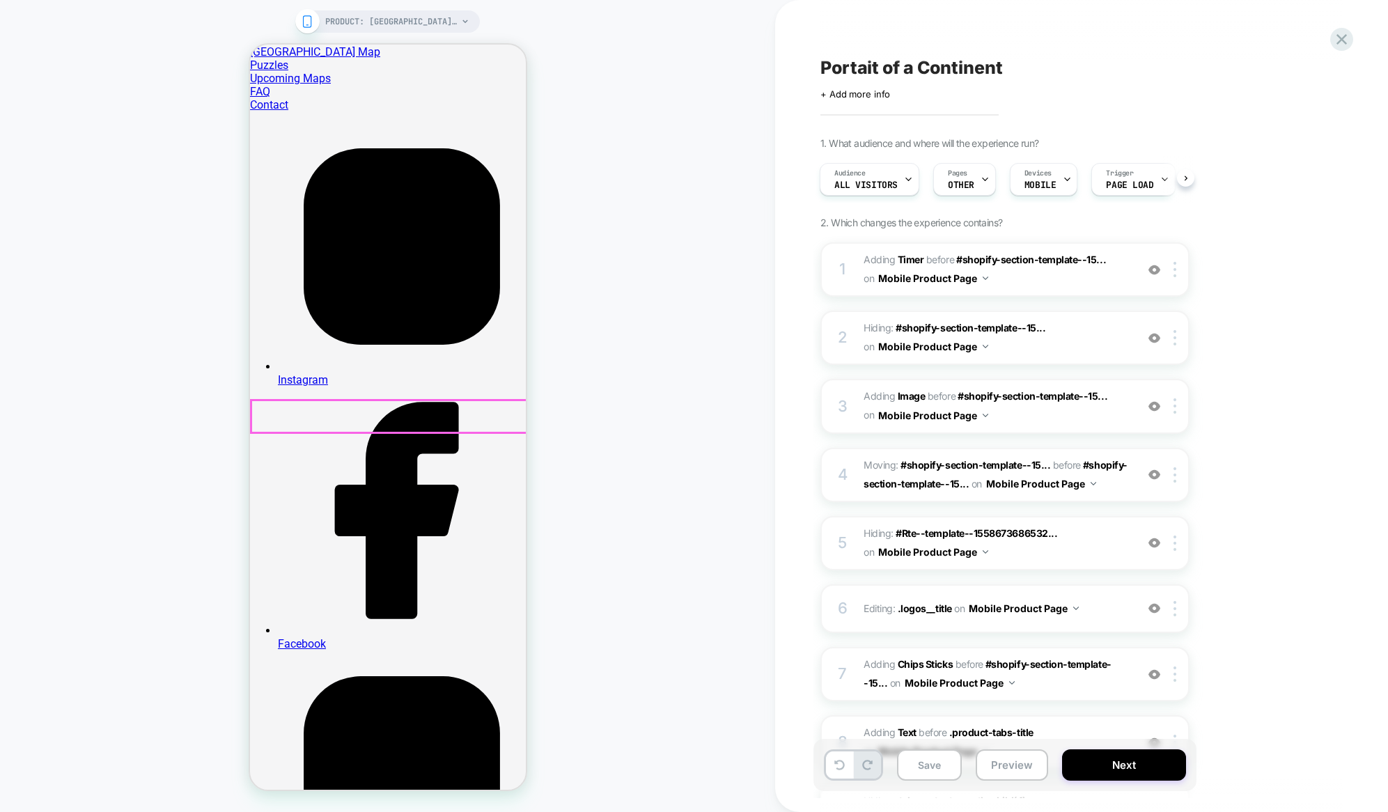
scroll to position [2116, 0]
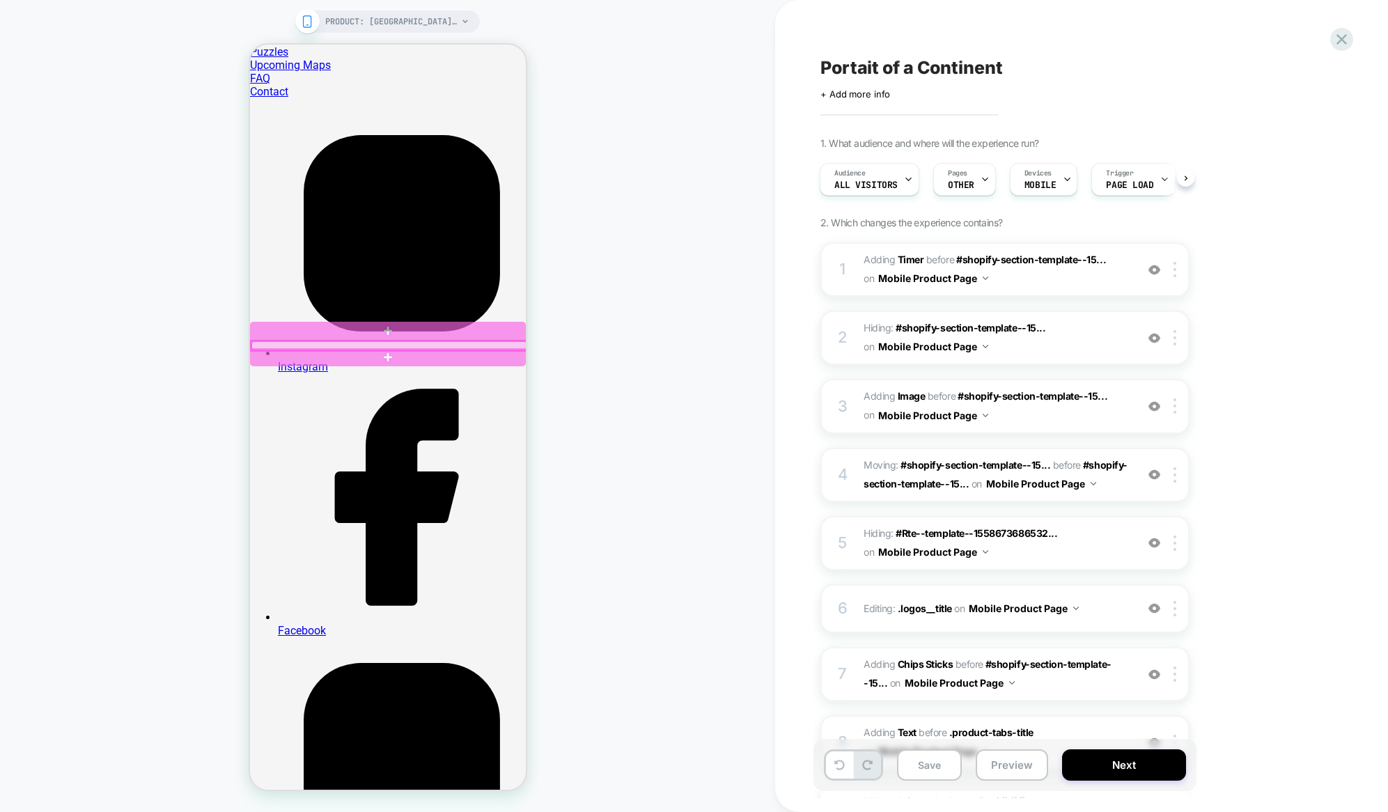
click at [290, 343] on div at bounding box center [389, 345] width 276 height 9
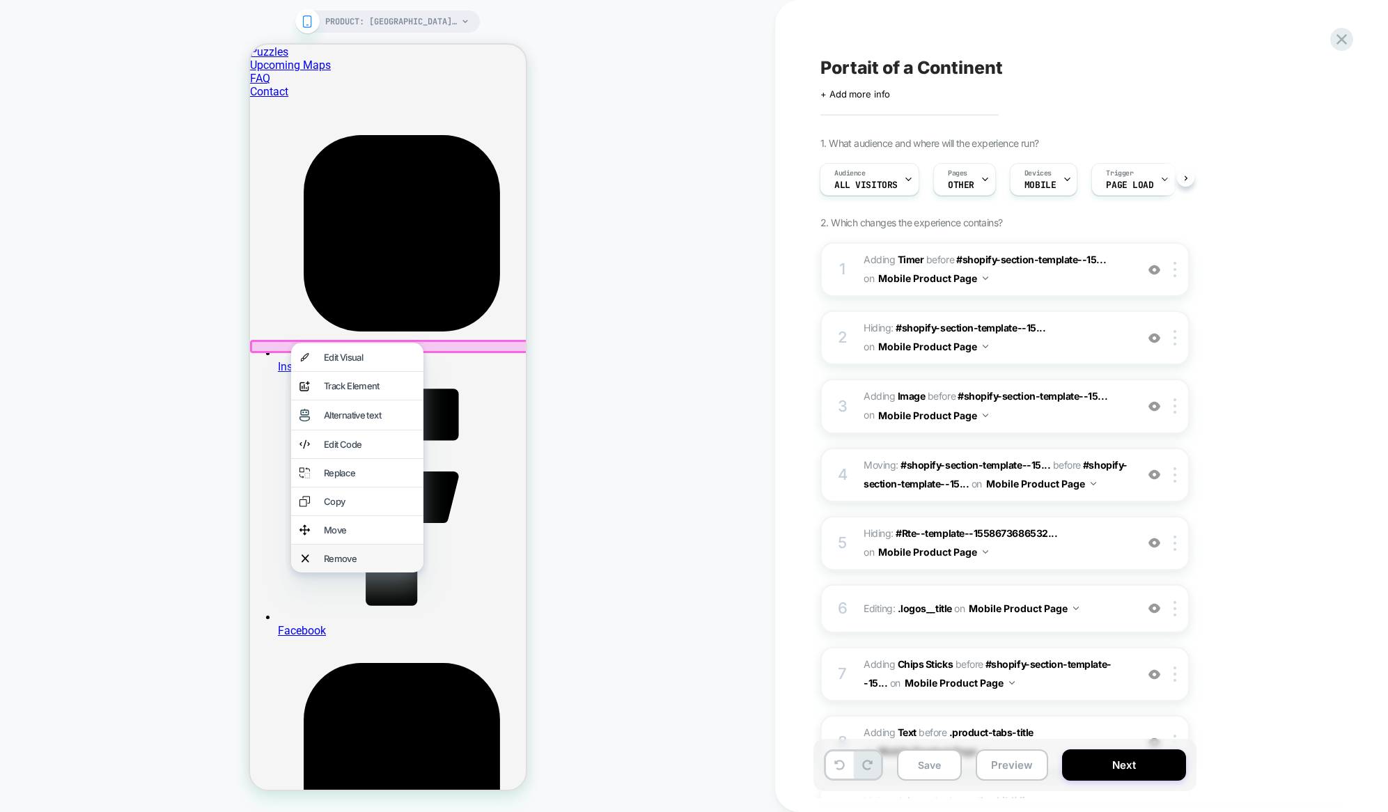
click at [311, 550] on div "Remove" at bounding box center [356, 559] width 132 height 28
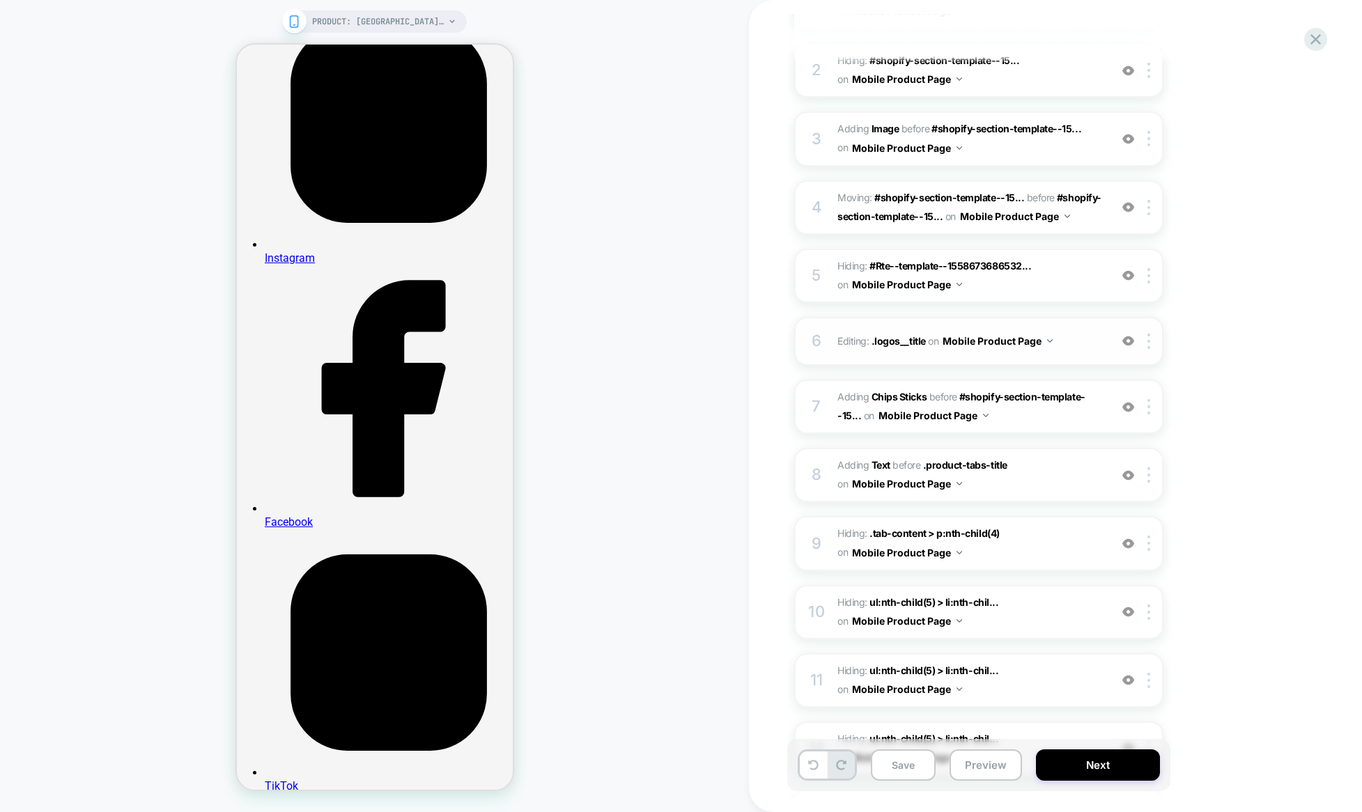
scroll to position [269, 0]
click at [1131, 337] on img at bounding box center [1128, 340] width 12 height 12
click at [1130, 340] on img at bounding box center [1128, 340] width 12 height 12
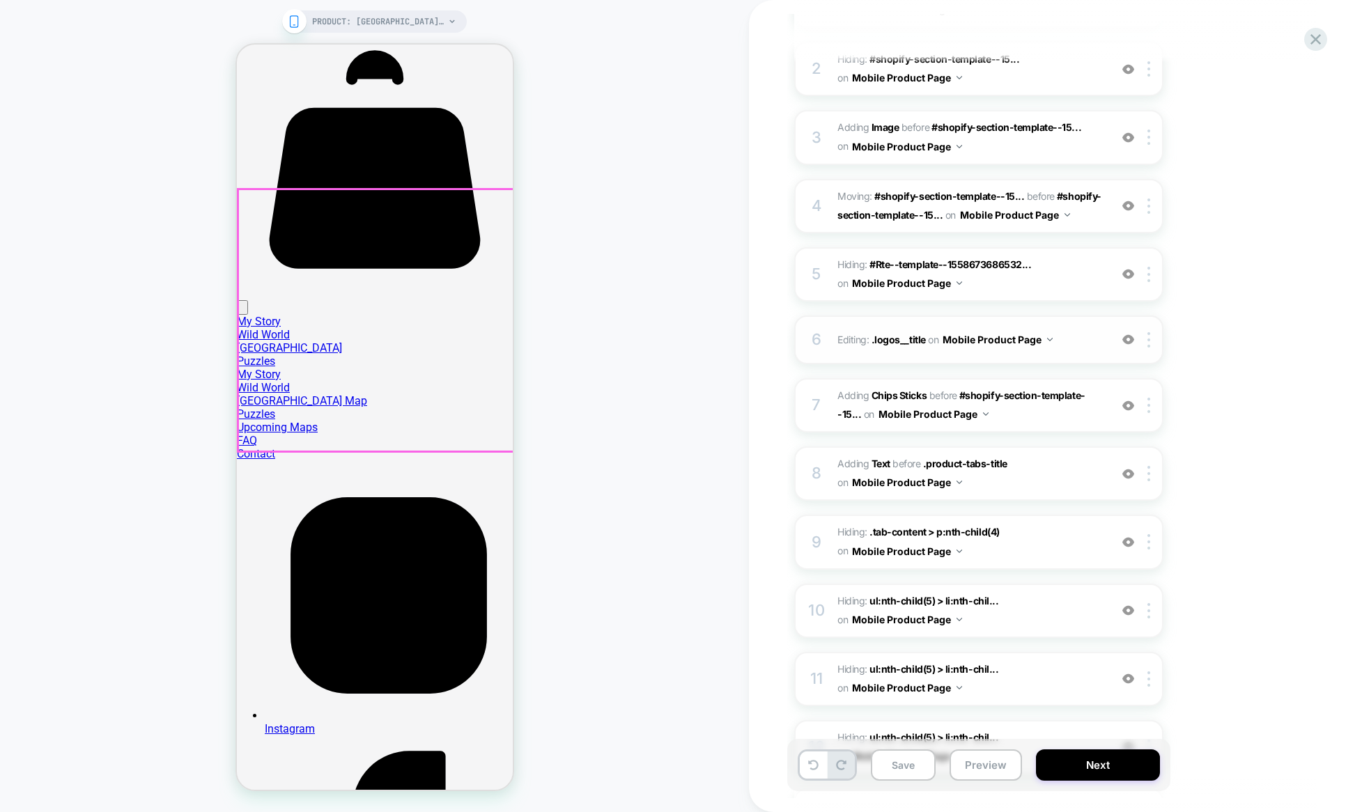
scroll to position [1752, 0]
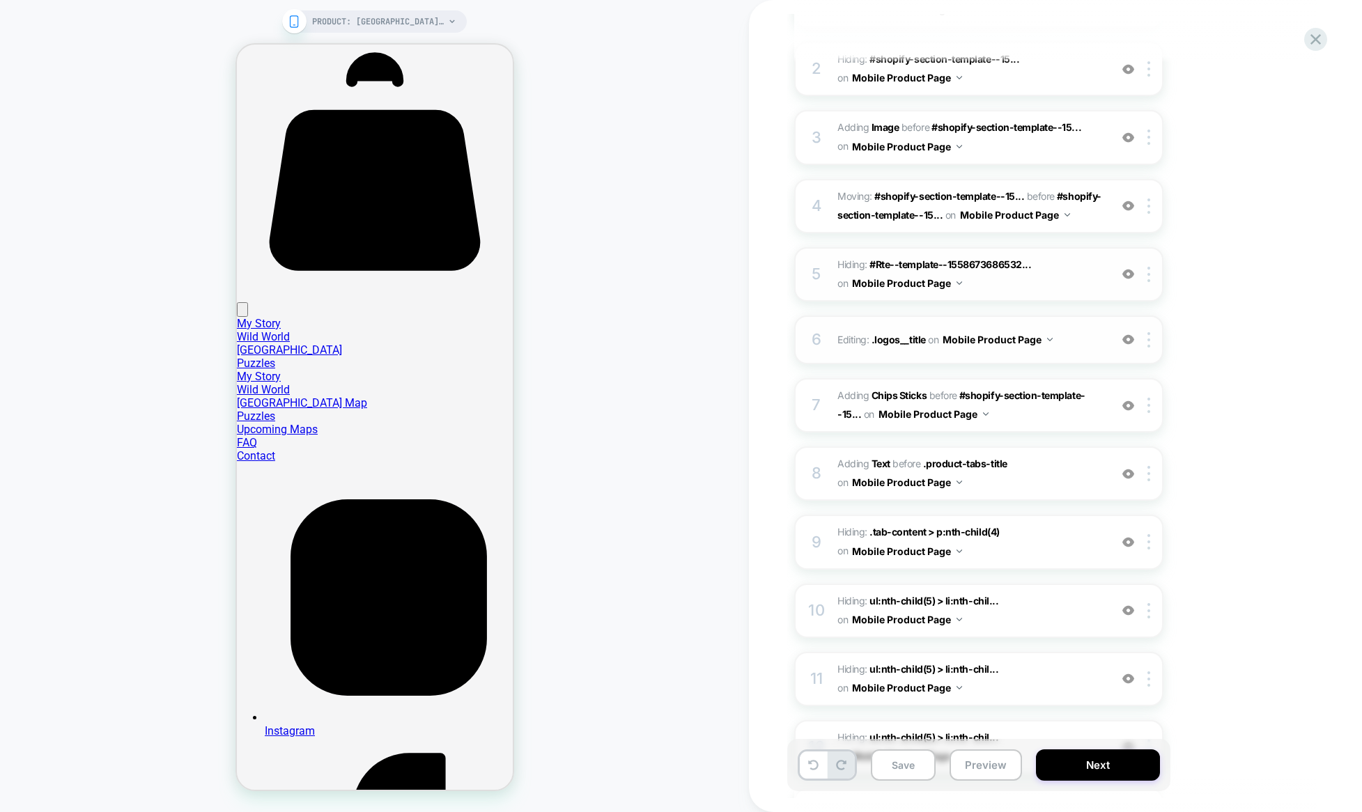
click at [1135, 272] on div at bounding box center [1128, 274] width 23 height 15
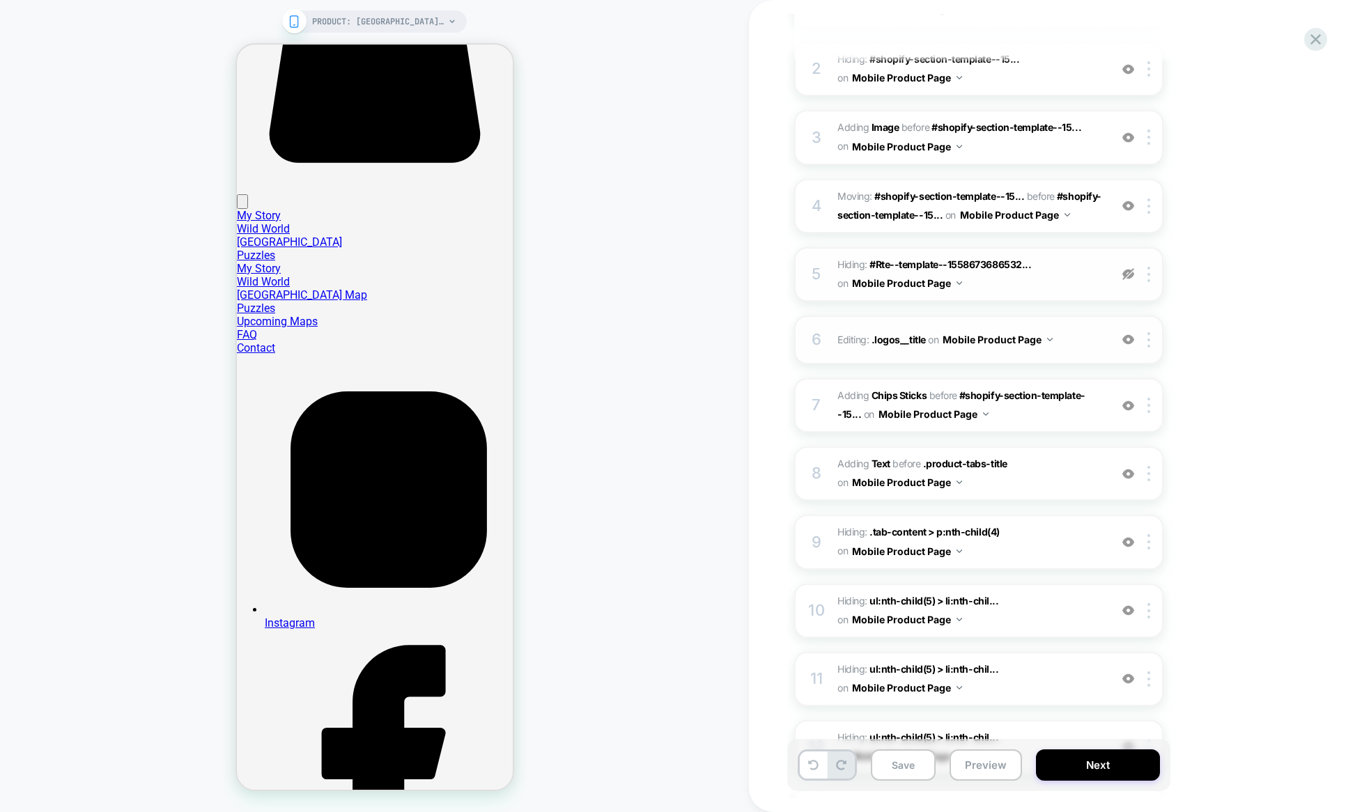
click at [1126, 270] on img at bounding box center [1128, 274] width 12 height 12
click at [1101, 764] on button "Next" at bounding box center [1098, 765] width 124 height 31
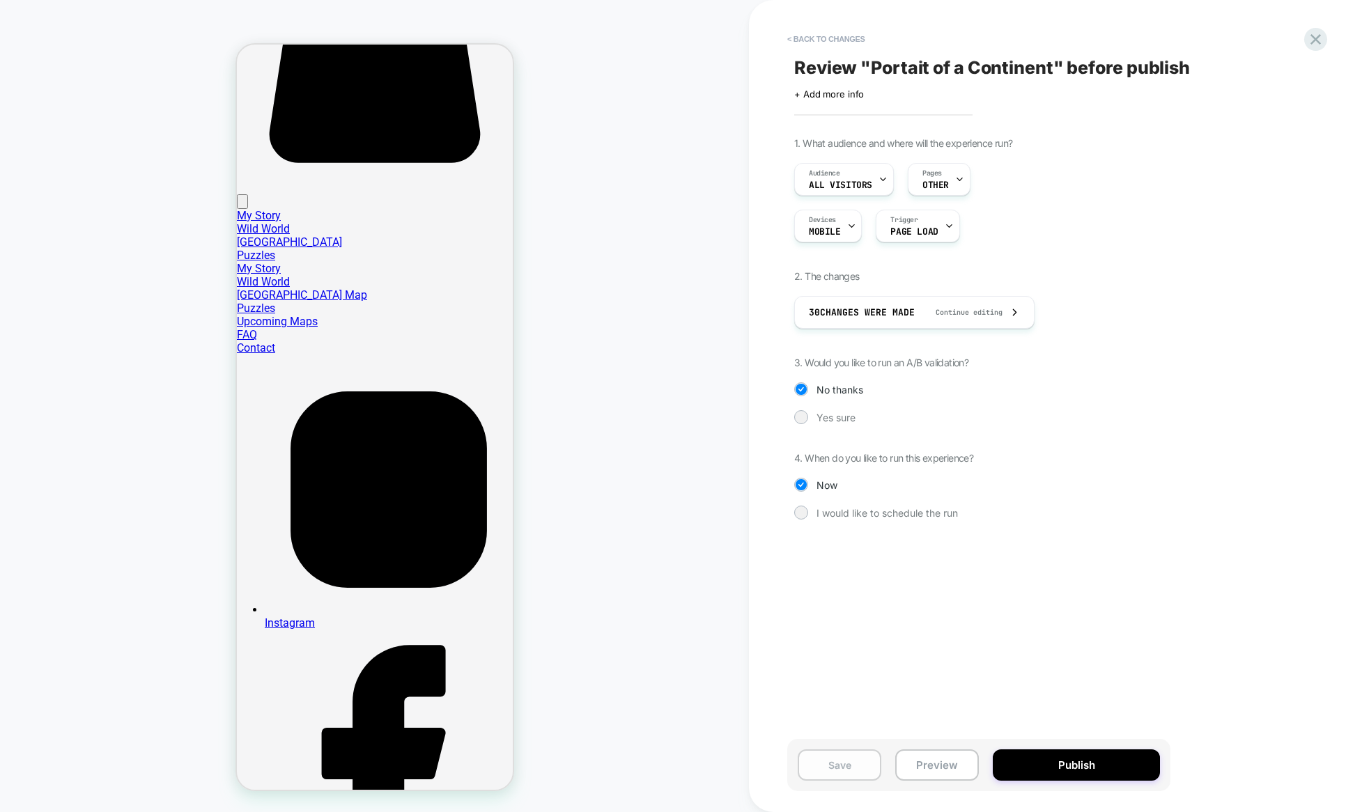
click at [853, 770] on button "Save" at bounding box center [840, 765] width 84 height 31
click at [945, 767] on button "Preview" at bounding box center [937, 765] width 84 height 31
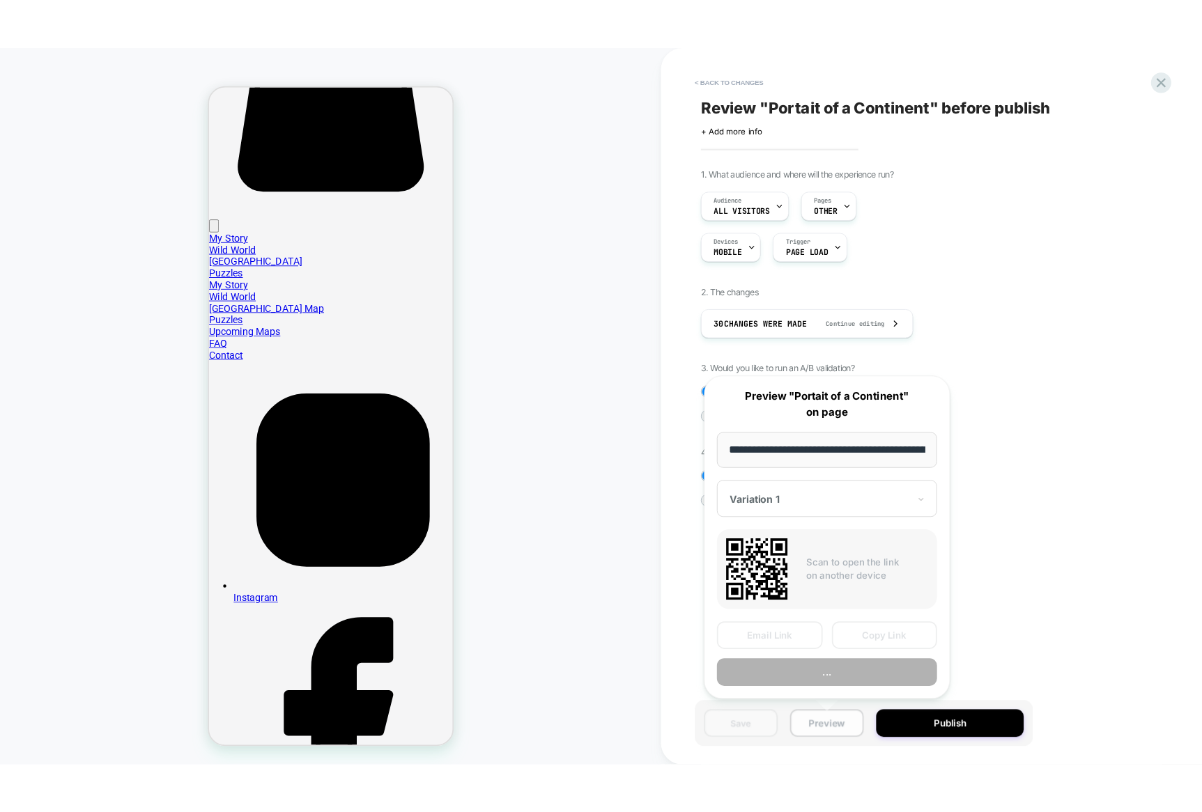
scroll to position [0, 340]
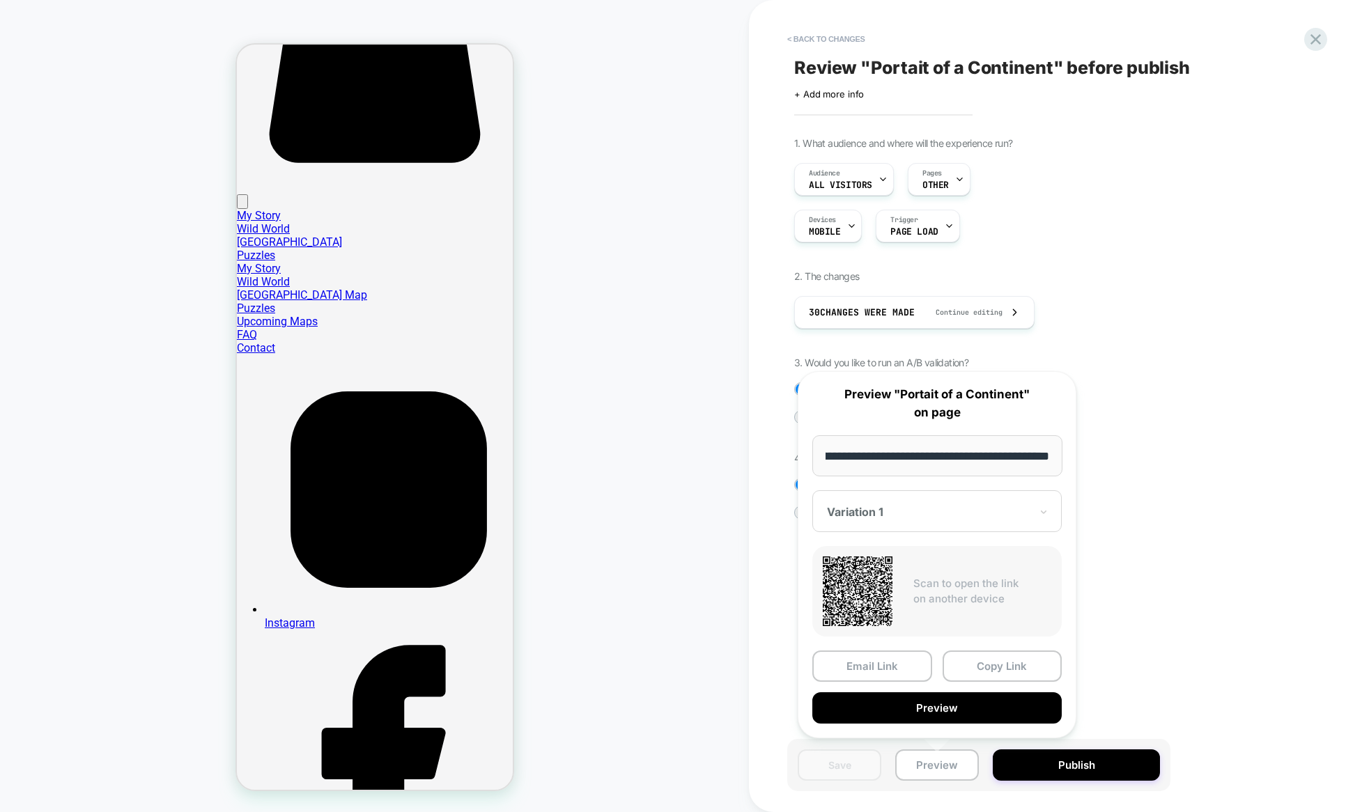
click at [926, 699] on button "Preview" at bounding box center [936, 707] width 249 height 31
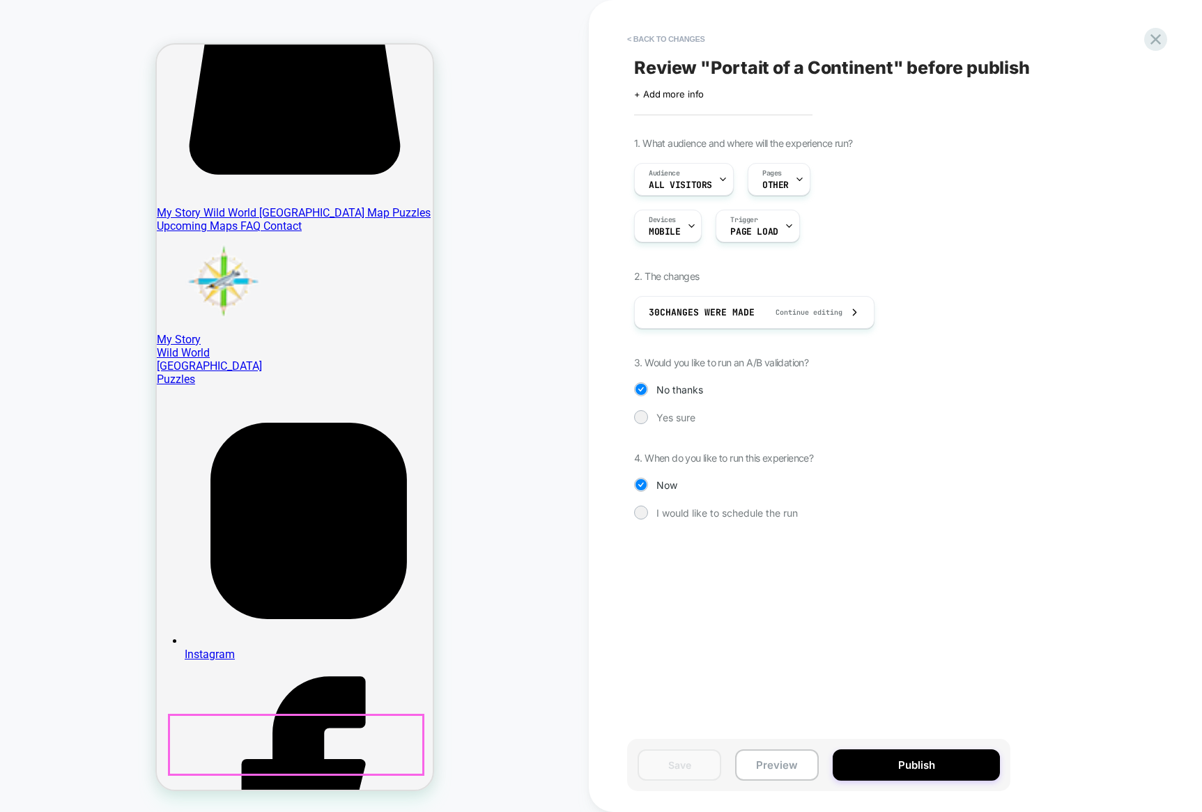
scroll to position [282, 0]
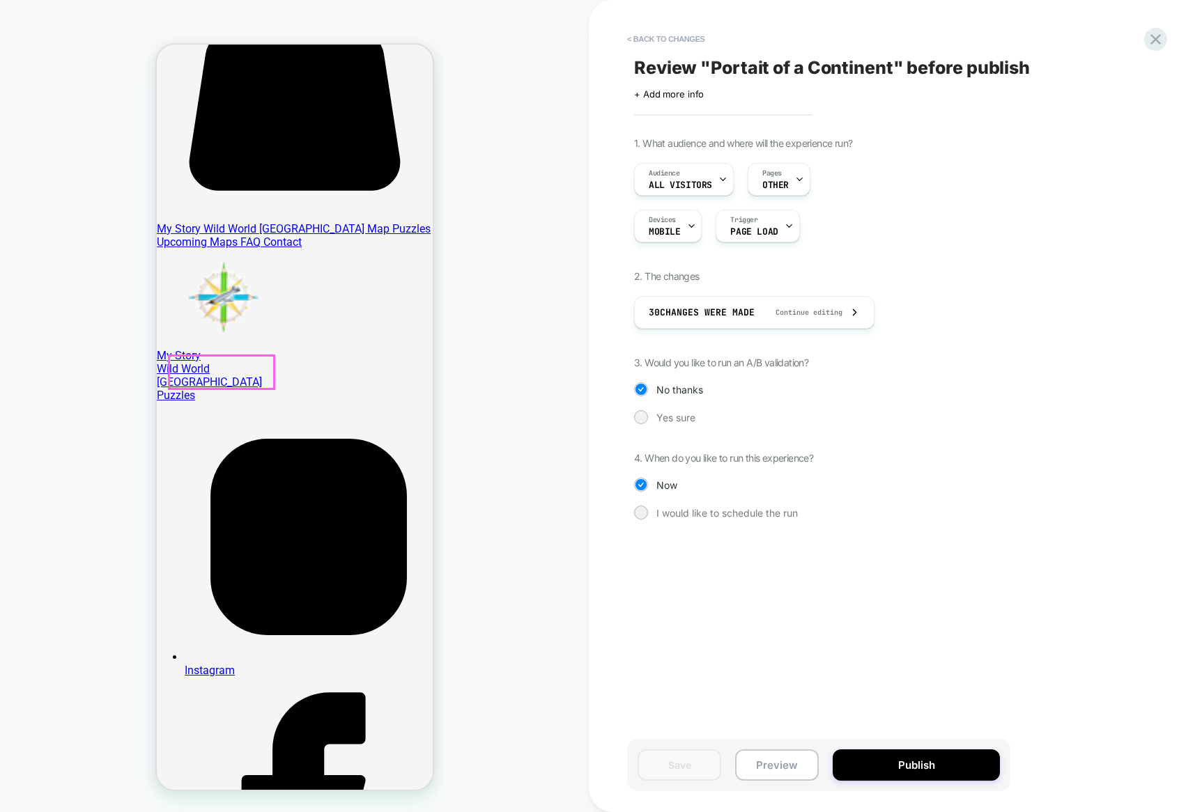
click at [231, 363] on div at bounding box center [221, 372] width 104 height 33
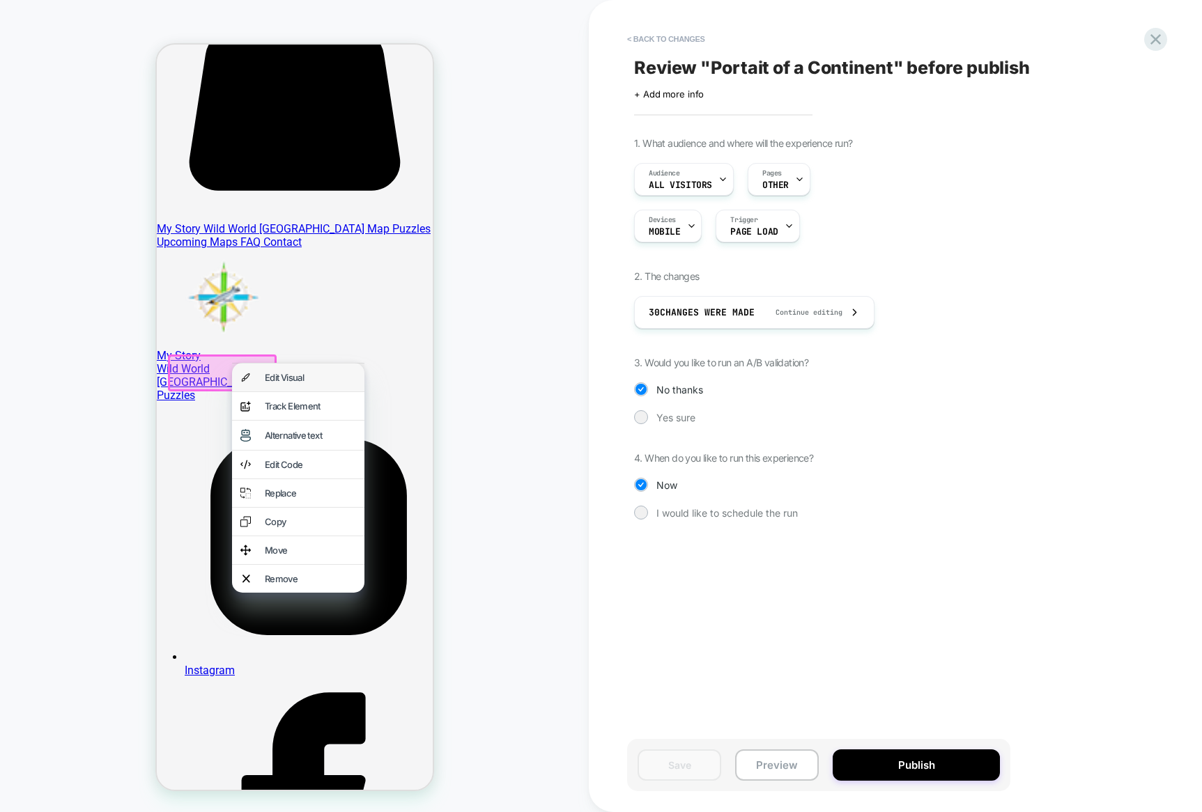
click at [345, 379] on div "Edit Visual" at bounding box center [309, 377] width 91 height 11
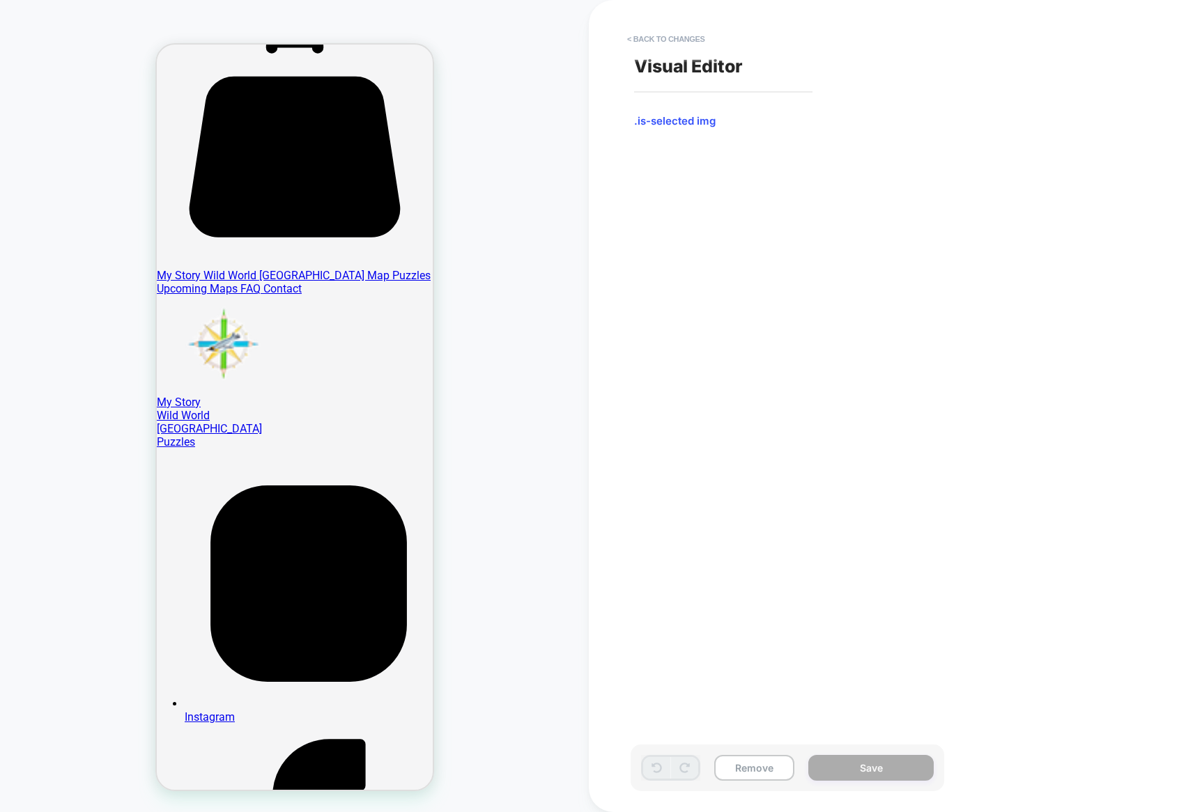
scroll to position [0, 0]
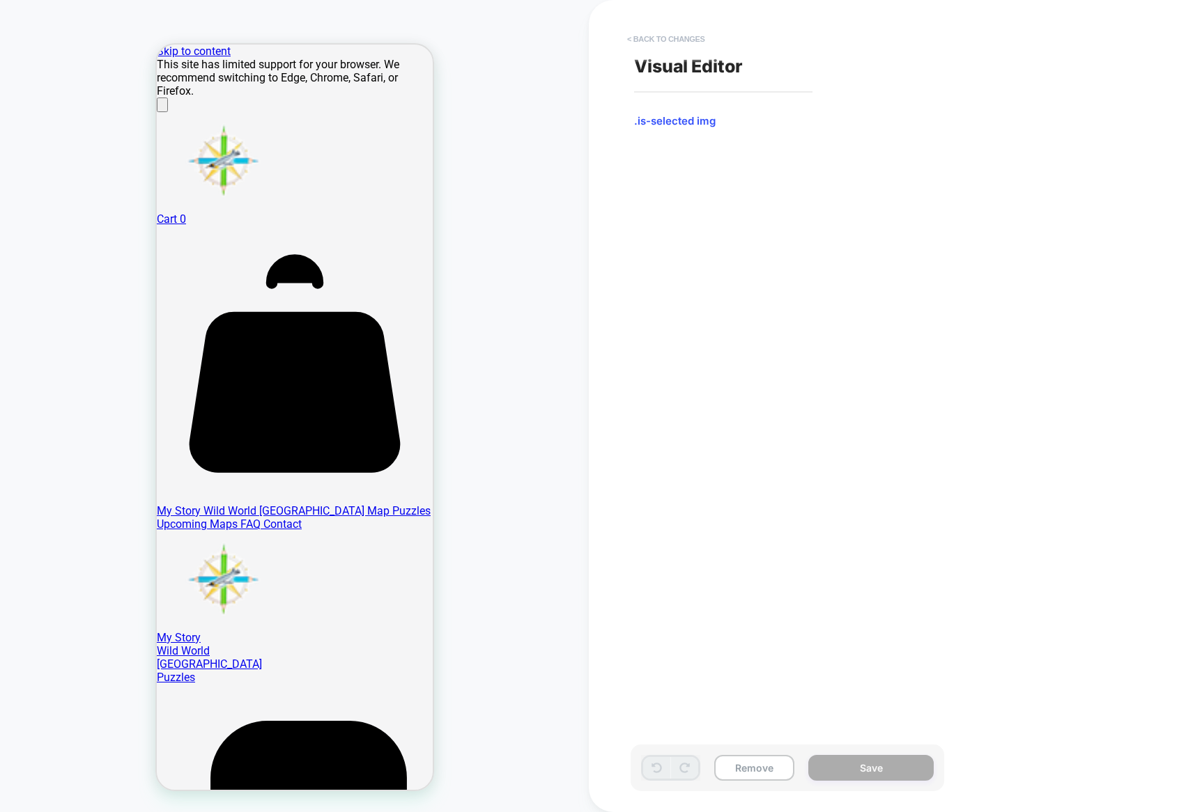
click at [677, 42] on button "< Back to changes" at bounding box center [666, 39] width 92 height 22
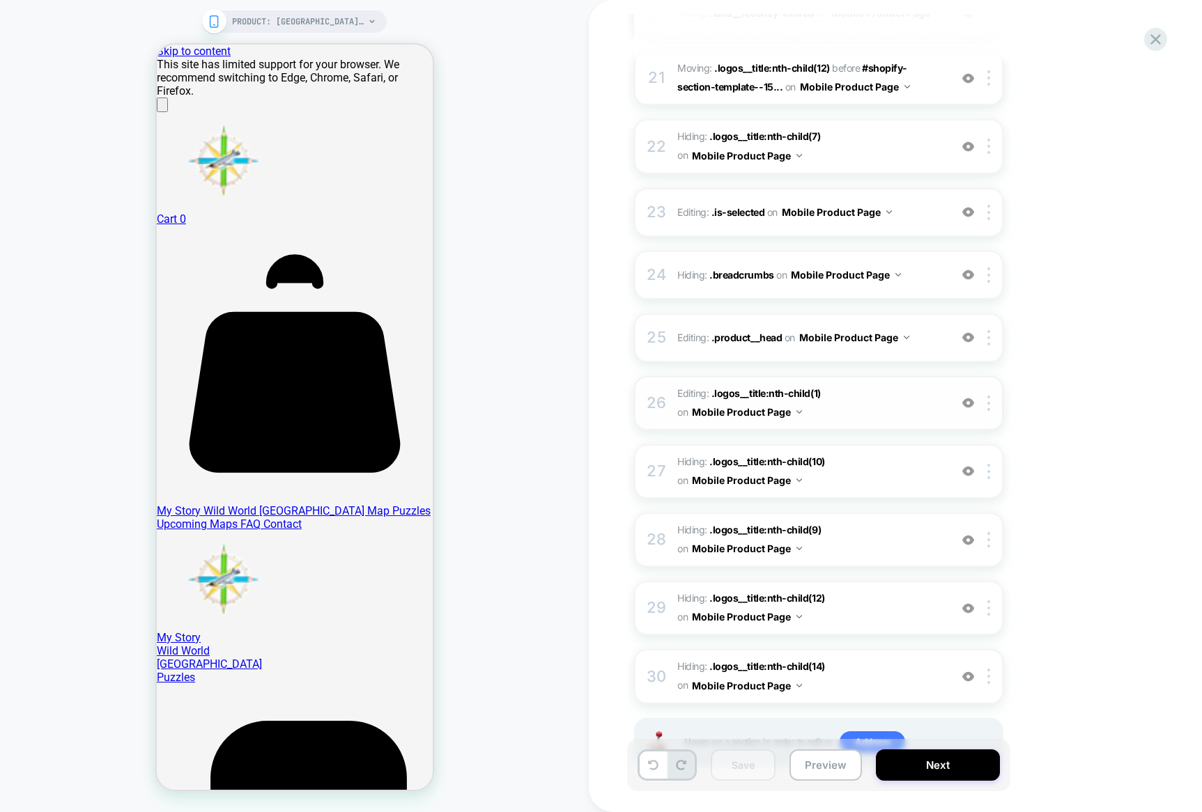
scroll to position [1601, 0]
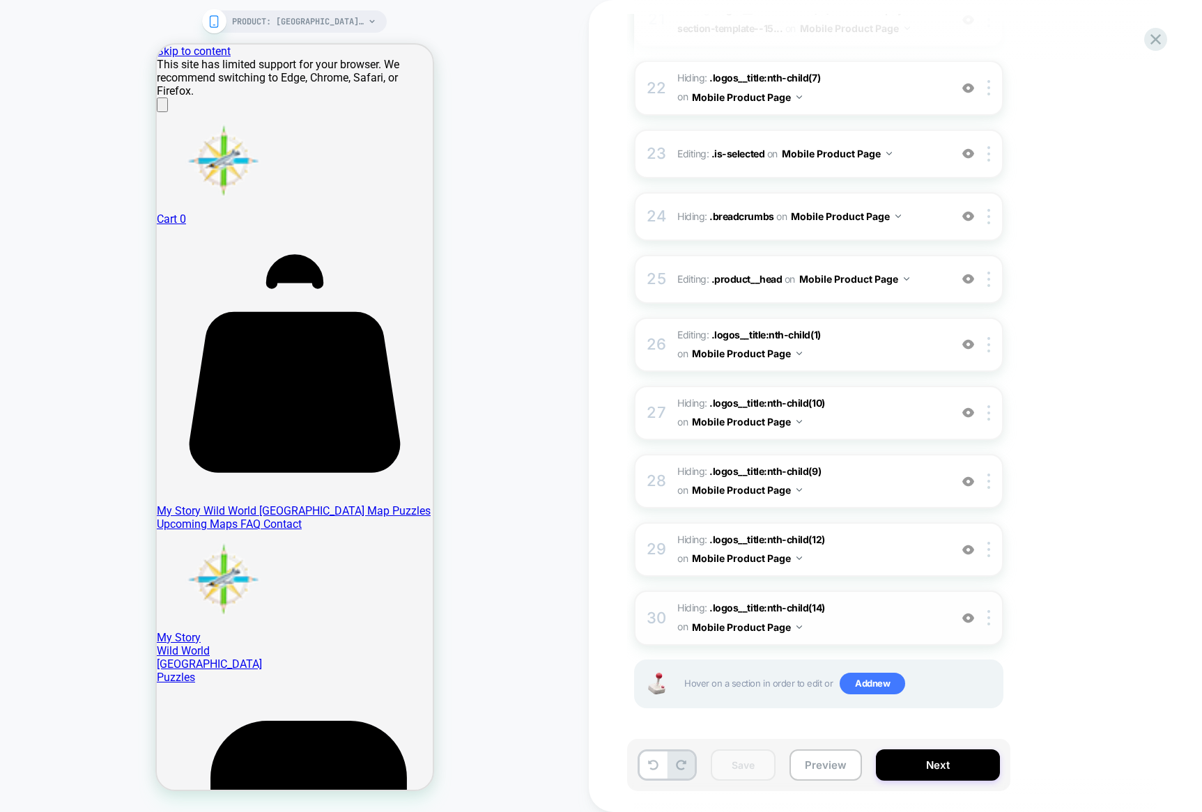
click at [846, 614] on span "Hiding : .logos__title:nth-child(14) .logos__title:nth-child(14) on Mobile Prod…" at bounding box center [809, 618] width 265 height 38
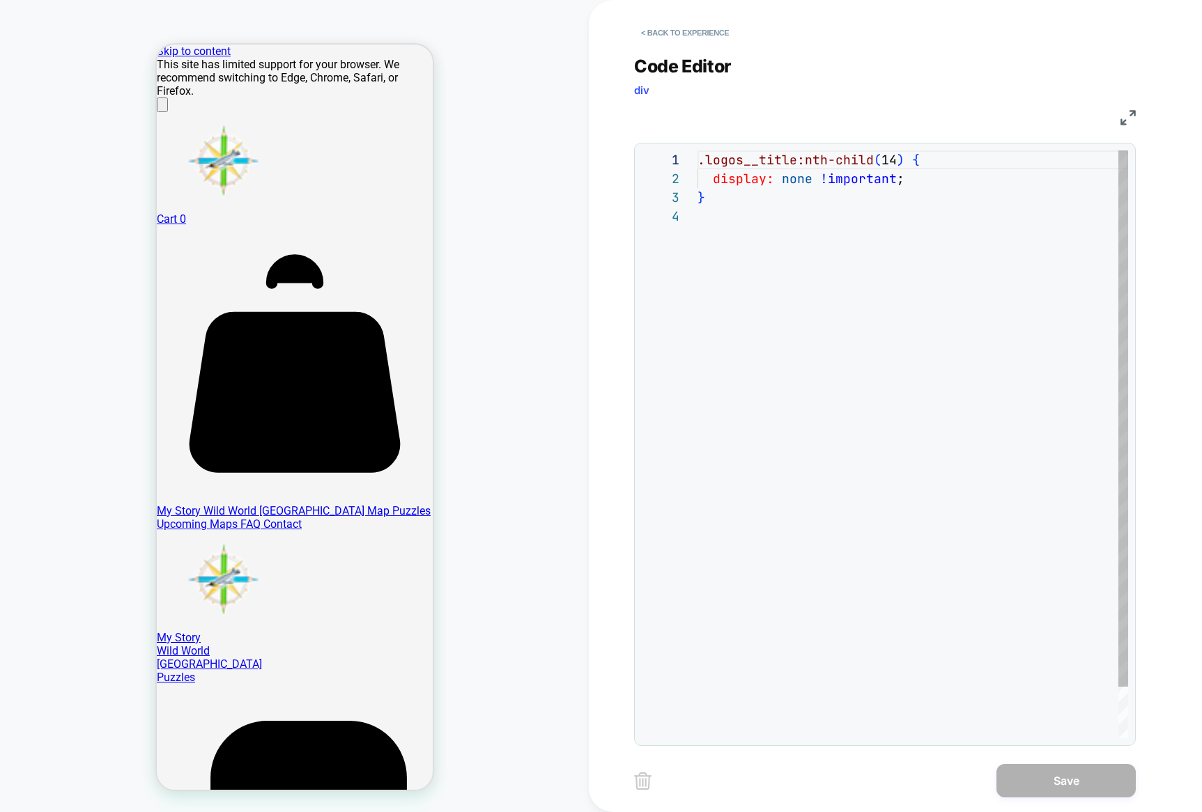
scroll to position [56, 0]
click at [653, 32] on button "< Back to experience" at bounding box center [685, 33] width 102 height 22
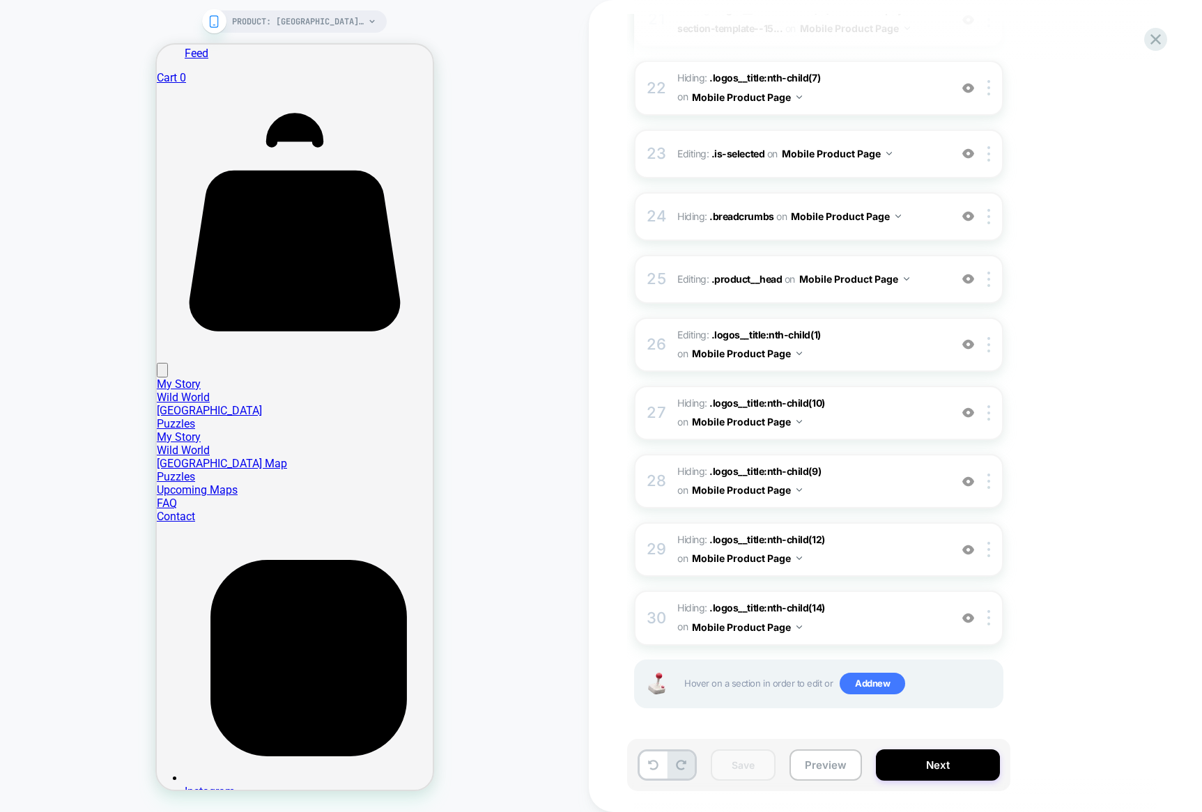
scroll to position [1782, 0]
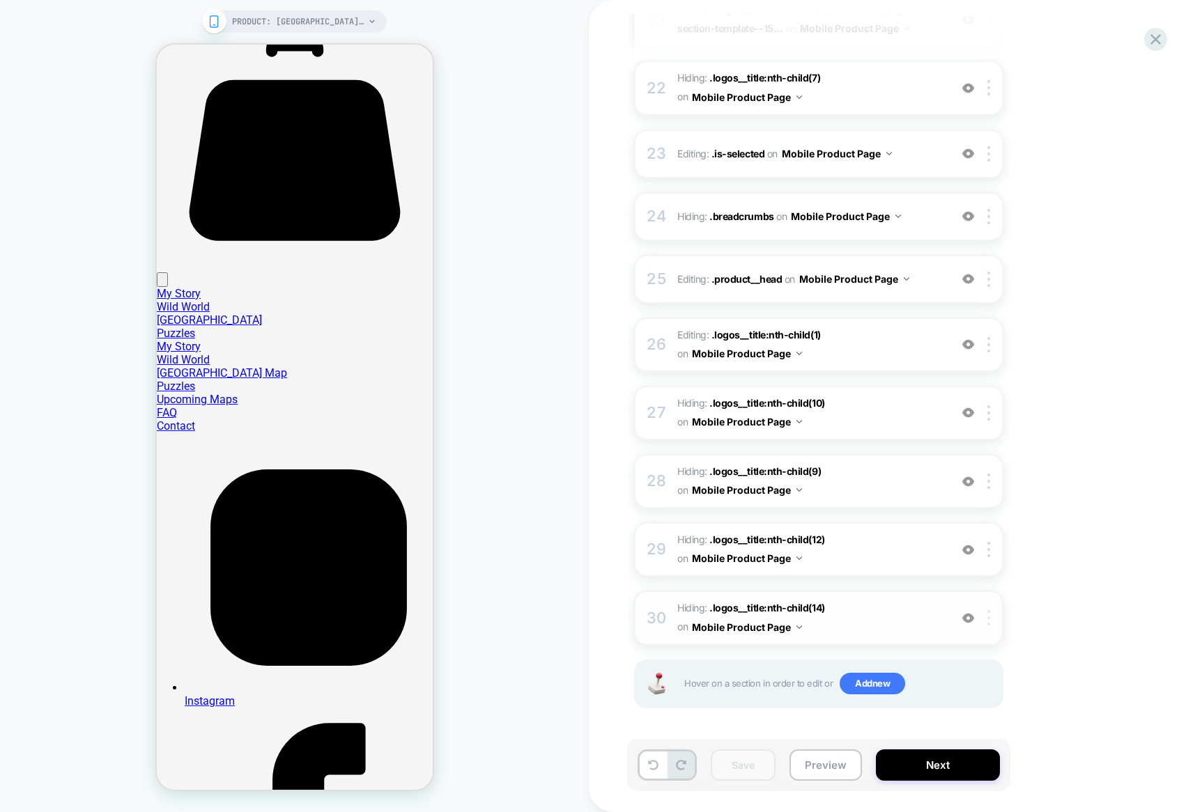
click at [990, 616] on div at bounding box center [990, 617] width 23 height 15
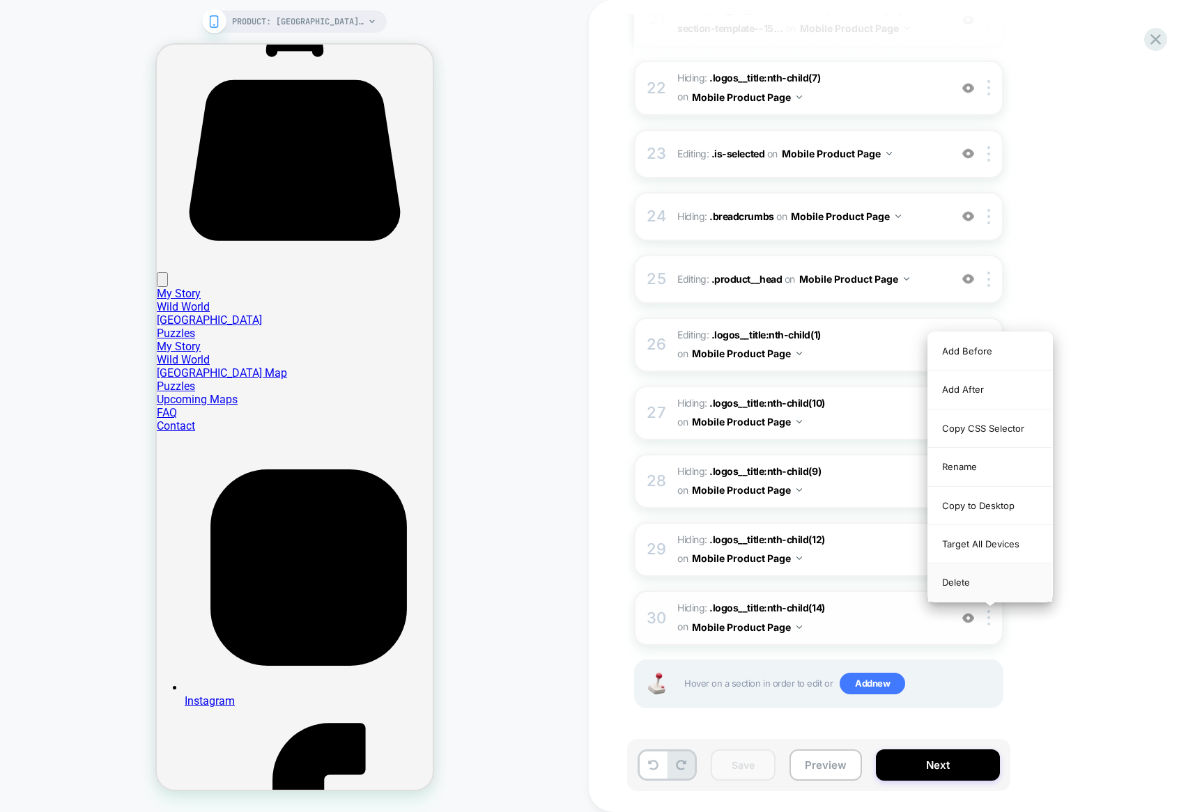
click at [986, 589] on div "Delete" at bounding box center [990, 583] width 124 height 38
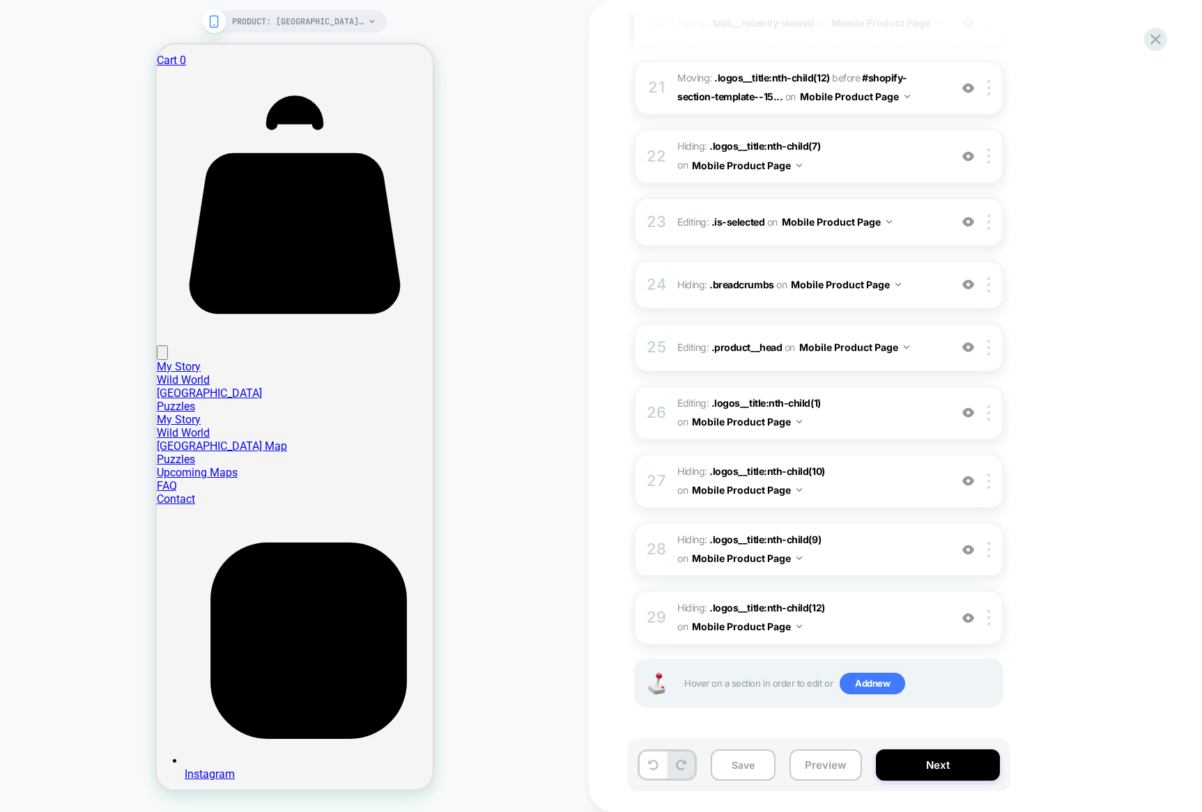
scroll to position [1532, 0]
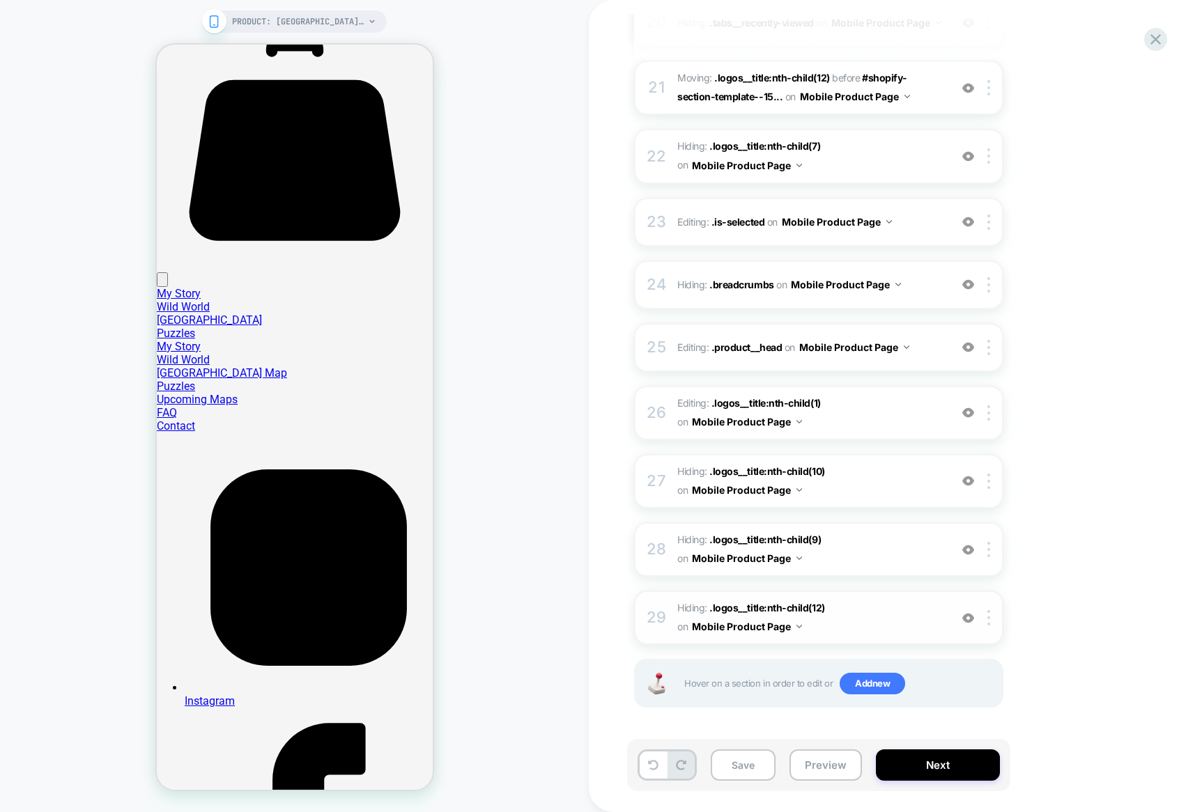
click at [986, 603] on div "29 Hiding : .logos__title:nth-child(12) .logos__title:nth-child(12) on Mobile P…" at bounding box center [818, 618] width 369 height 54
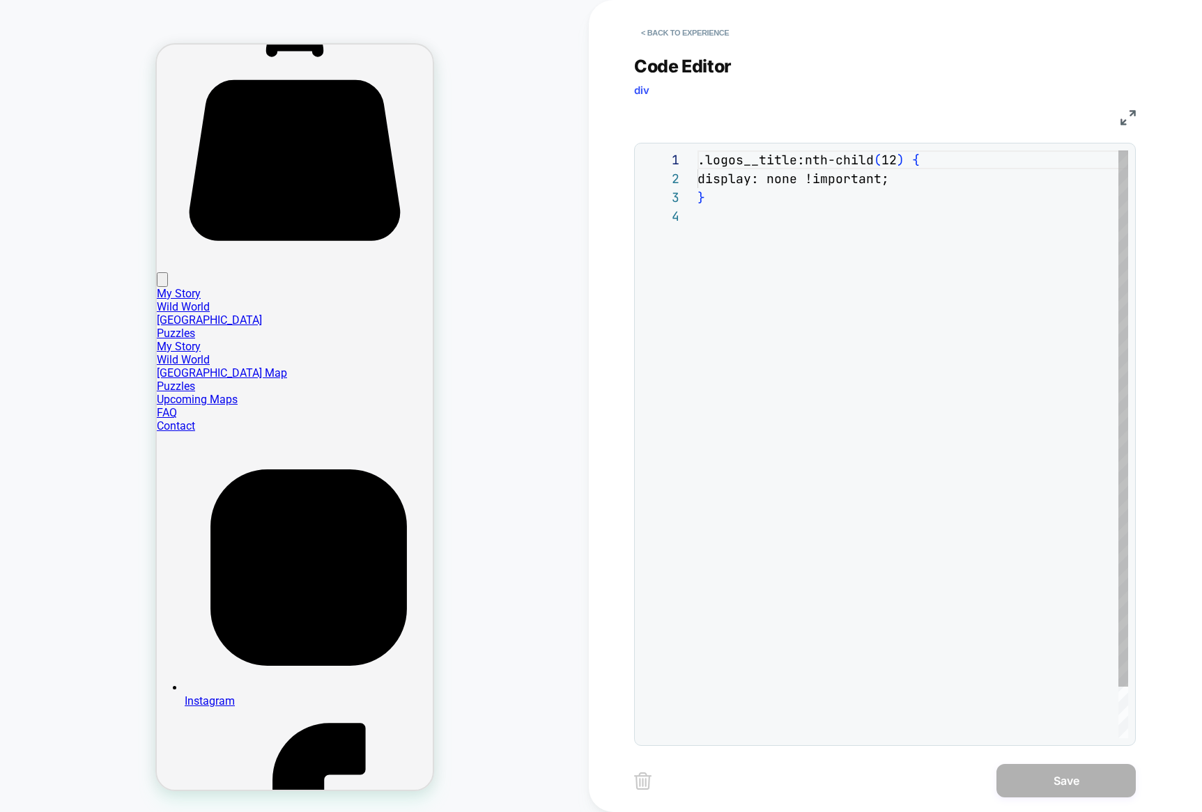
scroll to position [56, 0]
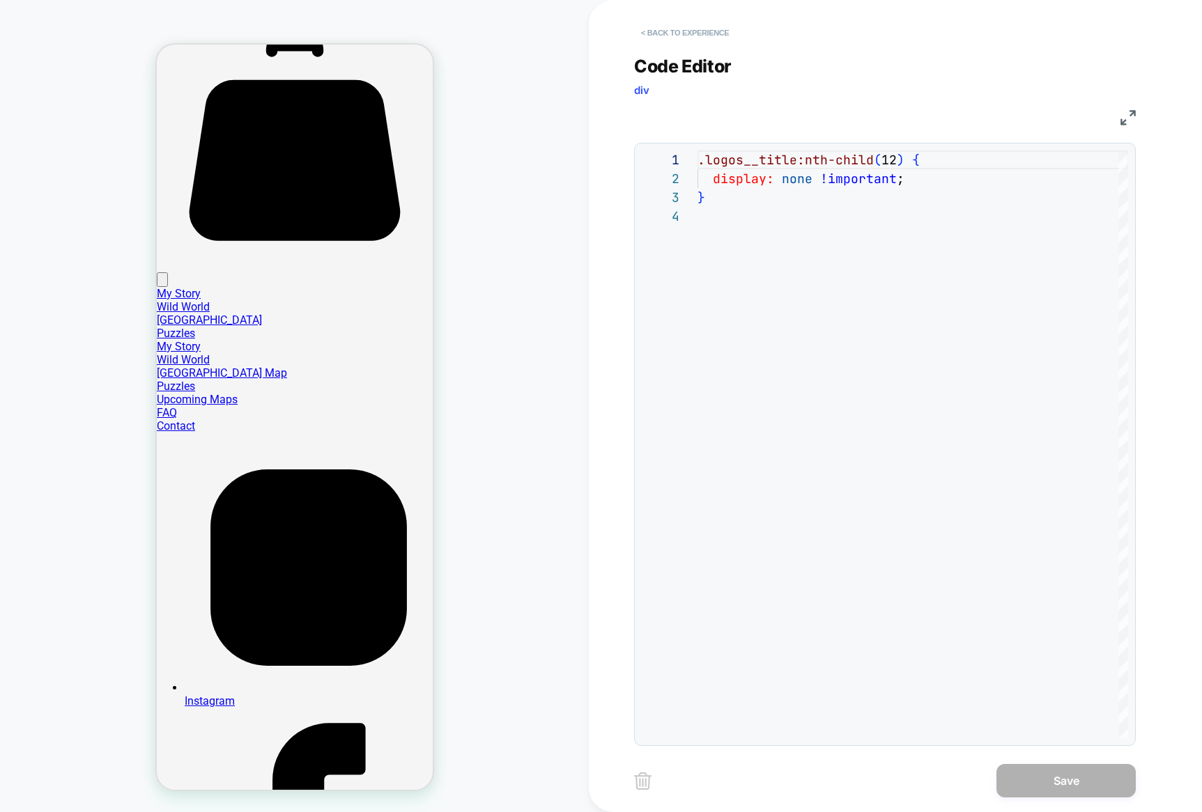
click at [645, 31] on button "< Back to experience" at bounding box center [685, 33] width 102 height 22
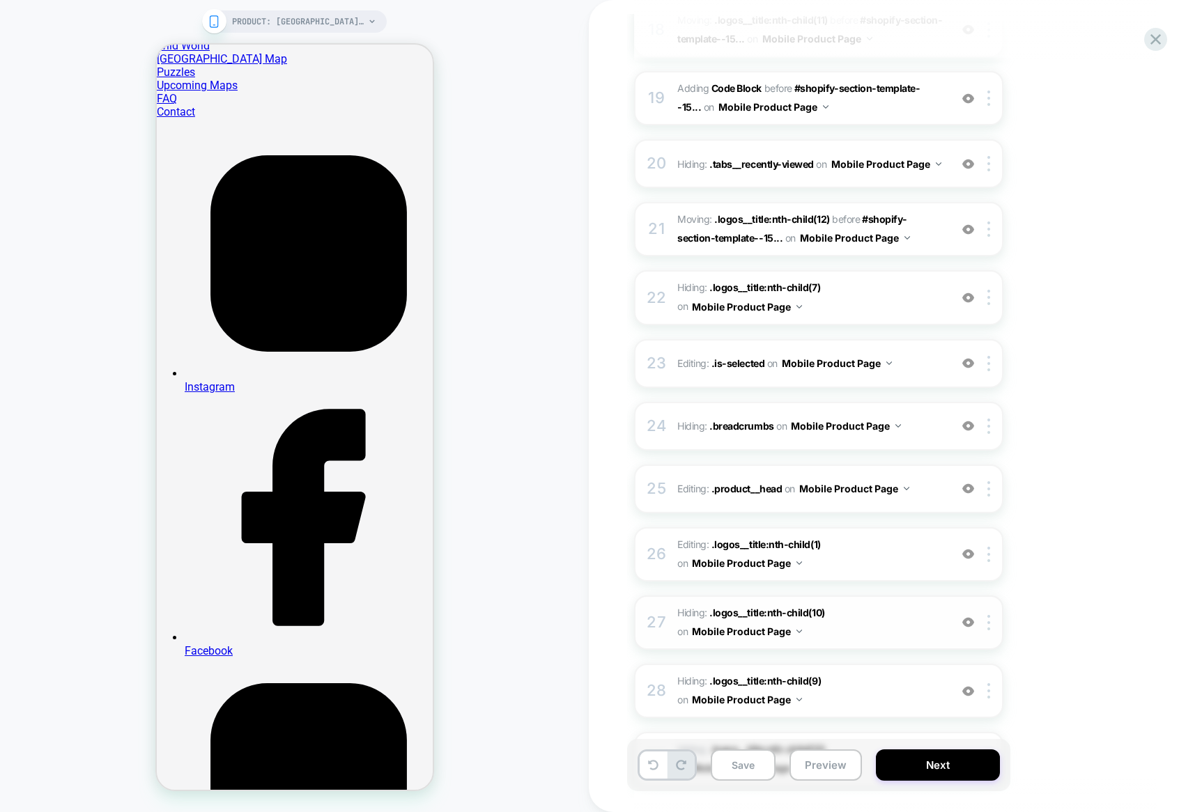
scroll to position [1532, 0]
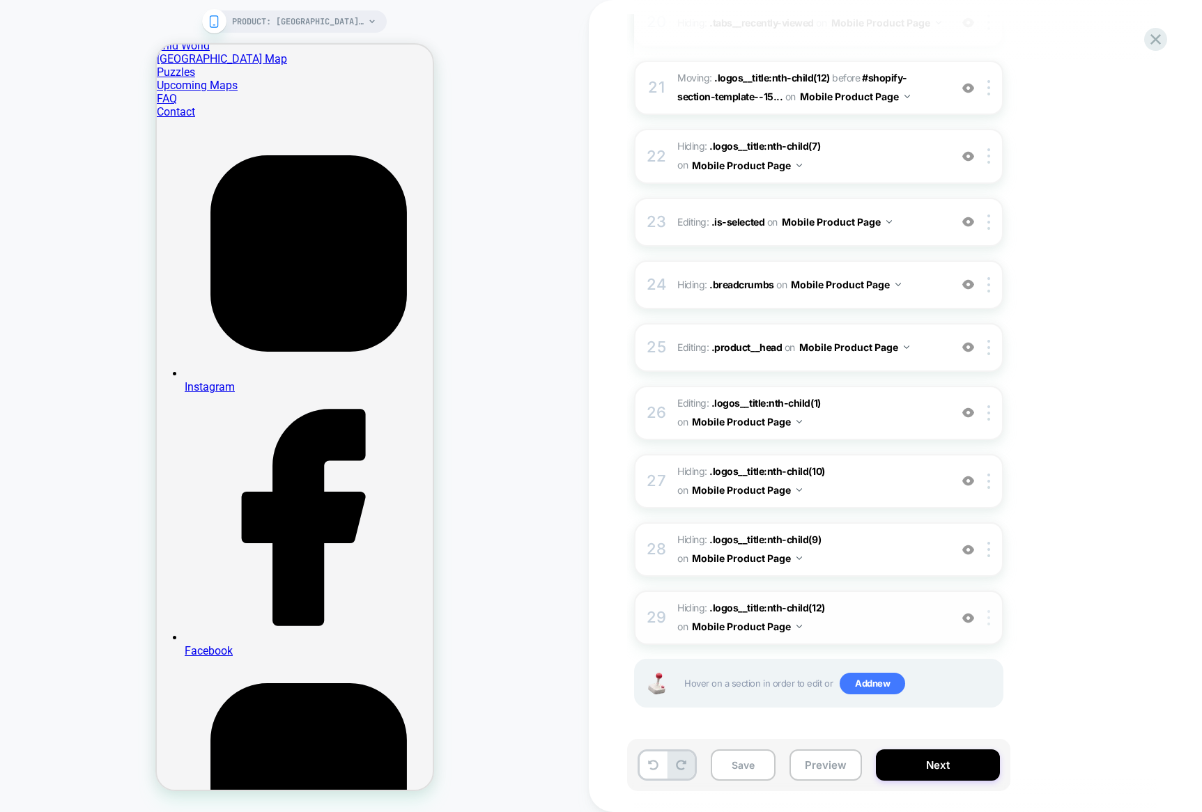
click at [992, 619] on div at bounding box center [990, 617] width 23 height 15
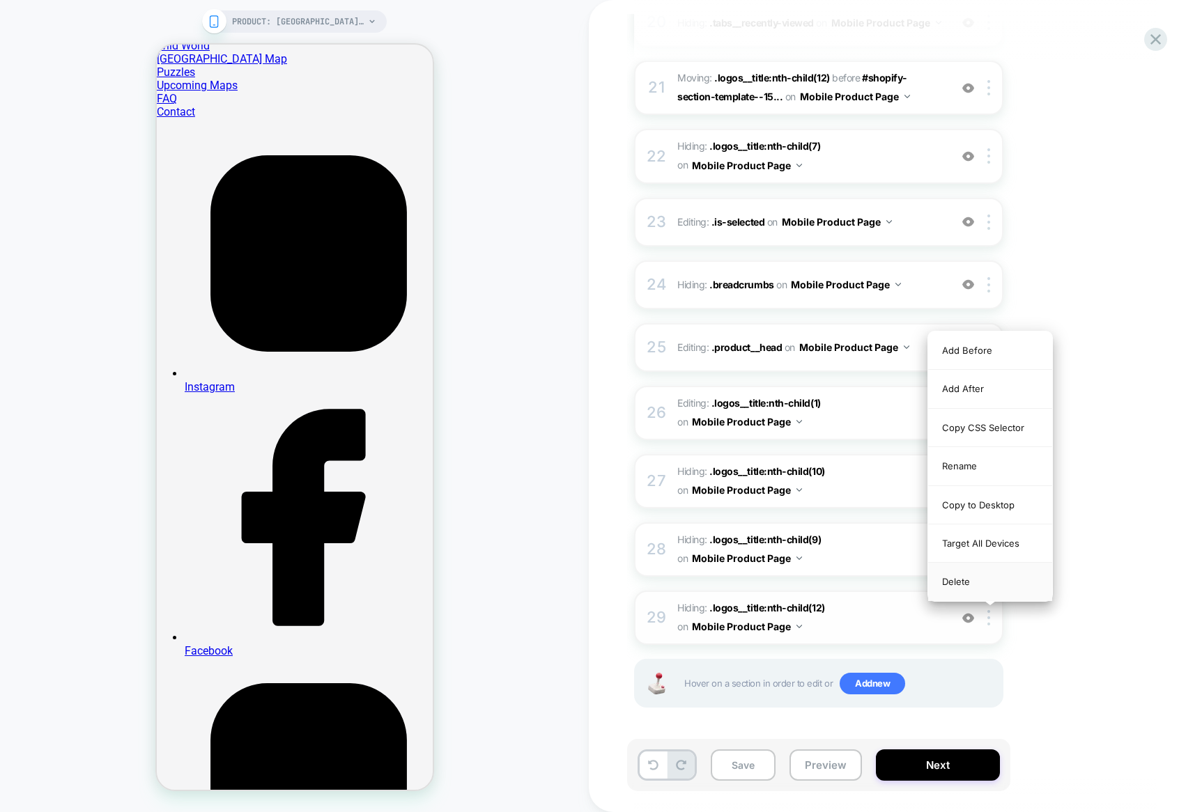
click at [969, 573] on div "Delete" at bounding box center [990, 582] width 124 height 38
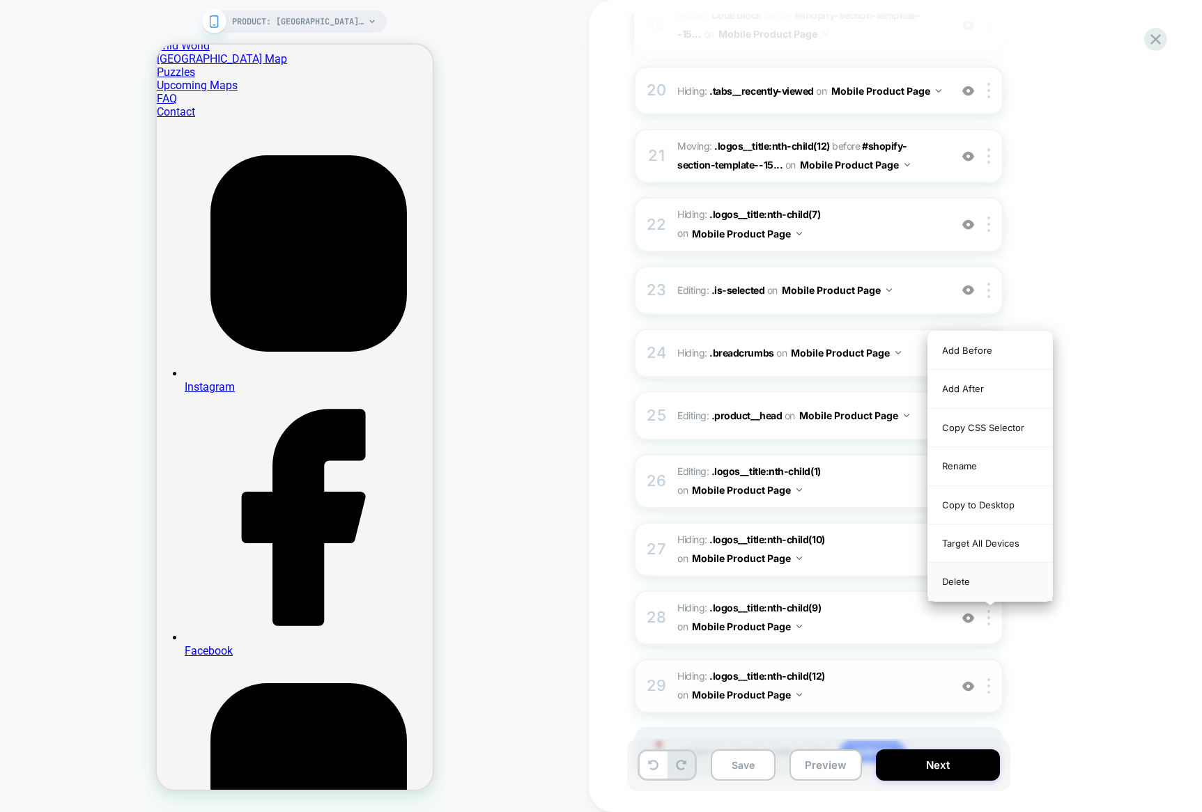
scroll to position [2129, 0]
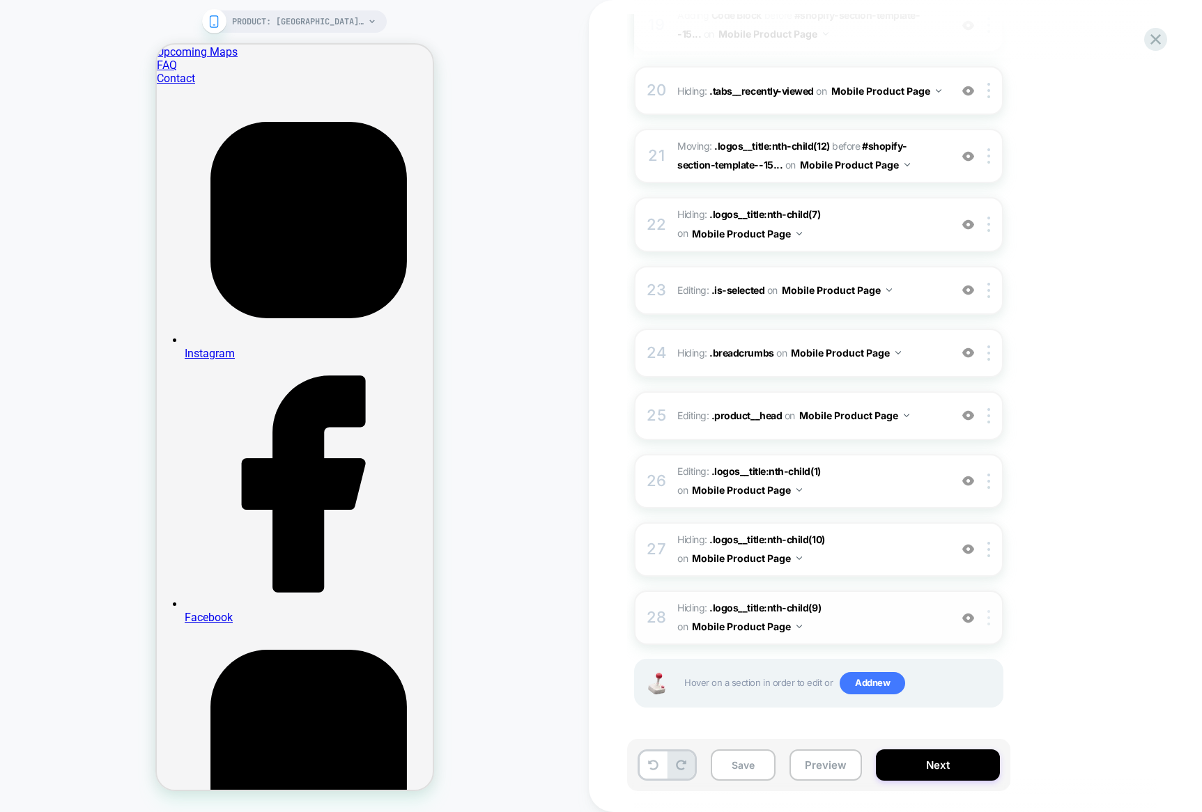
click at [982, 623] on div at bounding box center [990, 617] width 23 height 15
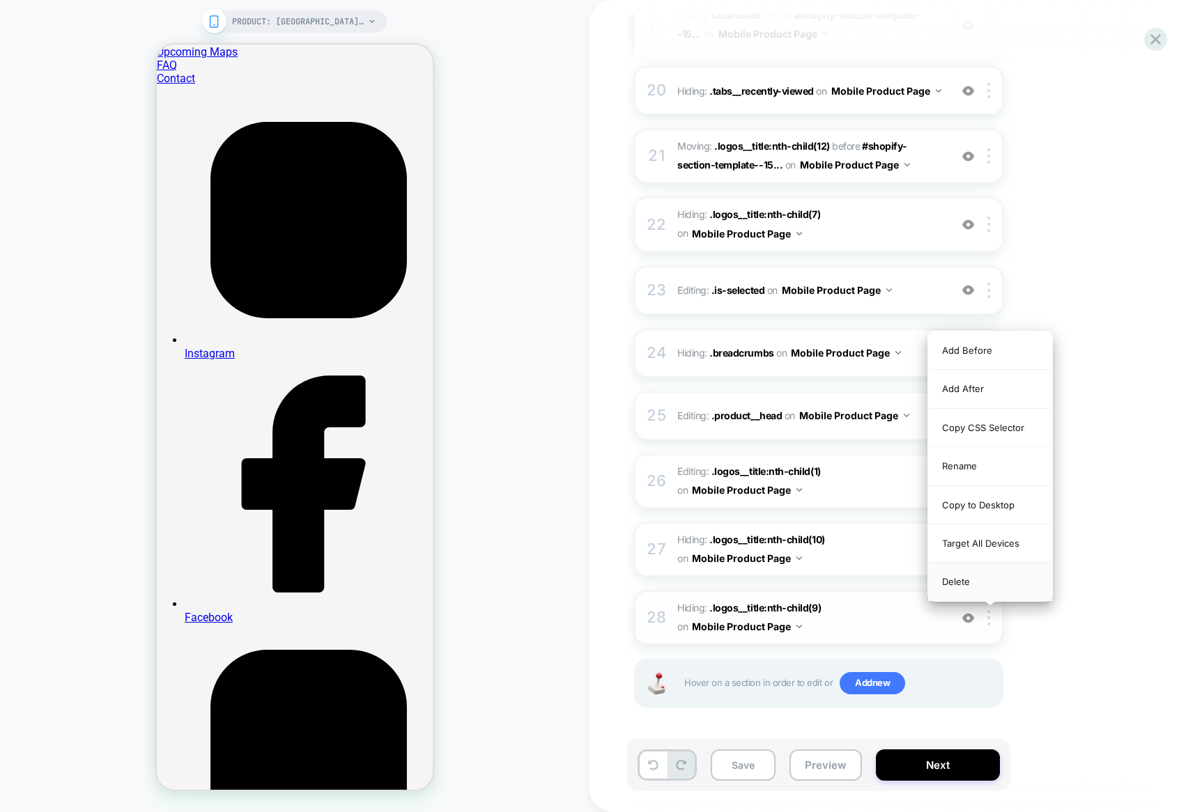
click at [993, 587] on div "Delete" at bounding box center [990, 582] width 124 height 38
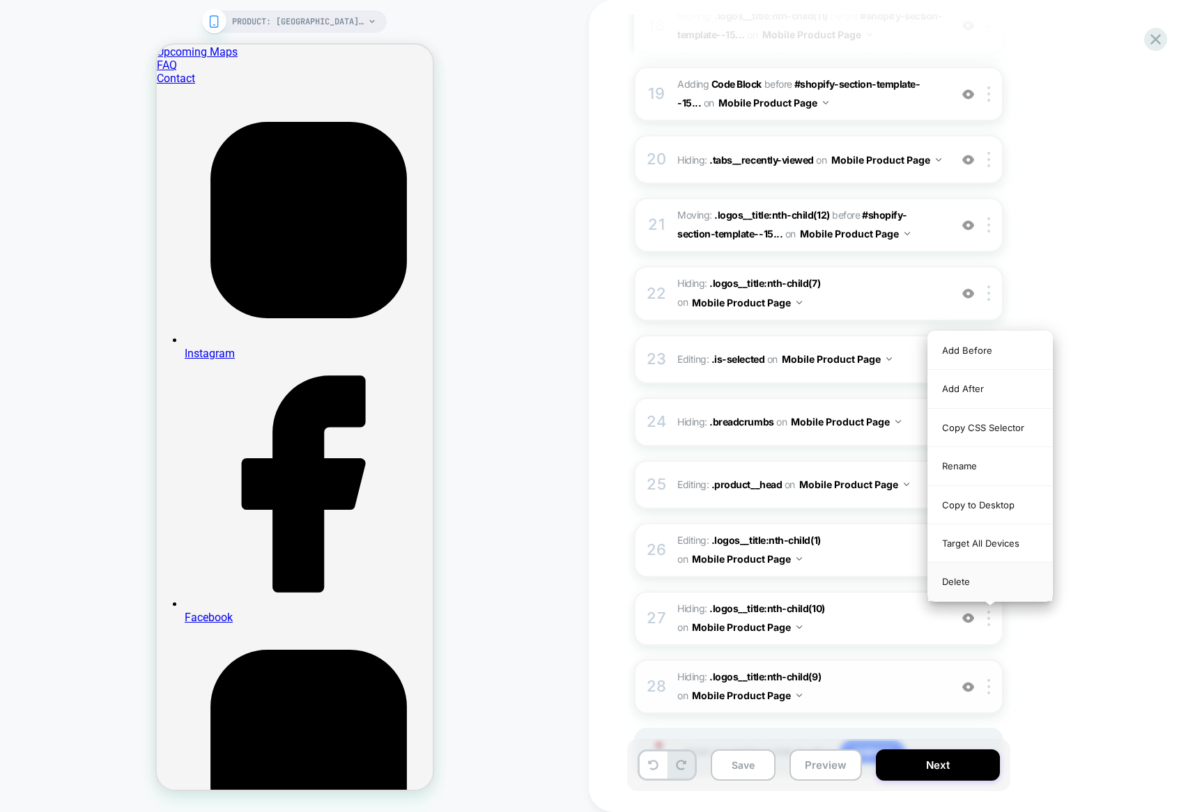
scroll to position [2160, 0]
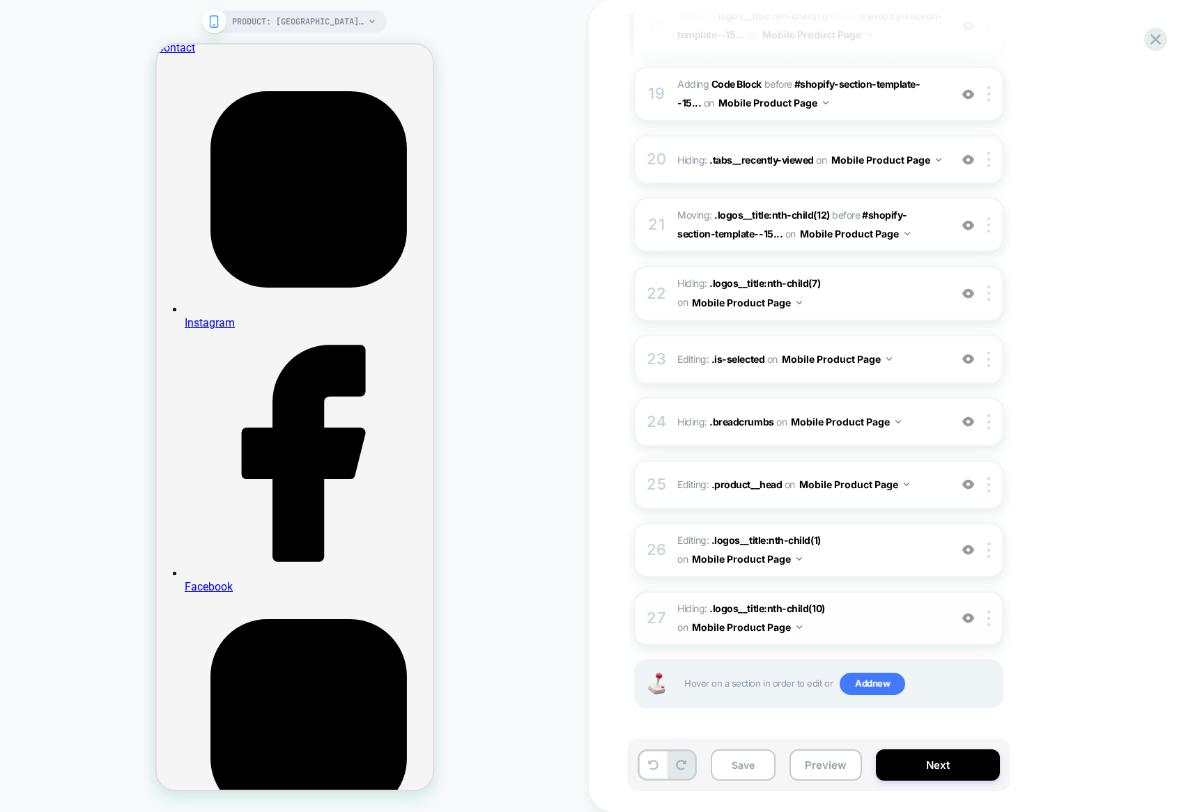
click at [988, 608] on div "27 Hiding : .logos__title:nth-child(10) .logos__title:nth-child(10) on Mobile P…" at bounding box center [818, 618] width 369 height 54
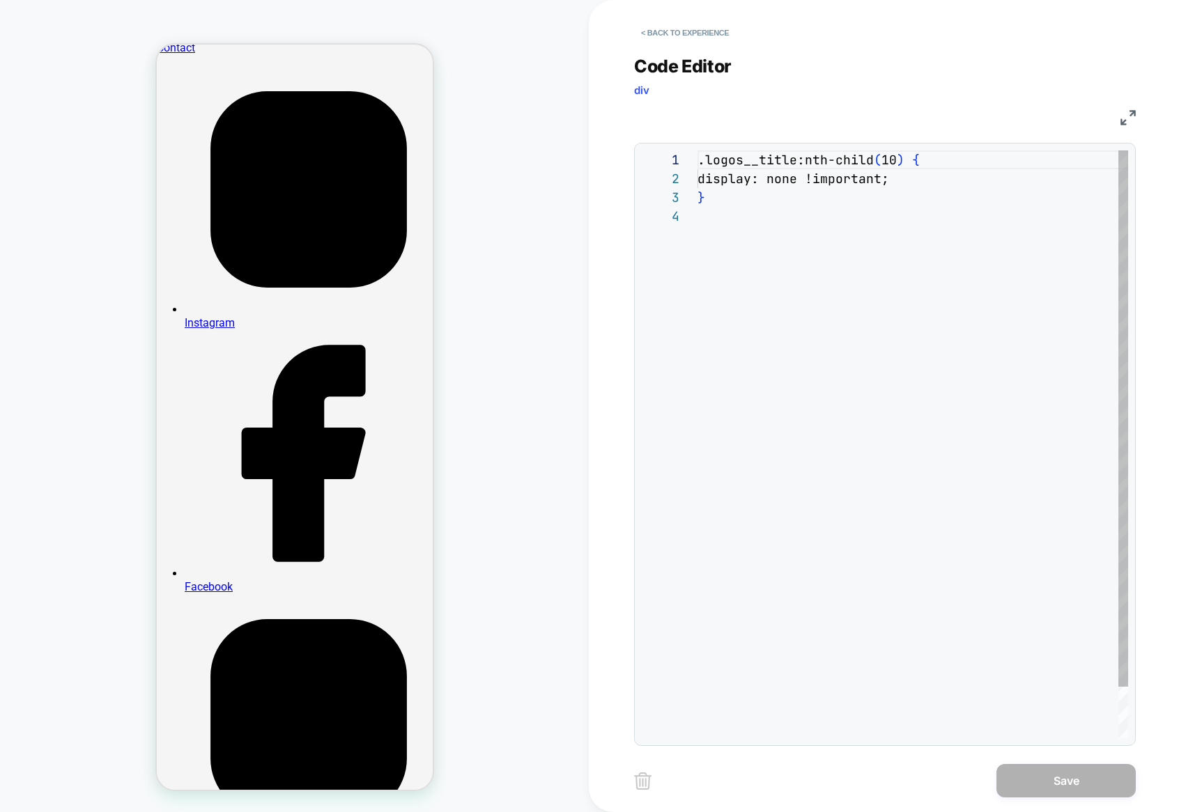
scroll to position [56, 0]
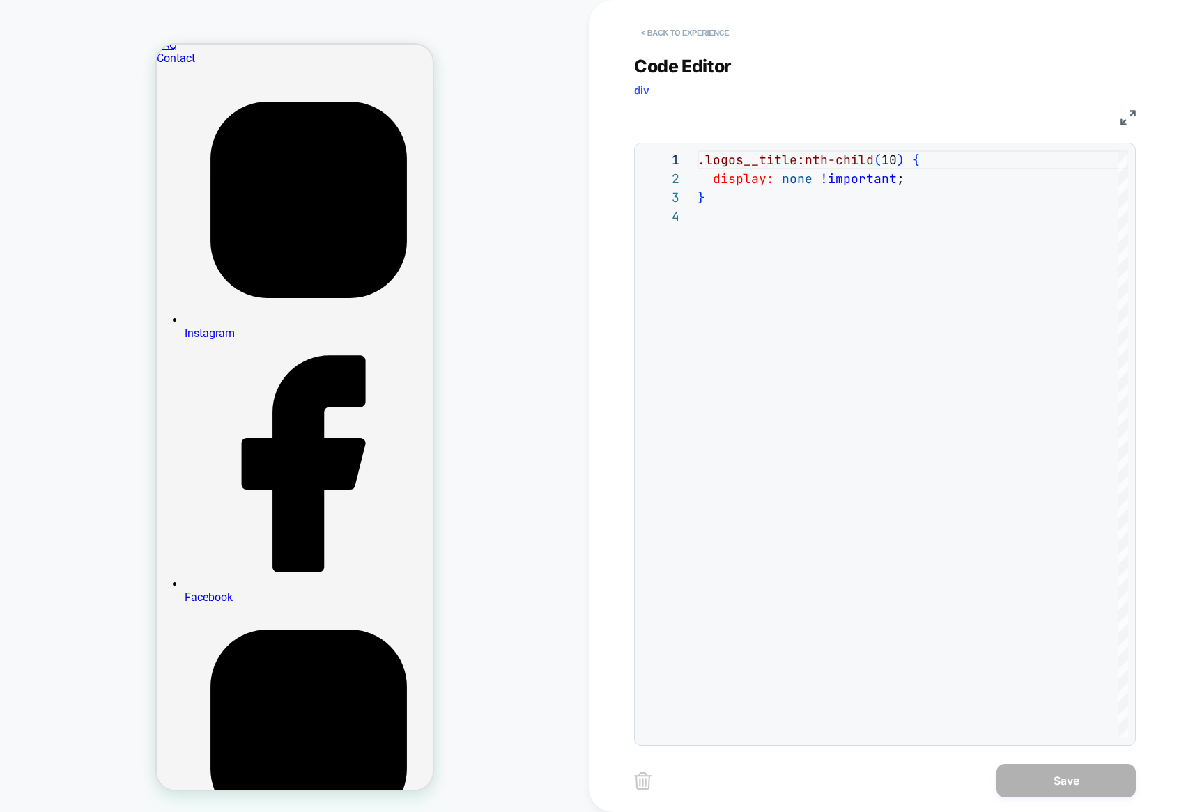
click at [649, 31] on button "< Back to experience" at bounding box center [685, 33] width 102 height 22
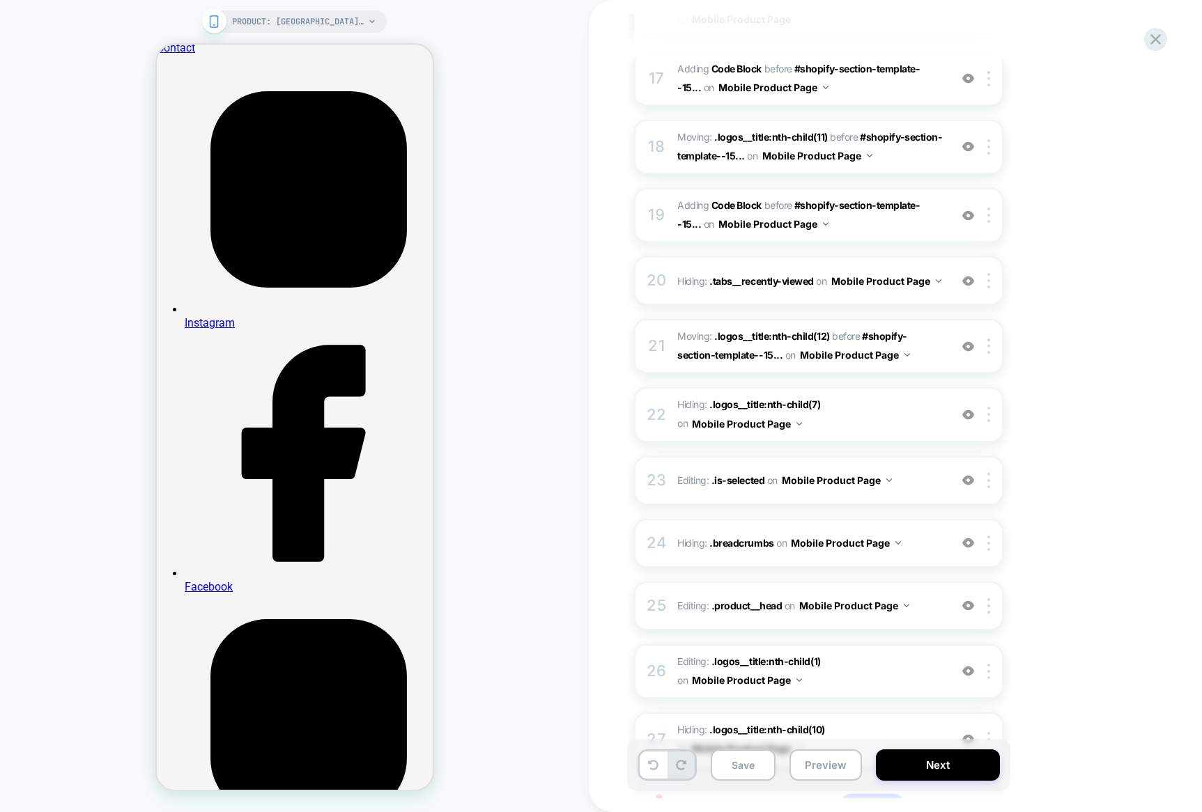
scroll to position [1395, 0]
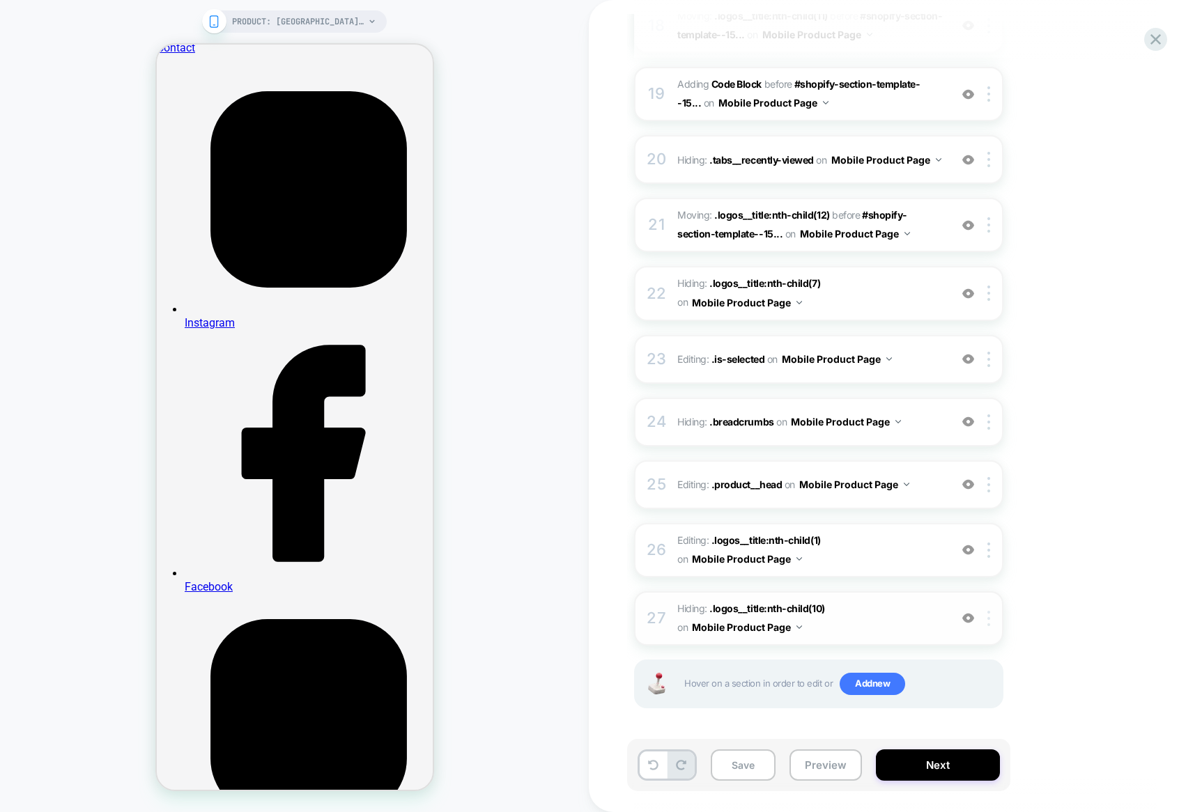
click at [989, 621] on img at bounding box center [988, 618] width 3 height 15
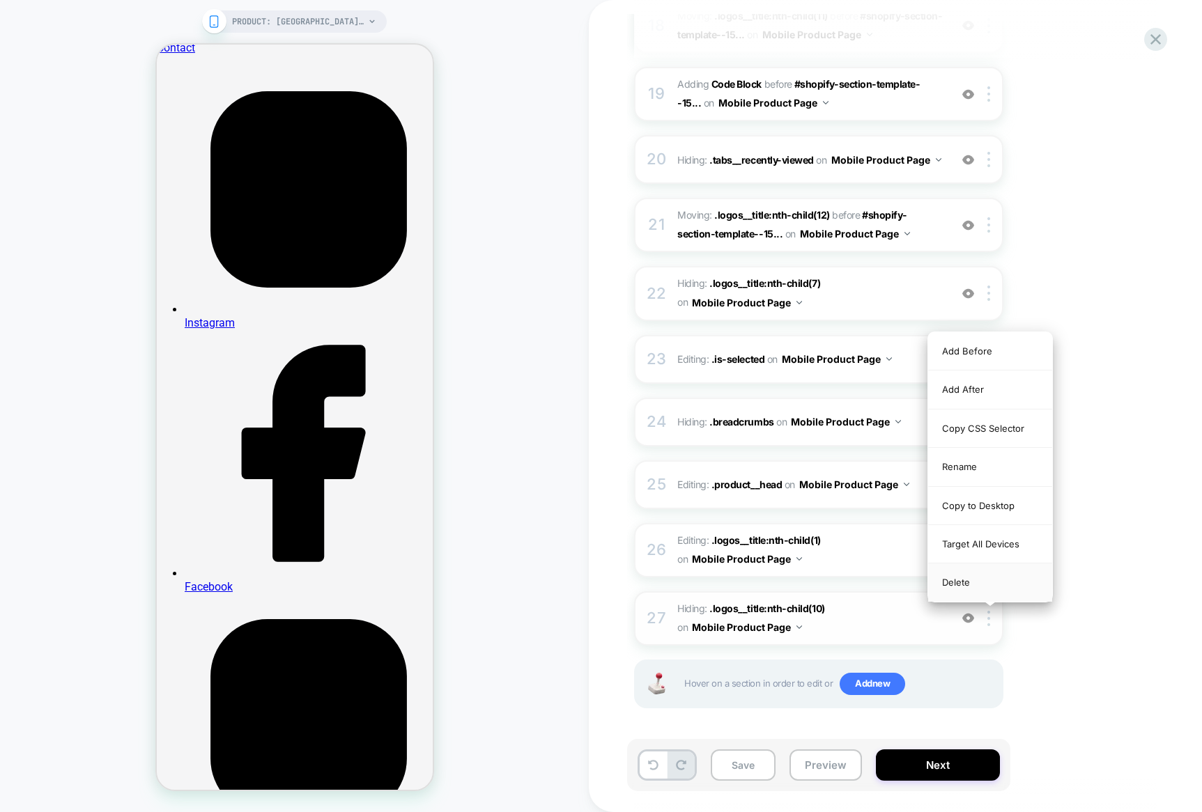
click at [988, 584] on div "Delete" at bounding box center [990, 583] width 124 height 38
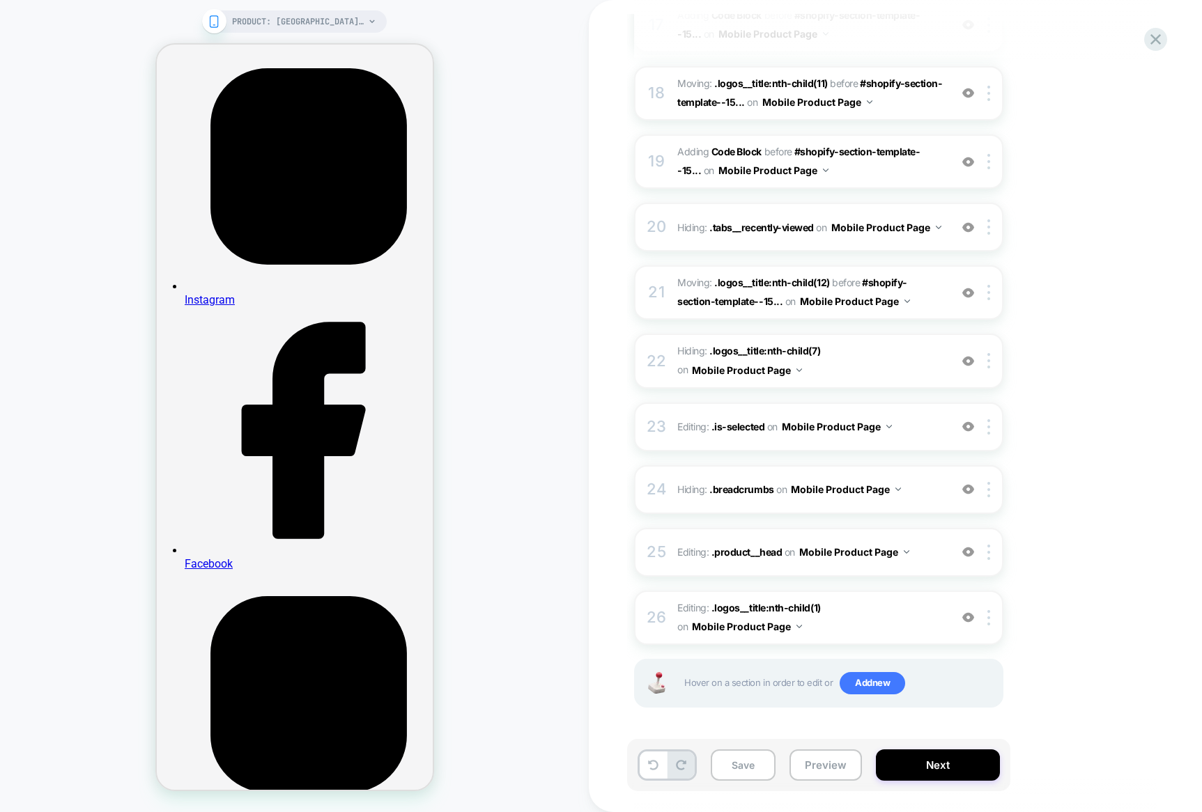
scroll to position [1327, 0]
click at [988, 621] on img at bounding box center [988, 618] width 3 height 15
click at [977, 729] on div "Delete" at bounding box center [990, 729] width 124 height 38
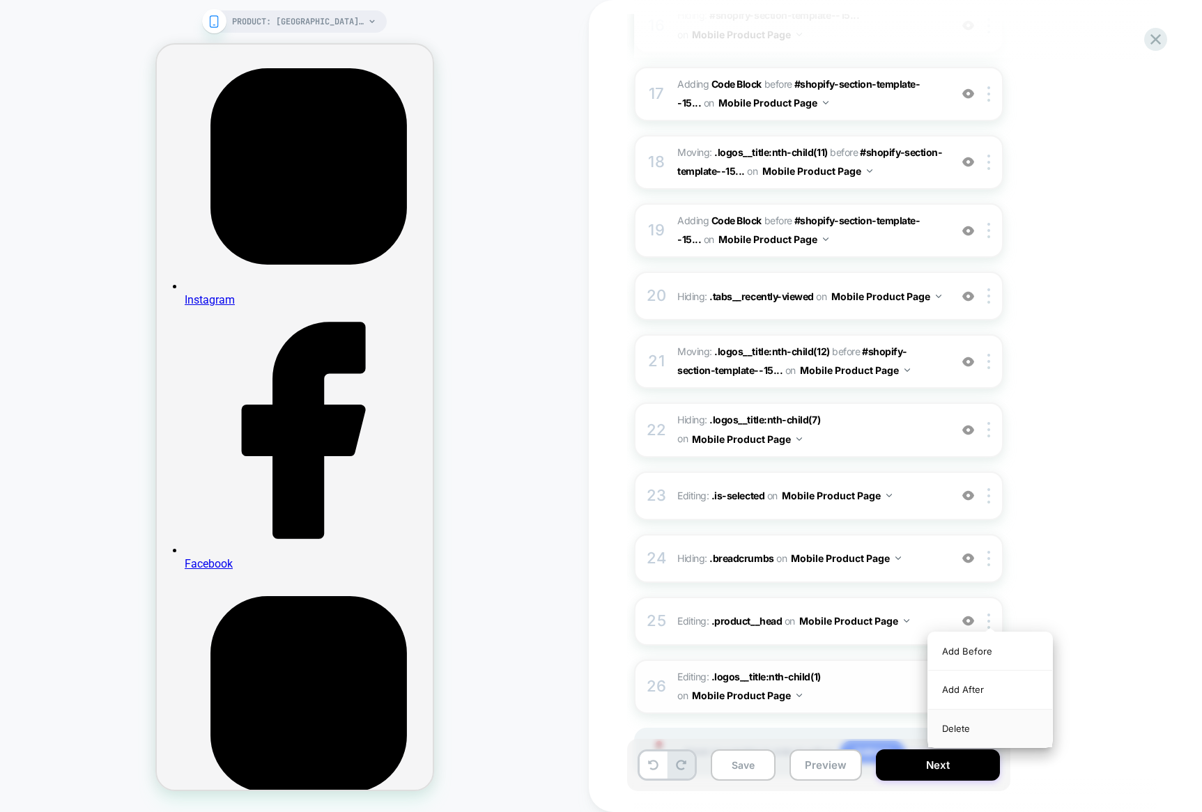
scroll to position [2190, 0]
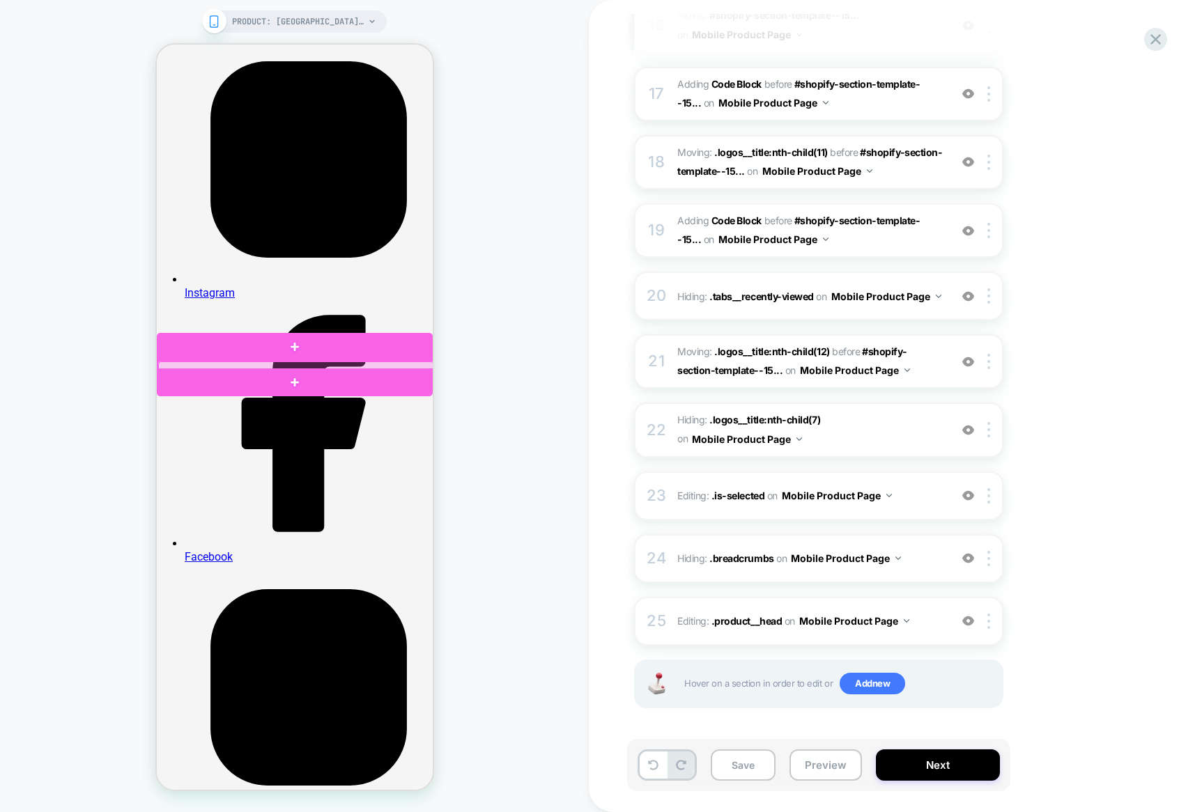
click at [238, 364] on div at bounding box center [295, 366] width 276 height 9
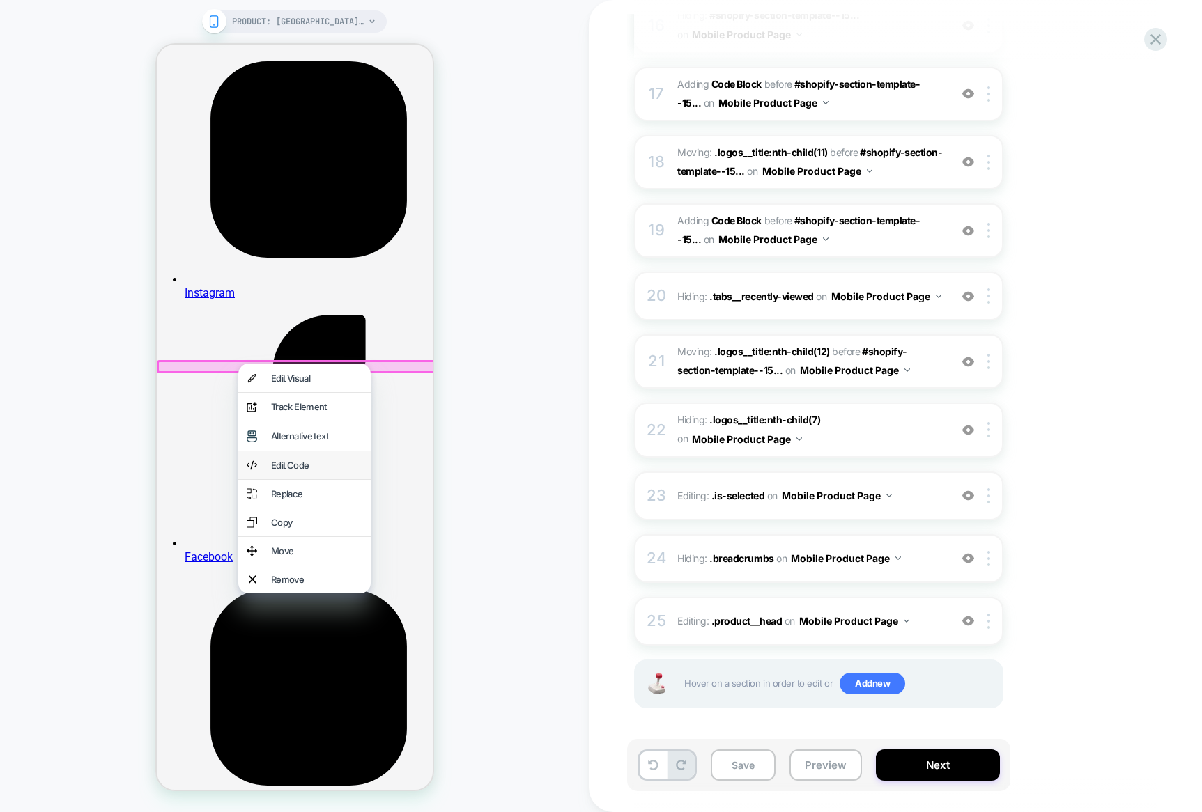
scroll to position [2189, 0]
click at [308, 410] on div "Track Element" at bounding box center [315, 407] width 91 height 11
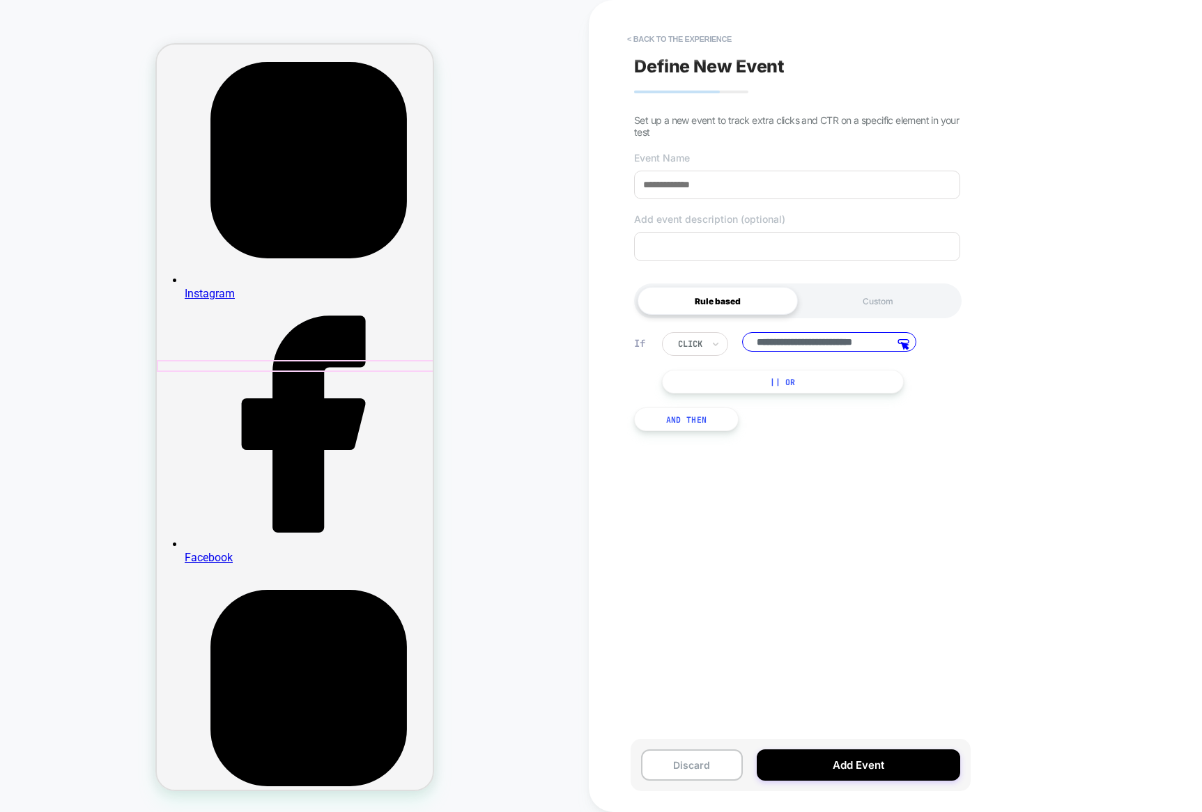
scroll to position [0, 21]
click at [642, 38] on button "< back to the experience" at bounding box center [679, 39] width 118 height 22
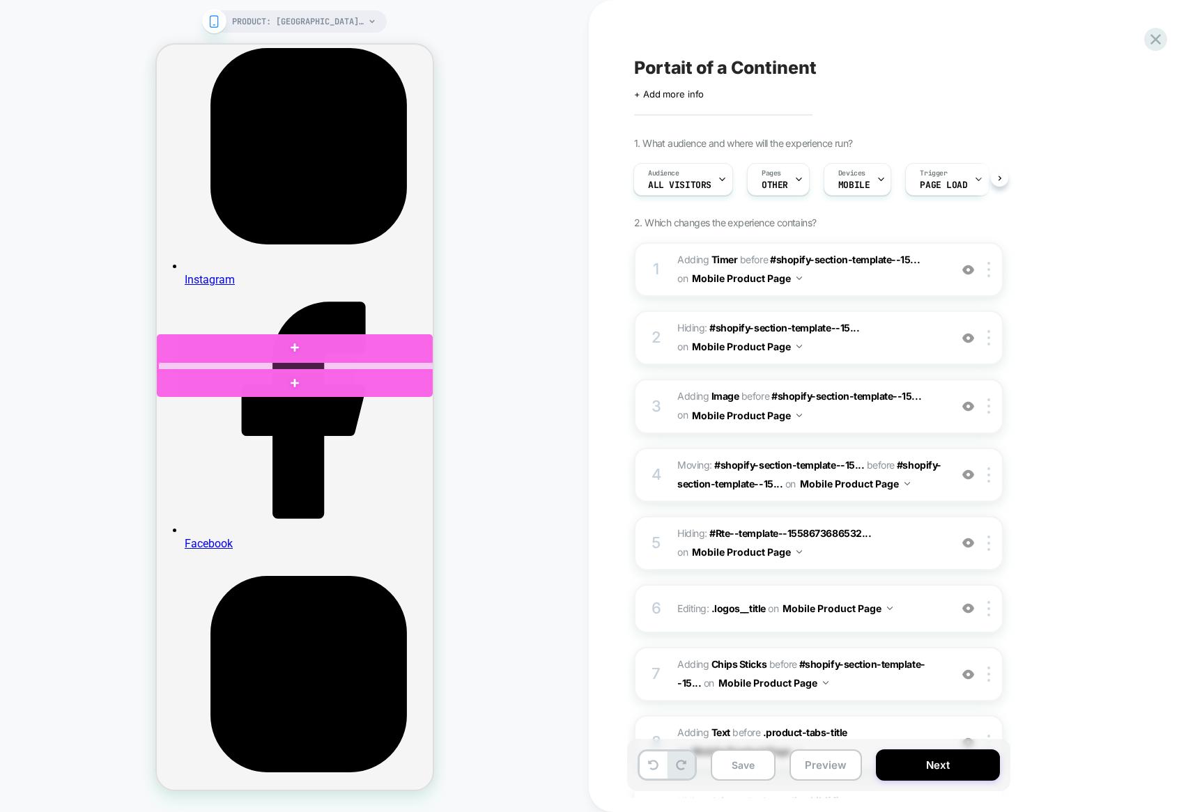
click at [242, 364] on div at bounding box center [295, 366] width 276 height 9
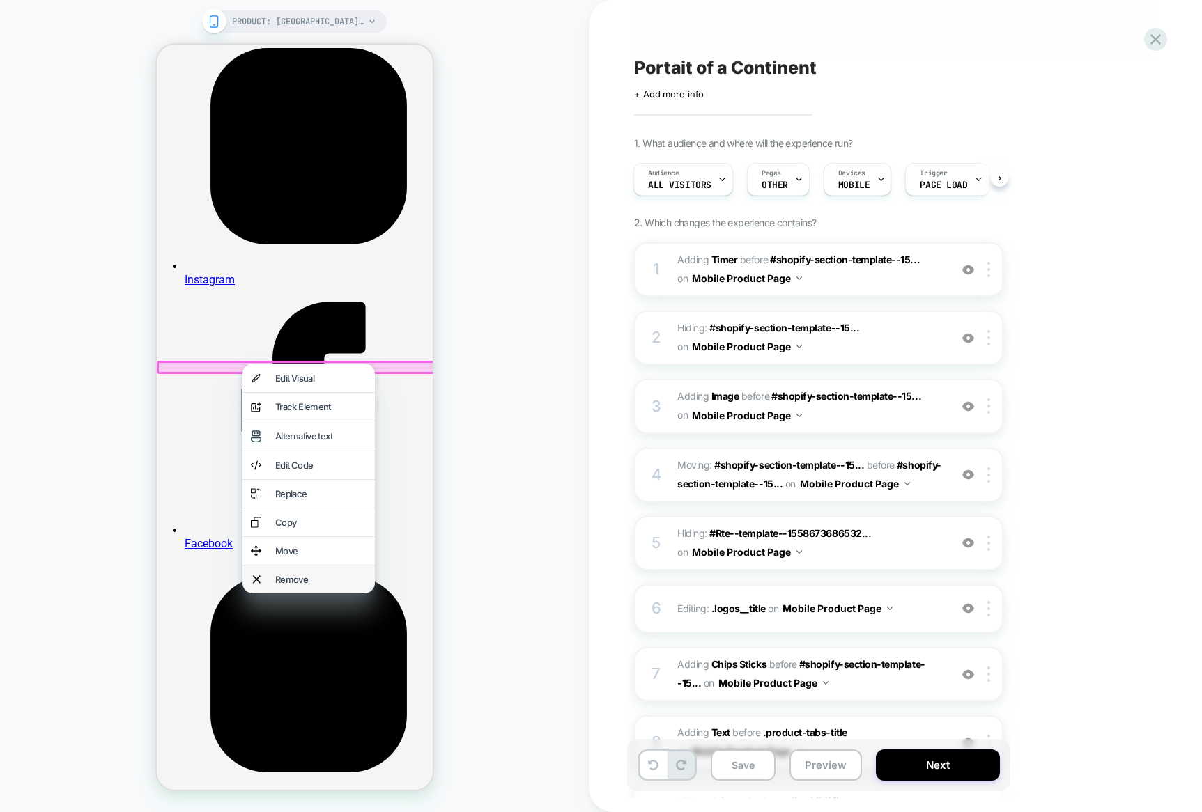
click at [318, 582] on div "Remove" at bounding box center [319, 579] width 91 height 11
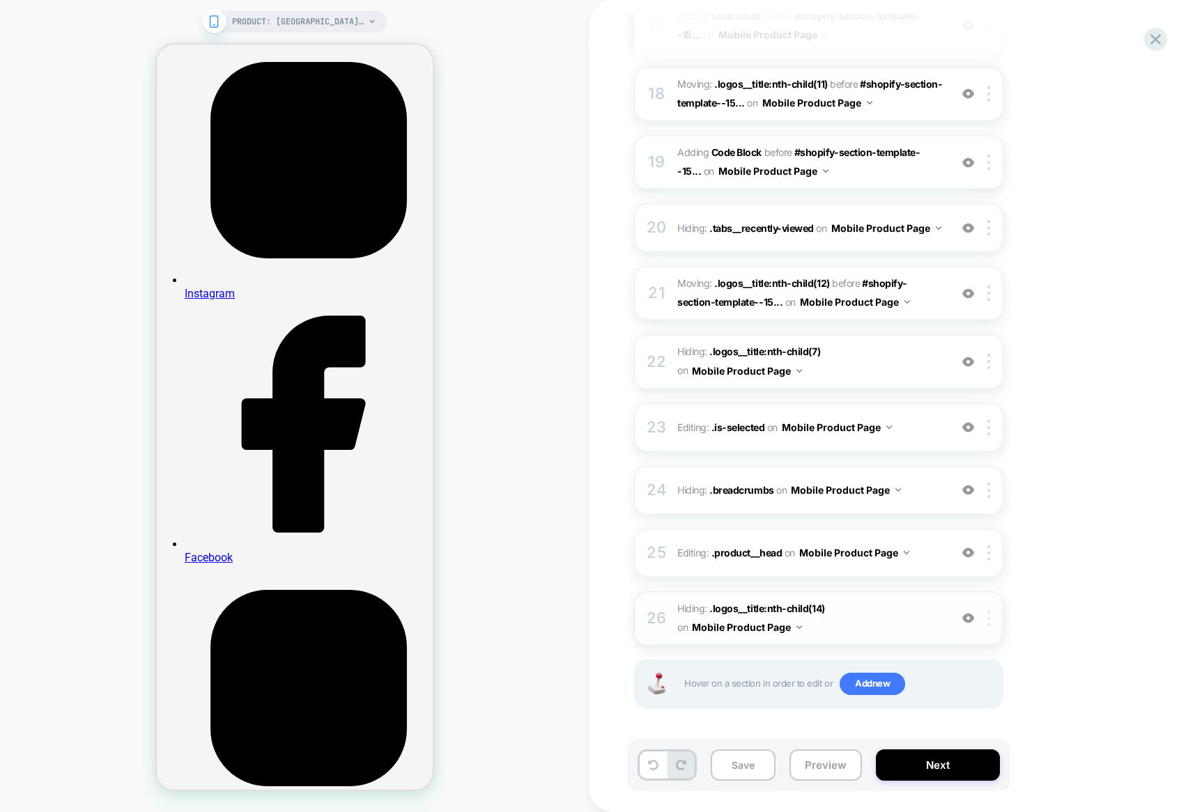
click at [993, 621] on div at bounding box center [990, 618] width 23 height 15
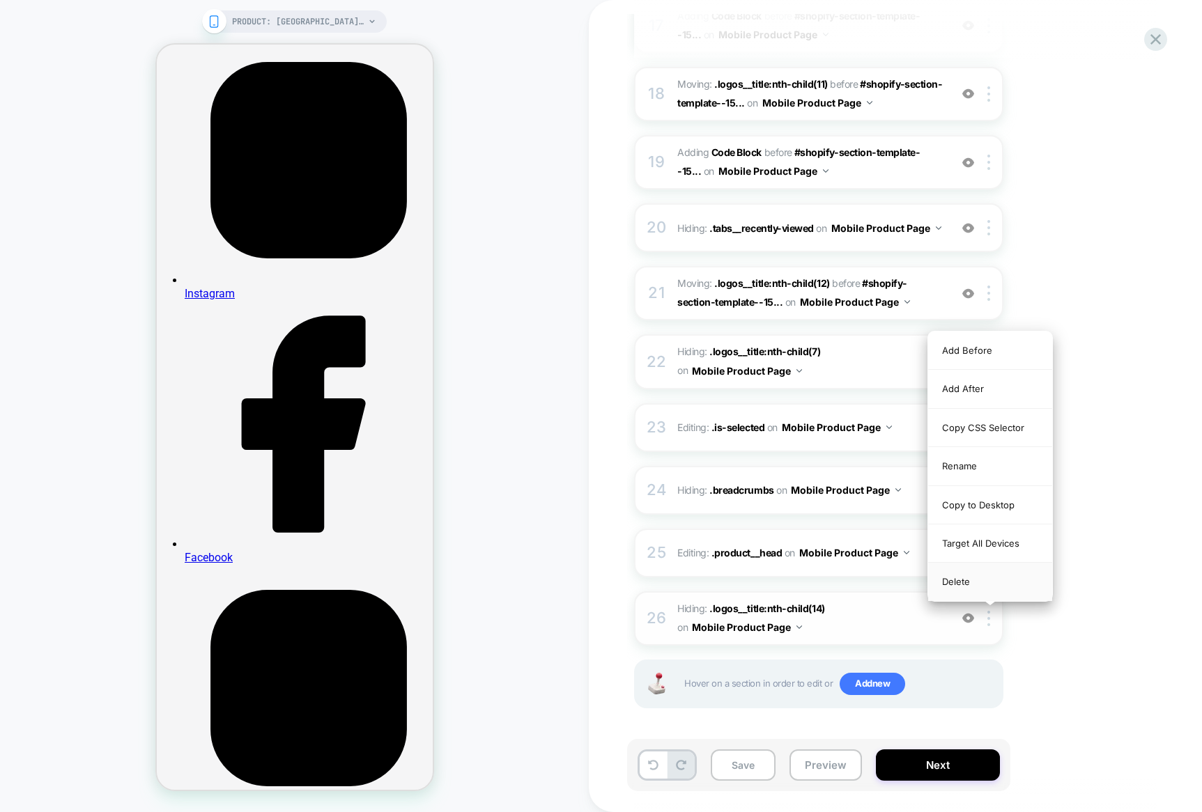
click at [988, 583] on div "Delete" at bounding box center [990, 582] width 124 height 38
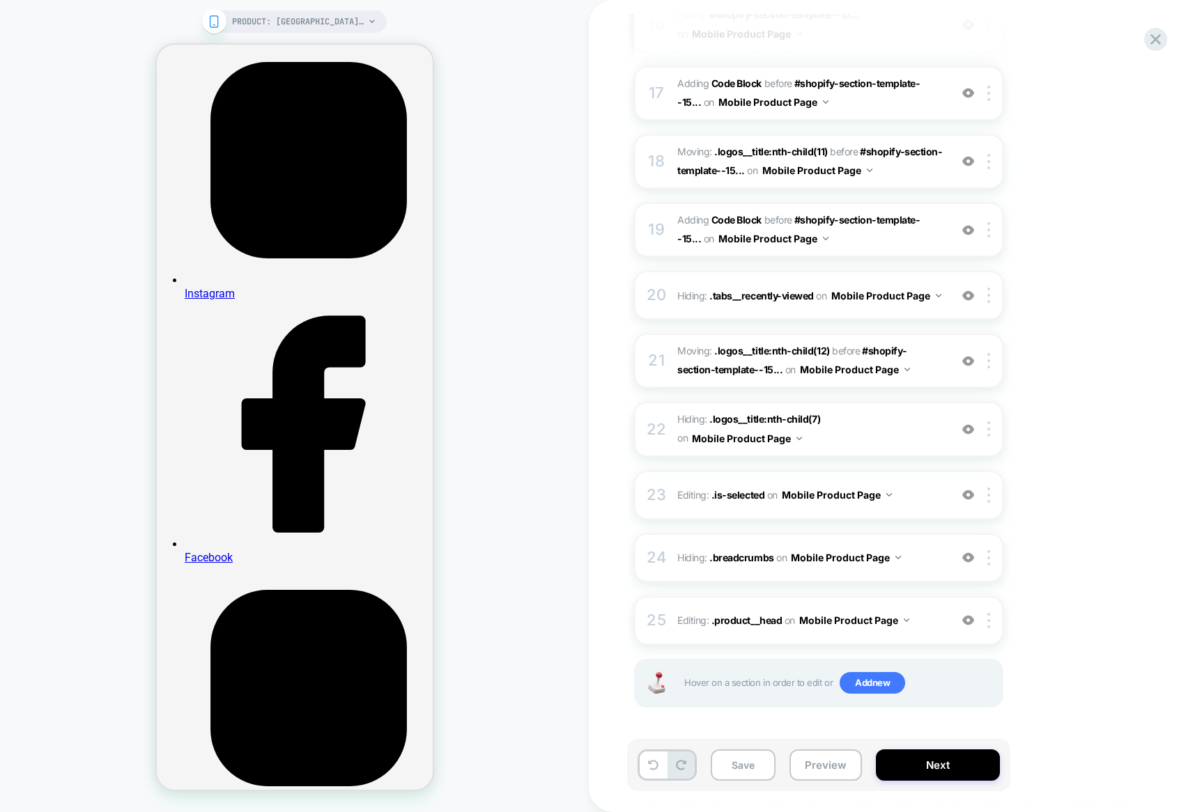
scroll to position [1259, 0]
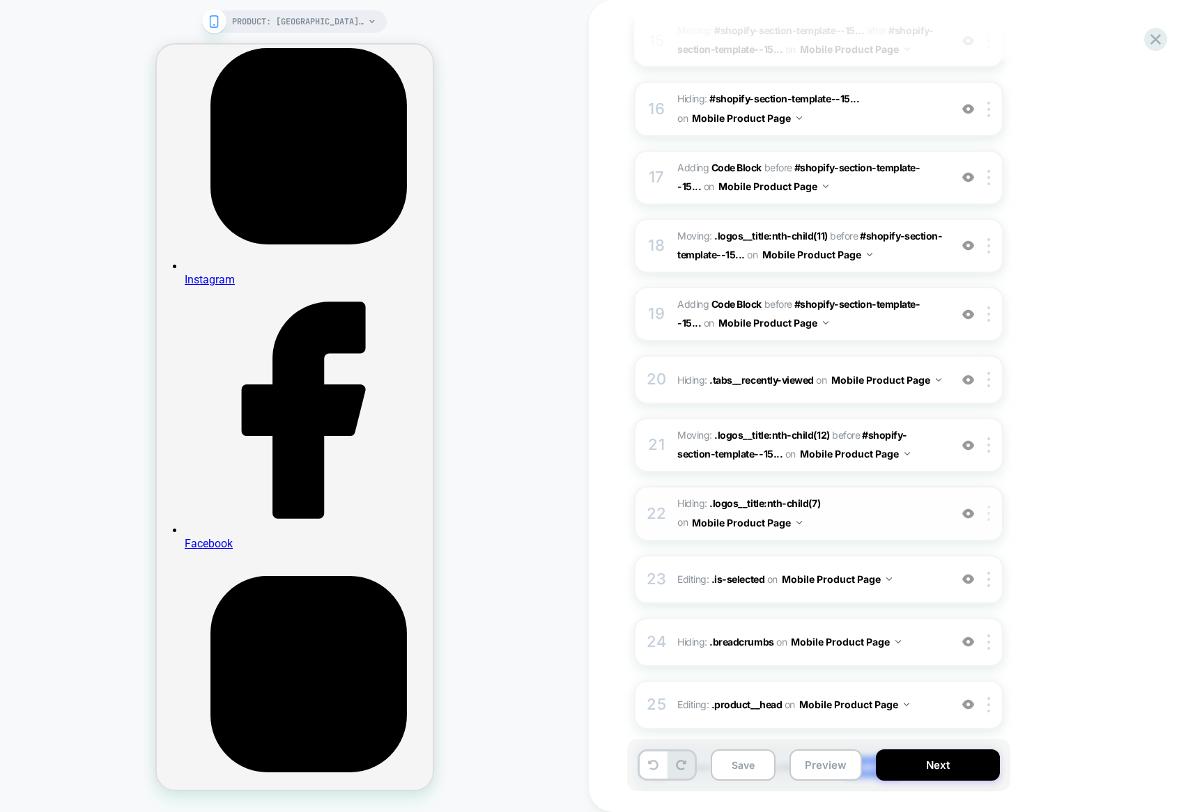
click at [991, 515] on div at bounding box center [990, 513] width 23 height 15
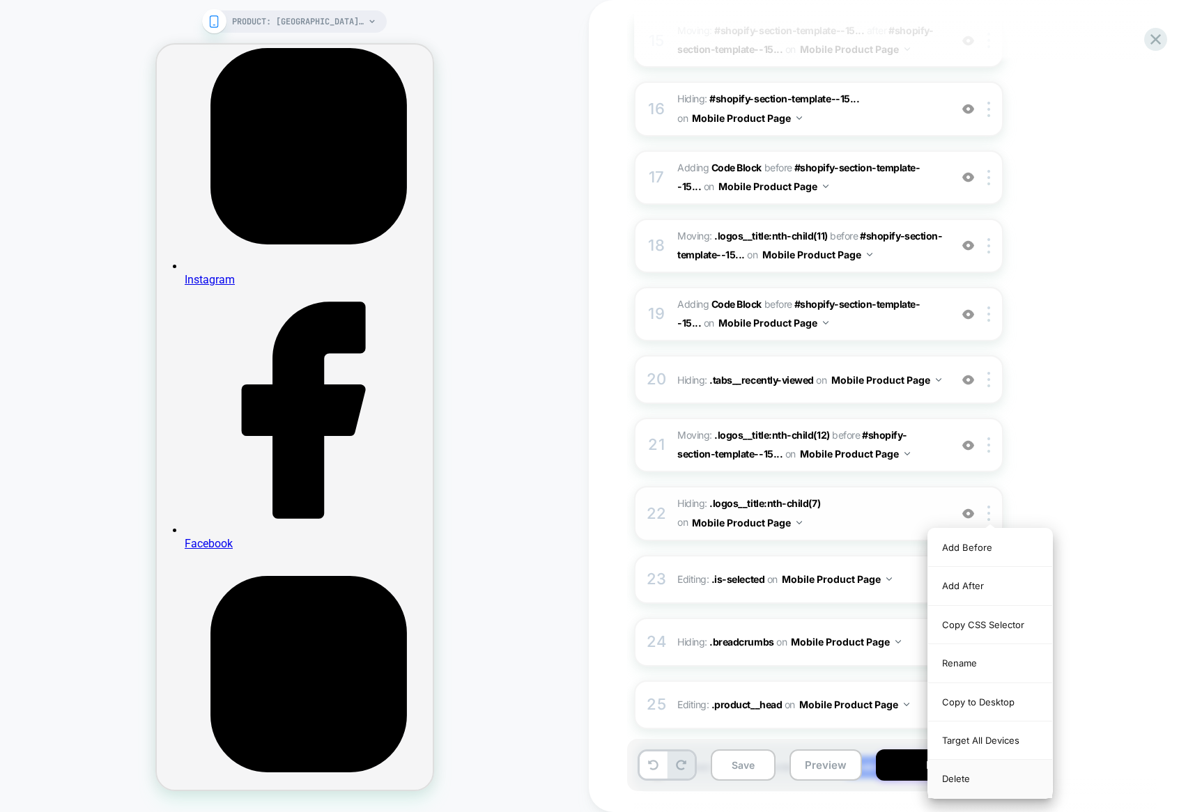
click at [981, 779] on div "Delete" at bounding box center [990, 779] width 124 height 38
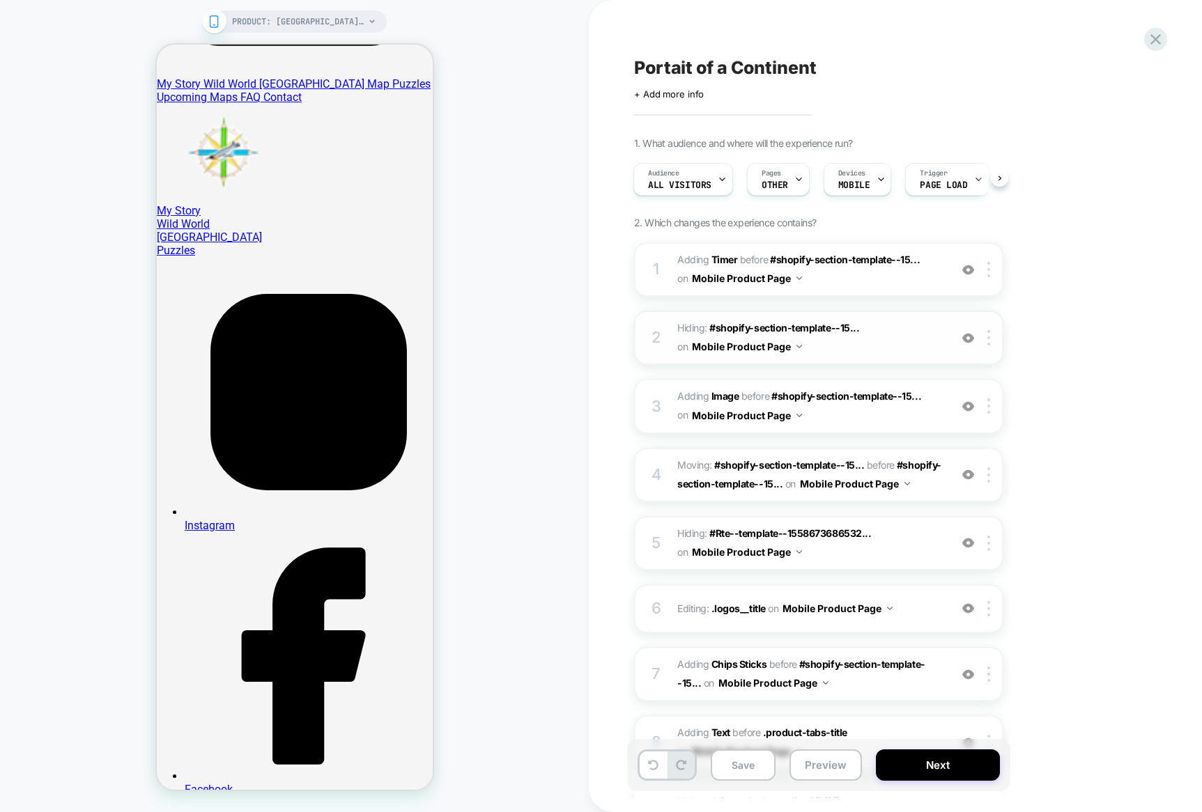
click at [799, 347] on img at bounding box center [799, 346] width 6 height 3
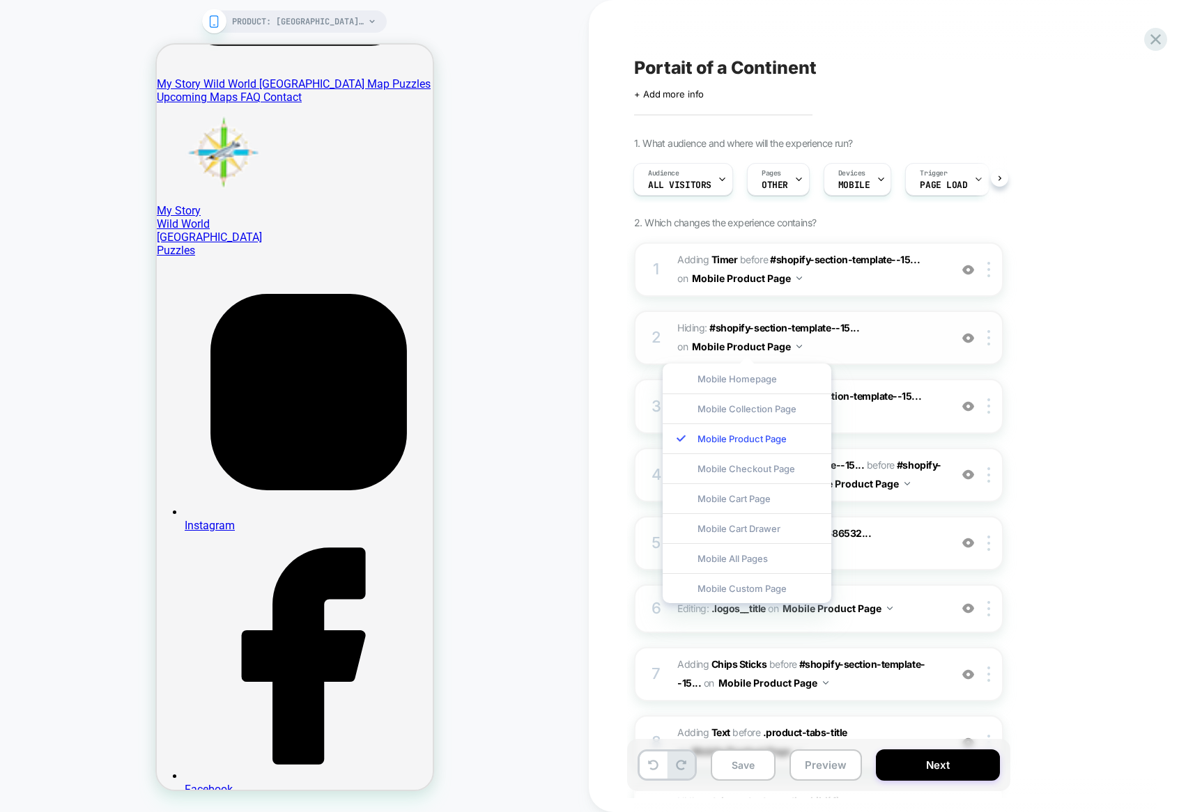
click at [799, 347] on img at bounding box center [799, 346] width 6 height 3
click at [829, 325] on span "#shopify-section-template--15..." at bounding box center [784, 328] width 150 height 12
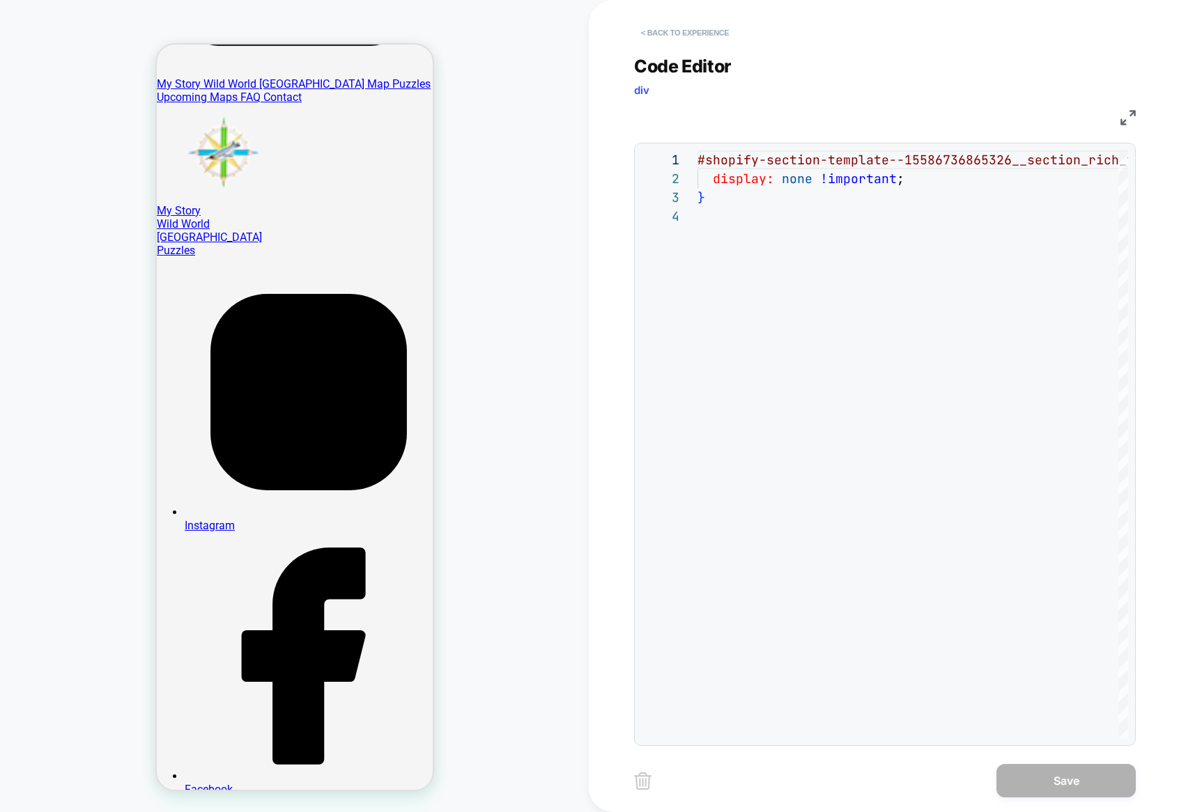
click at [647, 31] on button "< Back to experience" at bounding box center [685, 33] width 102 height 22
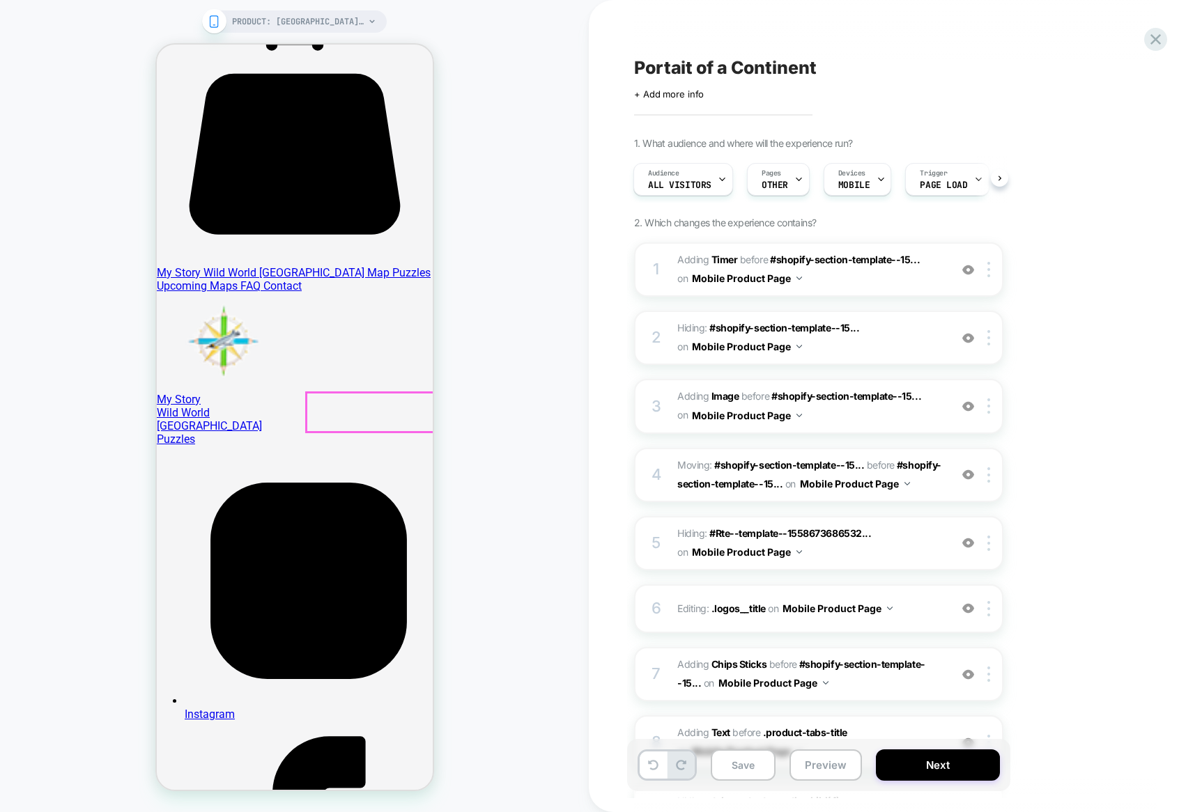
scroll to position [243, 0]
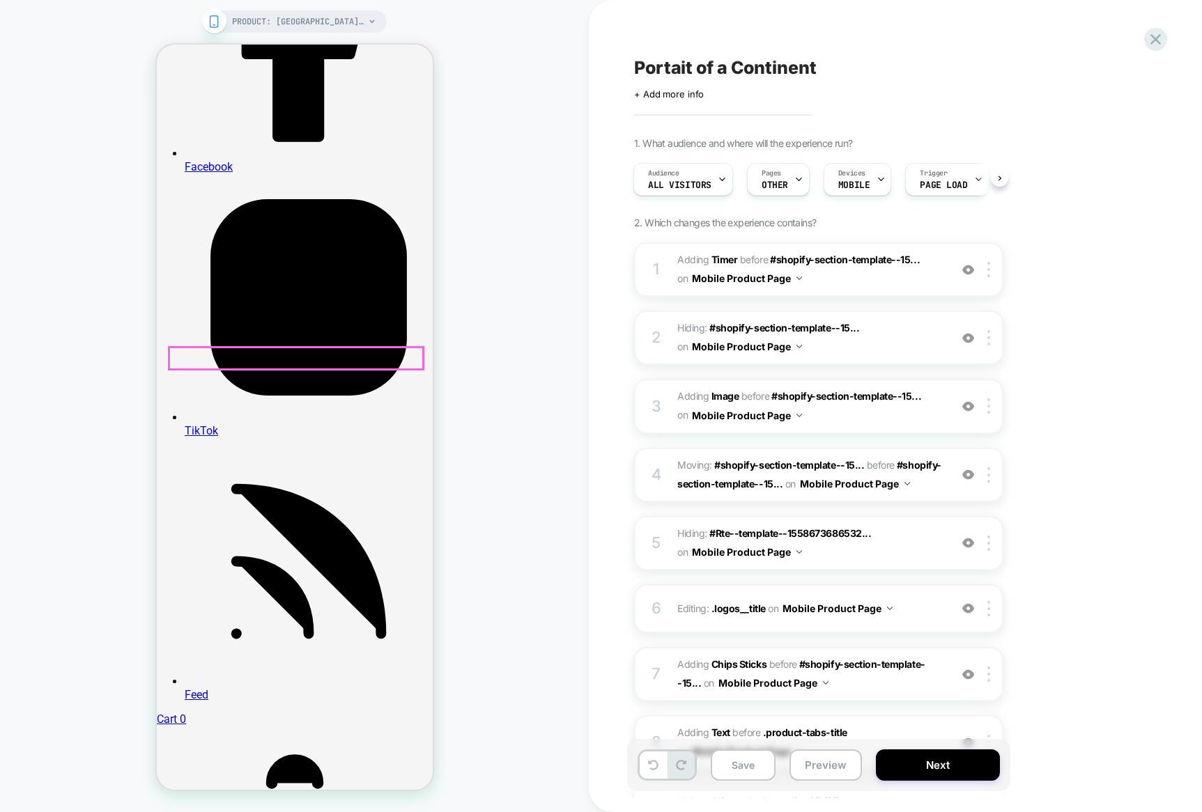
scroll to position [1050, 0]
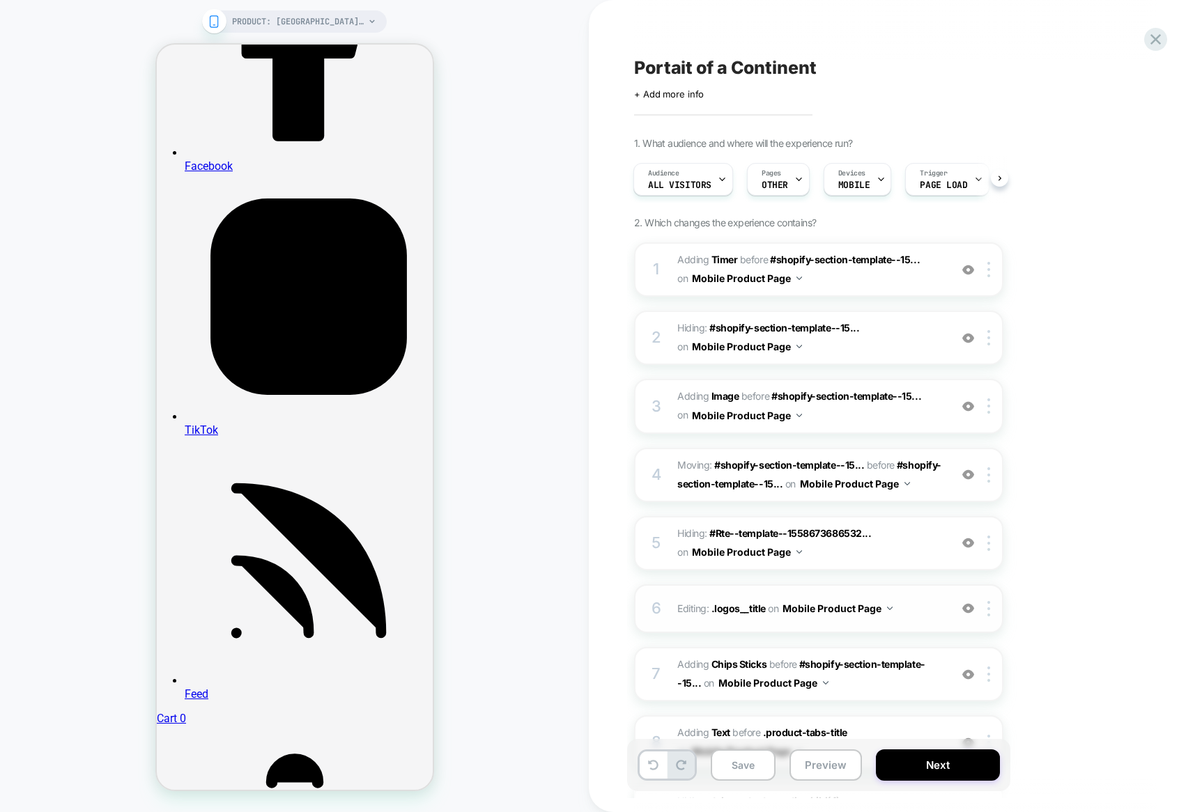
click at [786, 604] on button "Mobile Product Page" at bounding box center [837, 608] width 110 height 20
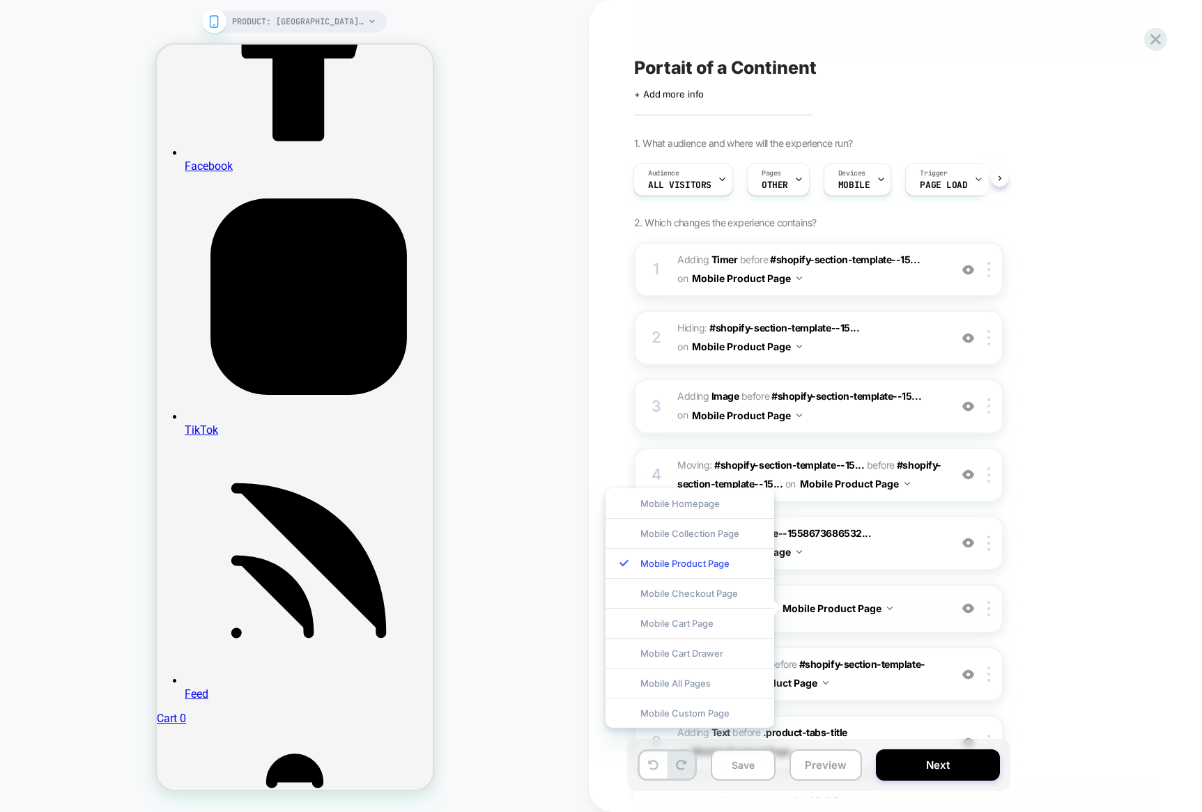
click at [958, 589] on div "6 Editing : .logos__title .logos__title on Mobile Product Page Add Before Add A…" at bounding box center [818, 608] width 369 height 49
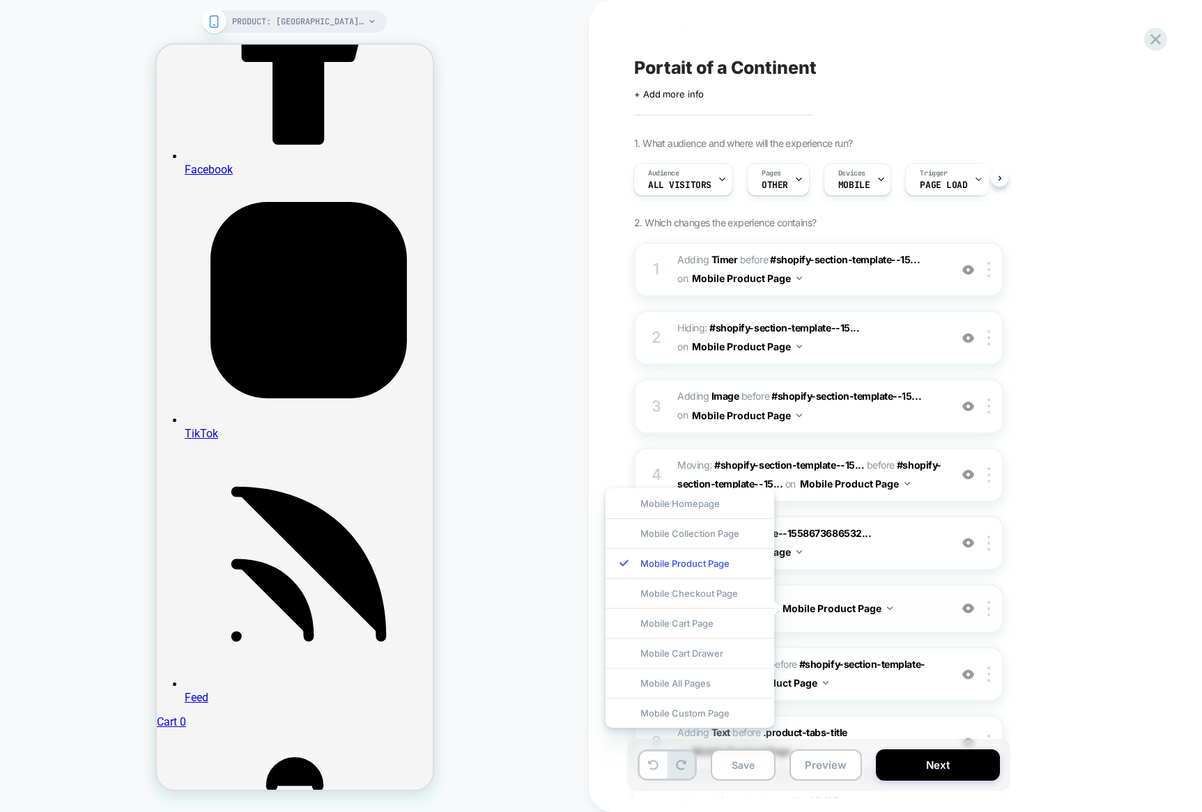
type textarea "*"
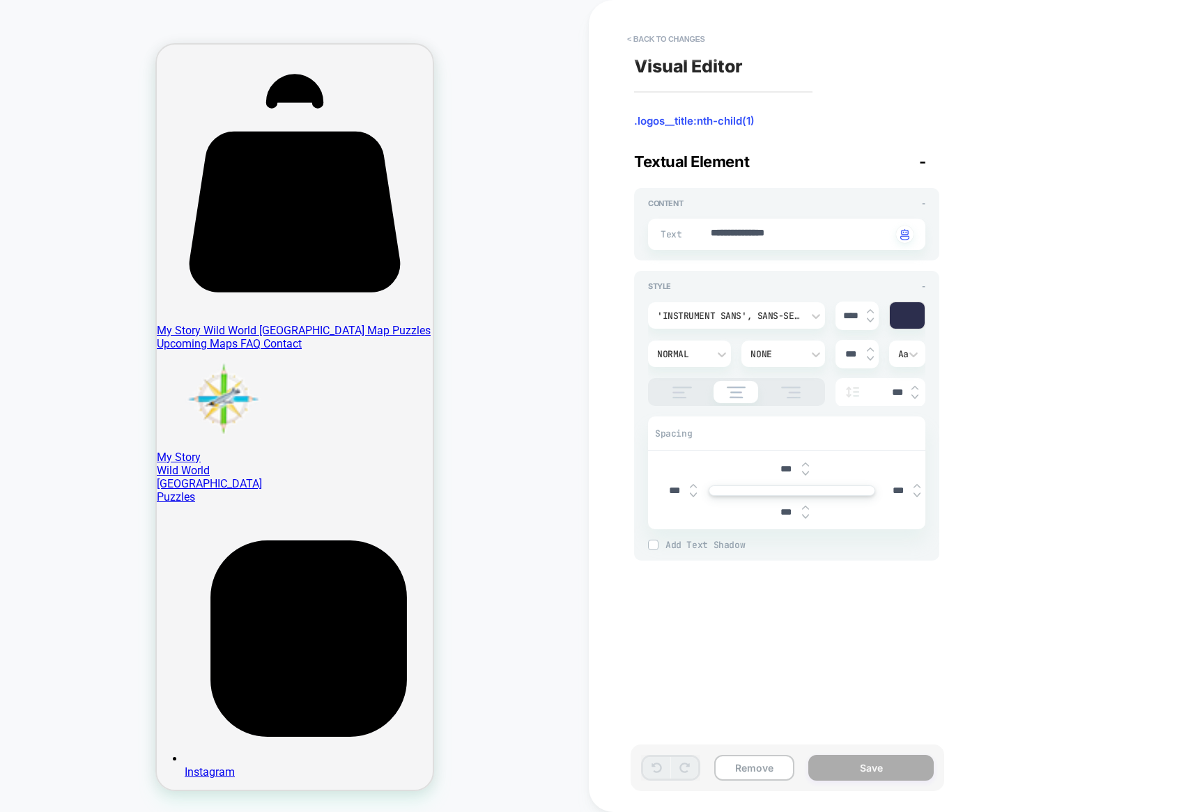
scroll to position [0, 0]
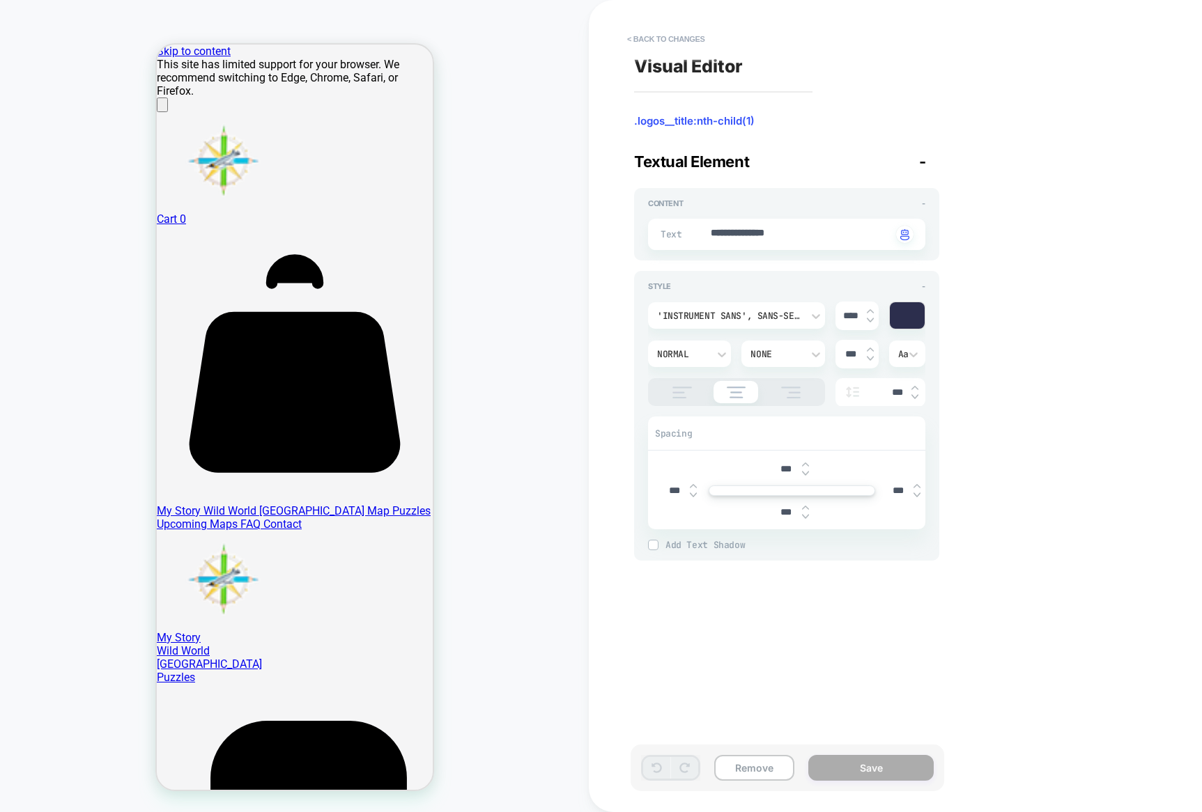
click at [644, 36] on button "< Back to changes" at bounding box center [666, 39] width 92 height 22
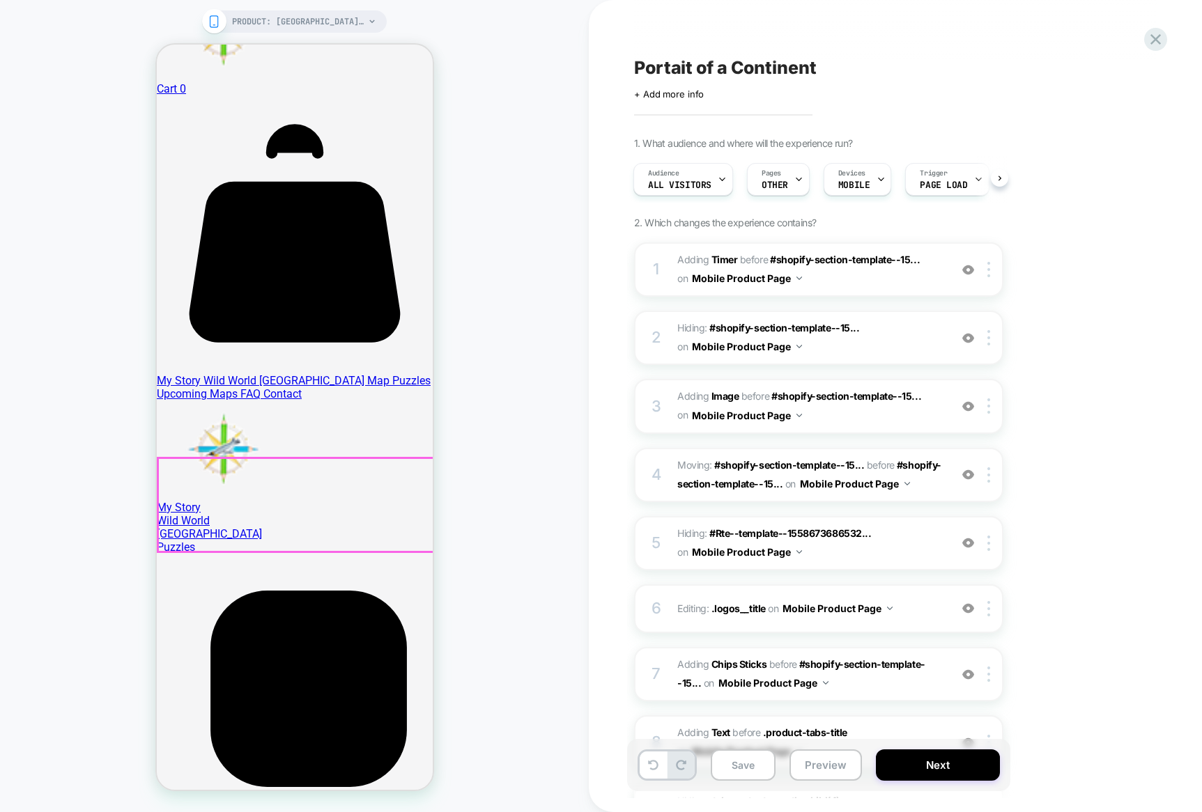
scroll to position [143, 0]
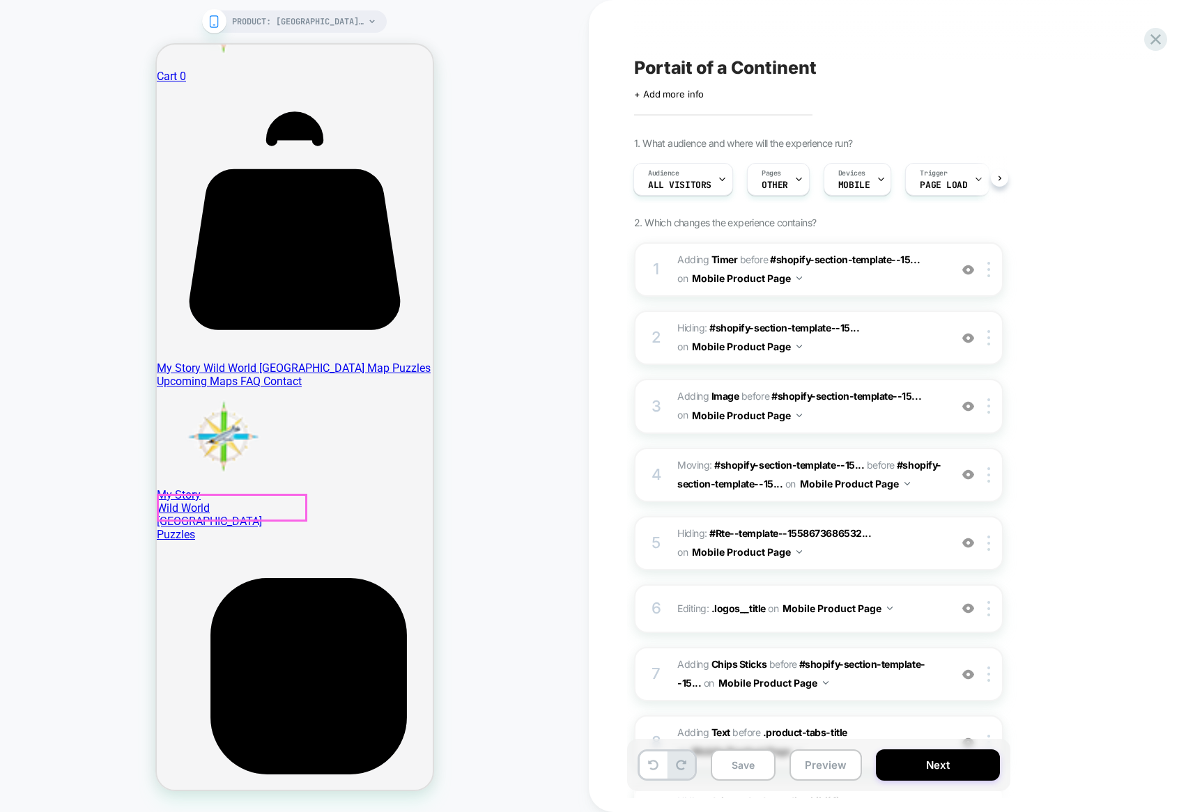
click at [288, 507] on div at bounding box center [231, 507] width 148 height 25
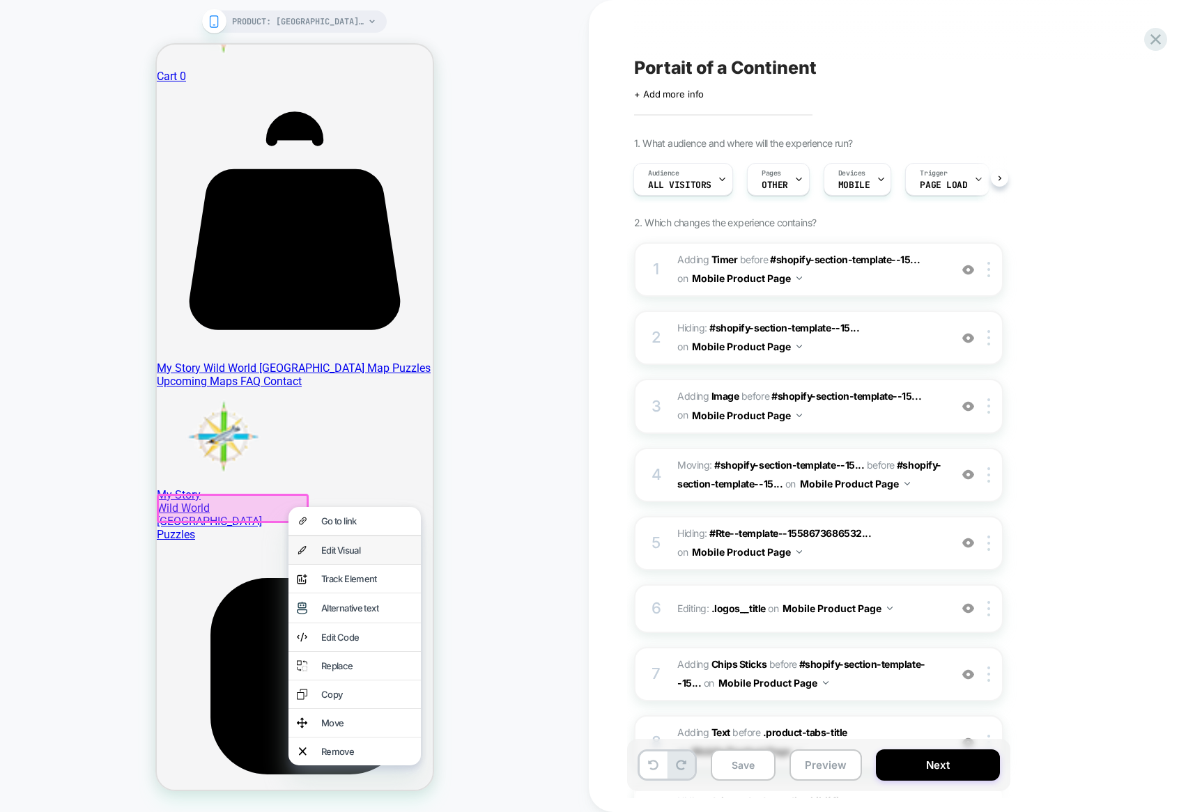
click at [334, 550] on div "Edit Visual" at bounding box center [365, 550] width 91 height 11
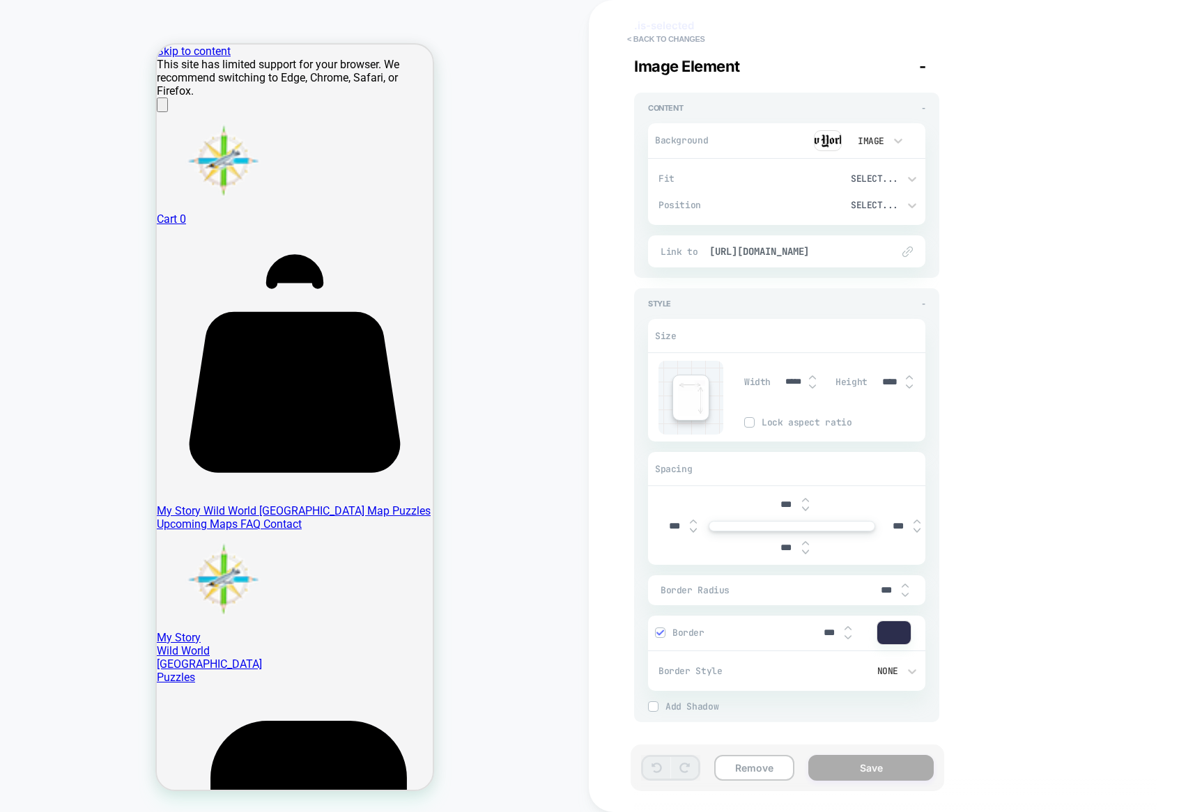
scroll to position [0, 0]
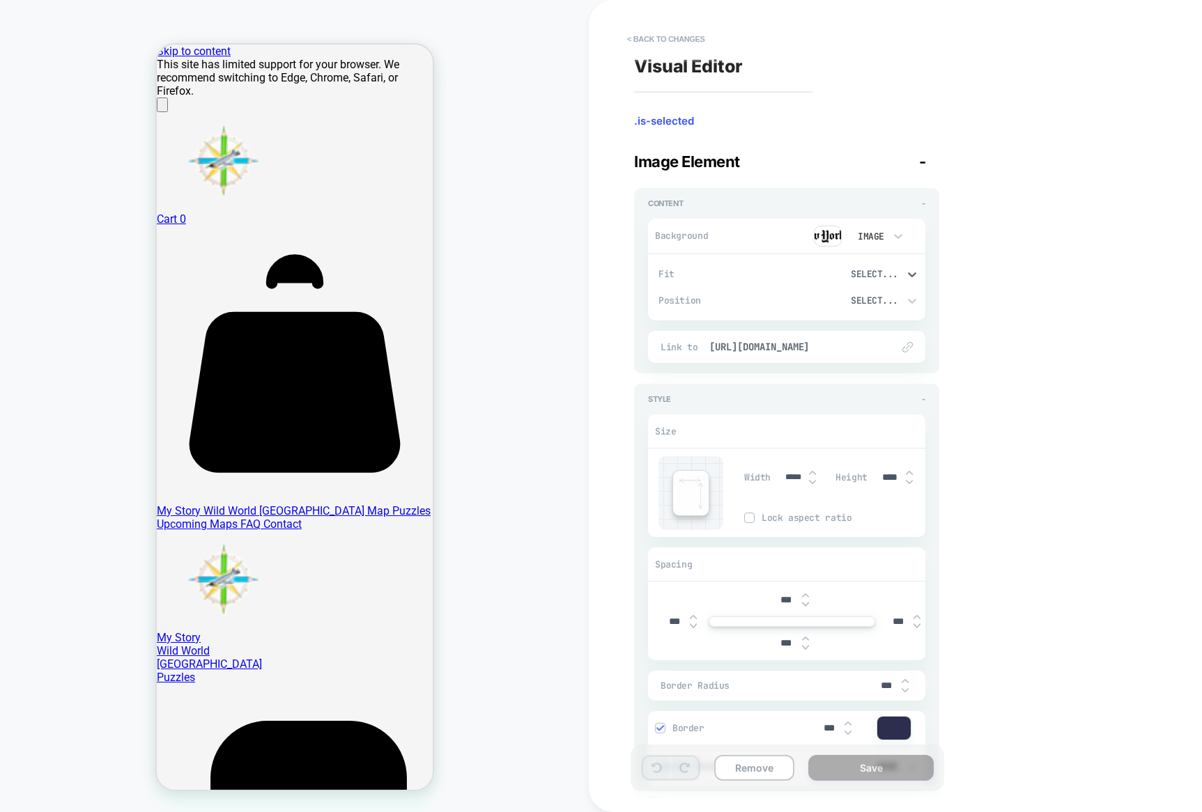
click at [890, 274] on div "Select..." at bounding box center [851, 274] width 93 height 12
click at [977, 272] on div at bounding box center [601, 406] width 1202 height 812
click at [652, 38] on button "< Back to changes" at bounding box center [666, 39] width 92 height 22
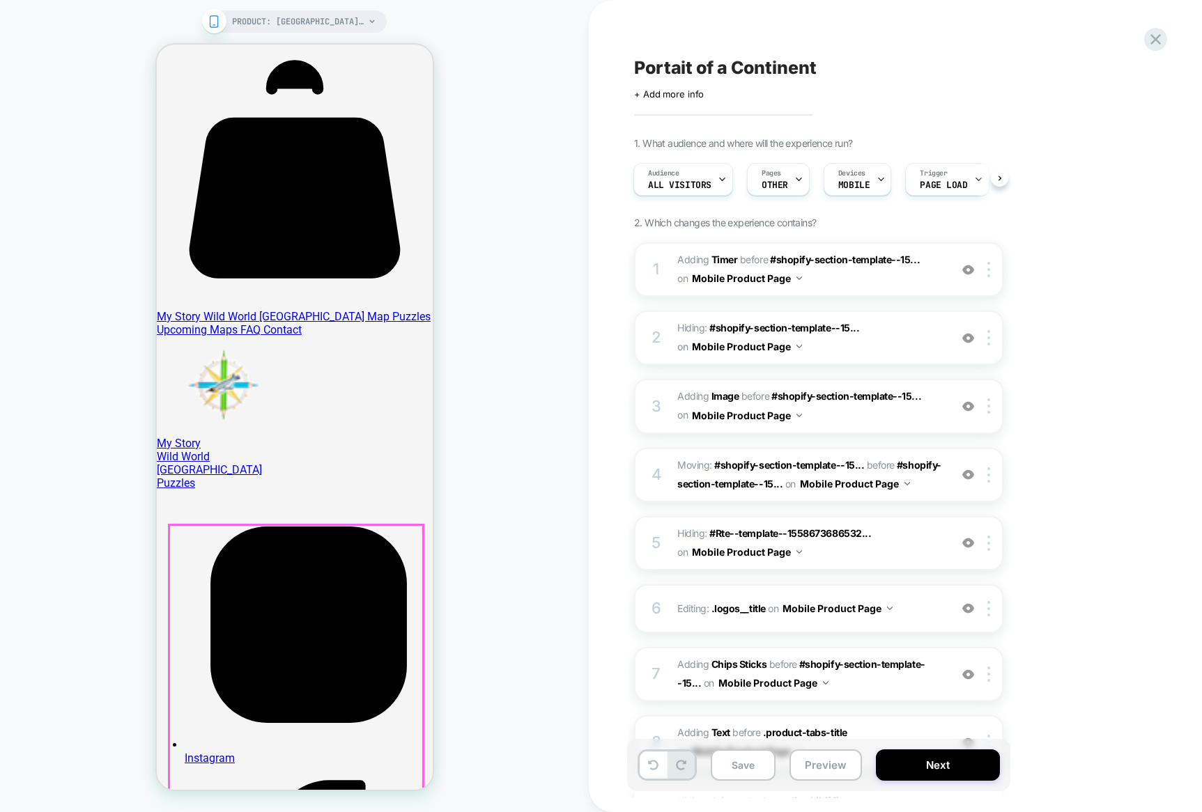
scroll to position [196, 0]
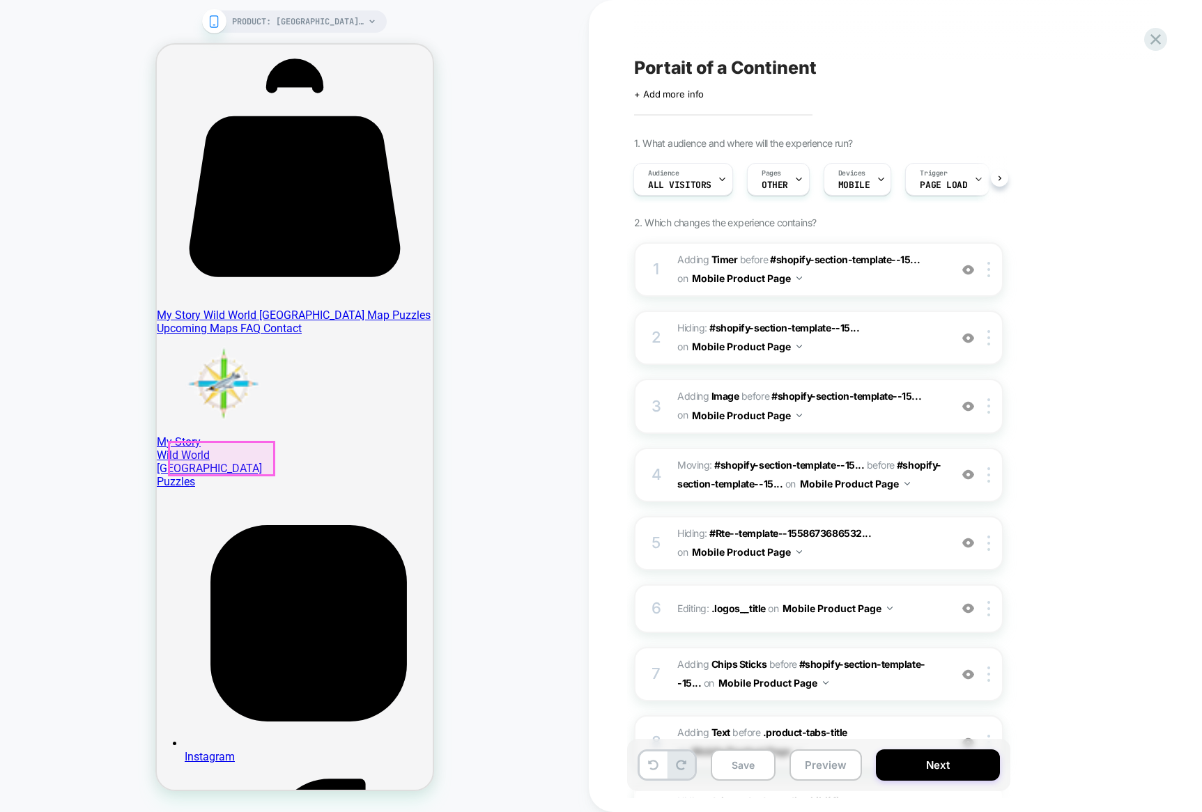
click at [263, 458] on div at bounding box center [221, 458] width 104 height 33
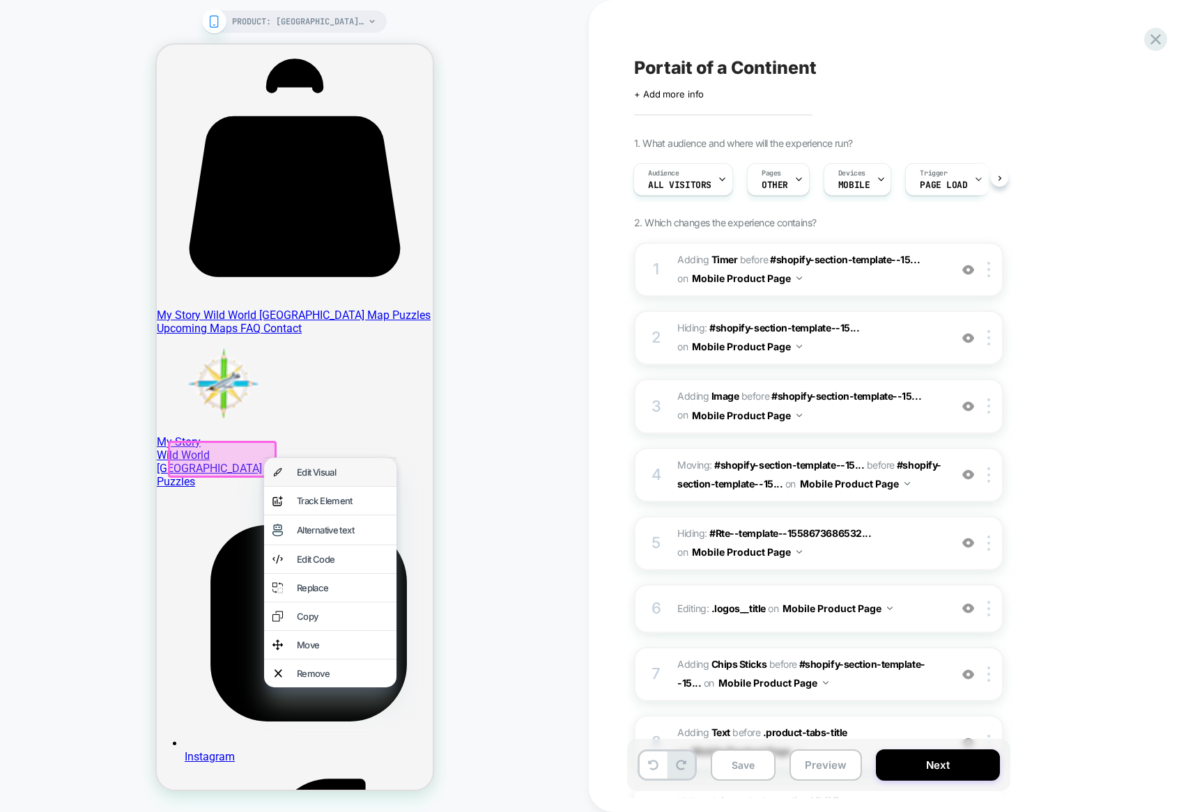
click at [301, 470] on div "Edit Visual" at bounding box center [341, 472] width 91 height 11
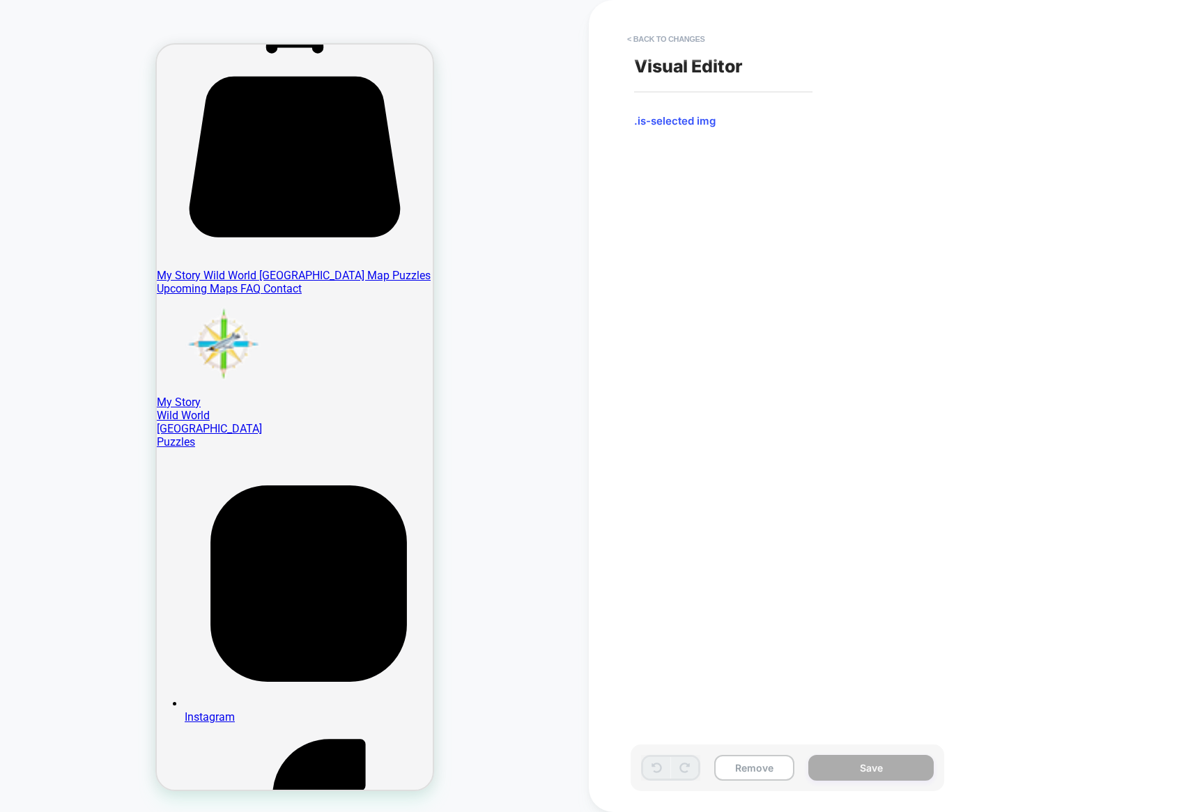
scroll to position [0, 0]
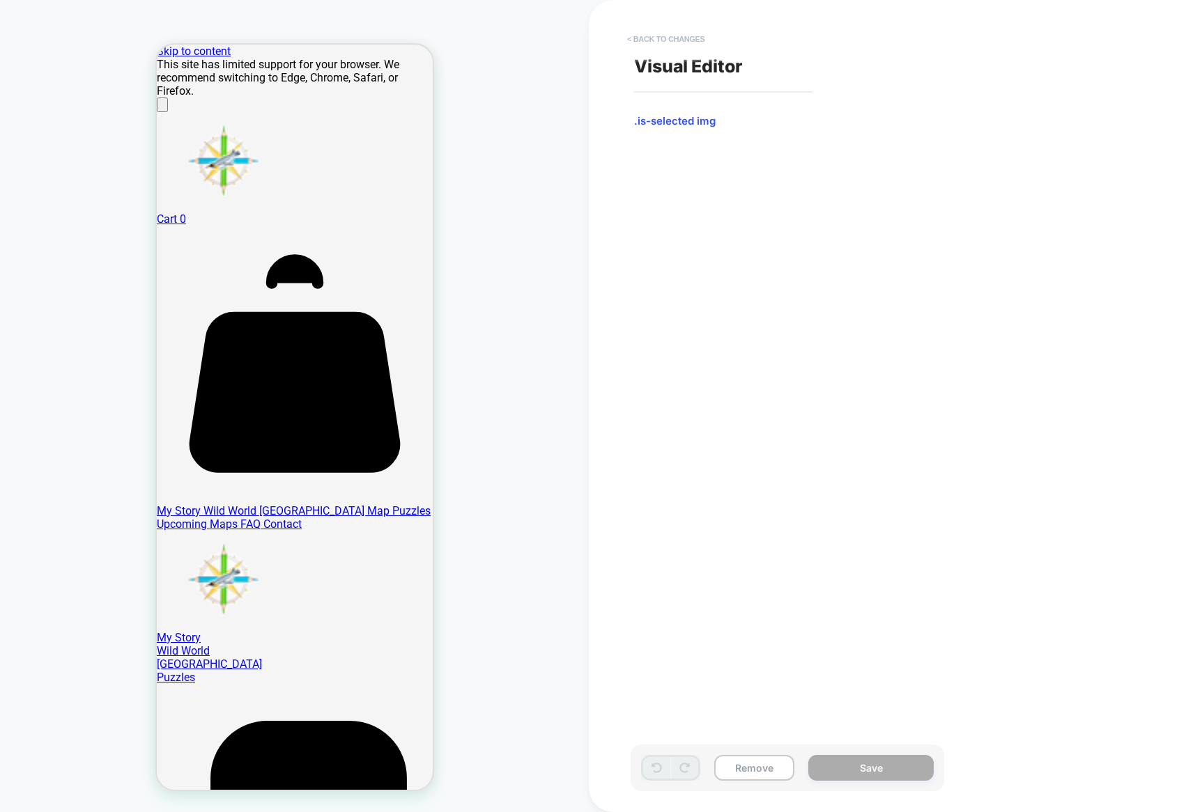
click at [637, 40] on button "< Back to changes" at bounding box center [666, 39] width 92 height 22
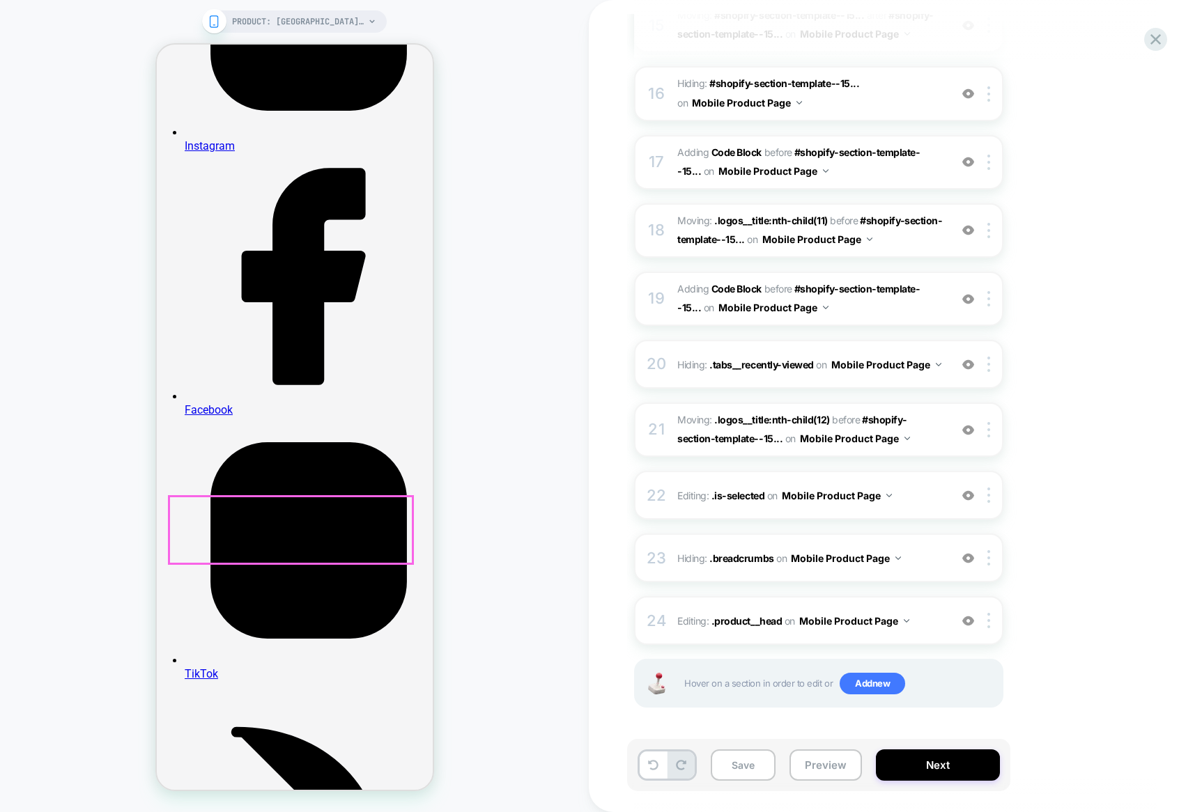
scroll to position [808, 0]
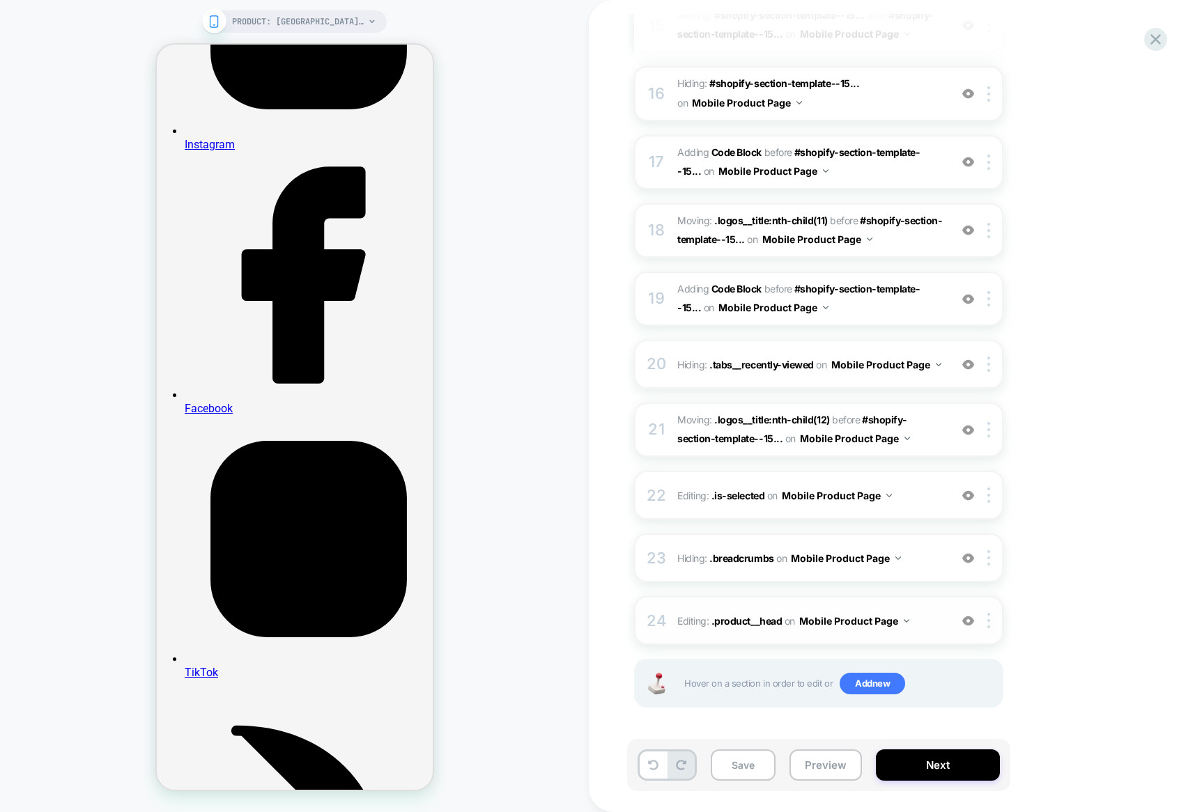
click at [968, 622] on img at bounding box center [968, 621] width 12 height 12
click at [969, 555] on img at bounding box center [968, 558] width 12 height 12
click at [972, 498] on img at bounding box center [968, 496] width 12 height 12
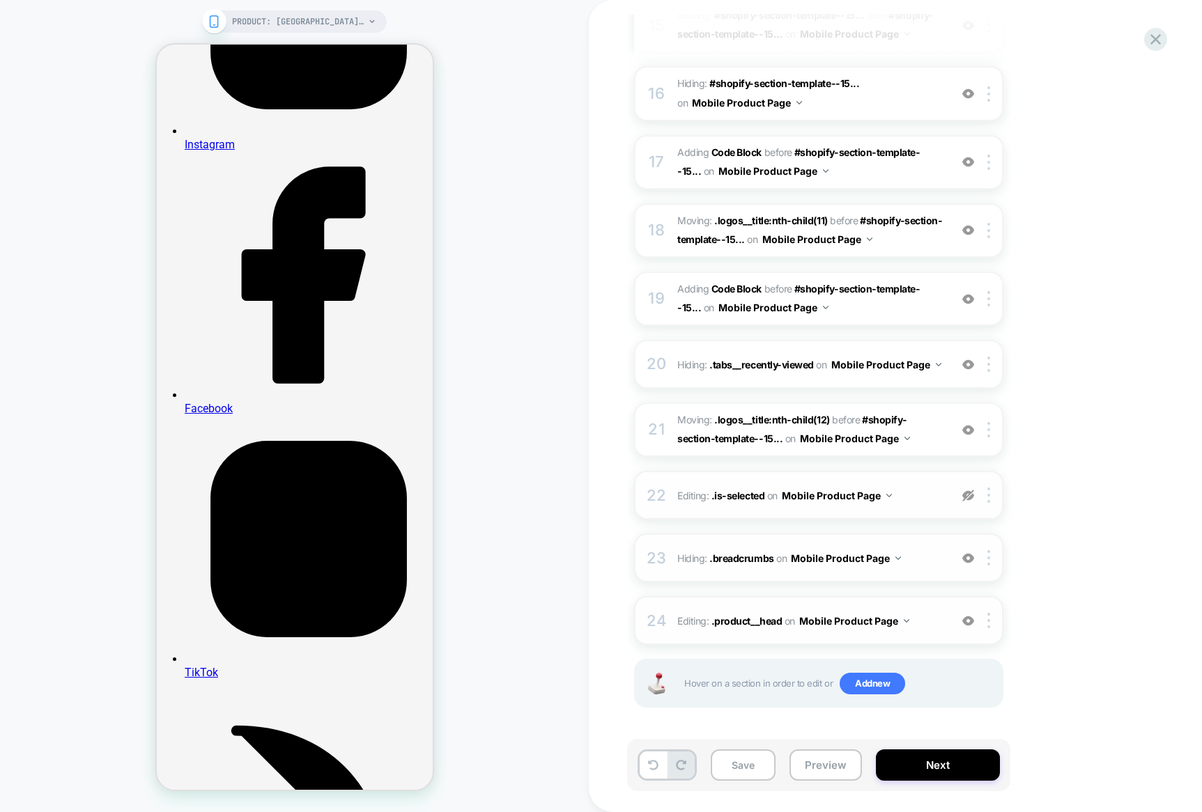
click at [972, 498] on img at bounding box center [968, 496] width 12 height 12
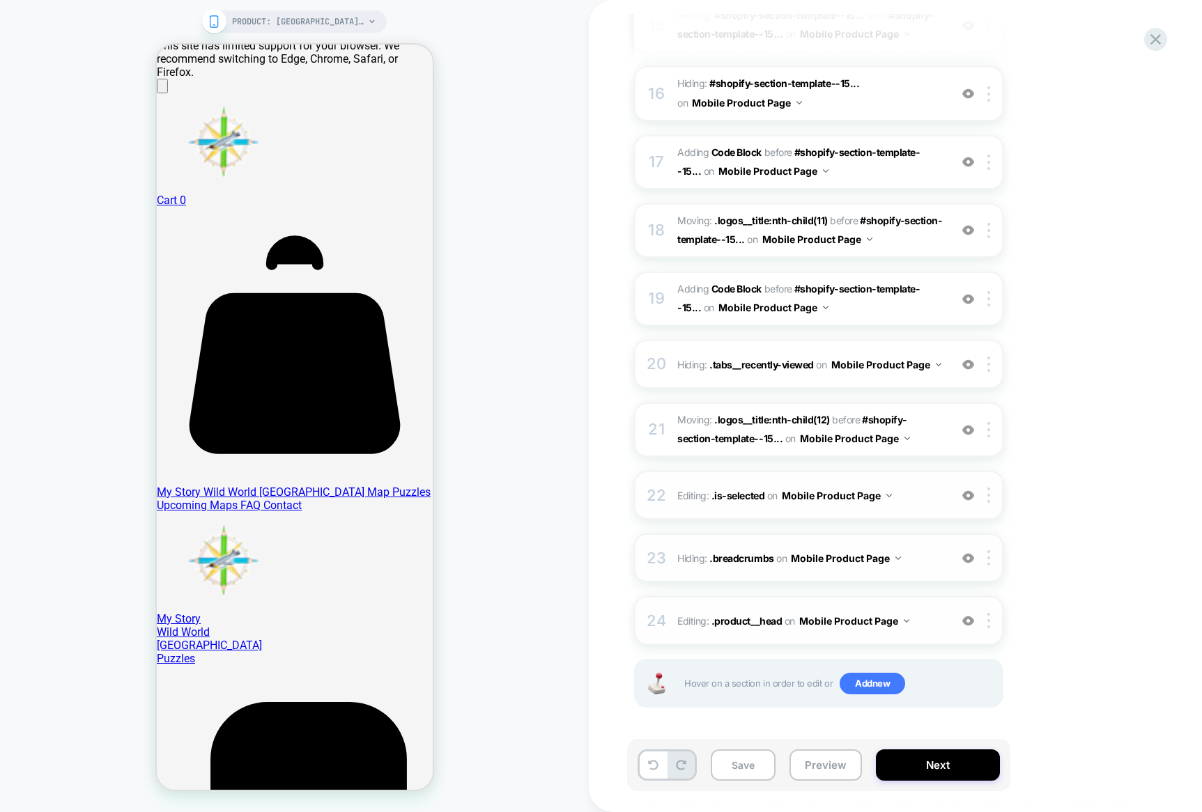
scroll to position [0, 0]
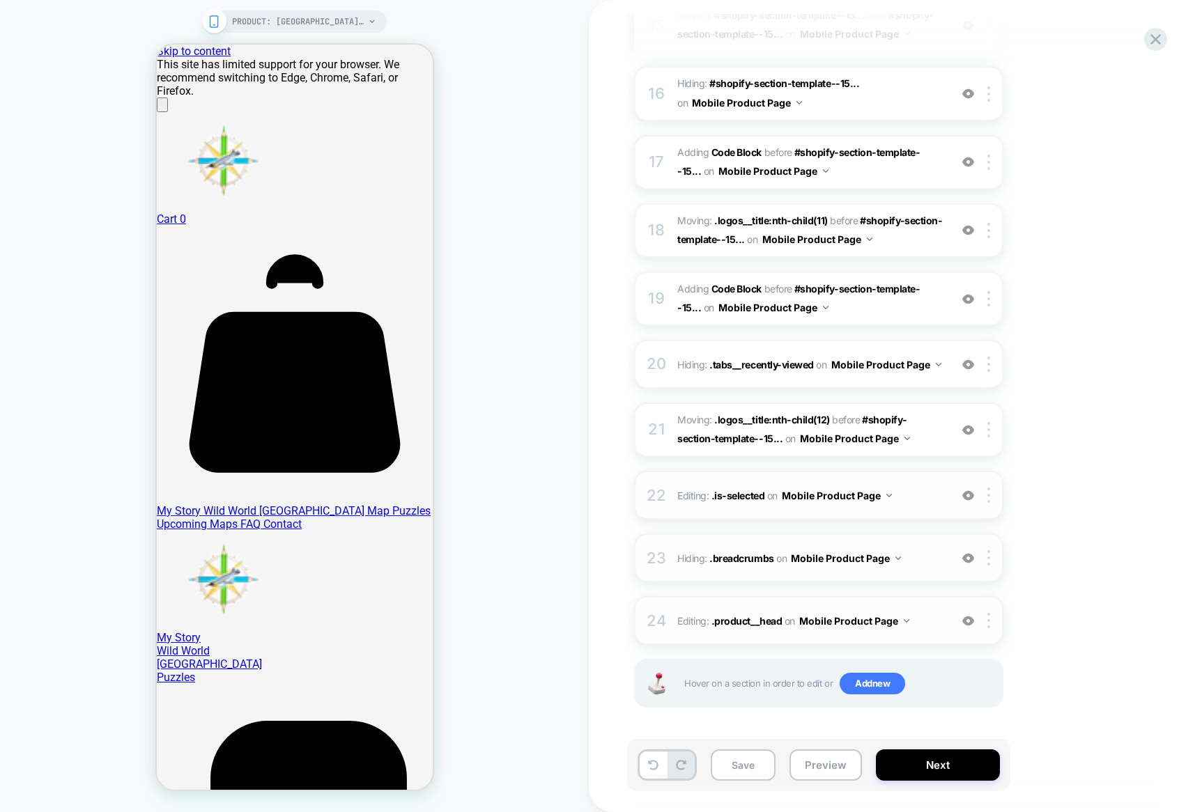
click at [968, 492] on img at bounding box center [968, 496] width 12 height 12
click at [988, 496] on img at bounding box center [988, 495] width 3 height 15
click at [966, 607] on div "Delete" at bounding box center [990, 607] width 124 height 38
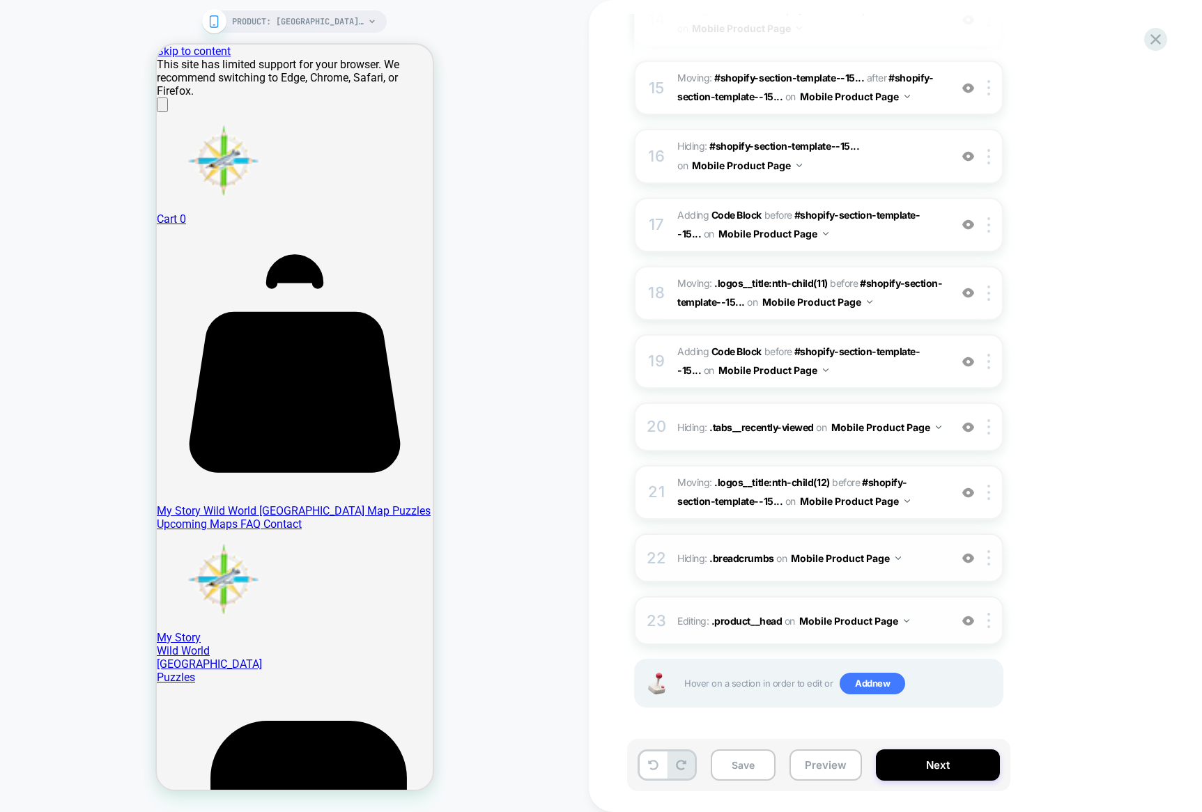
scroll to position [1128, 0]
click at [971, 491] on img at bounding box center [968, 493] width 12 height 12
click at [988, 491] on img at bounding box center [988, 492] width 3 height 15
click at [961, 605] on div "Delete" at bounding box center [990, 603] width 124 height 38
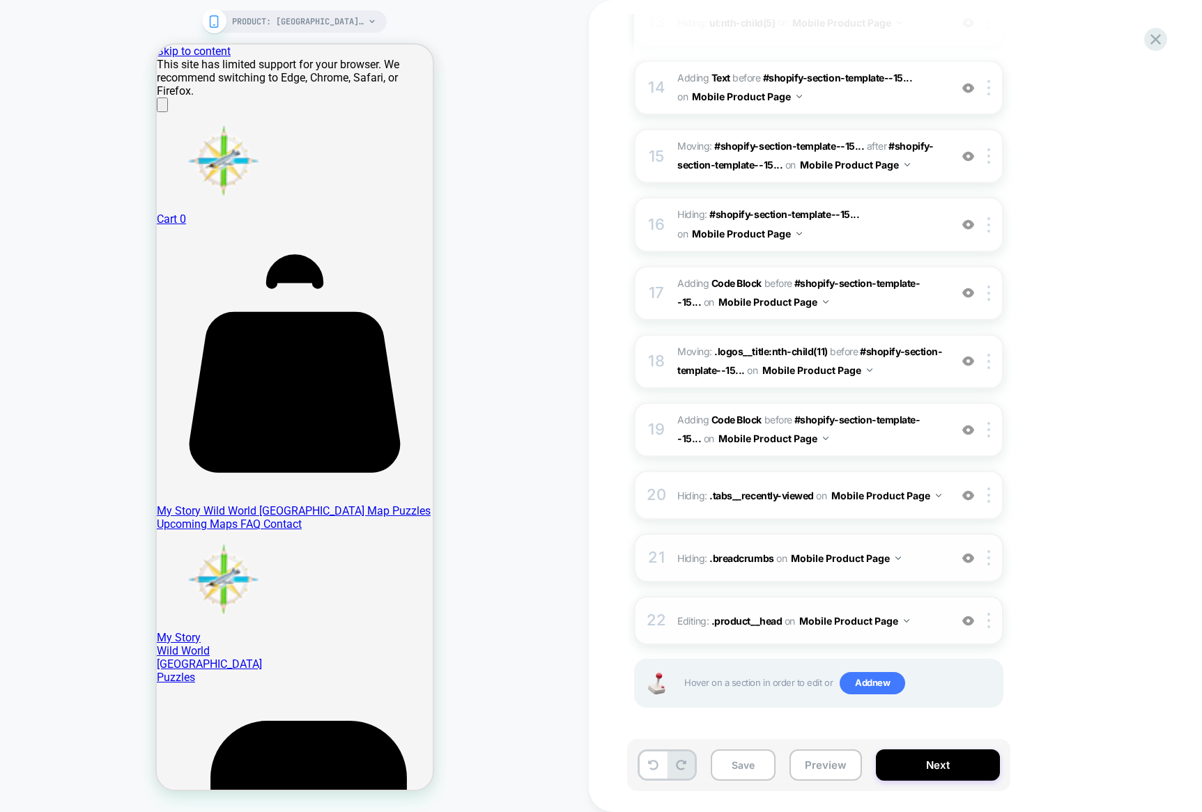
scroll to position [1060, 0]
click at [971, 491] on img at bounding box center [968, 496] width 12 height 12
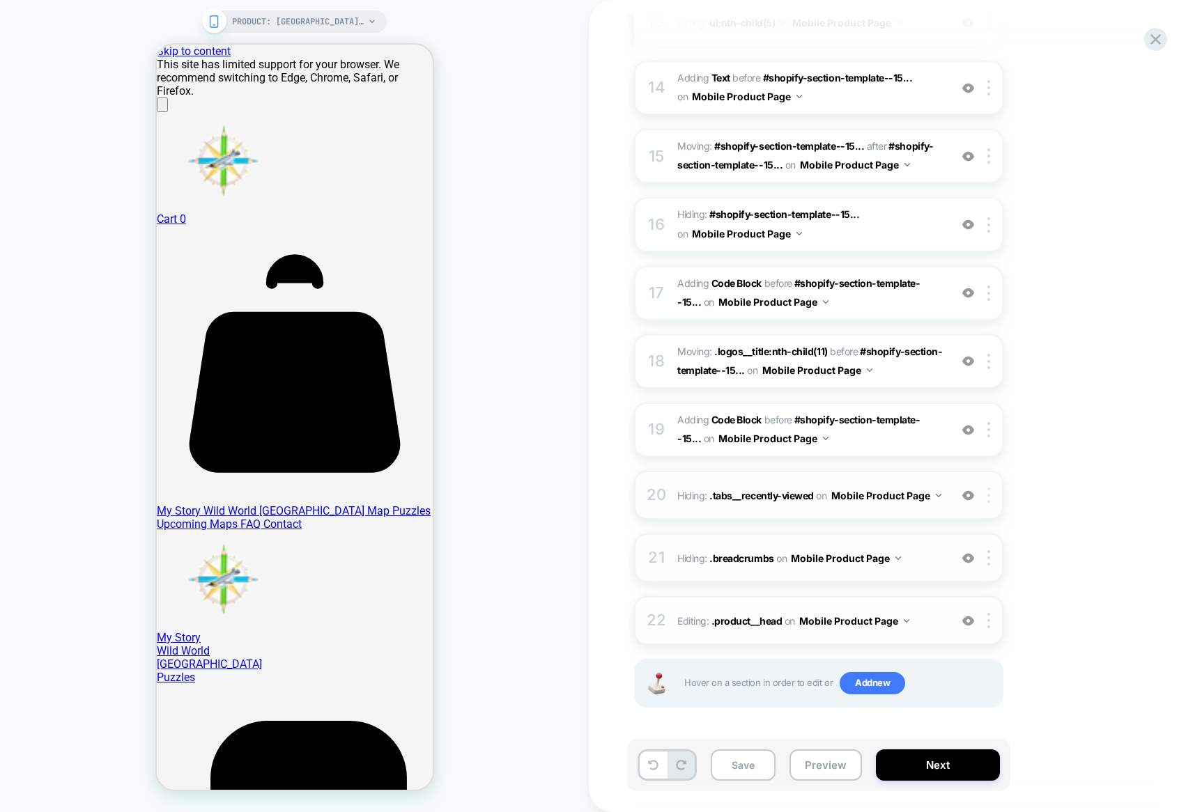
click at [989, 495] on img at bounding box center [988, 495] width 3 height 15
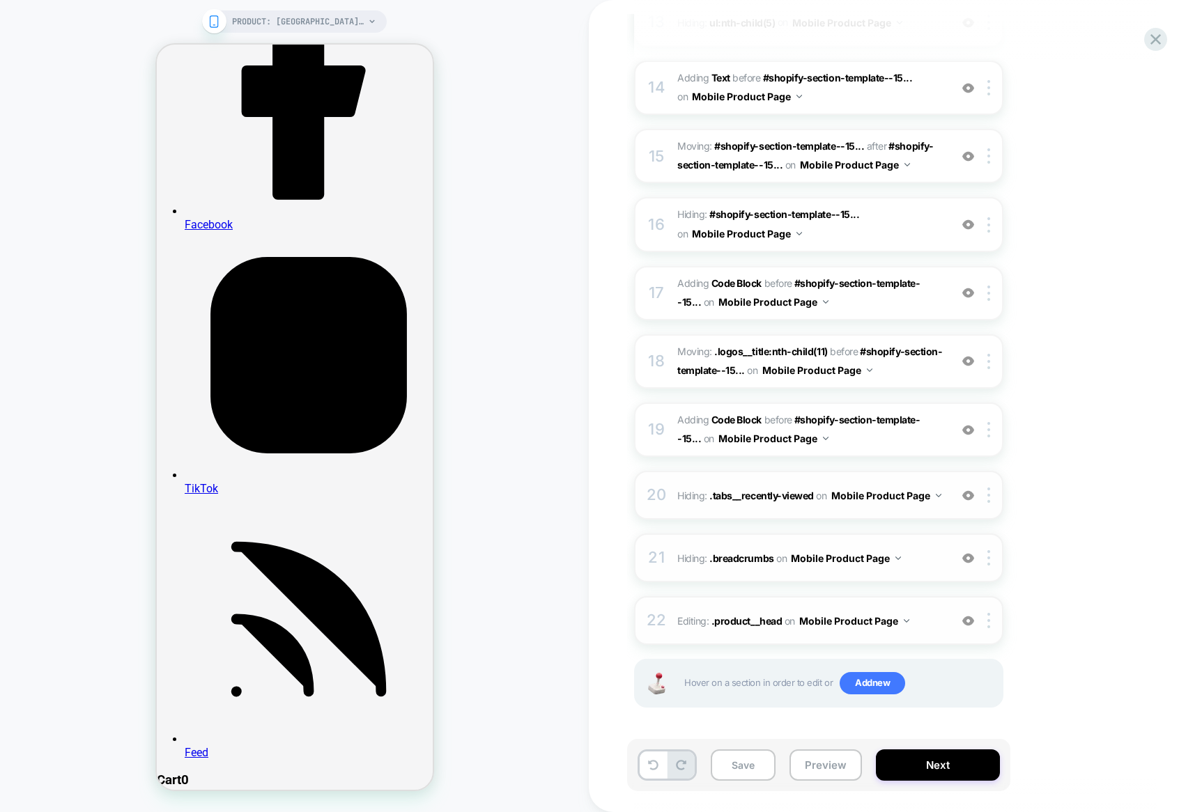
scroll to position [2523, 0]
click at [971, 430] on img at bounding box center [968, 430] width 12 height 12
click at [968, 490] on img at bounding box center [968, 496] width 12 height 12
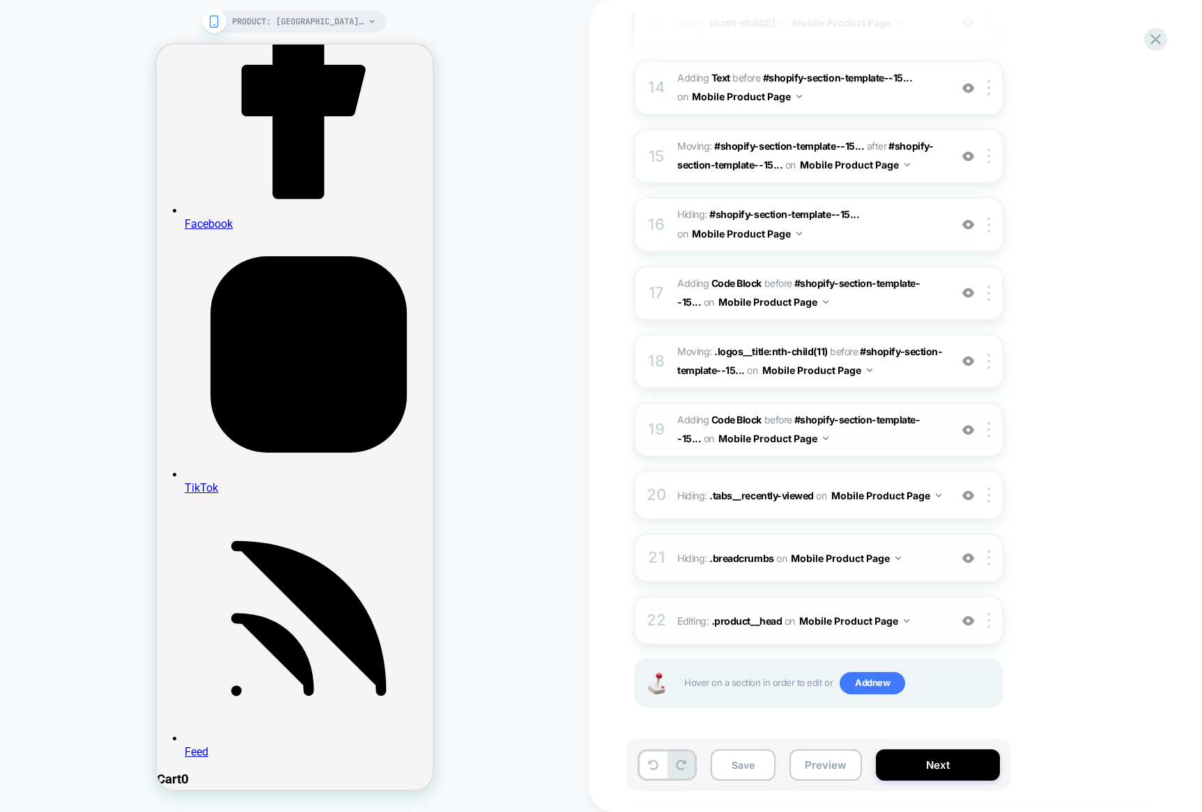
click at [968, 490] on img at bounding box center [968, 496] width 12 height 12
click at [968, 431] on img at bounding box center [968, 430] width 12 height 12
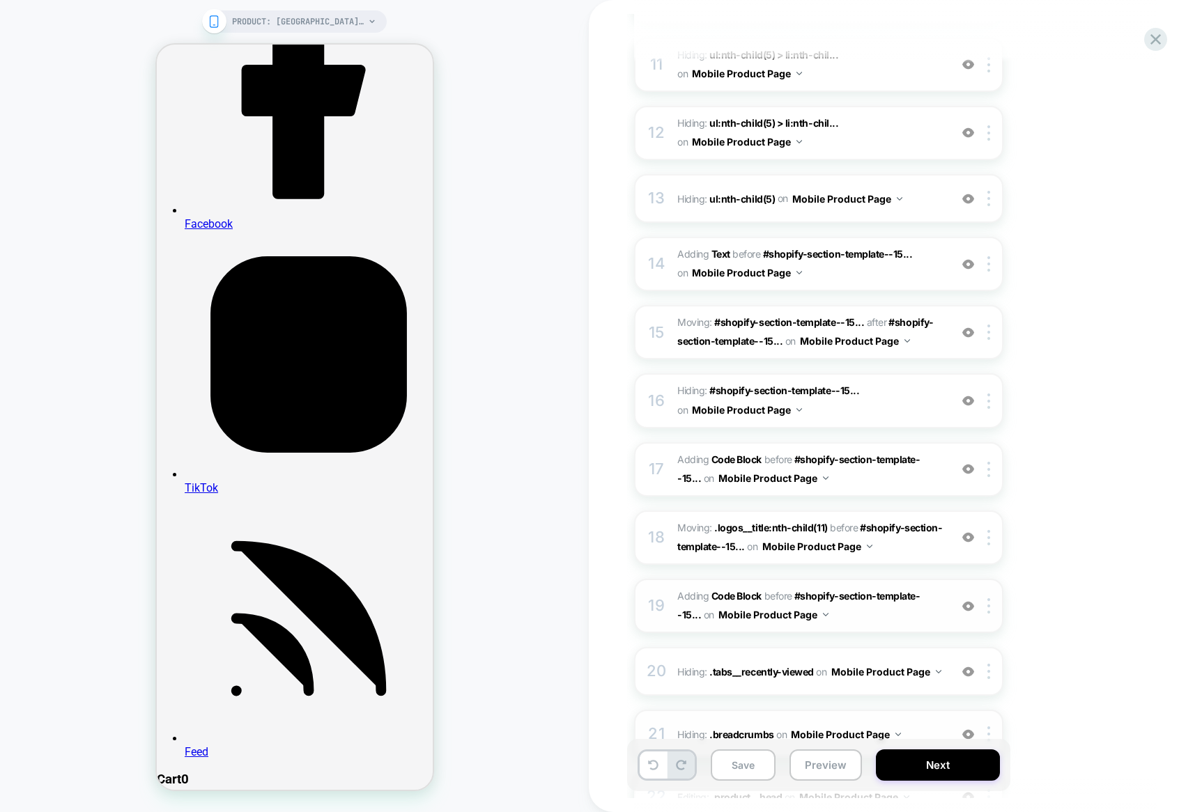
scroll to position [880, 0]
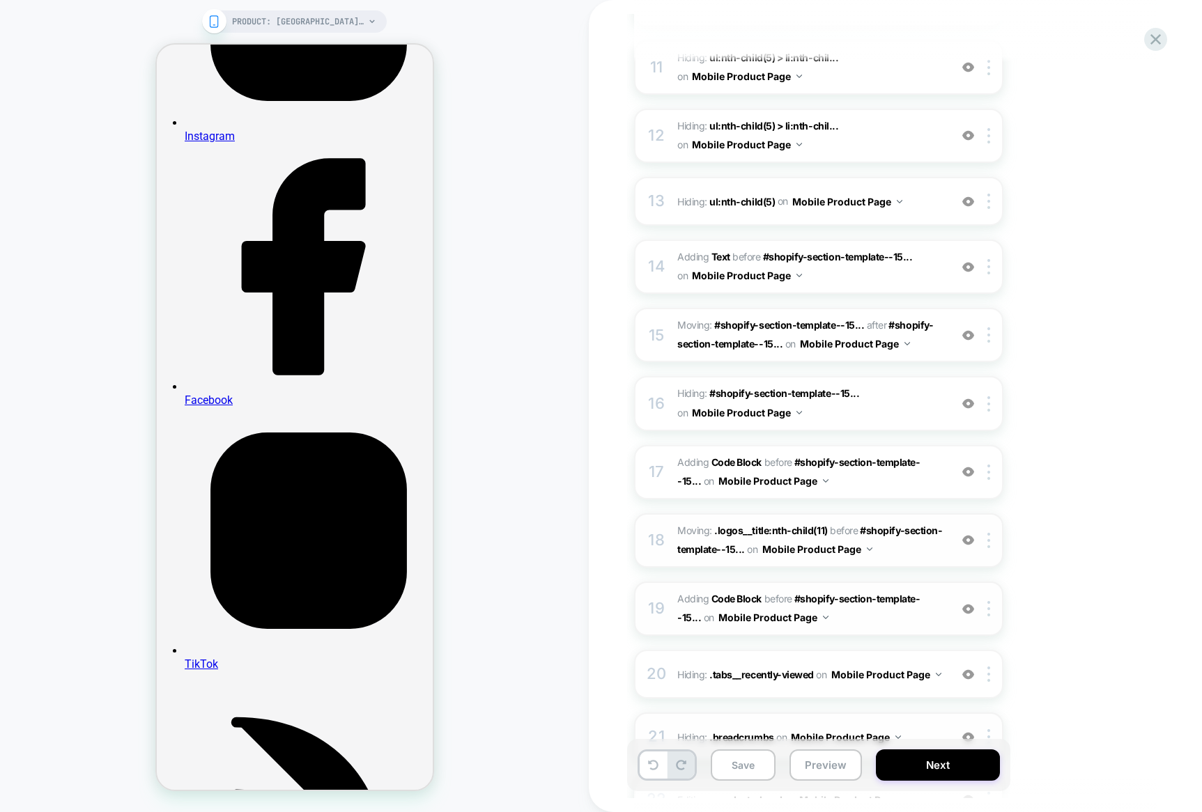
click at [967, 538] on img at bounding box center [968, 540] width 12 height 12
click at [970, 539] on img at bounding box center [968, 540] width 12 height 12
click at [971, 539] on img at bounding box center [968, 540] width 12 height 12
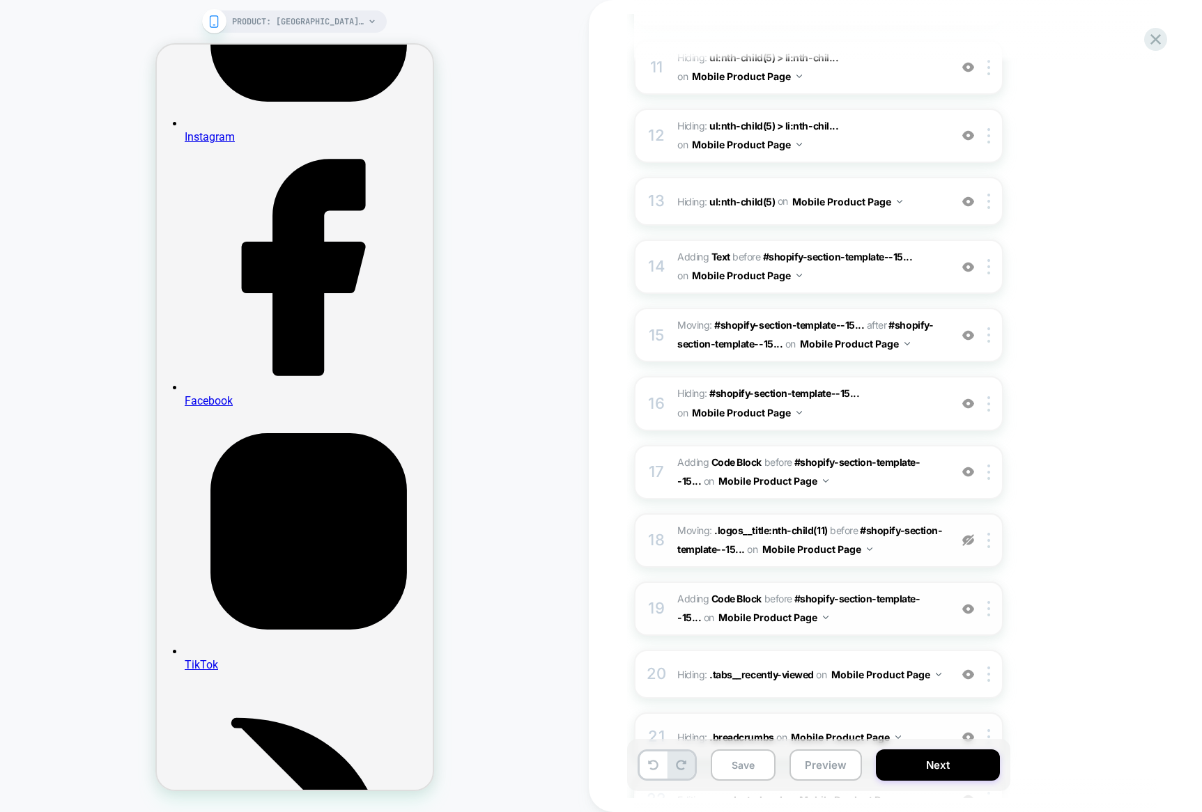
click at [971, 539] on img at bounding box center [968, 540] width 12 height 12
click at [993, 542] on div at bounding box center [990, 540] width 23 height 15
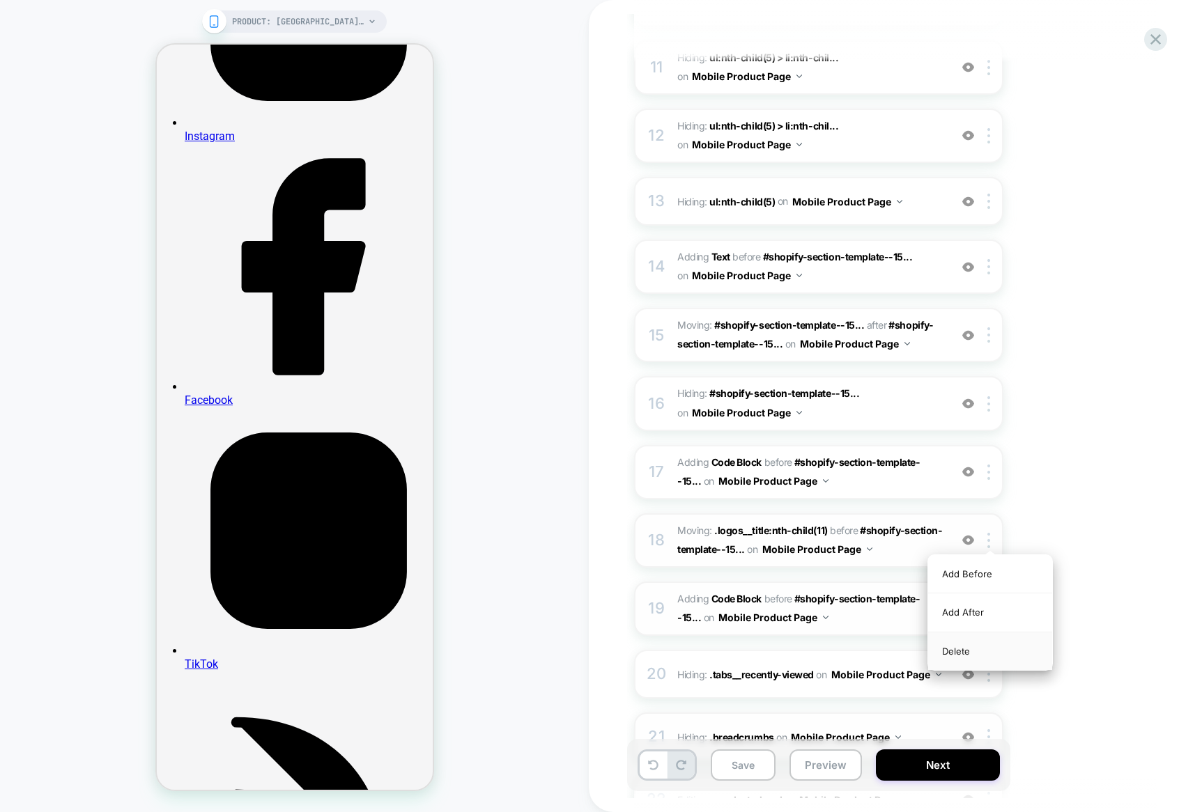
click at [972, 651] on div "Delete" at bounding box center [990, 651] width 124 height 38
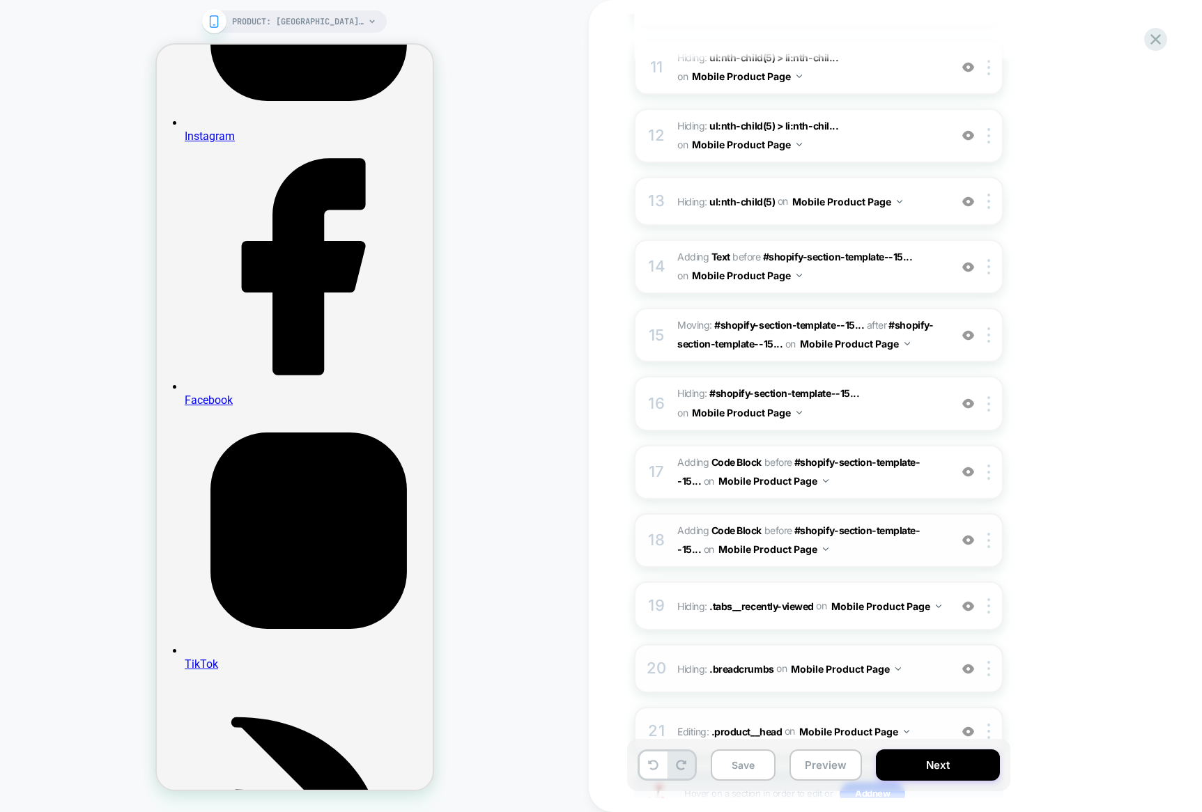
scroll to position [2346, 0]
click at [989, 540] on img at bounding box center [988, 540] width 3 height 15
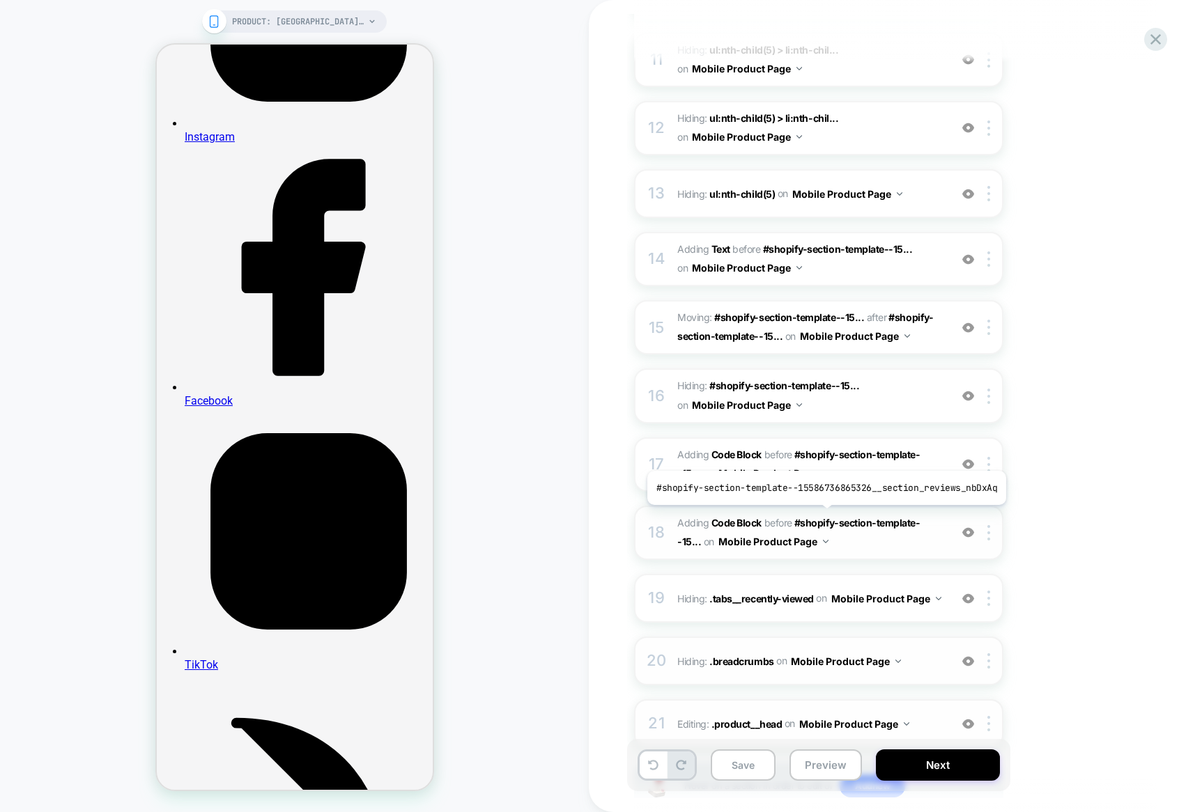
scroll to position [890, 0]
click at [967, 529] on img at bounding box center [968, 531] width 12 height 12
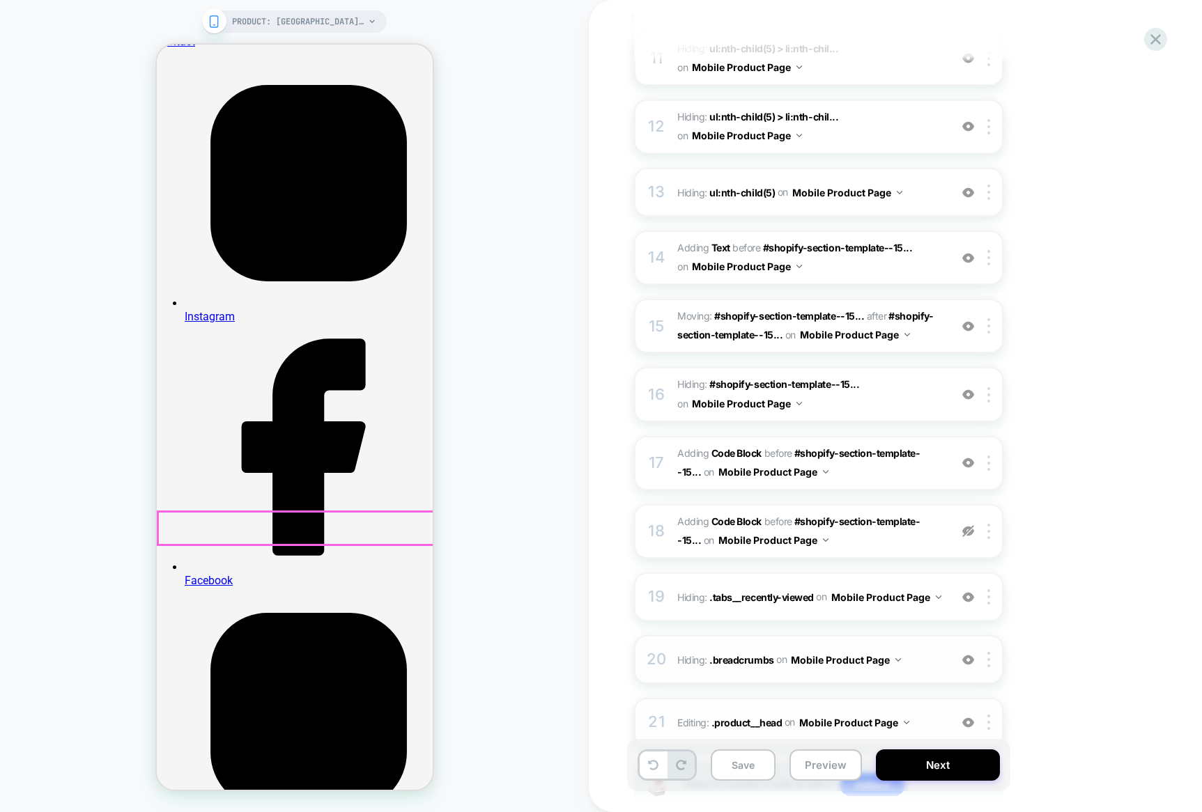
scroll to position [1975, 0]
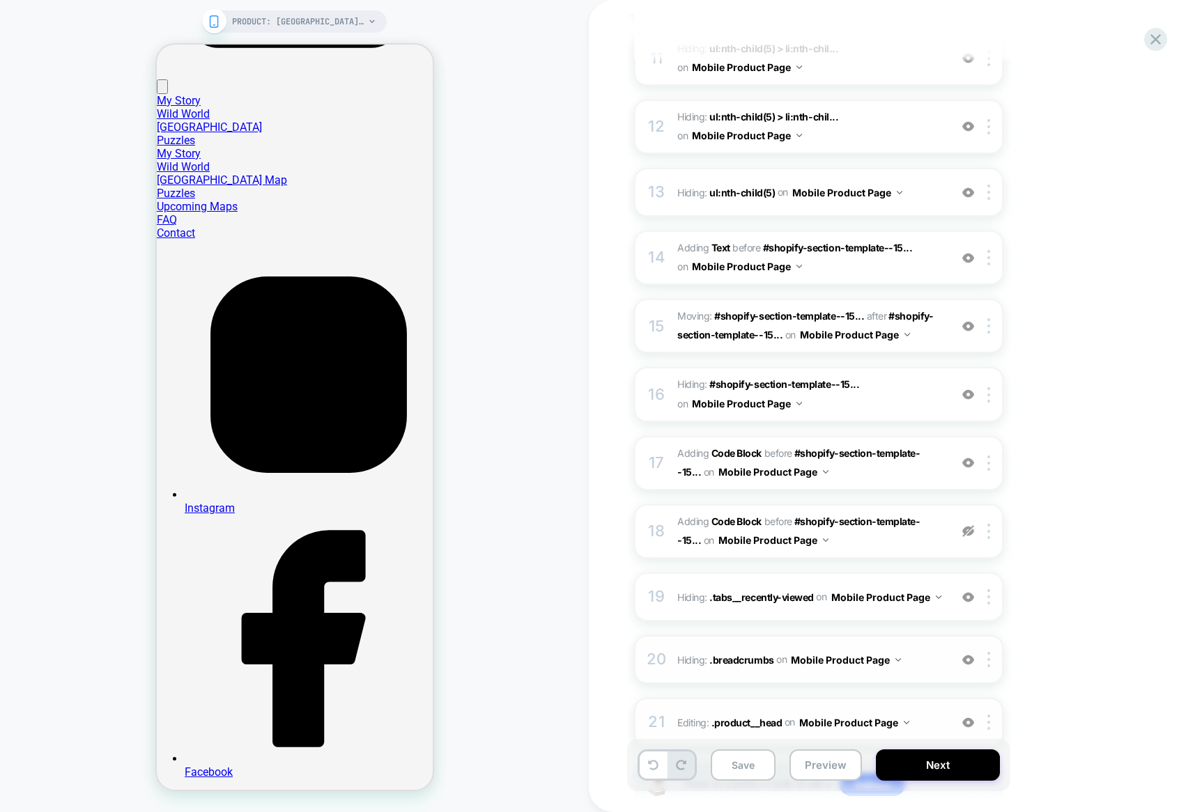
click at [970, 530] on img at bounding box center [968, 531] width 12 height 12
click at [988, 532] on img at bounding box center [988, 531] width 3 height 15
click at [973, 714] on div "Delete" at bounding box center [990, 720] width 124 height 38
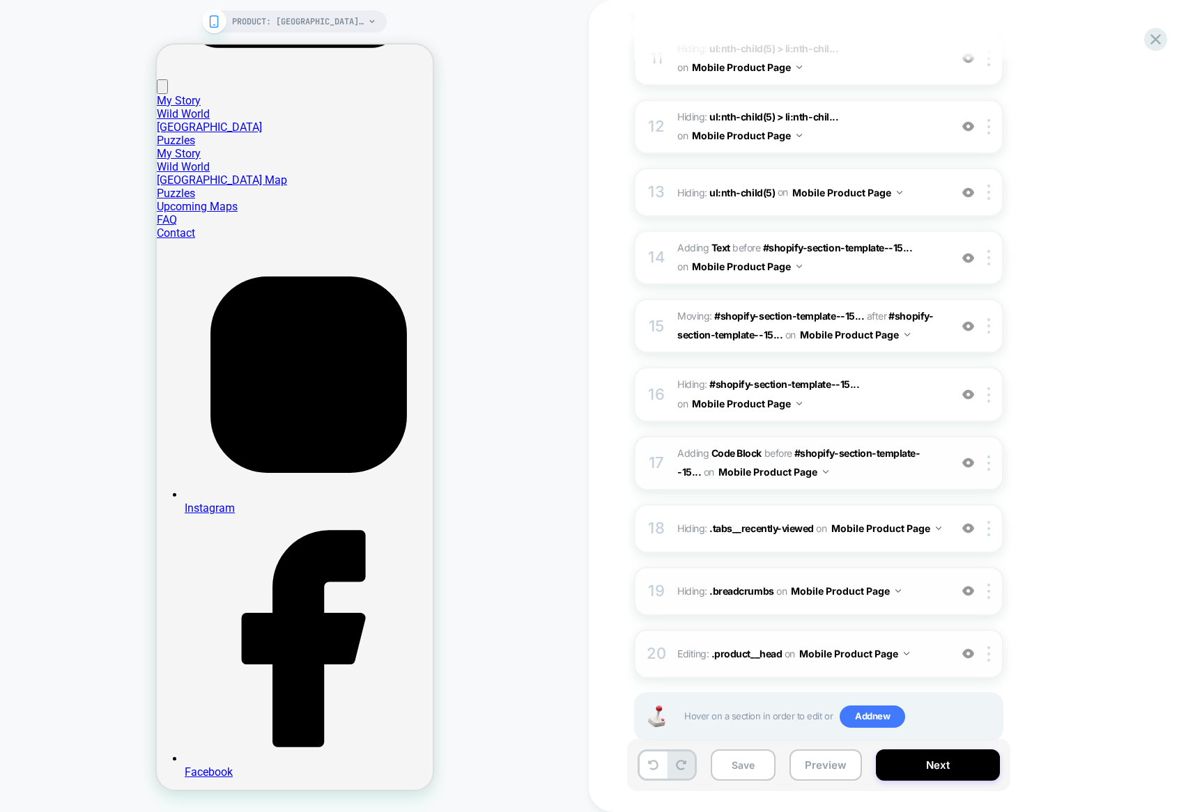
click at [970, 460] on img at bounding box center [968, 463] width 12 height 12
click at [988, 460] on img at bounding box center [988, 463] width 3 height 15
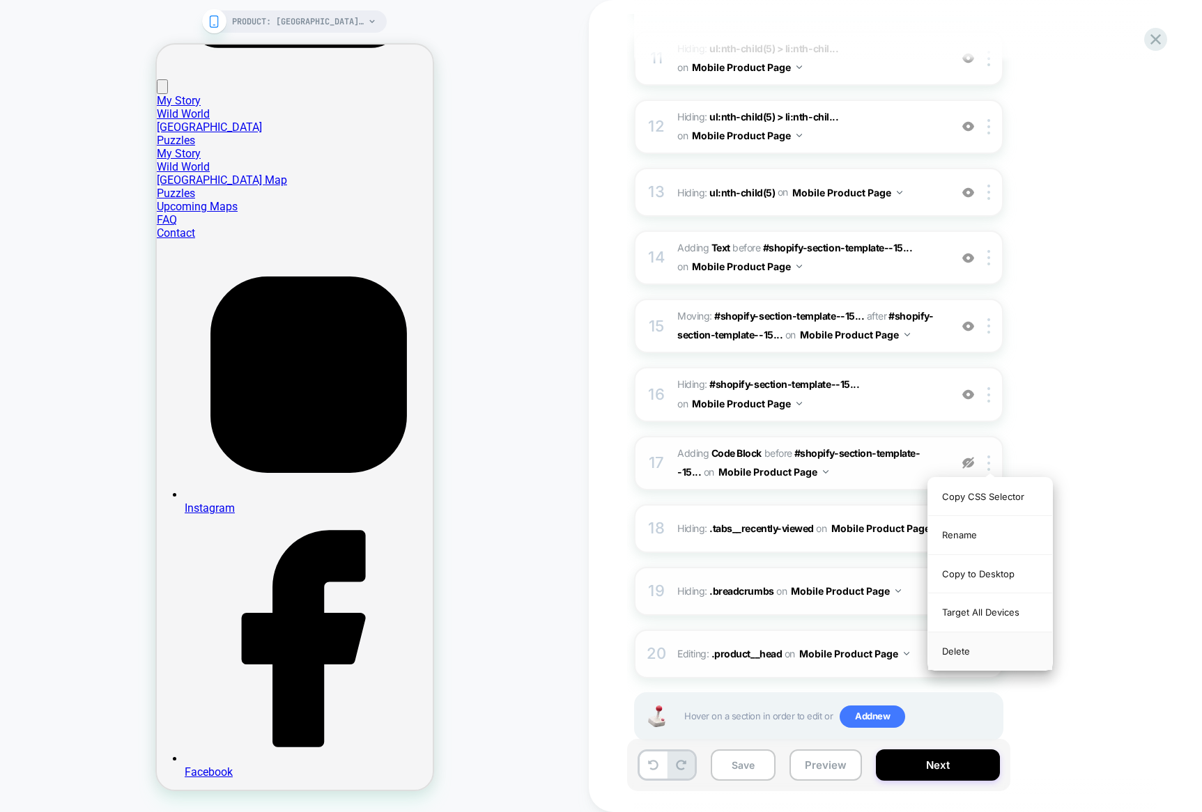
click at [968, 649] on div "Delete" at bounding box center [990, 651] width 124 height 38
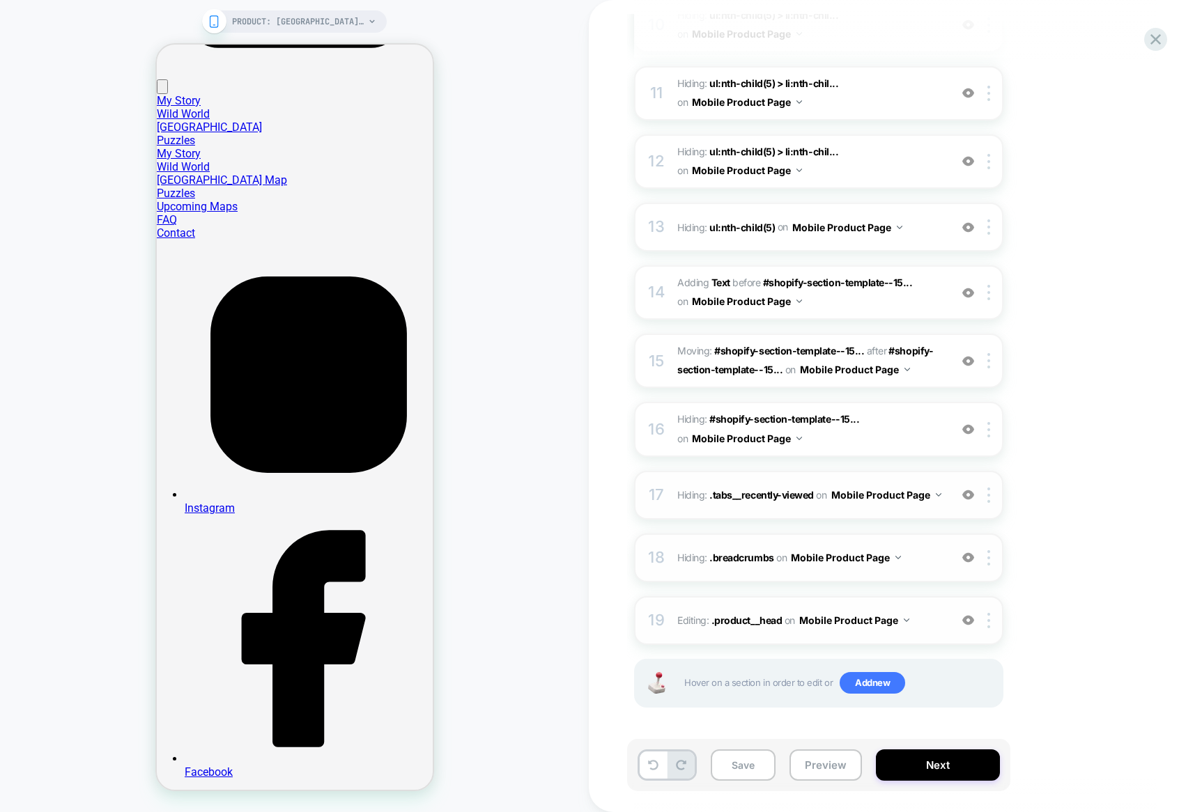
scroll to position [854, 0]
click at [985, 428] on div at bounding box center [990, 430] width 23 height 15
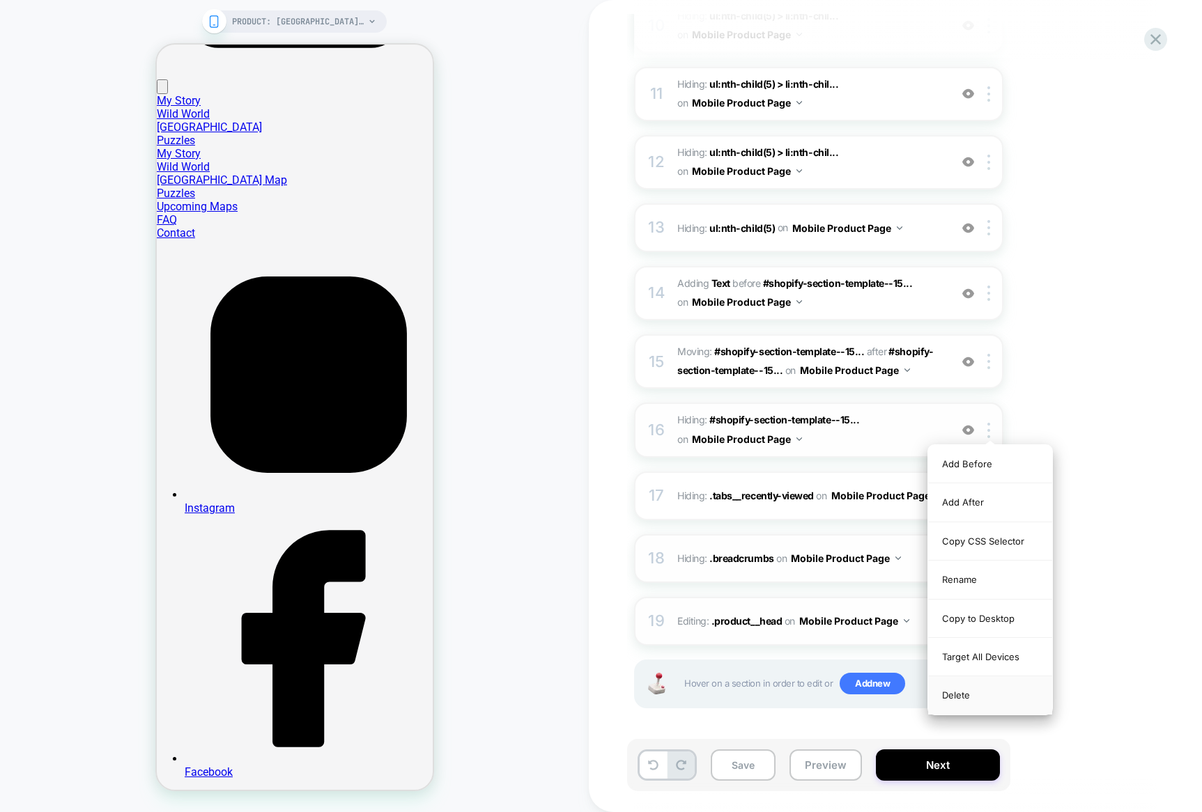
click at [955, 692] on div "Delete" at bounding box center [990, 695] width 124 height 38
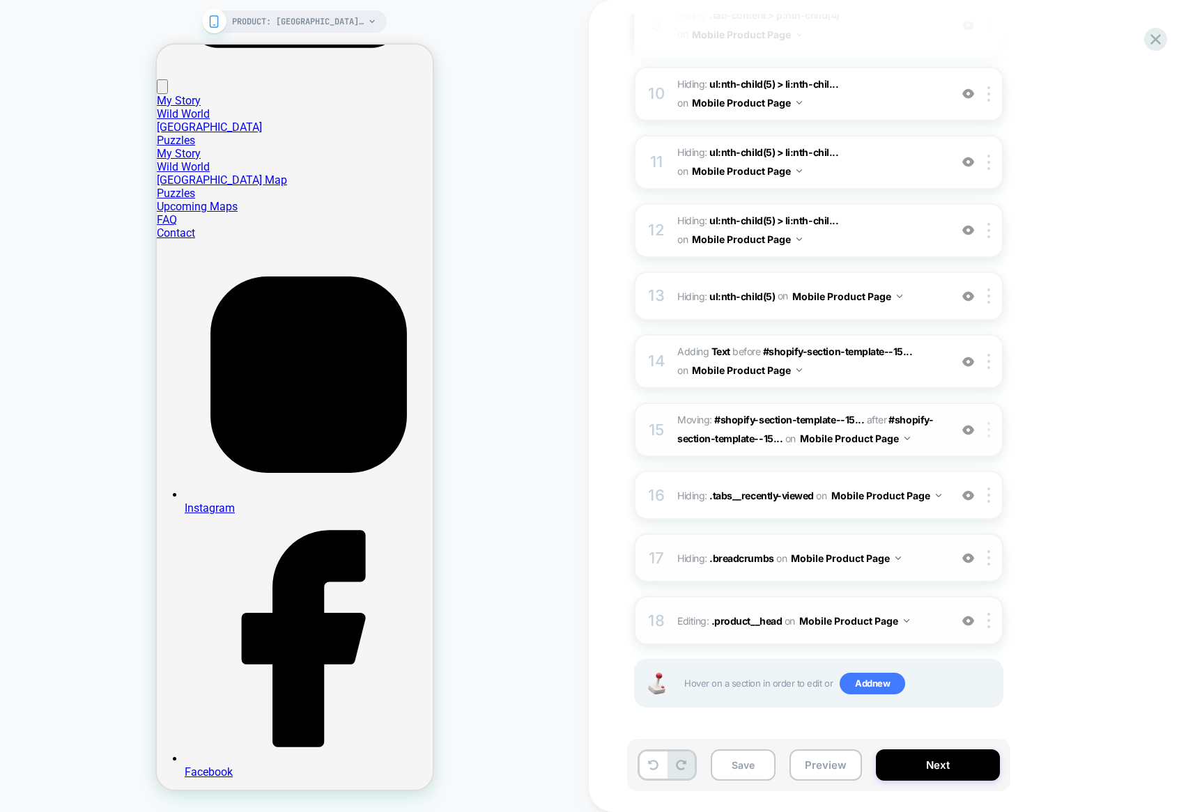
click at [986, 427] on div at bounding box center [990, 429] width 23 height 15
click at [982, 542] on div "Delete" at bounding box center [990, 541] width 124 height 38
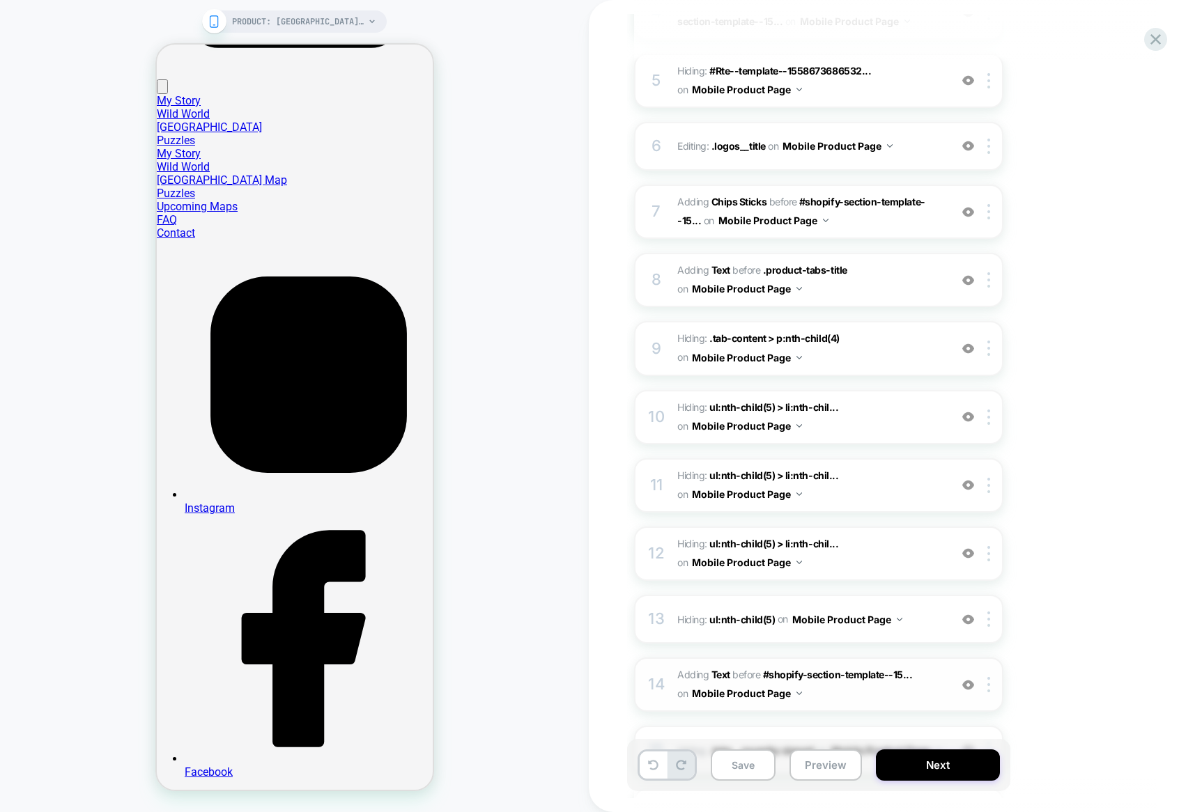
scroll to position [0, 0]
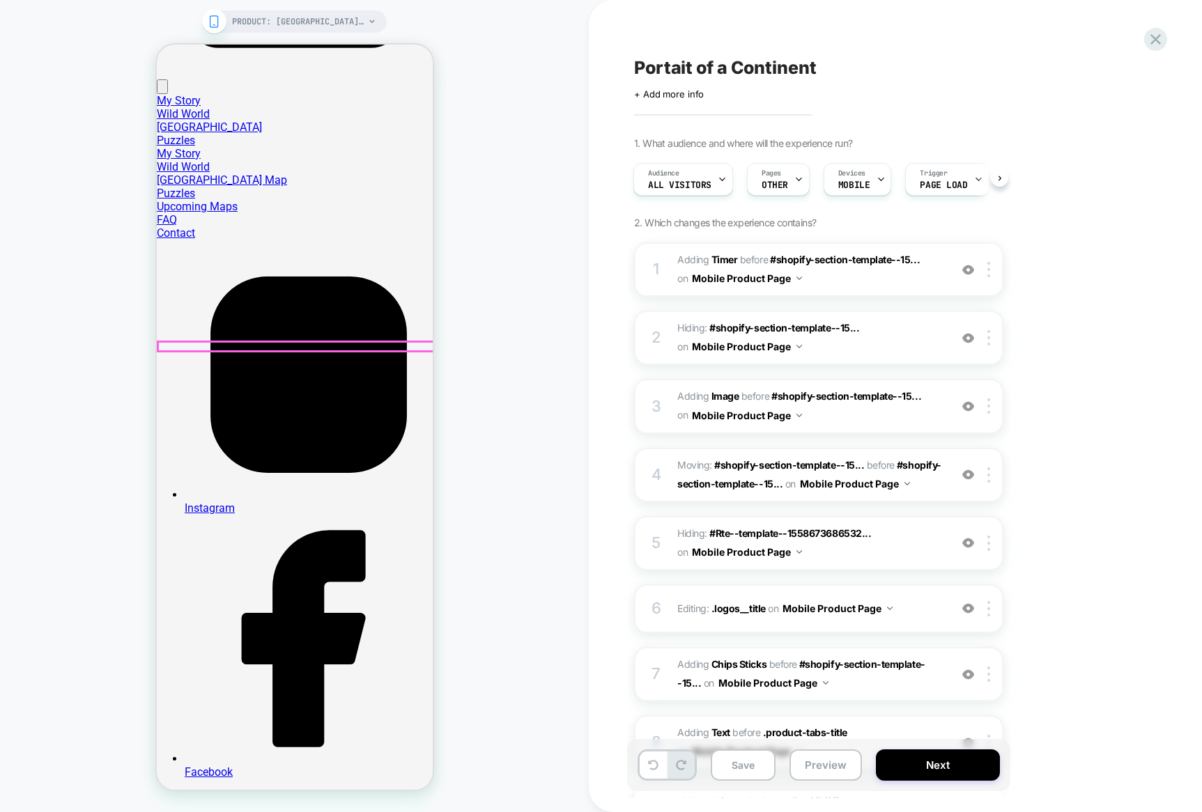
drag, startPoint x: 303, startPoint y: 315, endPoint x: 297, endPoint y: 340, distance: 25.8
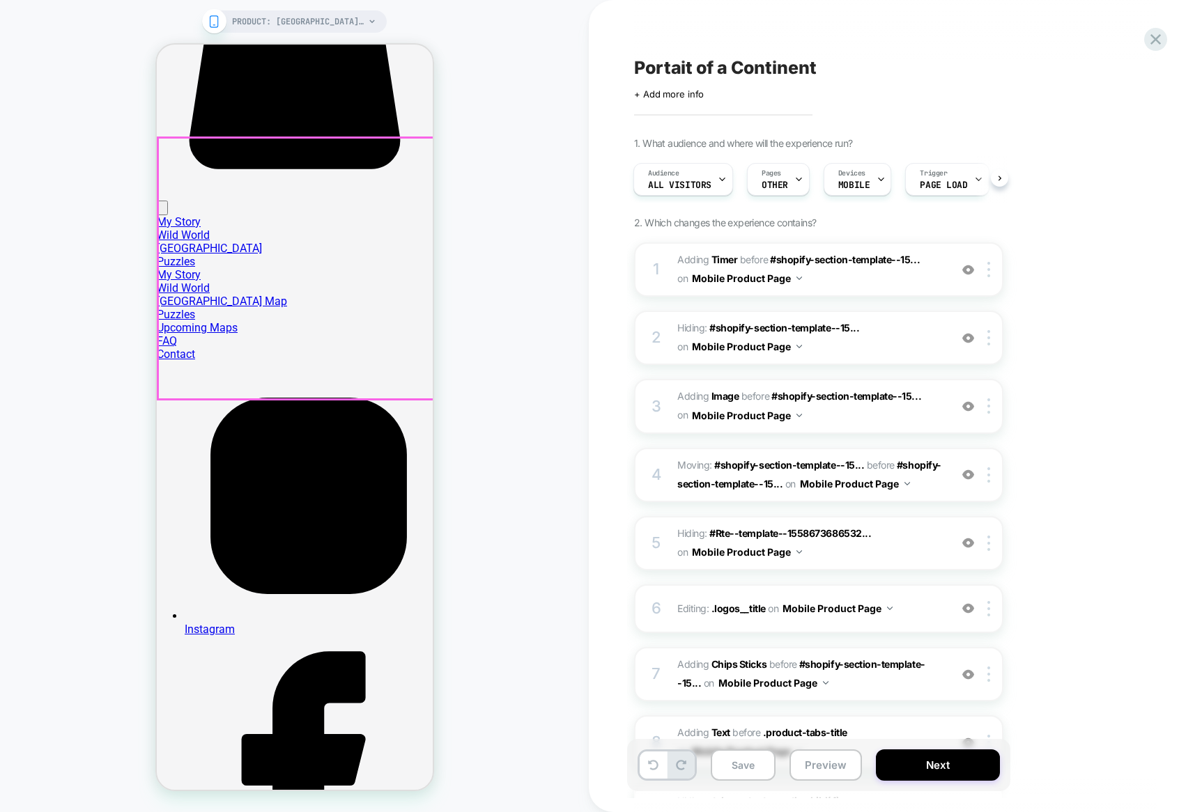
scroll to position [1872, 0]
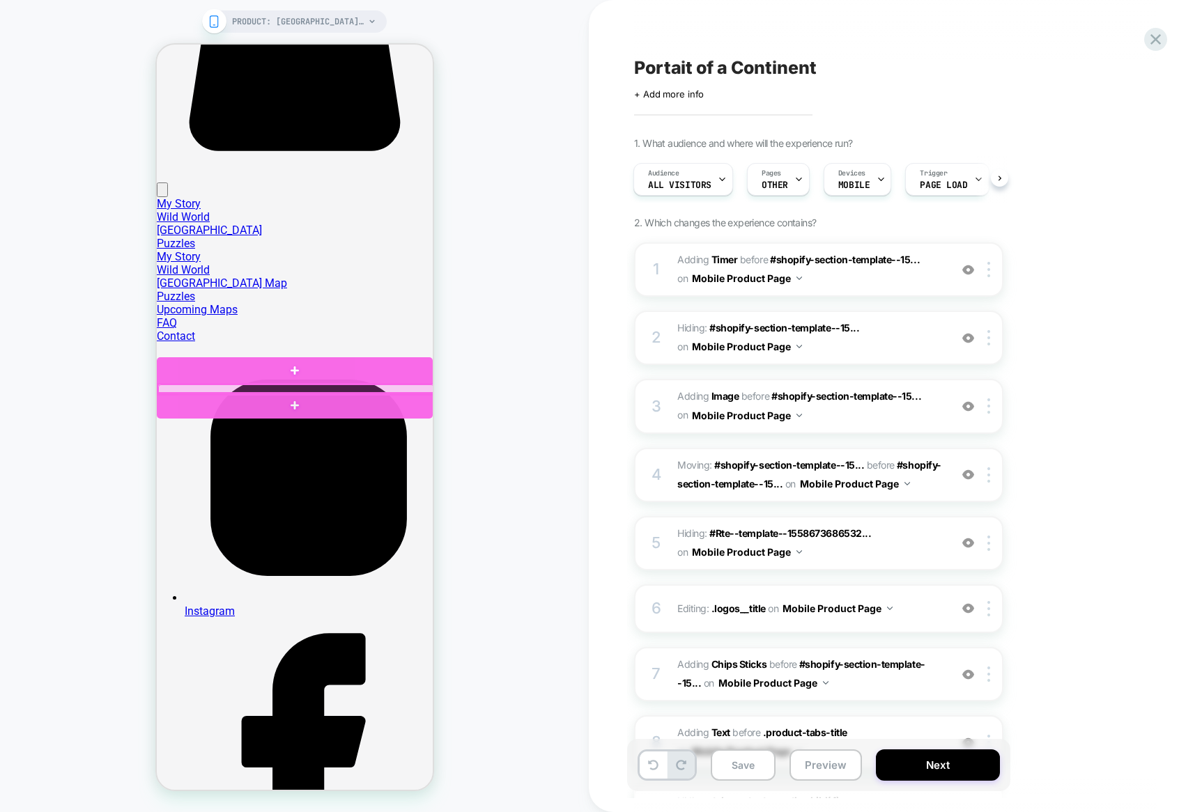
click at [232, 387] on div at bounding box center [295, 389] width 276 height 9
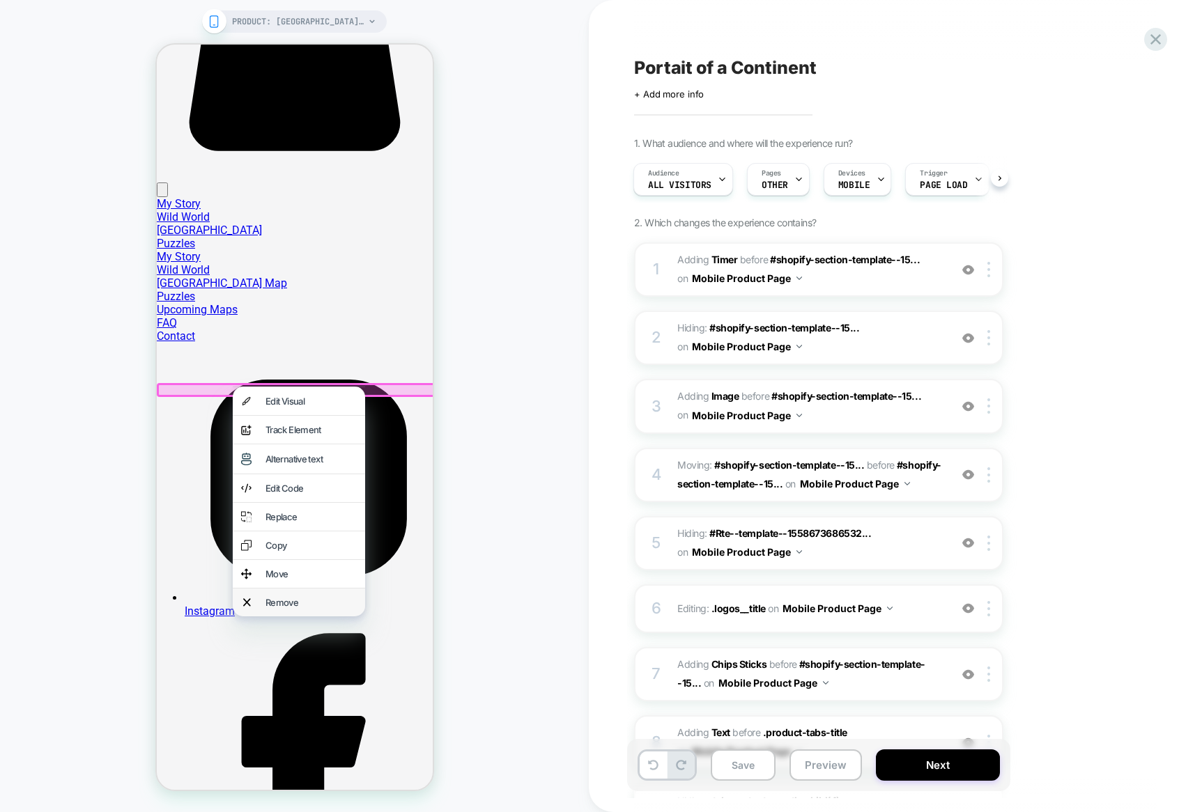
click at [271, 600] on div "Remove" at bounding box center [310, 602] width 91 height 11
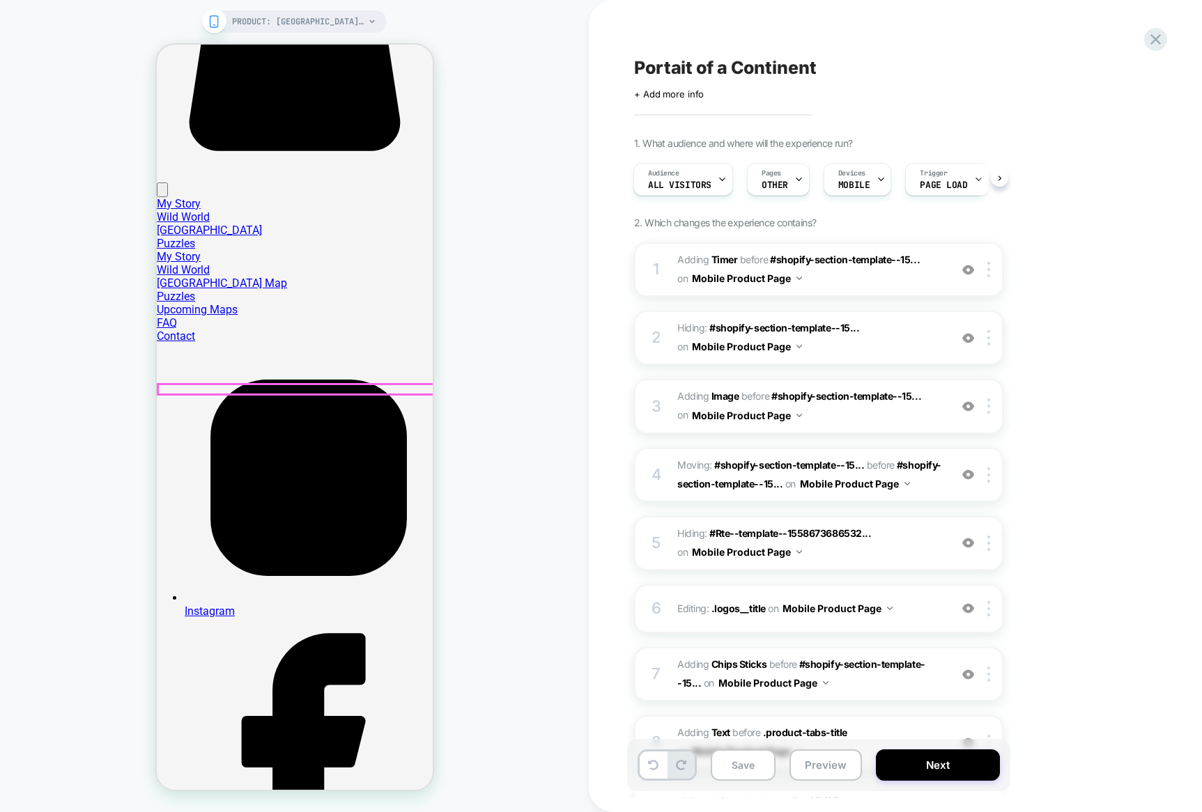
click at [228, 389] on div at bounding box center [295, 389] width 276 height 9
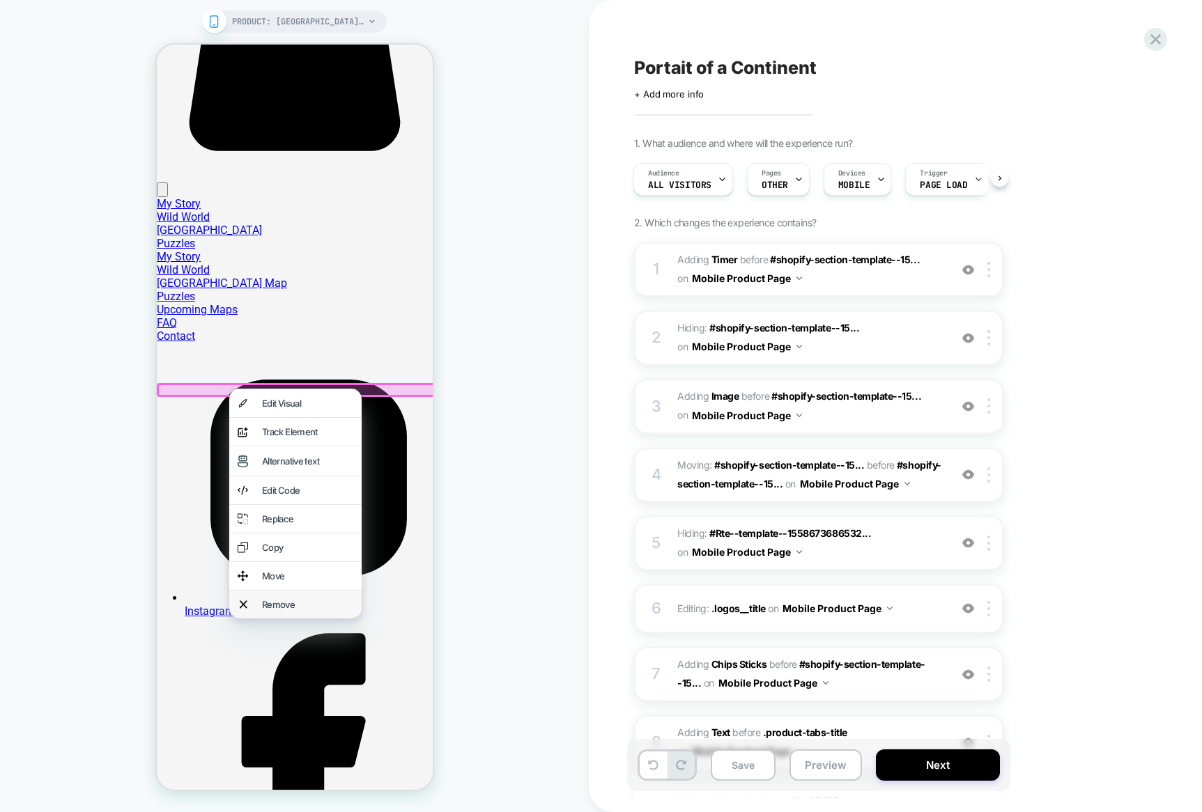
click at [261, 606] on div "Remove" at bounding box center [306, 604] width 91 height 11
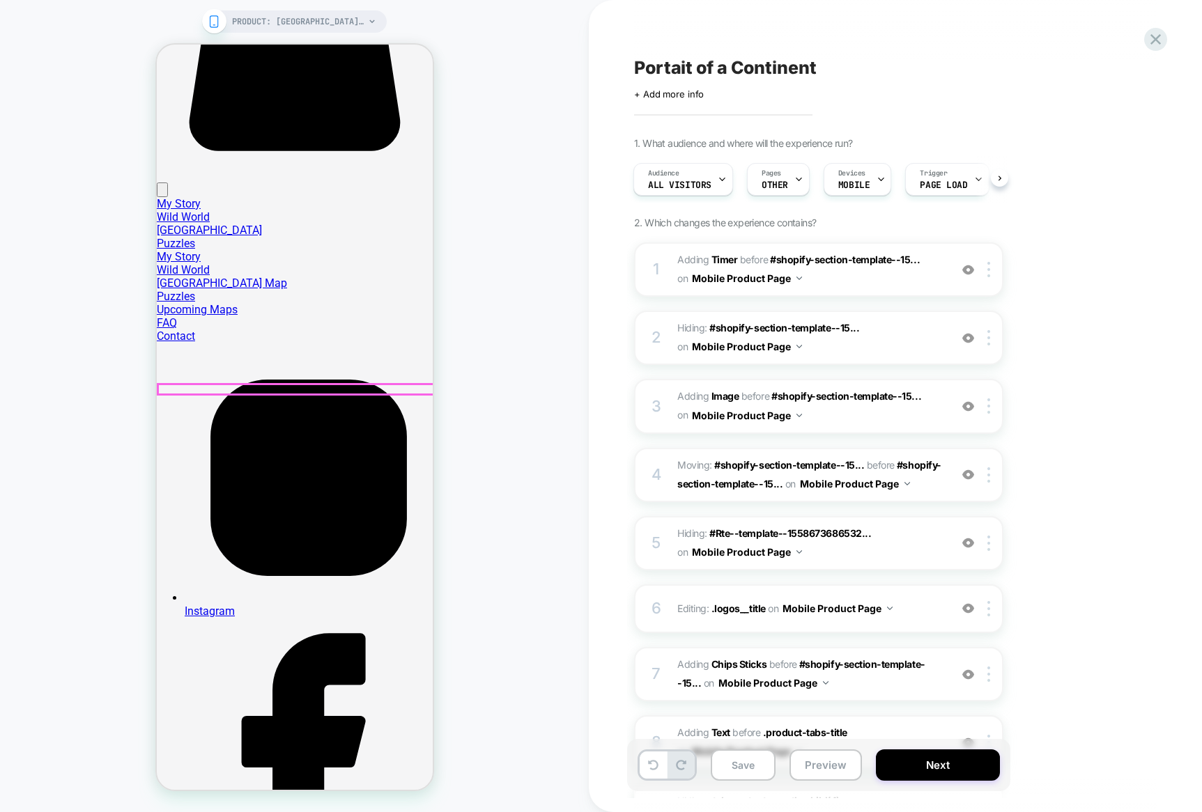
click at [198, 387] on div at bounding box center [295, 389] width 276 height 9
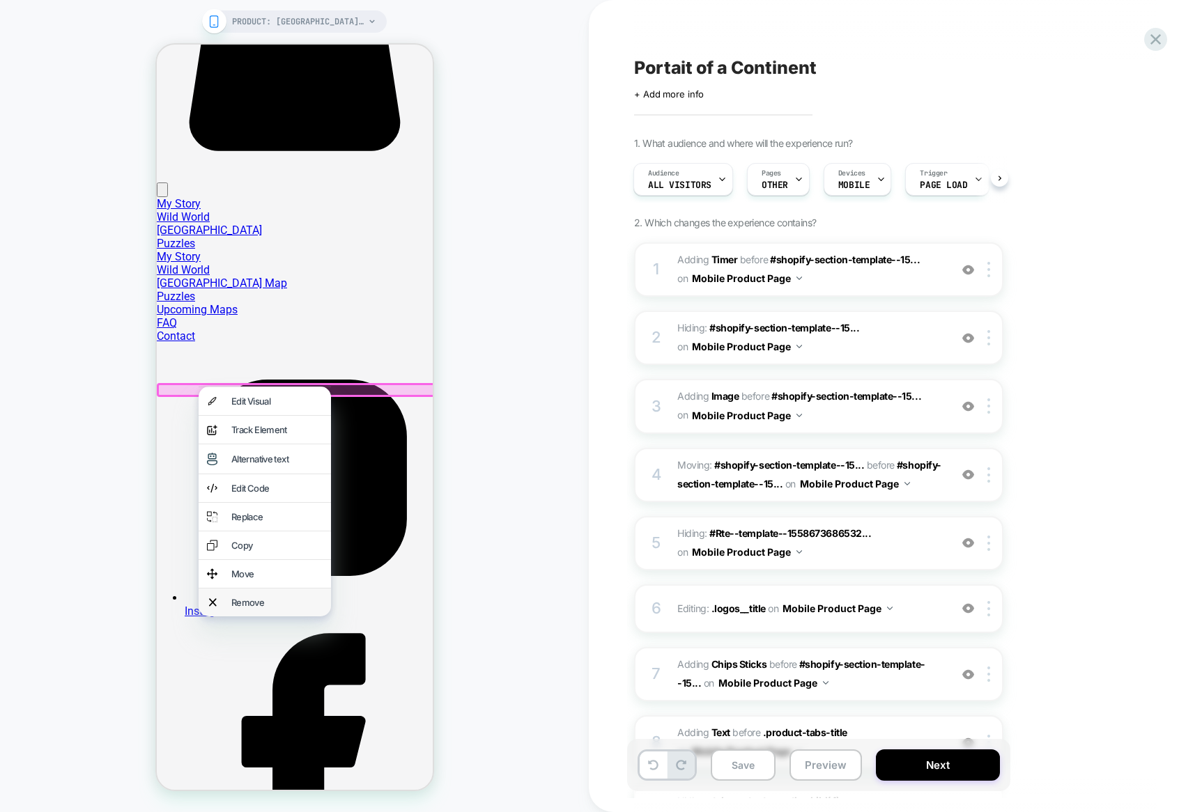
click at [226, 600] on div "Remove" at bounding box center [264, 603] width 132 height 28
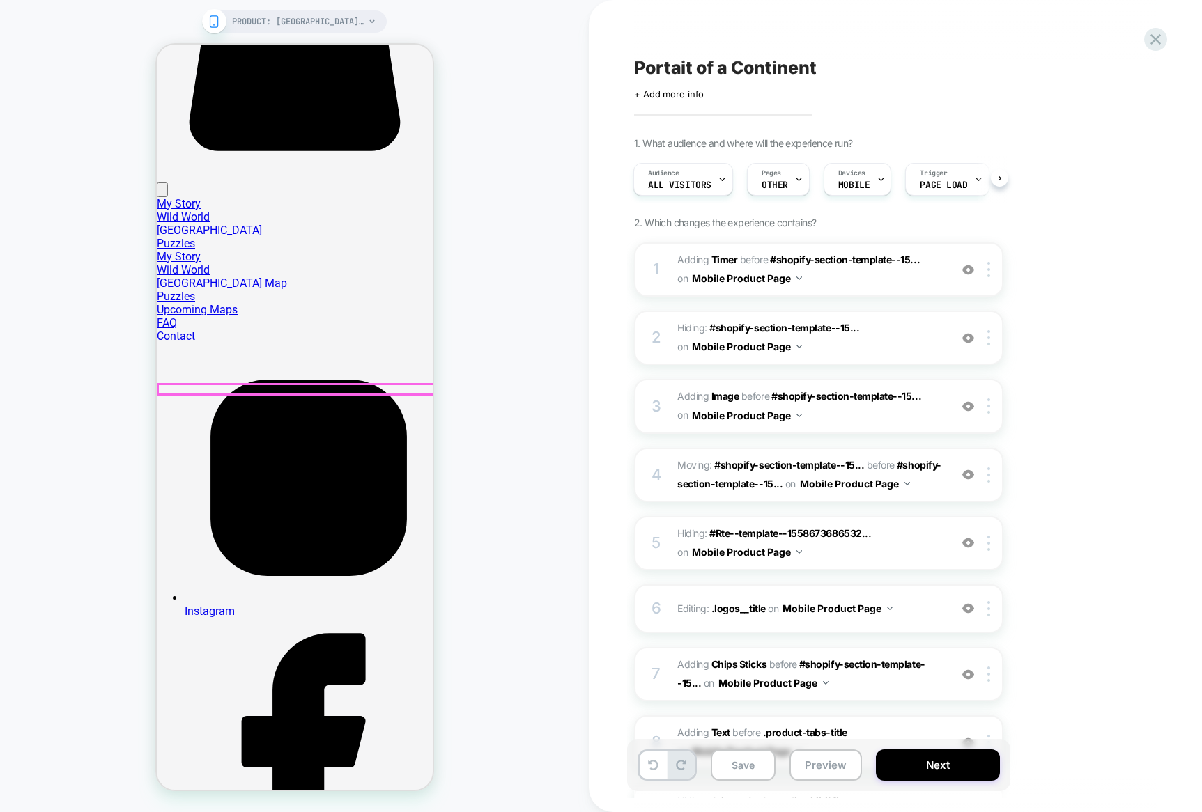
click at [199, 387] on div at bounding box center [295, 389] width 276 height 9
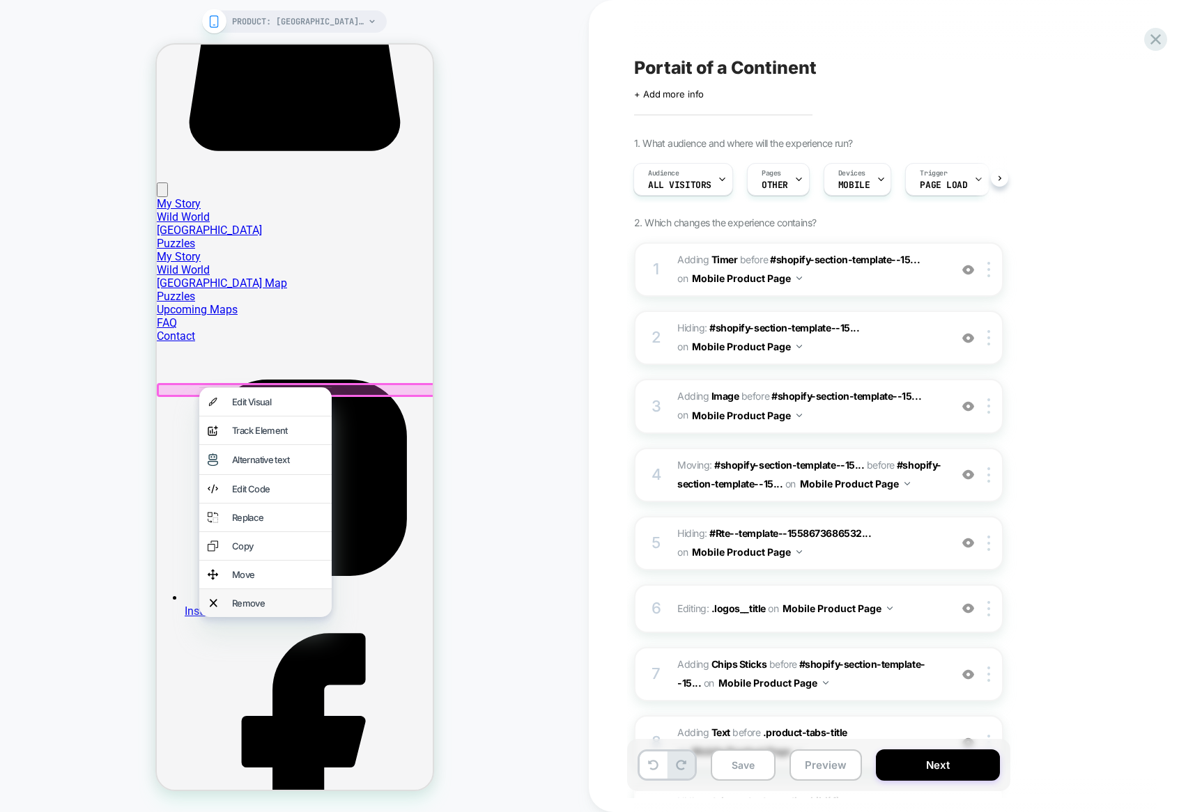
click at [264, 603] on div "Remove" at bounding box center [276, 603] width 91 height 11
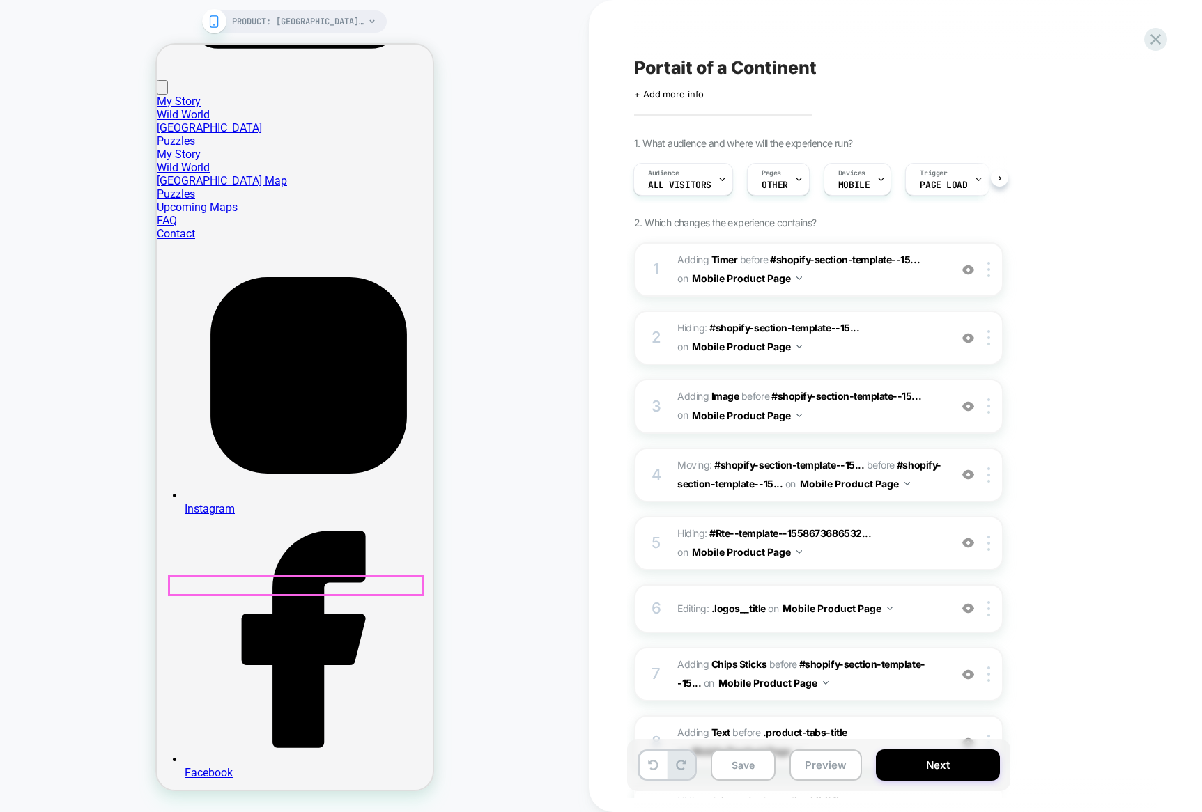
scroll to position [1981, 0]
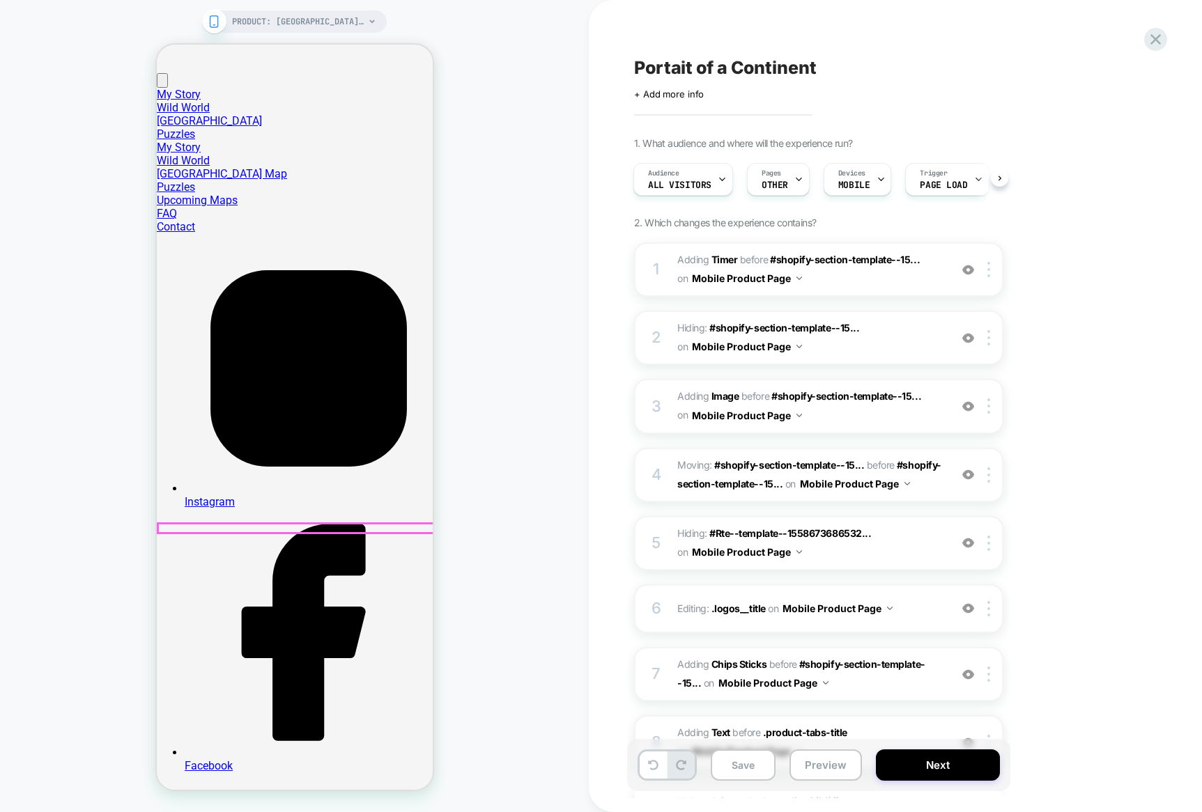
click at [212, 526] on div at bounding box center [295, 528] width 276 height 9
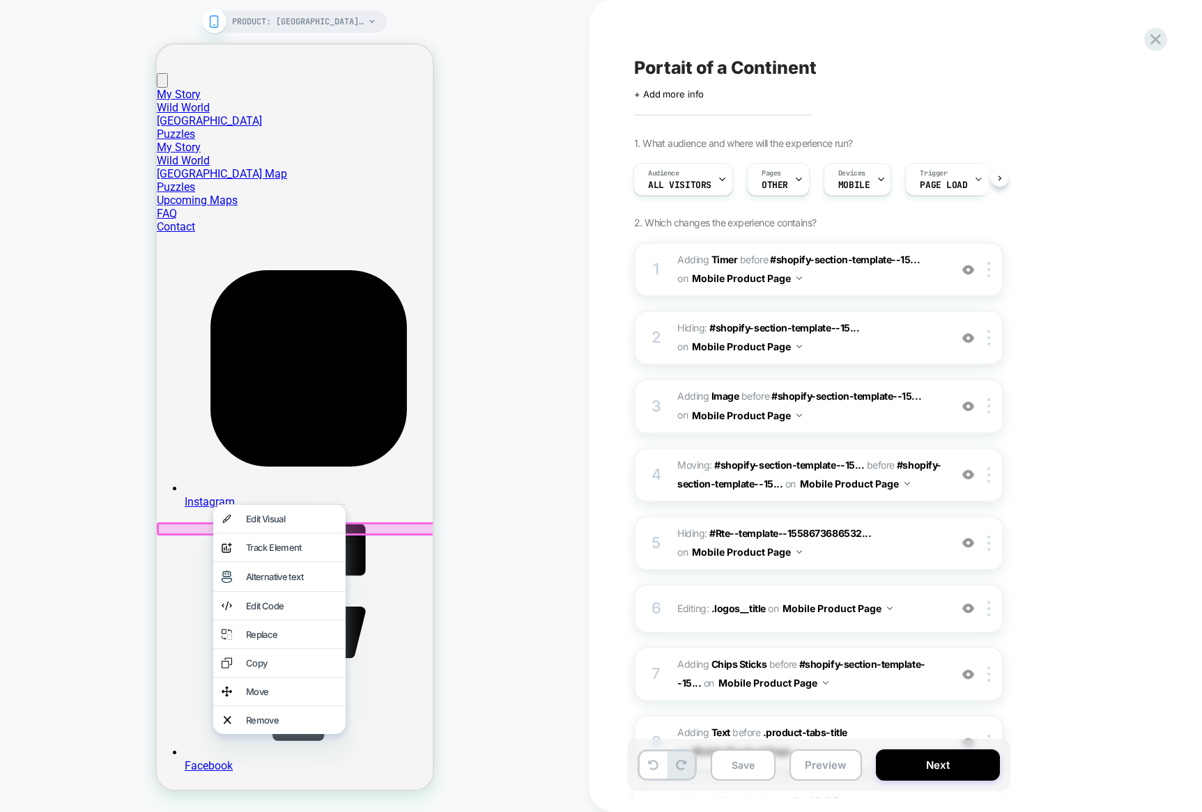
click at [239, 711] on div "Remove" at bounding box center [278, 720] width 132 height 28
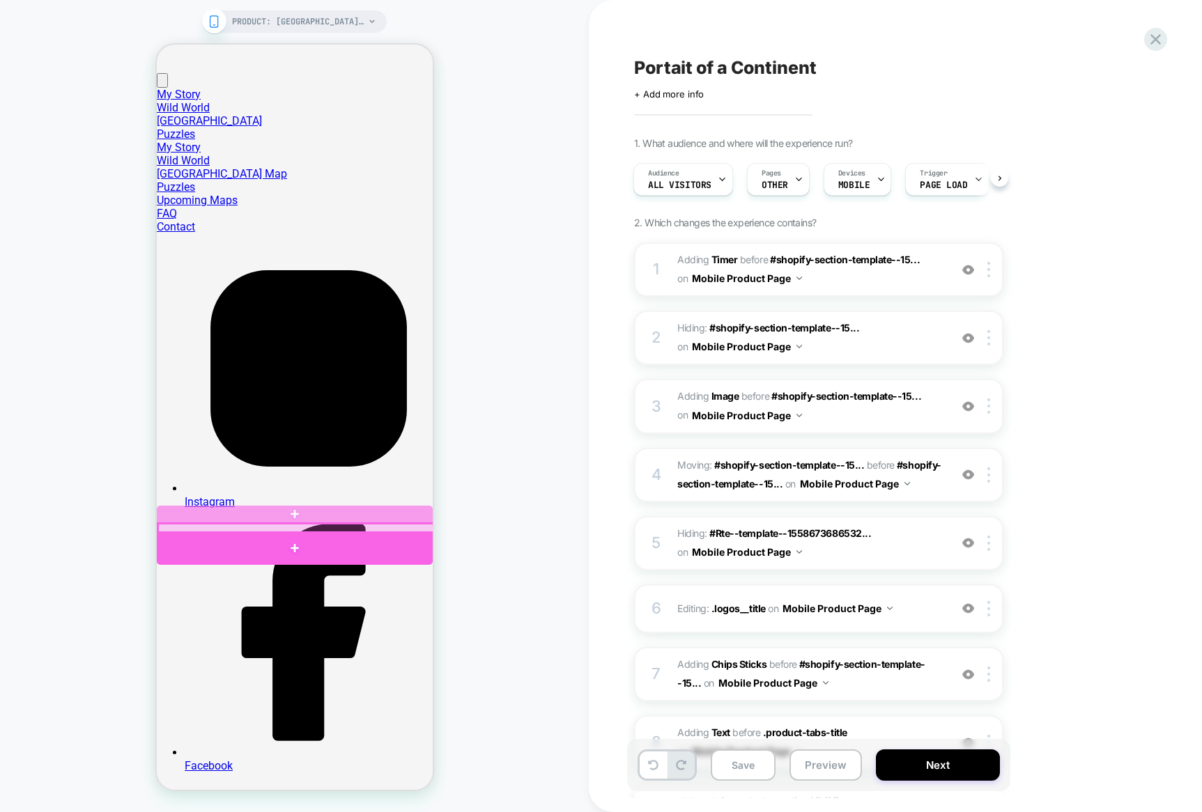
click at [243, 526] on div at bounding box center [295, 528] width 276 height 9
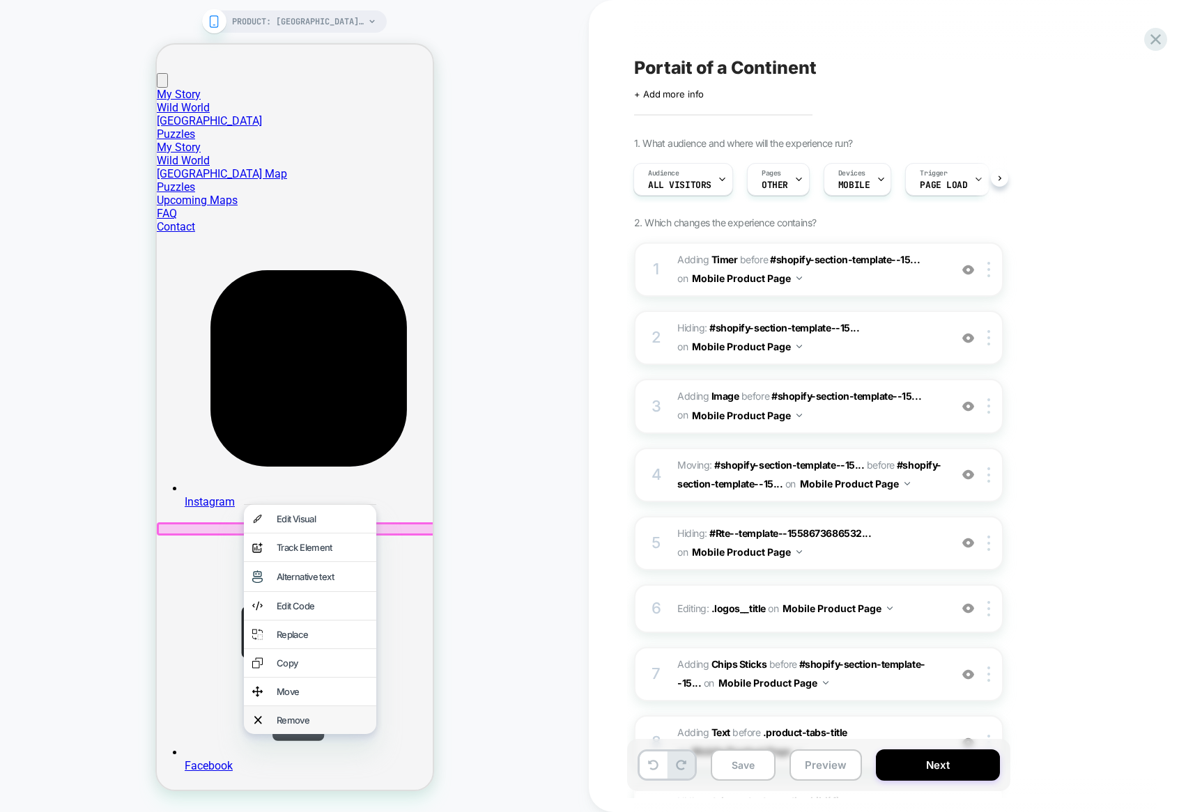
click at [276, 715] on div "Remove" at bounding box center [321, 720] width 91 height 11
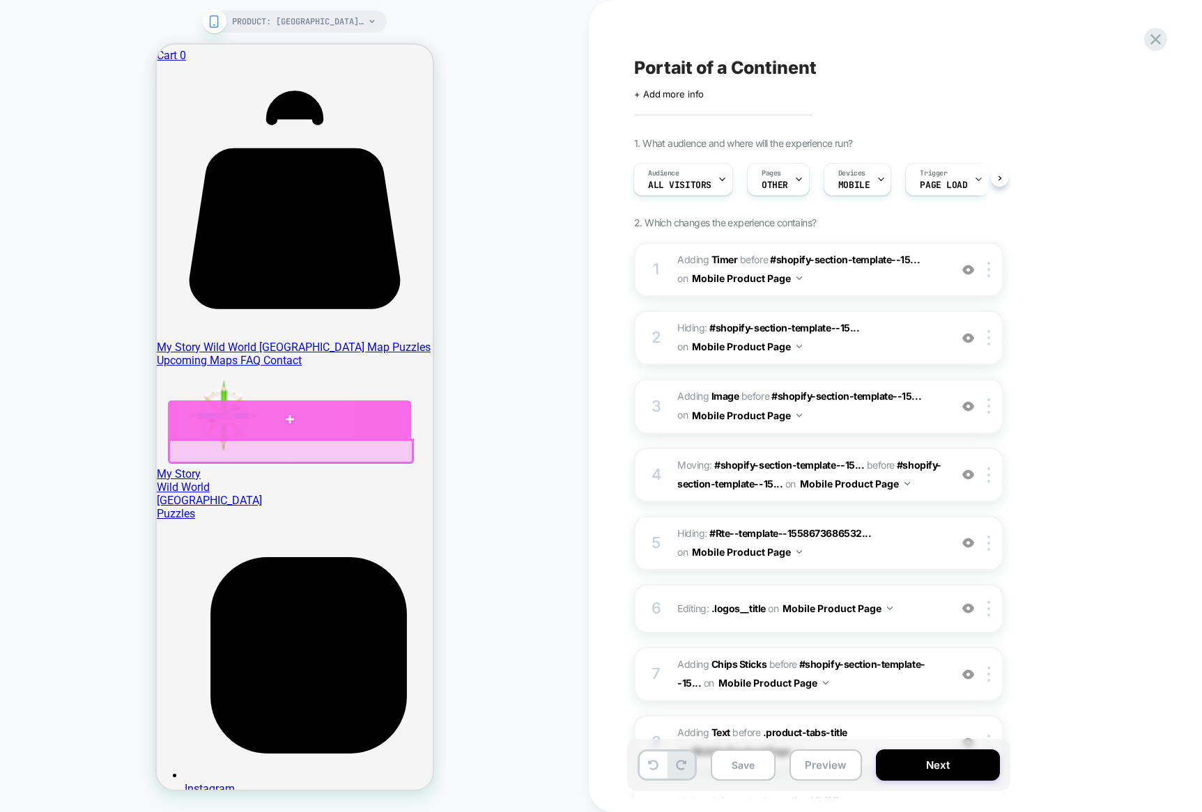
scroll to position [0, 0]
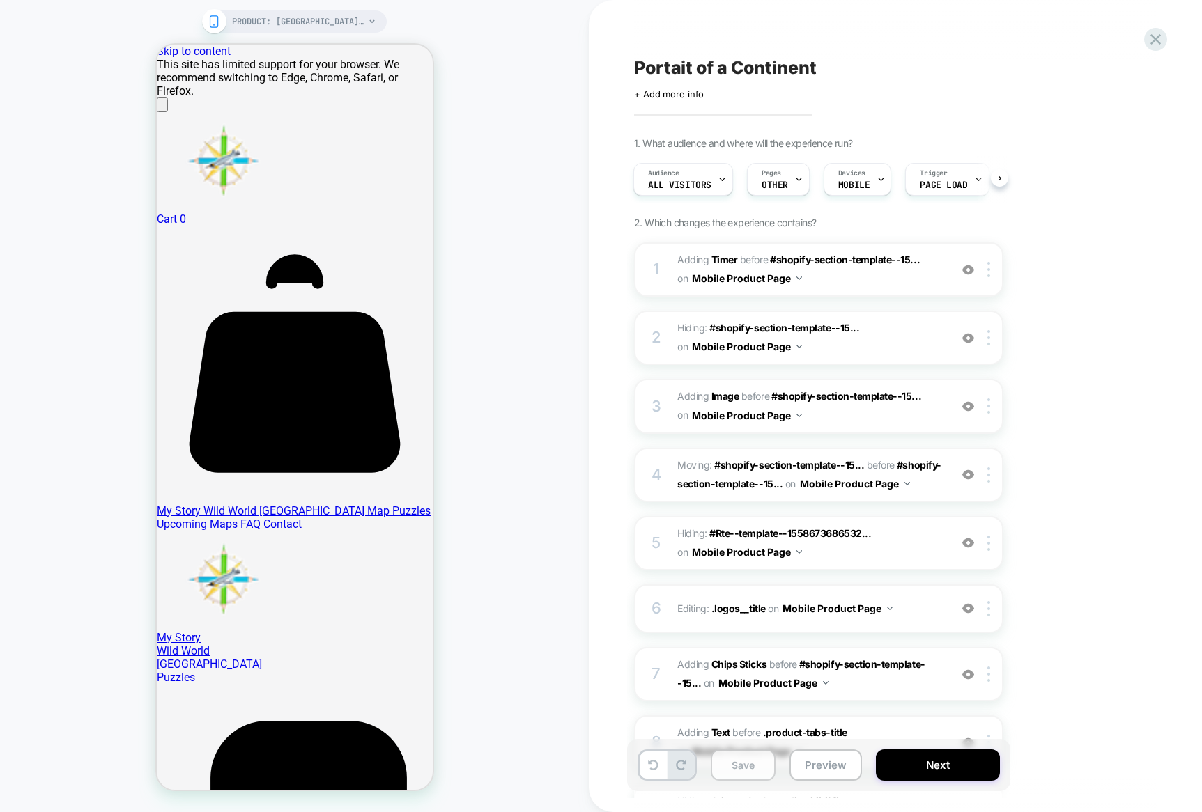
click at [767, 756] on button "Save" at bounding box center [743, 765] width 65 height 31
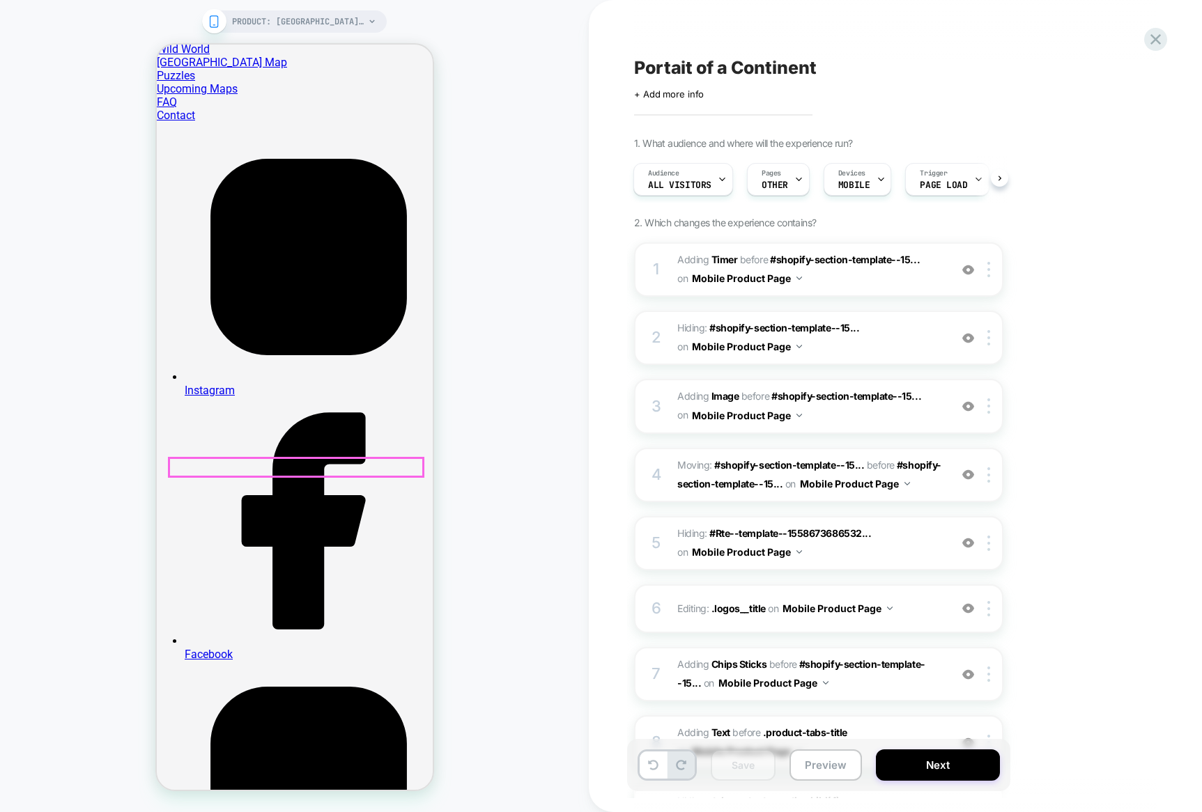
scroll to position [2102, 0]
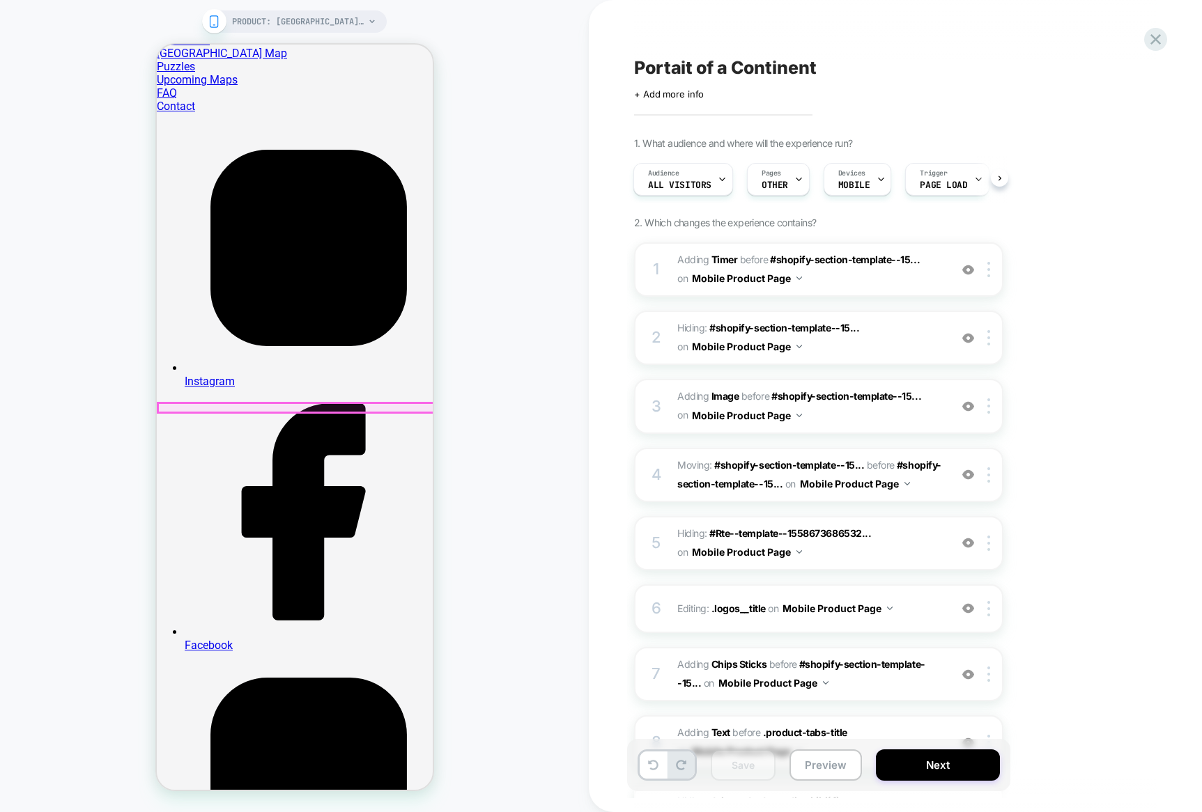
click at [255, 406] on div at bounding box center [295, 407] width 276 height 9
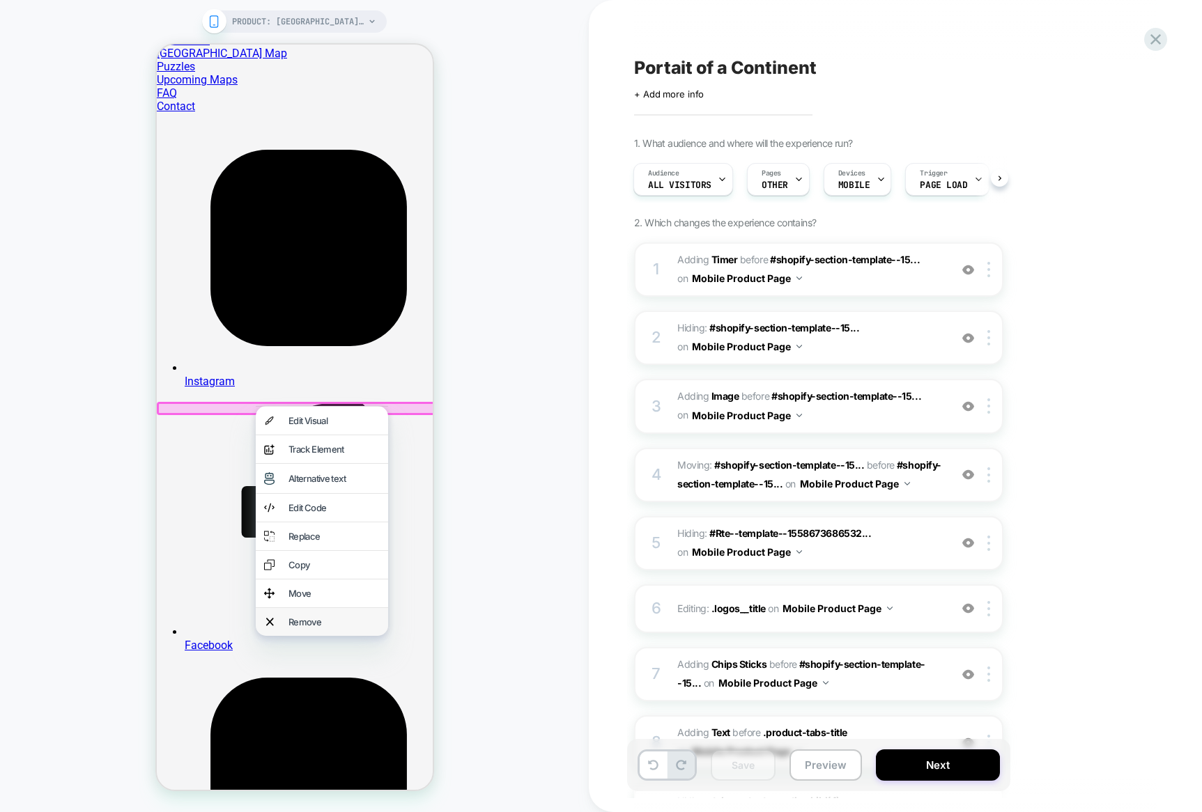
click at [311, 619] on div "Remove" at bounding box center [333, 621] width 91 height 11
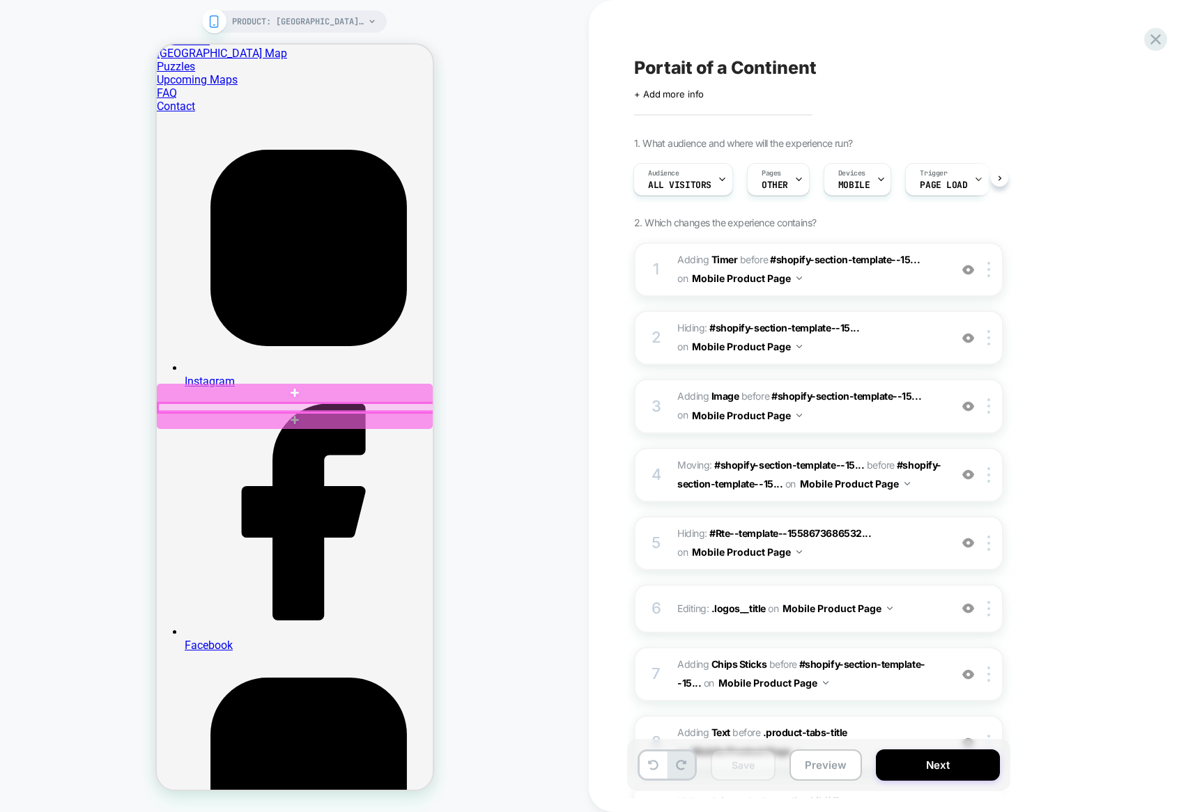
click at [233, 405] on div at bounding box center [295, 407] width 276 height 9
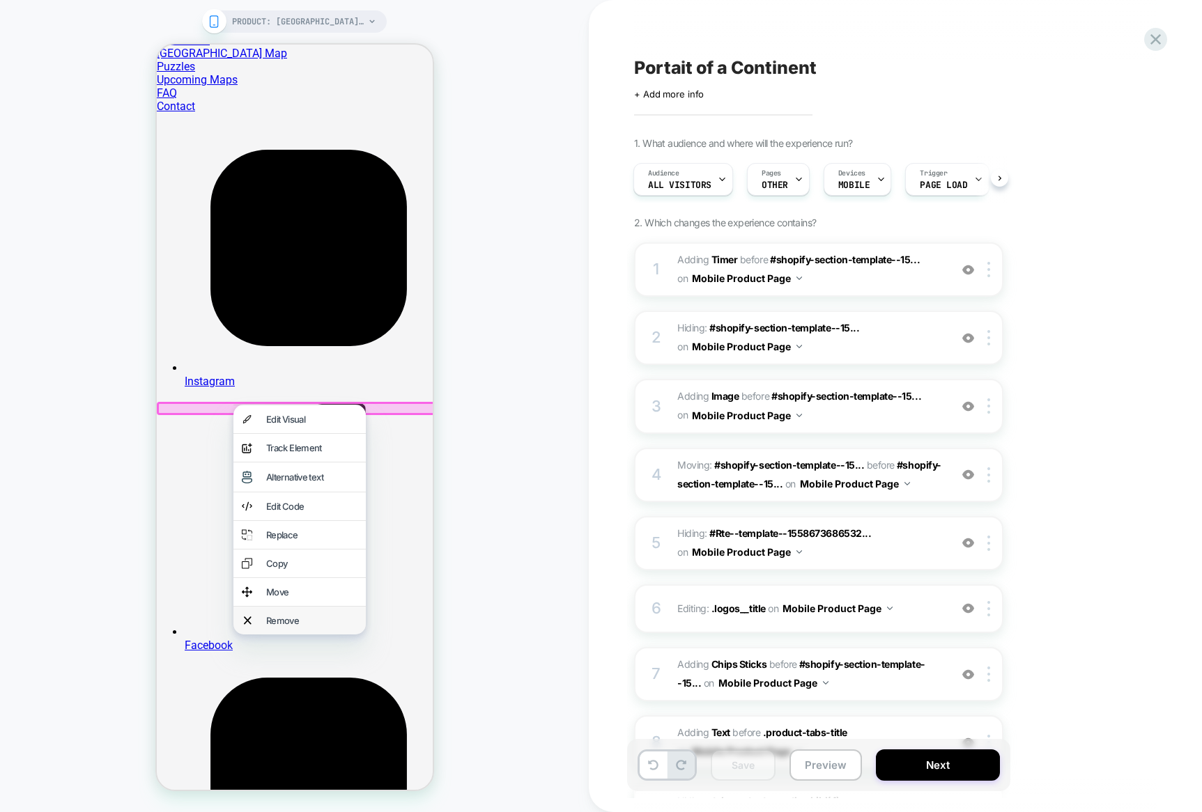
click at [259, 616] on div "Remove" at bounding box center [299, 621] width 132 height 28
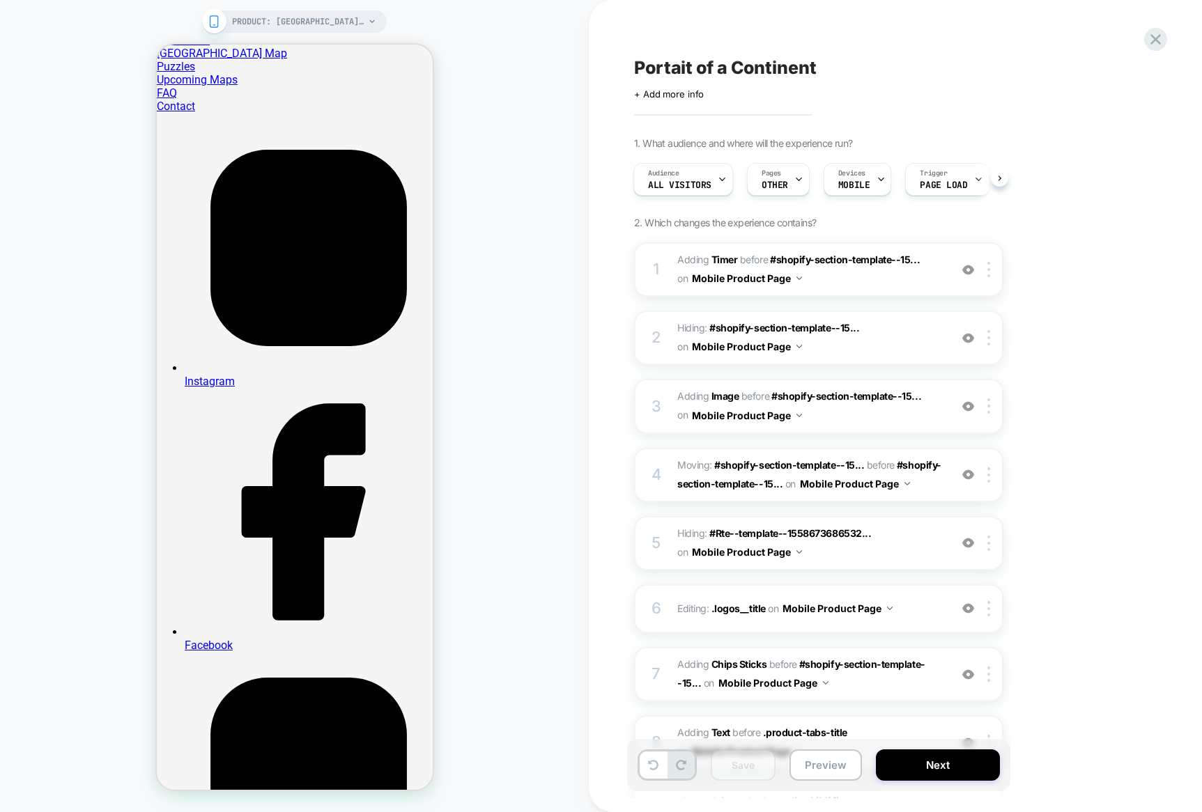
click at [507, 549] on div "PRODUCT: [GEOGRAPHIC_DATA]: Portrait of a Continent – poster PRODUCT: [GEOGRAPH…" at bounding box center [294, 406] width 589 height 784
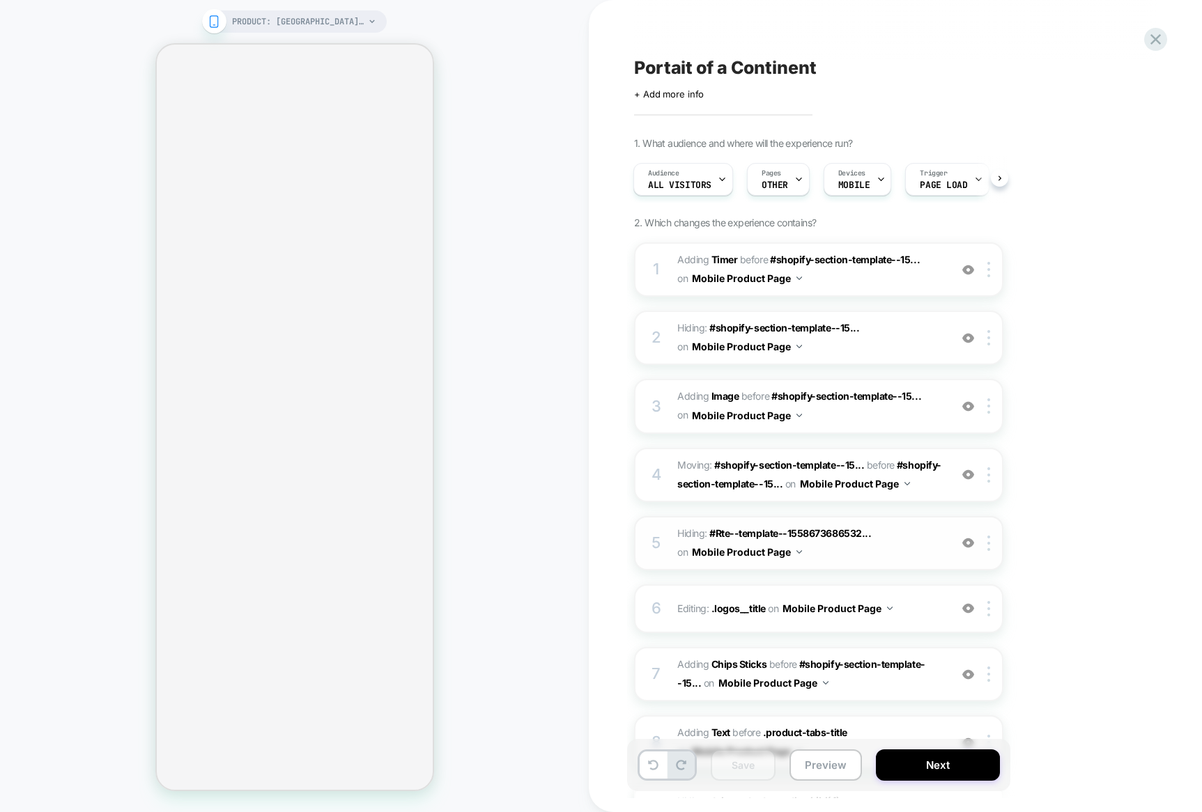
scroll to position [1060, 0]
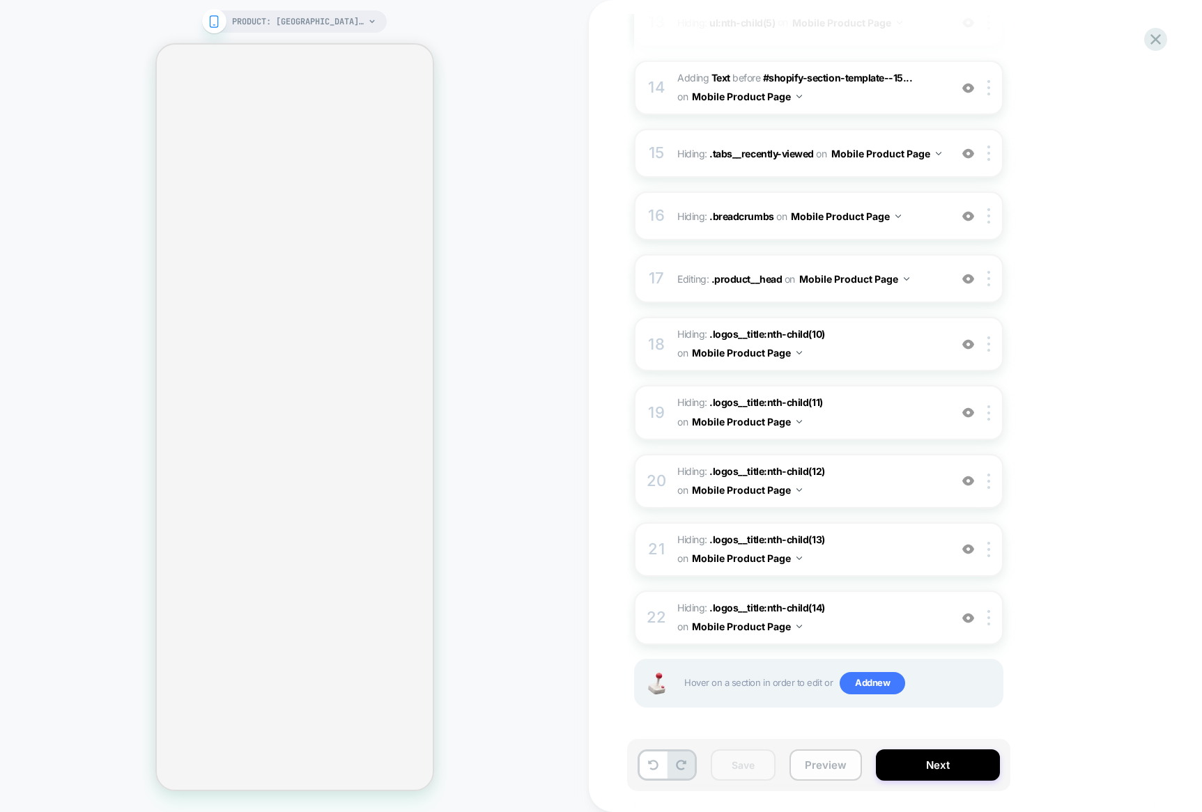
click at [828, 764] on button "Preview" at bounding box center [825, 765] width 72 height 31
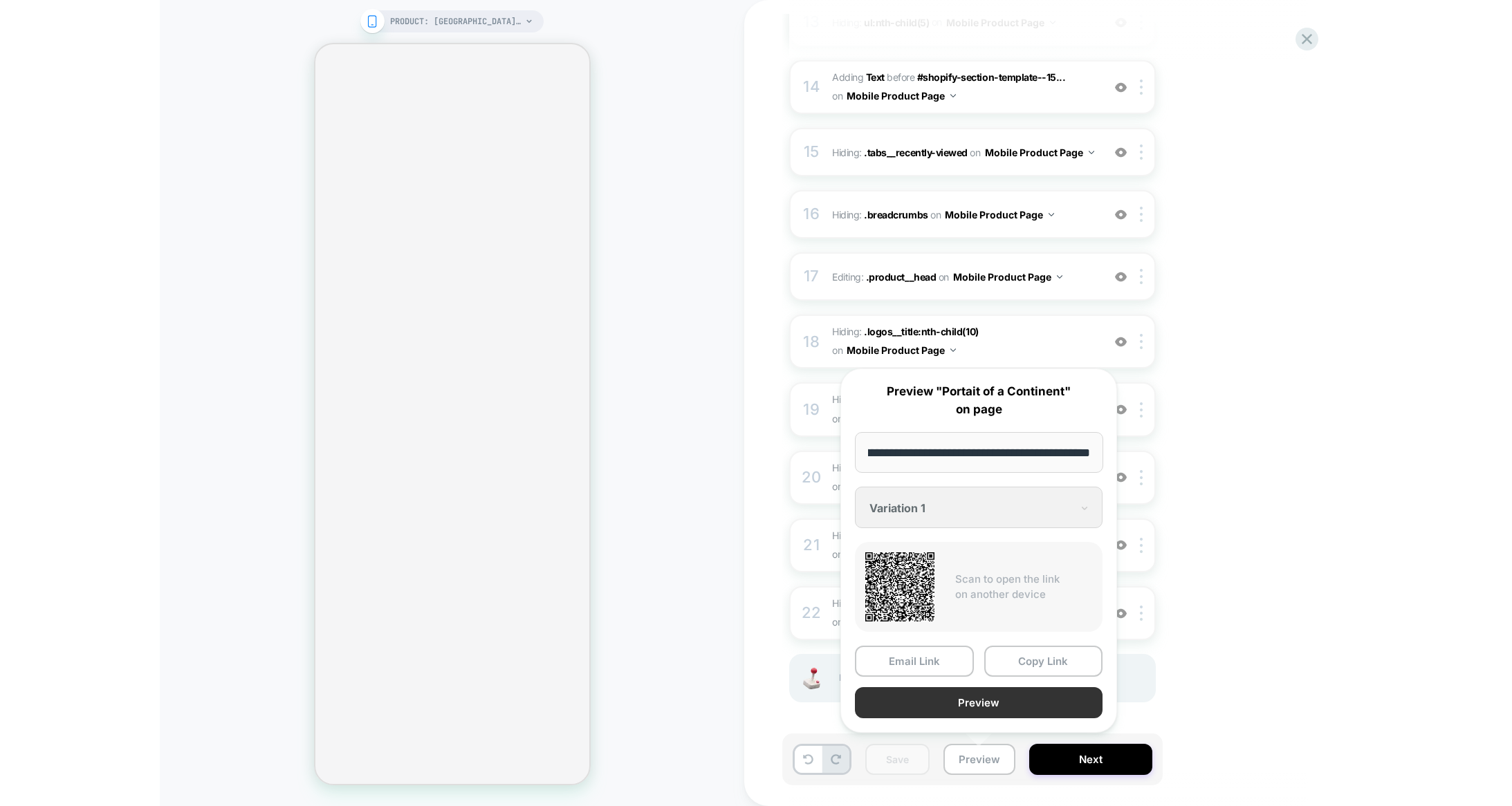
scroll to position [0, 0]
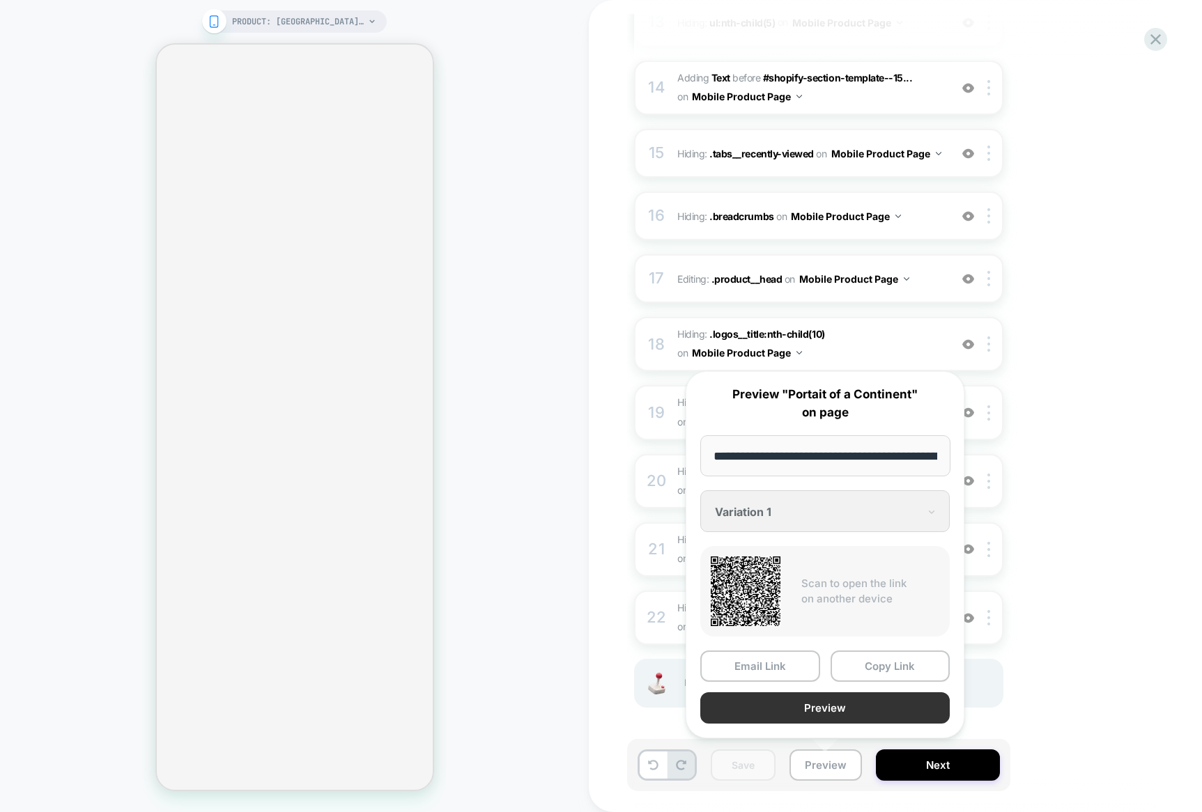
click at [800, 706] on button "Preview" at bounding box center [824, 707] width 249 height 31
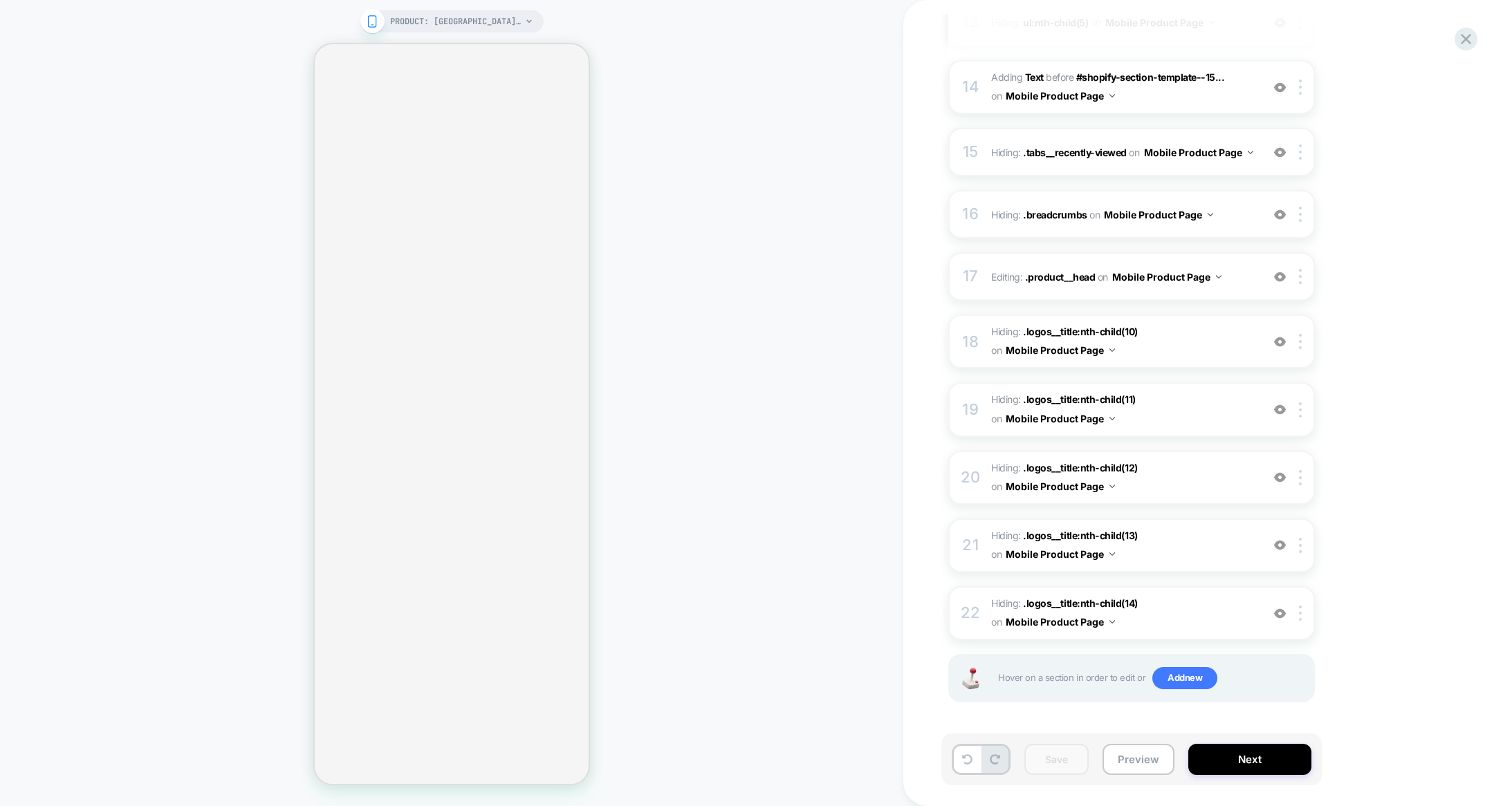
click at [756, 297] on div "PRODUCT: [GEOGRAPHIC_DATA]: Portrait of a Continent – poster PRODUCT: [GEOGRAPH…" at bounding box center [452, 403] width 903 height 778
click at [755, 310] on div "PRODUCT: [GEOGRAPHIC_DATA]: Portrait of a Continent – poster PRODUCT: [GEOGRAPH…" at bounding box center [452, 403] width 903 height 778
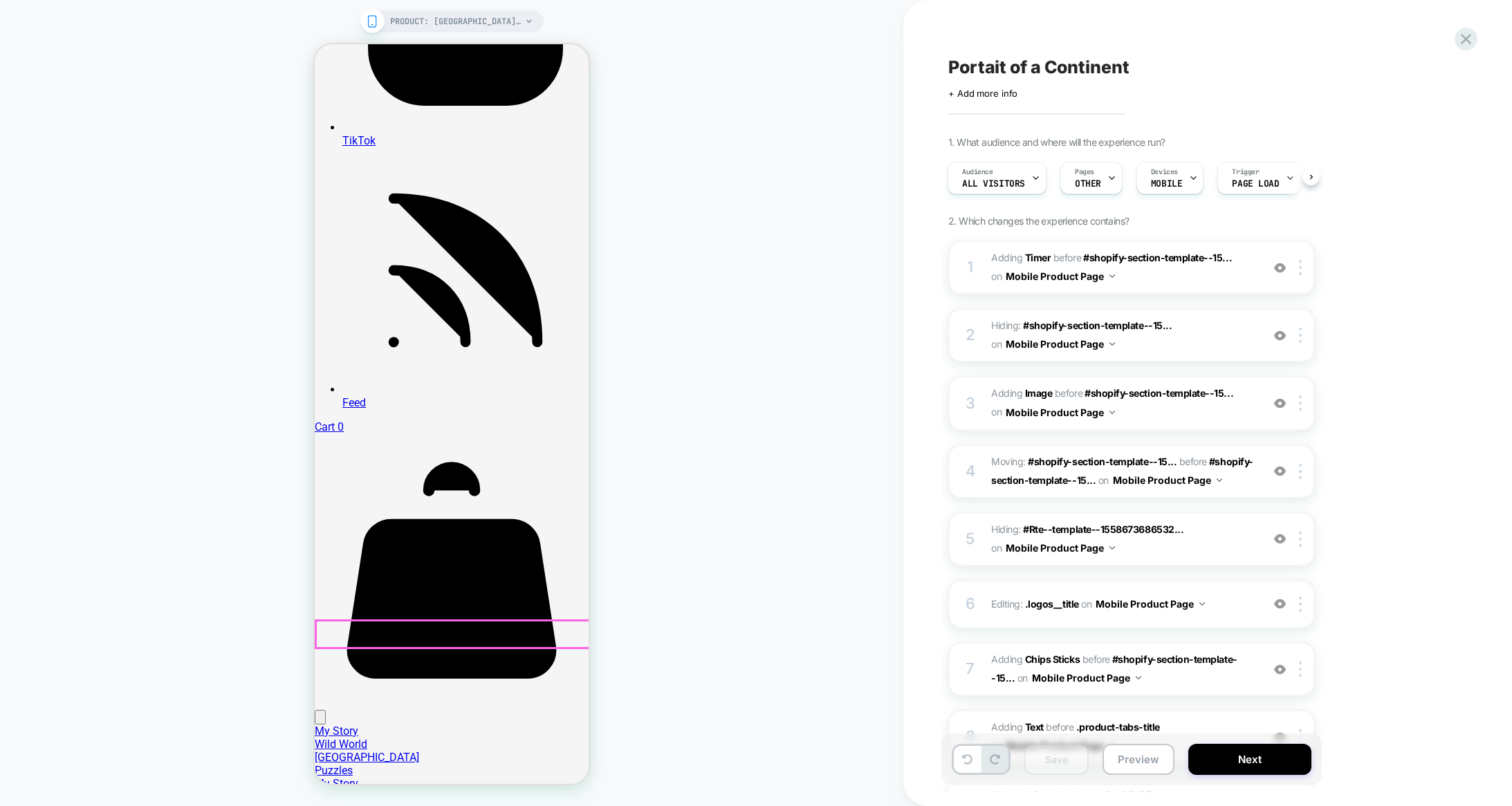
scroll to position [1963, 0]
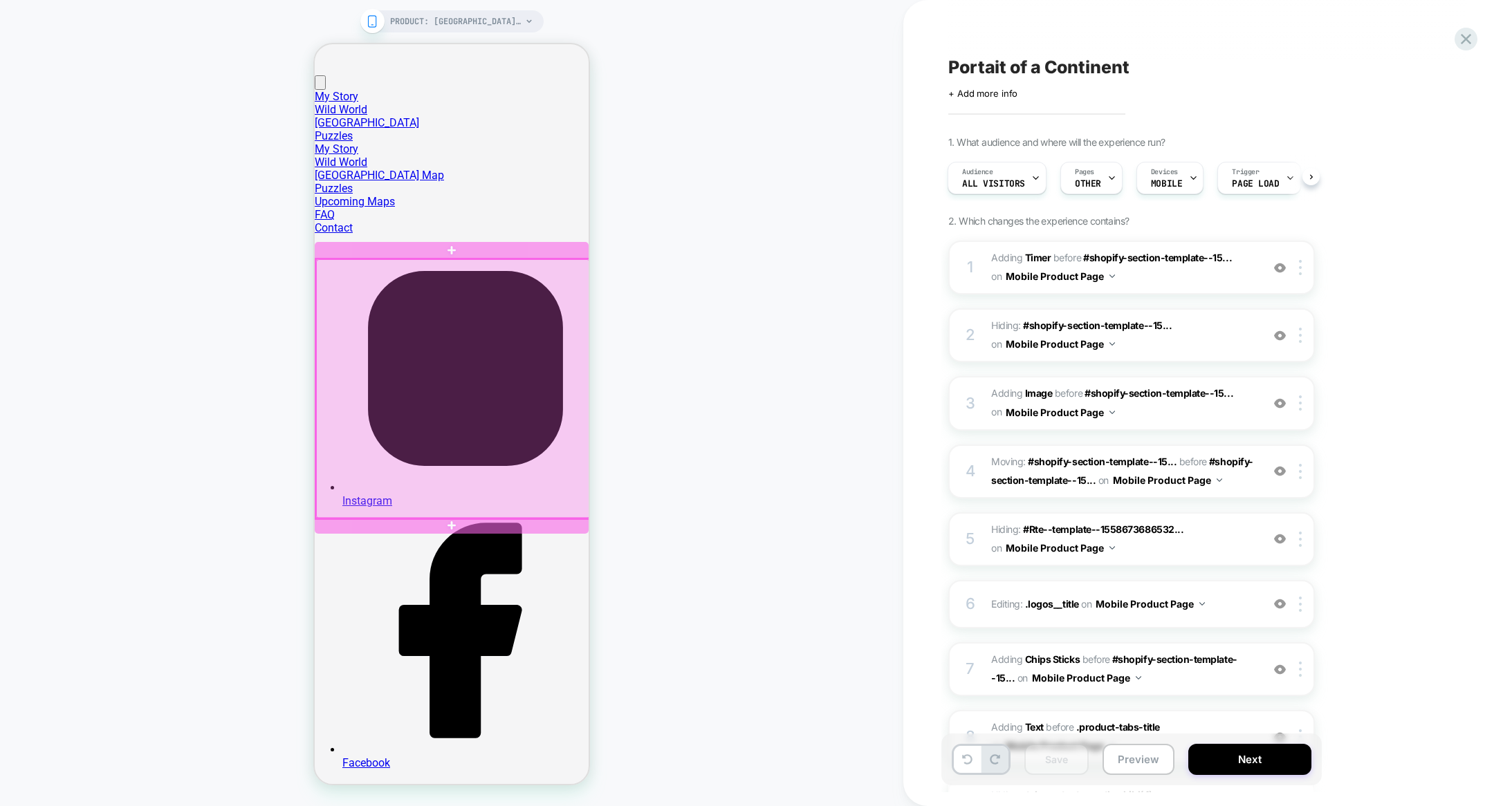
click at [471, 277] on div at bounding box center [453, 388] width 274 height 259
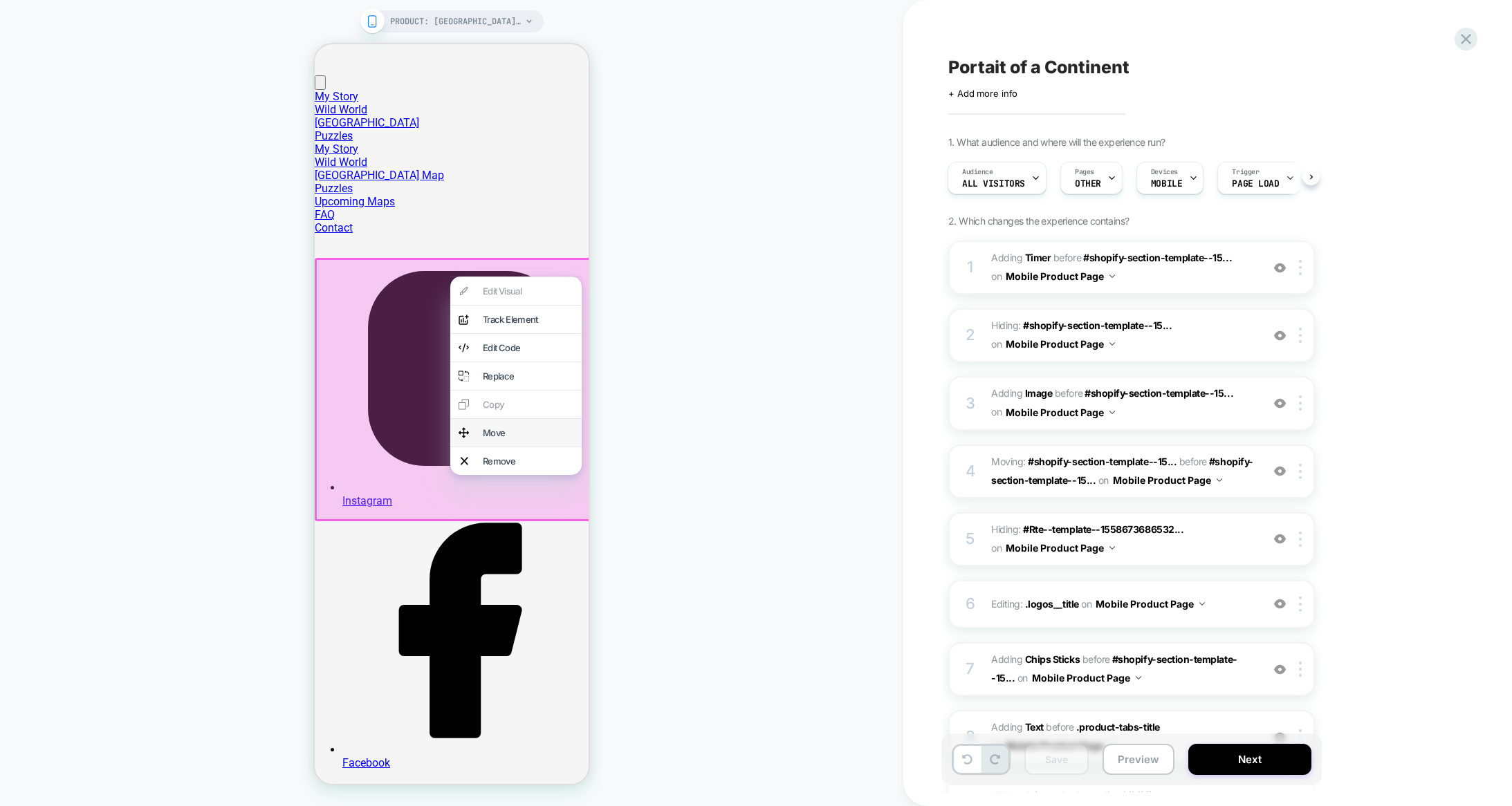
click at [488, 433] on div "Move" at bounding box center [527, 432] width 90 height 11
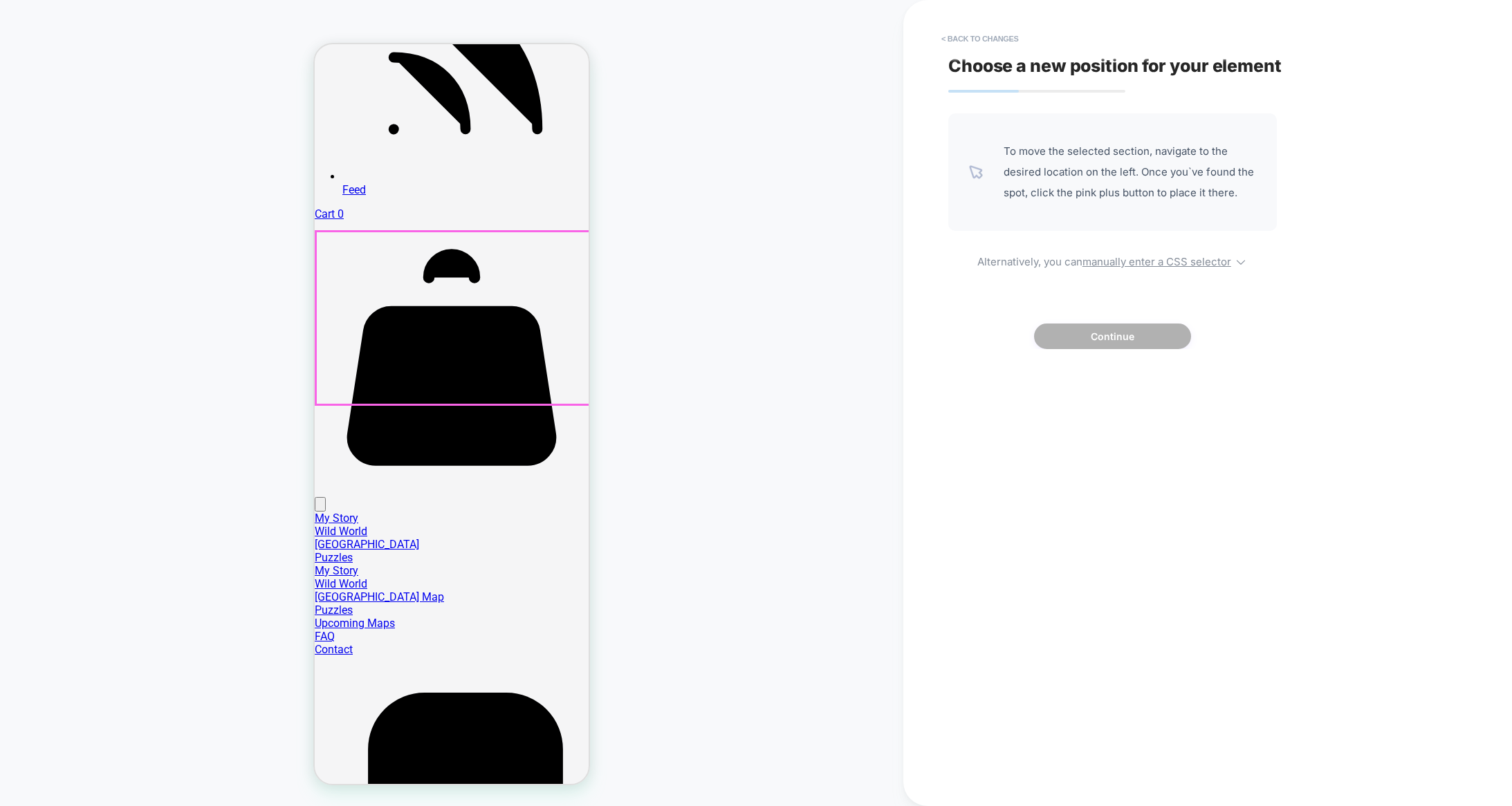
scroll to position [1542, 0]
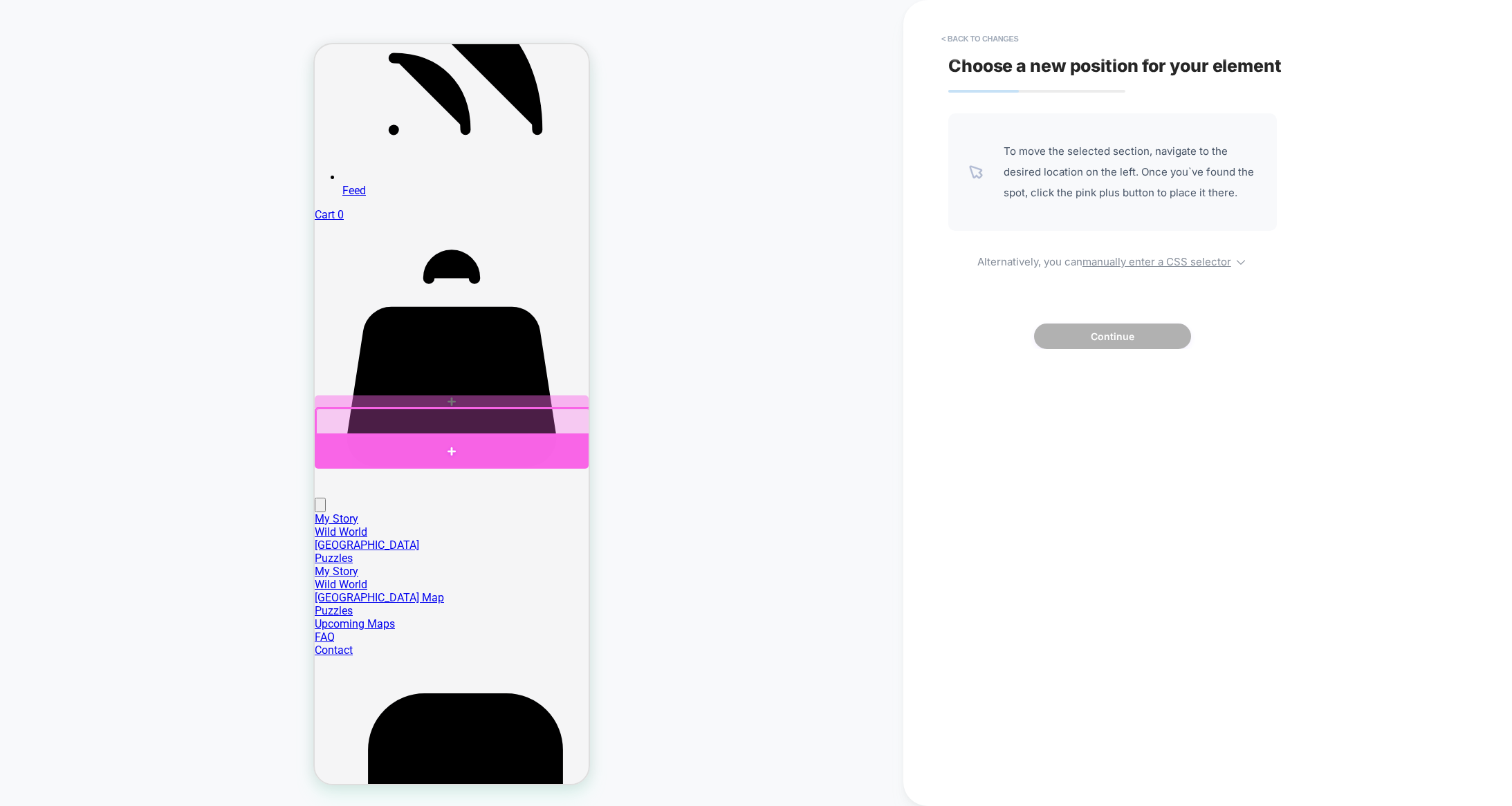
click at [456, 445] on div at bounding box center [452, 451] width 274 height 35
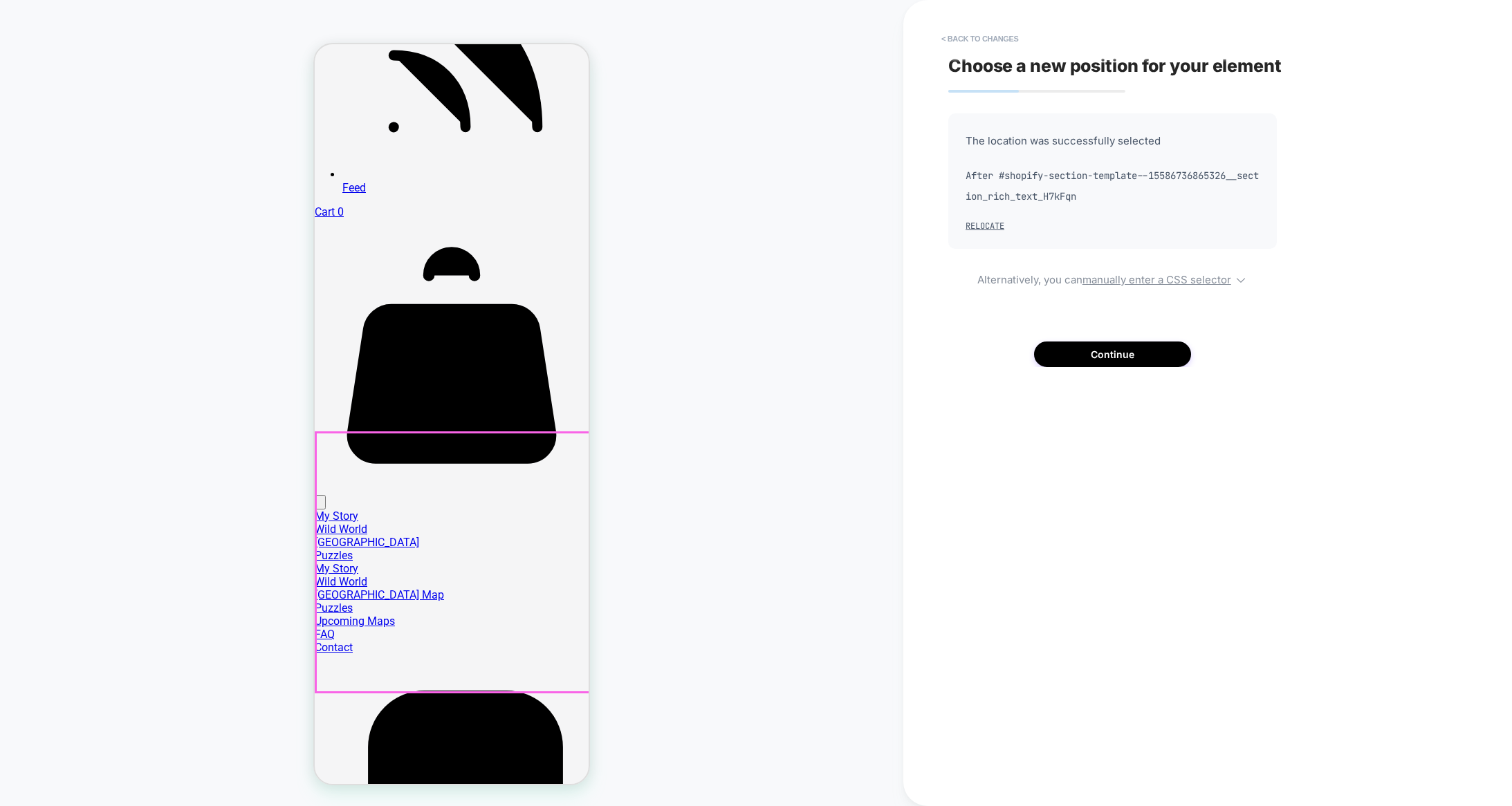
scroll to position [1829, 0]
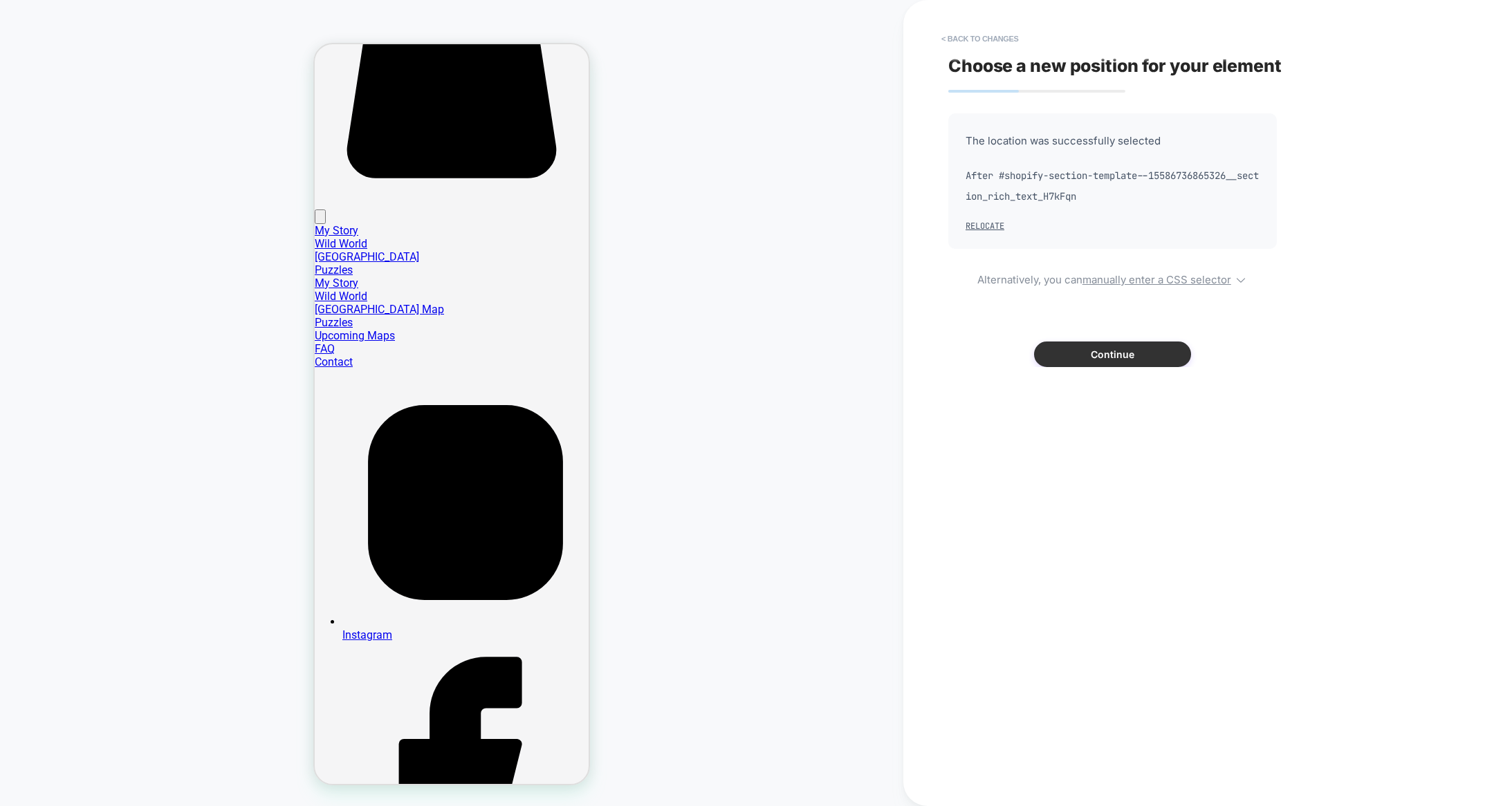
click at [1094, 355] on button "Continue" at bounding box center [1112, 354] width 157 height 26
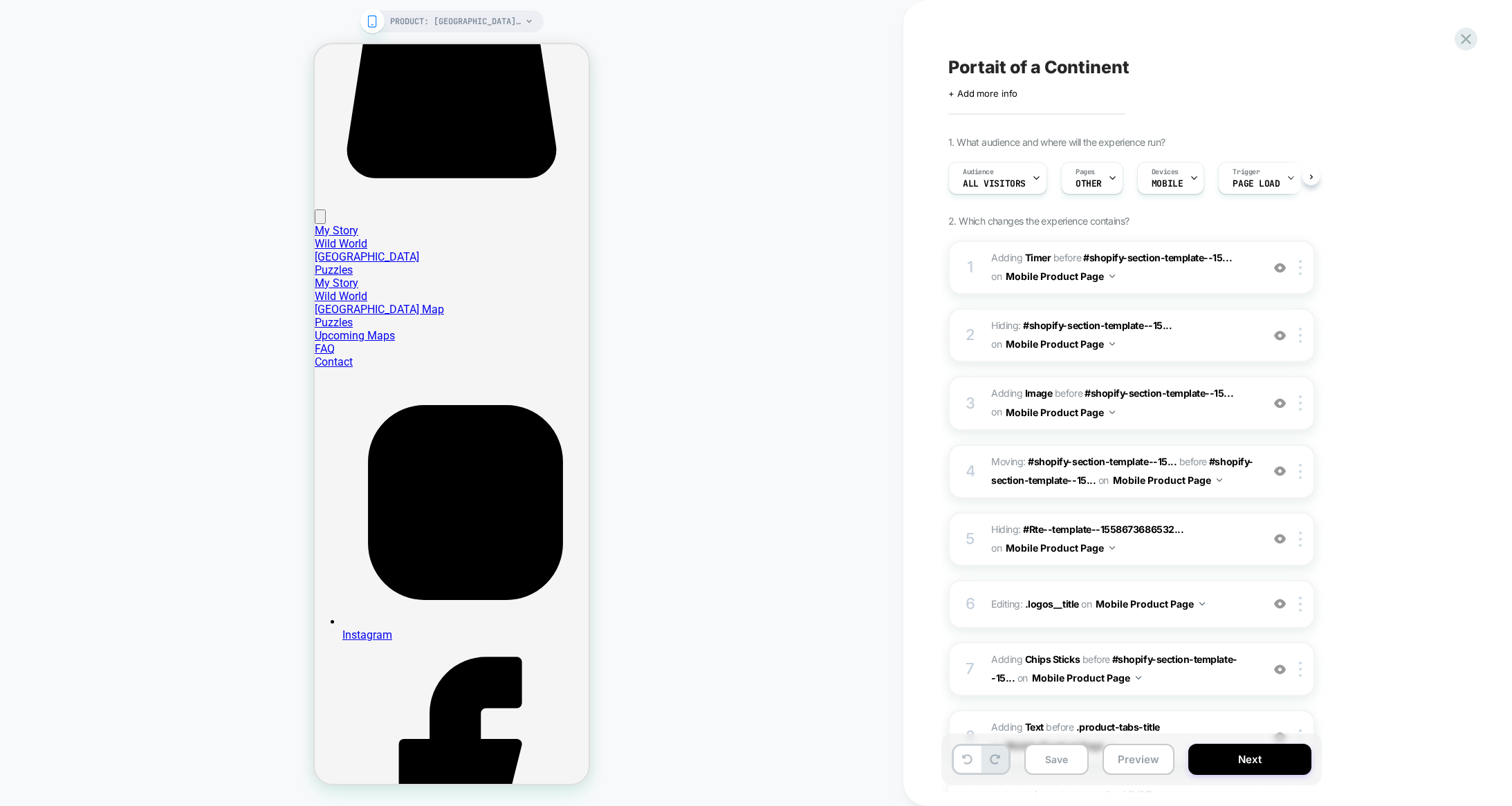
scroll to position [0, 1]
click at [1029, 179] on div "Audience All Visitors" at bounding box center [993, 178] width 90 height 31
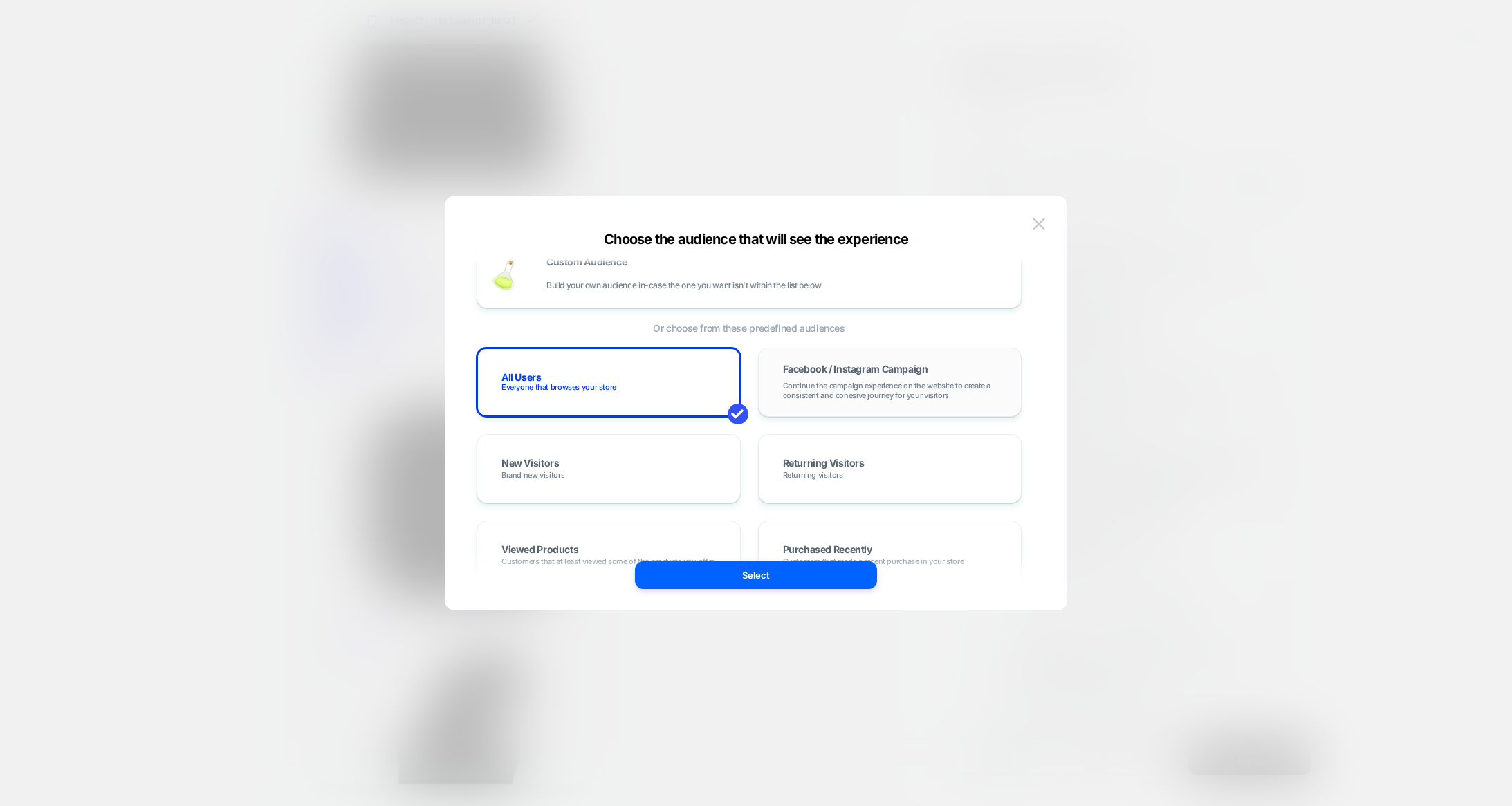
scroll to position [0, 0]
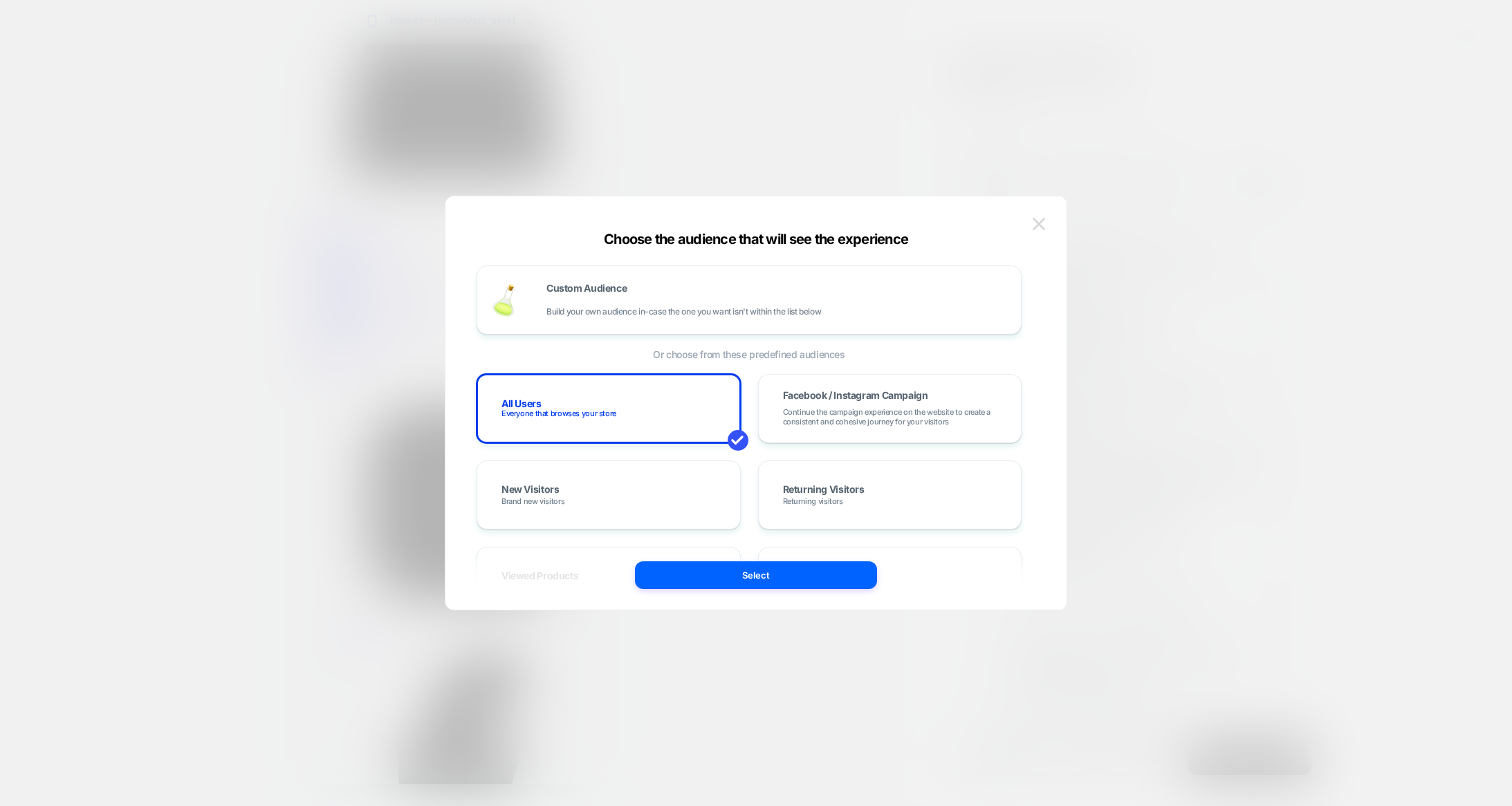
click at [1045, 226] on button at bounding box center [1038, 223] width 21 height 21
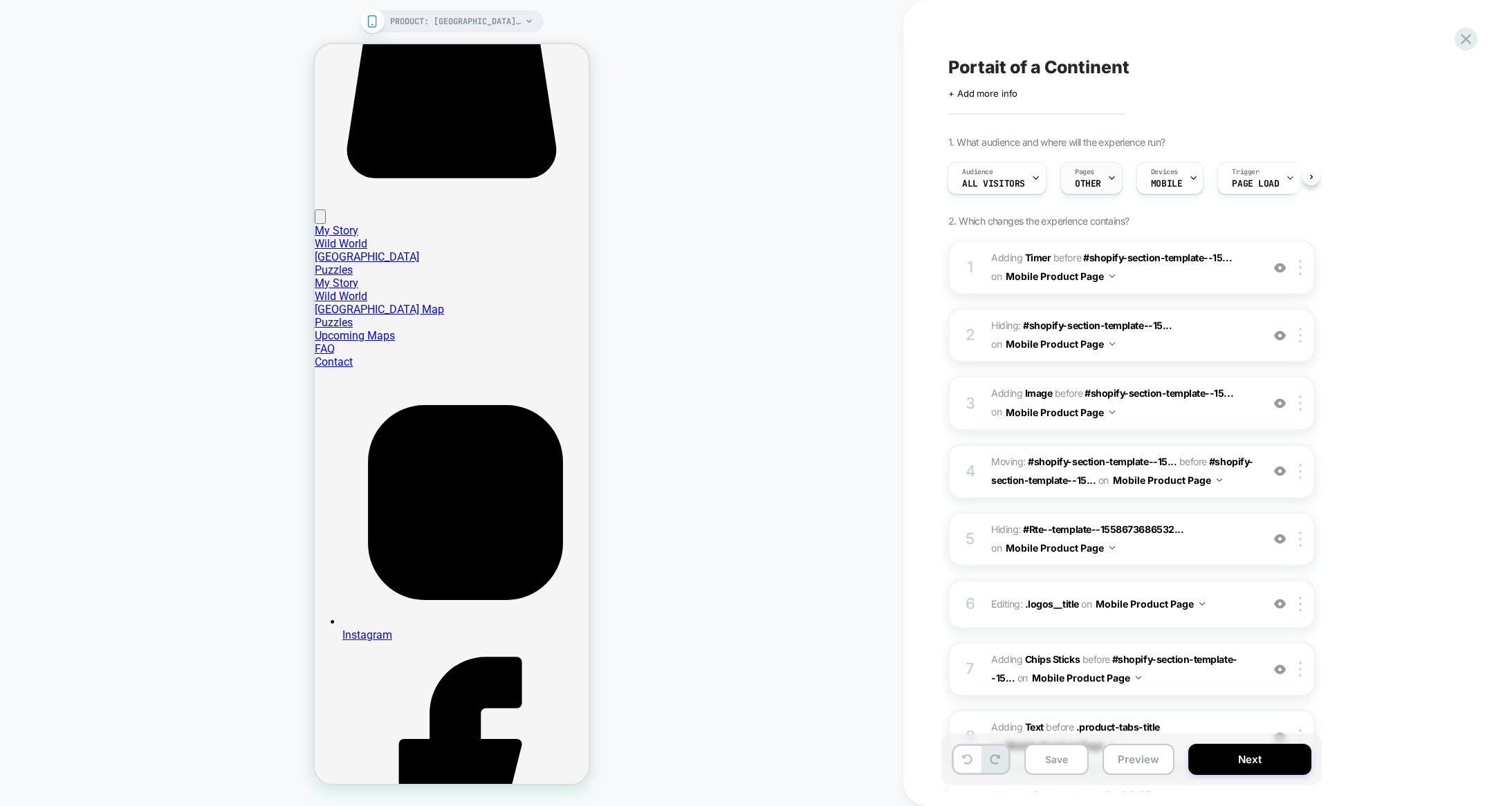
scroll to position [1, 0]
click at [1100, 179] on div "Pages OTHER" at bounding box center [1088, 177] width 54 height 31
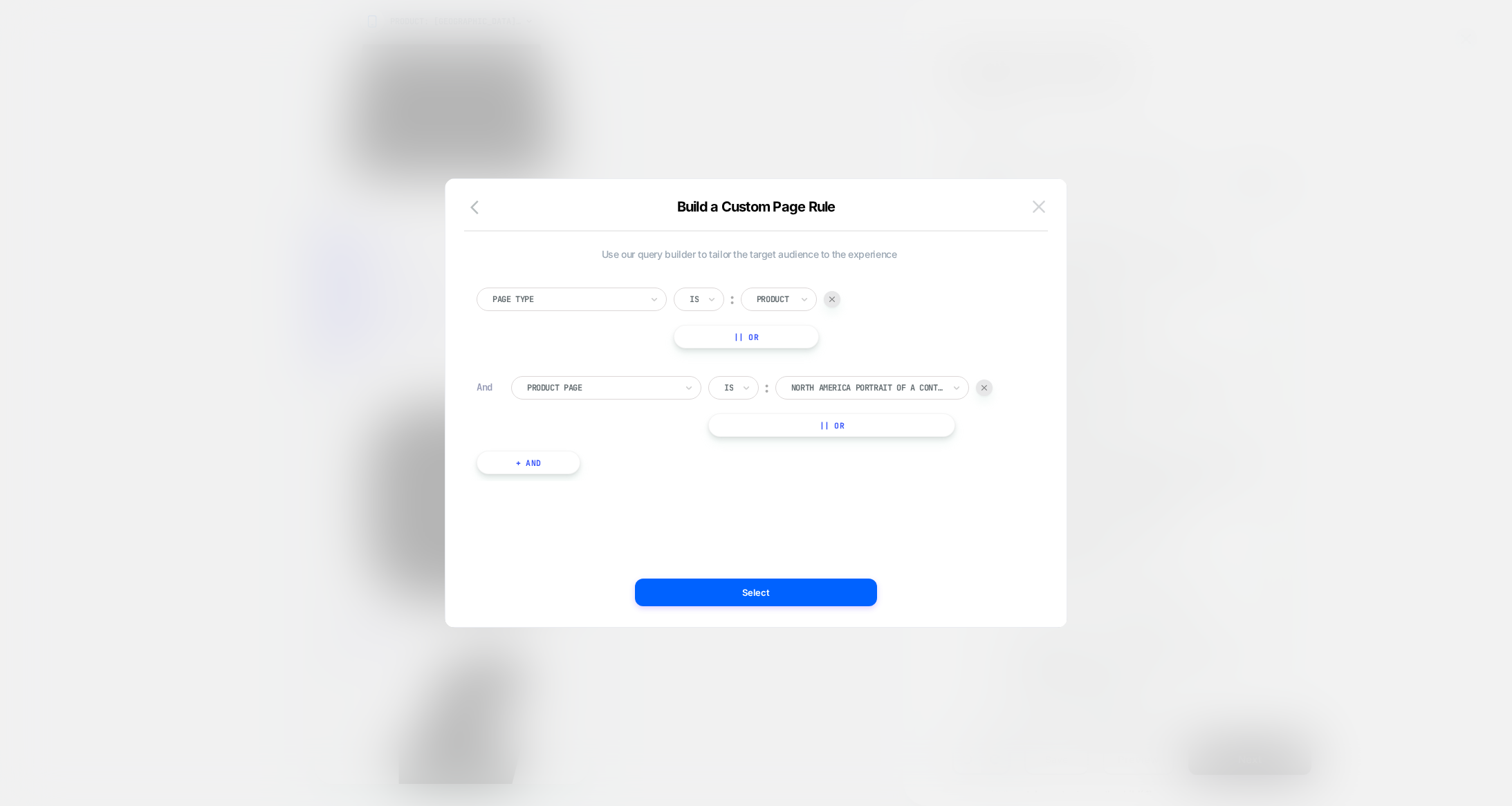
click at [1038, 210] on img at bounding box center [1038, 206] width 13 height 12
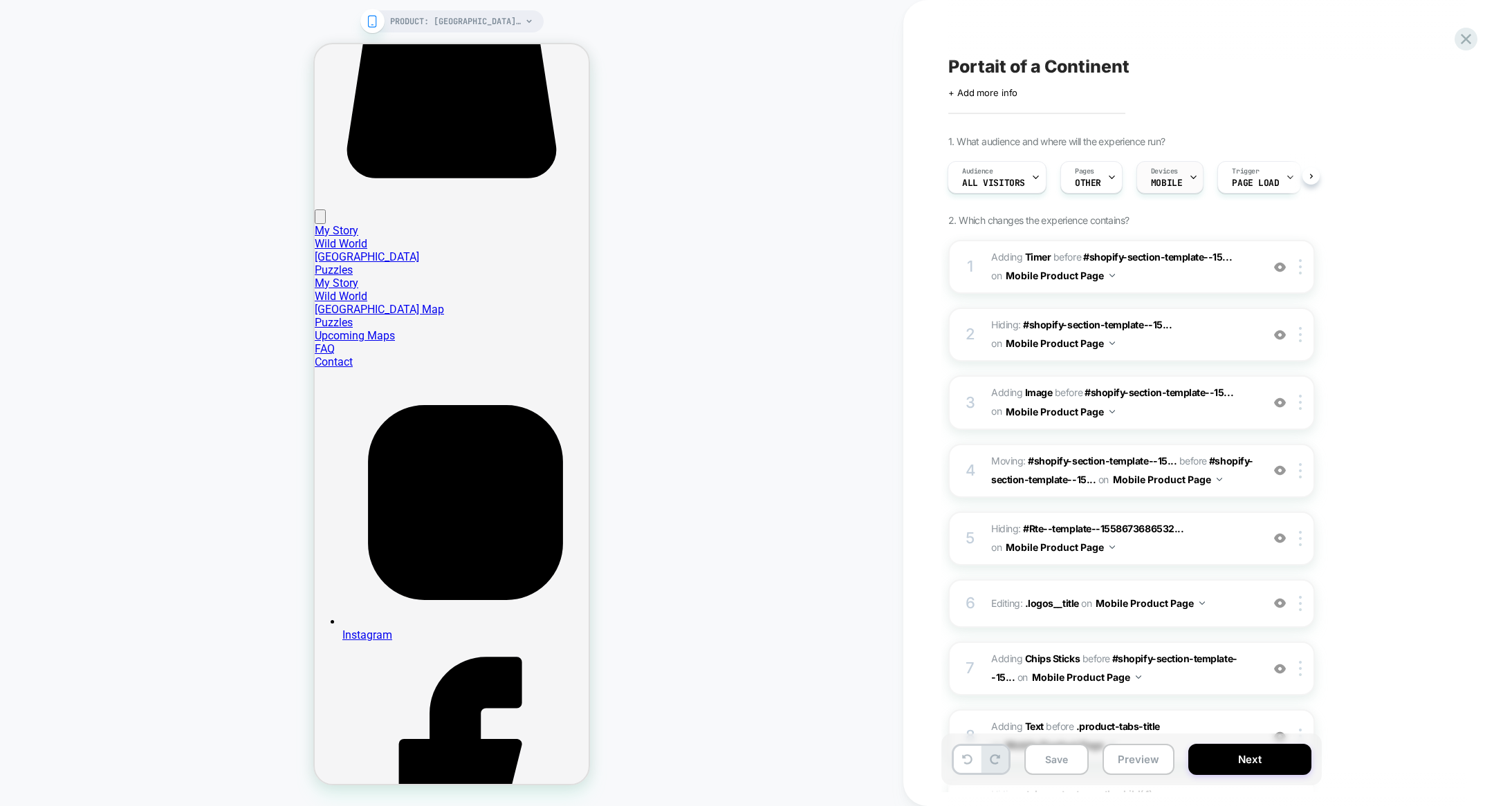
click at [1191, 178] on icon at bounding box center [1193, 178] width 5 height 3
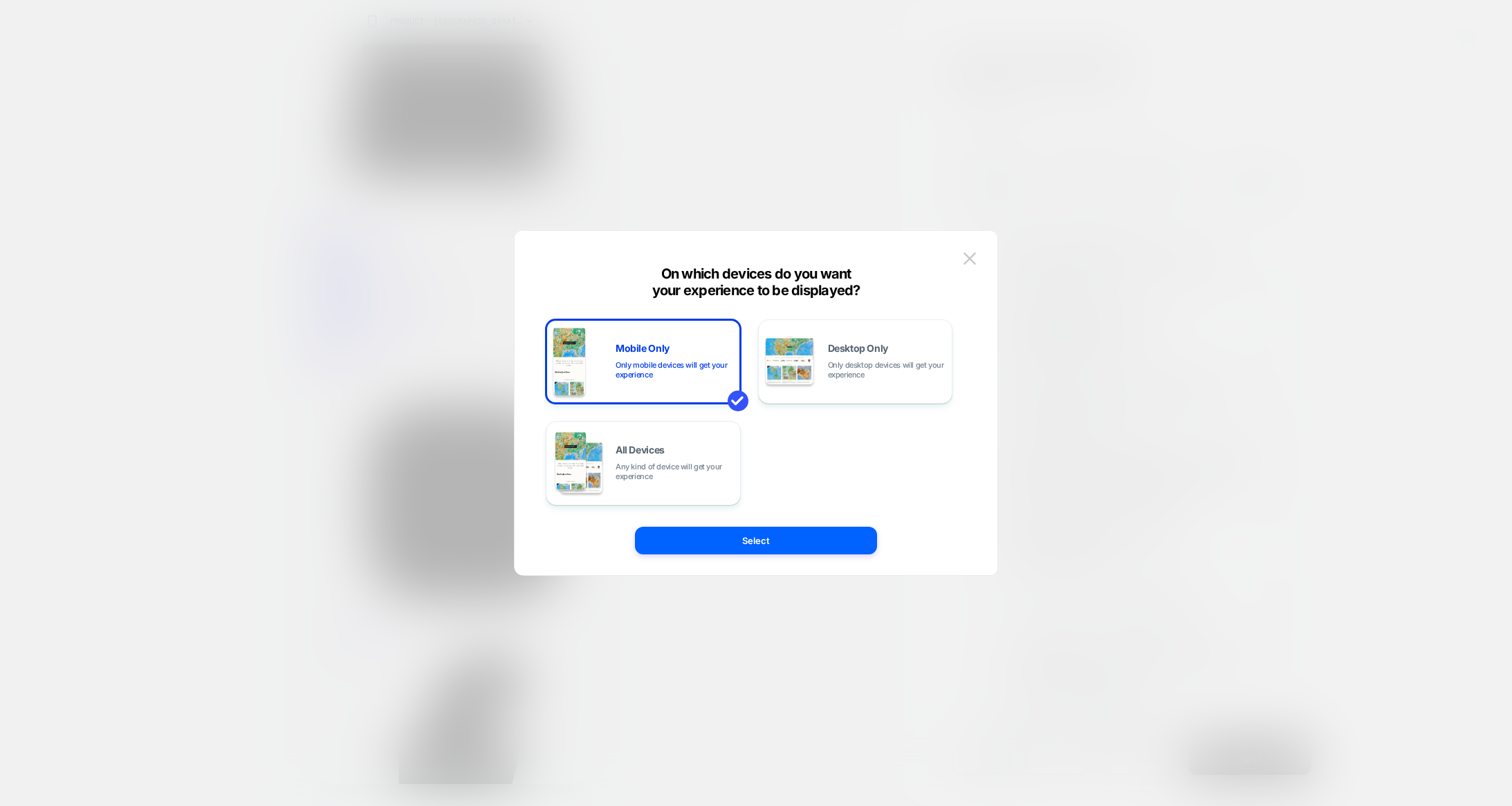
click at [958, 265] on div "On which devices do you want your experience to be displayed?" at bounding box center [756, 281] width 482 height 33
click at [965, 260] on img at bounding box center [969, 258] width 13 height 12
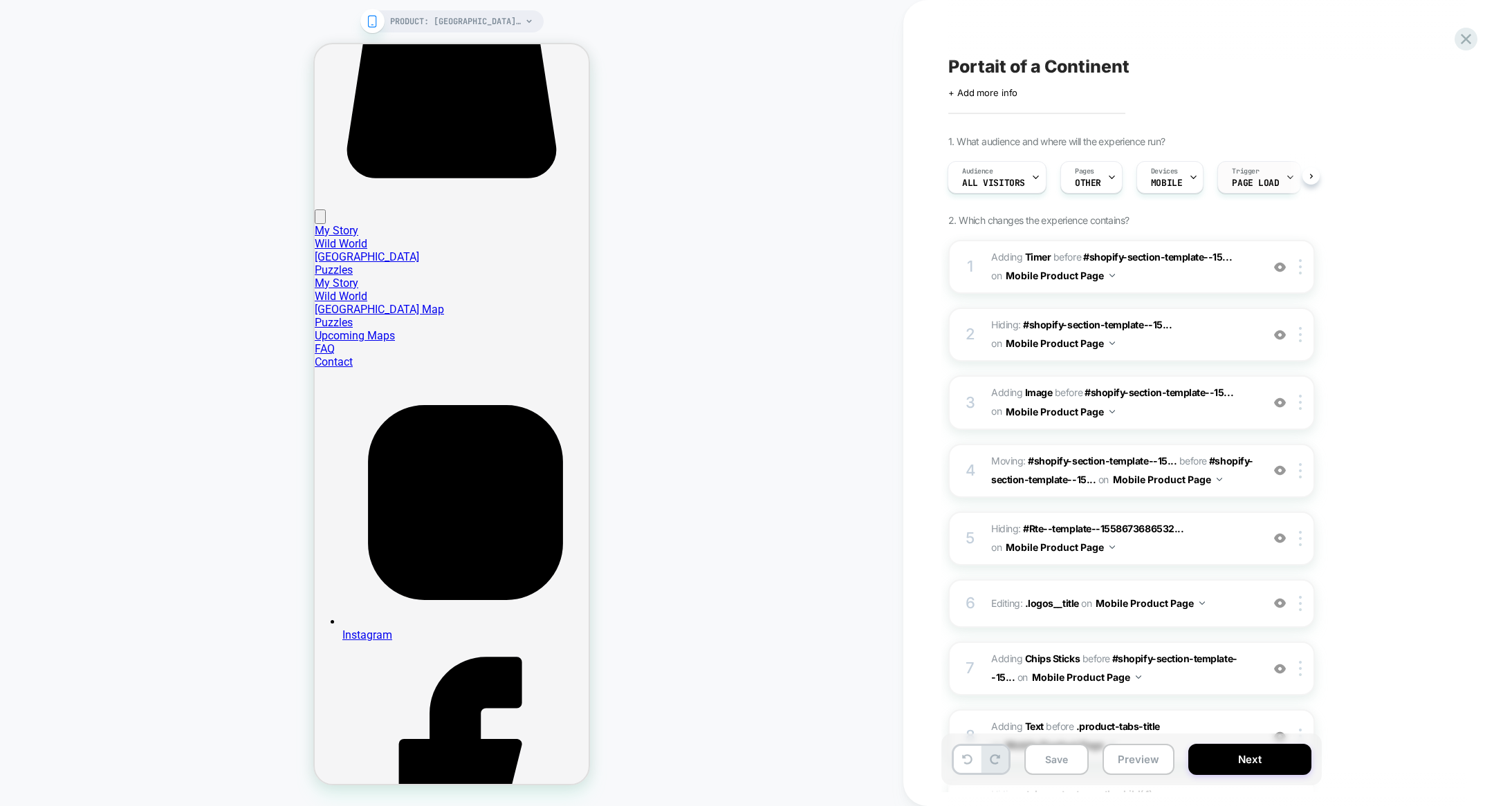
click at [1254, 184] on span "Page Load" at bounding box center [1255, 184] width 47 height 10
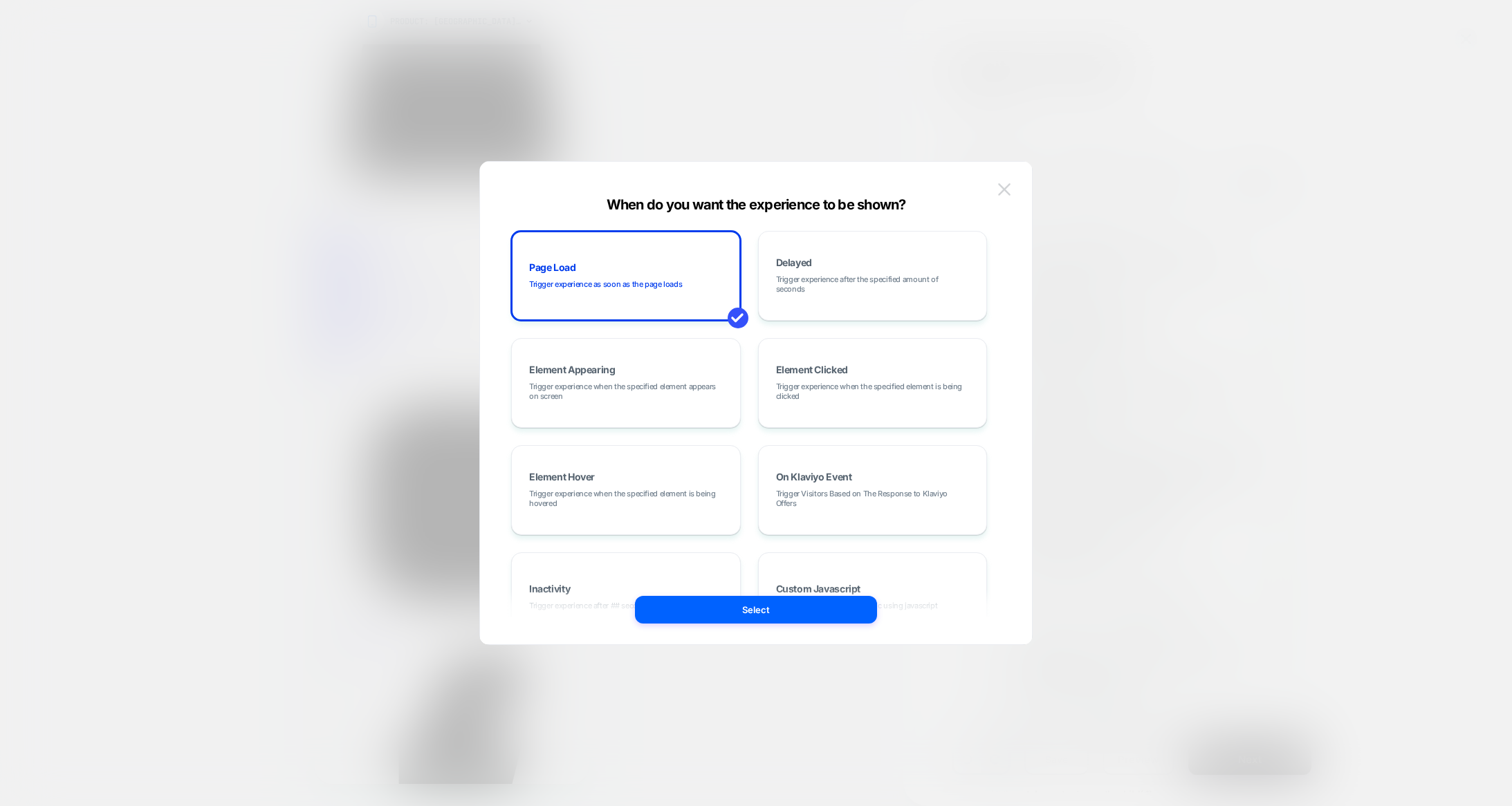
click at [1011, 189] on button at bounding box center [1004, 189] width 21 height 21
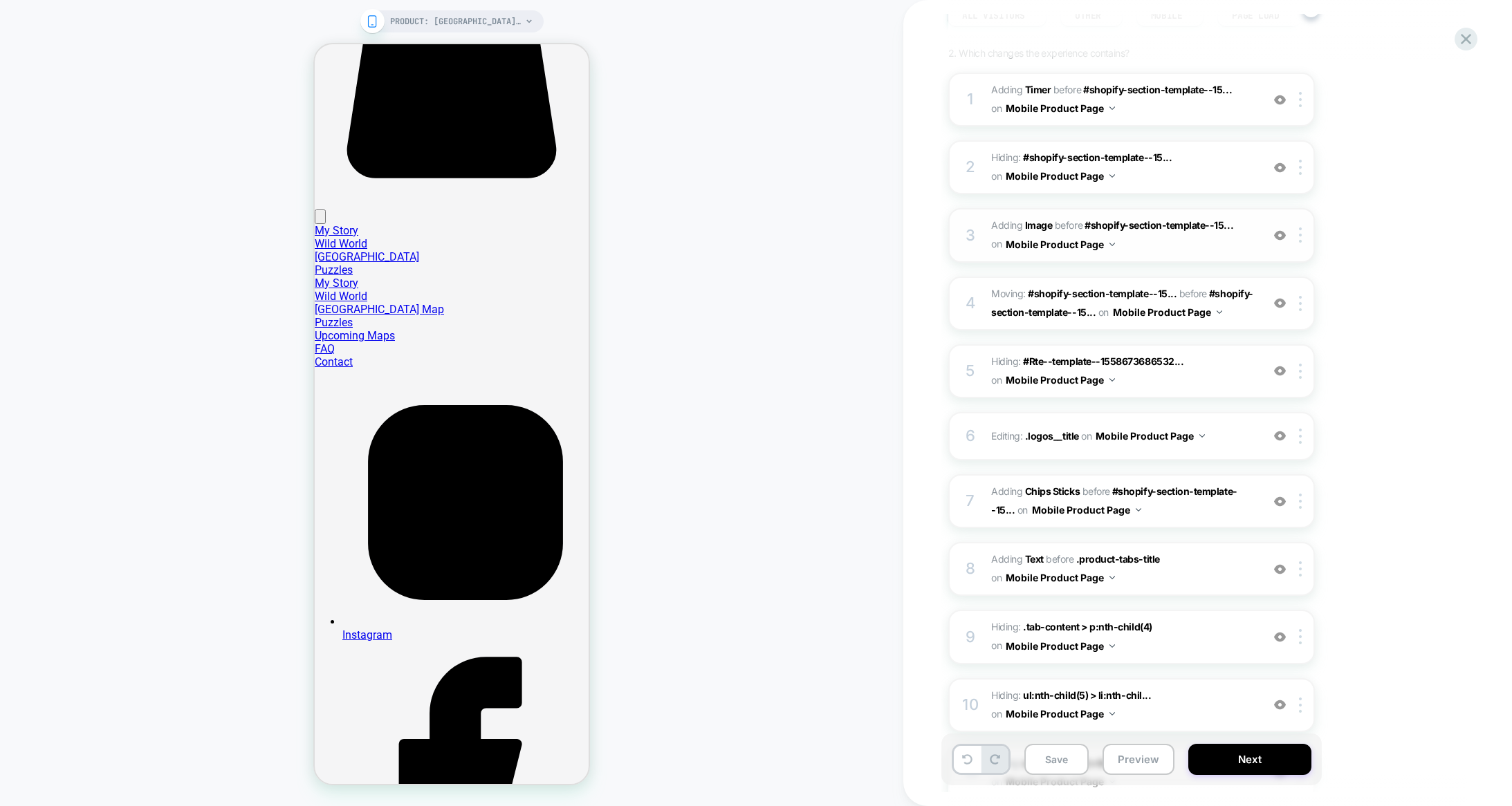
scroll to position [0, 0]
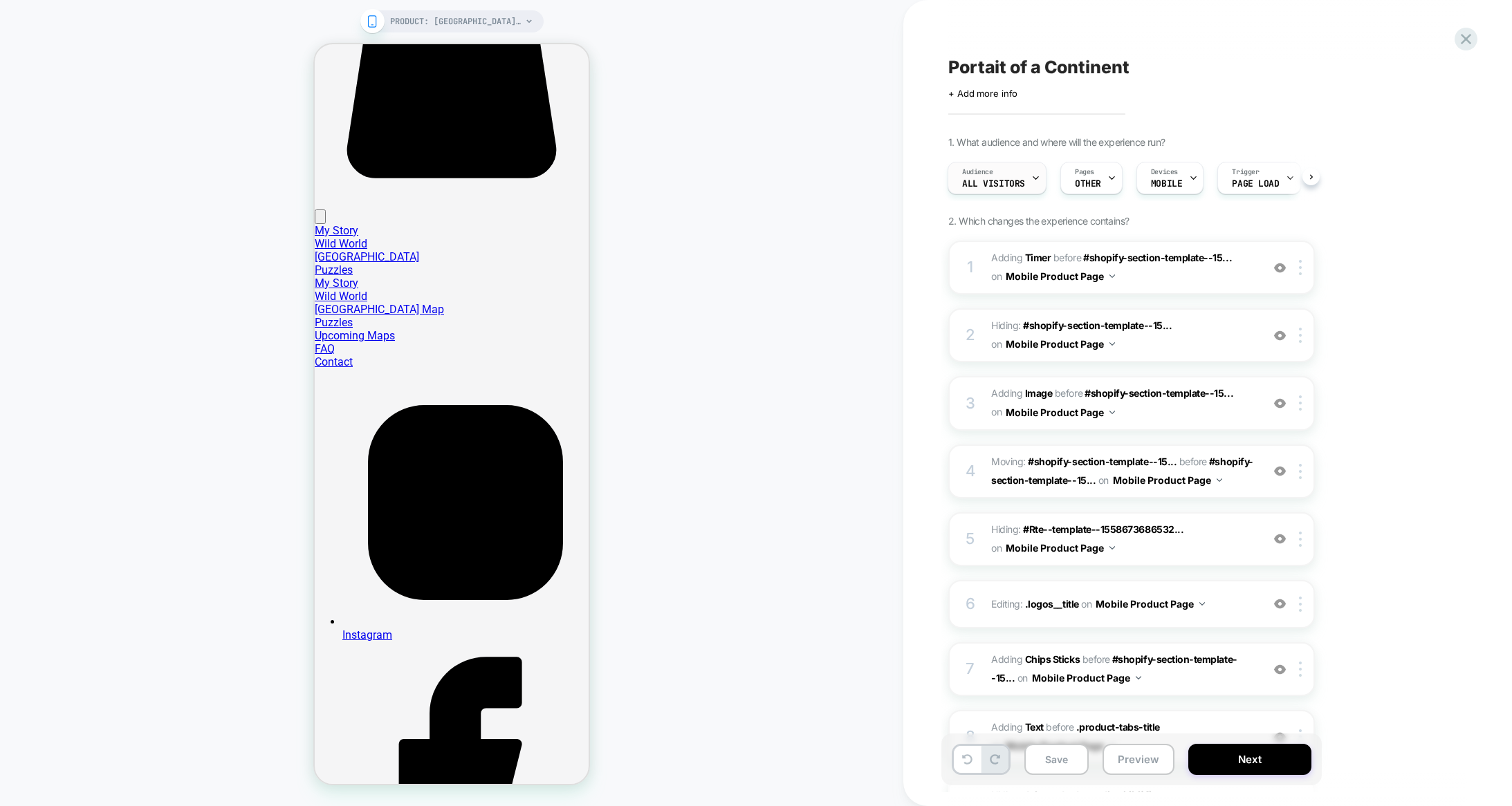
click at [1010, 182] on span "All Visitors" at bounding box center [993, 184] width 63 height 10
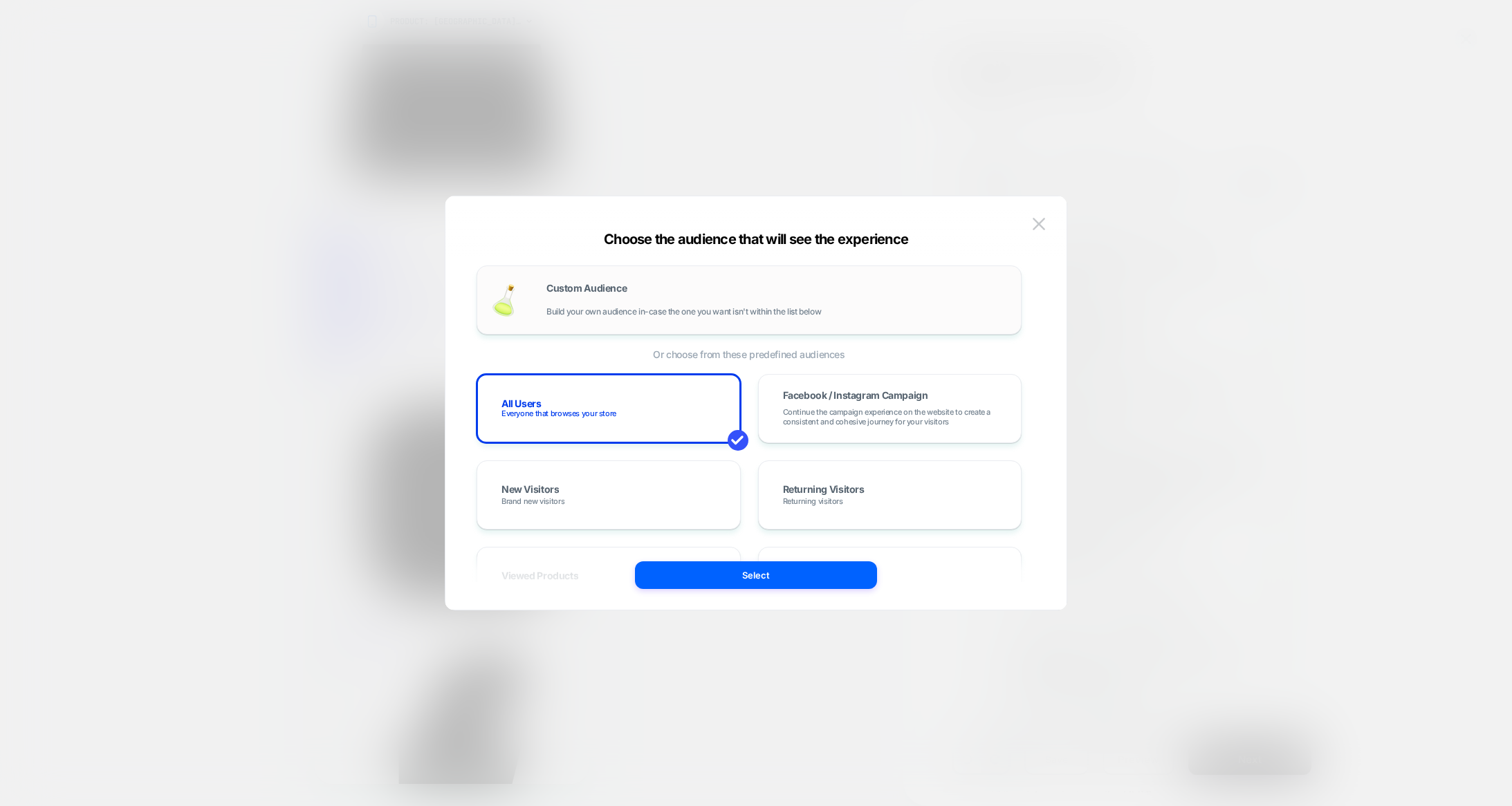
click at [617, 309] on span "Build your own audience in-case the one you want isn't within the list below" at bounding box center [683, 312] width 275 height 10
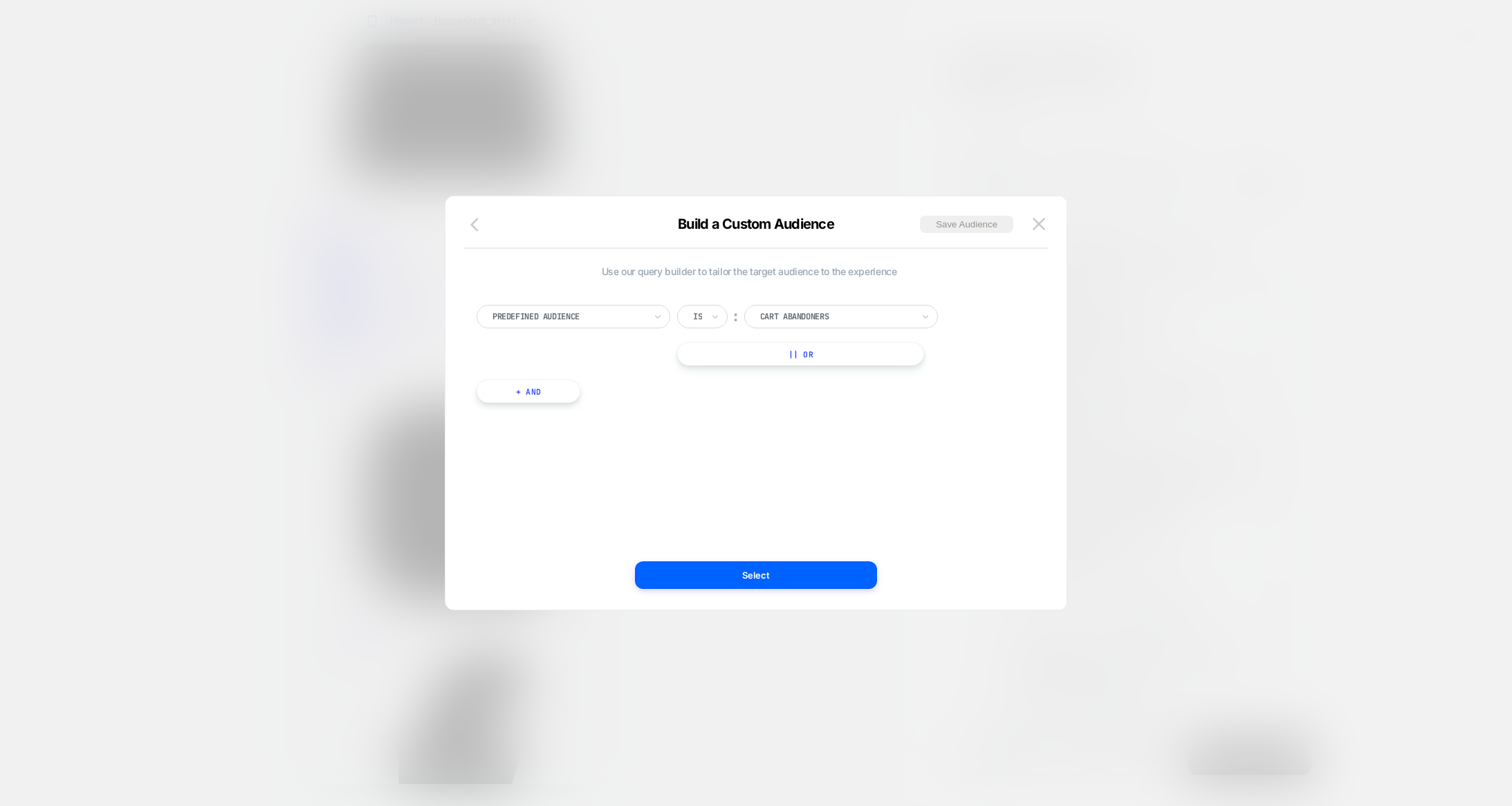
click at [475, 229] on icon "button" at bounding box center [475, 224] width 8 height 14
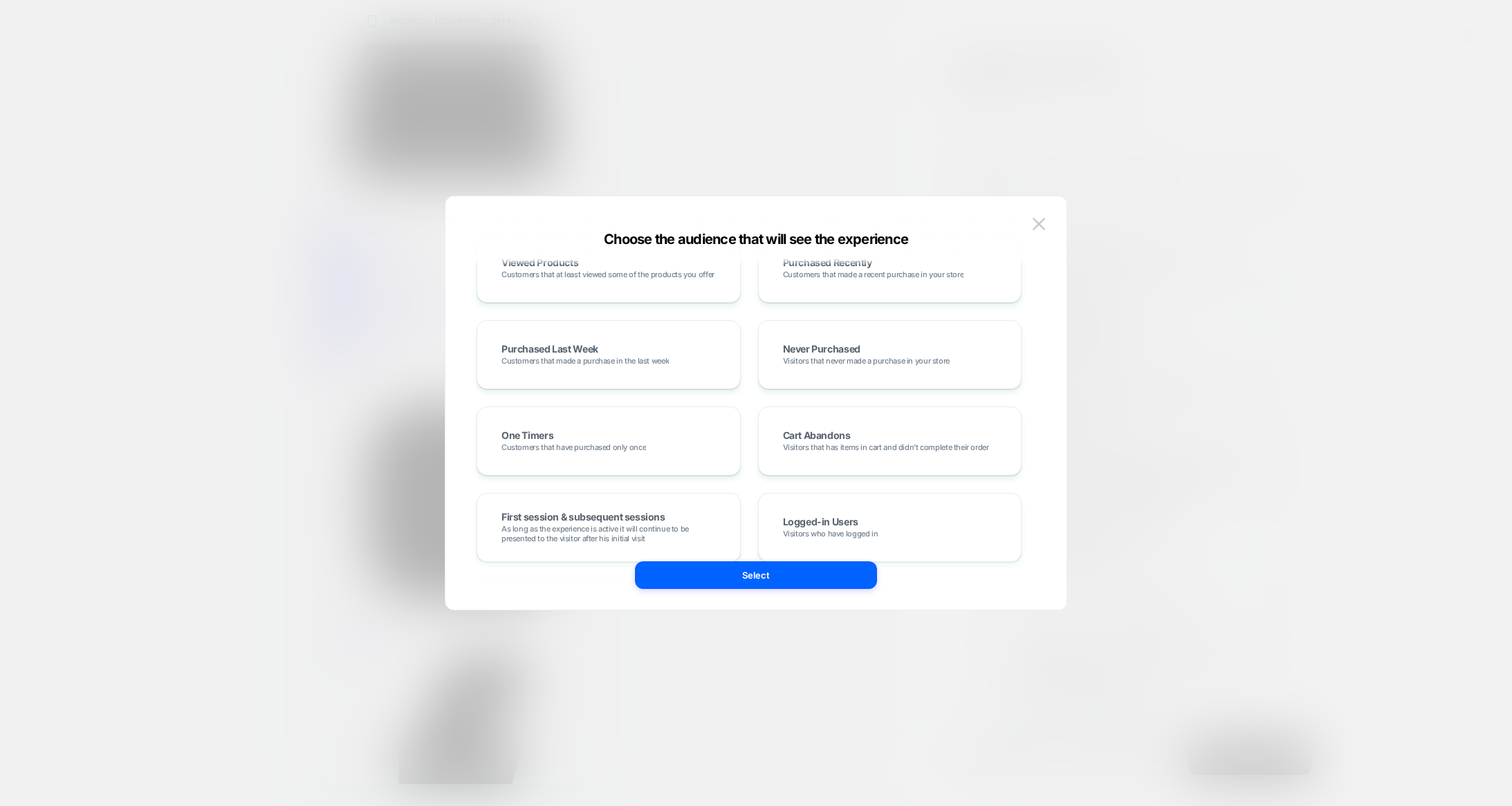
scroll to position [327, 0]
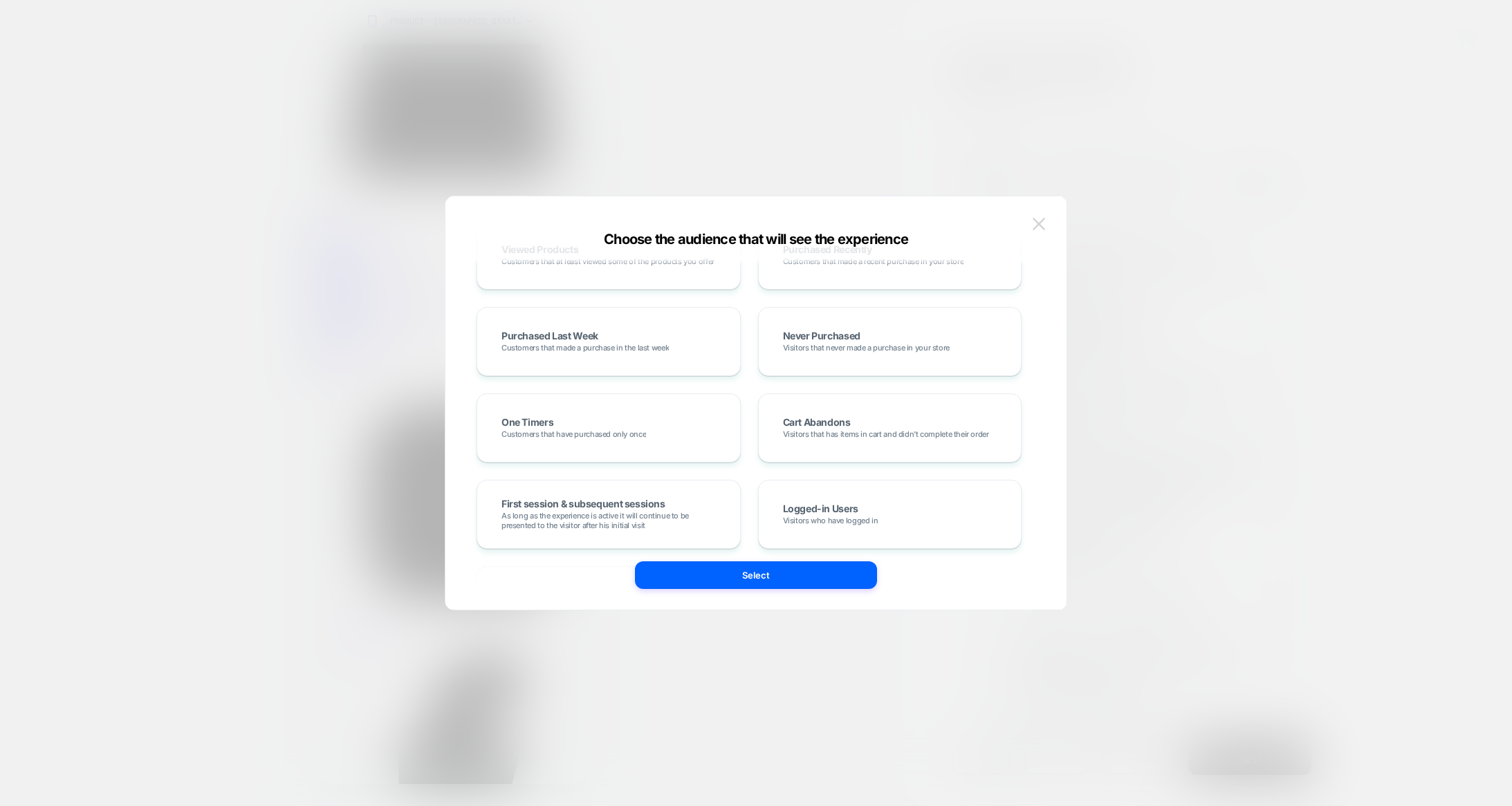
click at [1038, 222] on img at bounding box center [1038, 223] width 13 height 12
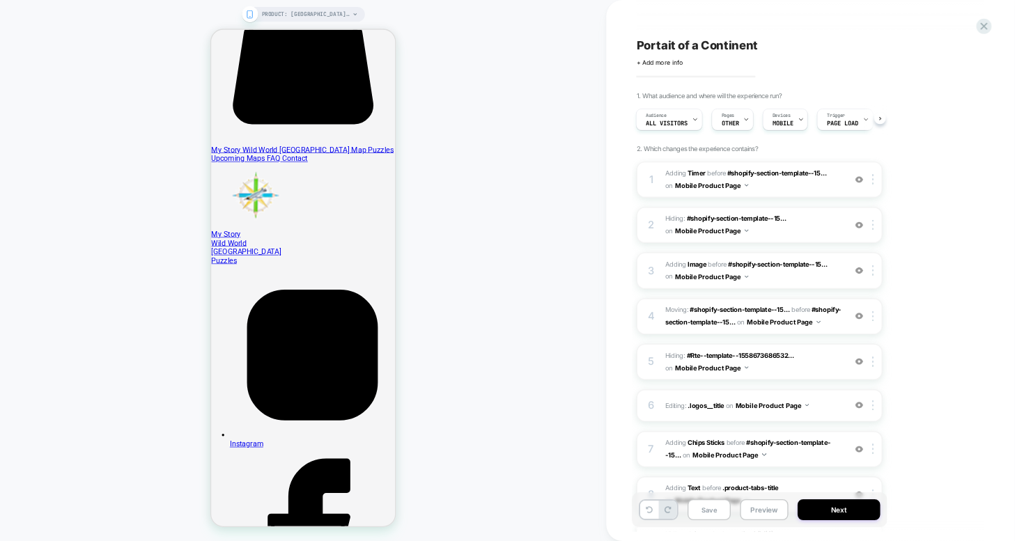
scroll to position [0, 0]
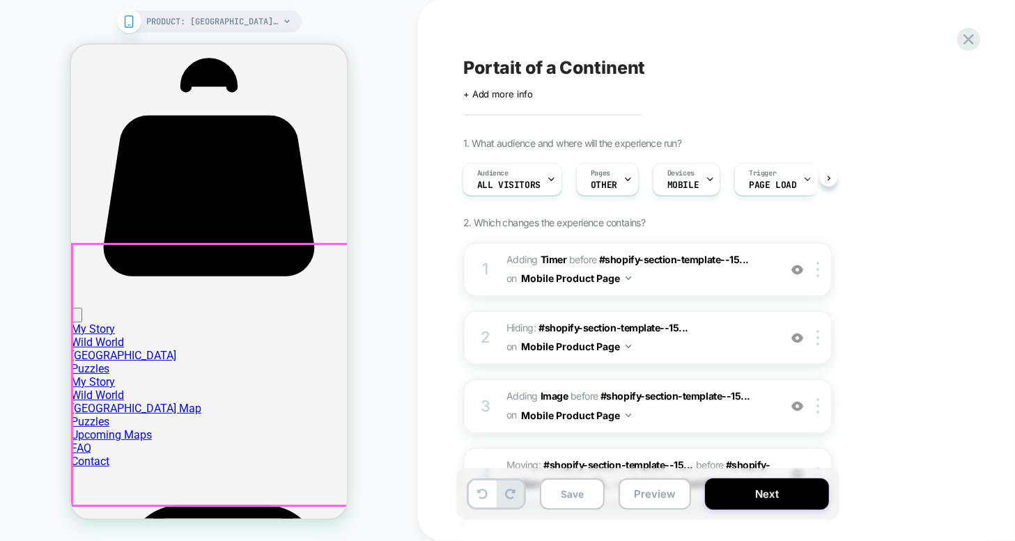
scroll to position [1758, 0]
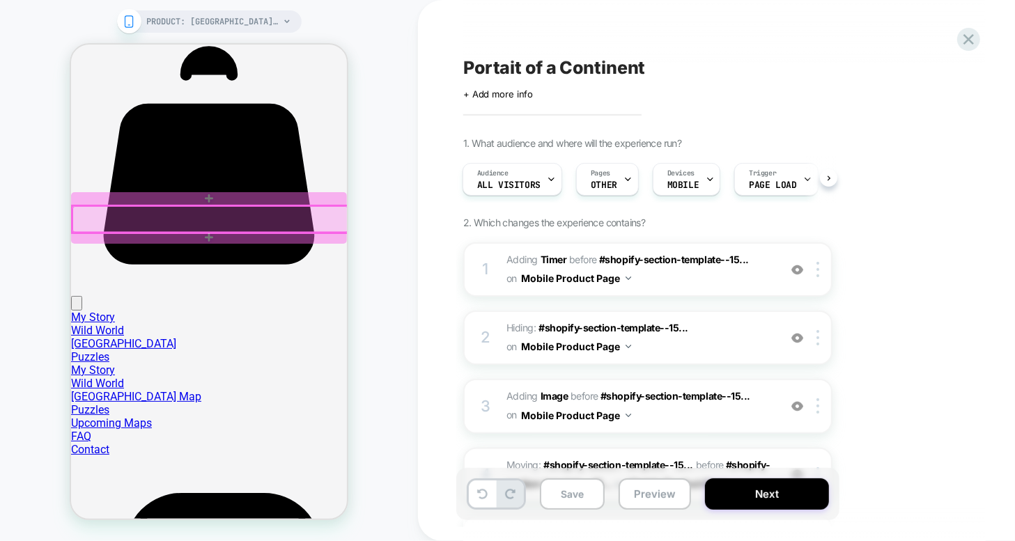
click at [279, 220] on div at bounding box center [210, 218] width 276 height 26
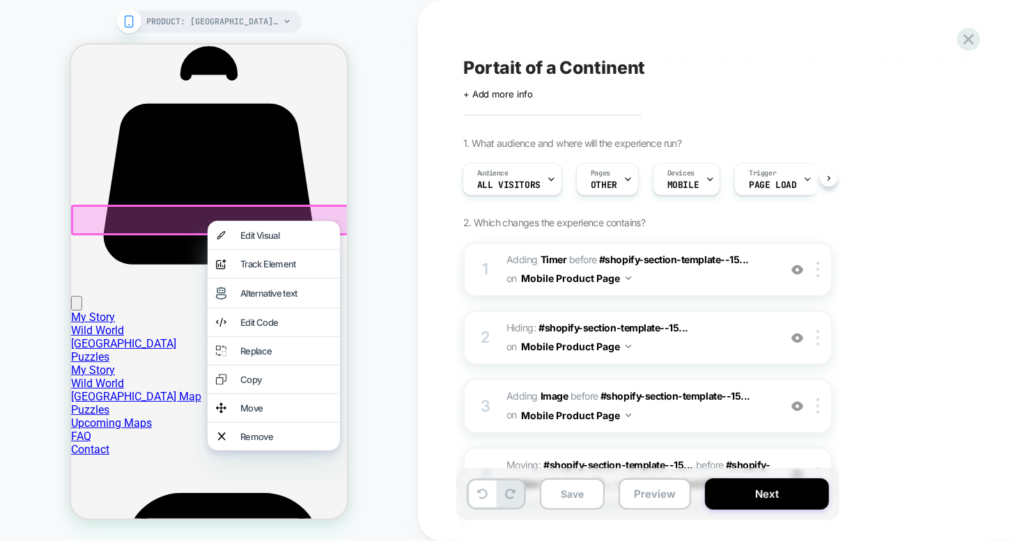
click at [265, 431] on div "Remove" at bounding box center [285, 435] width 91 height 11
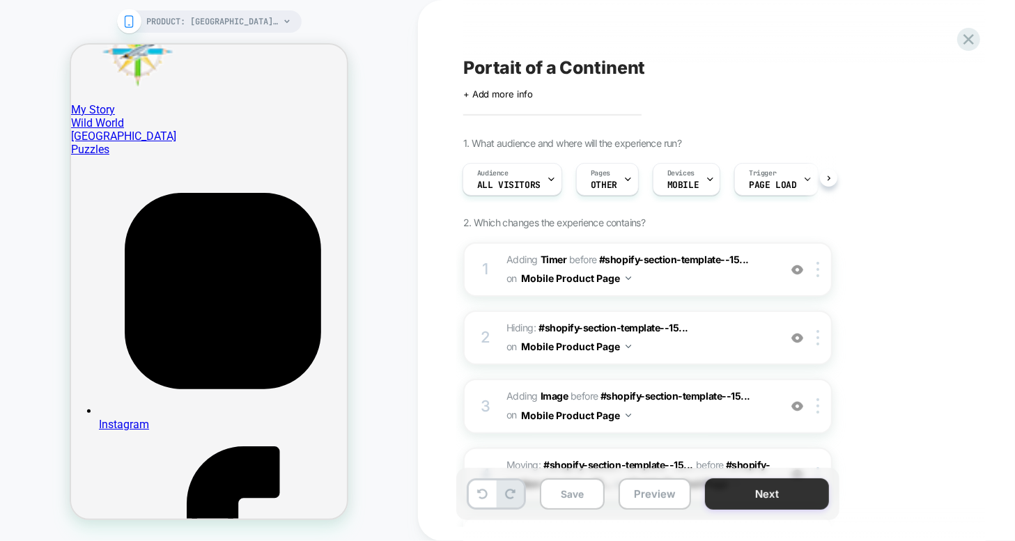
scroll to position [451, 0]
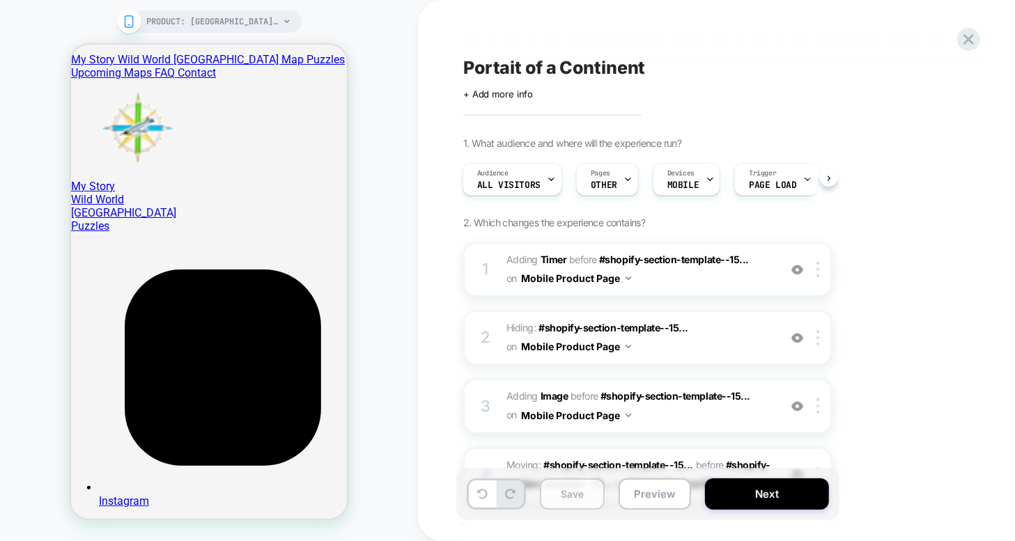
click at [599, 491] on button "Save" at bounding box center [572, 494] width 65 height 31
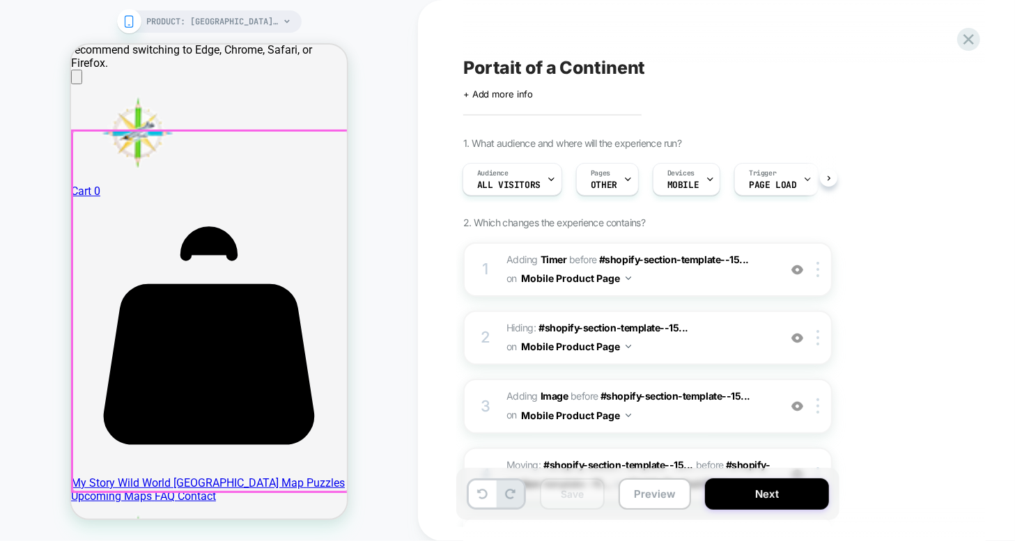
scroll to position [0, 0]
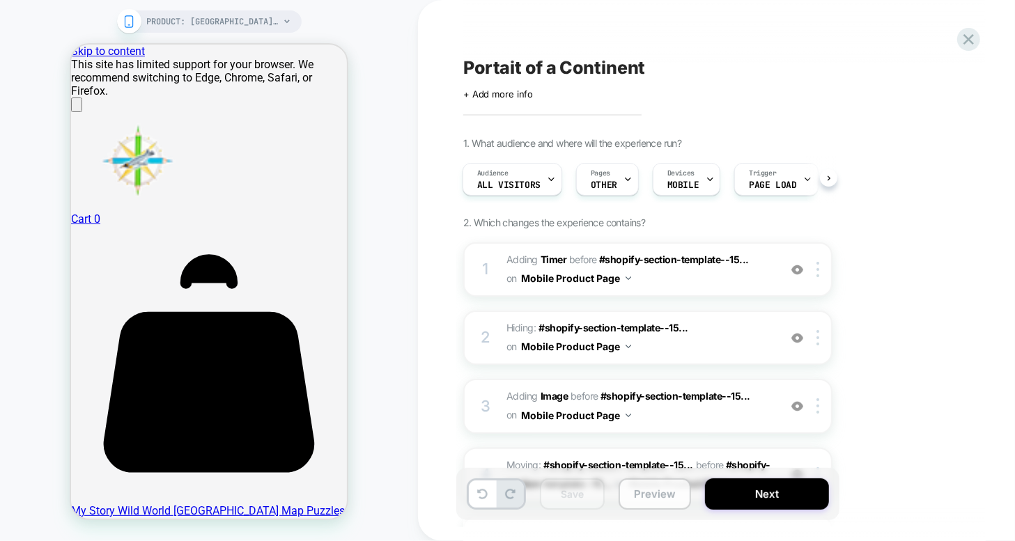
click at [648, 492] on button "Preview" at bounding box center [655, 494] width 72 height 31
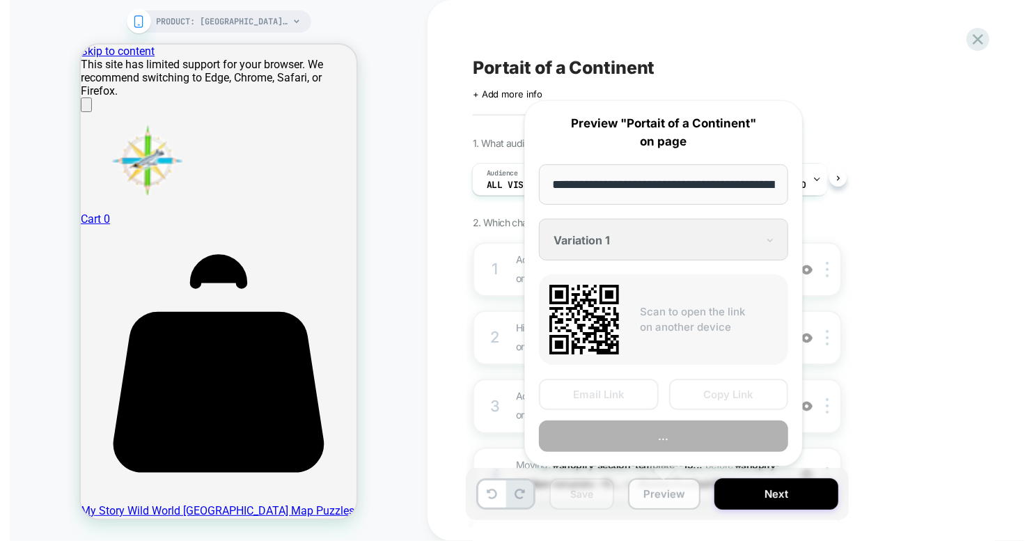
scroll to position [0, 339]
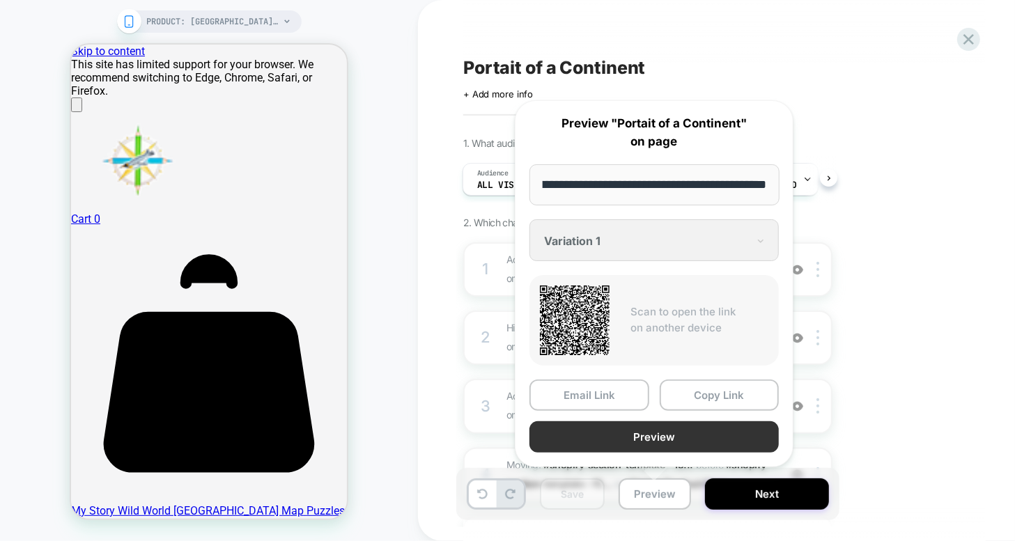
click at [667, 444] on button "Preview" at bounding box center [653, 436] width 249 height 31
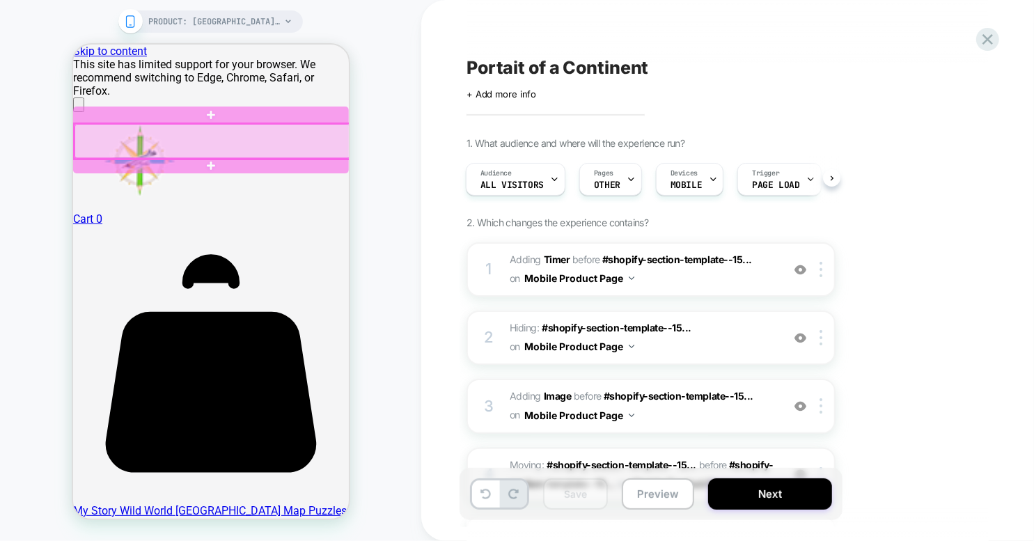
click at [279, 140] on div at bounding box center [212, 140] width 276 height 35
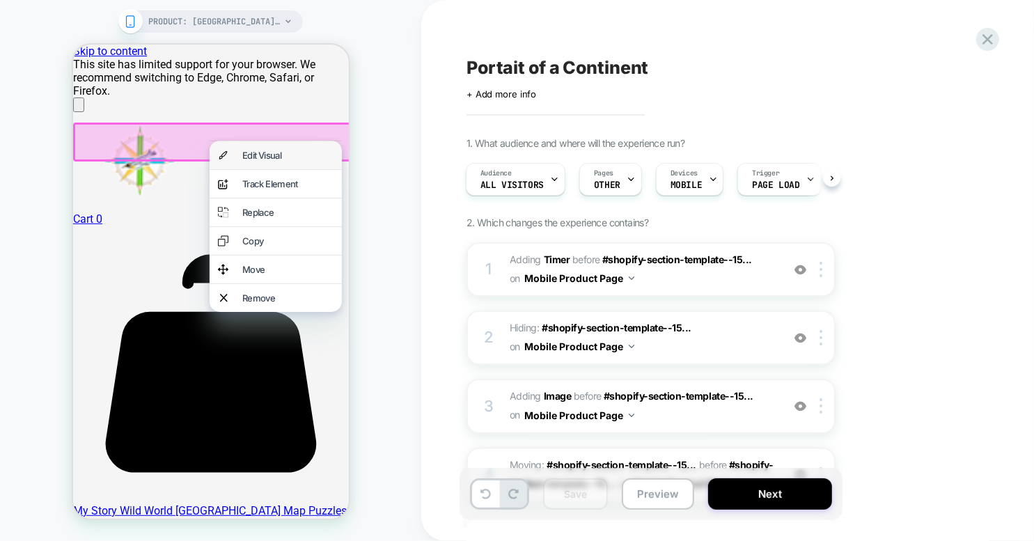
click at [279, 156] on div "Edit Visual" at bounding box center [287, 154] width 91 height 11
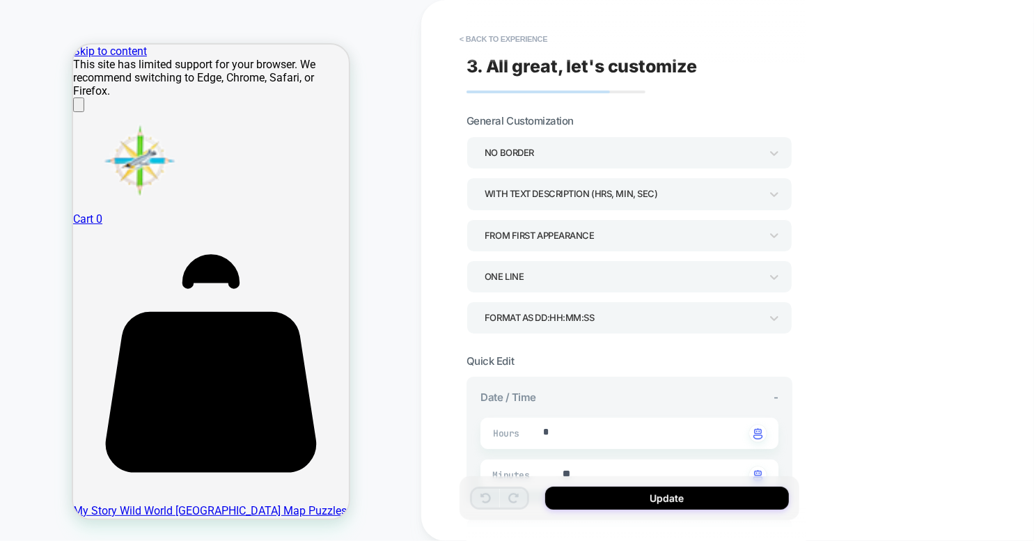
type textarea "*"
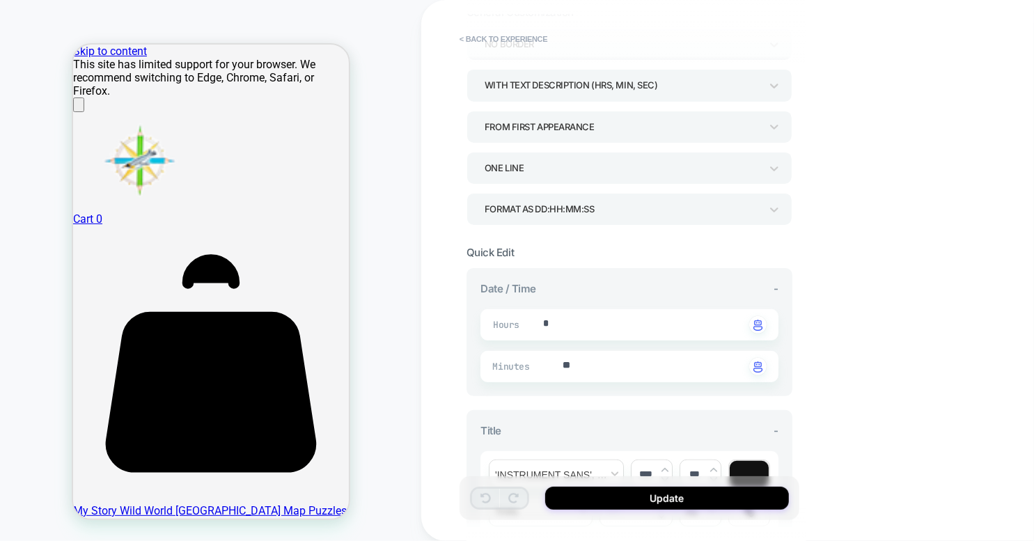
scroll to position [111, 0]
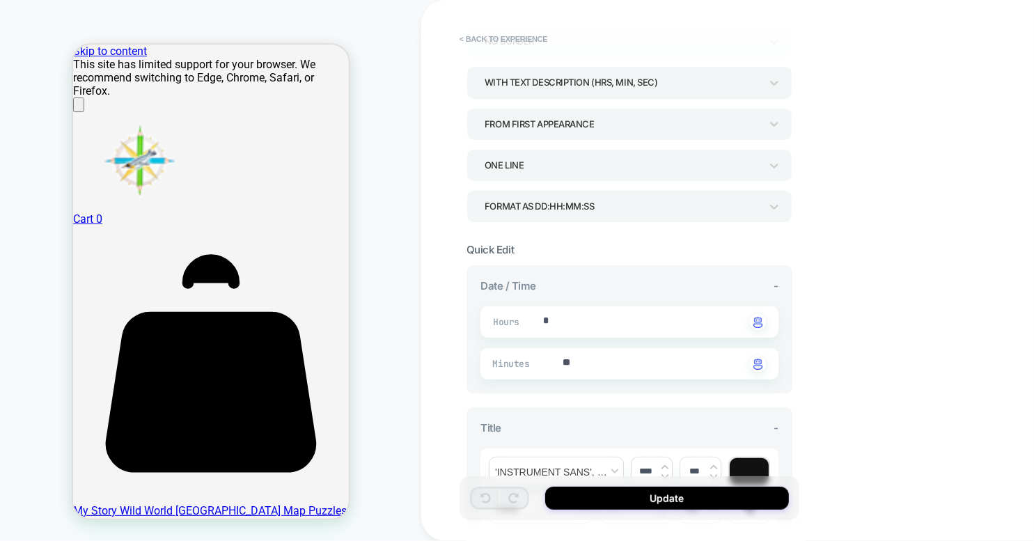
click at [621, 121] on div "FROM FIRST APPEARANCE" at bounding box center [623, 124] width 276 height 19
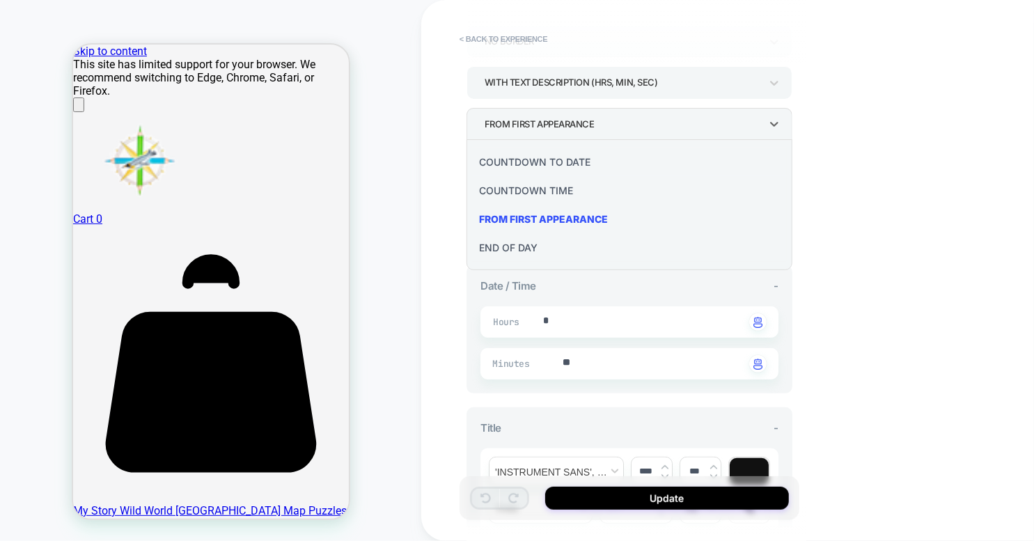
click at [602, 160] on div "COUNTDOWN TO DATE" at bounding box center [629, 162] width 314 height 29
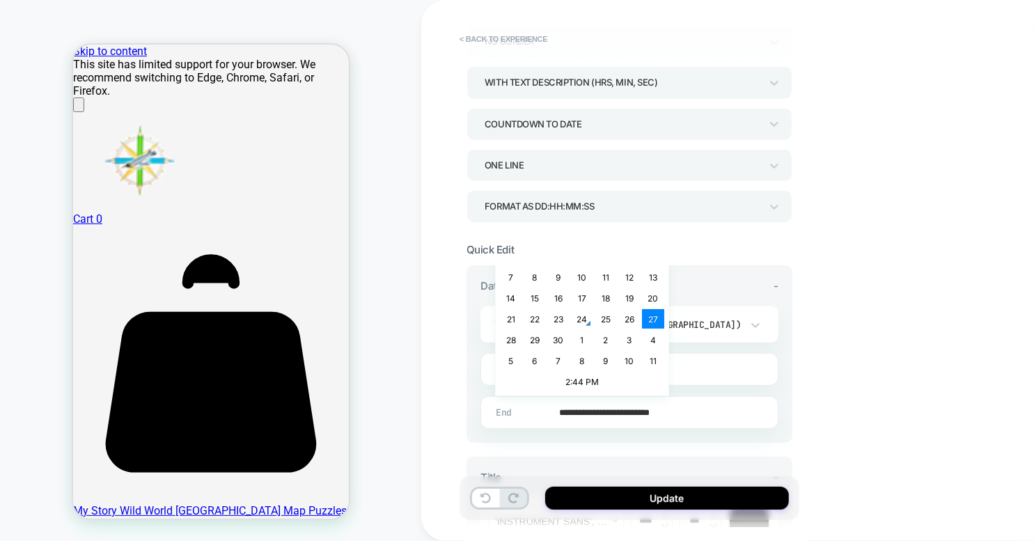
click at [610, 410] on input "**********" at bounding box center [627, 412] width 297 height 33
click at [538, 341] on td "29" at bounding box center [535, 340] width 22 height 20
type input "**********"
click at [674, 411] on input "**********" at bounding box center [627, 412] width 297 height 33
click at [667, 412] on input "**********" at bounding box center [627, 412] width 297 height 33
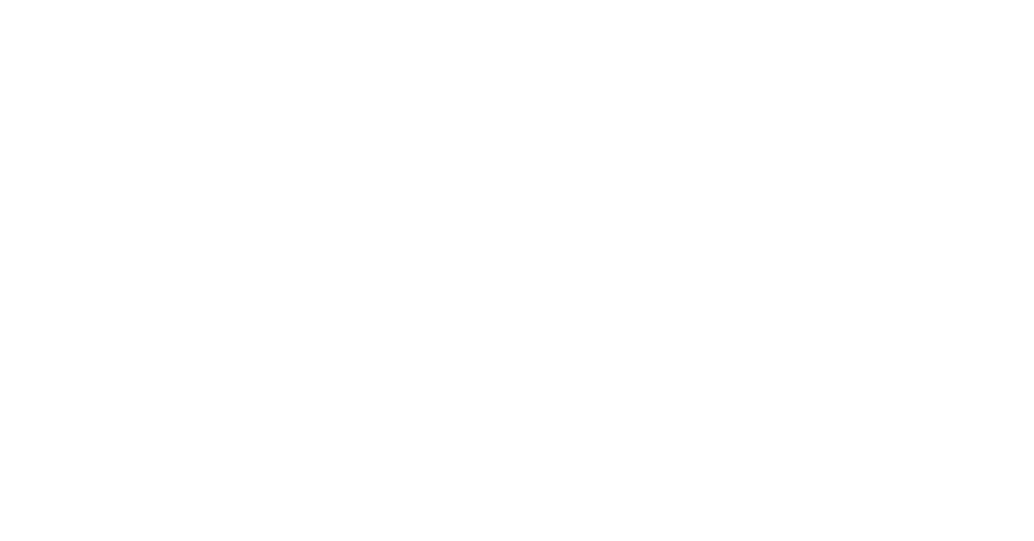
click at [251, 6] on html "*" at bounding box center [517, 3] width 1034 height 6
